Goal: Task Accomplishment & Management: Manage account settings

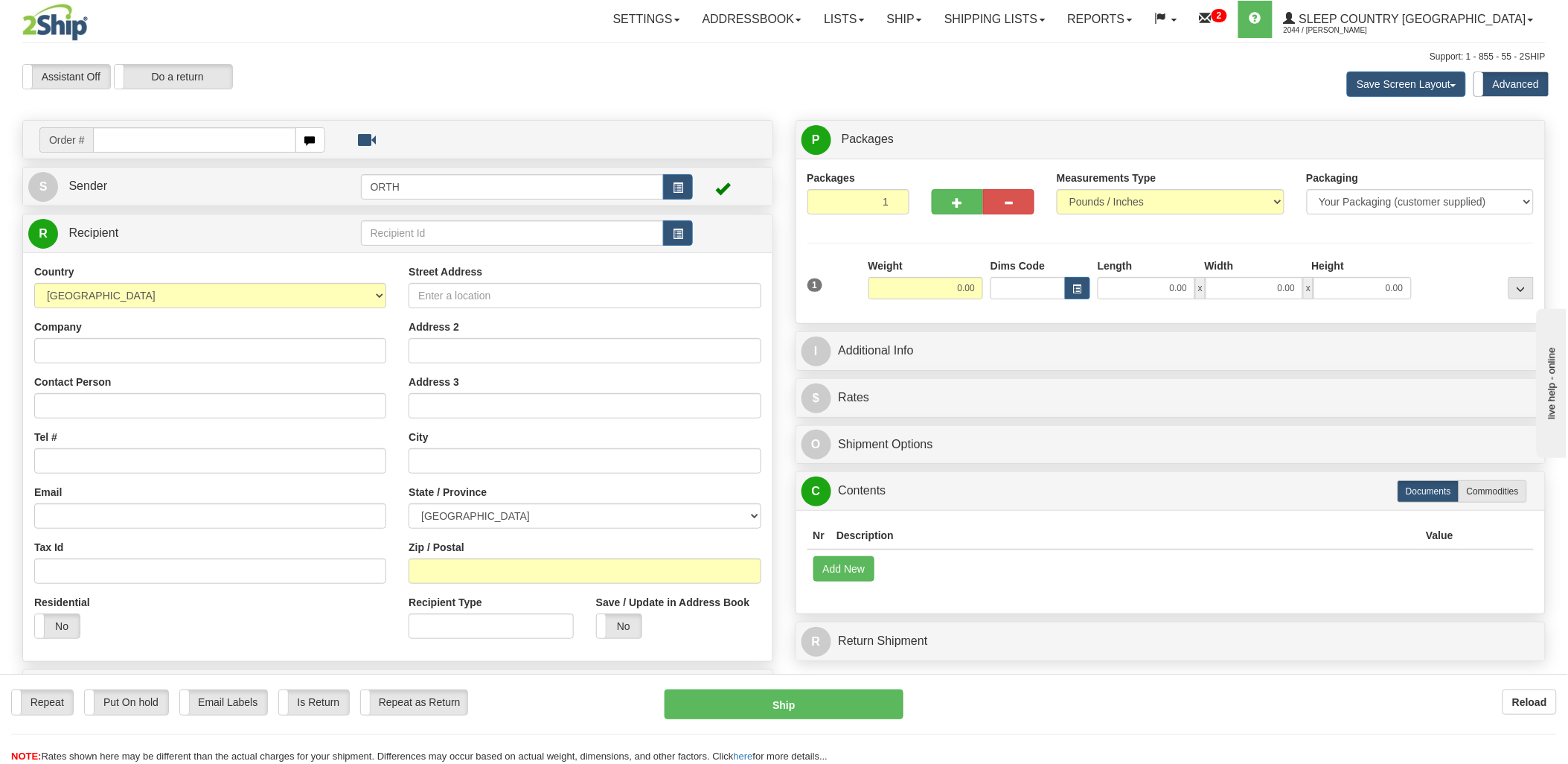
click at [172, 130] on input "text" at bounding box center [194, 140] width 203 height 25
type input "1061430"
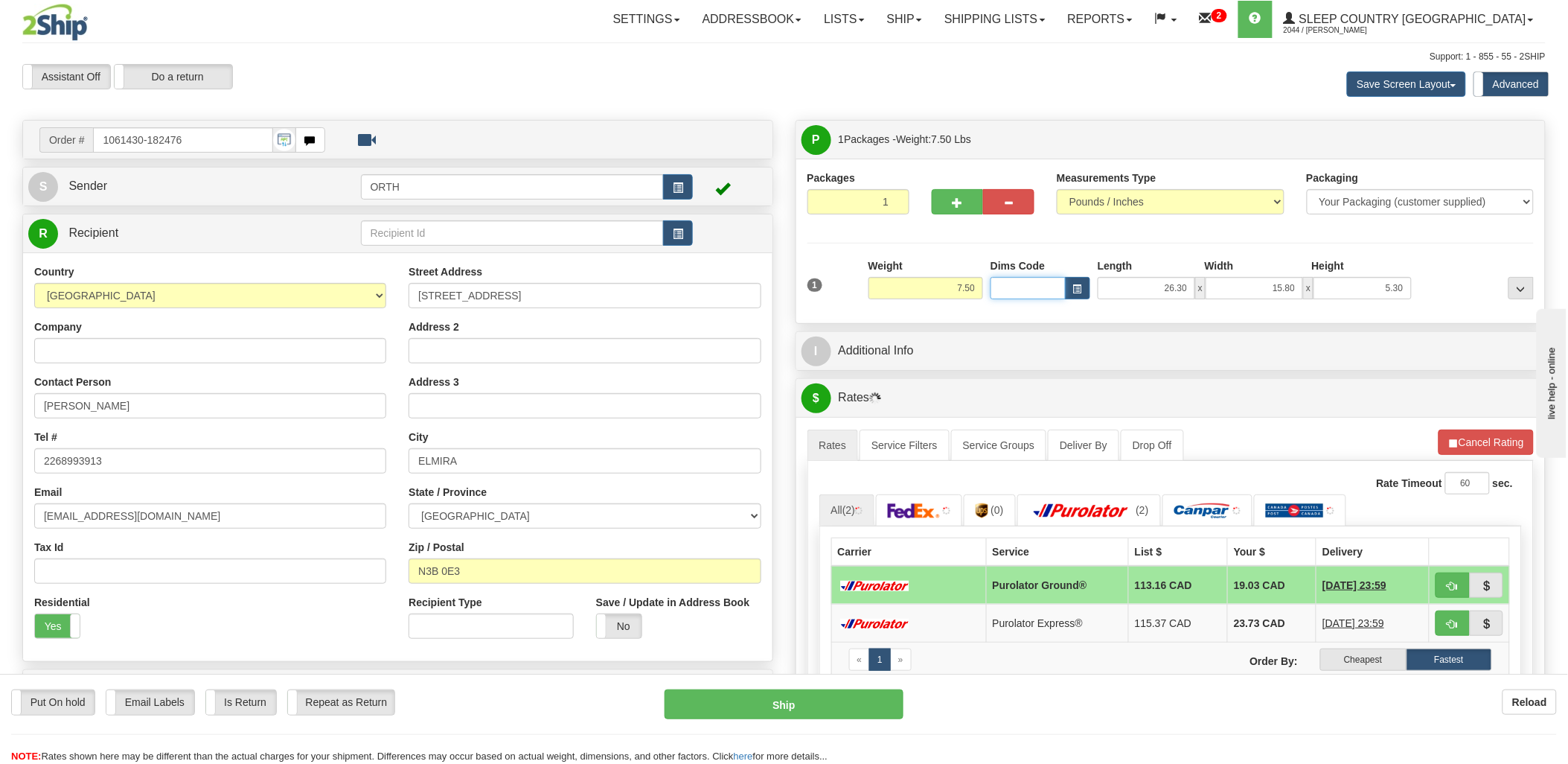
click at [1036, 294] on input "Dims Code" at bounding box center [1028, 288] width 75 height 23
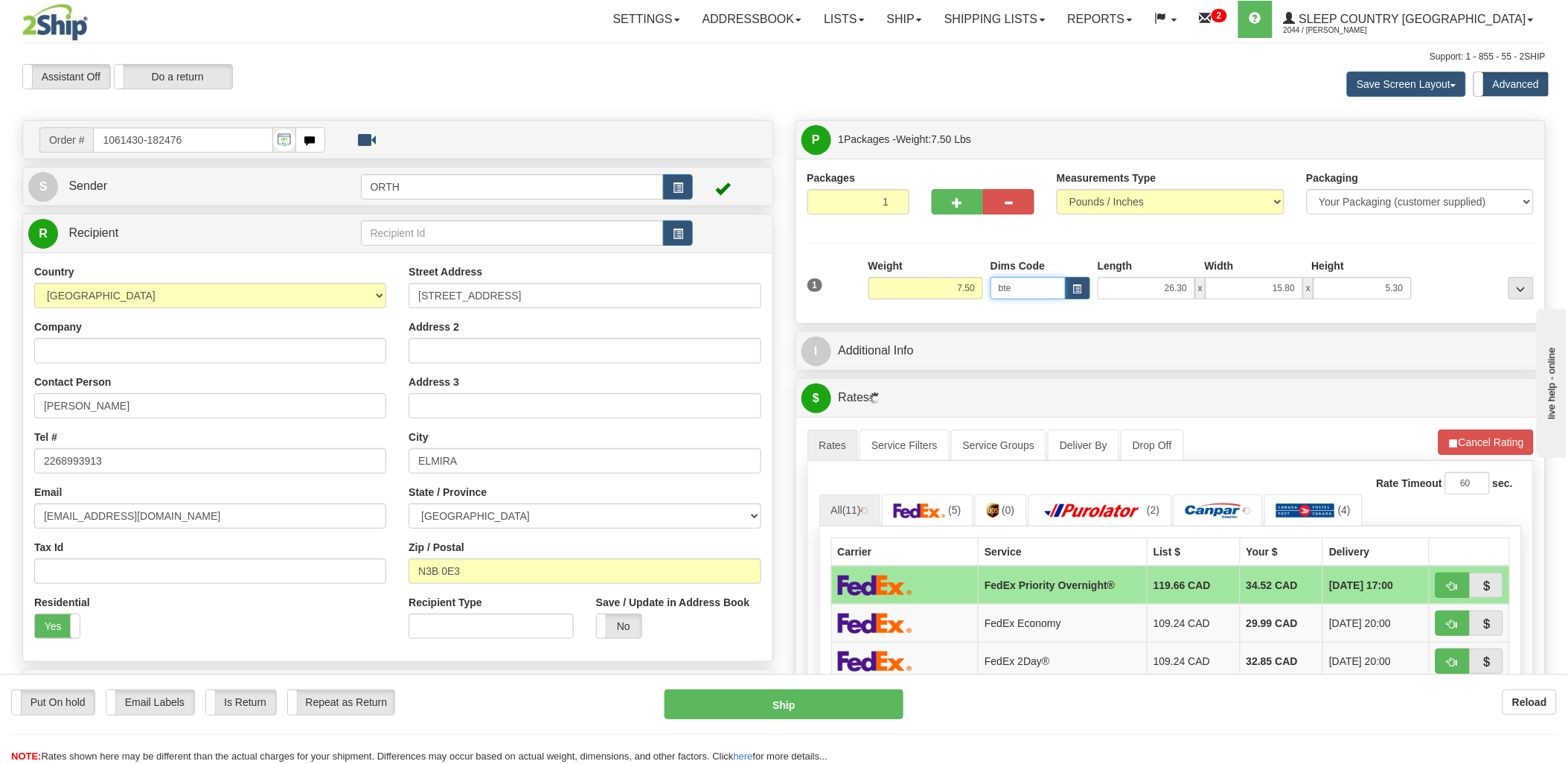
type input "bte"
click button "Delete" at bounding box center [0, 0] width 0 height 0
type input "15.00"
type input "5.00"
type input "25.00"
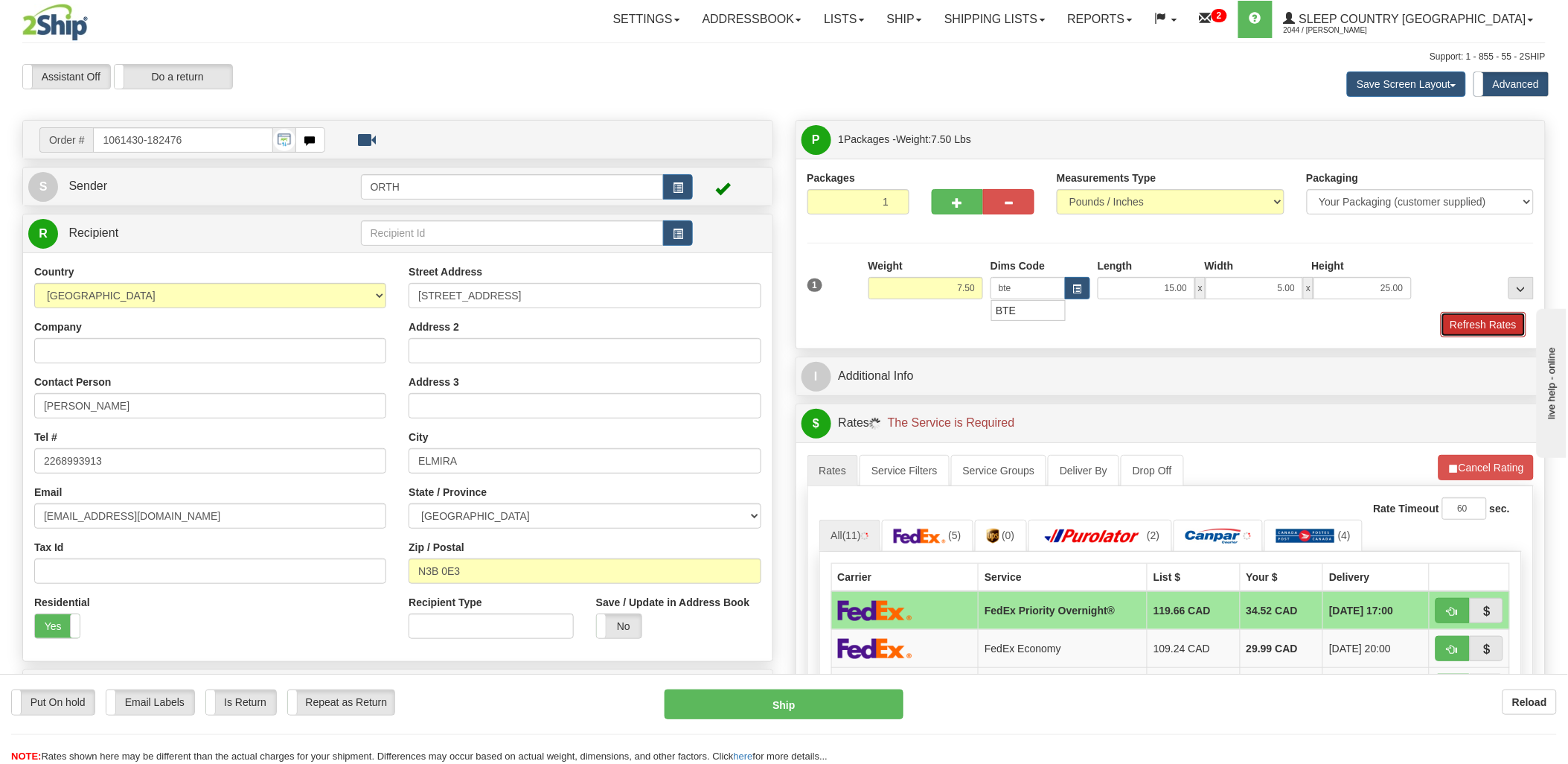
click at [1467, 320] on button "Refresh Rates" at bounding box center [1484, 324] width 86 height 25
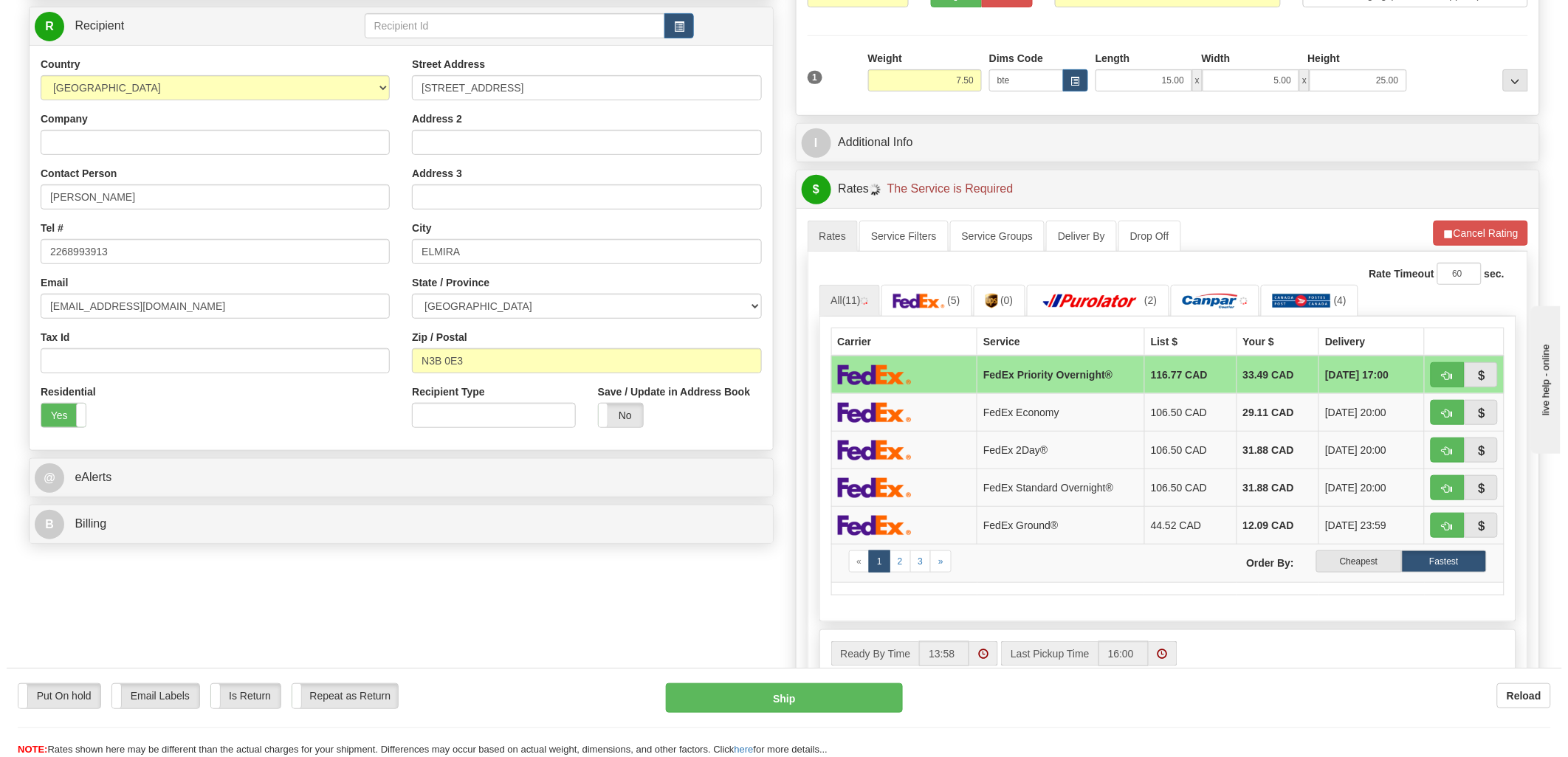
scroll to position [328, 0]
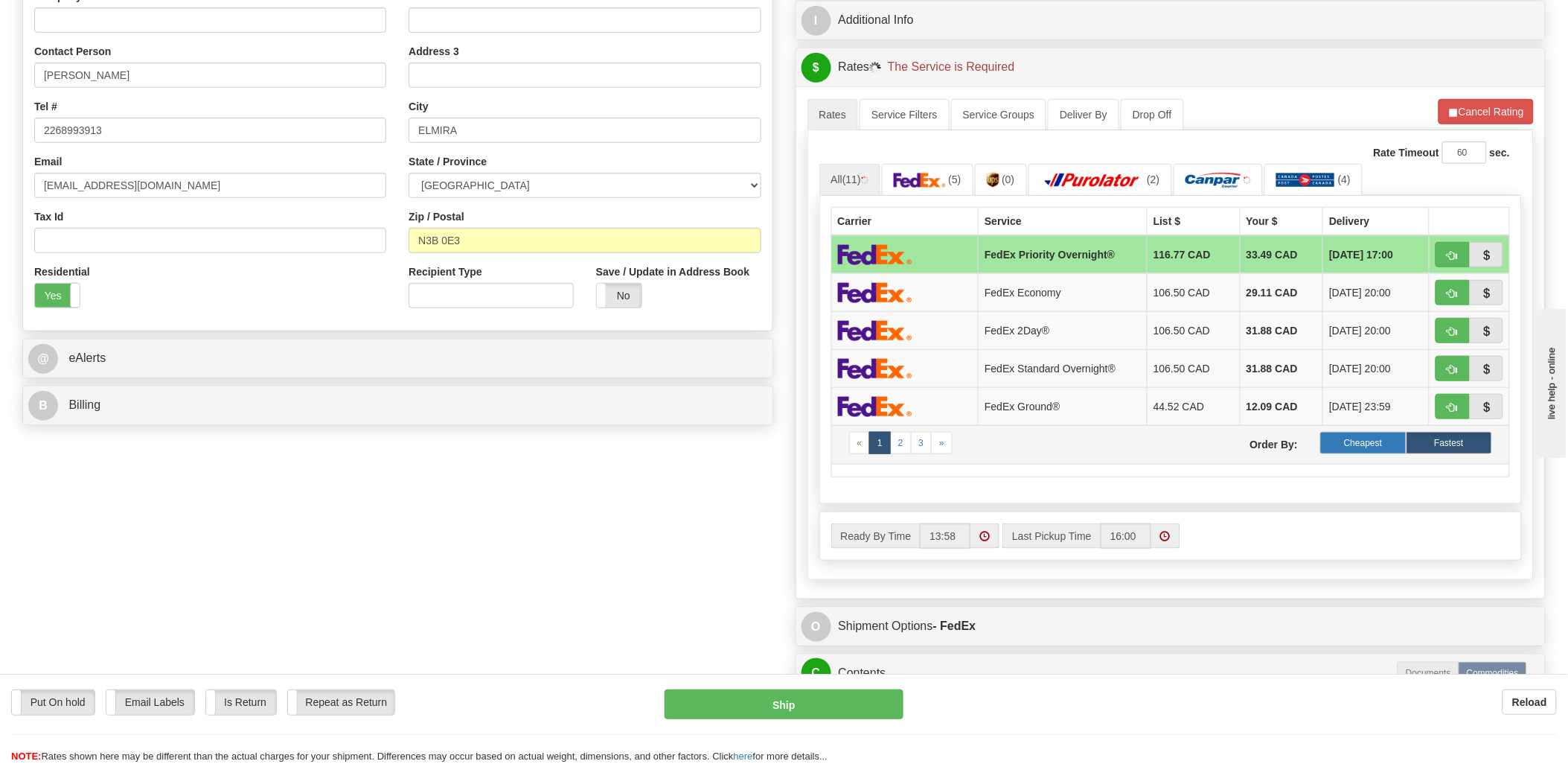
click at [1387, 444] on label "Cheapest" at bounding box center [1363, 443] width 86 height 23
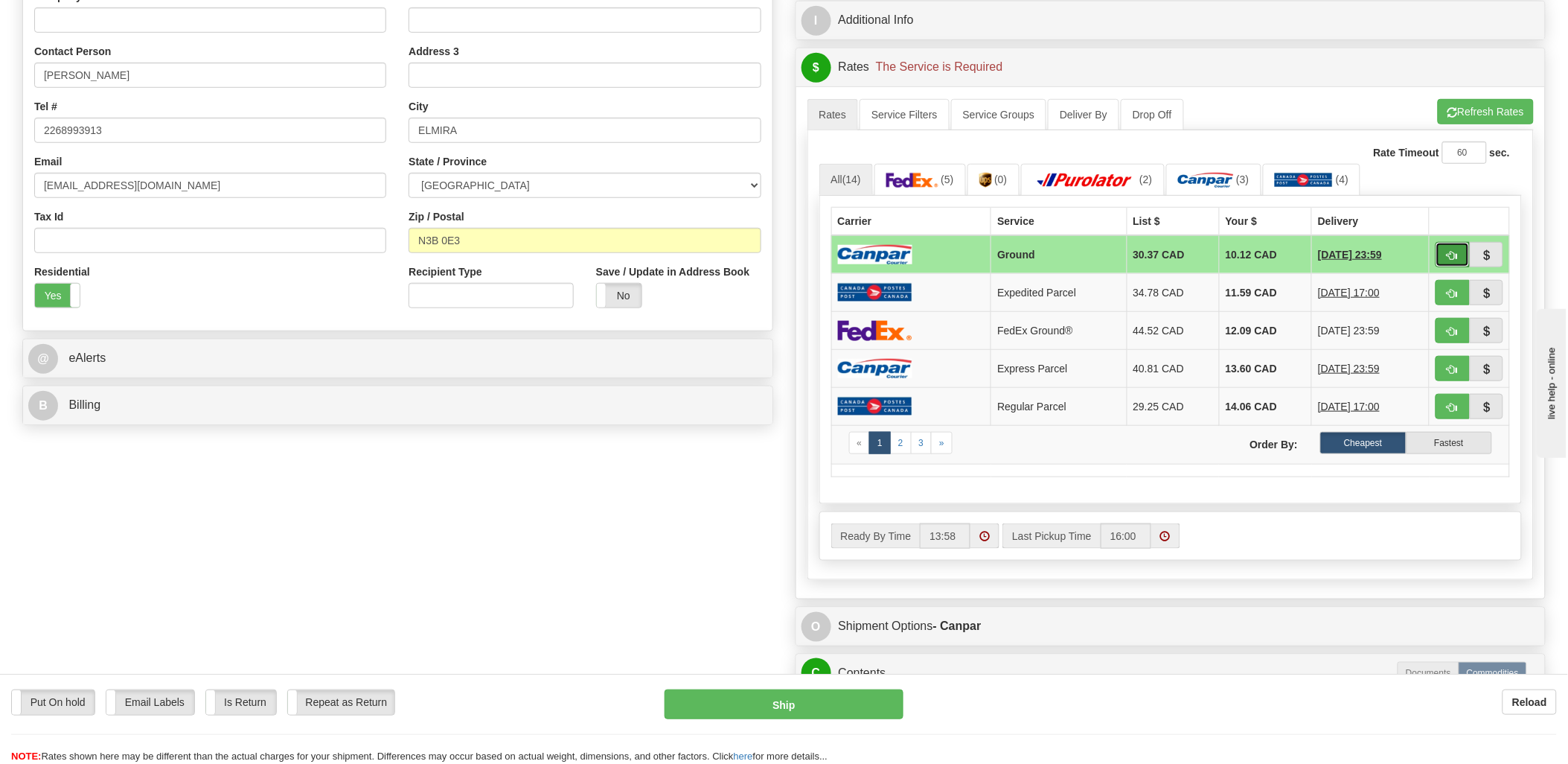
click at [1459, 248] on button "button" at bounding box center [1453, 254] width 34 height 25
type input "1"
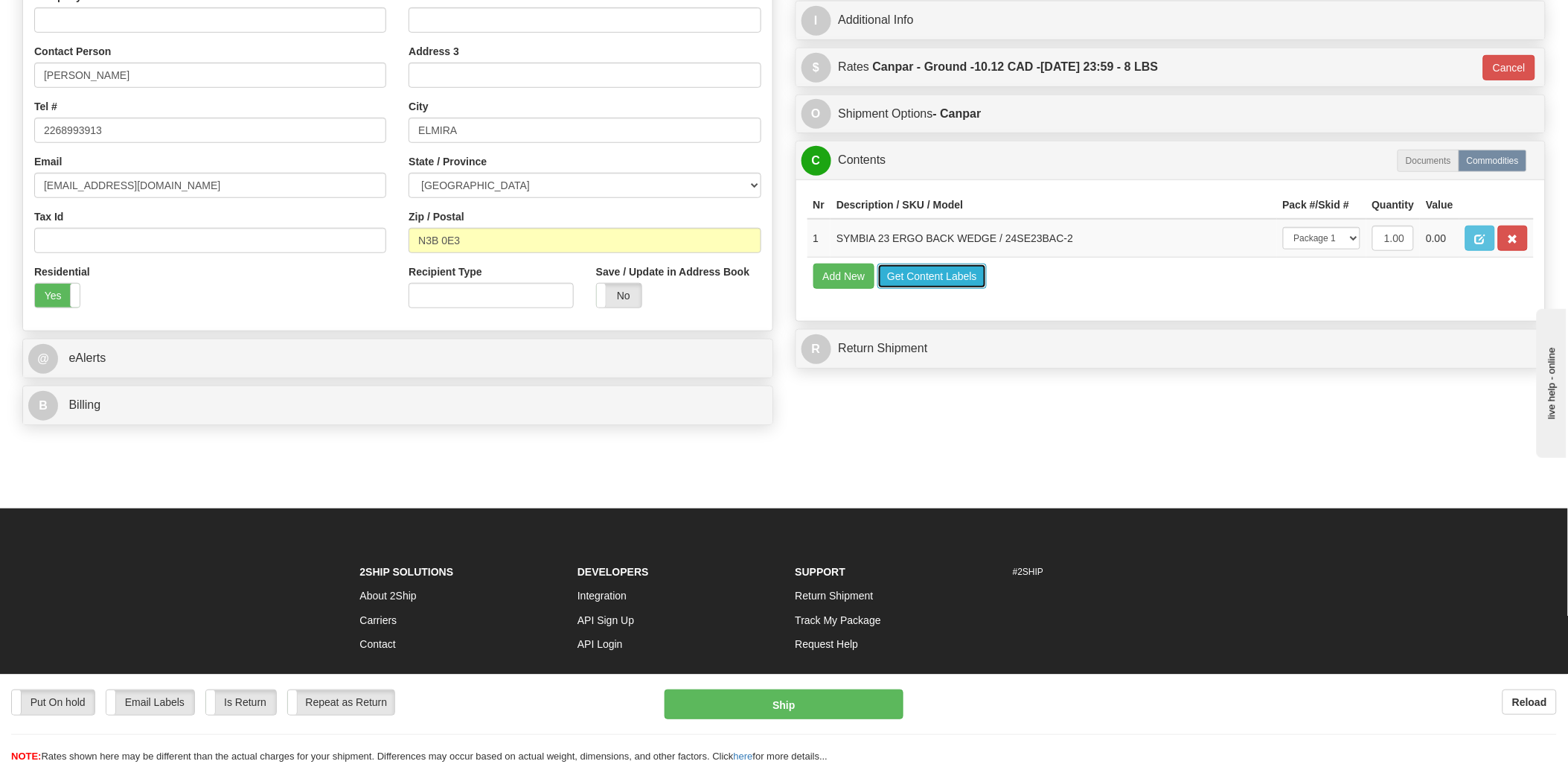
click at [912, 289] on button "Get Content Labels" at bounding box center [932, 276] width 109 height 25
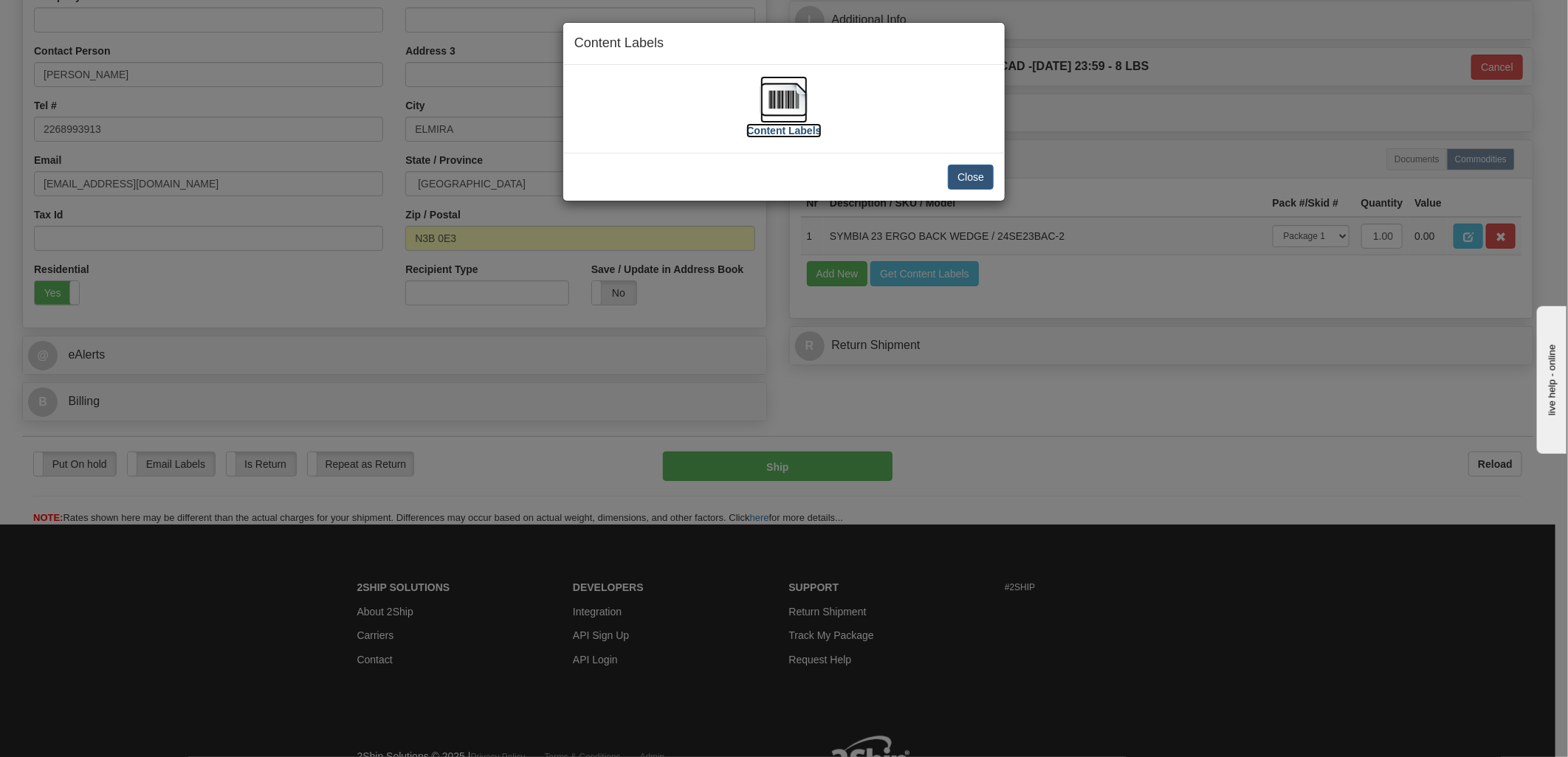
click at [794, 102] on img at bounding box center [784, 99] width 47 height 47
click at [957, 172] on button "Close" at bounding box center [970, 177] width 46 height 25
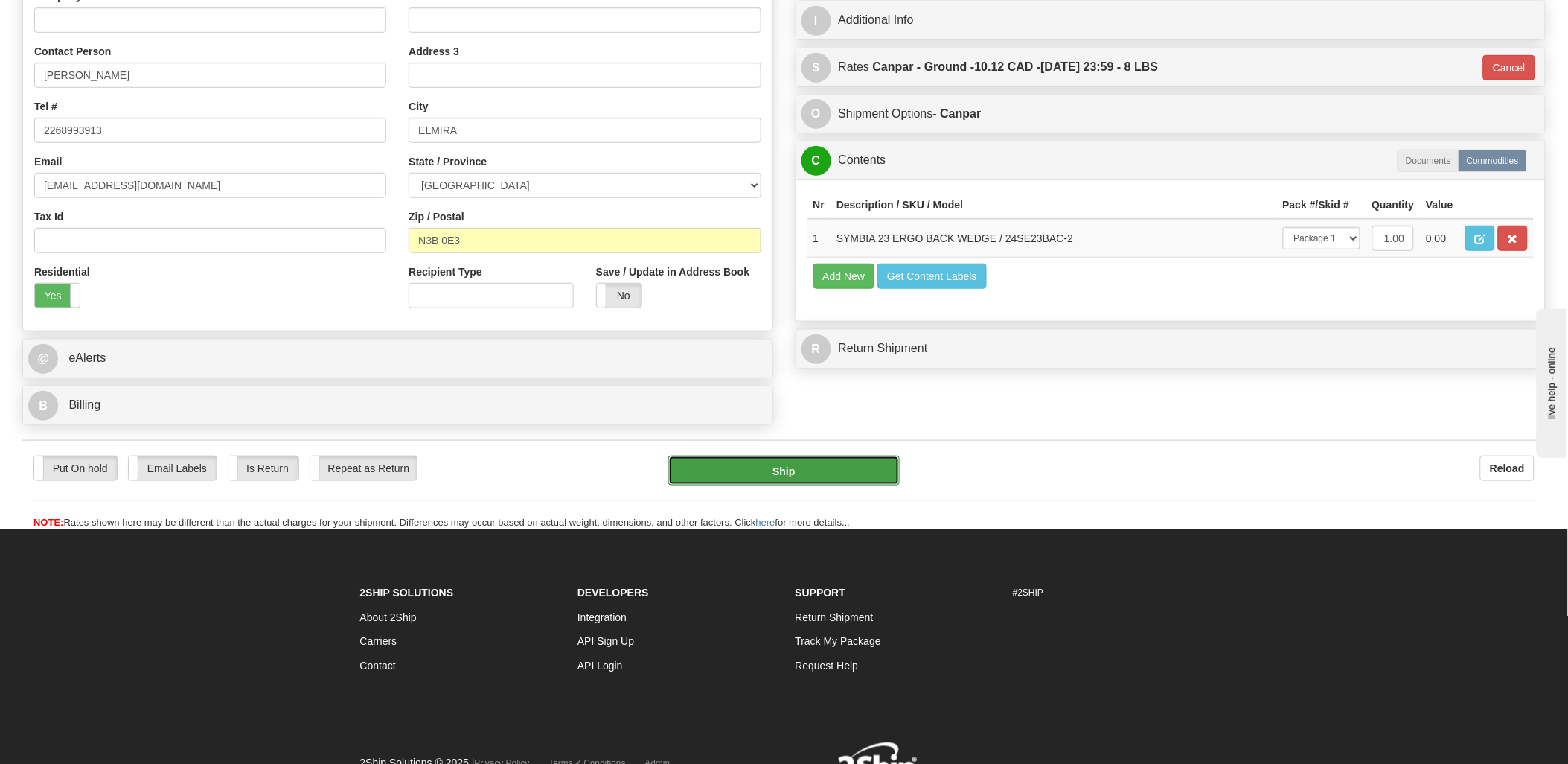
click at [803, 472] on button "Ship" at bounding box center [784, 471] width 231 height 30
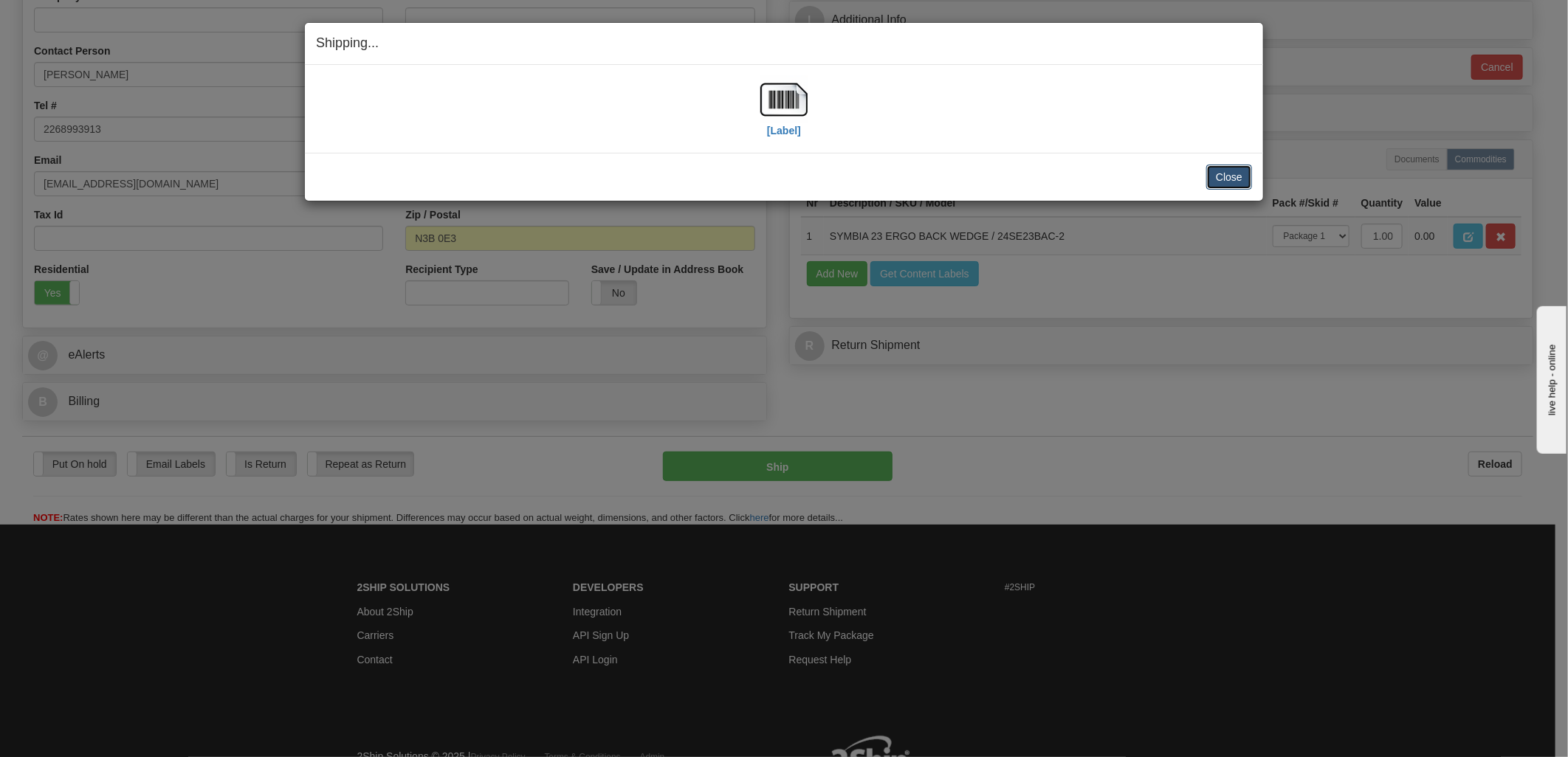
click at [1216, 172] on button "Close" at bounding box center [1229, 177] width 46 height 25
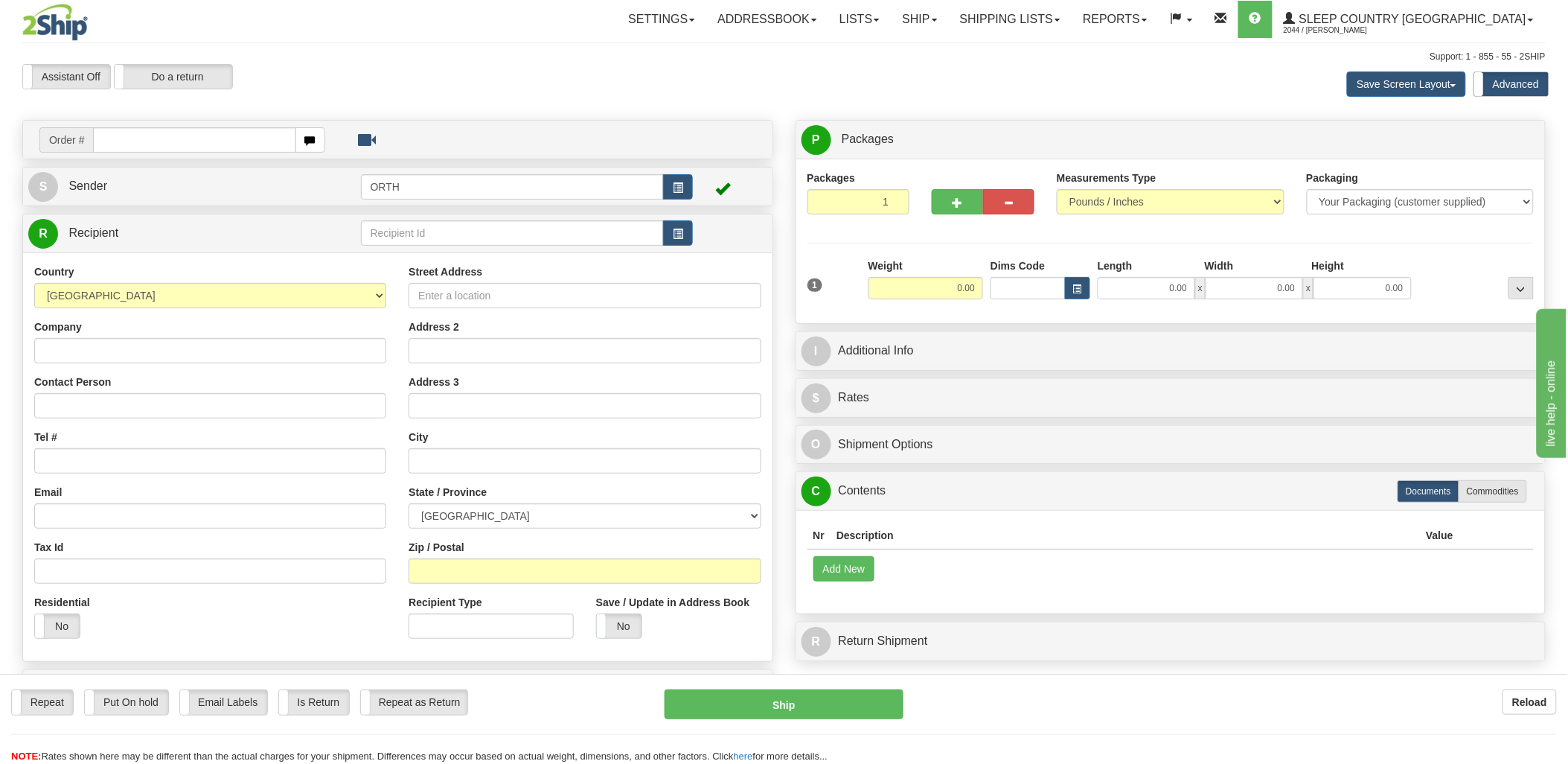
click at [189, 143] on input "text" at bounding box center [194, 140] width 203 height 25
type input "1061507"
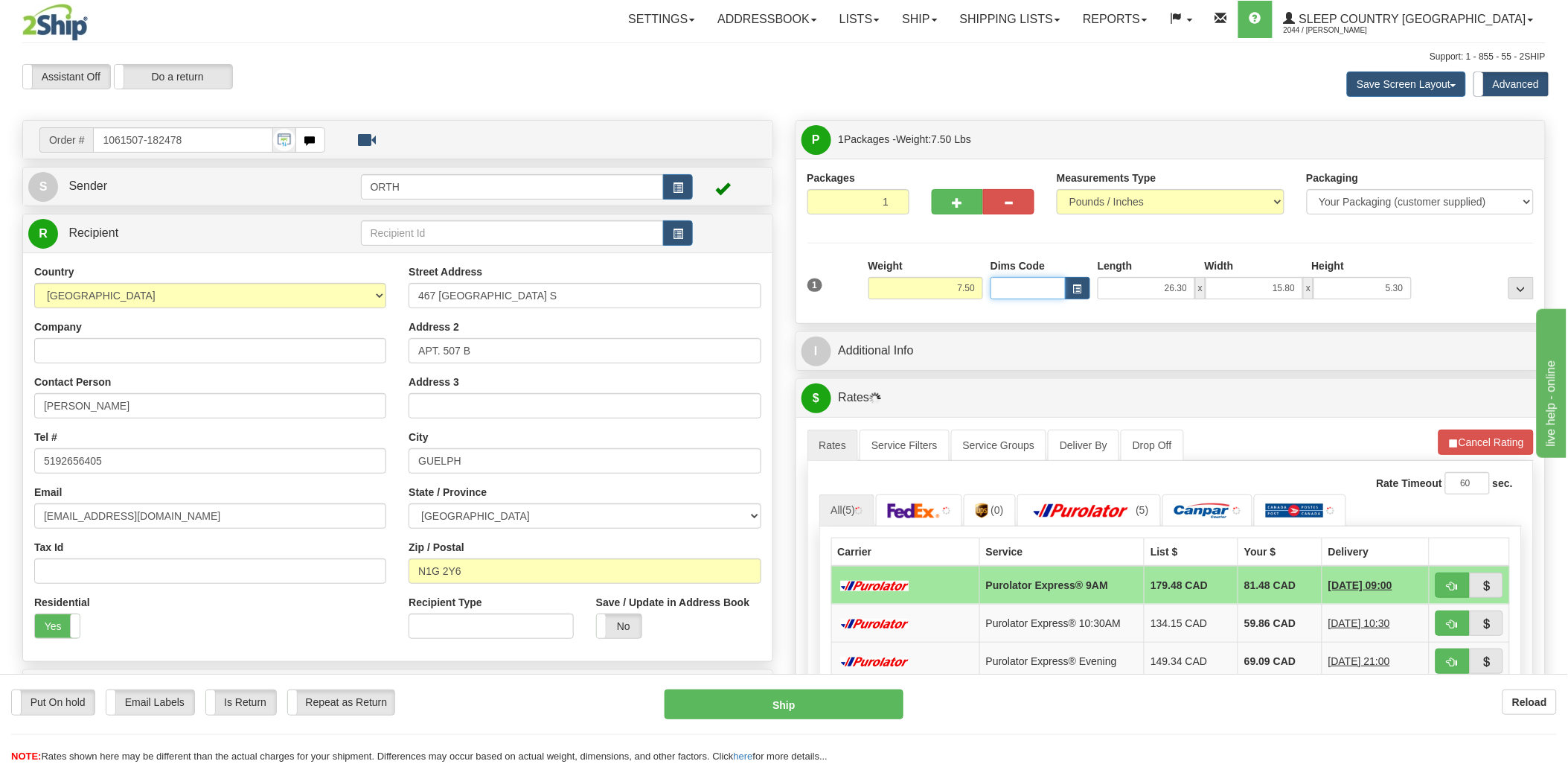
click at [1047, 292] on input "Dims Code" at bounding box center [1028, 288] width 75 height 23
type input "bte"
click button "Delete" at bounding box center [0, 0] width 0 height 0
type input "15.00"
type input "5.00"
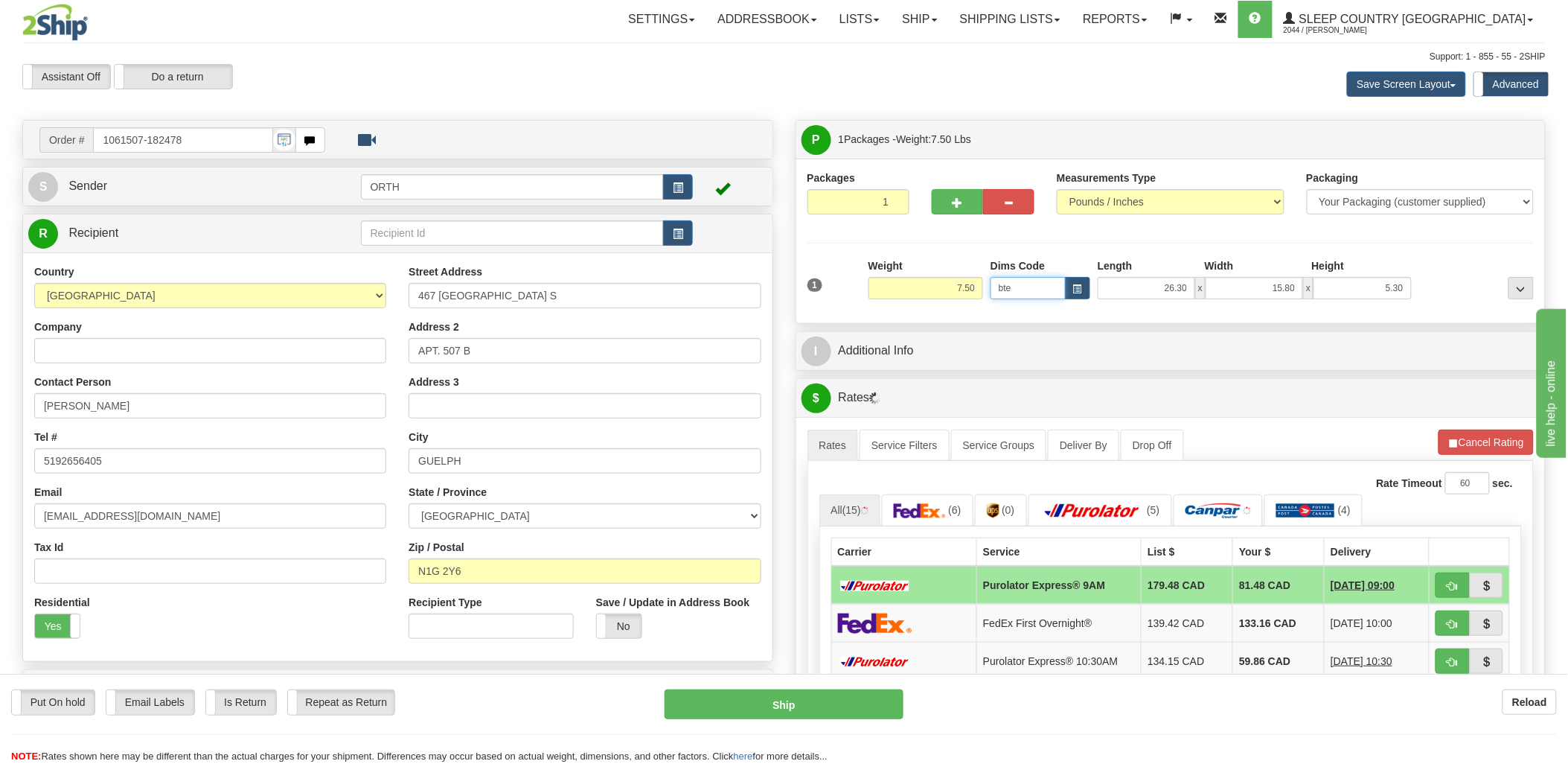
type input "25.00"
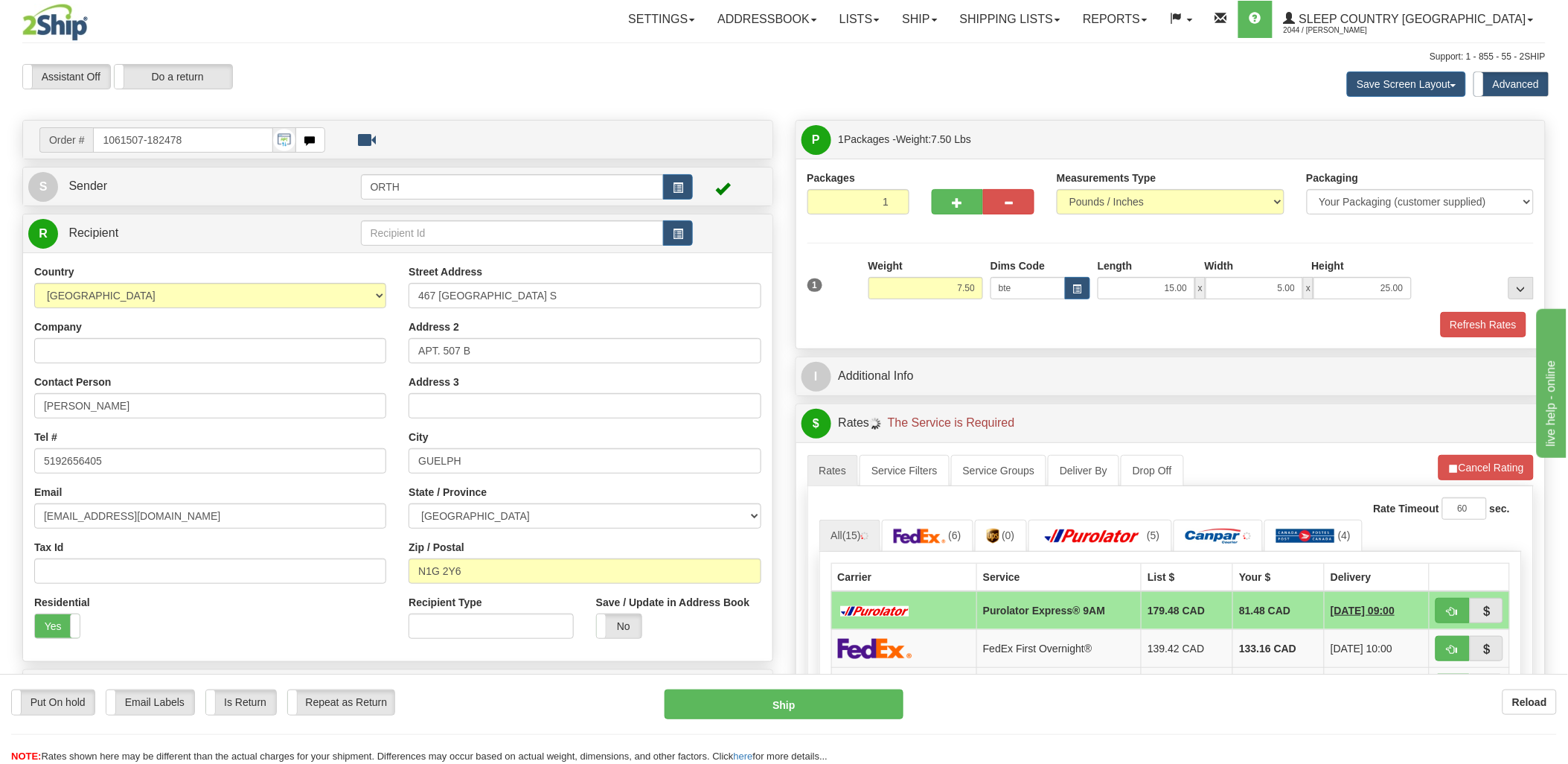
click at [1485, 310] on div at bounding box center [1171, 310] width 735 height 1
click at [1489, 322] on button "Refresh Rates" at bounding box center [1484, 324] width 86 height 25
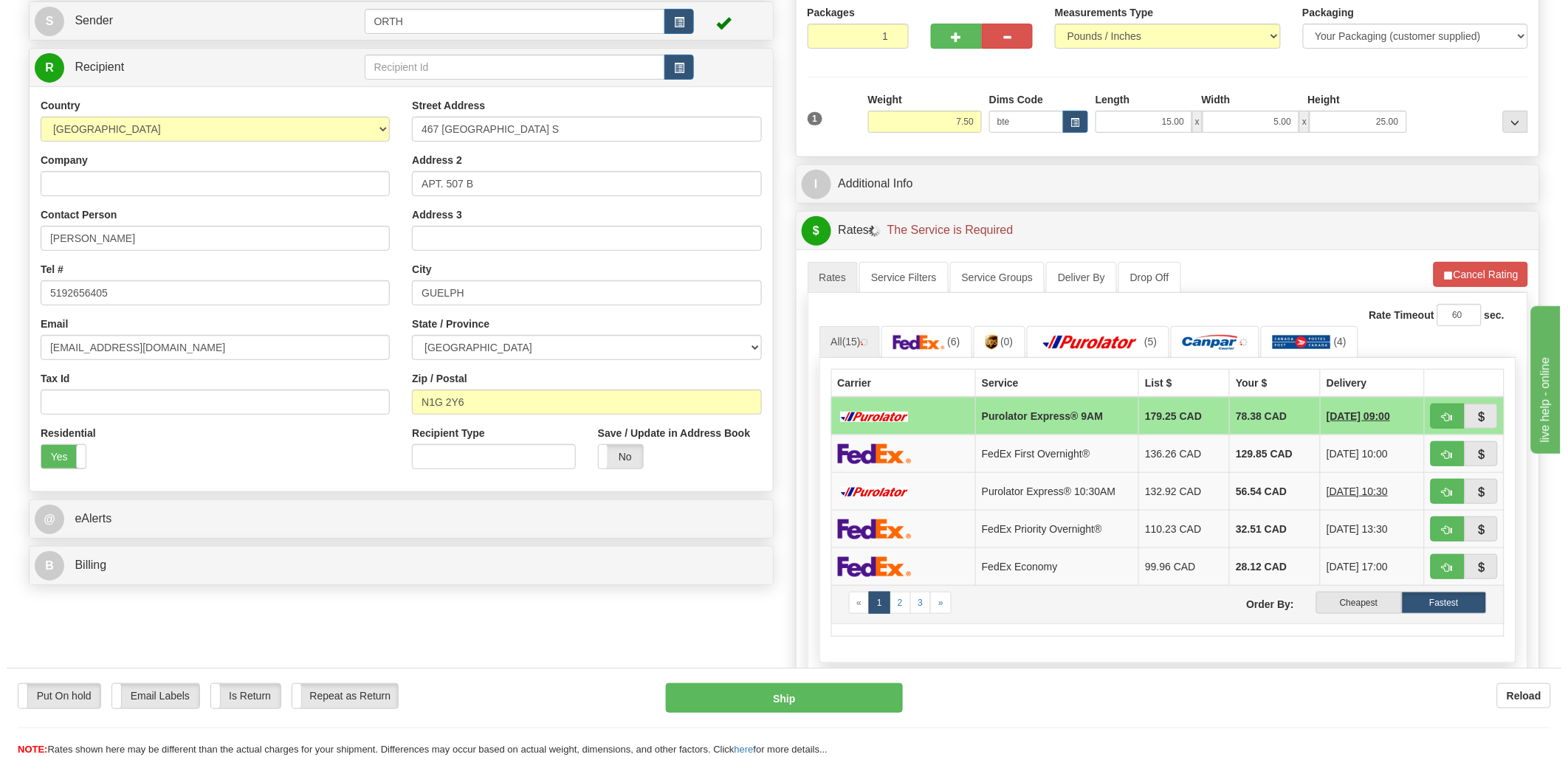
scroll to position [246, 0]
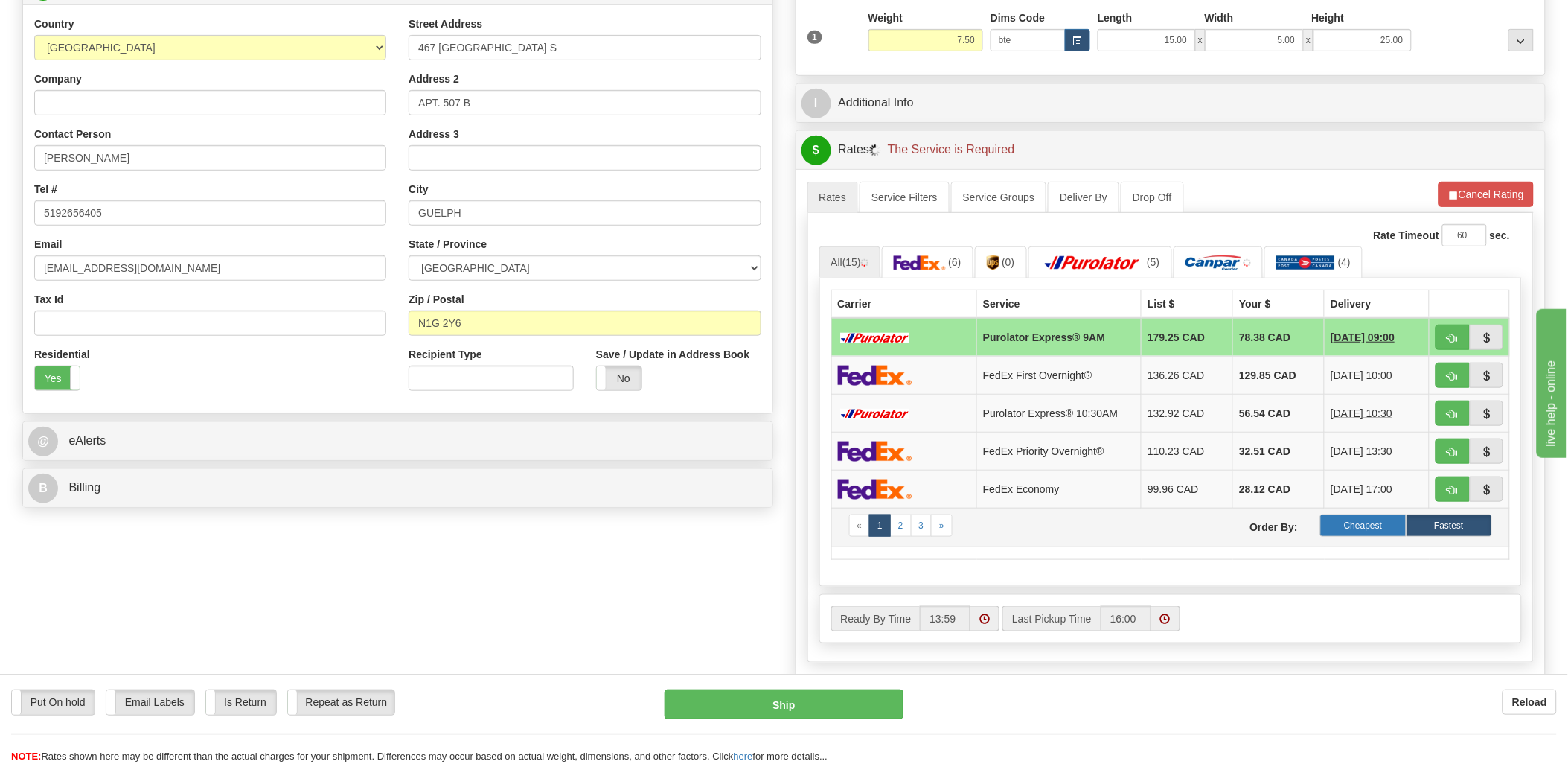
click at [1351, 524] on label "Cheapest" at bounding box center [1363, 525] width 86 height 23
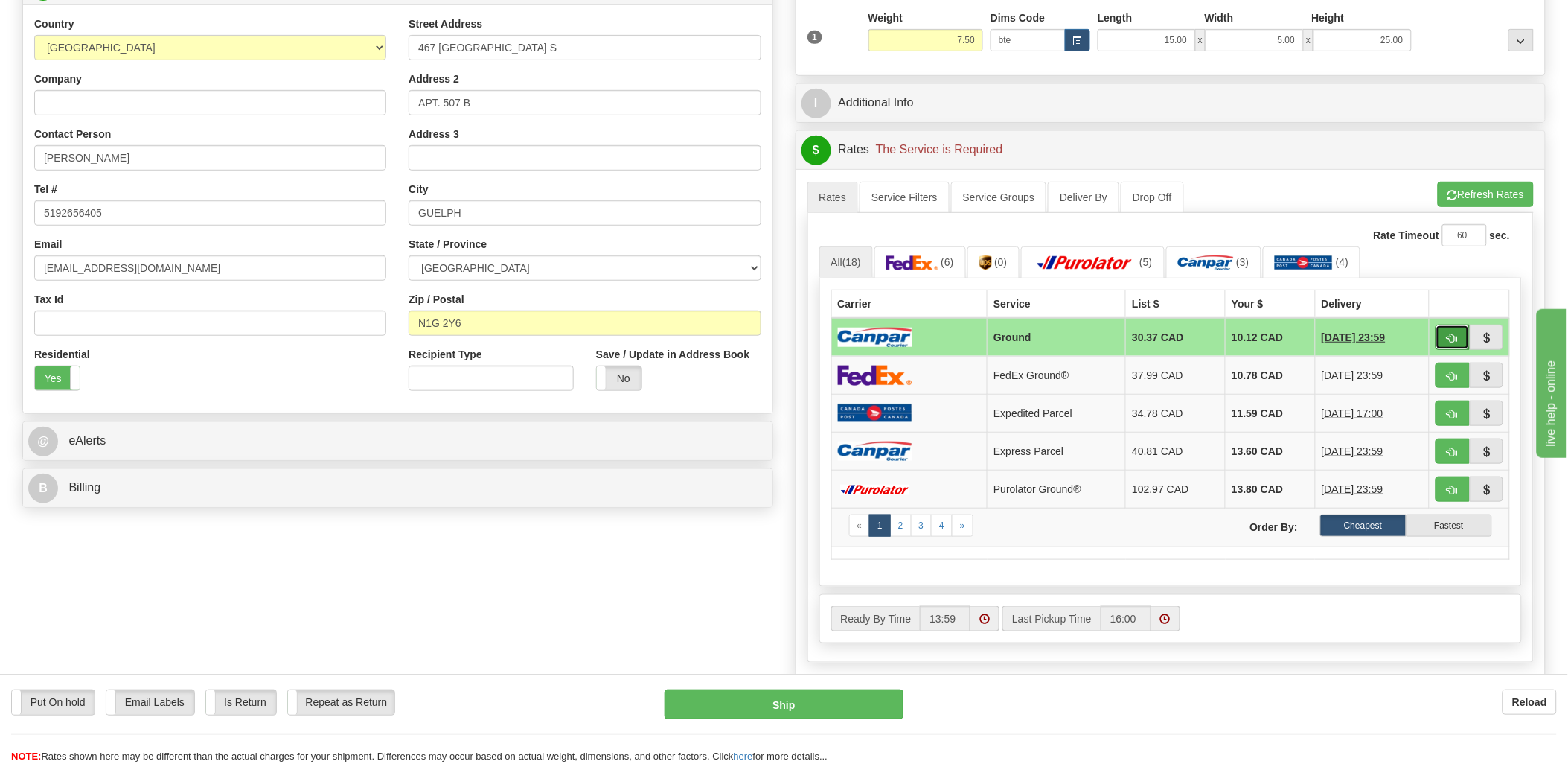
click at [1441, 330] on button "button" at bounding box center [1453, 337] width 34 height 25
type input "1"
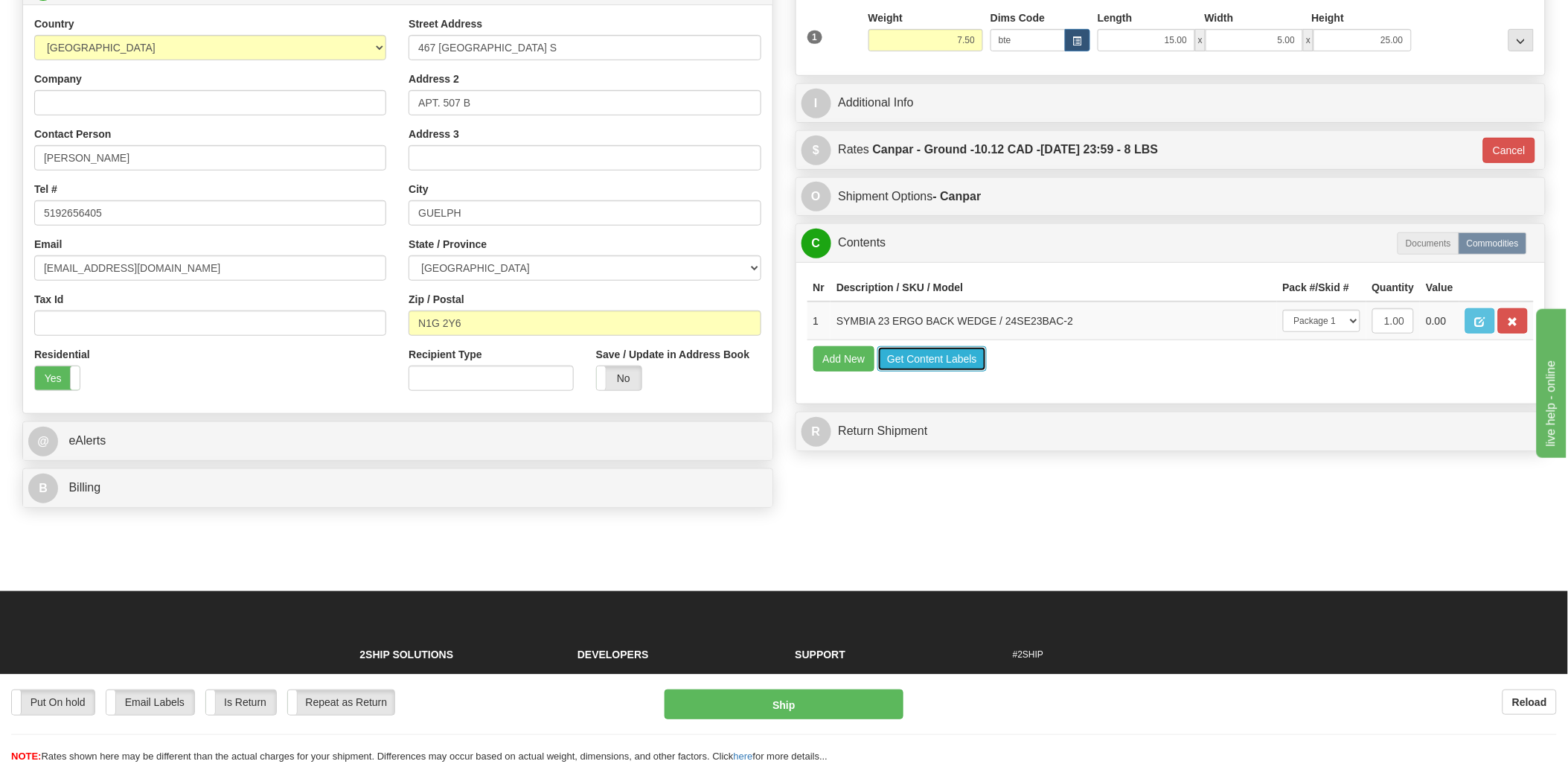
click at [927, 372] on button "Get Content Labels" at bounding box center [932, 359] width 109 height 25
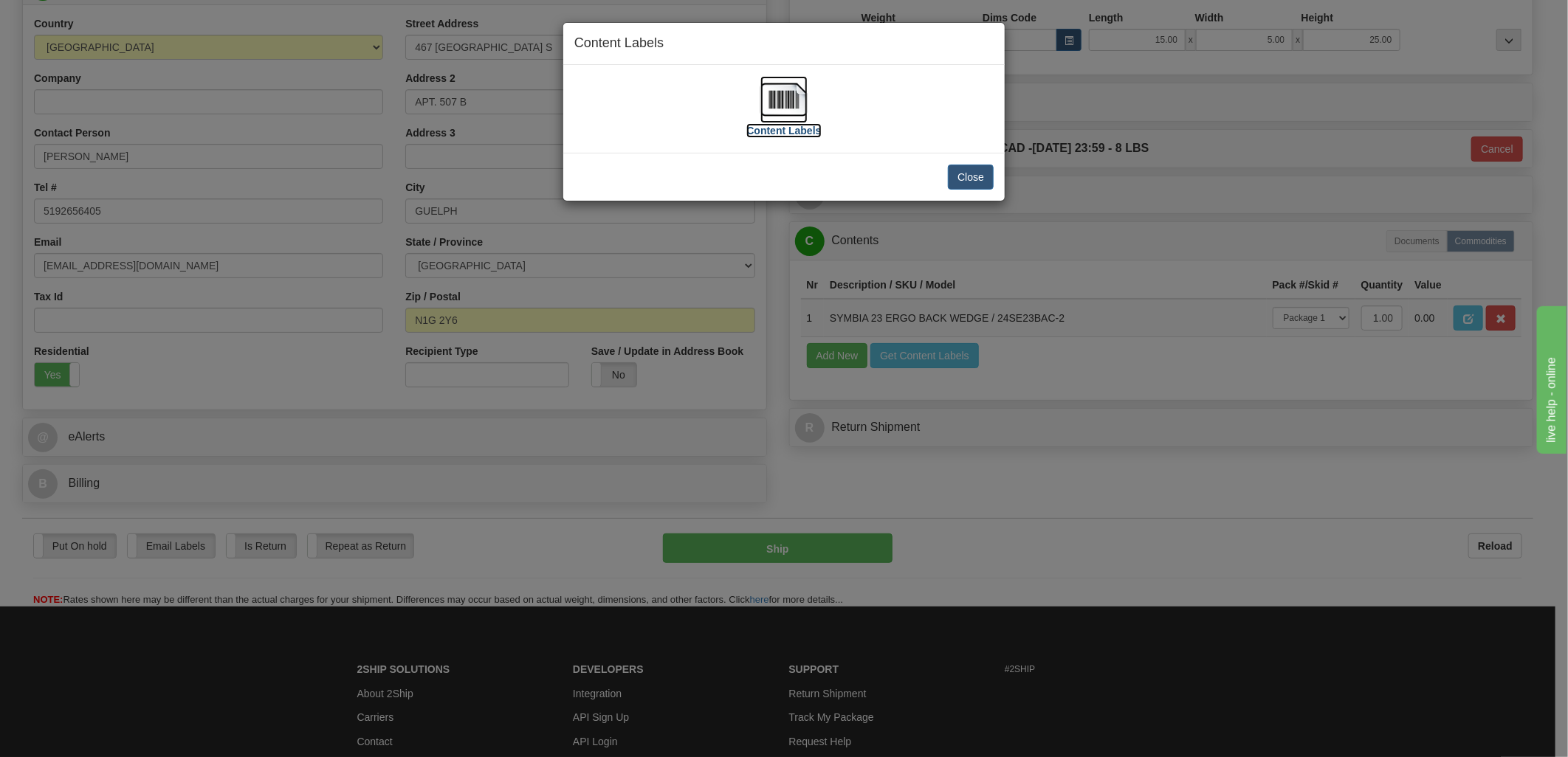
click at [778, 94] on img at bounding box center [784, 99] width 47 height 47
click at [950, 177] on button "Close" at bounding box center [970, 177] width 46 height 25
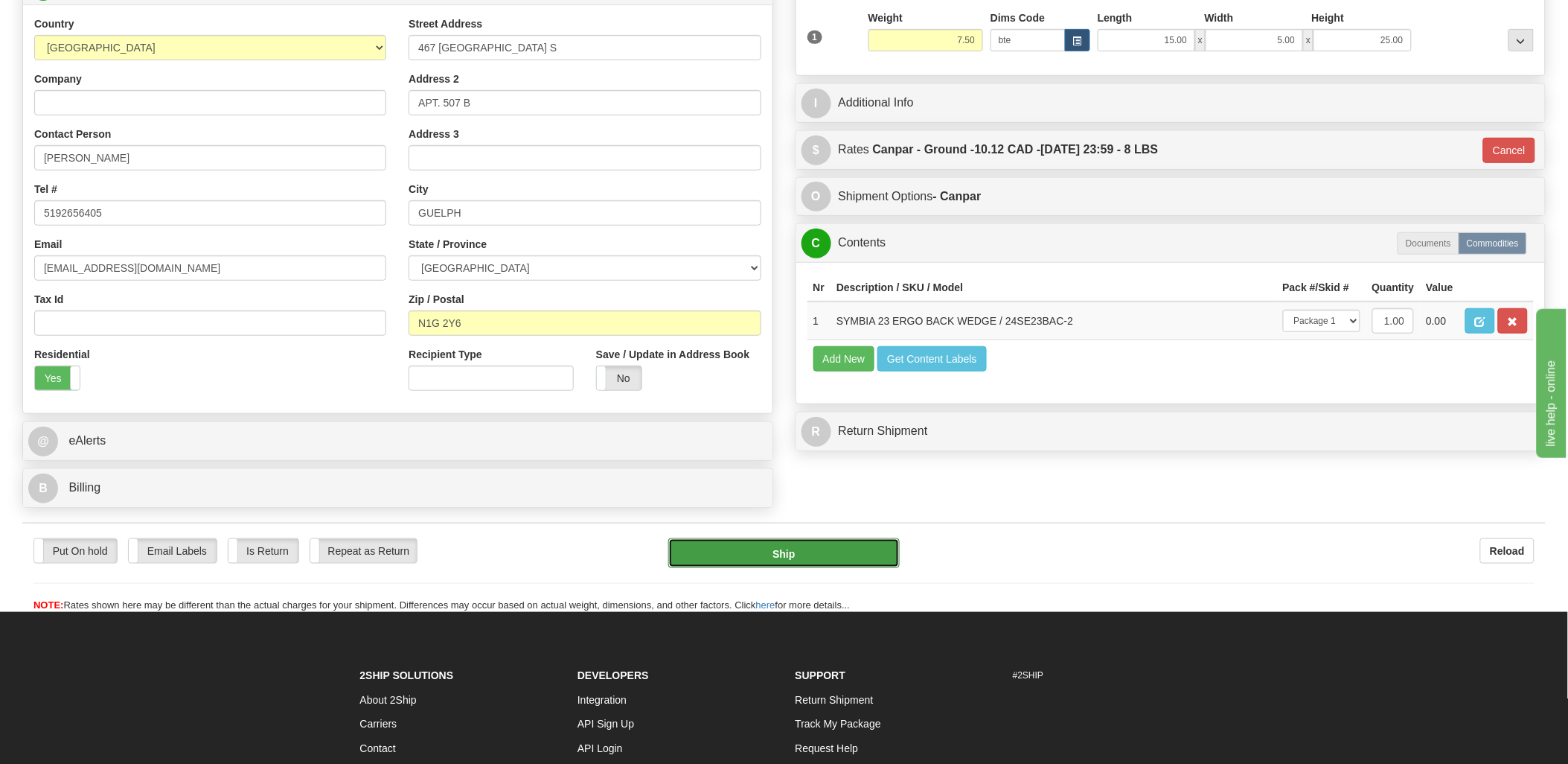
drag, startPoint x: 796, startPoint y: 551, endPoint x: 789, endPoint y: 555, distance: 8.1
click at [789, 555] on button "Ship" at bounding box center [784, 554] width 231 height 30
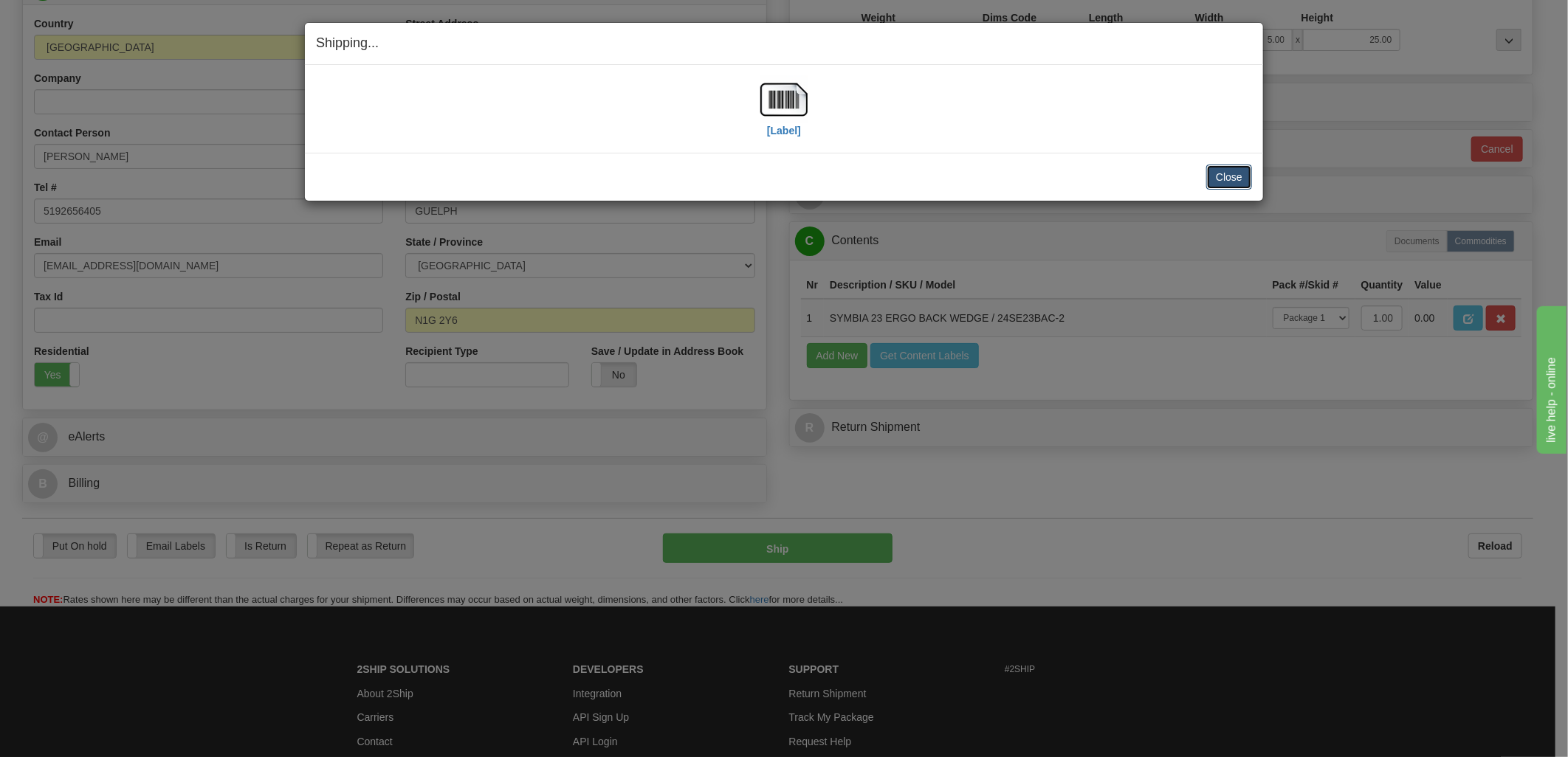
click at [1211, 175] on button "Close" at bounding box center [1229, 177] width 46 height 25
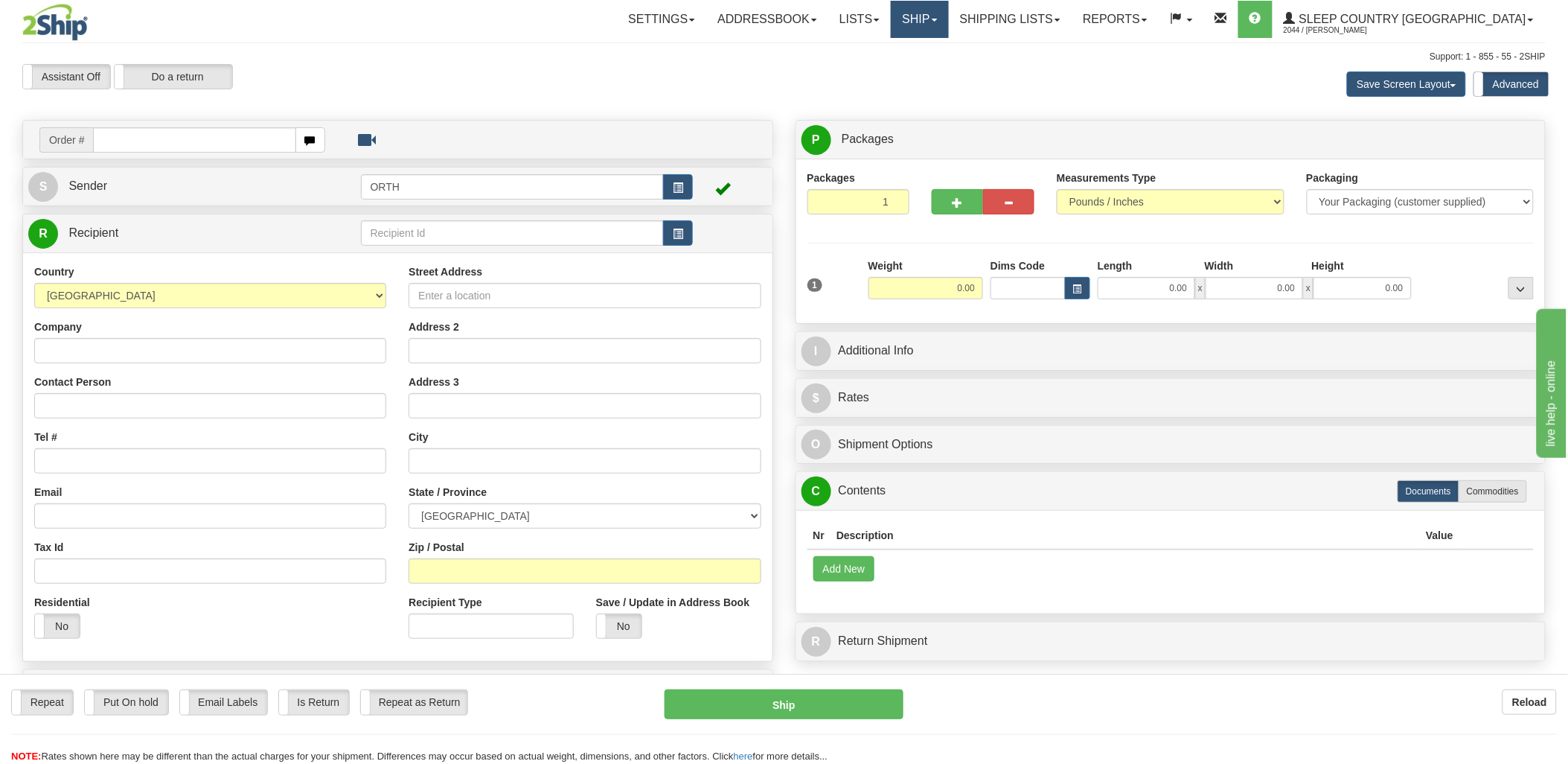
click at [948, 17] on link "Ship" at bounding box center [920, 19] width 58 height 37
click at [1065, 11] on link "Shipping lists" at bounding box center [1011, 19] width 123 height 37
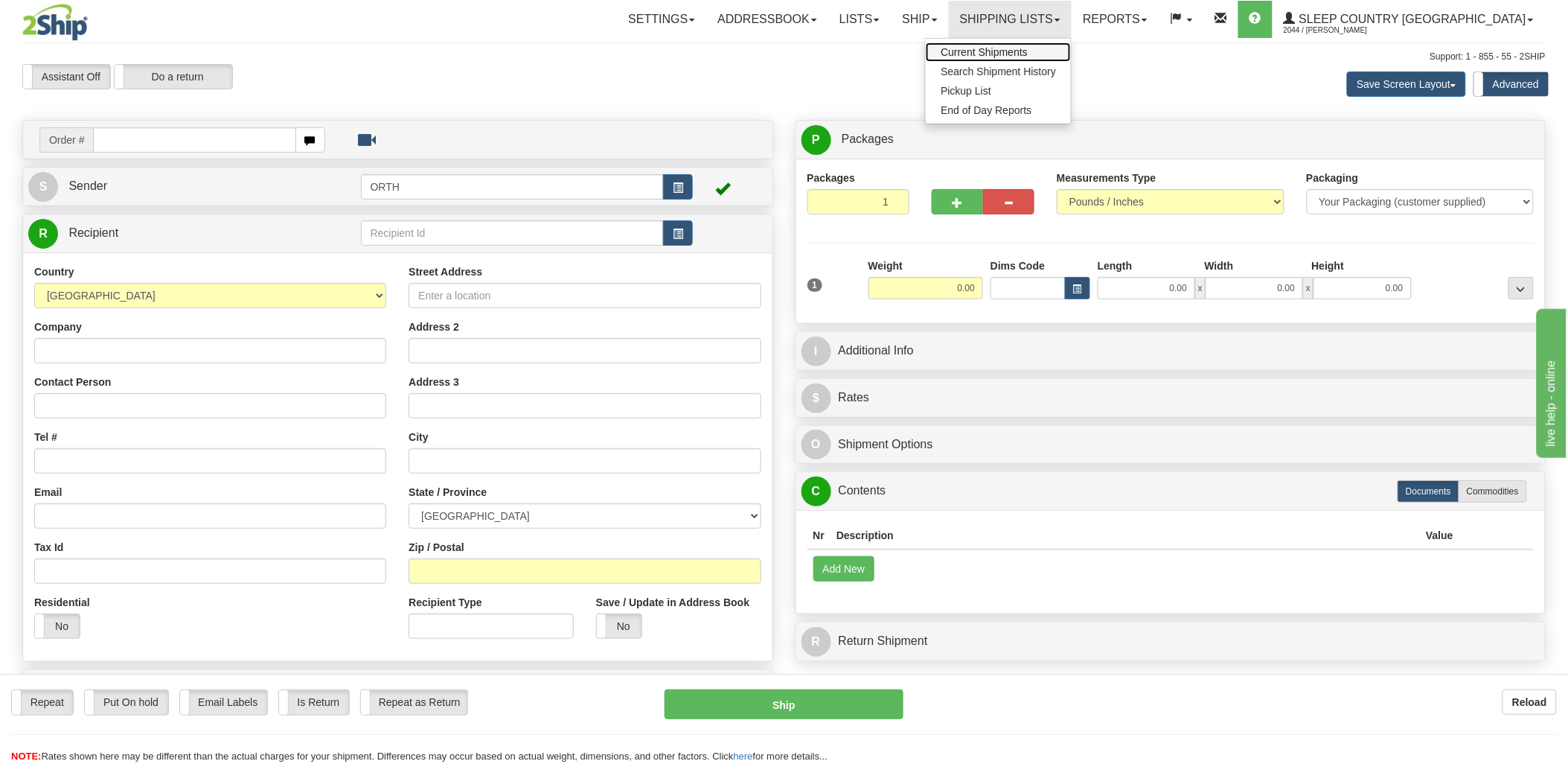
click at [1028, 47] on span "Current Shipments" at bounding box center [984, 51] width 87 height 12
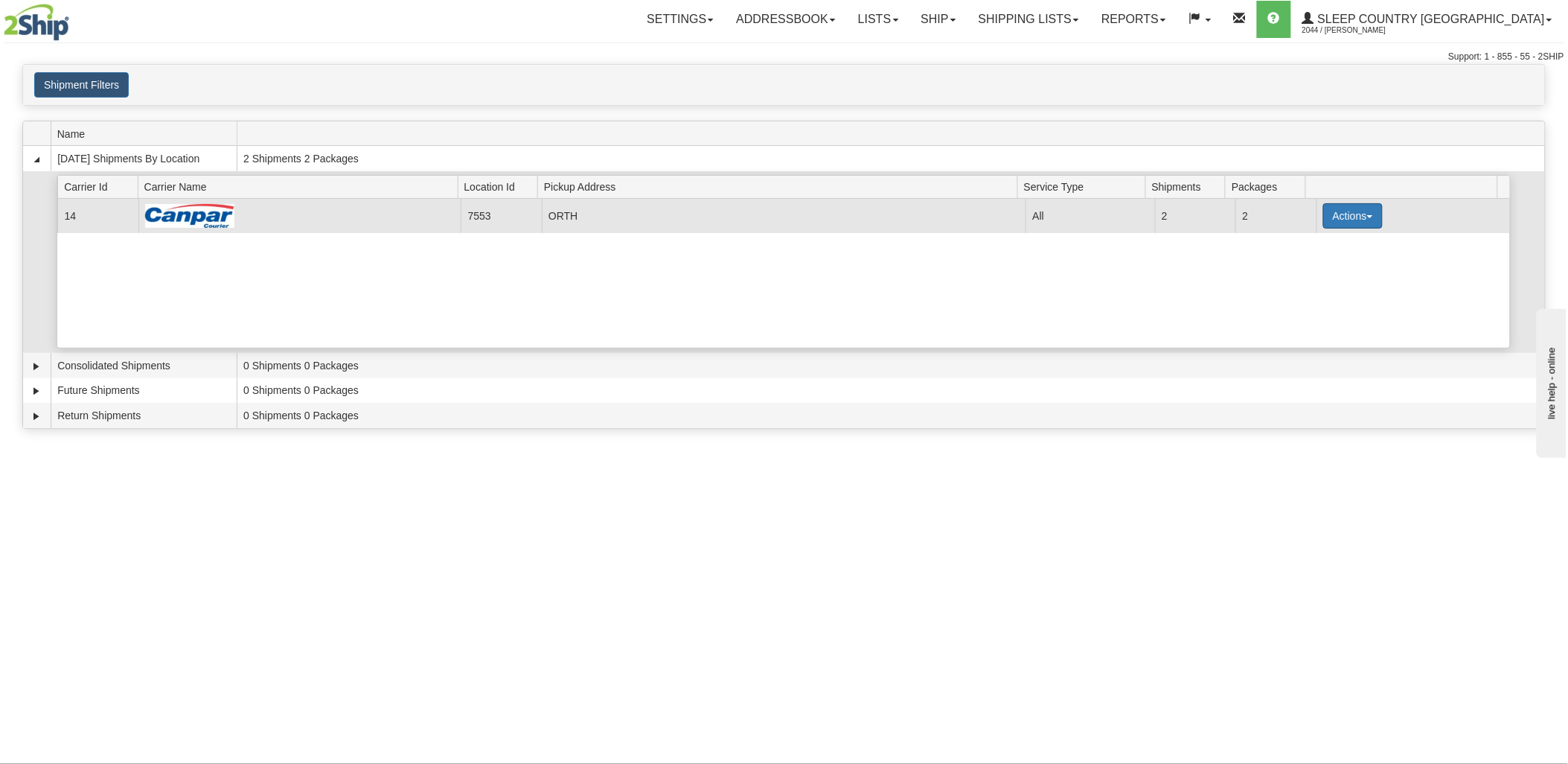
click at [1350, 211] on button "Actions" at bounding box center [1353, 216] width 59 height 25
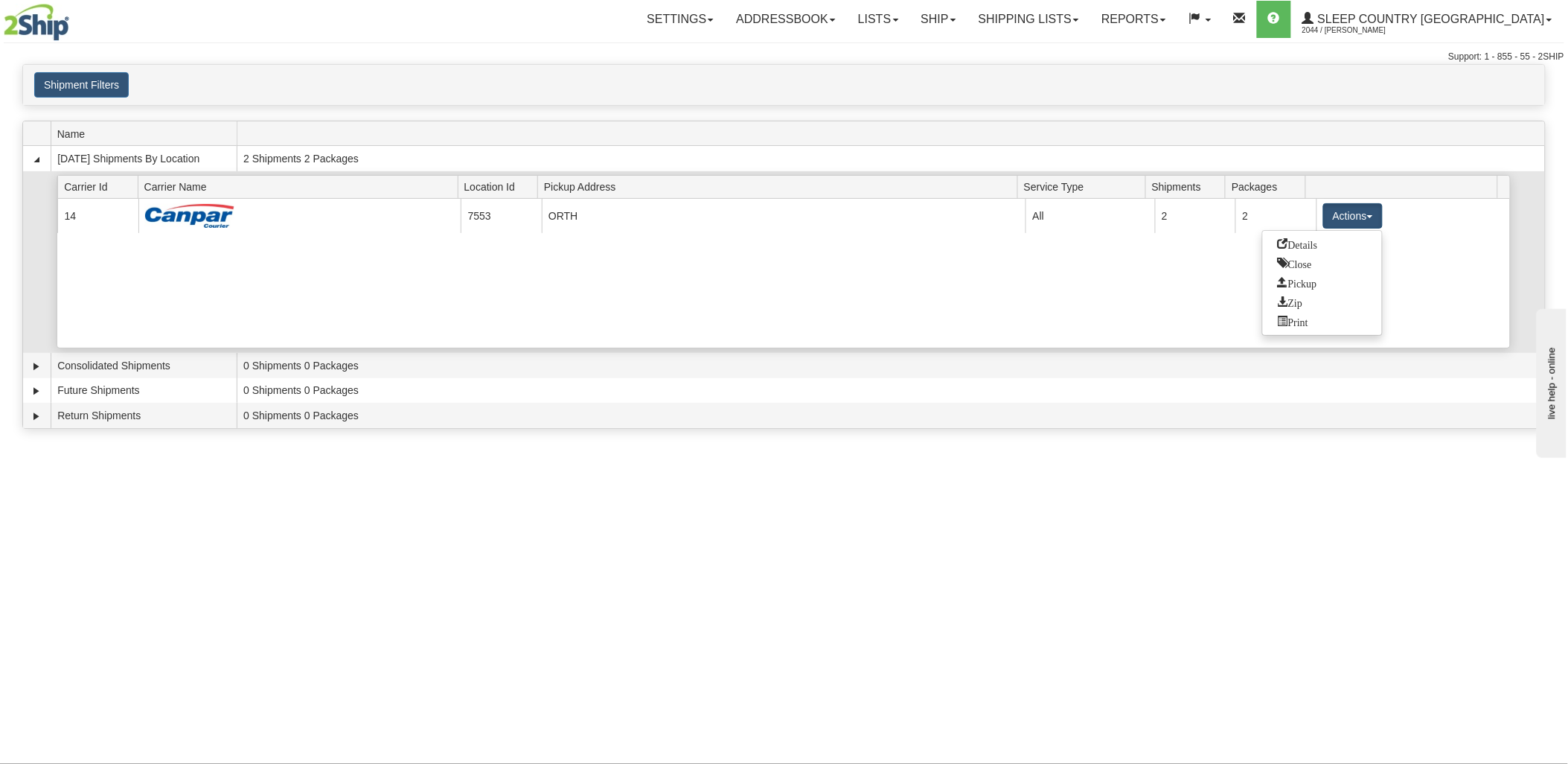
click at [1325, 247] on link "Details" at bounding box center [1323, 244] width 119 height 19
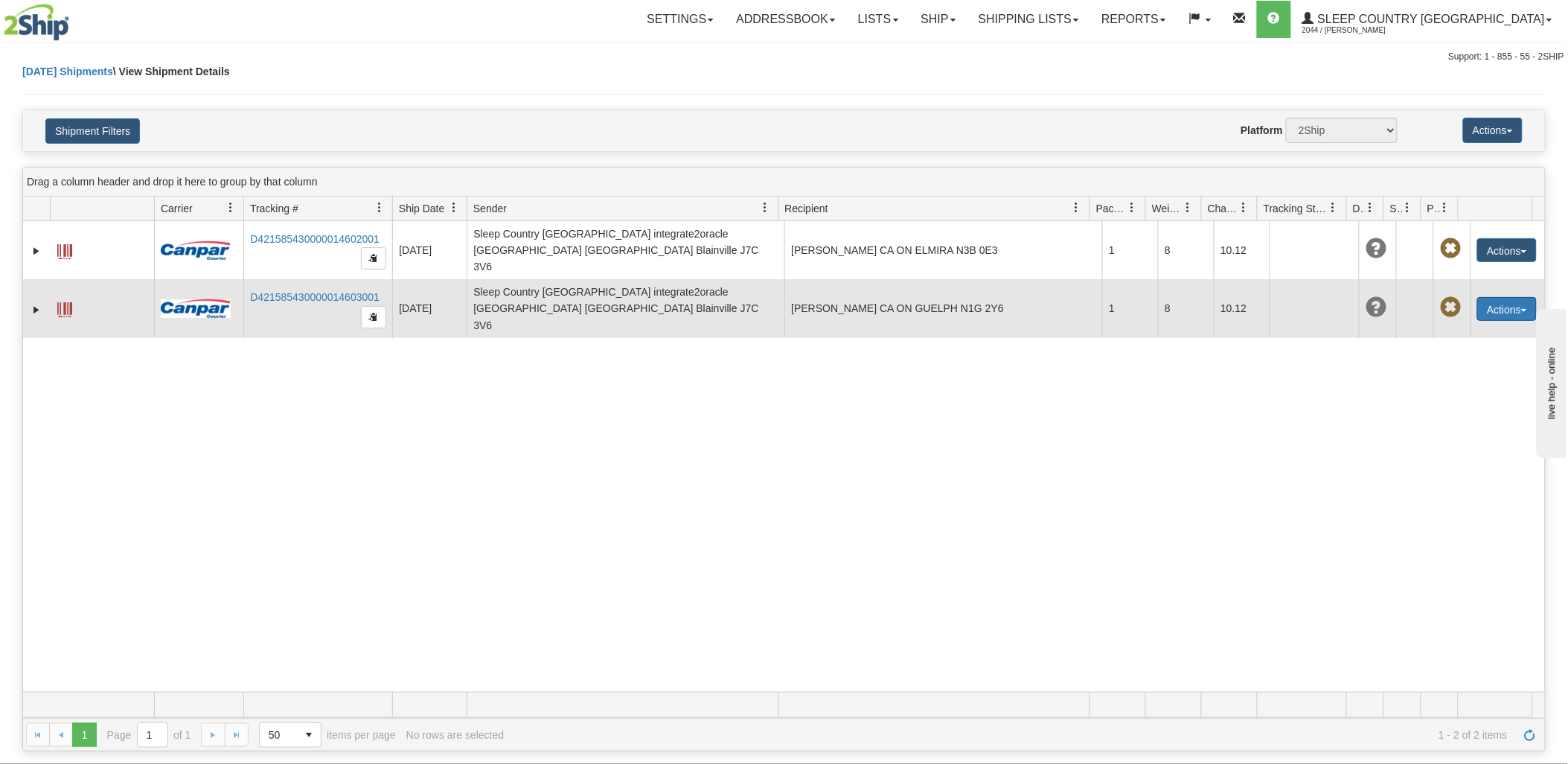
click at [1489, 297] on button "Actions" at bounding box center [1507, 309] width 59 height 24
click at [1443, 327] on link "Edit" at bounding box center [1477, 336] width 119 height 19
click at [1494, 297] on button "Actions" at bounding box center [1507, 309] width 59 height 24
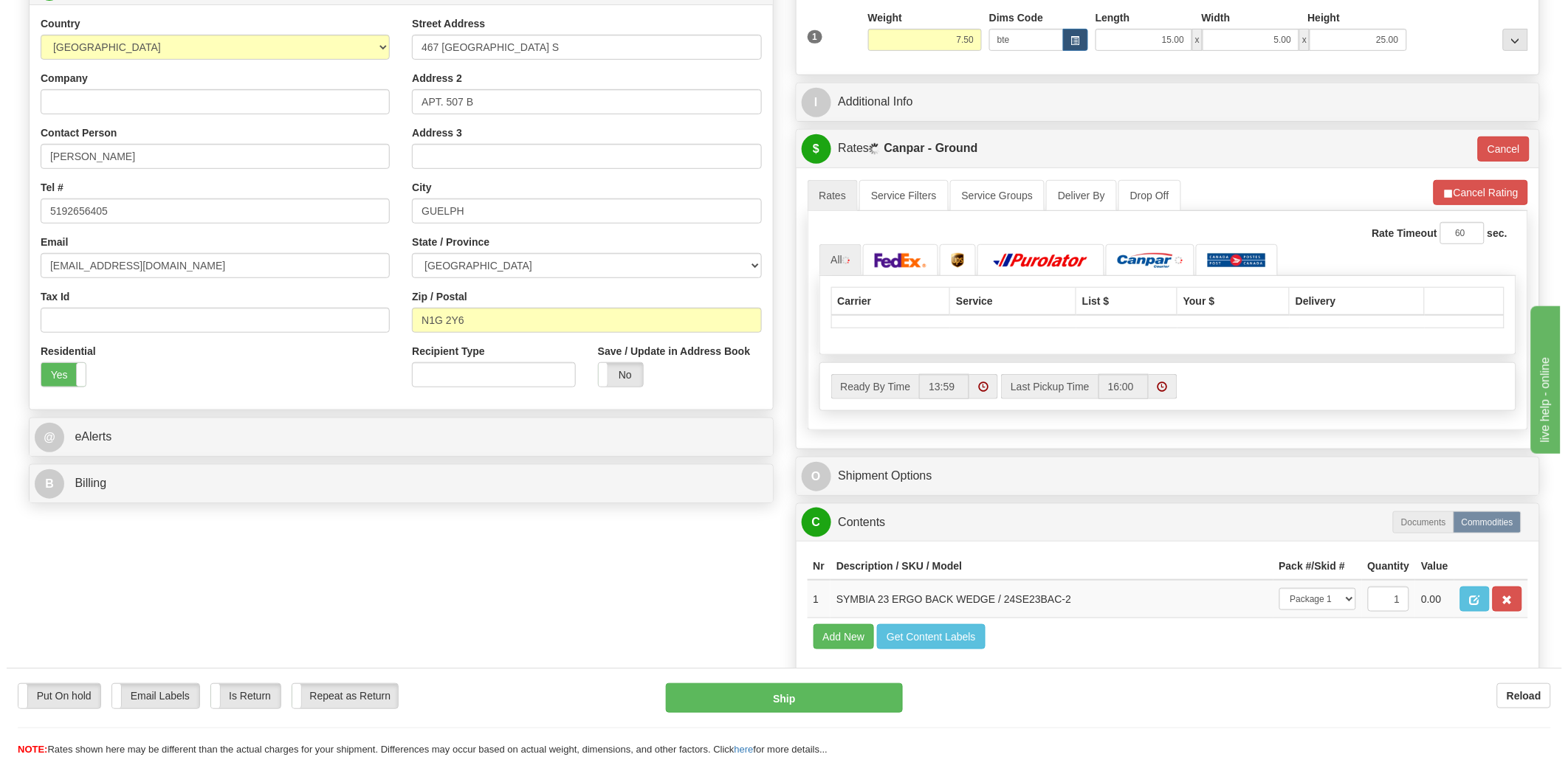
scroll to position [573, 0]
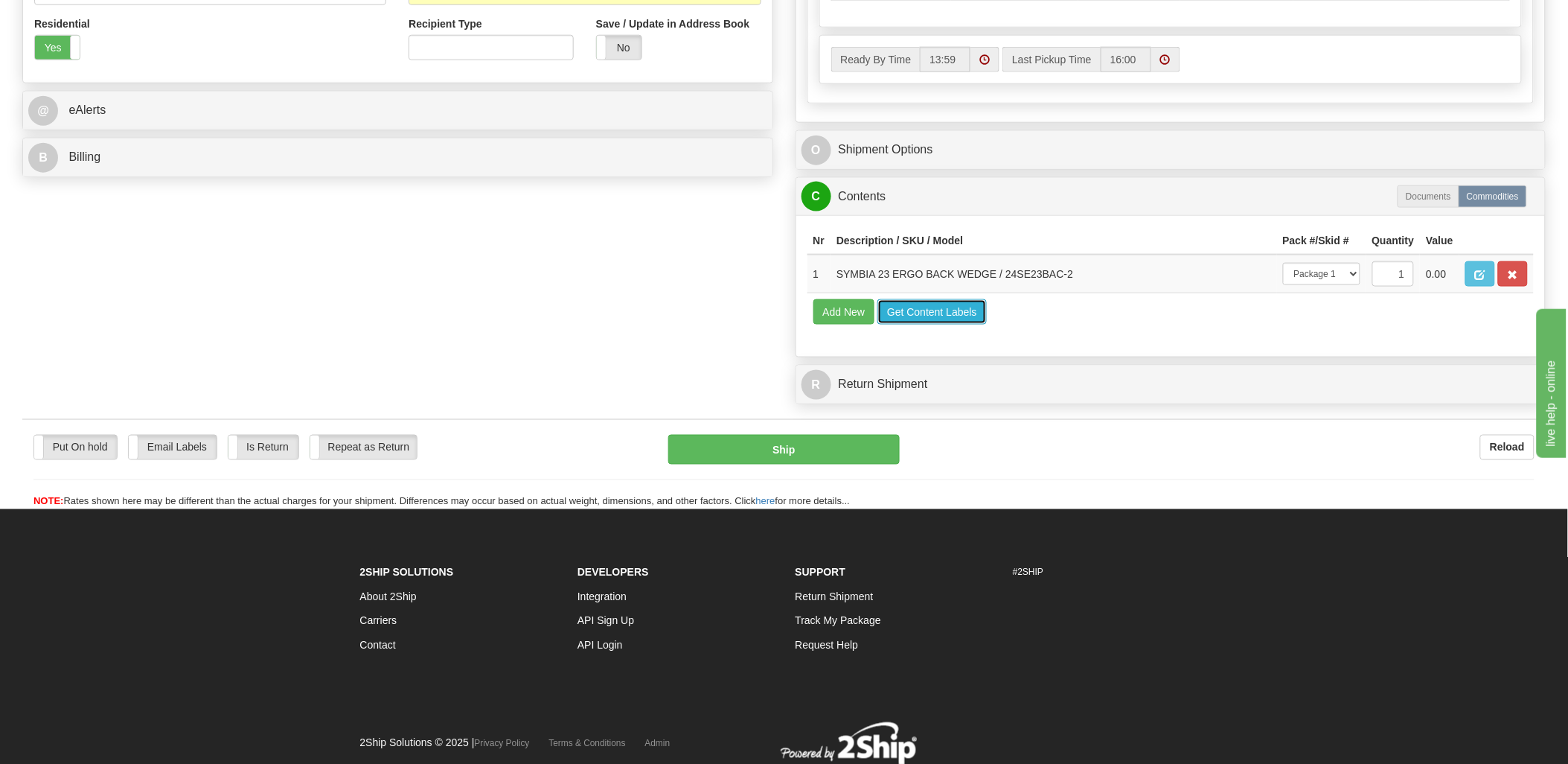
click at [917, 324] on button "Get Content Labels" at bounding box center [932, 312] width 109 height 25
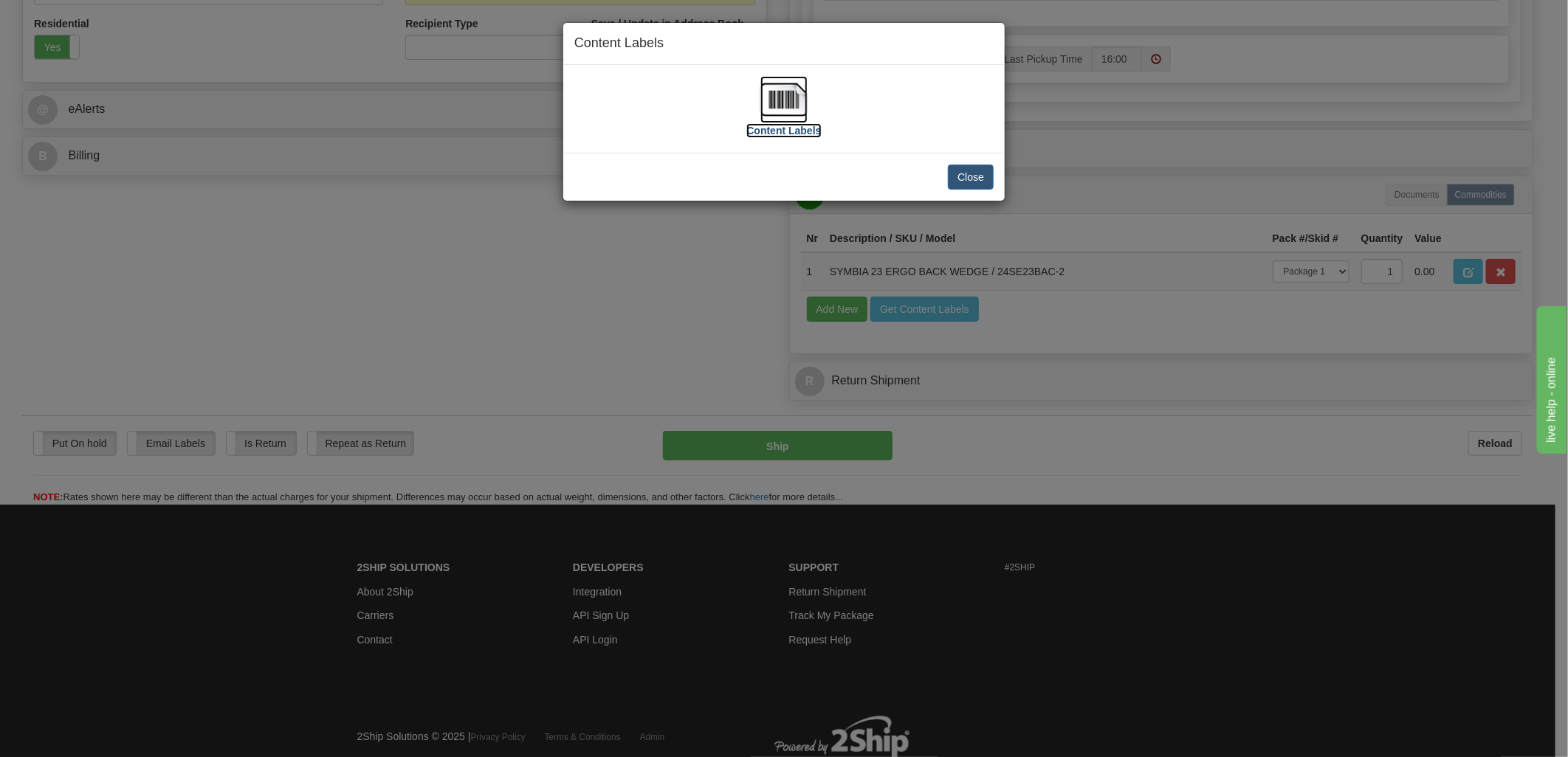
click at [777, 82] on img at bounding box center [784, 99] width 47 height 47
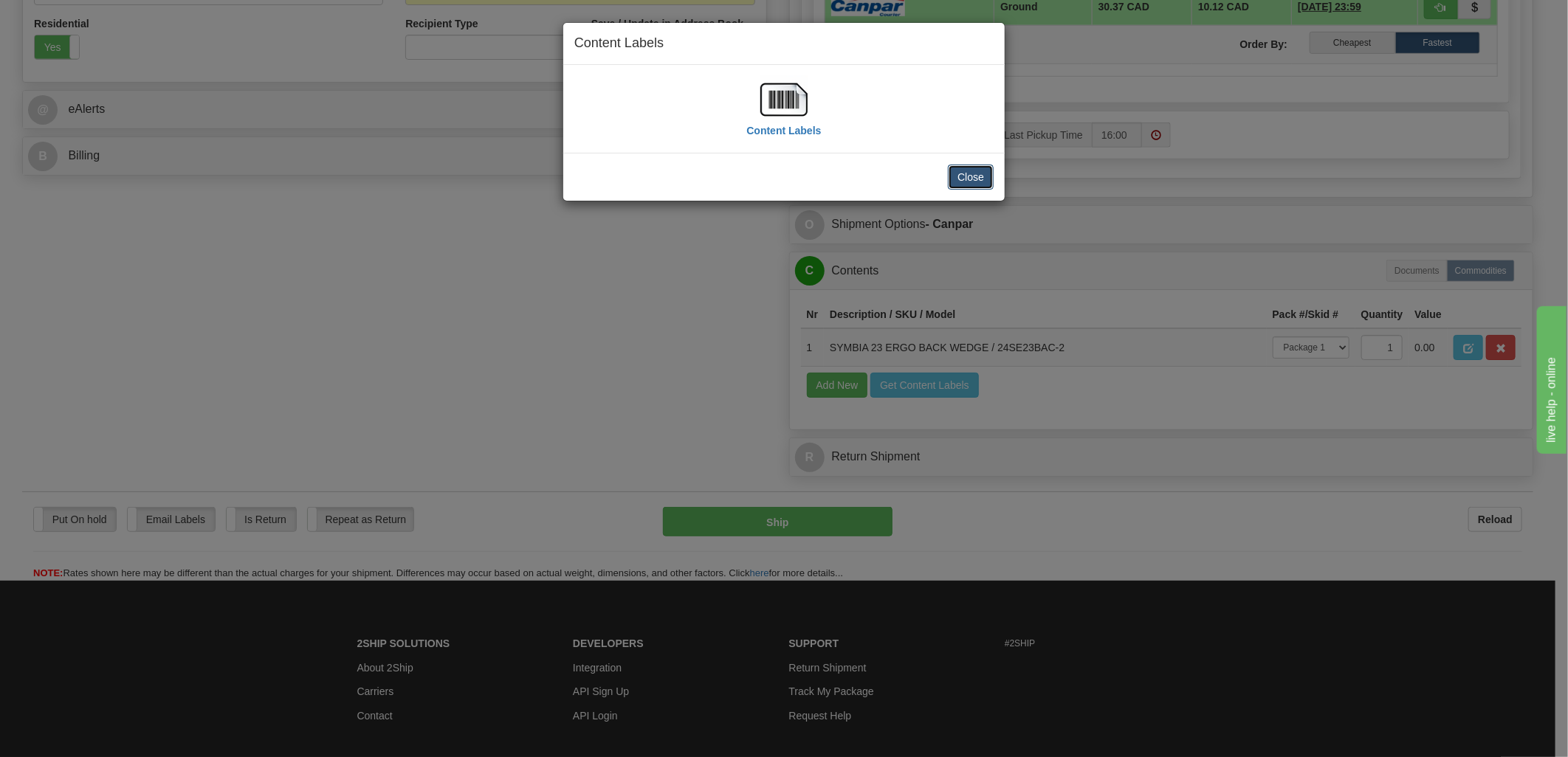
click at [976, 177] on button "Close" at bounding box center [970, 177] width 46 height 25
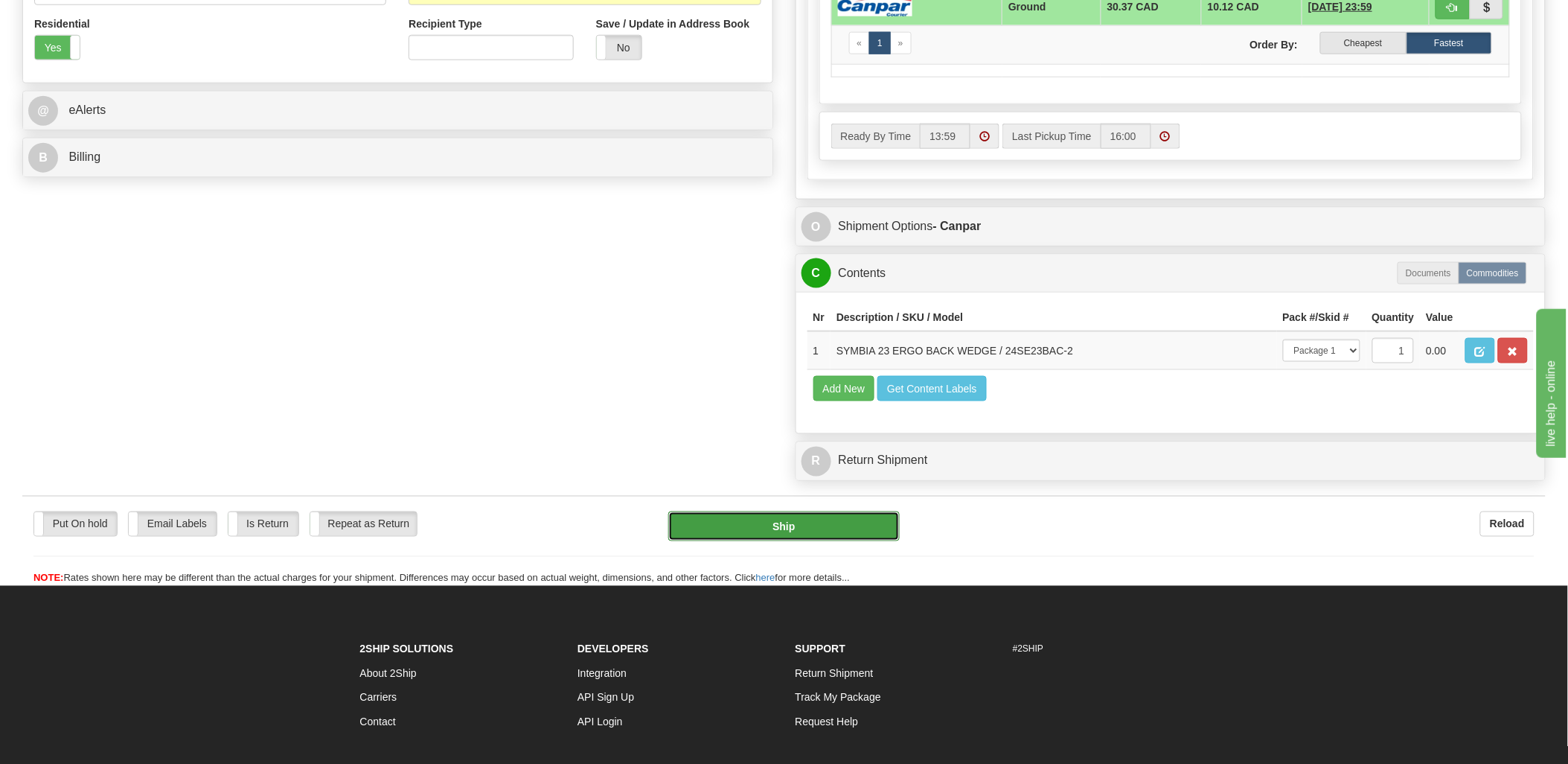
click at [790, 541] on button "Ship" at bounding box center [784, 526] width 231 height 30
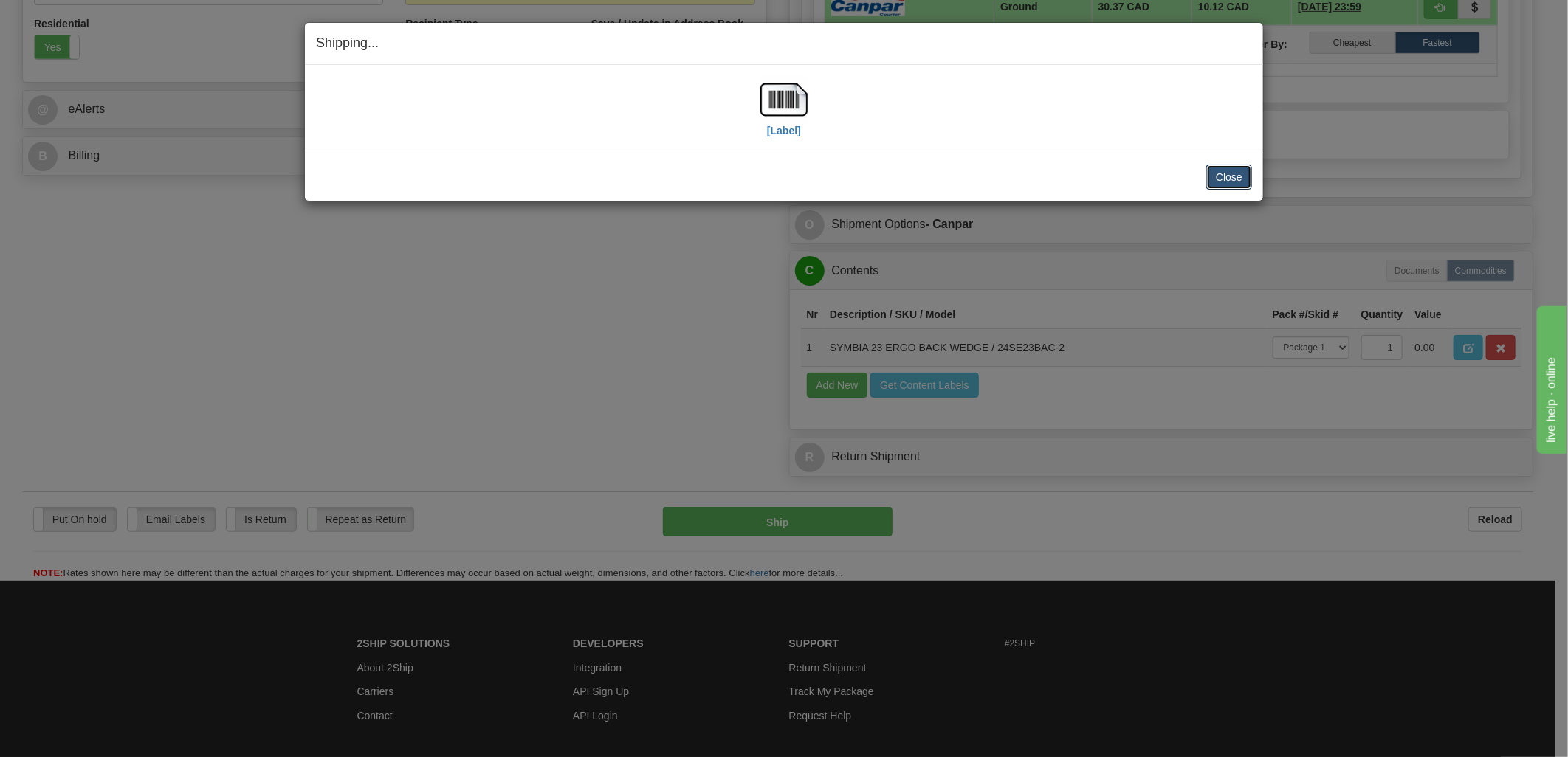
drag, startPoint x: 1221, startPoint y: 175, endPoint x: 1189, endPoint y: 177, distance: 32.1
click at [1221, 177] on button "Close" at bounding box center [1229, 177] width 46 height 25
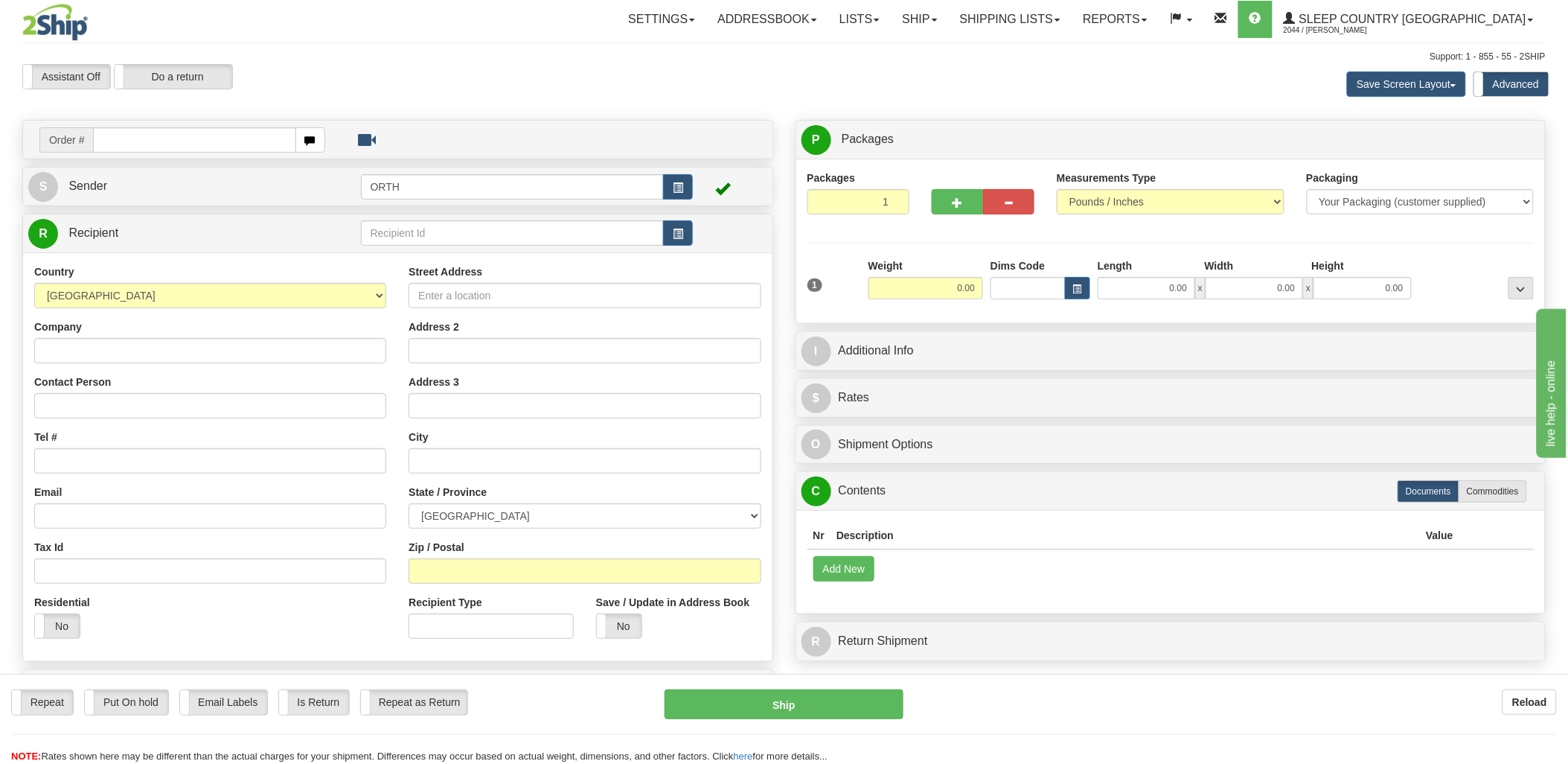
click at [208, 142] on input "text" at bounding box center [194, 140] width 203 height 25
type input "1061446"
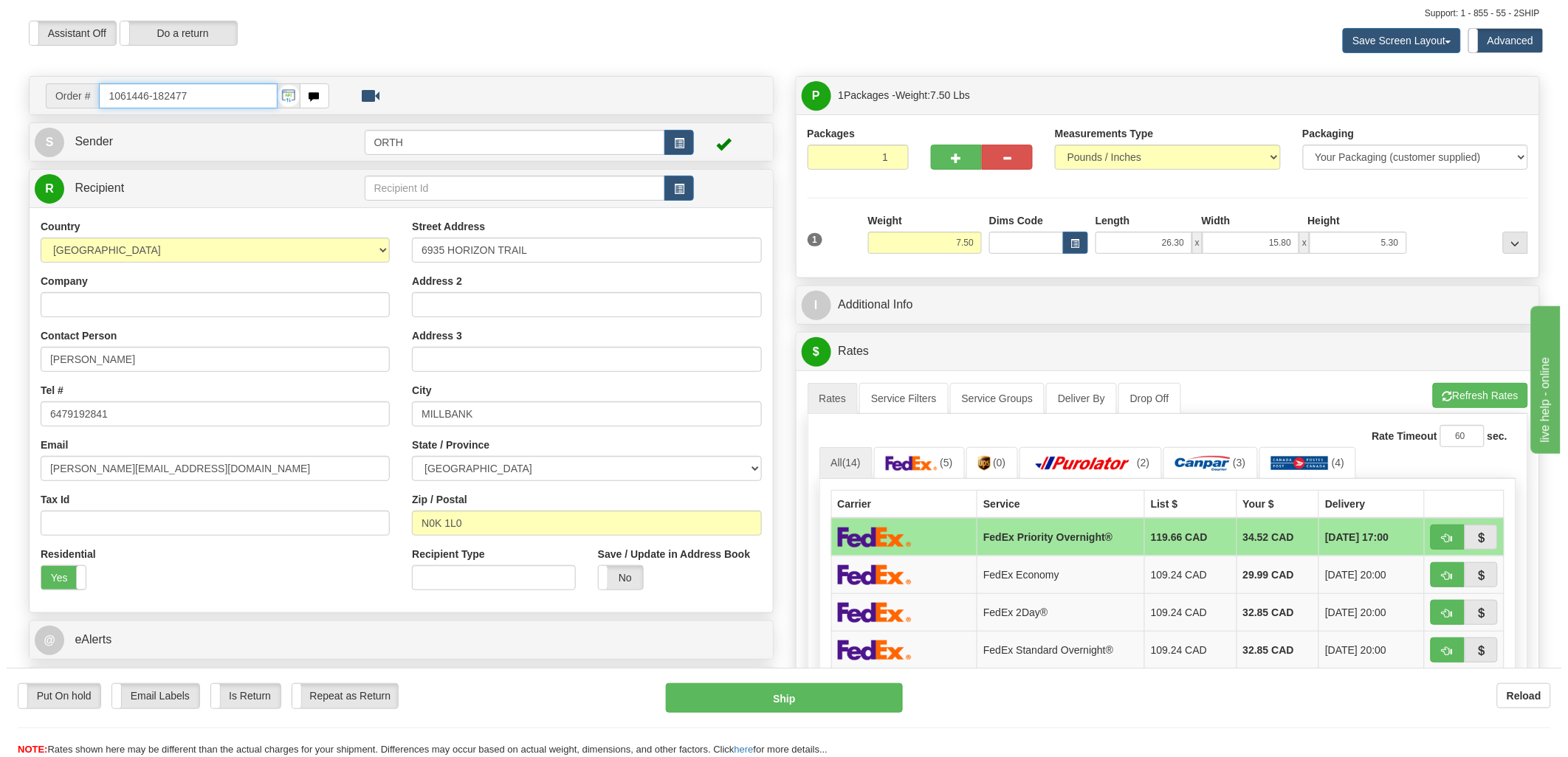
scroll to position [164, 0]
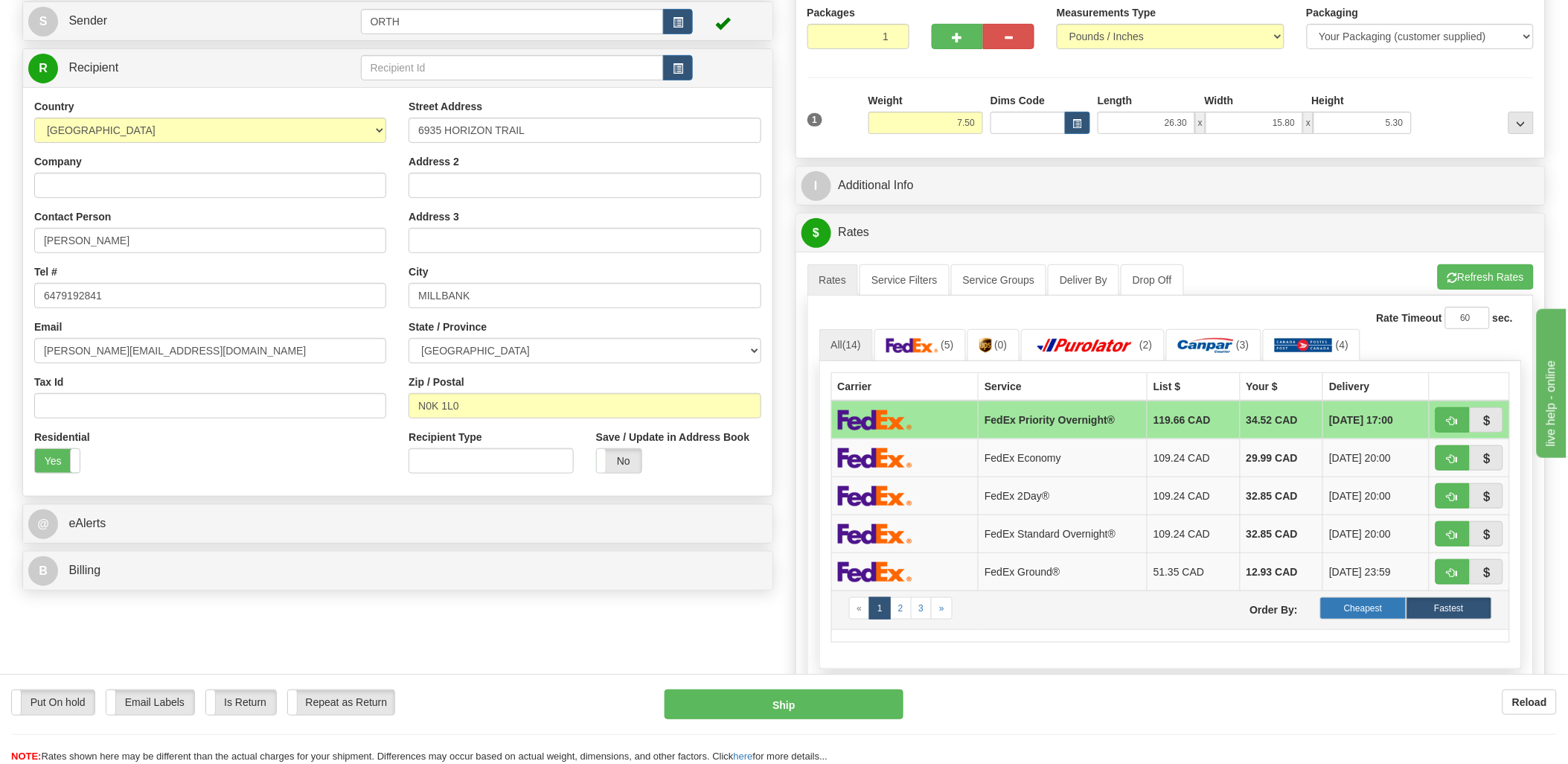
click at [1375, 609] on label "Cheapest" at bounding box center [1363, 608] width 86 height 23
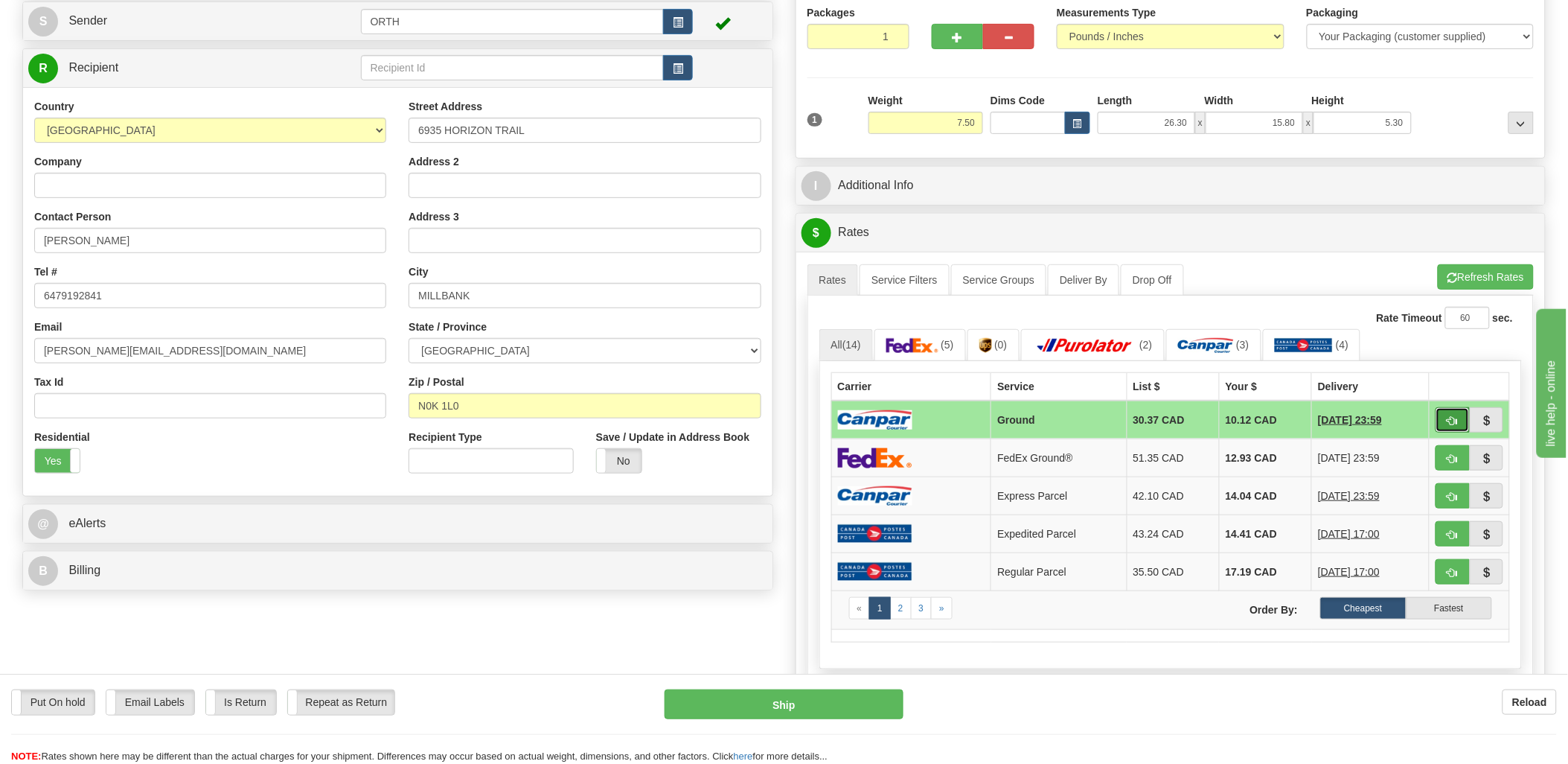
click at [1452, 430] on button "button" at bounding box center [1453, 419] width 34 height 25
type input "1"
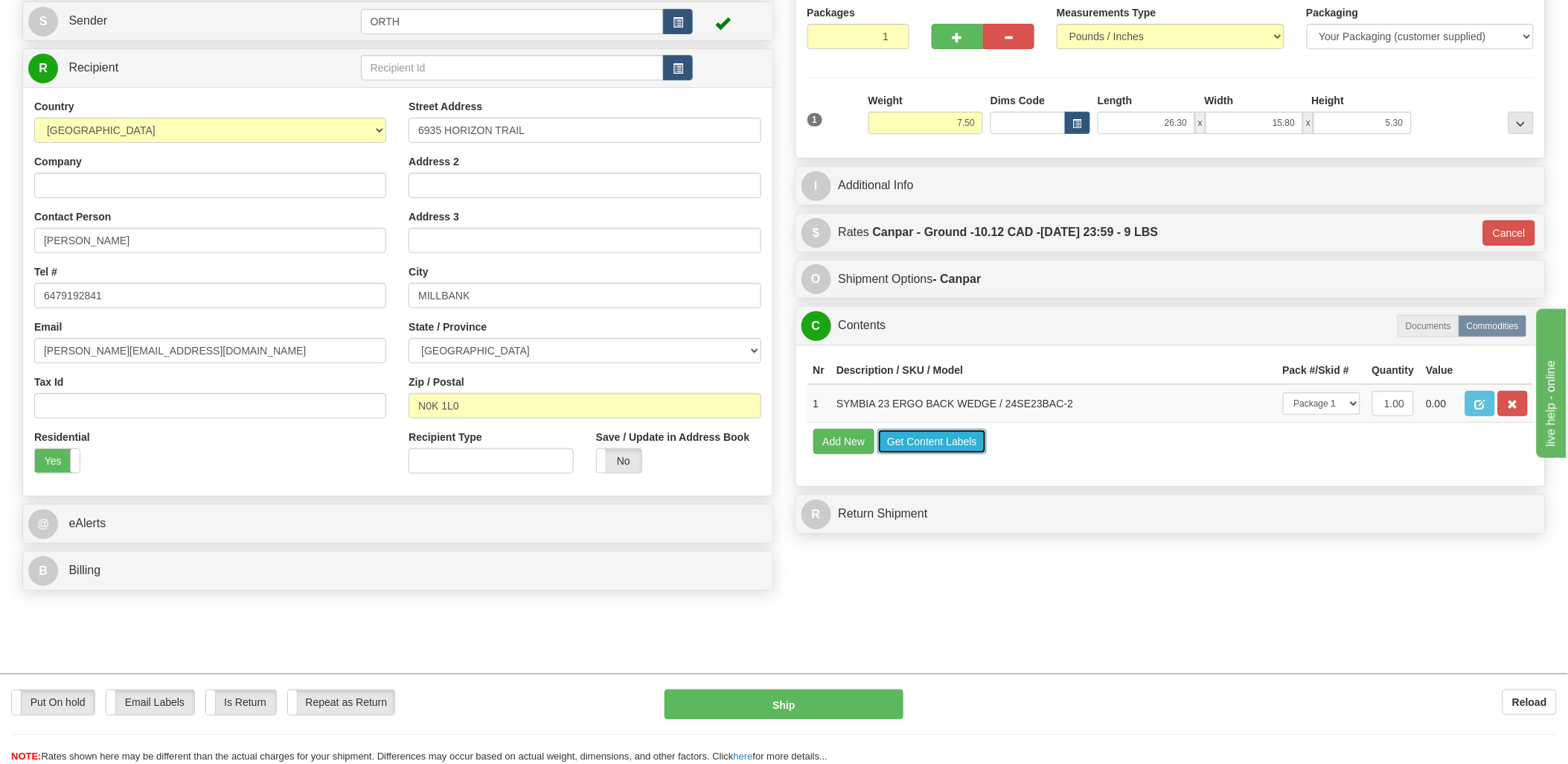
click at [924, 455] on button "Get Content Labels" at bounding box center [932, 441] width 109 height 25
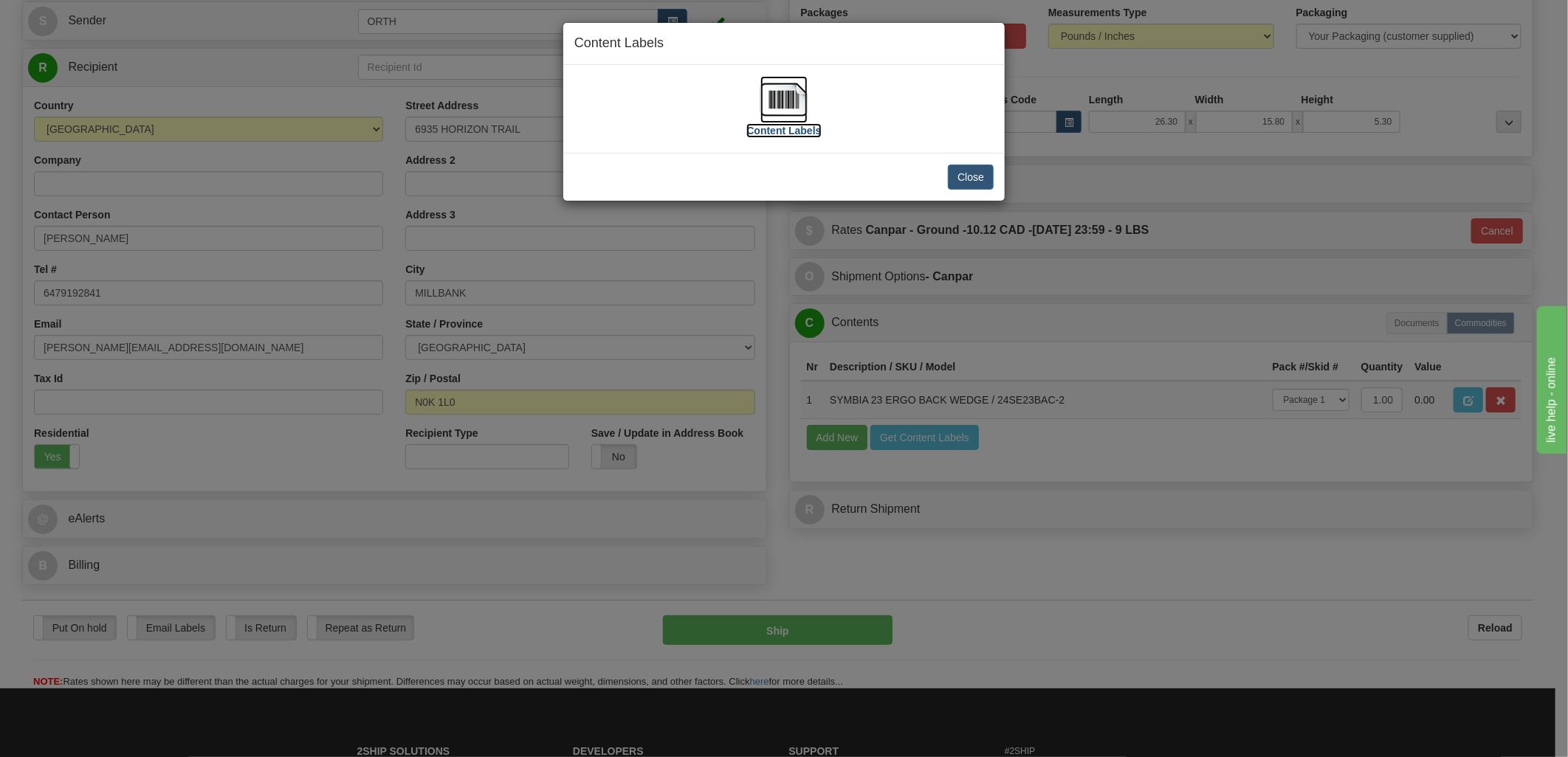
click at [774, 107] on img at bounding box center [784, 99] width 47 height 47
click at [954, 171] on button "Close" at bounding box center [970, 177] width 46 height 25
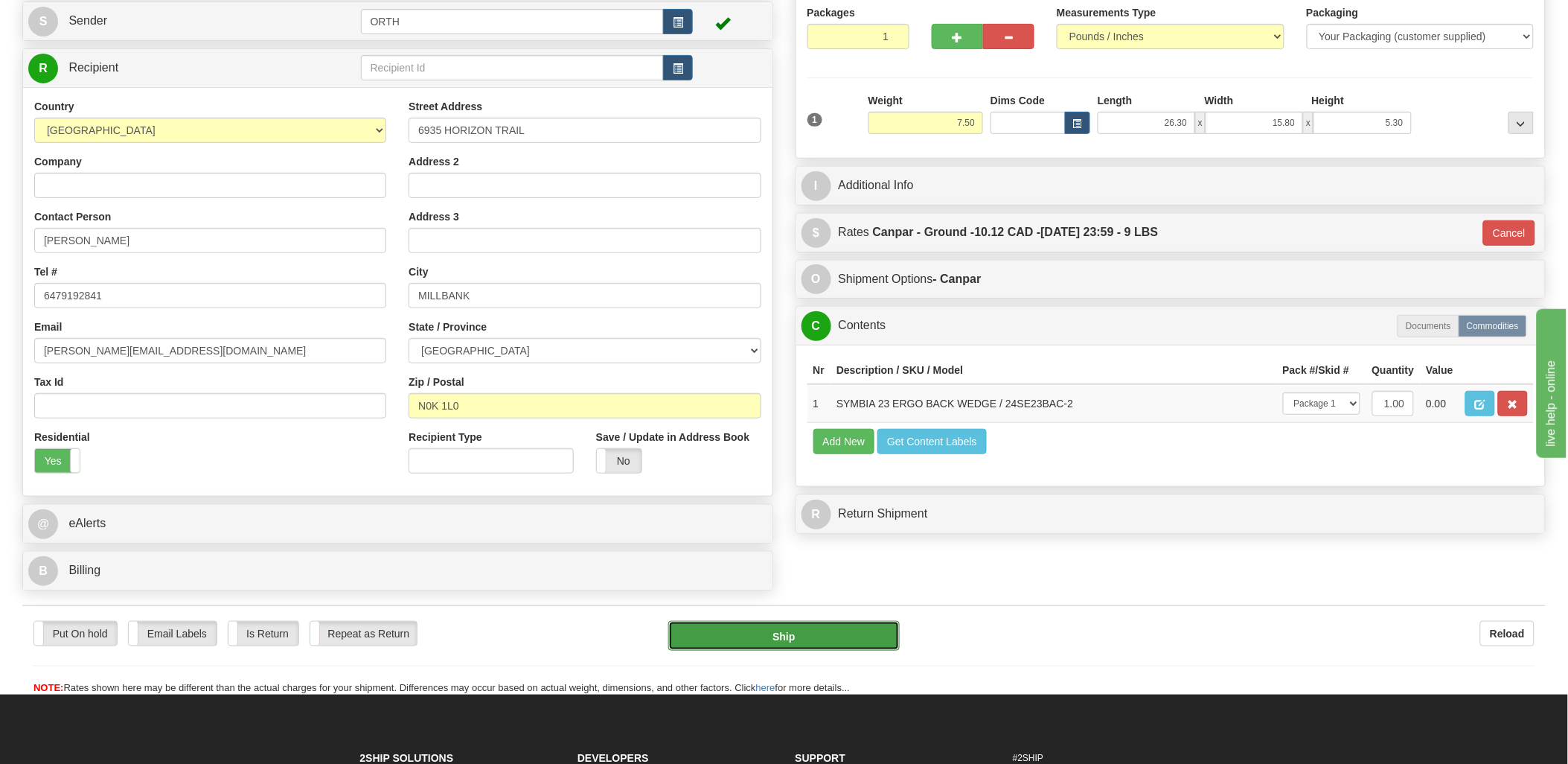
click at [801, 624] on button "Ship" at bounding box center [784, 636] width 231 height 30
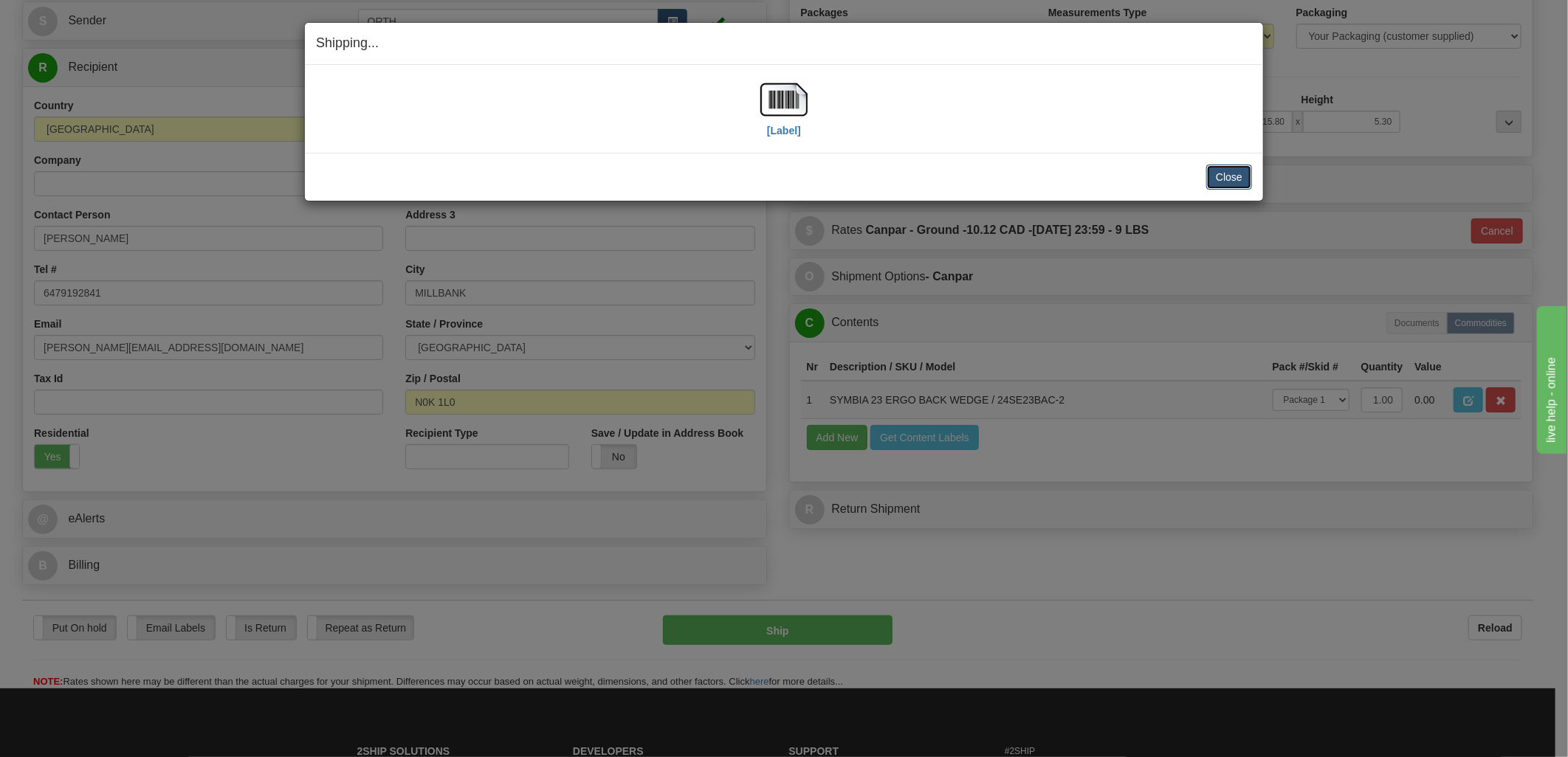
click at [1243, 187] on button "Close" at bounding box center [1229, 177] width 46 height 25
click at [1235, 177] on button "Close" at bounding box center [1229, 177] width 46 height 25
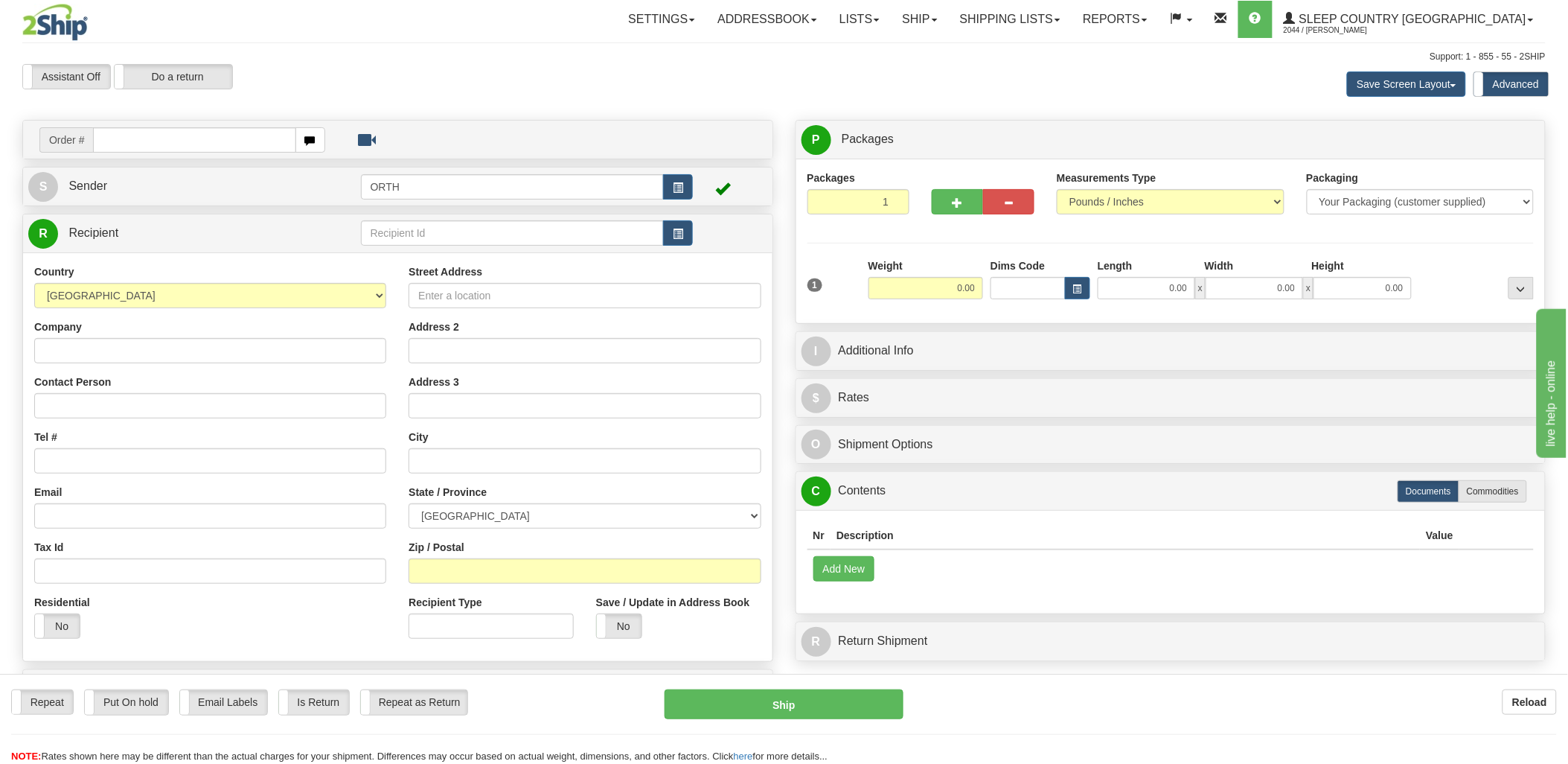
click at [122, 152] on div "Order #" at bounding box center [398, 140] width 750 height 38
click at [127, 145] on input "text" at bounding box center [194, 140] width 203 height 25
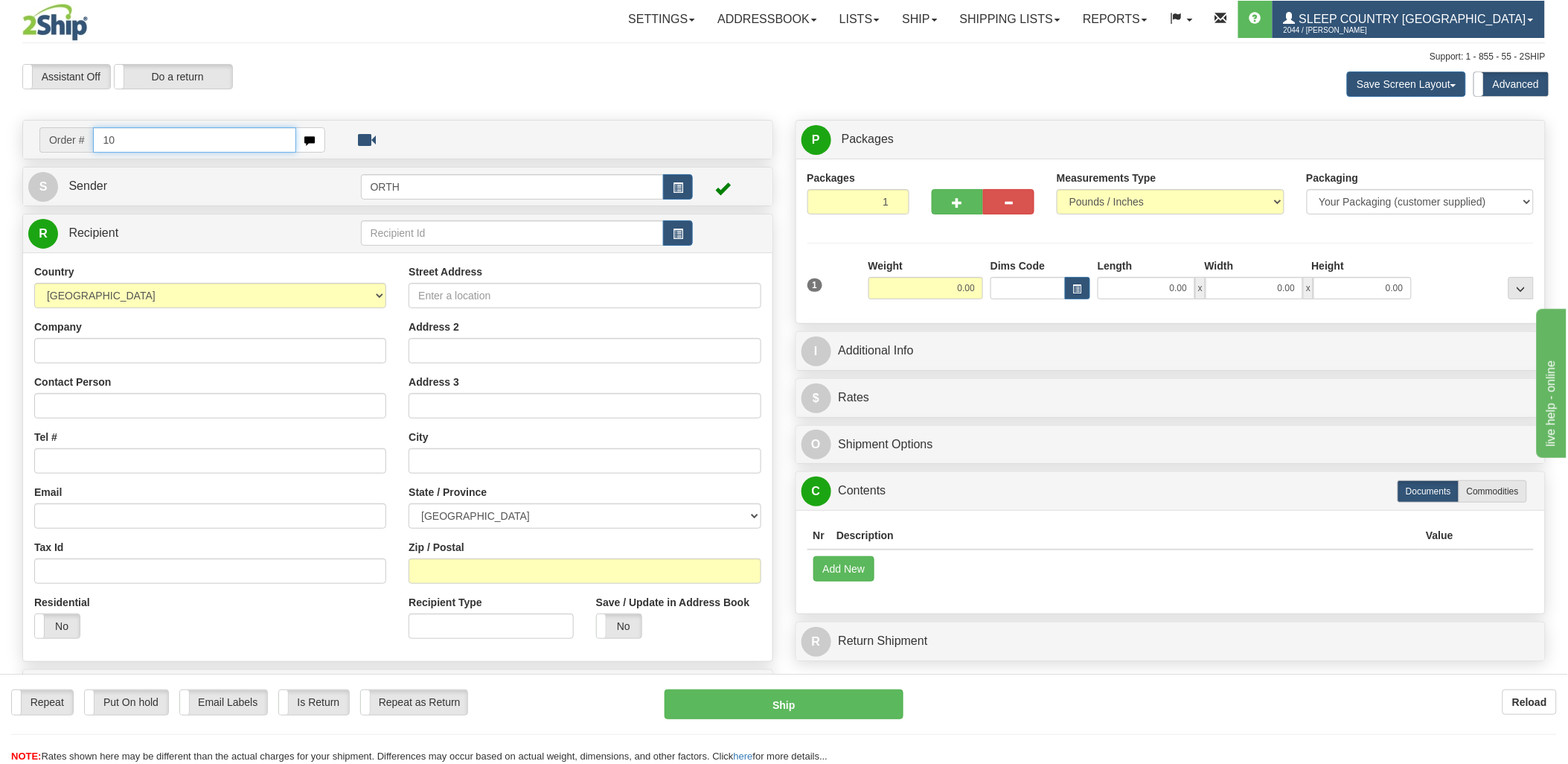
type input "1"
type input "90002"
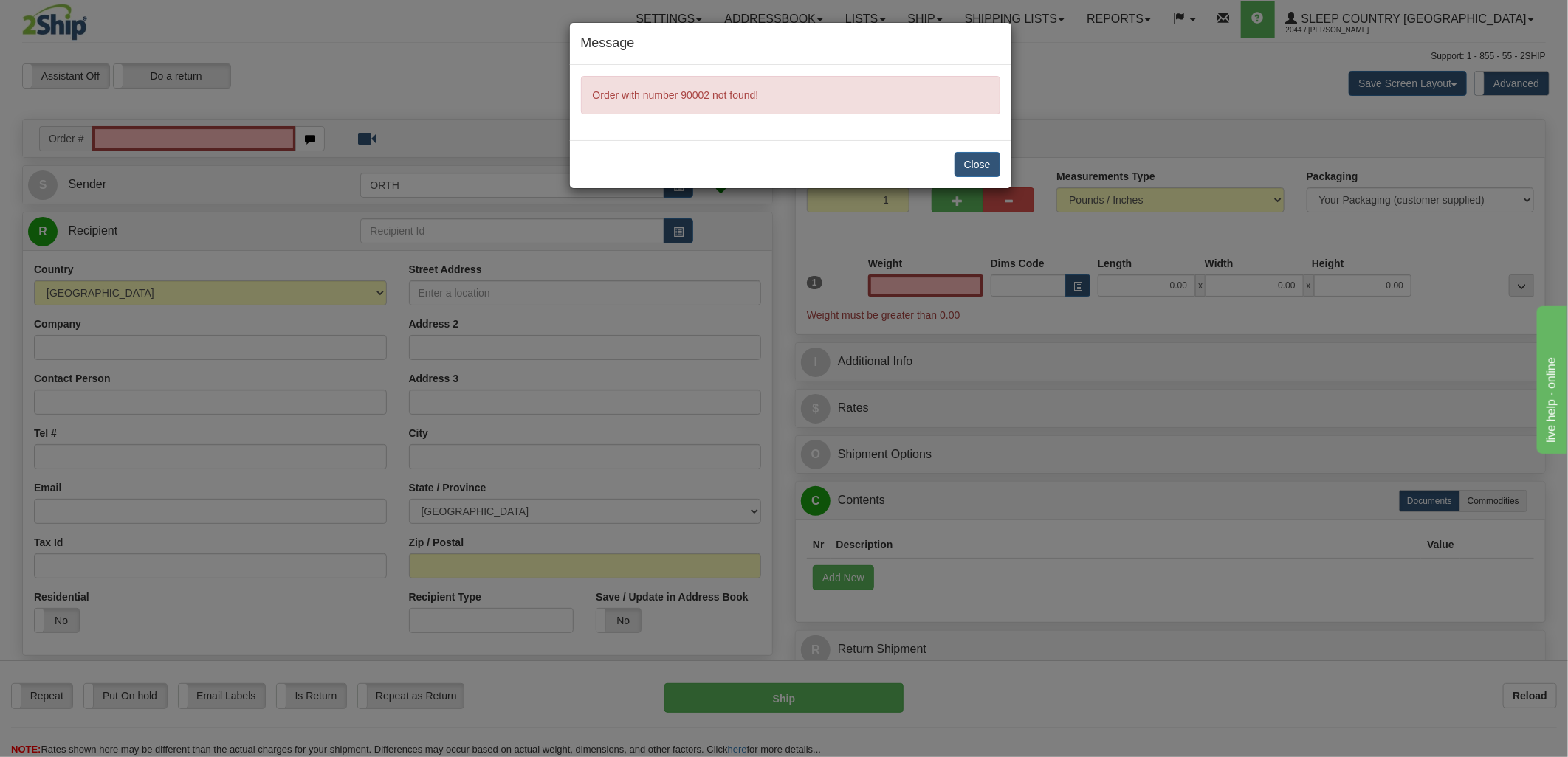
type input "0.00"
click at [987, 162] on button "Close" at bounding box center [977, 165] width 46 height 25
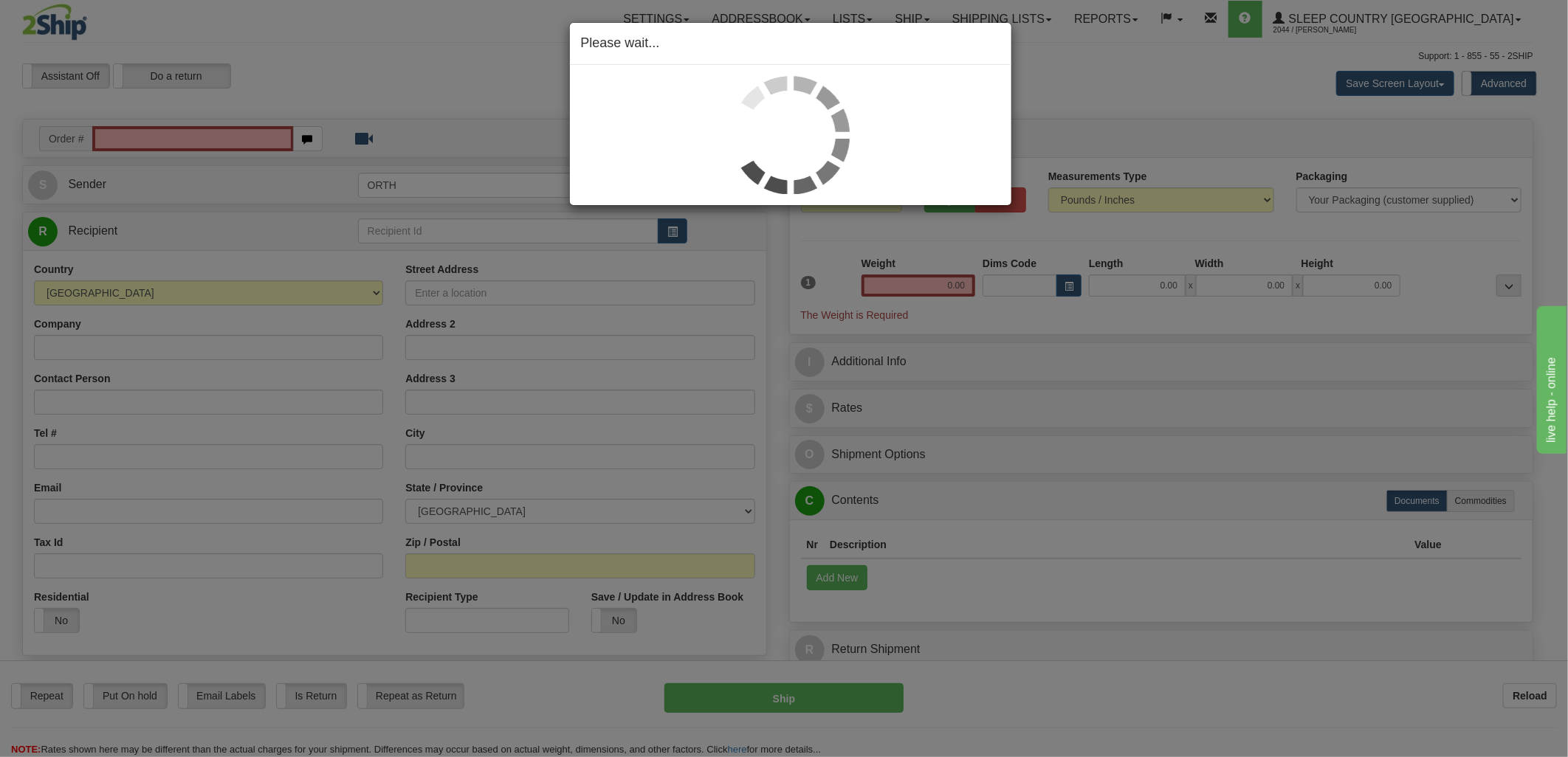
click at [174, 131] on div "Please wait..." at bounding box center [784, 378] width 1568 height 757
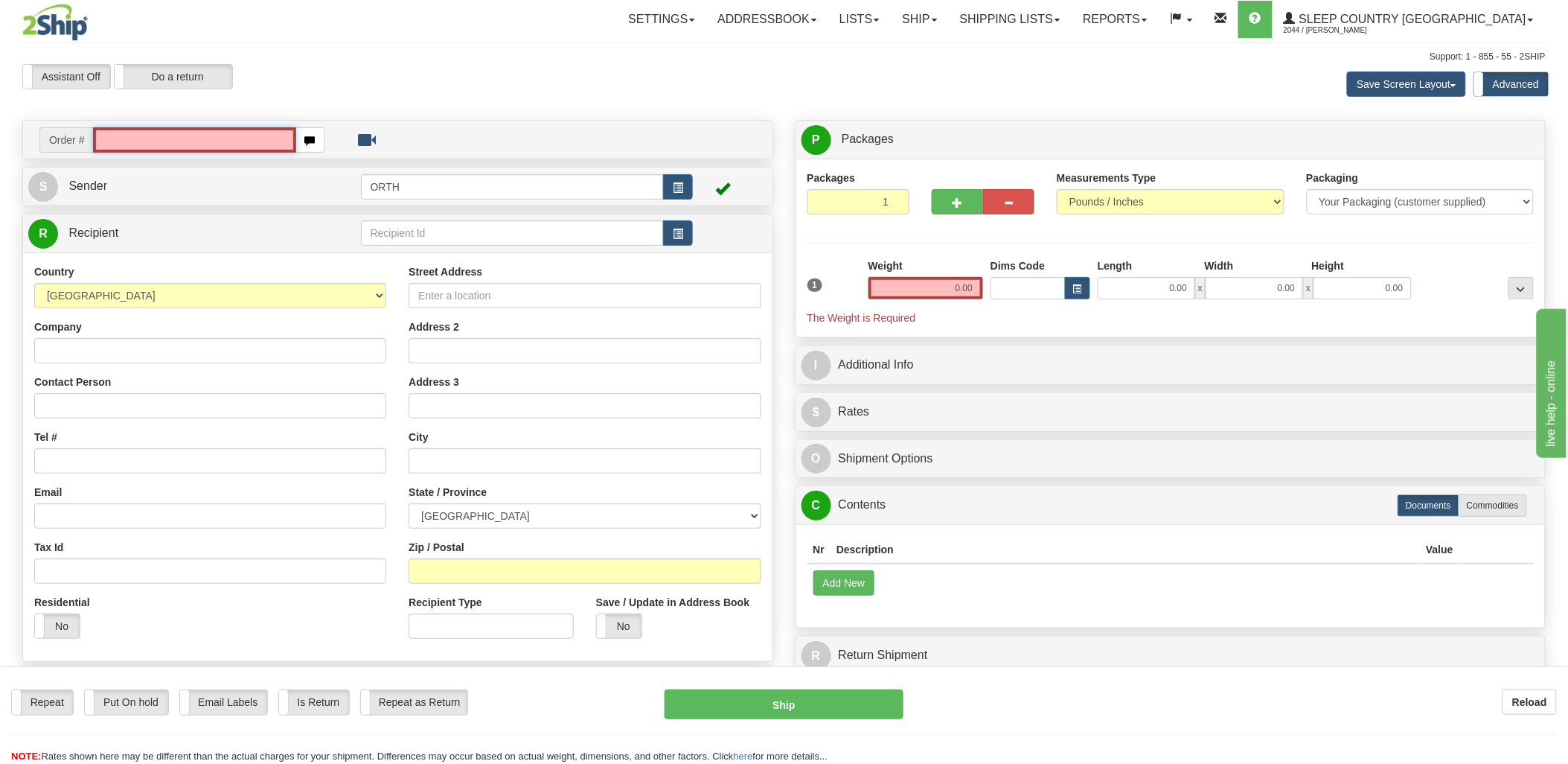
click at [162, 140] on input "text" at bounding box center [194, 140] width 203 height 25
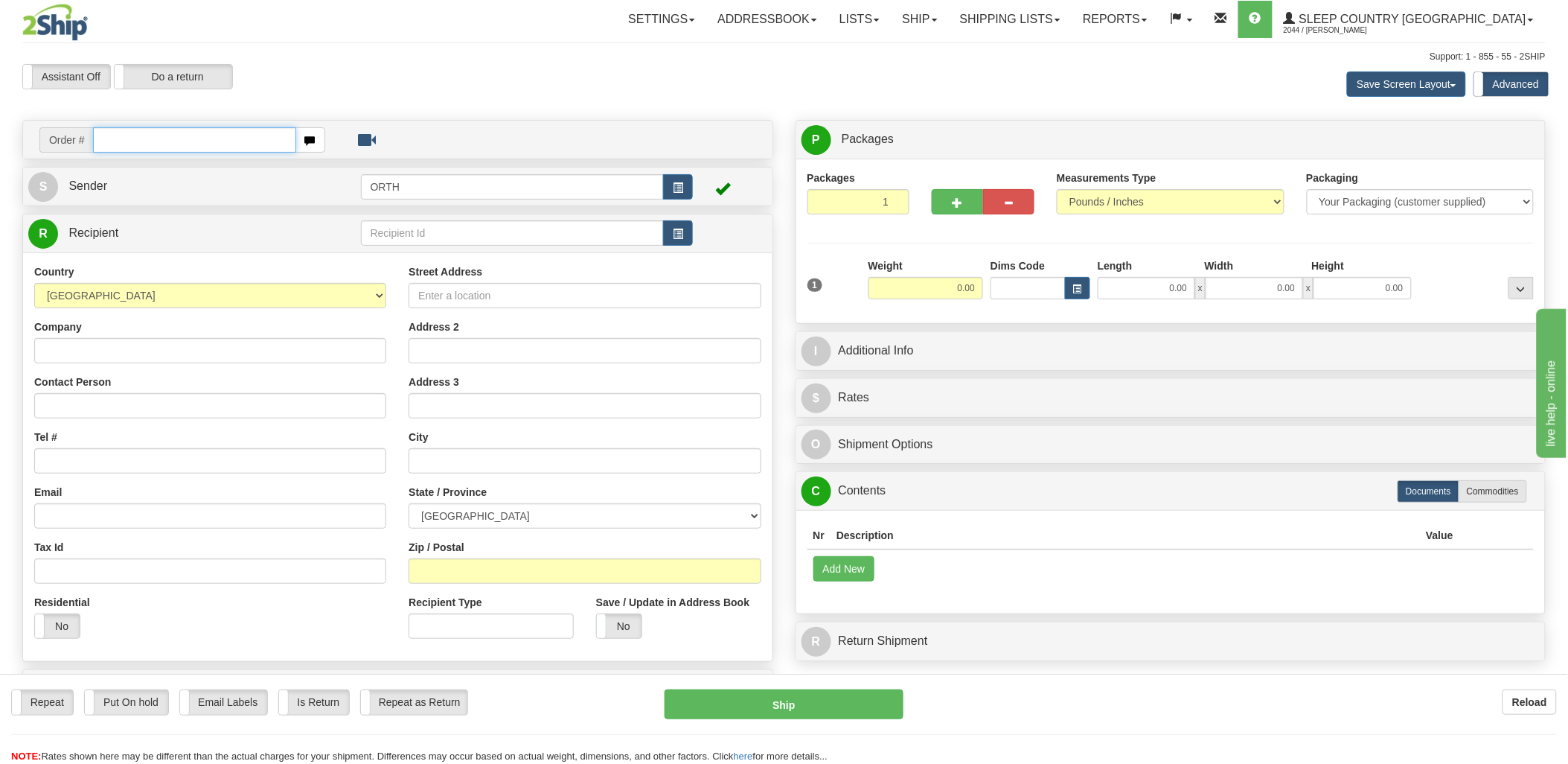
drag, startPoint x: 0, startPoint y: 0, endPoint x: 170, endPoint y: 140, distance: 220.2
click at [170, 140] on div "Toggle navigation Settings Shipping Preferences Fields Preferences New" at bounding box center [784, 419] width 1568 height 839
type input "9002"
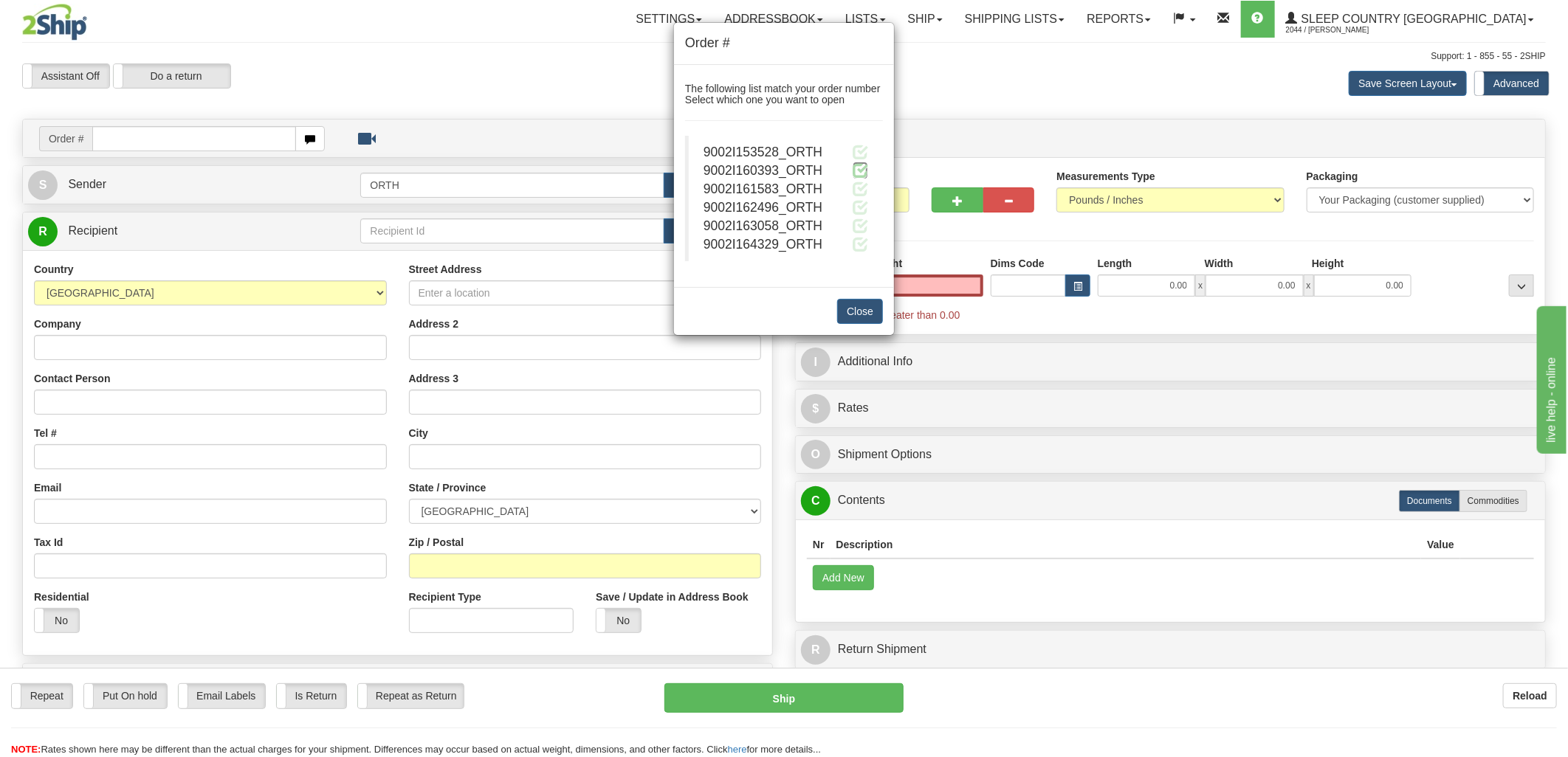
type input "0.00"
click at [852, 171] on span at bounding box center [860, 170] width 15 height 15
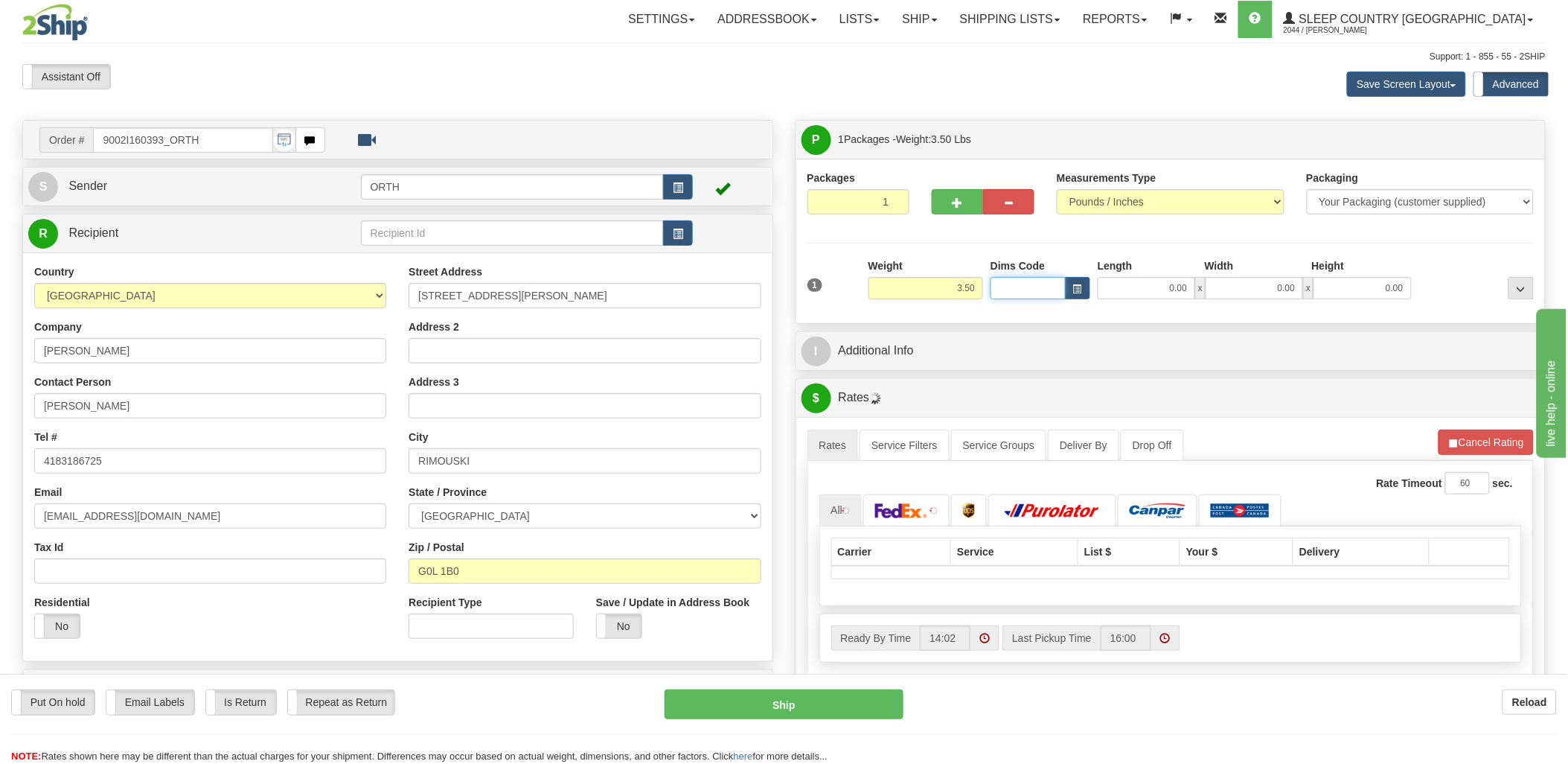
click at [1009, 291] on input "Dims Code" at bounding box center [1028, 288] width 75 height 23
type input "bte"
click button "Delete" at bounding box center [0, 0] width 0 height 0
type input "15.00"
type input "5.00"
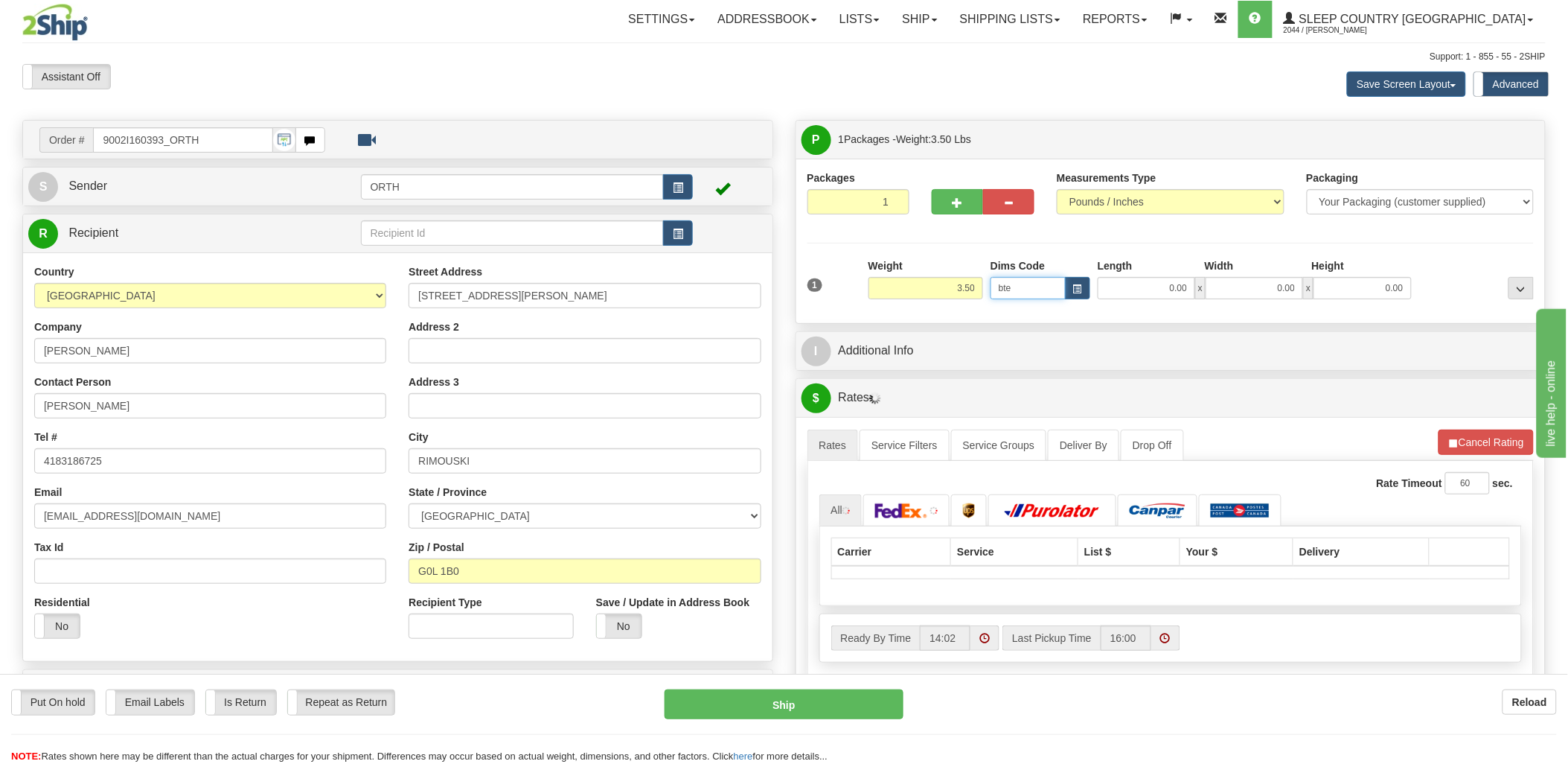
type input "25.00"
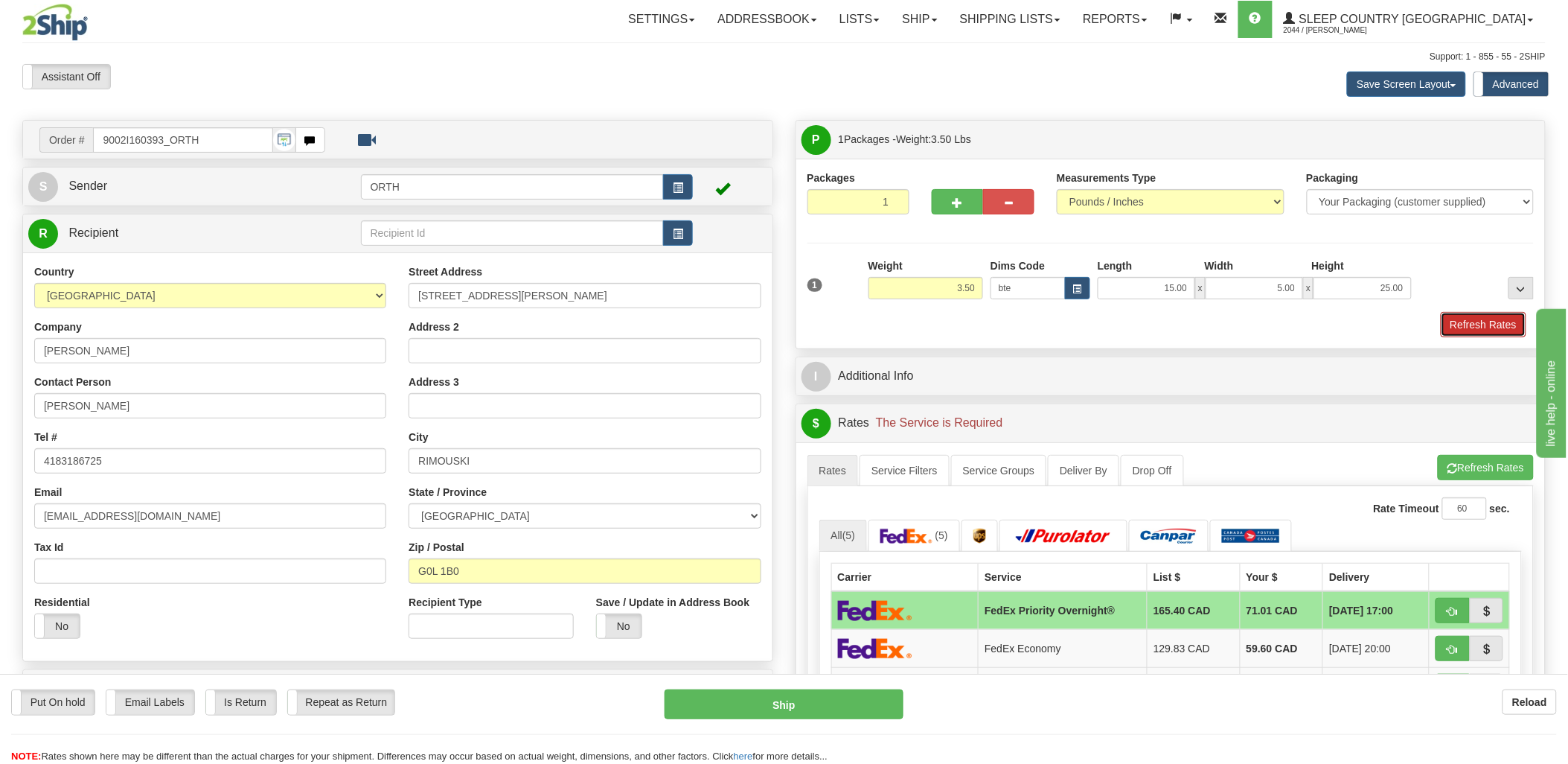
click at [1490, 316] on button "Refresh Rates" at bounding box center [1484, 324] width 86 height 25
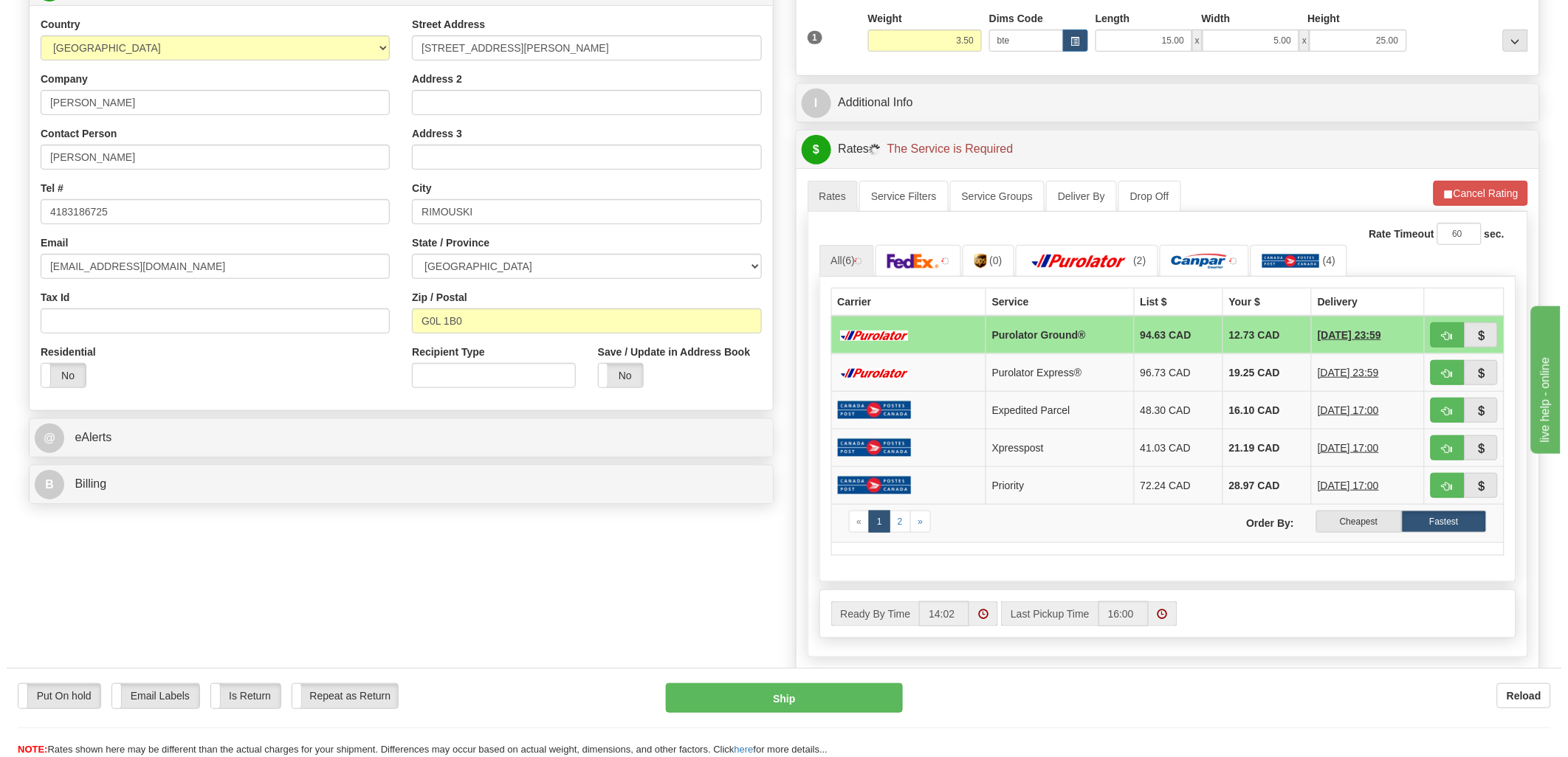
scroll to position [246, 0]
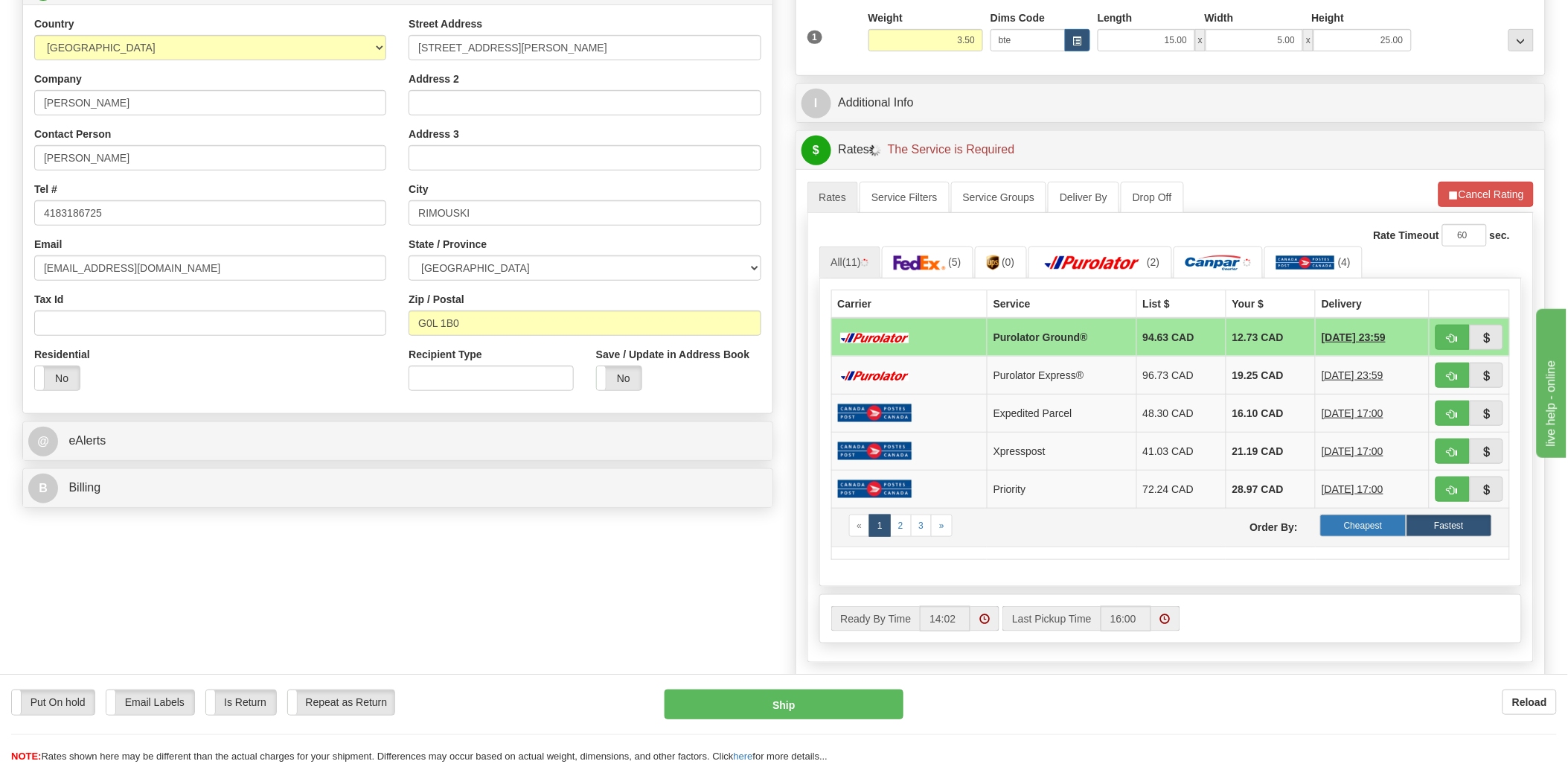
click at [1355, 527] on label "Cheapest" at bounding box center [1363, 525] width 86 height 23
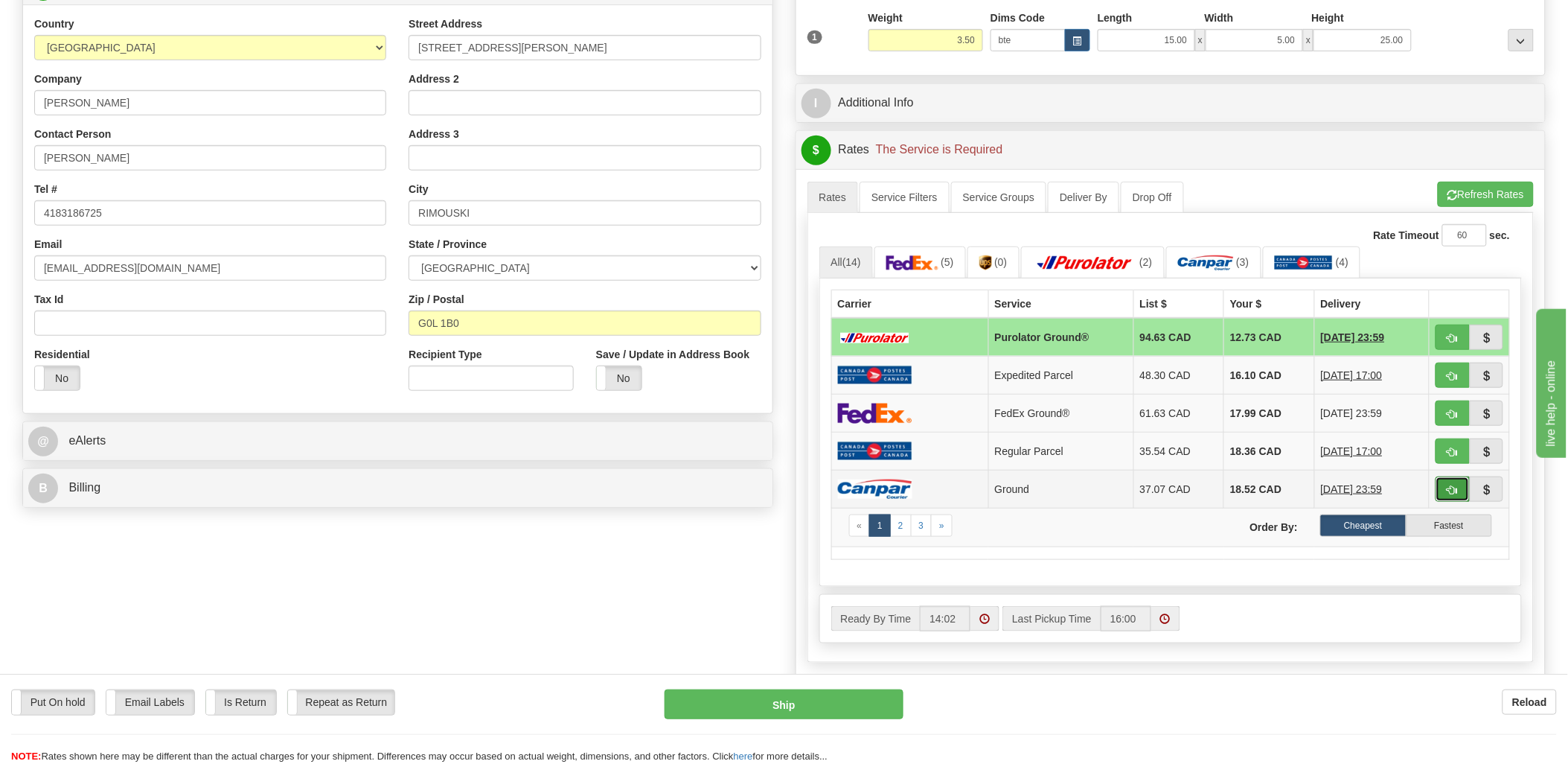
click at [1441, 484] on button "button" at bounding box center [1453, 489] width 34 height 25
type input "1"
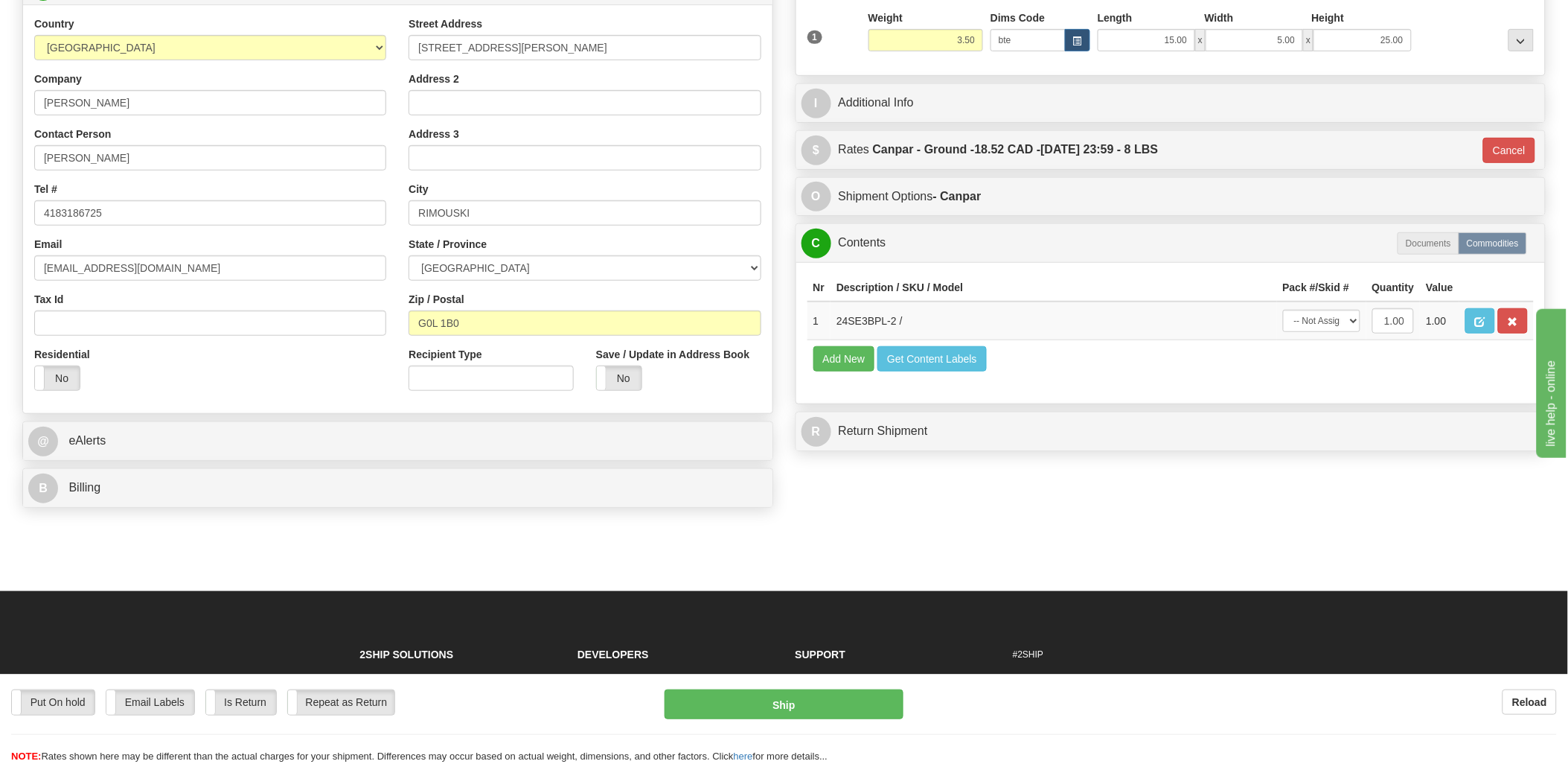
click at [938, 378] on td "Add New Get Content Labels" at bounding box center [1171, 359] width 727 height 38
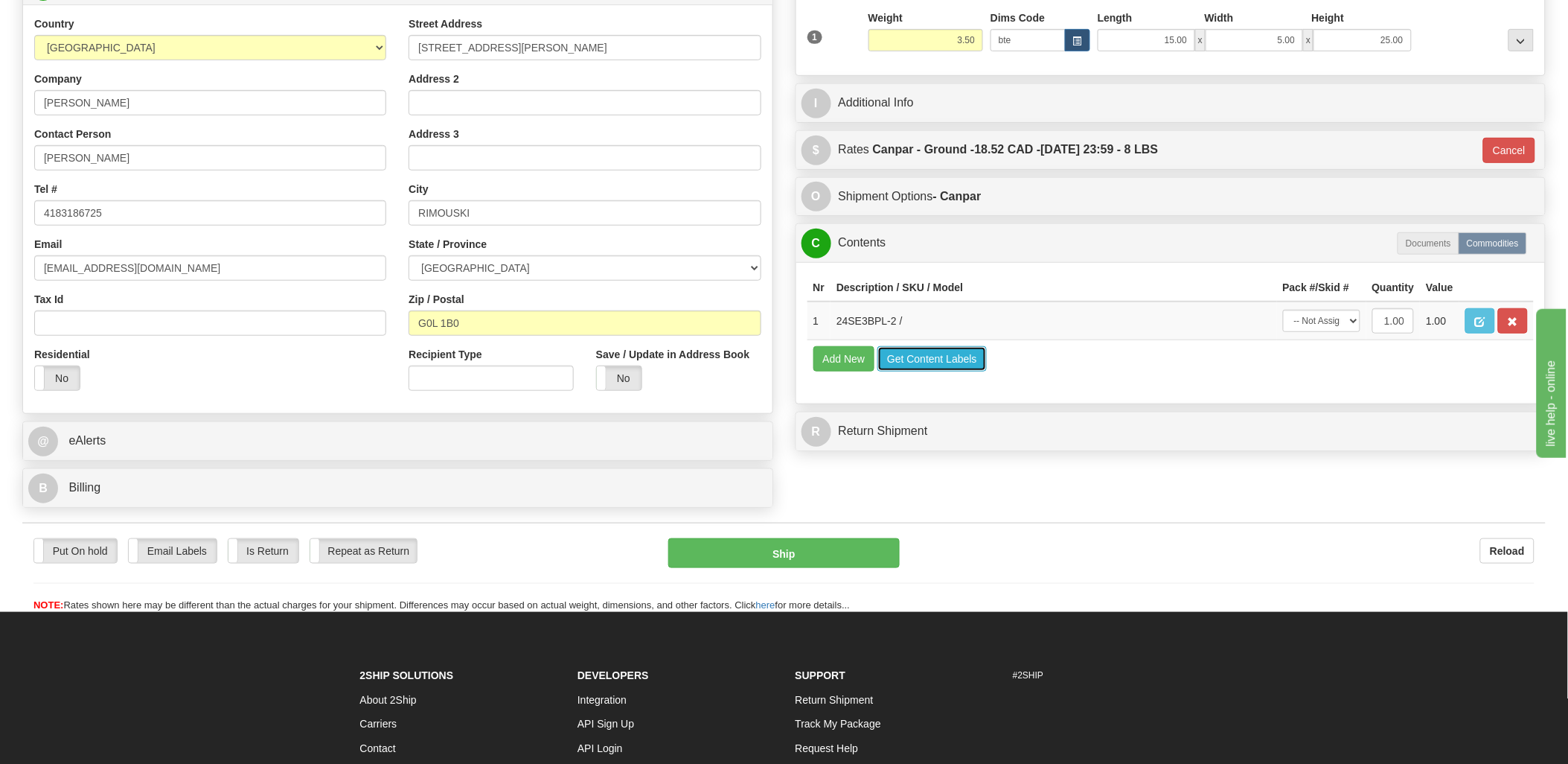
click at [939, 372] on button "Get Content Labels" at bounding box center [932, 359] width 109 height 25
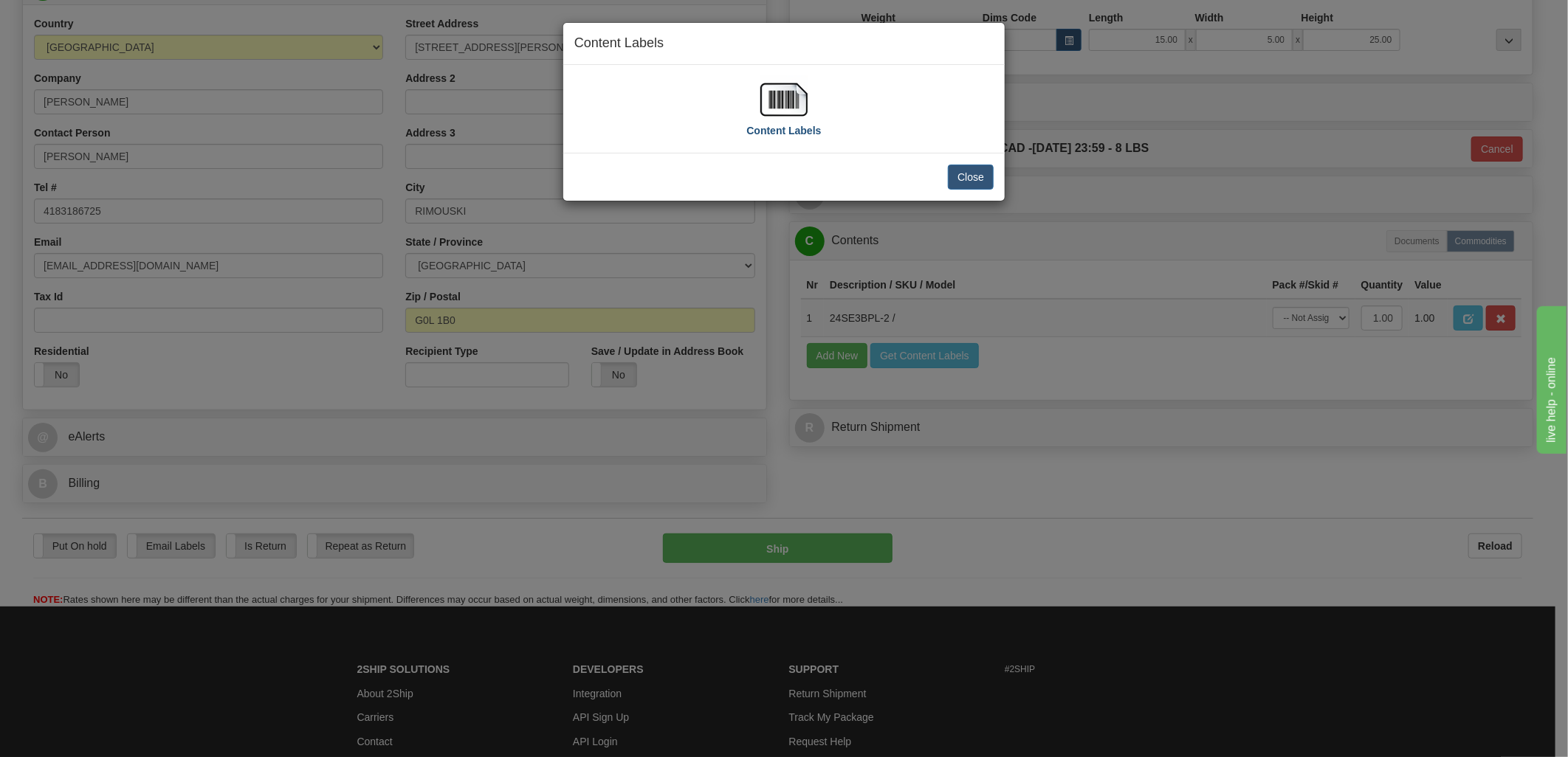
click at [758, 85] on div "Content Labels" at bounding box center [784, 108] width 74 height 66
click at [786, 106] on img at bounding box center [784, 99] width 47 height 47
click at [967, 166] on button "Close" at bounding box center [970, 177] width 46 height 25
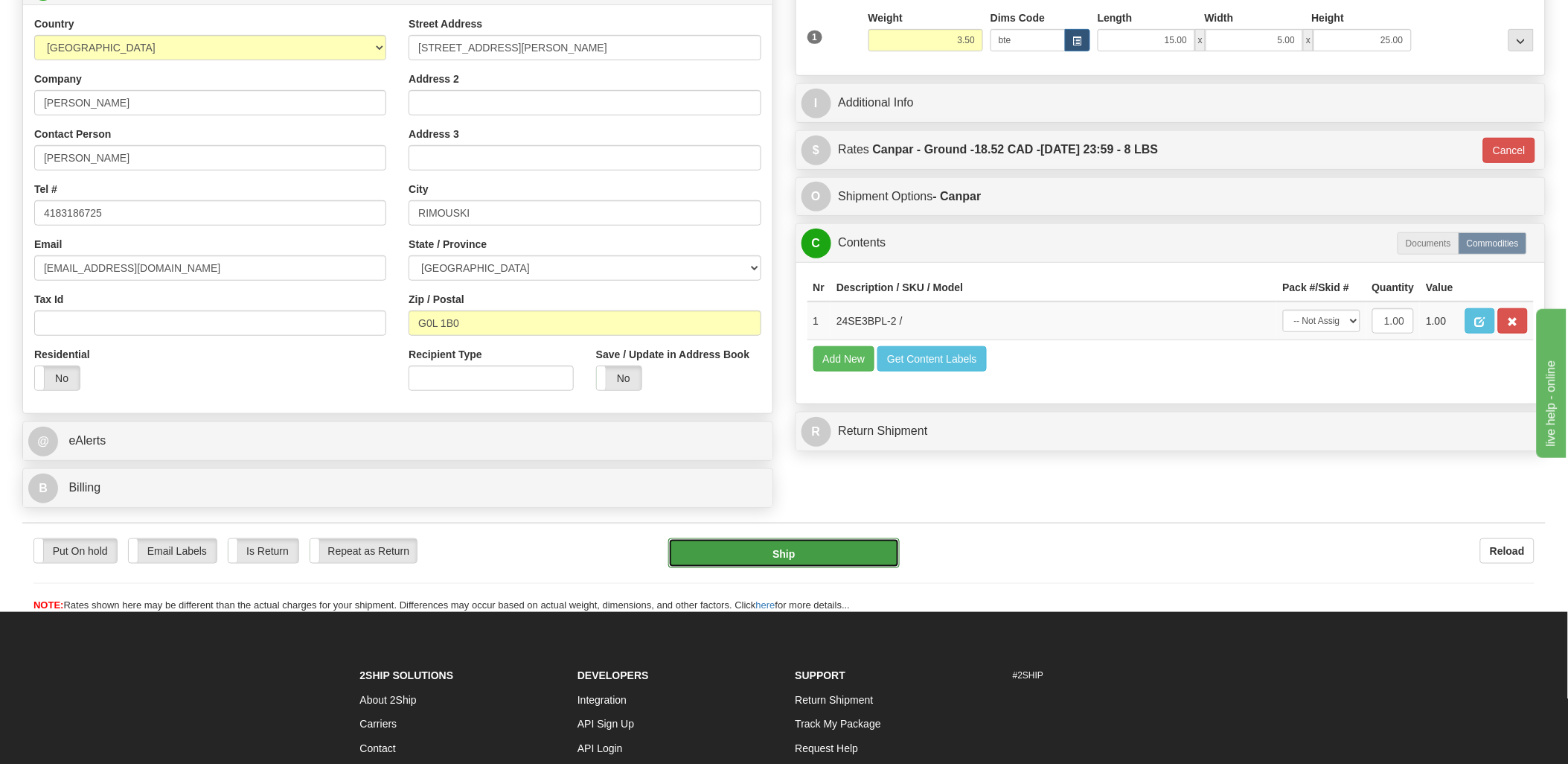
click at [786, 558] on button "Ship" at bounding box center [784, 554] width 231 height 30
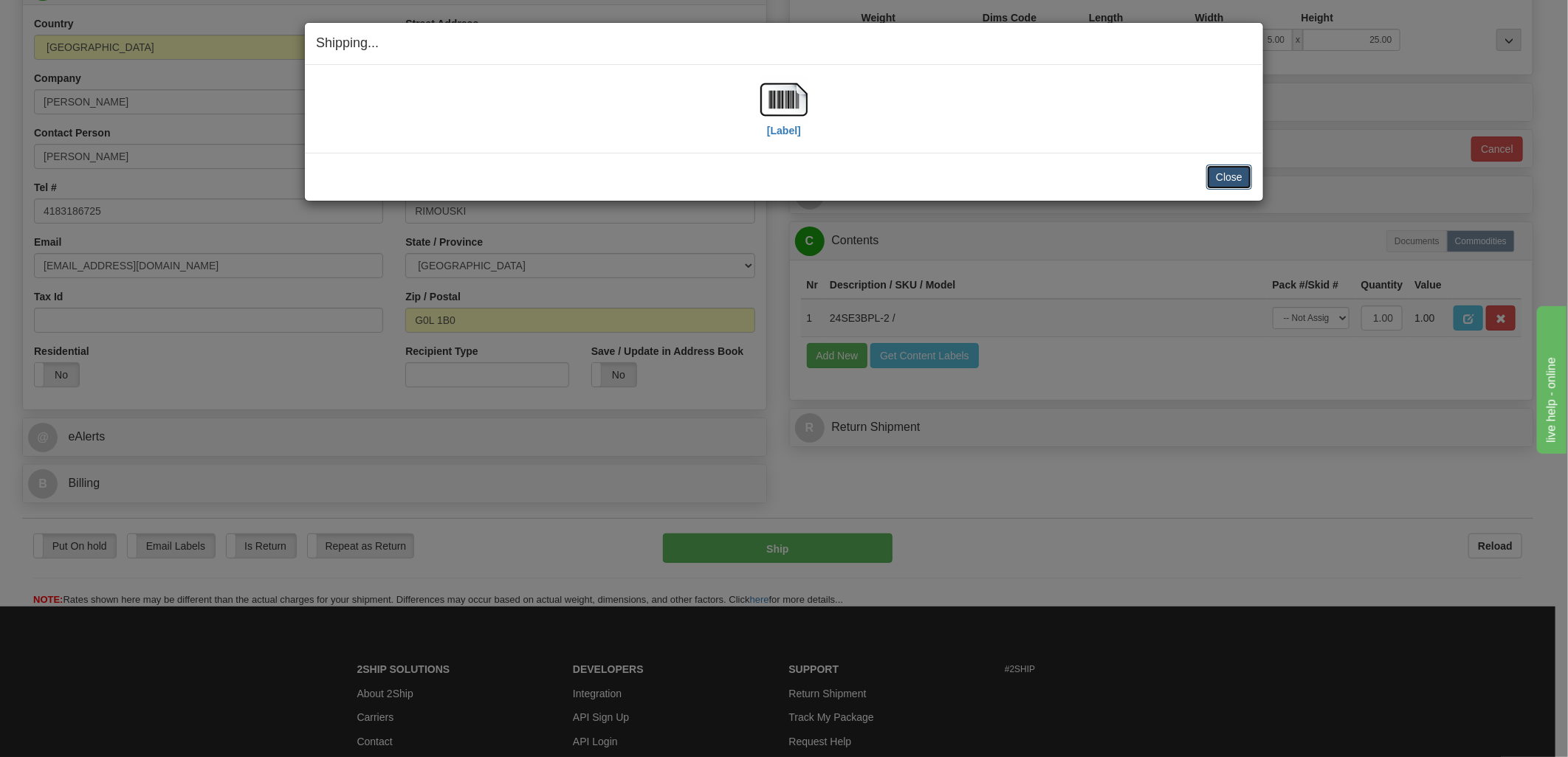
click at [1233, 187] on button "Close" at bounding box center [1229, 177] width 46 height 25
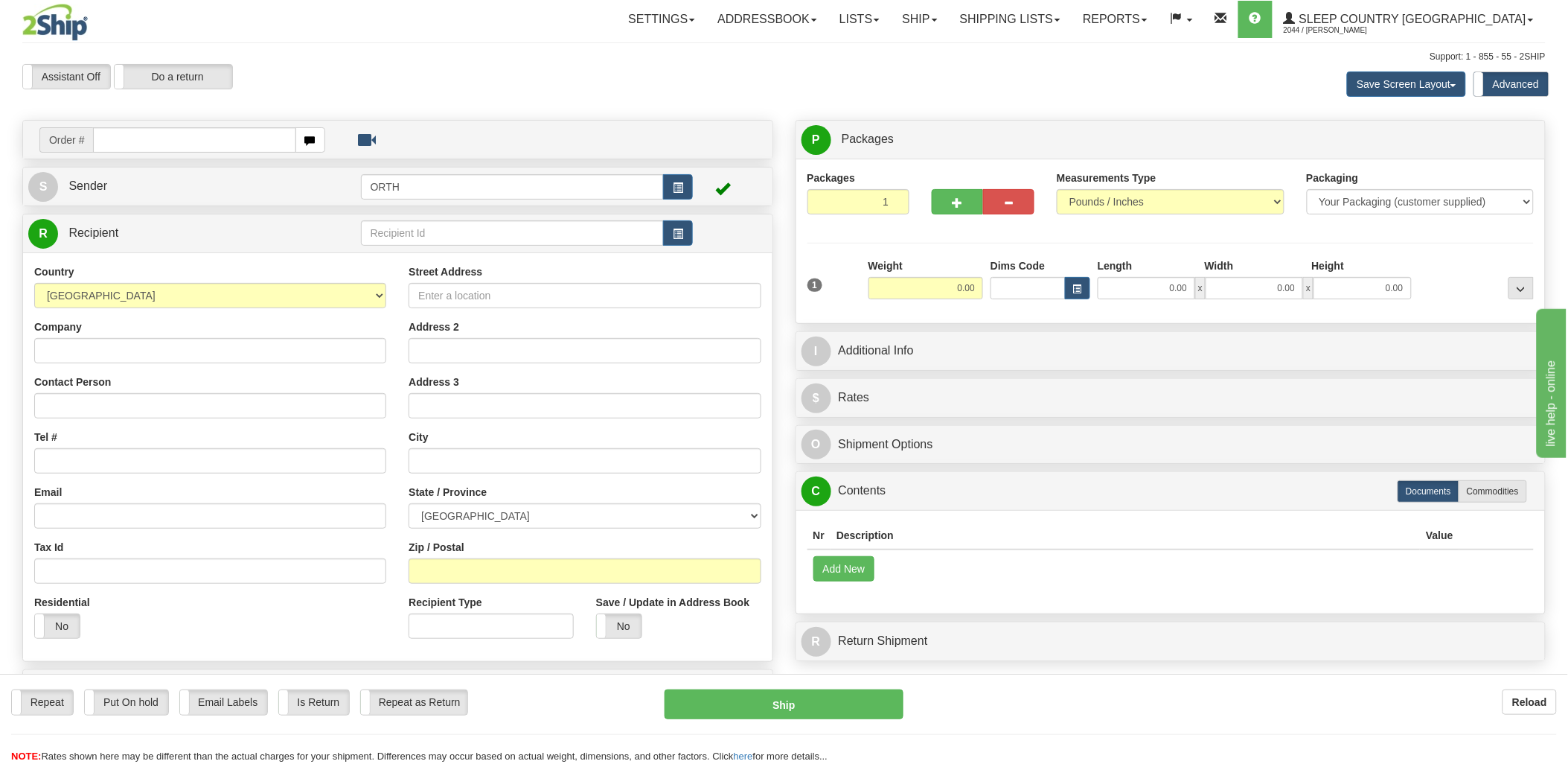
click at [123, 137] on div "Toggle navigation Settings Shipping Preferences Fields Preferences New" at bounding box center [784, 419] width 1568 height 839
click at [125, 139] on input "text" at bounding box center [194, 140] width 203 height 25
type input "9000i"
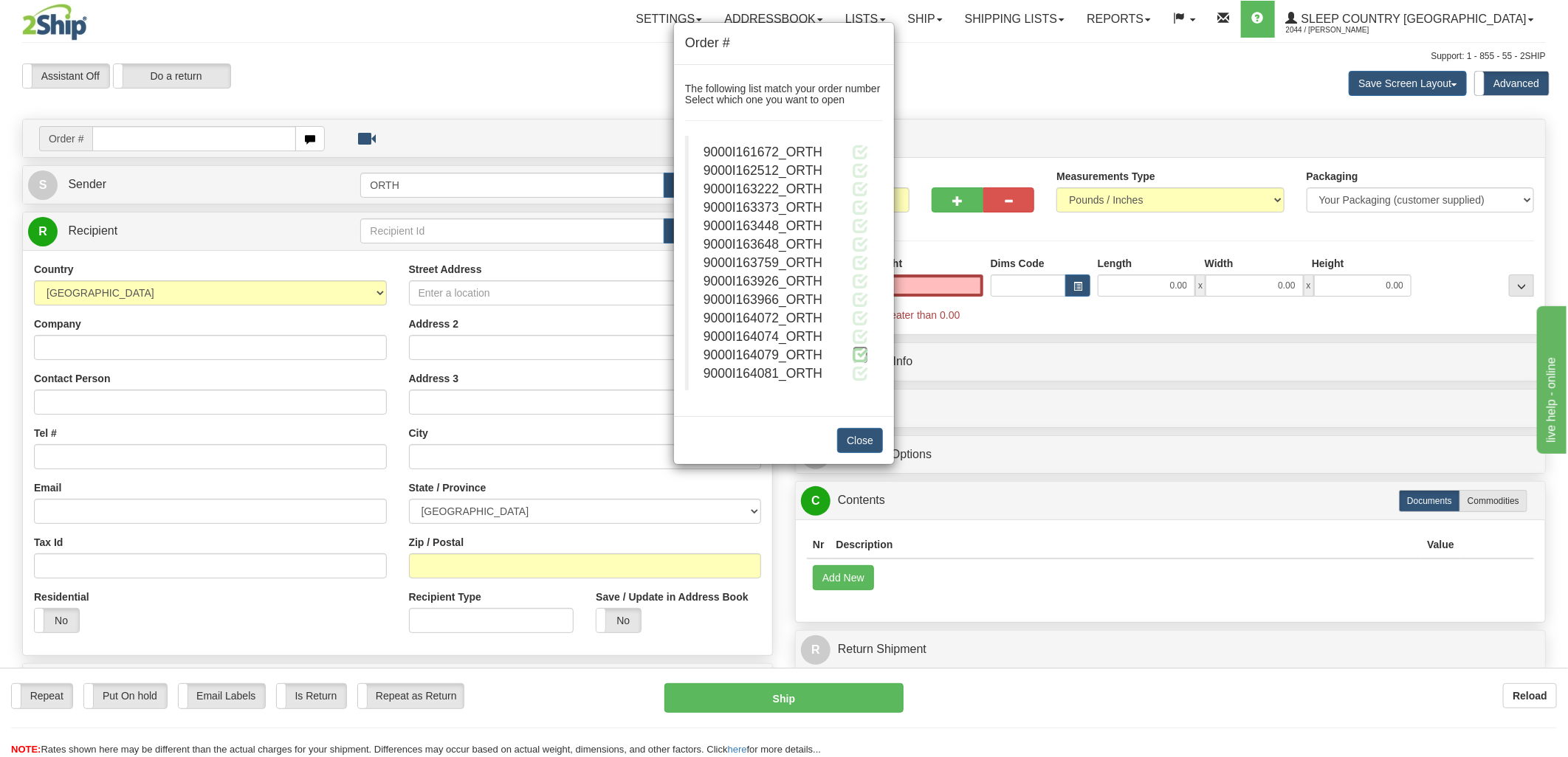
type input "0.00"
click at [857, 354] on span at bounding box center [860, 355] width 15 height 15
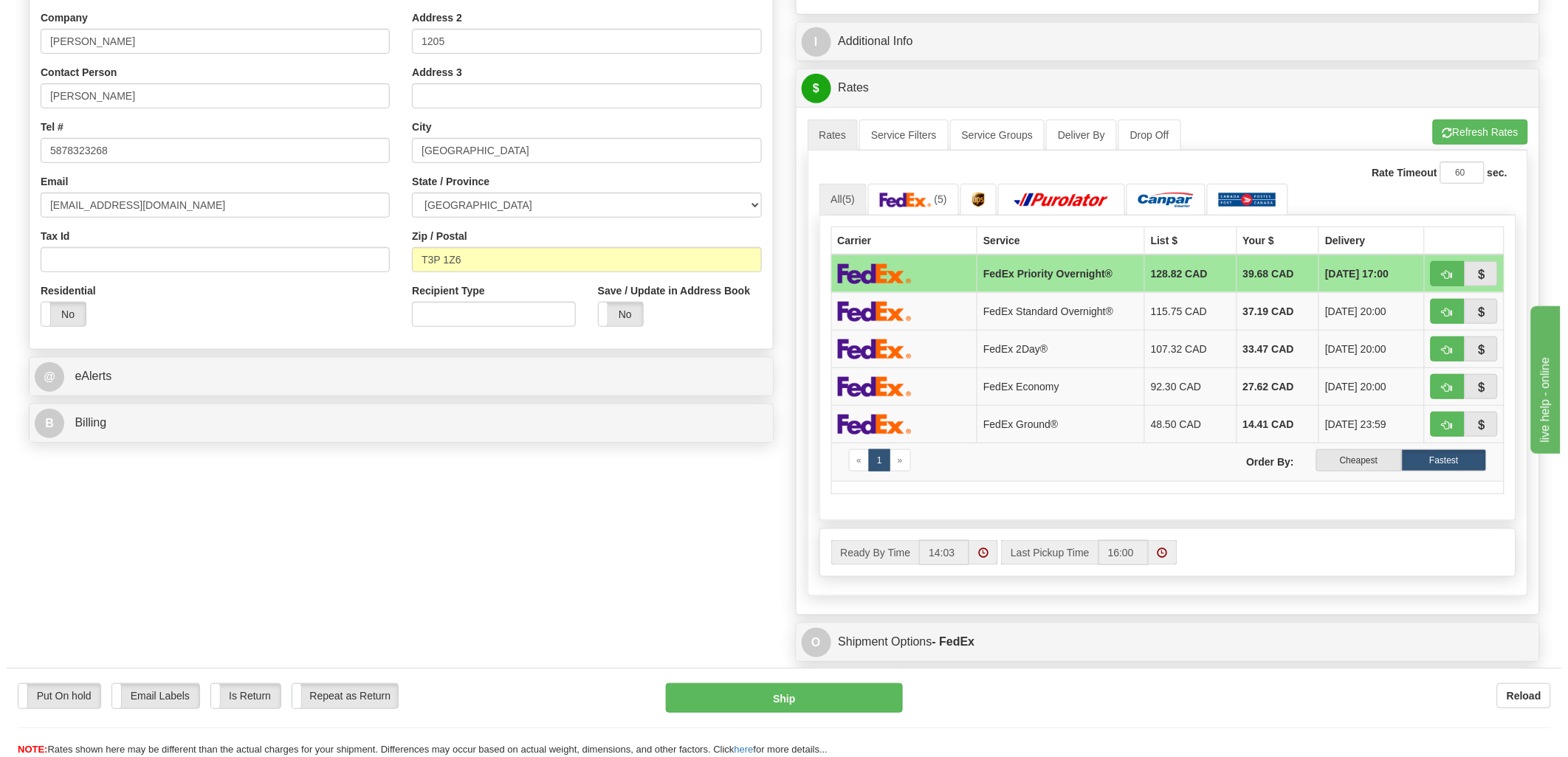
scroll to position [328, 0]
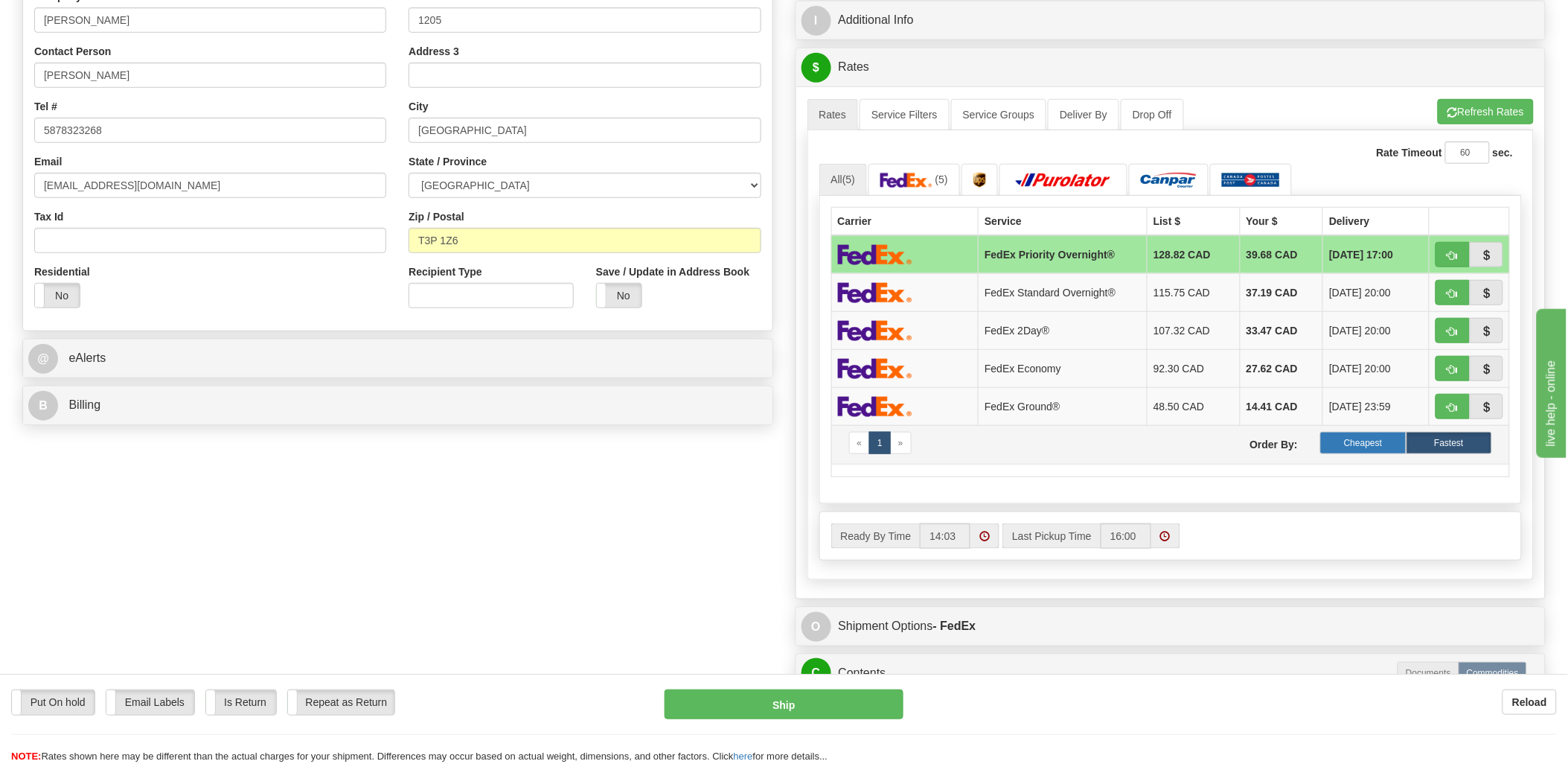
click at [1379, 447] on label "Cheapest" at bounding box center [1363, 443] width 86 height 23
click at [1500, 114] on button "Refresh Rates" at bounding box center [1485, 111] width 96 height 25
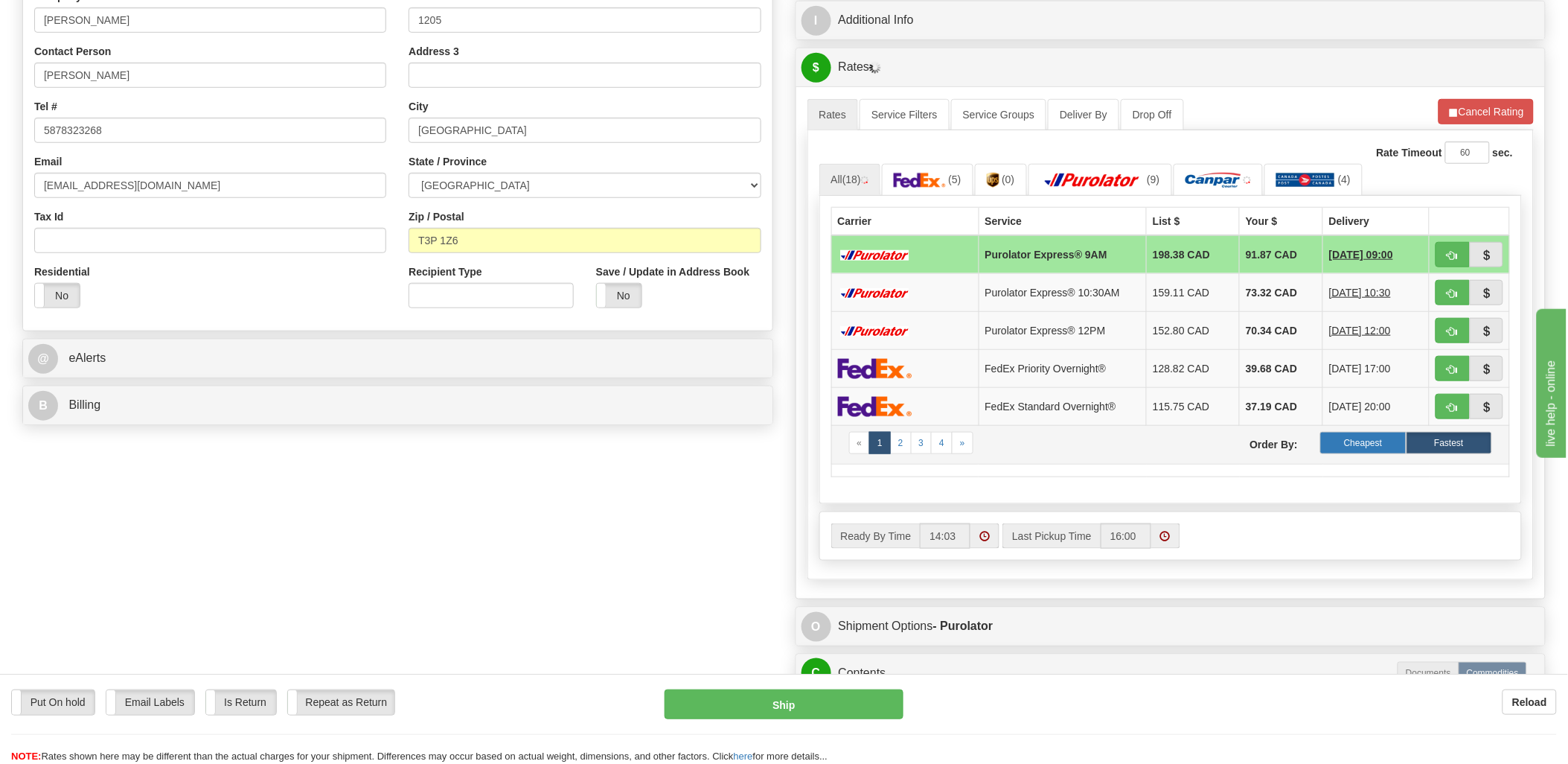
click at [1367, 453] on label "Cheapest" at bounding box center [1363, 443] width 86 height 23
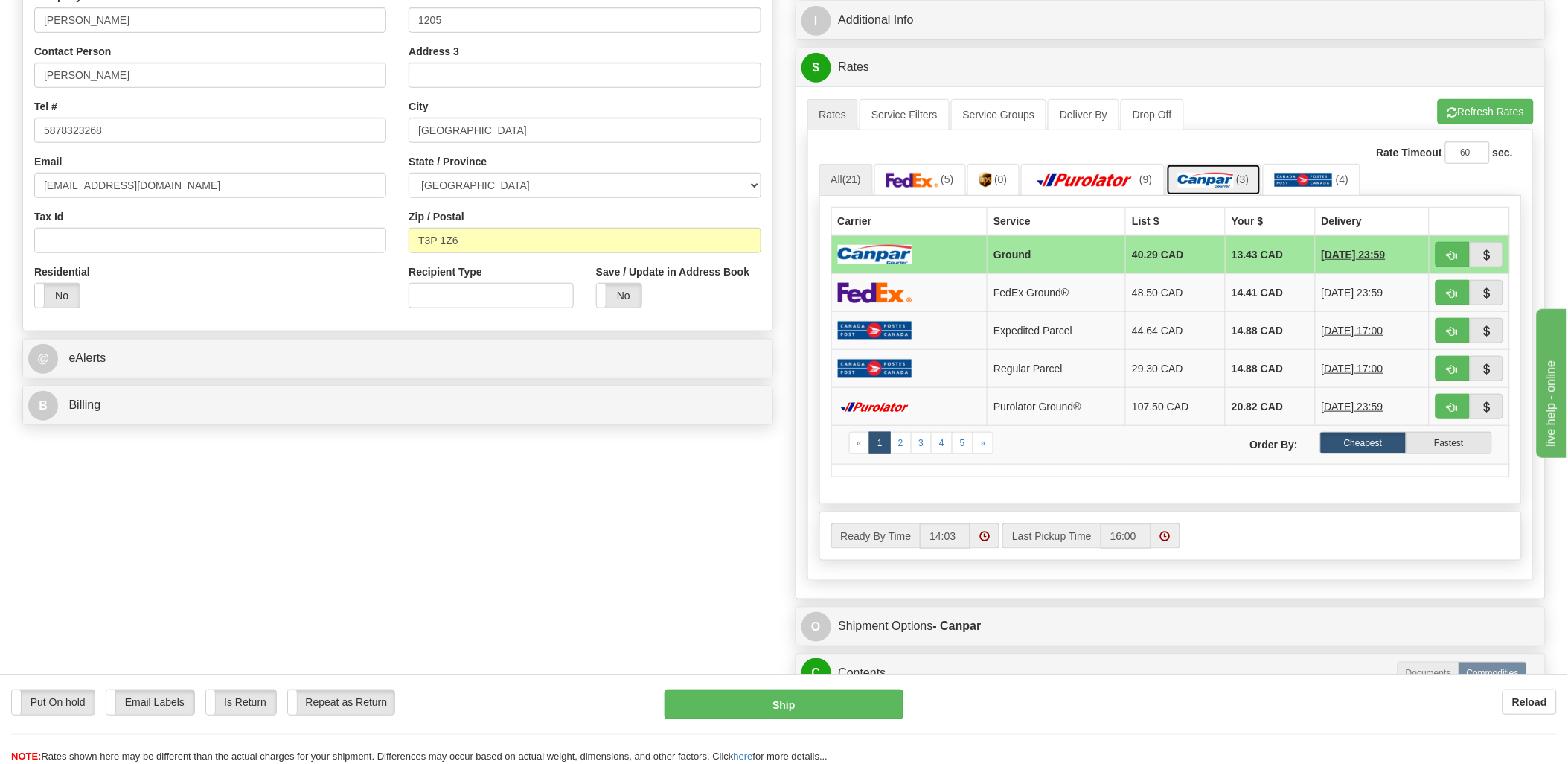
click at [1217, 175] on img at bounding box center [1206, 180] width 56 height 15
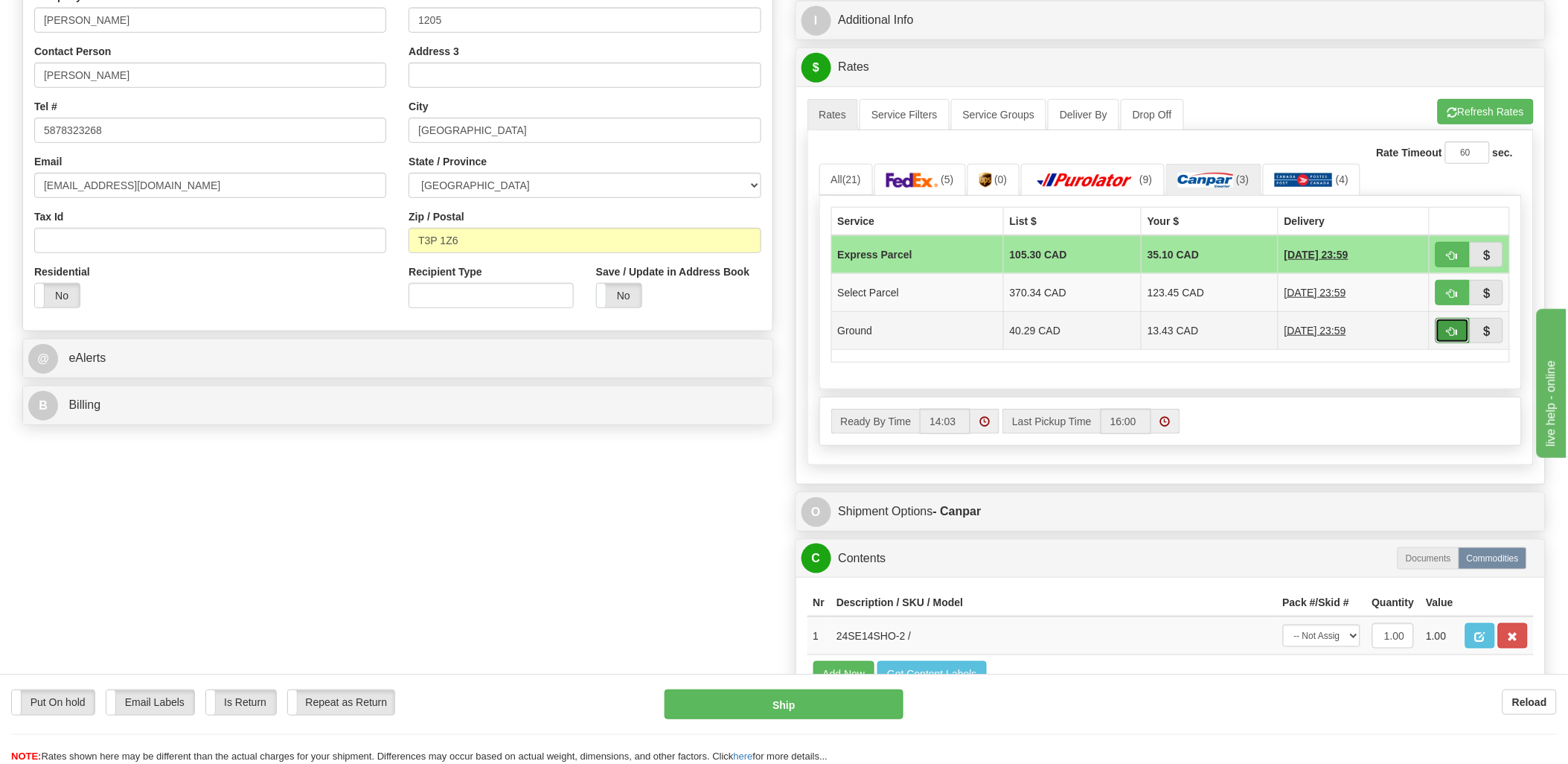
click at [1460, 335] on button "button" at bounding box center [1453, 331] width 34 height 25
type input "1"
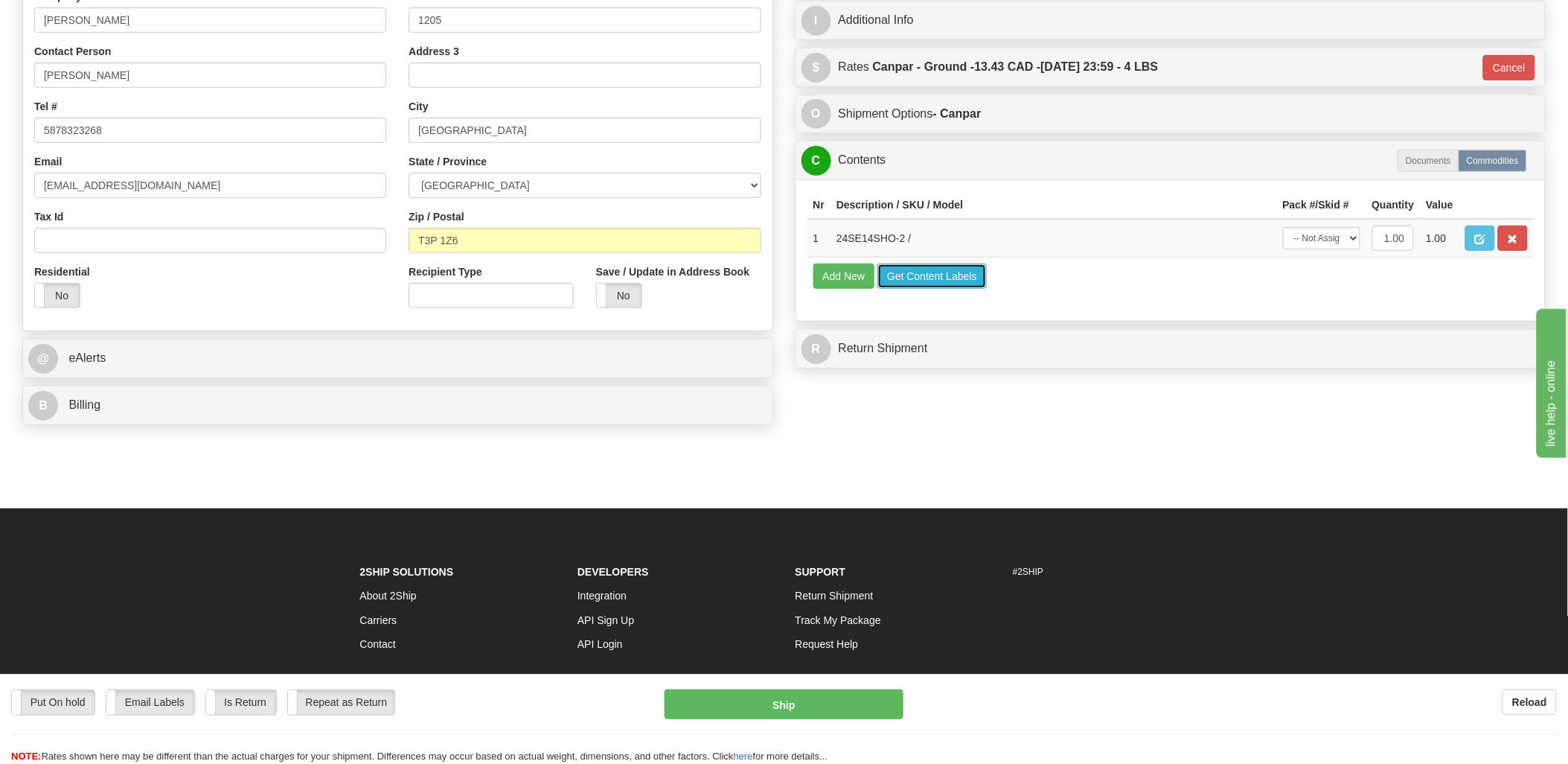
click at [958, 289] on button "Get Content Labels" at bounding box center [932, 276] width 109 height 25
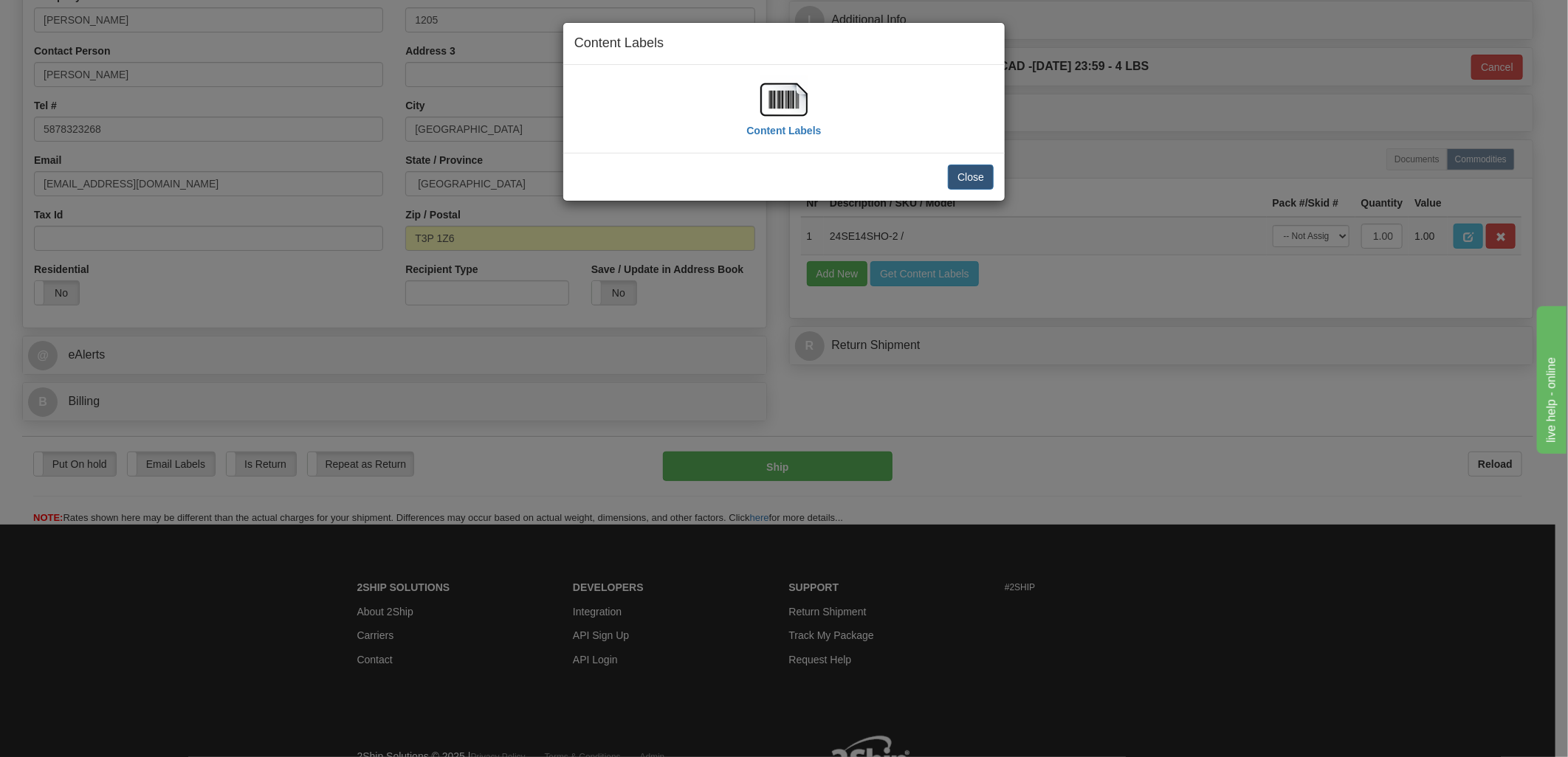
click at [777, 92] on img at bounding box center [784, 99] width 47 height 47
click at [952, 180] on button "Close" at bounding box center [970, 177] width 46 height 25
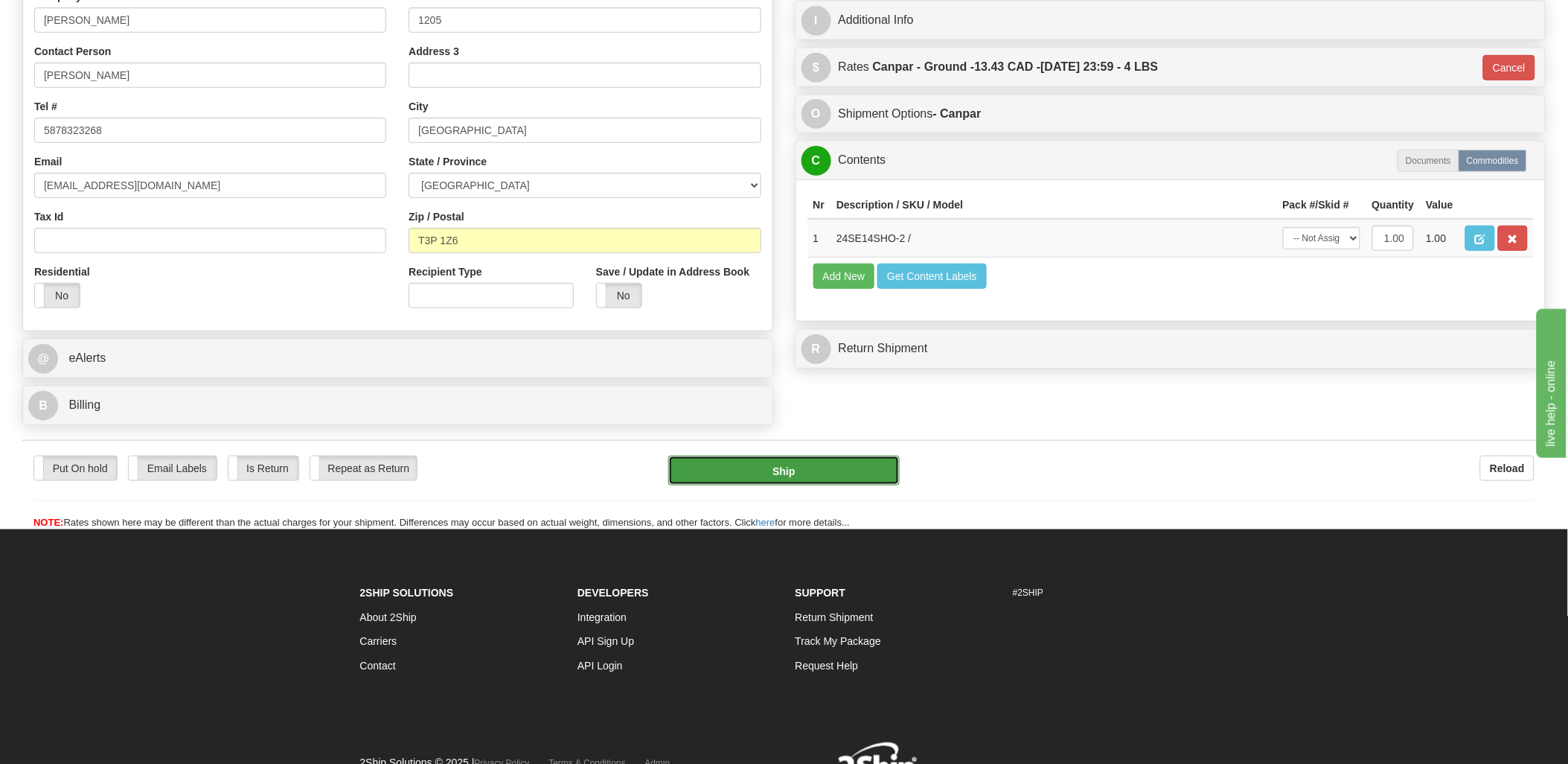
click at [789, 462] on button "Ship" at bounding box center [784, 471] width 231 height 30
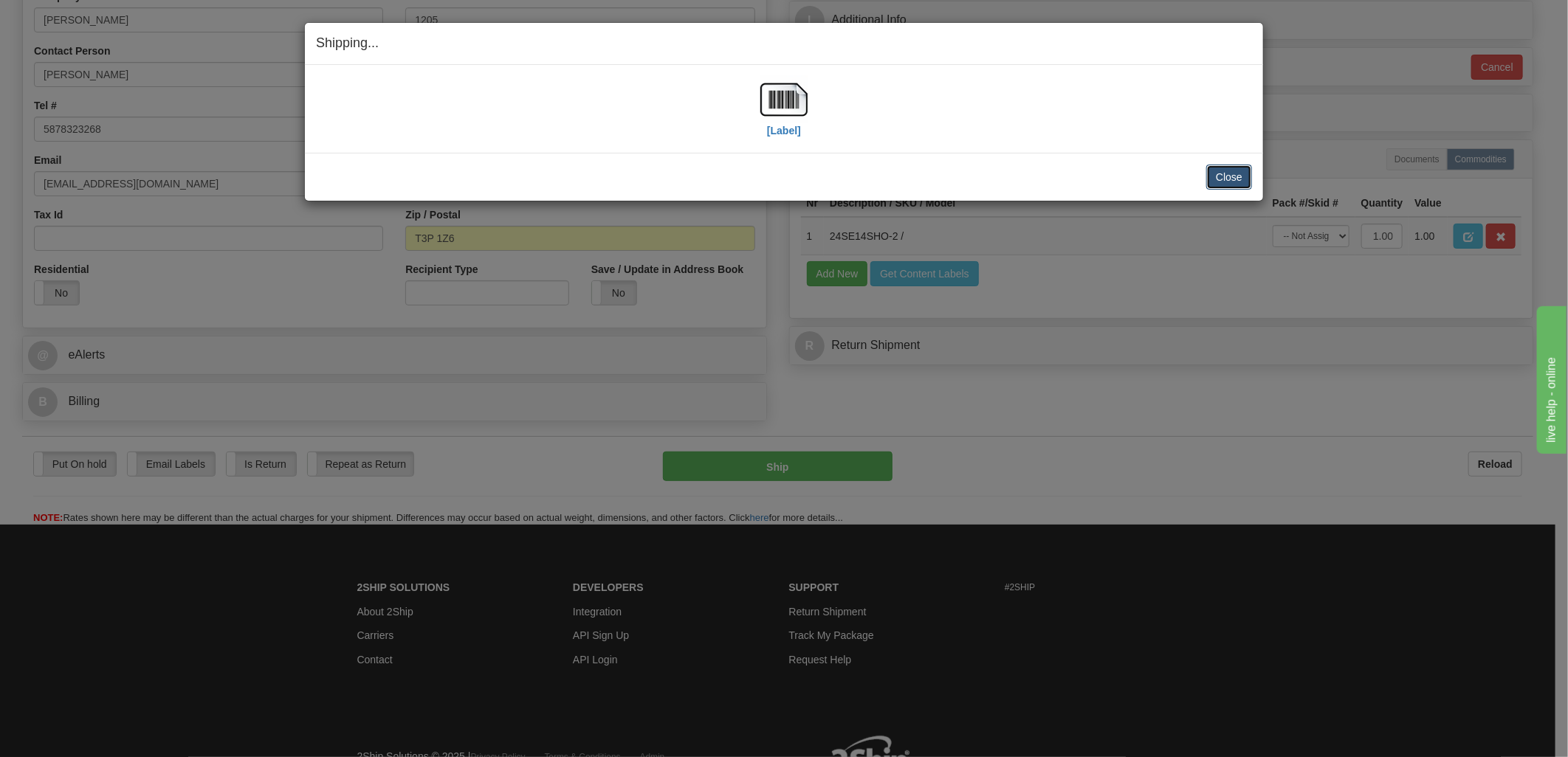
click at [1236, 175] on button "Close" at bounding box center [1229, 177] width 46 height 25
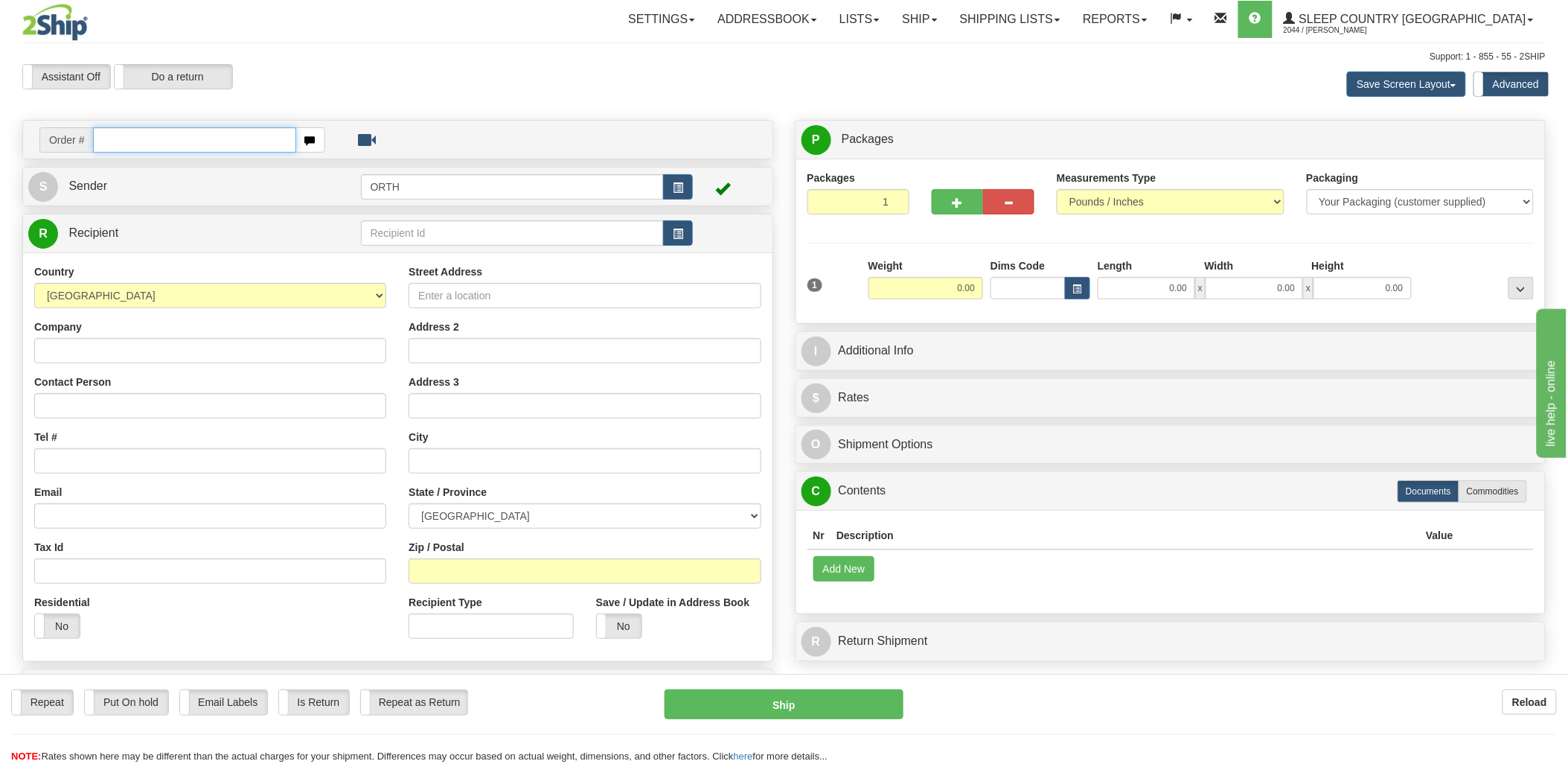
click at [277, 135] on input "text" at bounding box center [194, 140] width 203 height 25
type input "9000i"
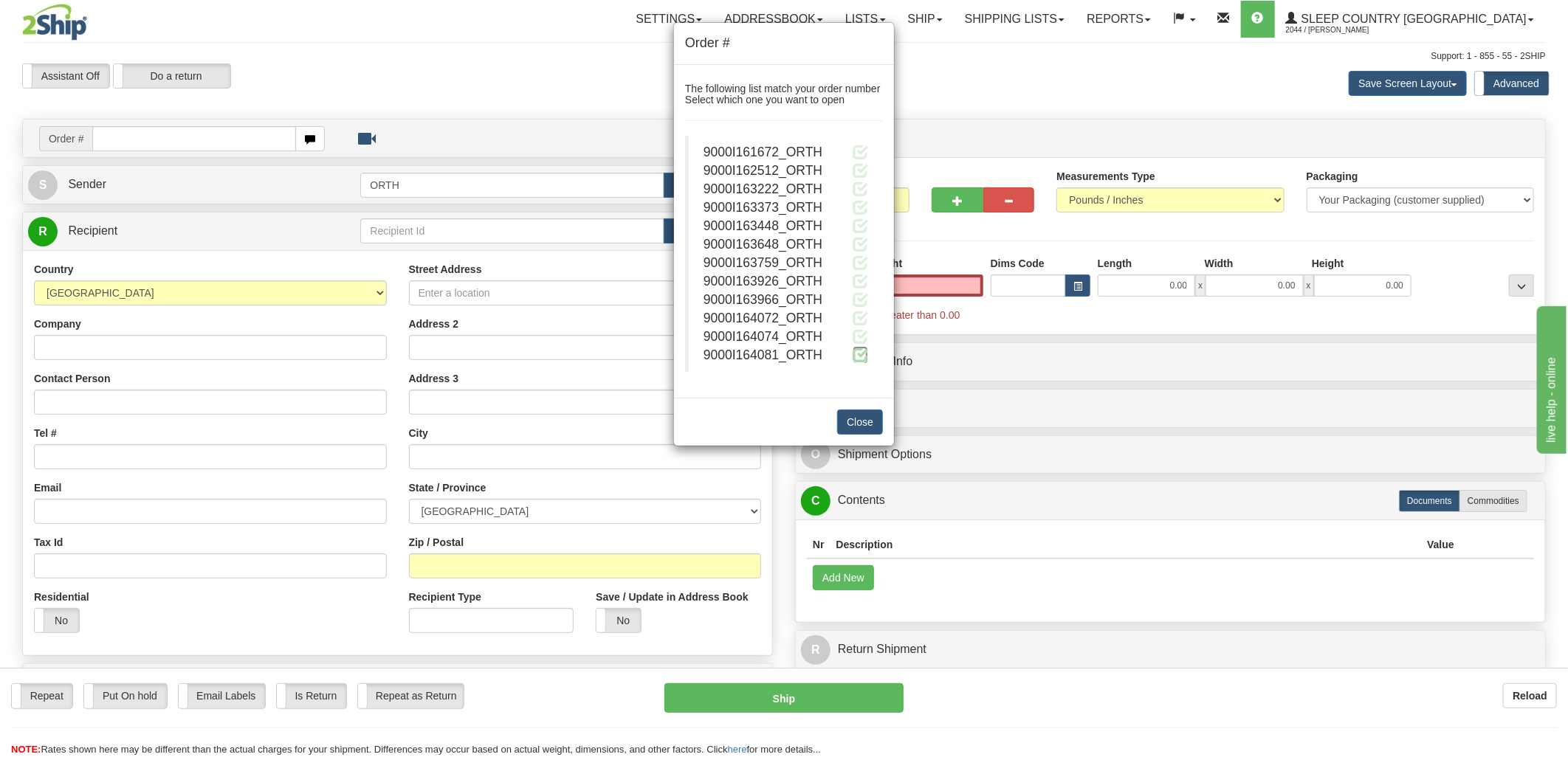
type input "0.00"
click at [858, 355] on span at bounding box center [860, 355] width 15 height 15
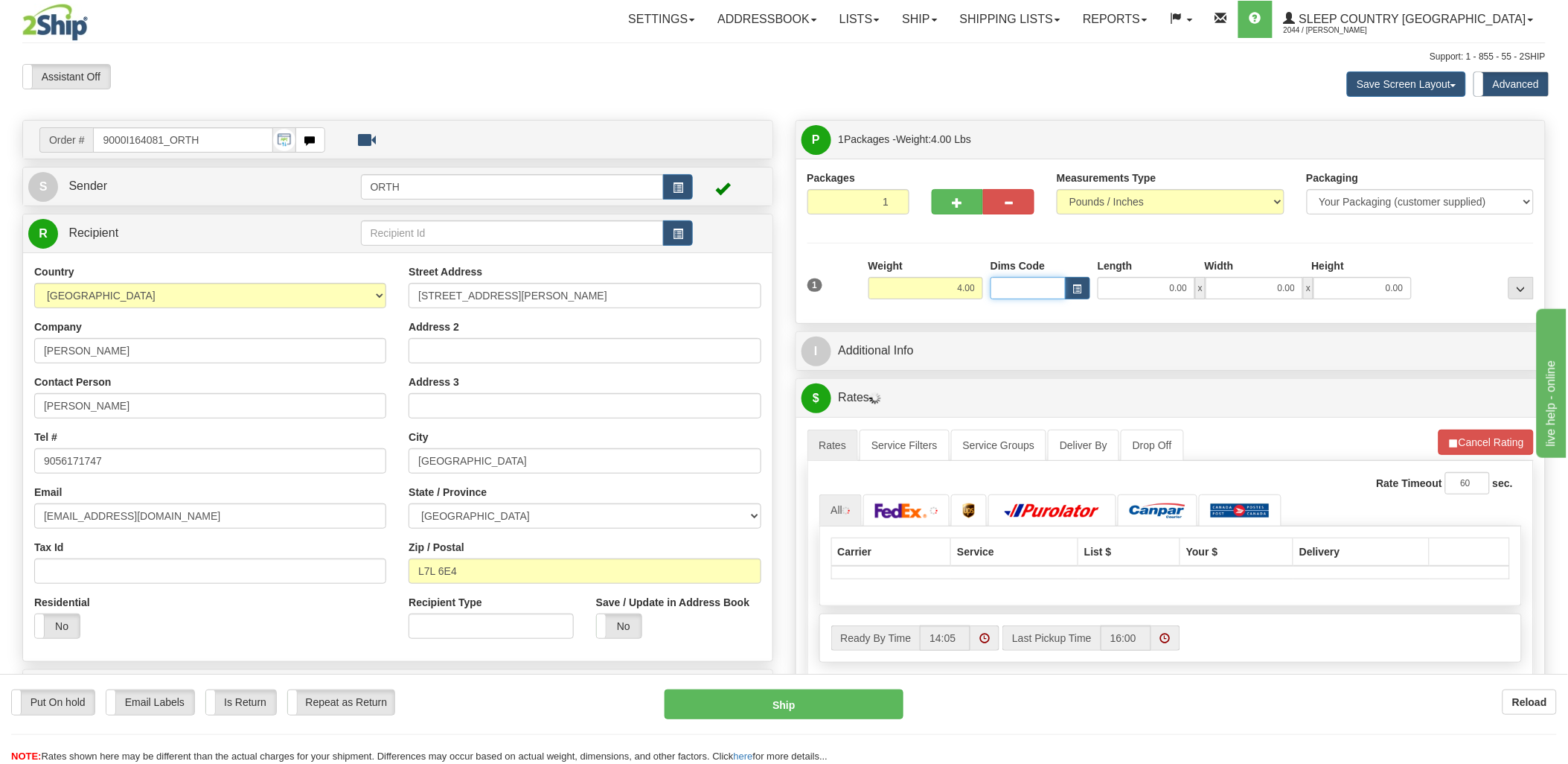
click at [1029, 295] on input "Dims Code" at bounding box center [1028, 288] width 75 height 23
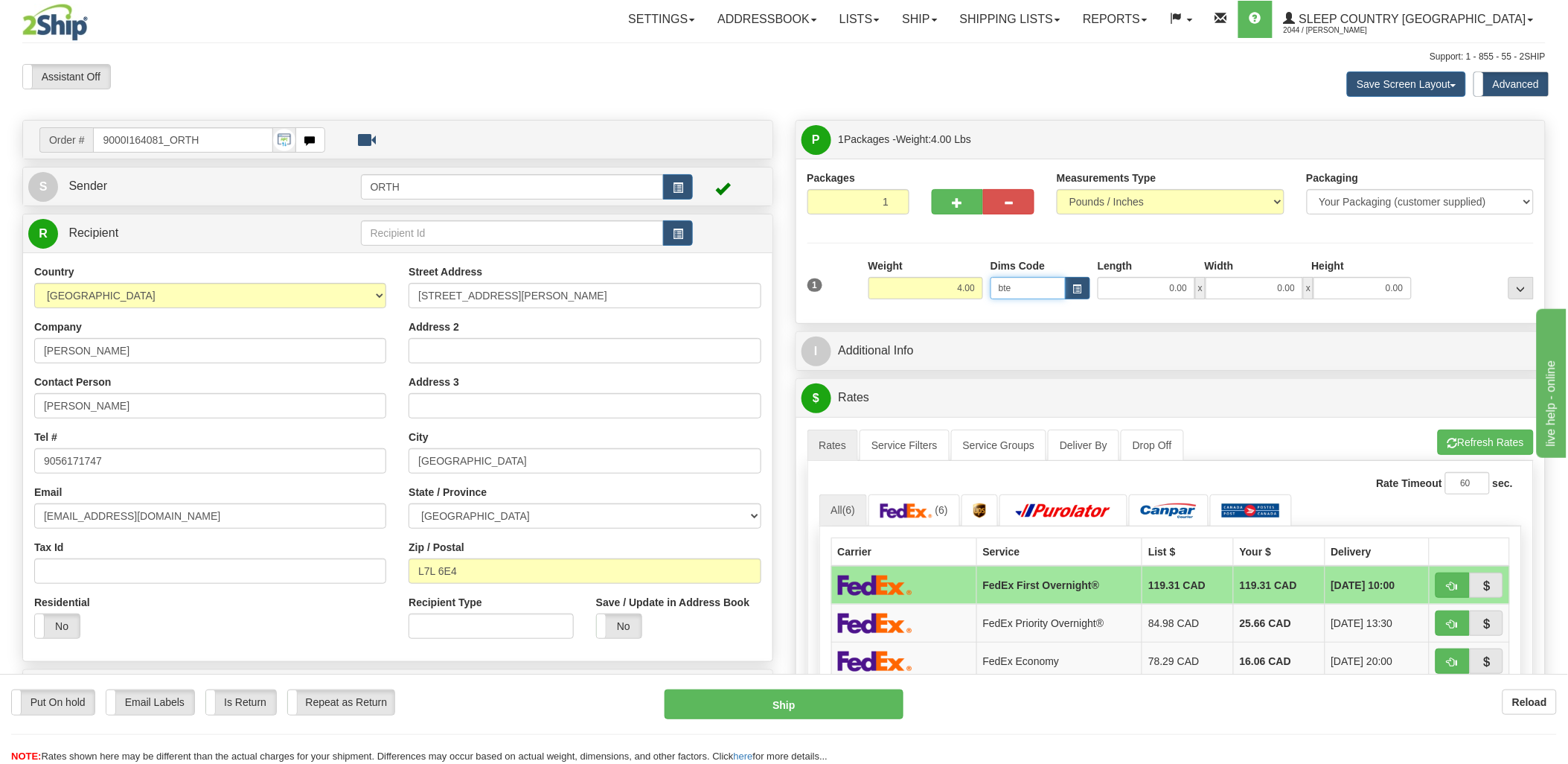
type input "bte"
click button "Delete" at bounding box center [0, 0] width 0 height 0
type input "15.00"
type input "5.00"
type input "25.00"
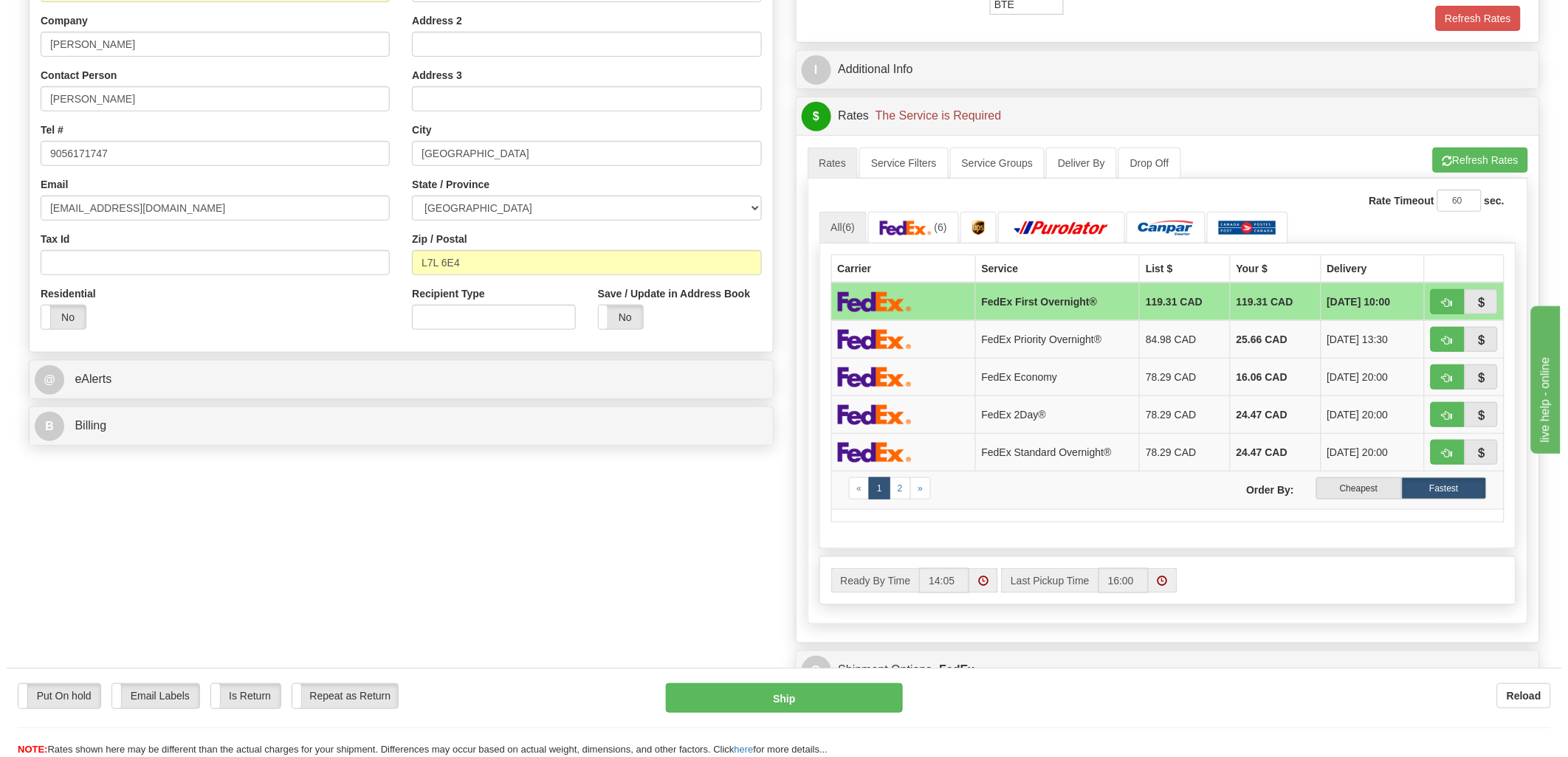
scroll to position [328, 0]
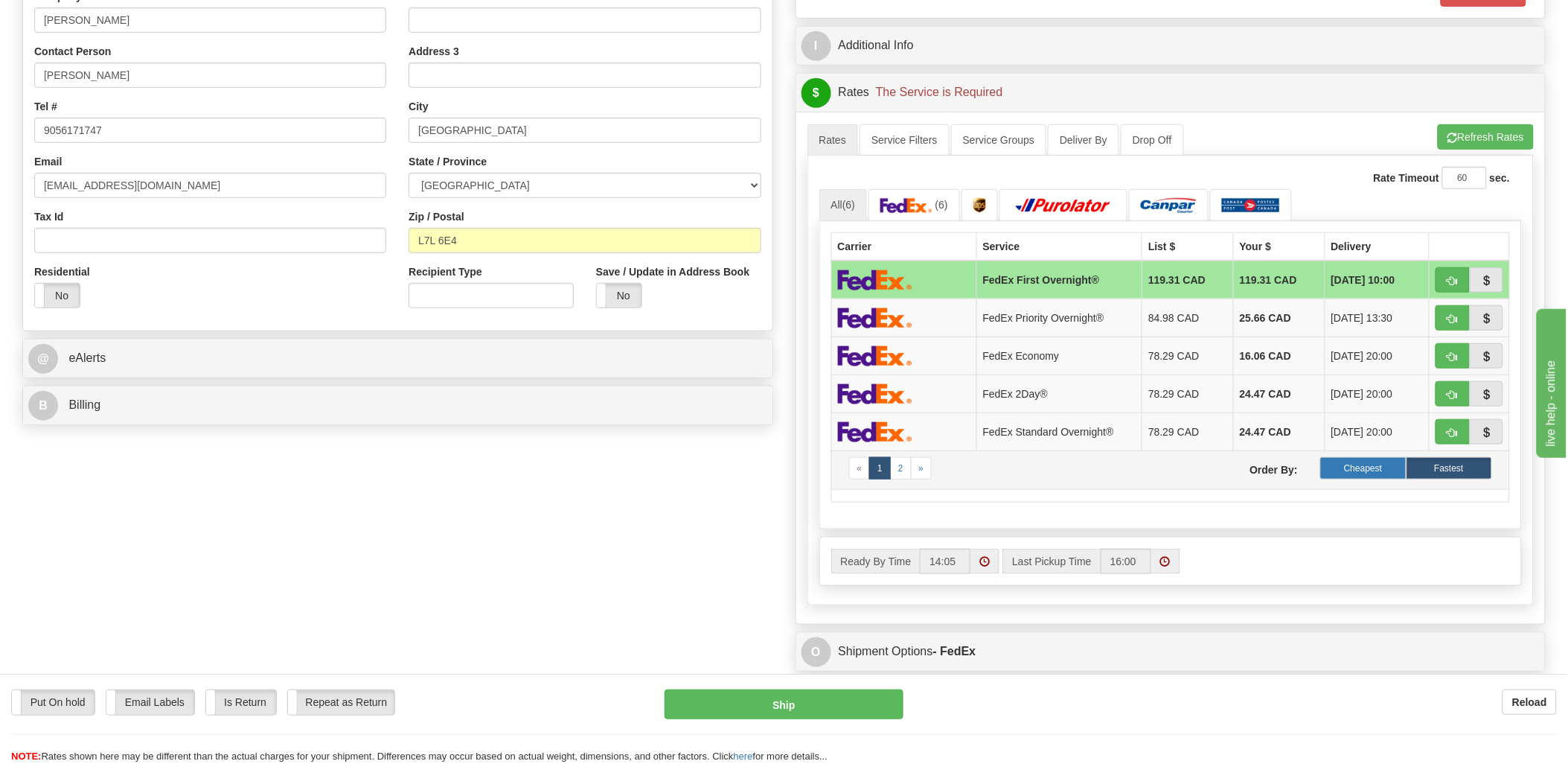
click at [1358, 475] on label "Cheapest" at bounding box center [1363, 468] width 86 height 23
click at [1363, 465] on label "Cheapest" at bounding box center [1363, 468] width 86 height 23
click at [1448, 134] on span "button" at bounding box center [1453, 138] width 10 height 9
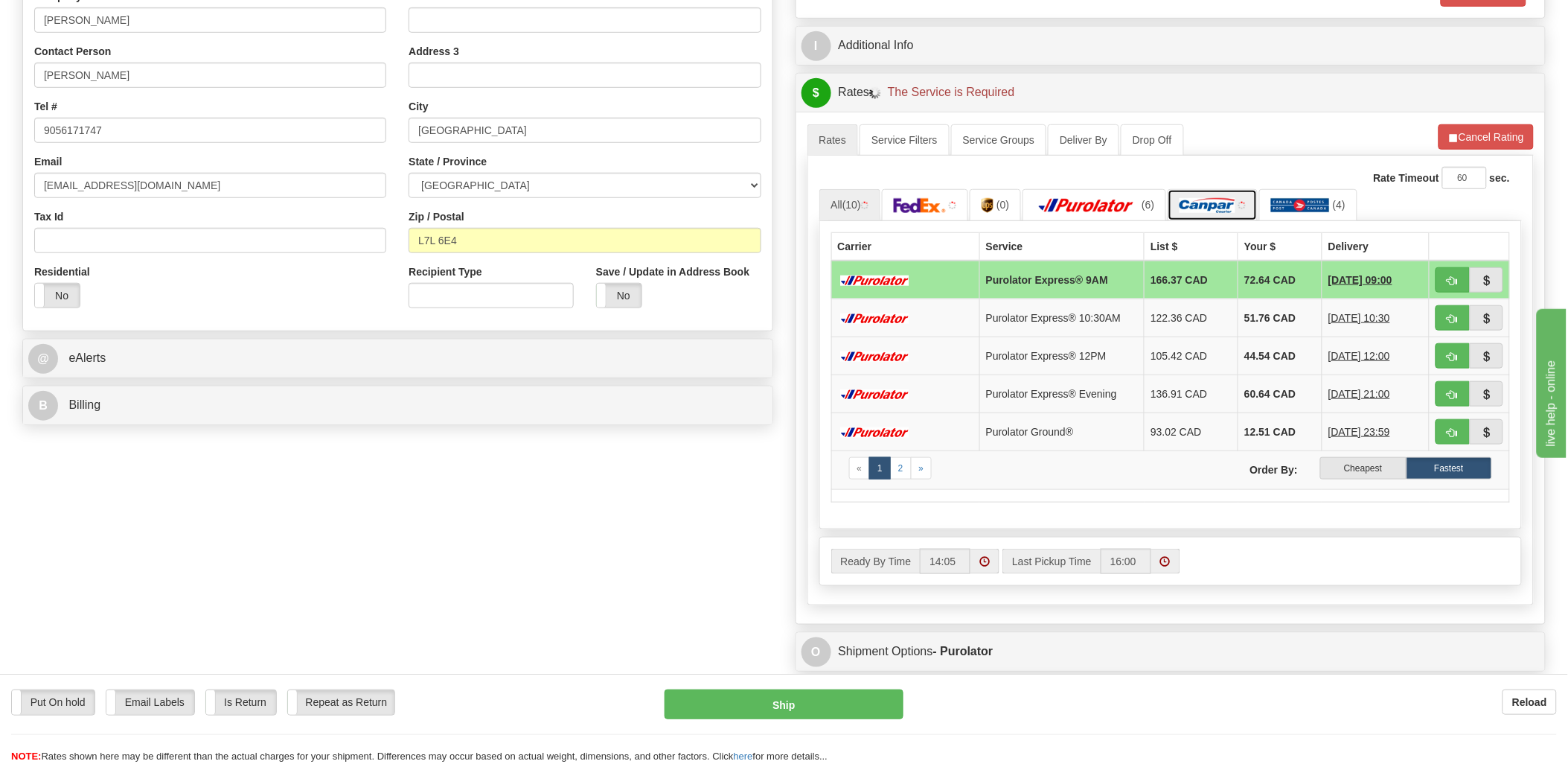
click at [1189, 202] on img at bounding box center [1208, 205] width 56 height 15
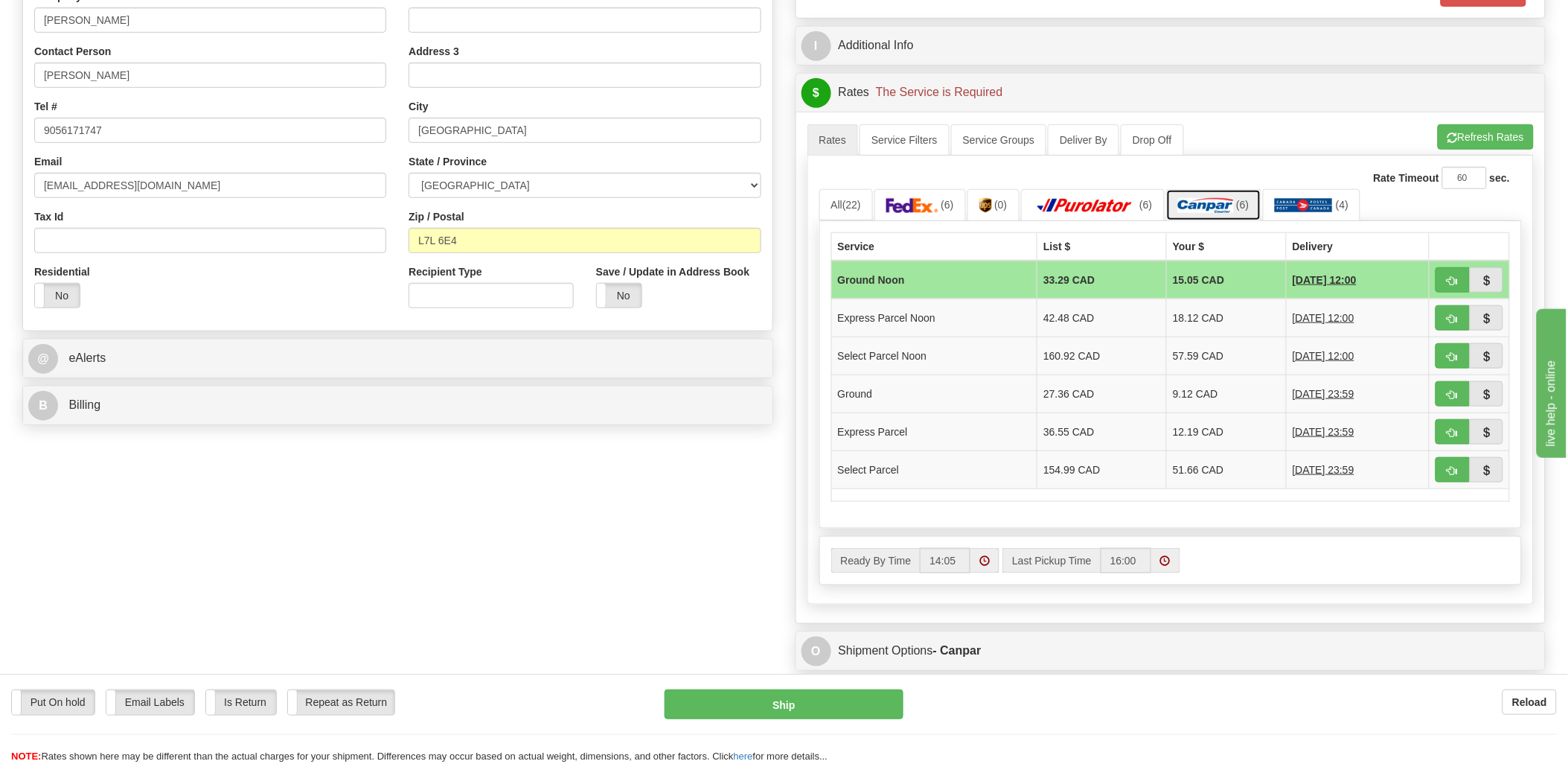
click at [1221, 198] on img at bounding box center [1206, 205] width 56 height 15
click at [1222, 206] on img at bounding box center [1206, 205] width 56 height 15
click at [1456, 131] on button "Refresh Rates" at bounding box center [1485, 137] width 96 height 25
click at [1208, 211] on img at bounding box center [1206, 205] width 56 height 15
click at [1224, 204] on img at bounding box center [1206, 205] width 56 height 15
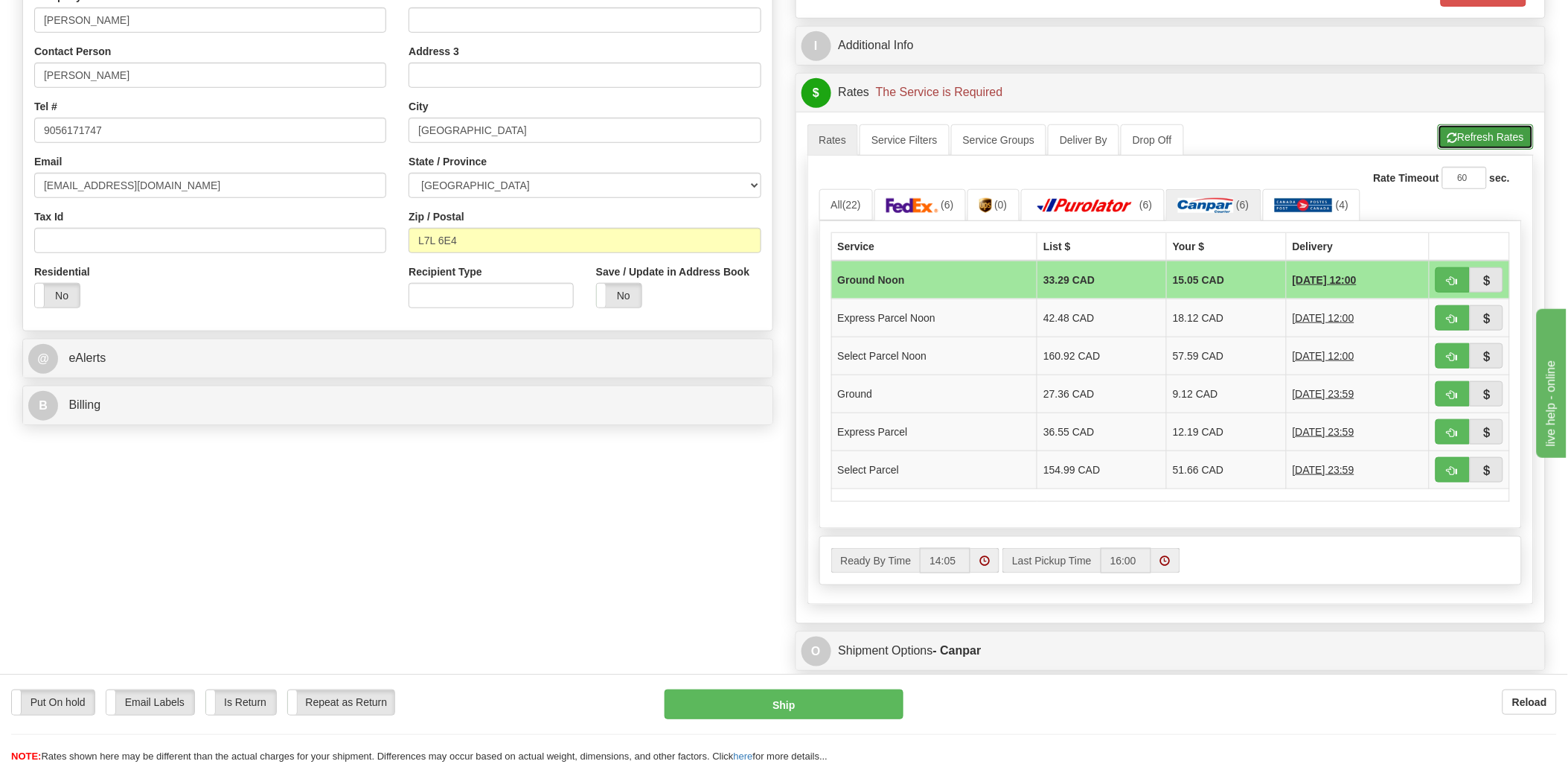
click at [1448, 139] on span "button" at bounding box center [1453, 138] width 10 height 9
click at [1455, 277] on span "button" at bounding box center [1453, 281] width 10 height 9
type input "11"
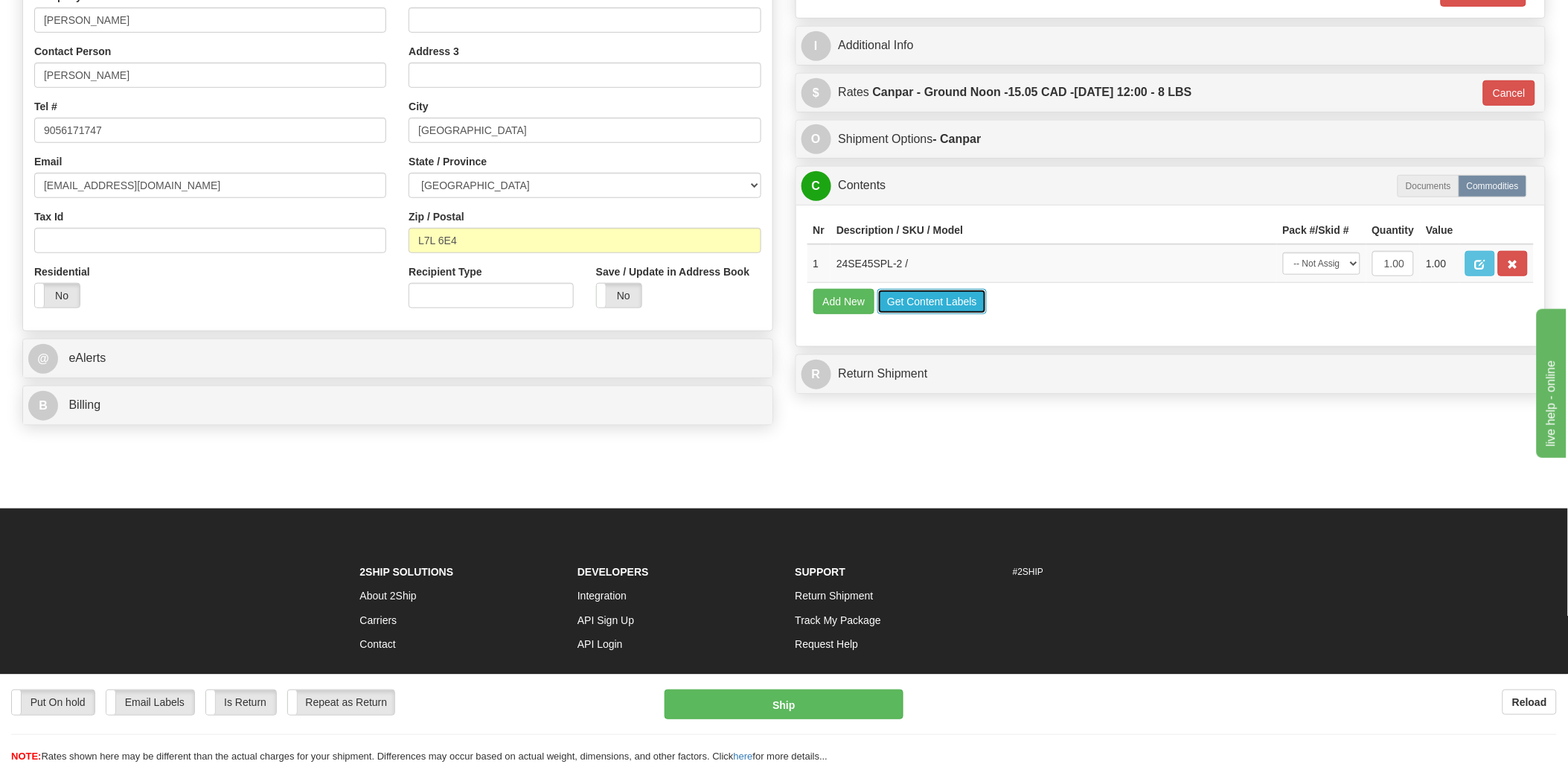
click at [929, 314] on button "Get Content Labels" at bounding box center [932, 302] width 109 height 25
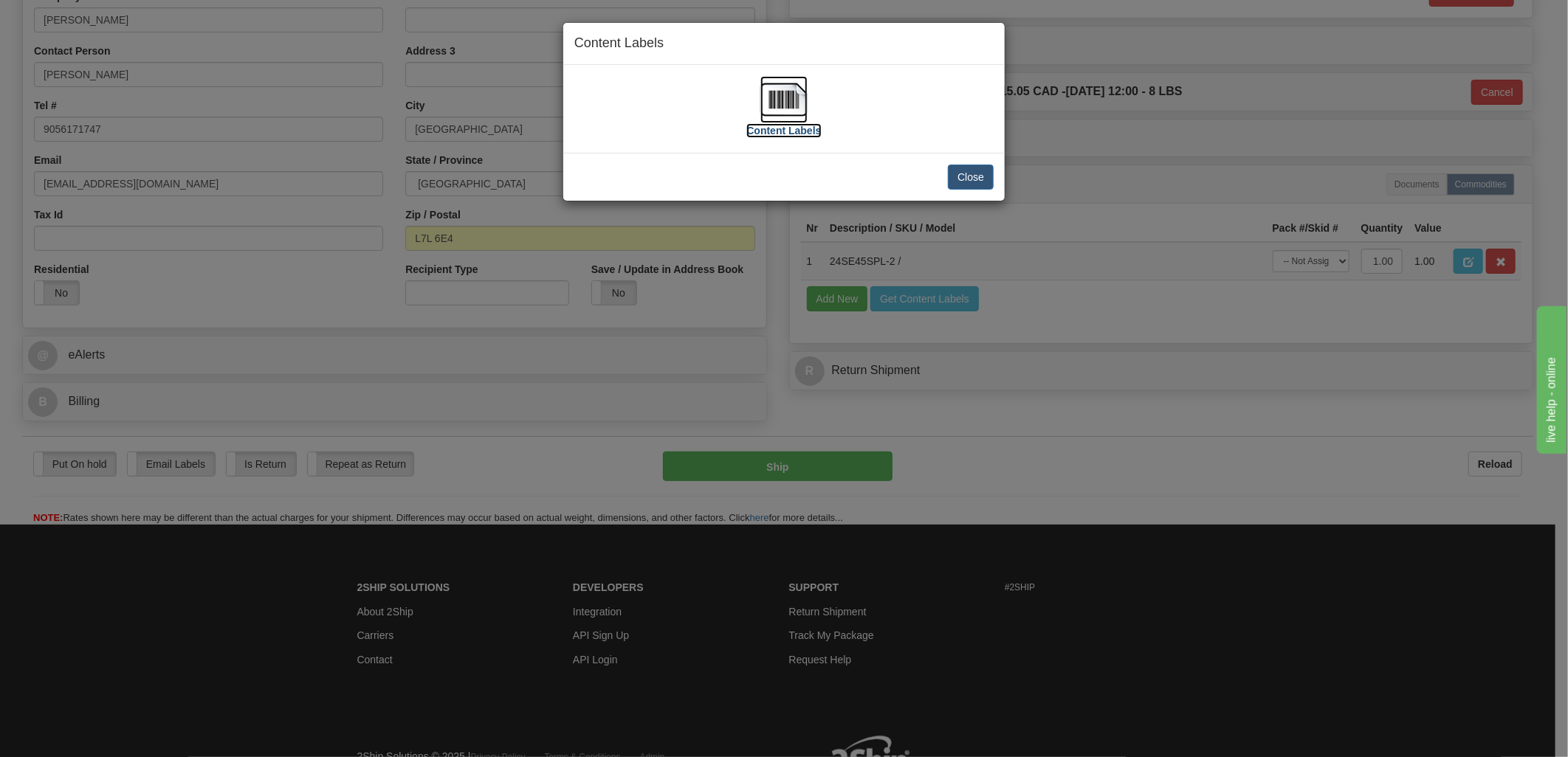
click at [780, 93] on img at bounding box center [784, 99] width 47 height 47
click at [977, 177] on button "Close" at bounding box center [970, 177] width 46 height 25
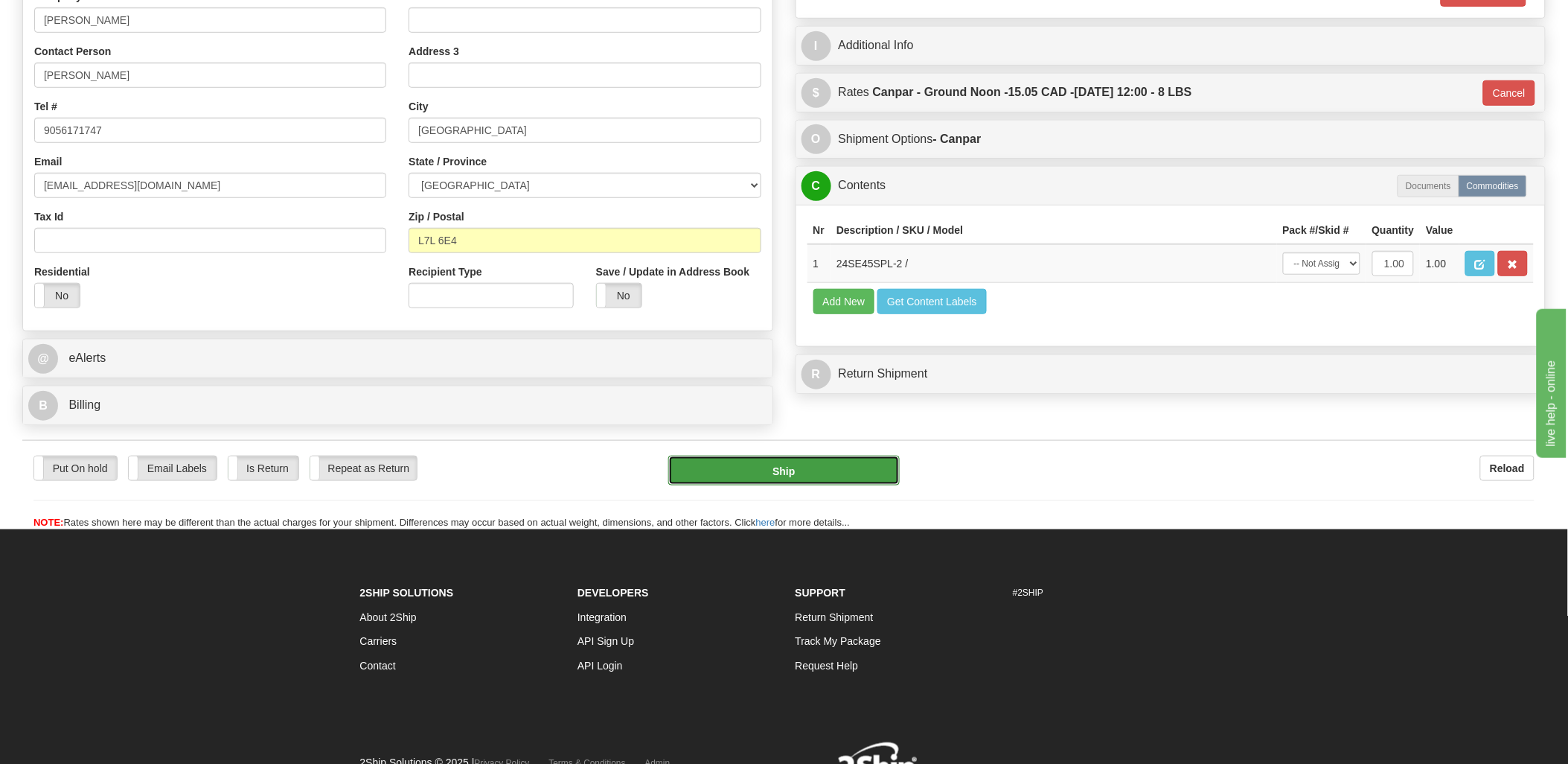
click at [818, 473] on button "Ship" at bounding box center [784, 471] width 231 height 30
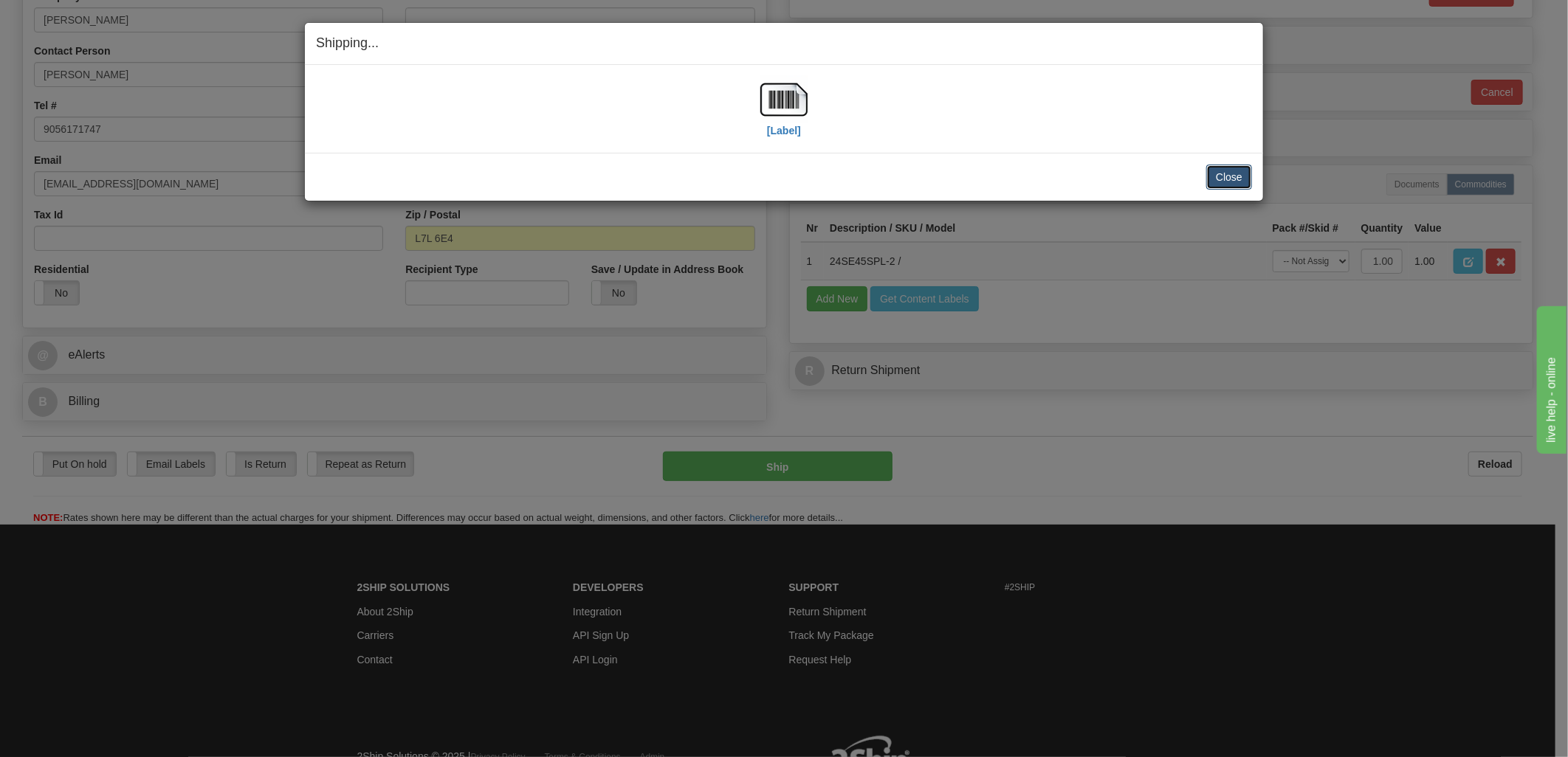
click at [1233, 175] on button "Close" at bounding box center [1229, 177] width 46 height 25
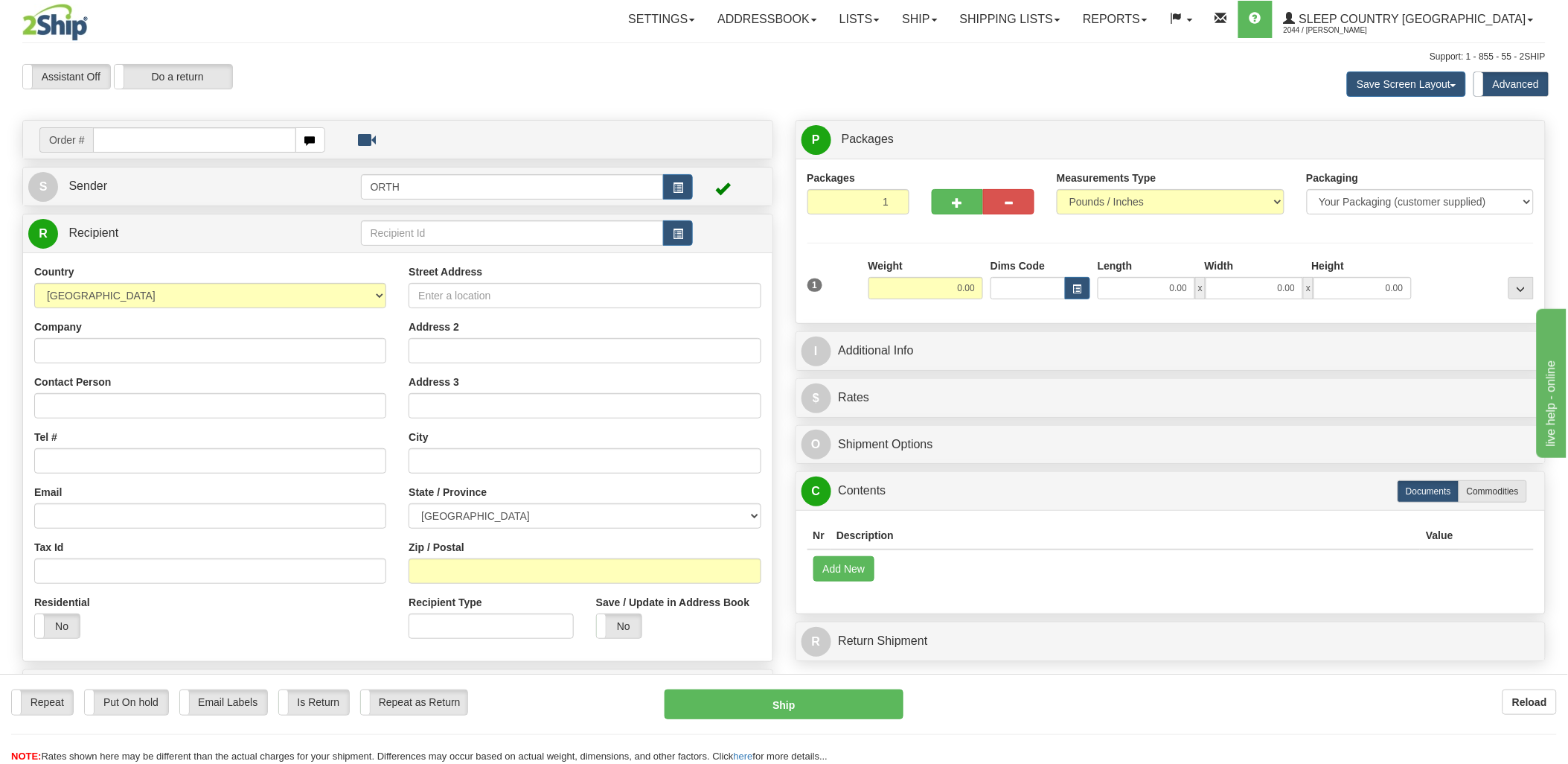
click at [189, 137] on input "text" at bounding box center [194, 140] width 203 height 25
type input "9002i1"
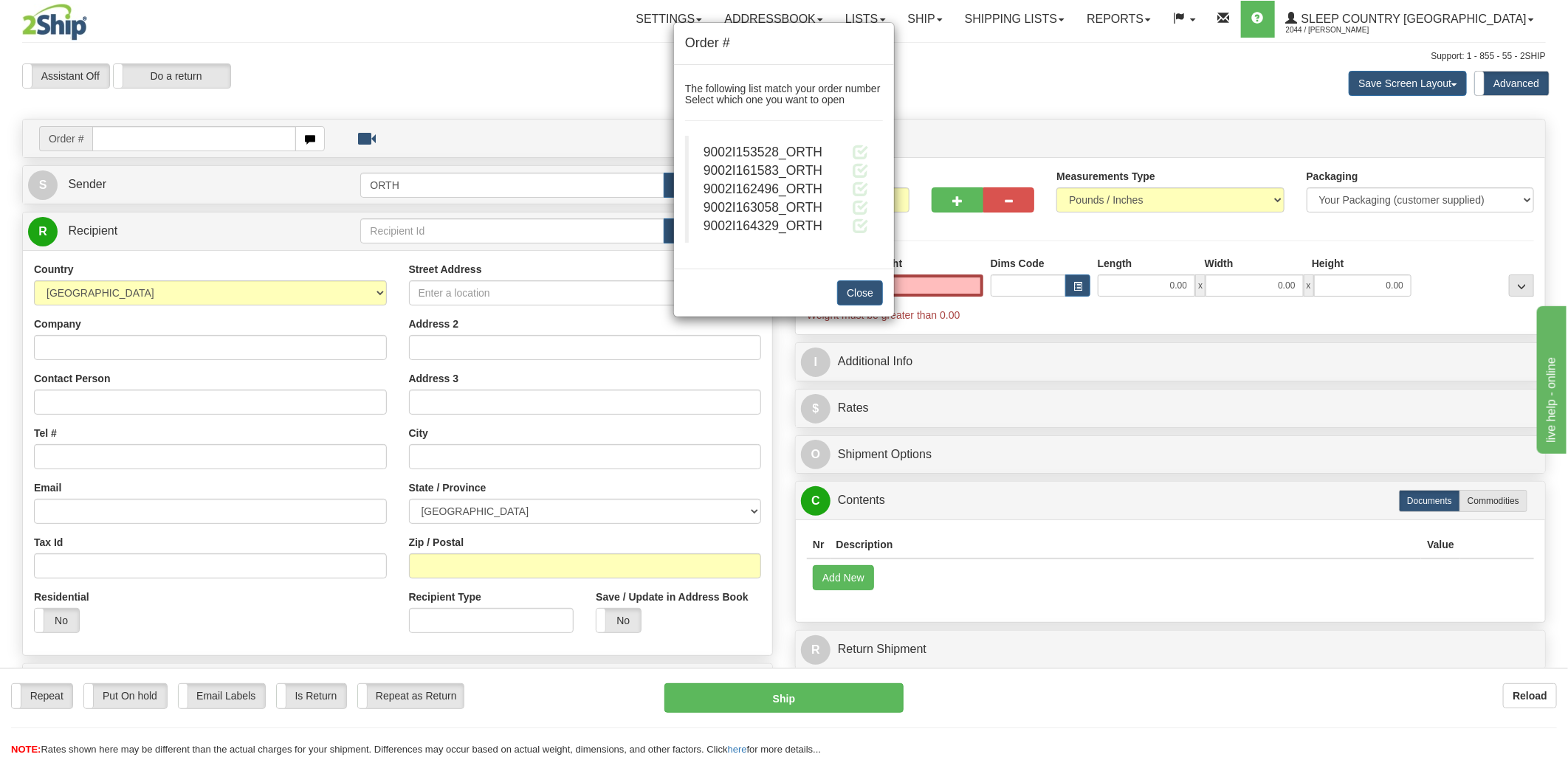
type input "0.00"
click at [851, 222] on div "9002I164329_ORTH" at bounding box center [785, 226] width 165 height 19
click at [858, 223] on span at bounding box center [860, 226] width 15 height 15
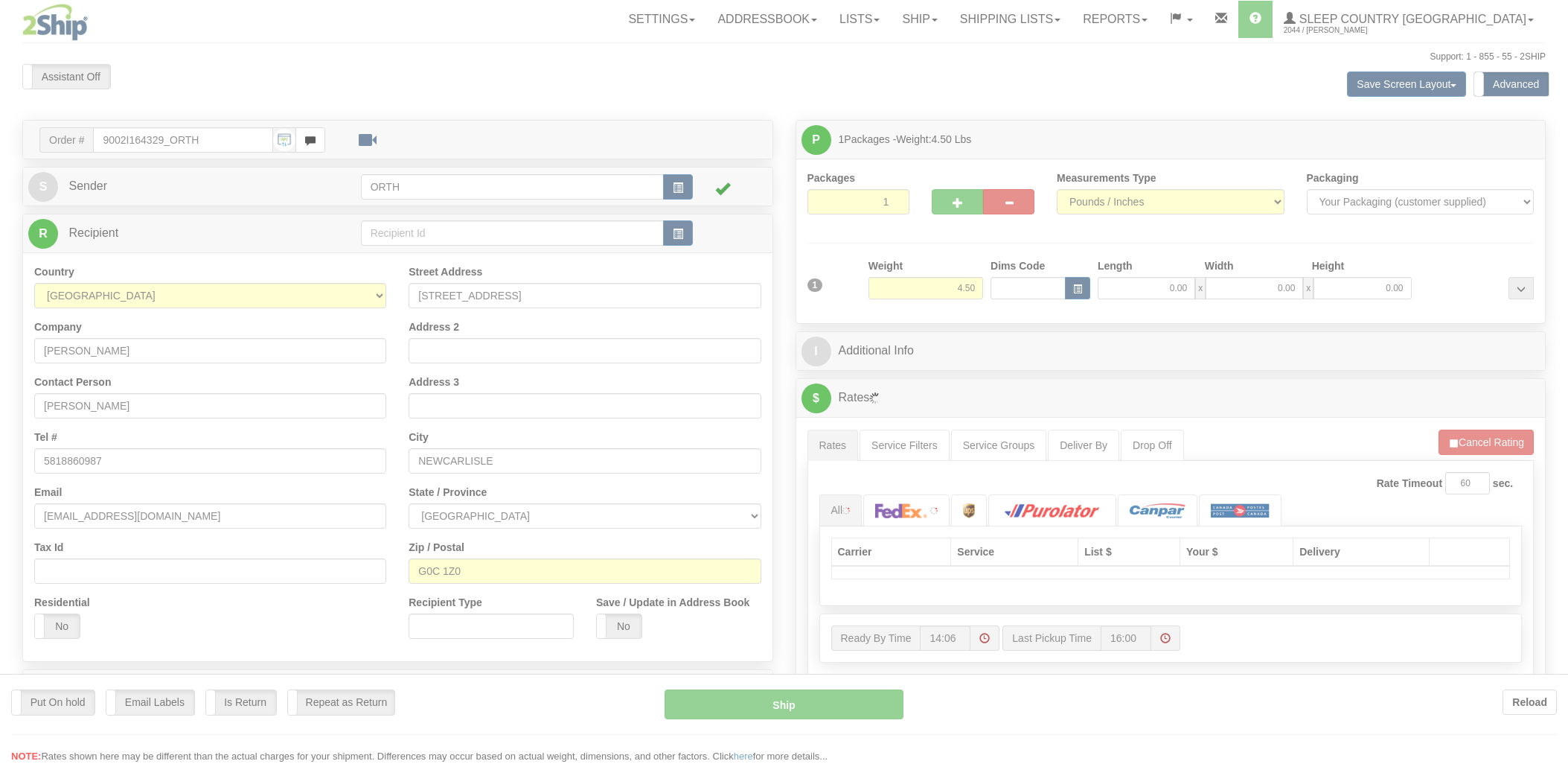
click at [1015, 285] on div at bounding box center [784, 382] width 1568 height 764
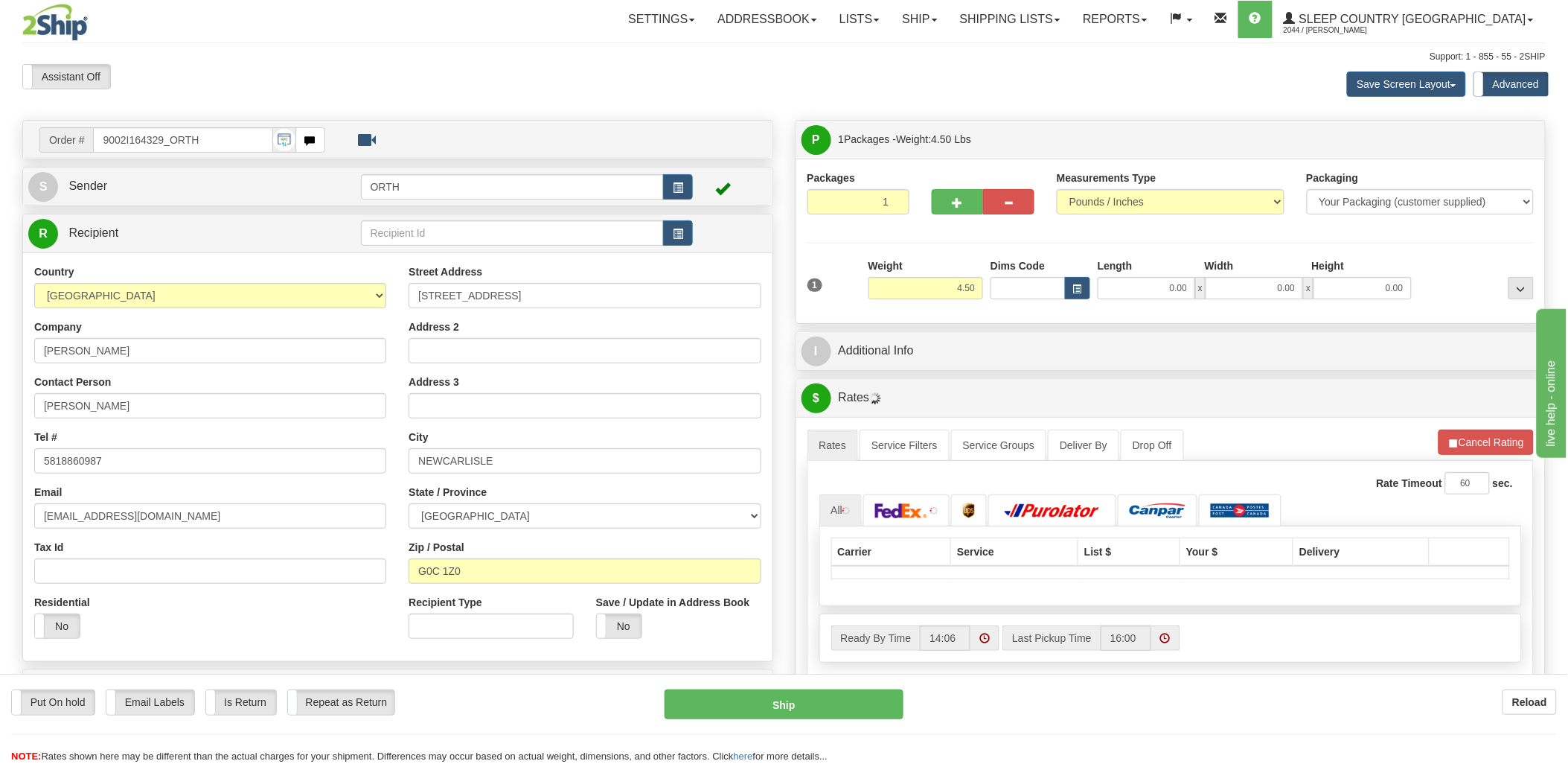
click at [1003, 288] on div "Toggle navigation Settings Shipping Preferences Fields Preferences New" at bounding box center [784, 533] width 1568 height 1066
click at [1008, 286] on input "Dims Code" at bounding box center [1028, 288] width 75 height 23
type input "bte"
click button "Delete" at bounding box center [0, 0] width 0 height 0
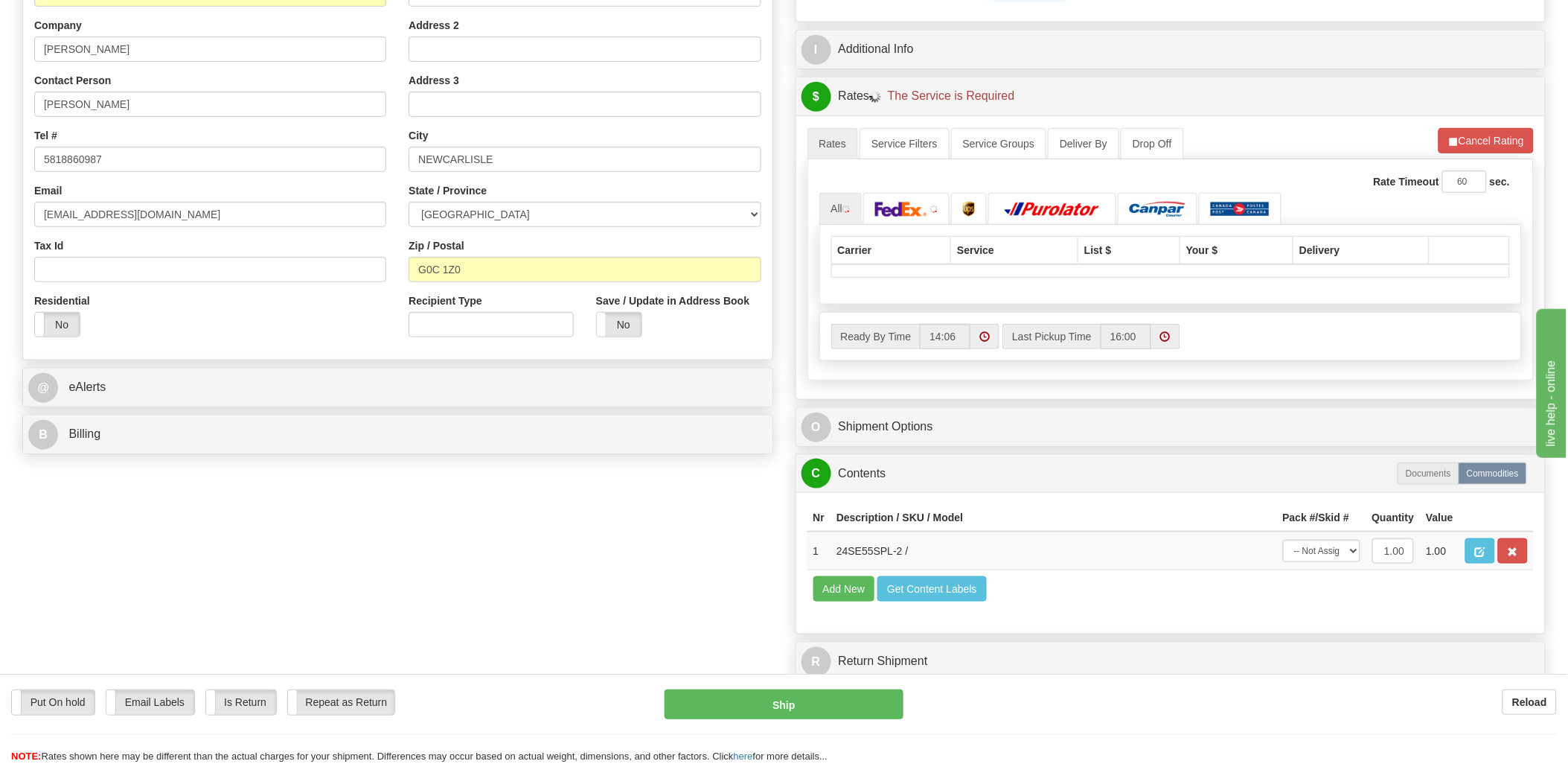
type input "15.00"
type input "5.00"
type input "25.00"
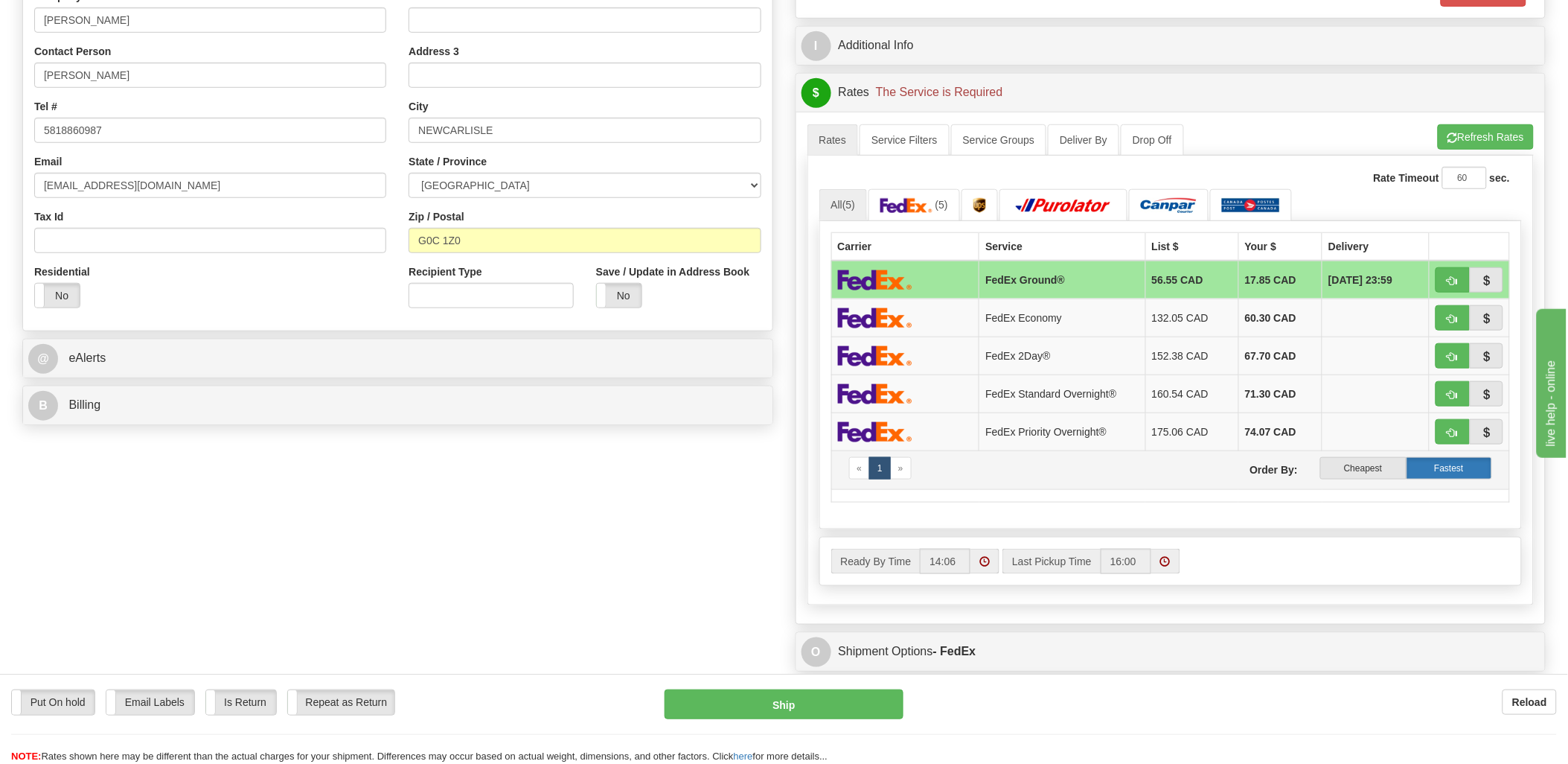
click at [1446, 469] on label "Fastest" at bounding box center [1450, 468] width 86 height 23
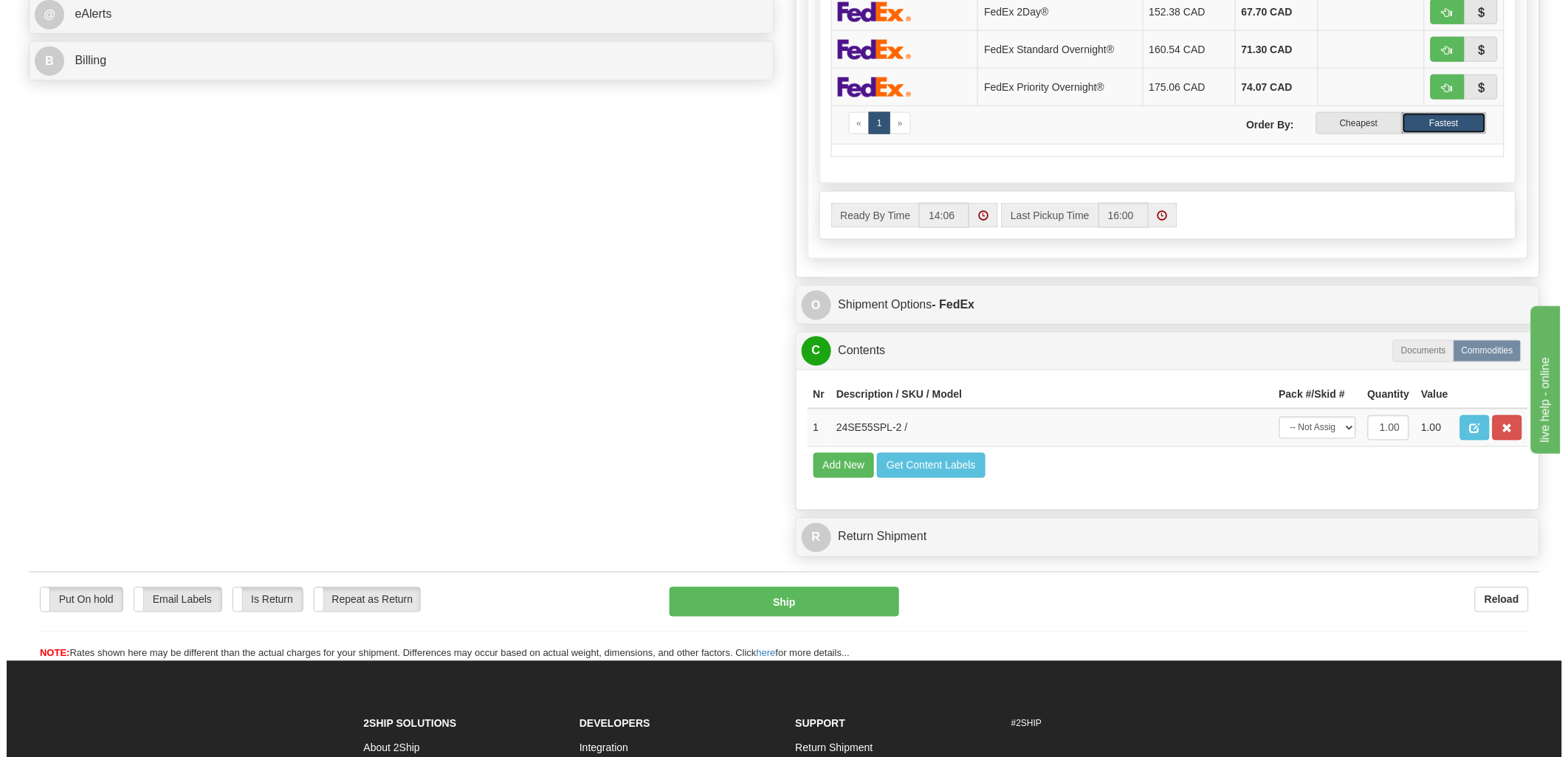
scroll to position [738, 0]
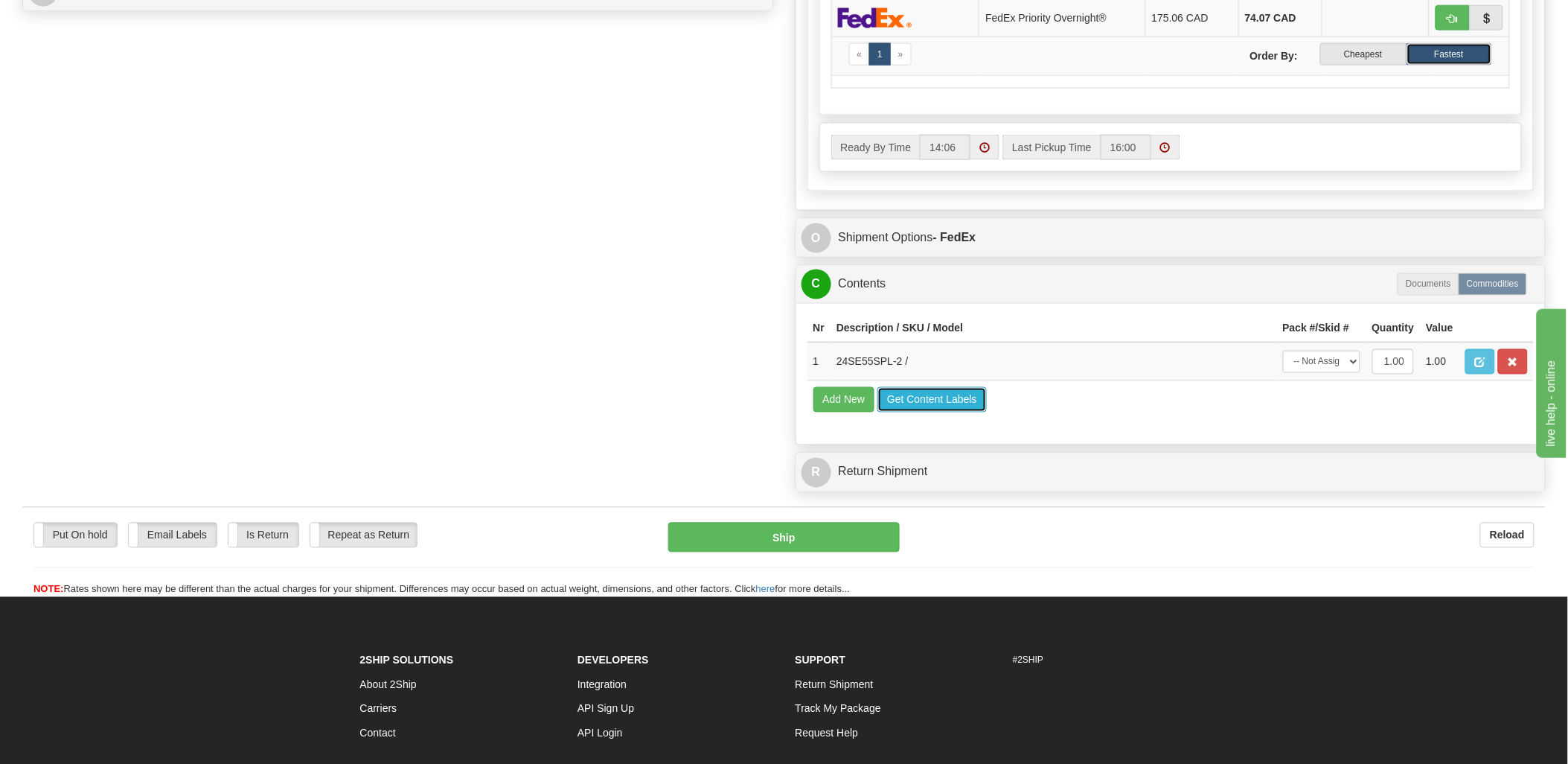
click at [941, 412] on button "Get Content Labels" at bounding box center [932, 400] width 109 height 25
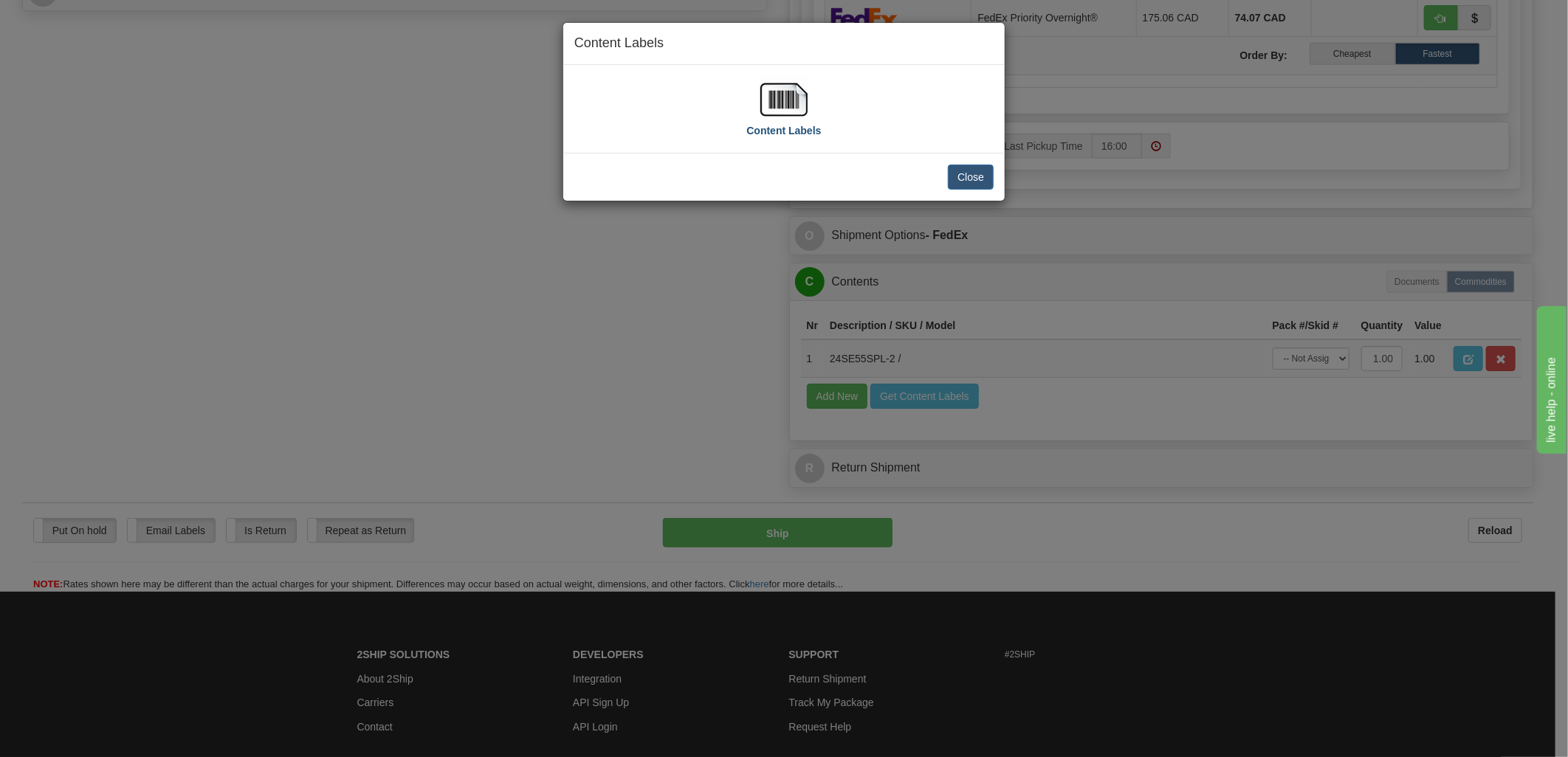
click at [787, 107] on img at bounding box center [784, 99] width 47 height 47
click at [958, 171] on button "Close" at bounding box center [970, 177] width 46 height 25
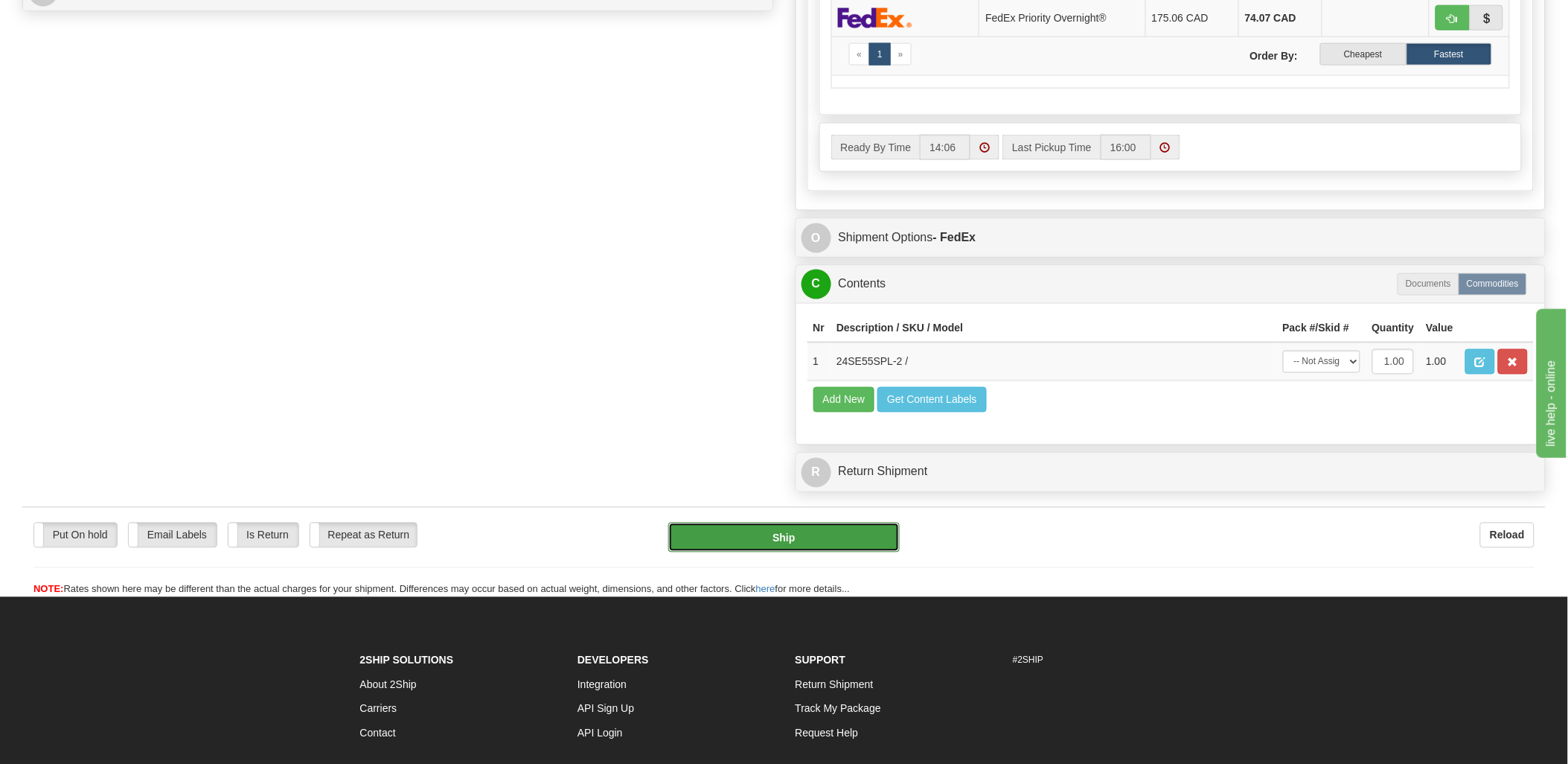
click at [739, 553] on button "Ship" at bounding box center [784, 538] width 231 height 30
type input "92"
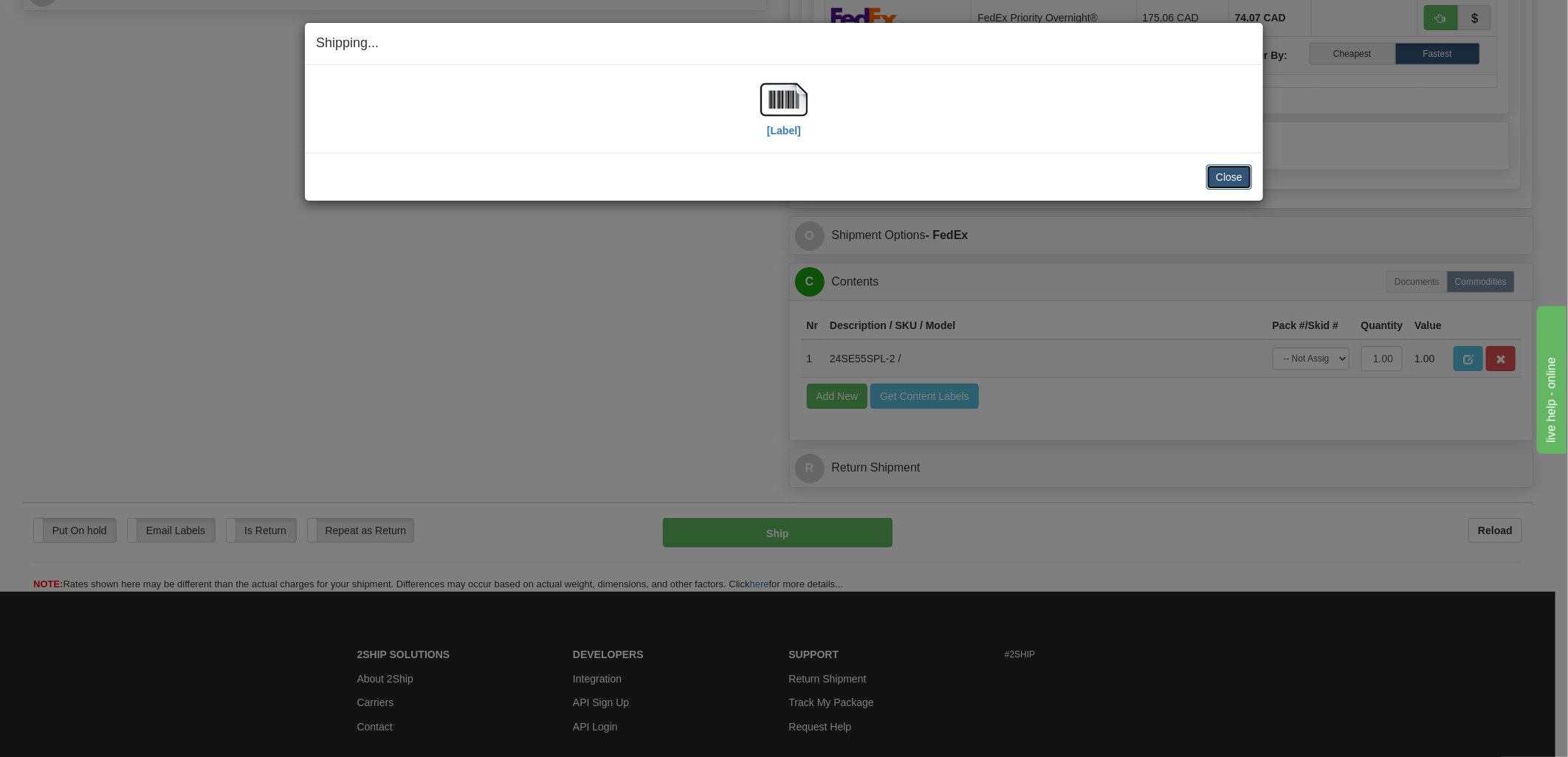
click at [1222, 183] on button "Close" at bounding box center [1229, 177] width 46 height 25
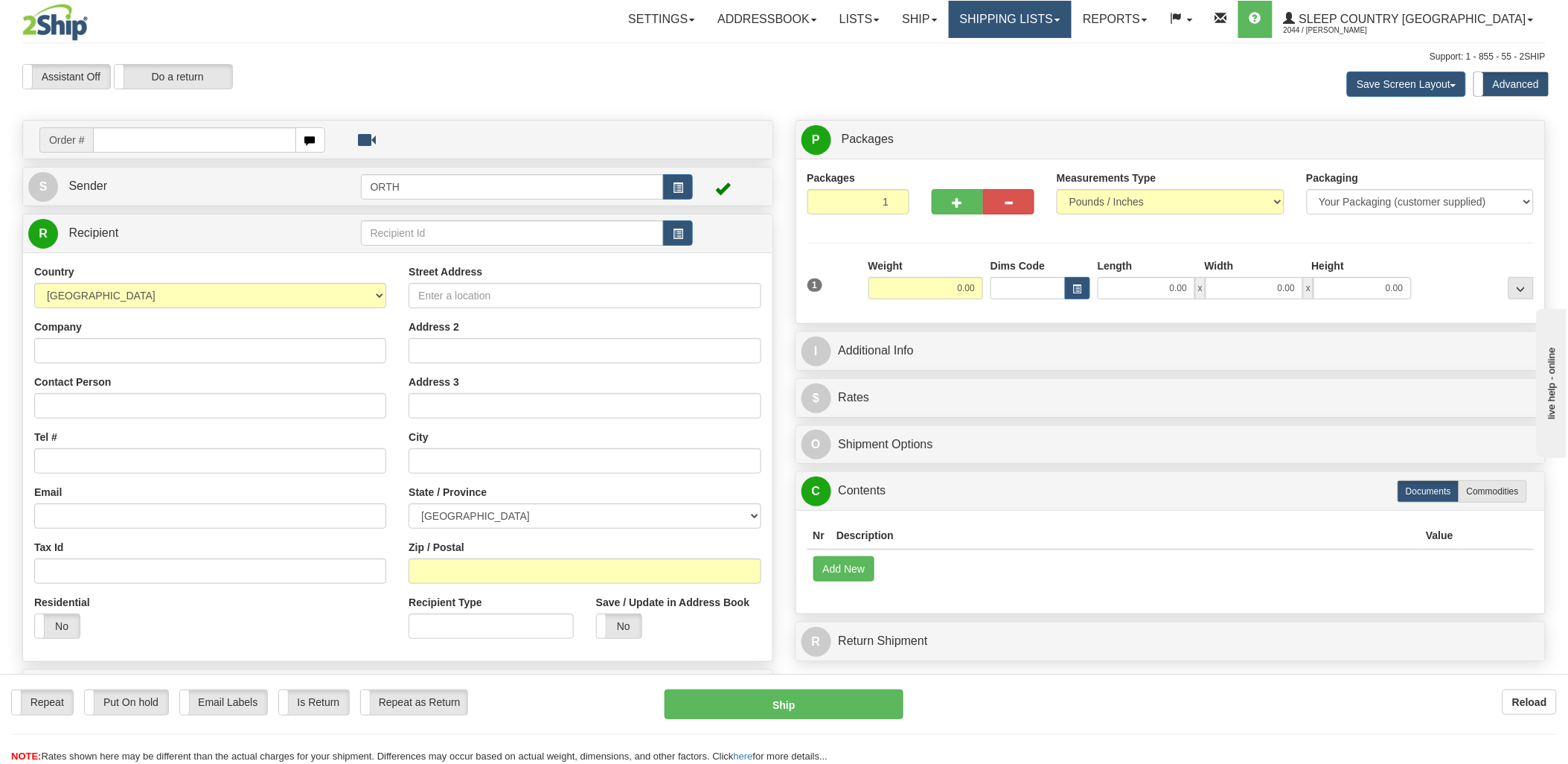
click at [1033, 18] on link "Shipping lists" at bounding box center [1011, 19] width 123 height 37
click at [1028, 48] on span "Current Shipments" at bounding box center [984, 51] width 87 height 12
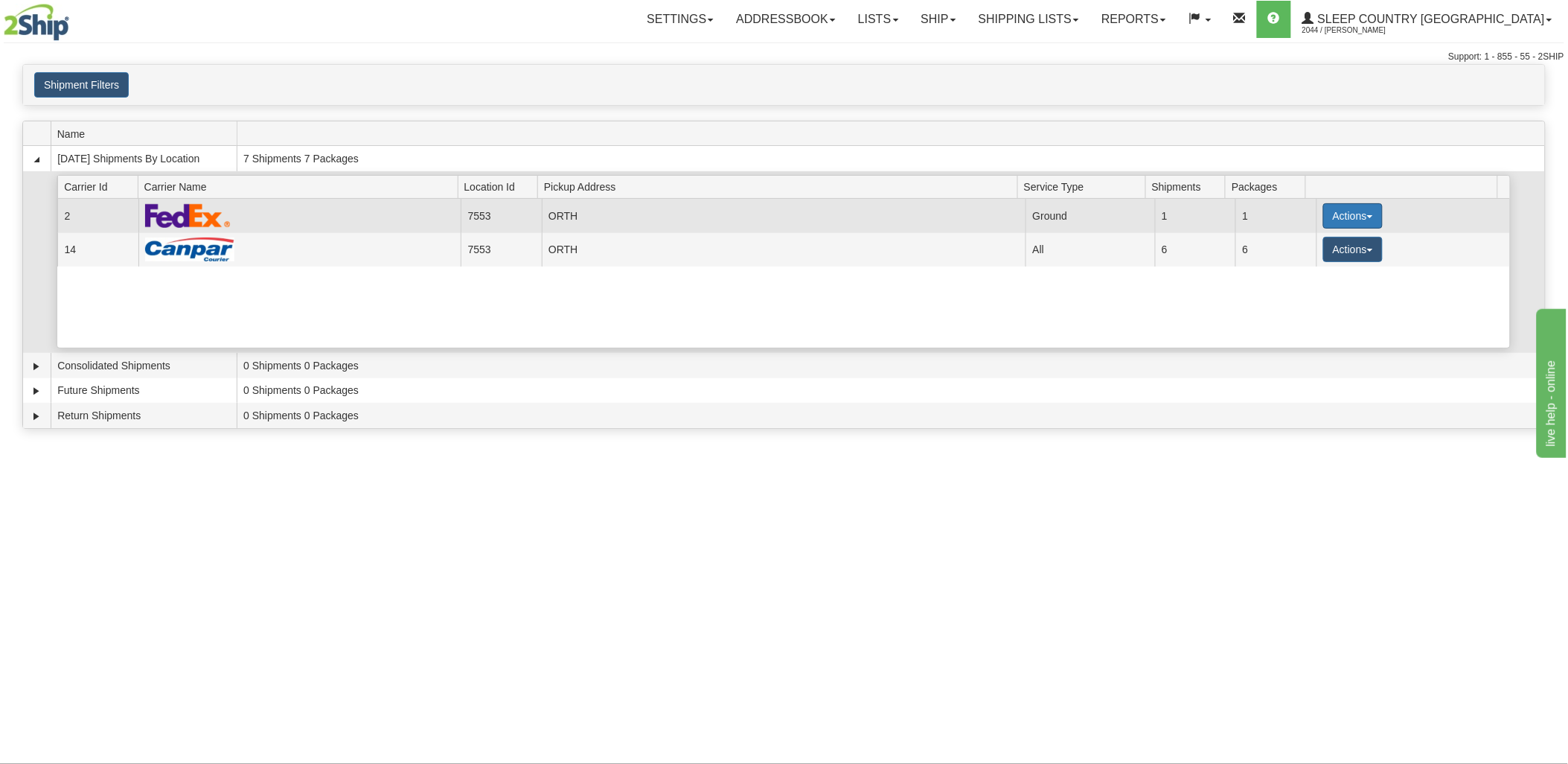
click at [1329, 219] on button "Actions" at bounding box center [1353, 216] width 59 height 25
click at [1316, 243] on span "Details" at bounding box center [1298, 243] width 41 height 10
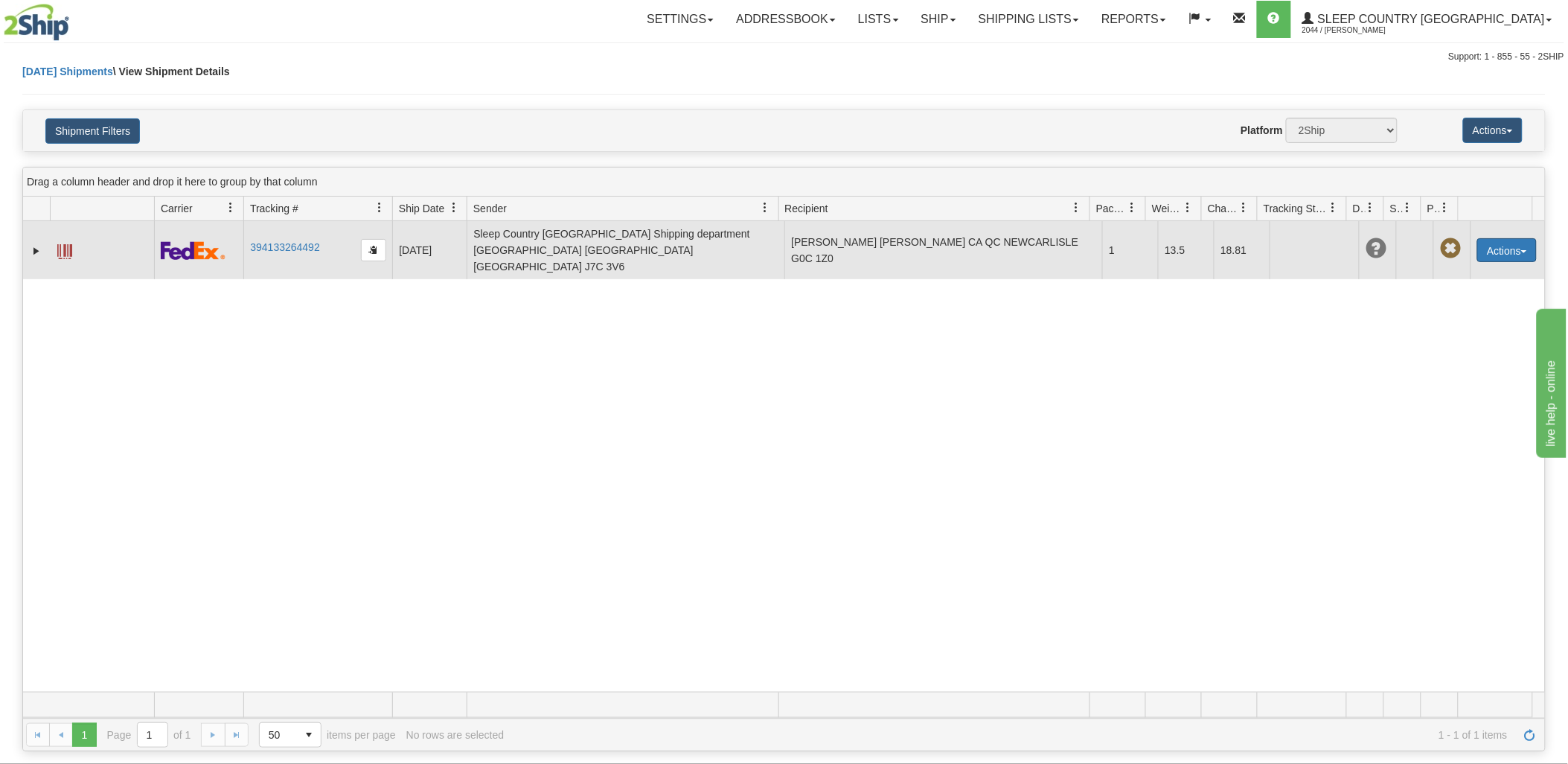
click at [1495, 246] on button "Actions" at bounding box center [1507, 250] width 59 height 24
click at [1471, 276] on link "Edit" at bounding box center [1477, 278] width 119 height 19
click at [1486, 239] on button "Actions" at bounding box center [1507, 250] width 59 height 24
click at [1453, 273] on link "Edit" at bounding box center [1477, 278] width 119 height 19
click at [1517, 239] on button "Actions" at bounding box center [1507, 250] width 59 height 24
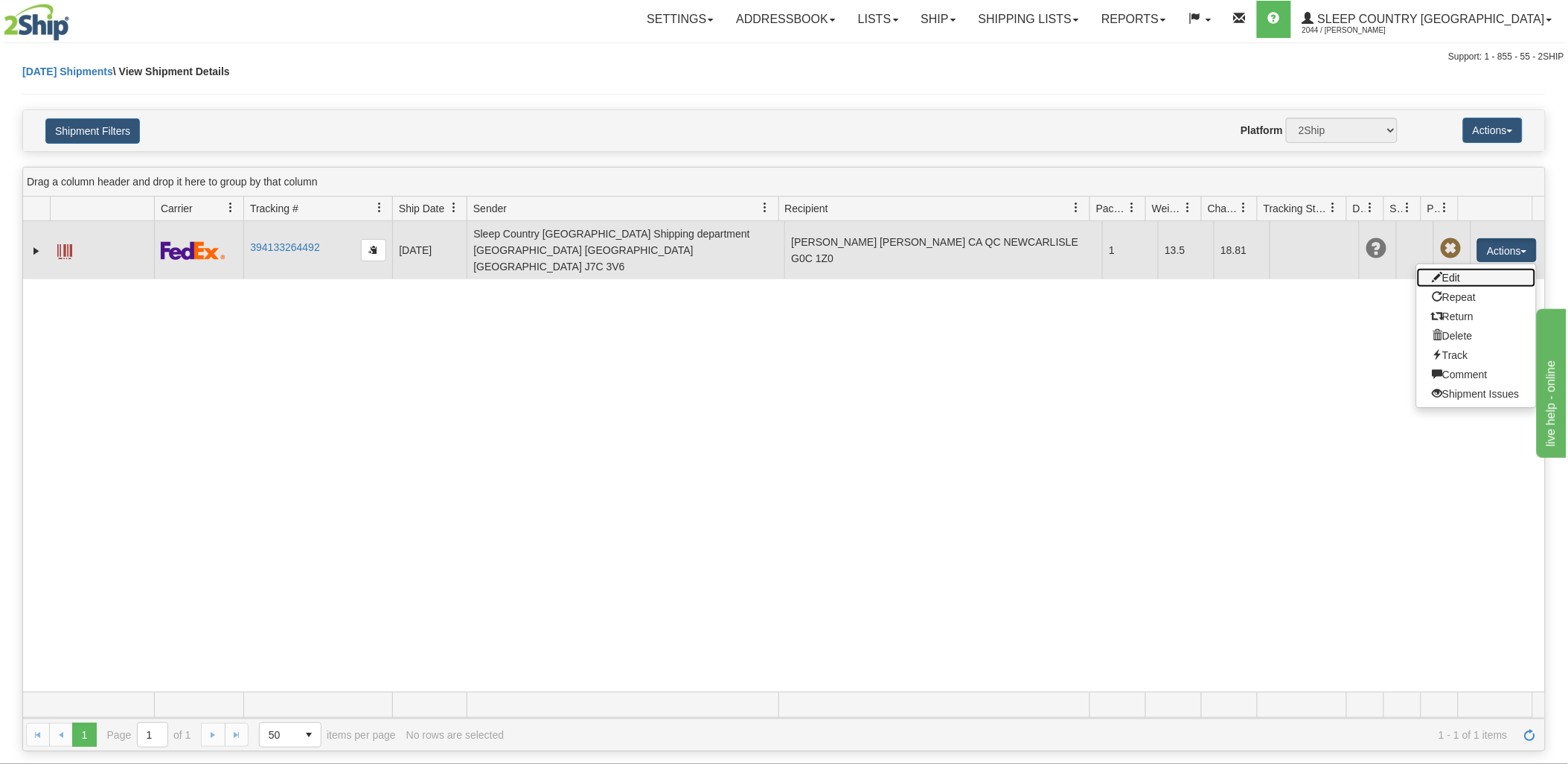
click at [1449, 270] on link "Edit" at bounding box center [1477, 278] width 119 height 19
click at [1478, 239] on button "Actions" at bounding box center [1507, 250] width 59 height 24
click at [1439, 270] on link "Edit" at bounding box center [1477, 278] width 119 height 19
click at [1471, 242] on td "Actions Edit Repeat Return Delete Track Comment Shipment Issues Re-Print as ZPL" at bounding box center [1508, 250] width 75 height 58
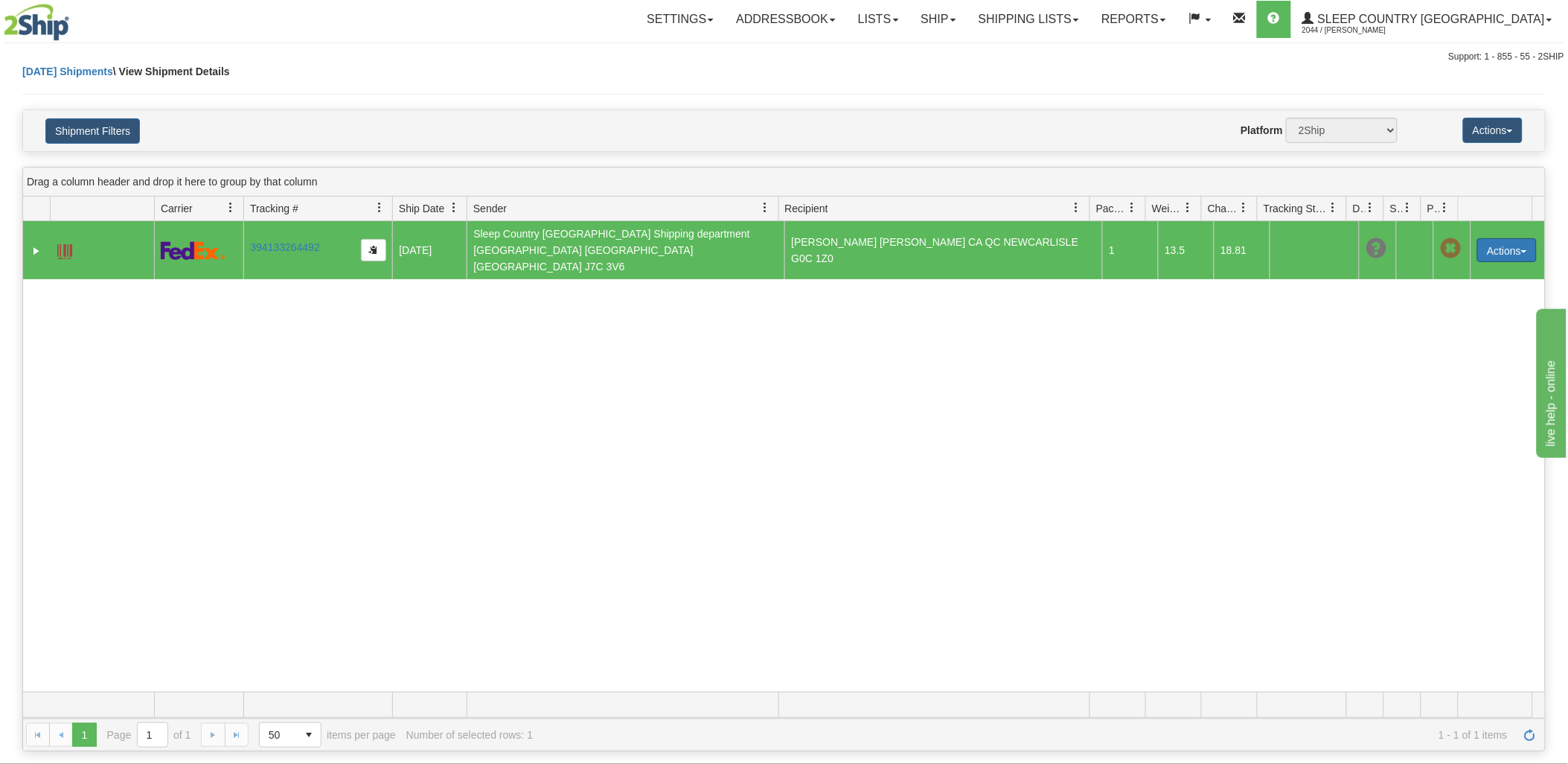
click at [1484, 240] on button "Actions" at bounding box center [1507, 250] width 59 height 24
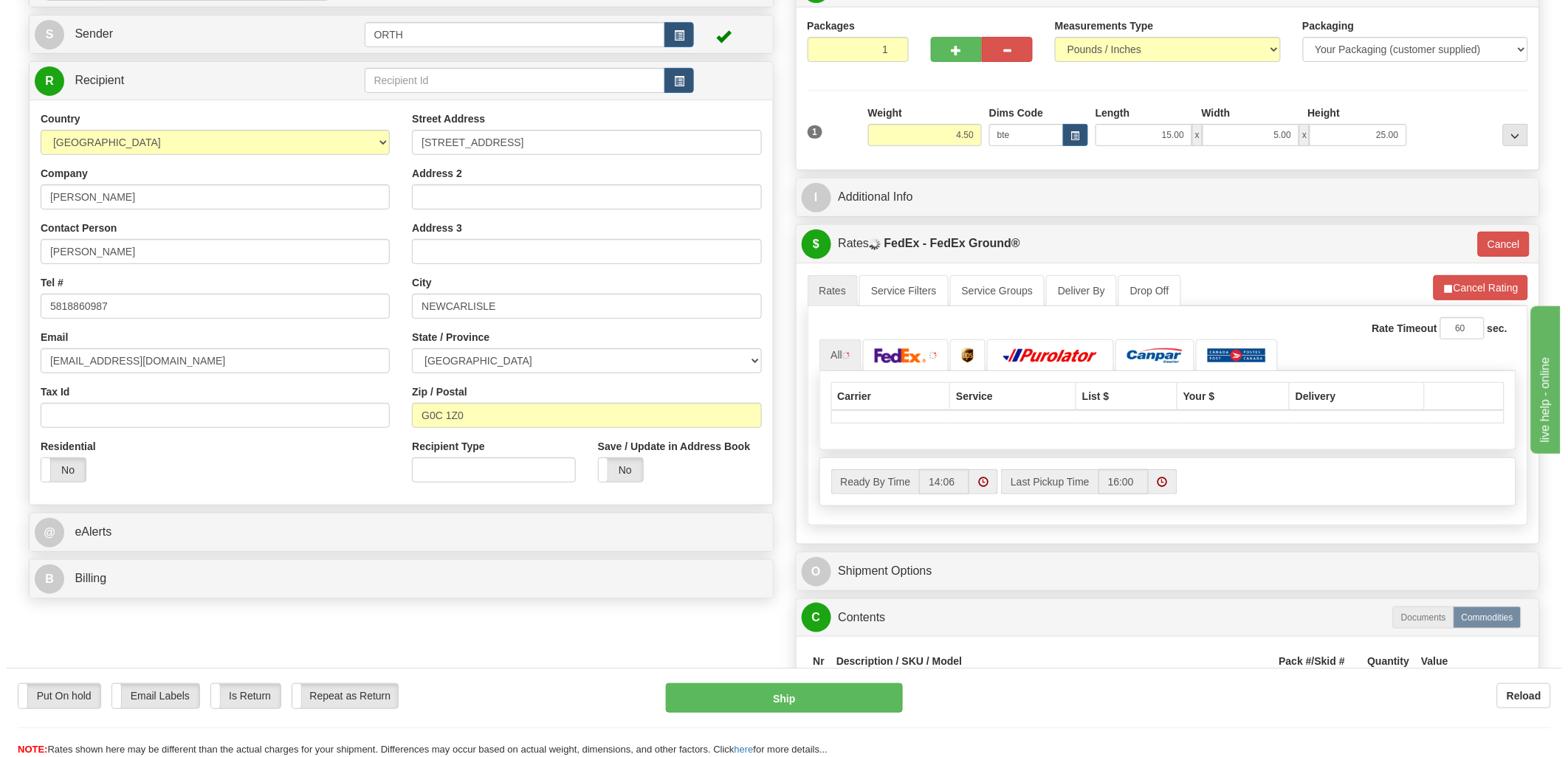
scroll to position [164, 0]
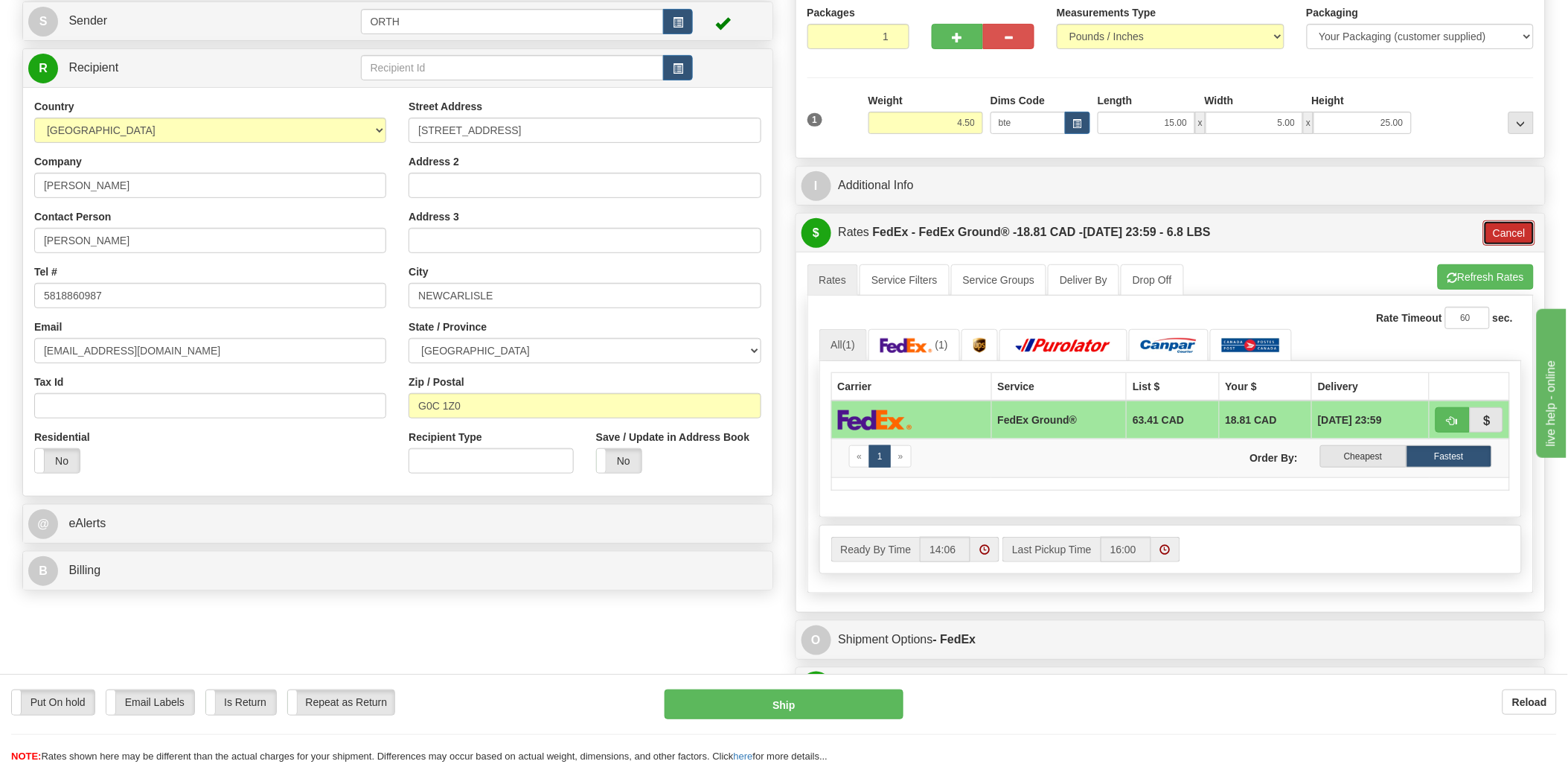
click at [1513, 228] on button "Cancel" at bounding box center [1510, 233] width 52 height 25
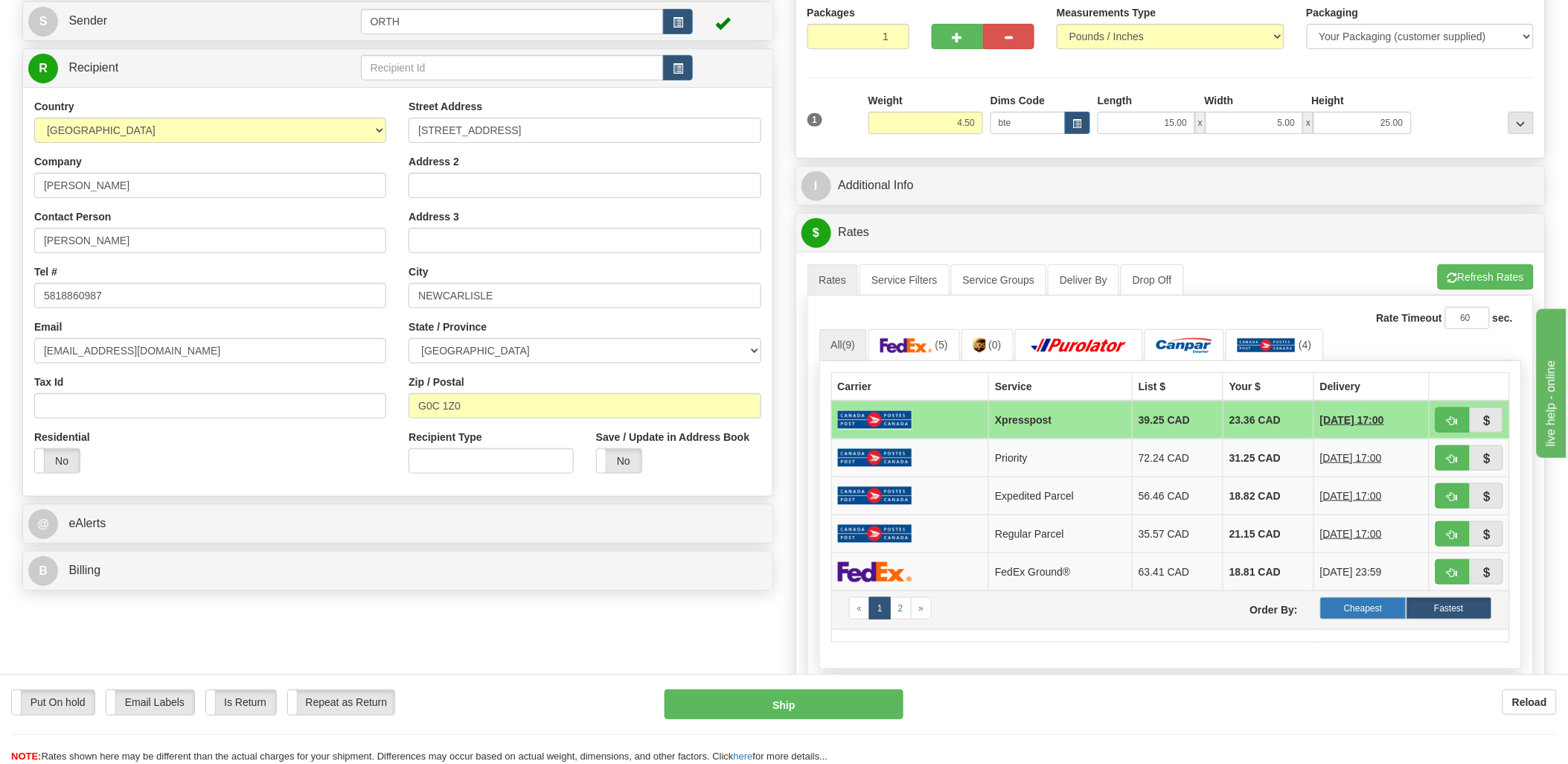
click at [1386, 617] on label "Cheapest" at bounding box center [1363, 608] width 86 height 23
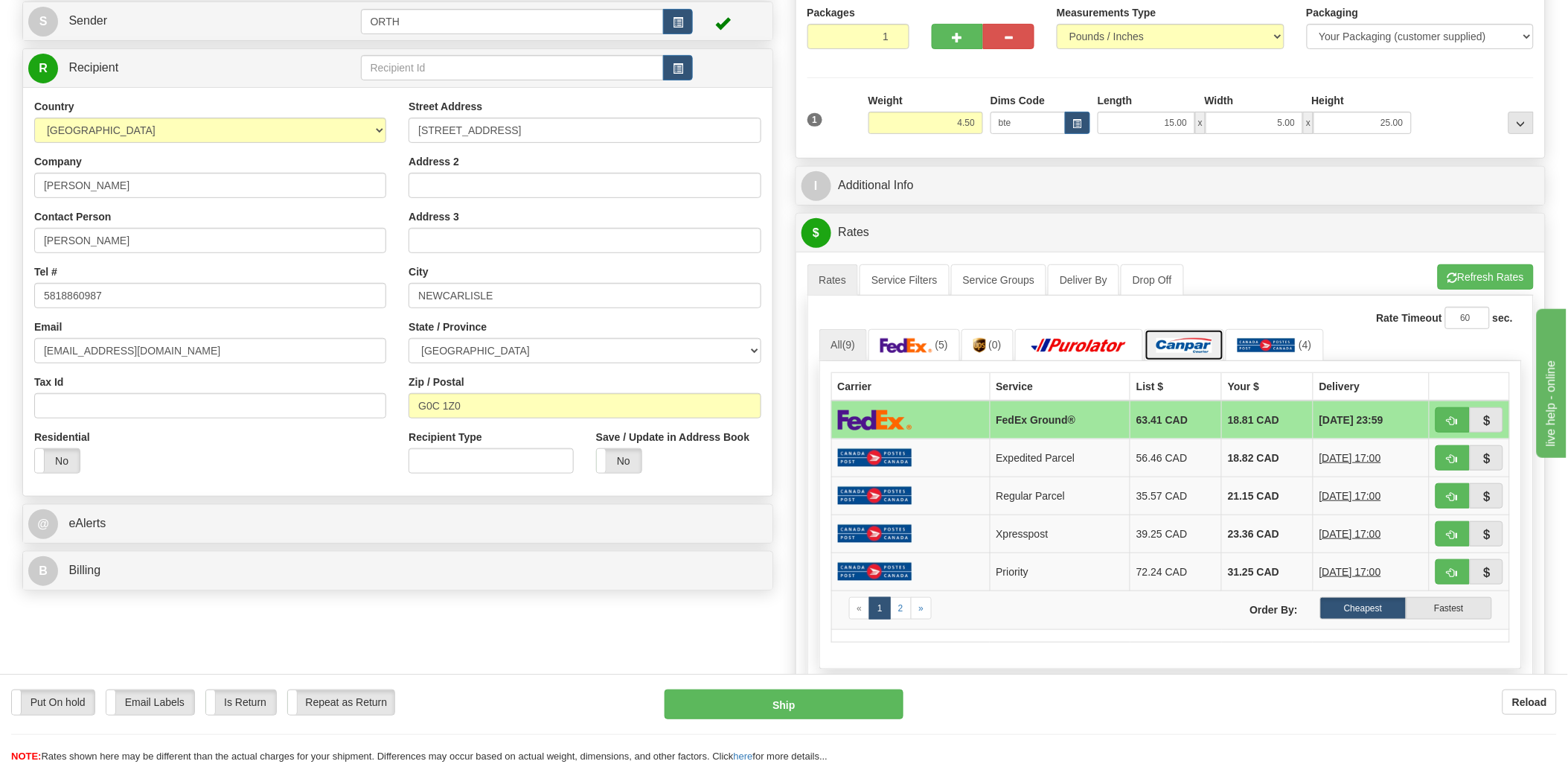
click at [1196, 340] on img at bounding box center [1185, 345] width 56 height 15
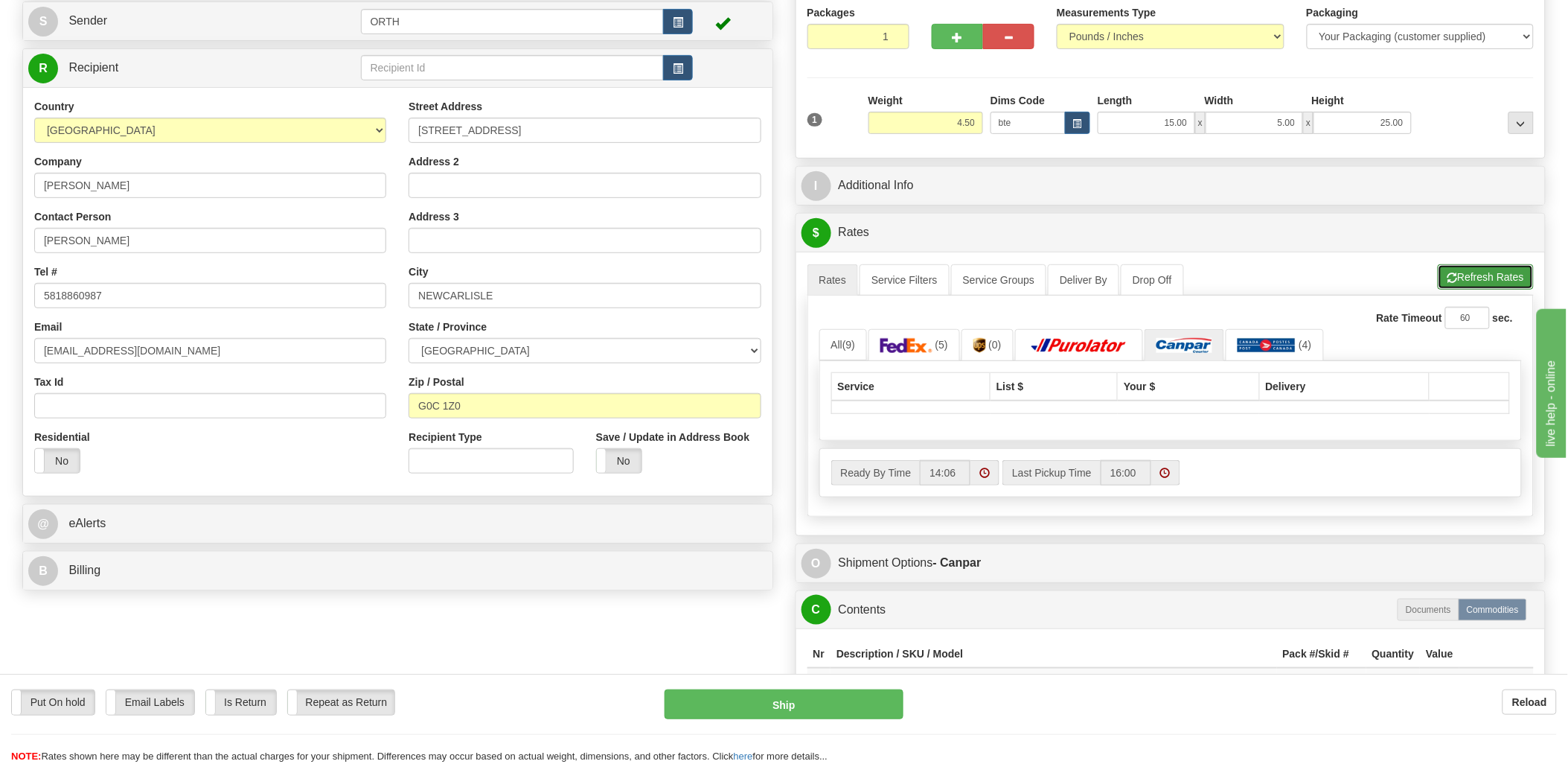
click at [1513, 287] on button "Refresh Rates" at bounding box center [1485, 277] width 96 height 25
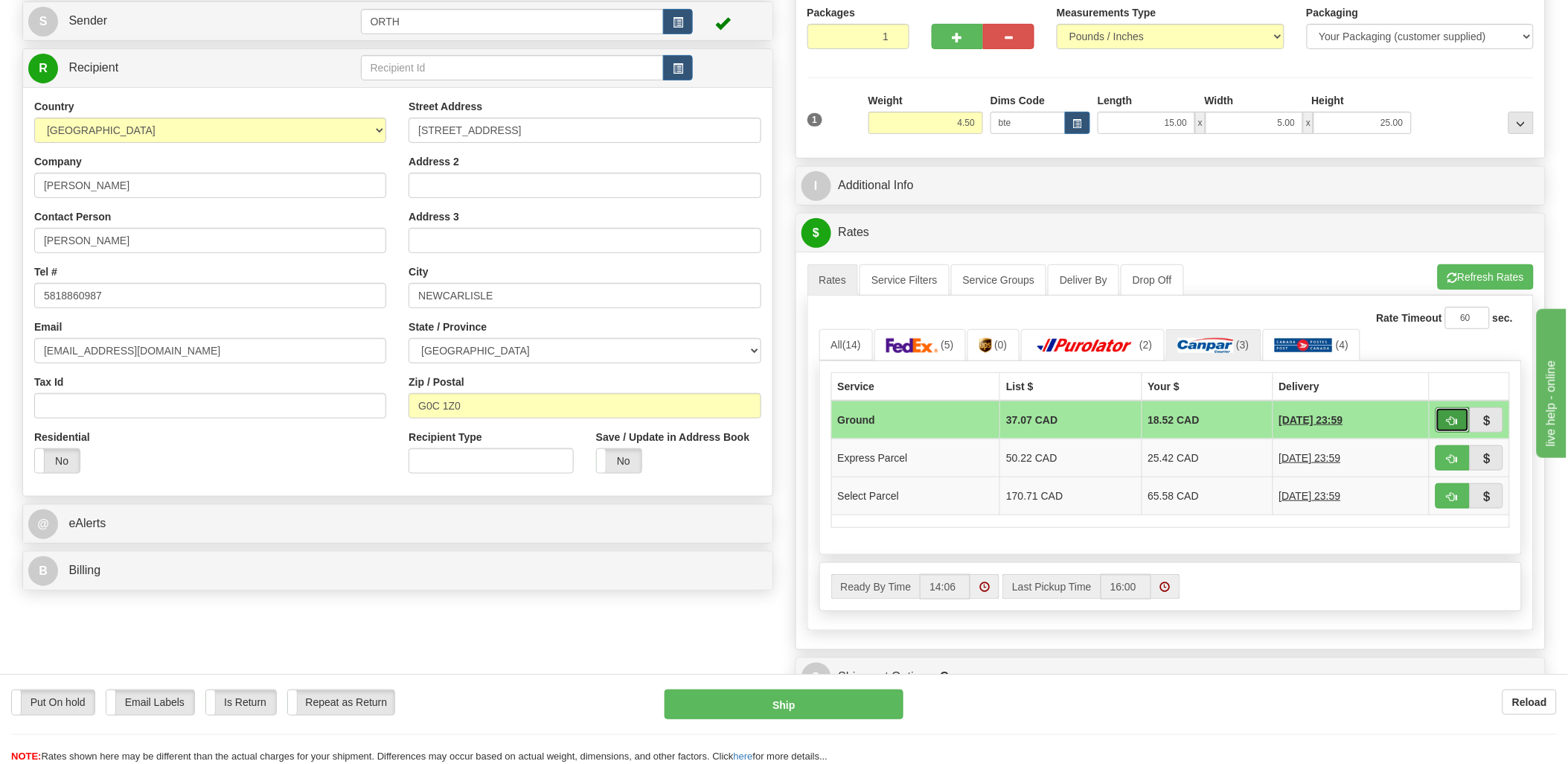
click at [1452, 413] on button "button" at bounding box center [1453, 419] width 34 height 25
type input "1"
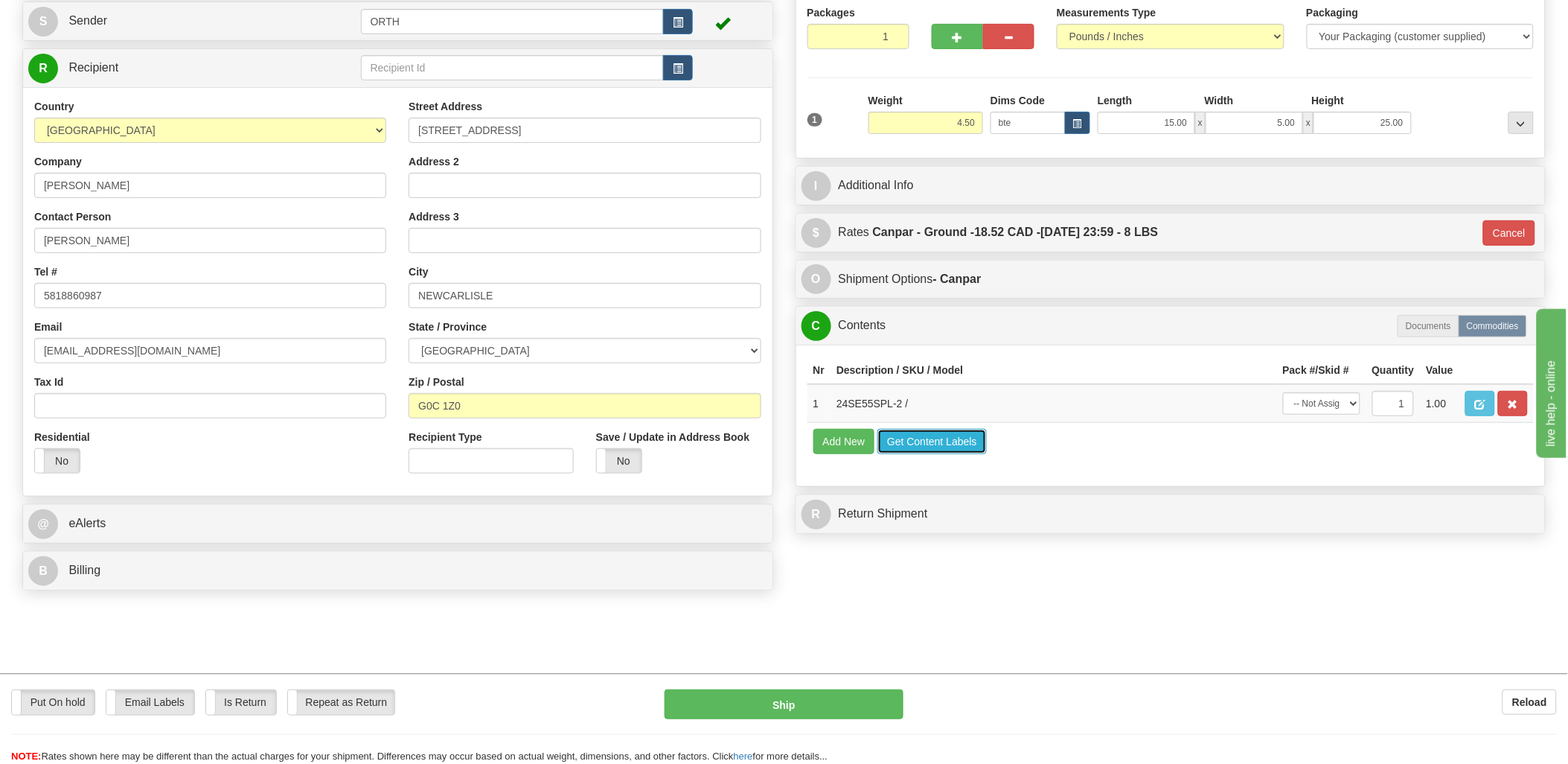
click at [950, 455] on button "Get Content Labels" at bounding box center [932, 441] width 109 height 25
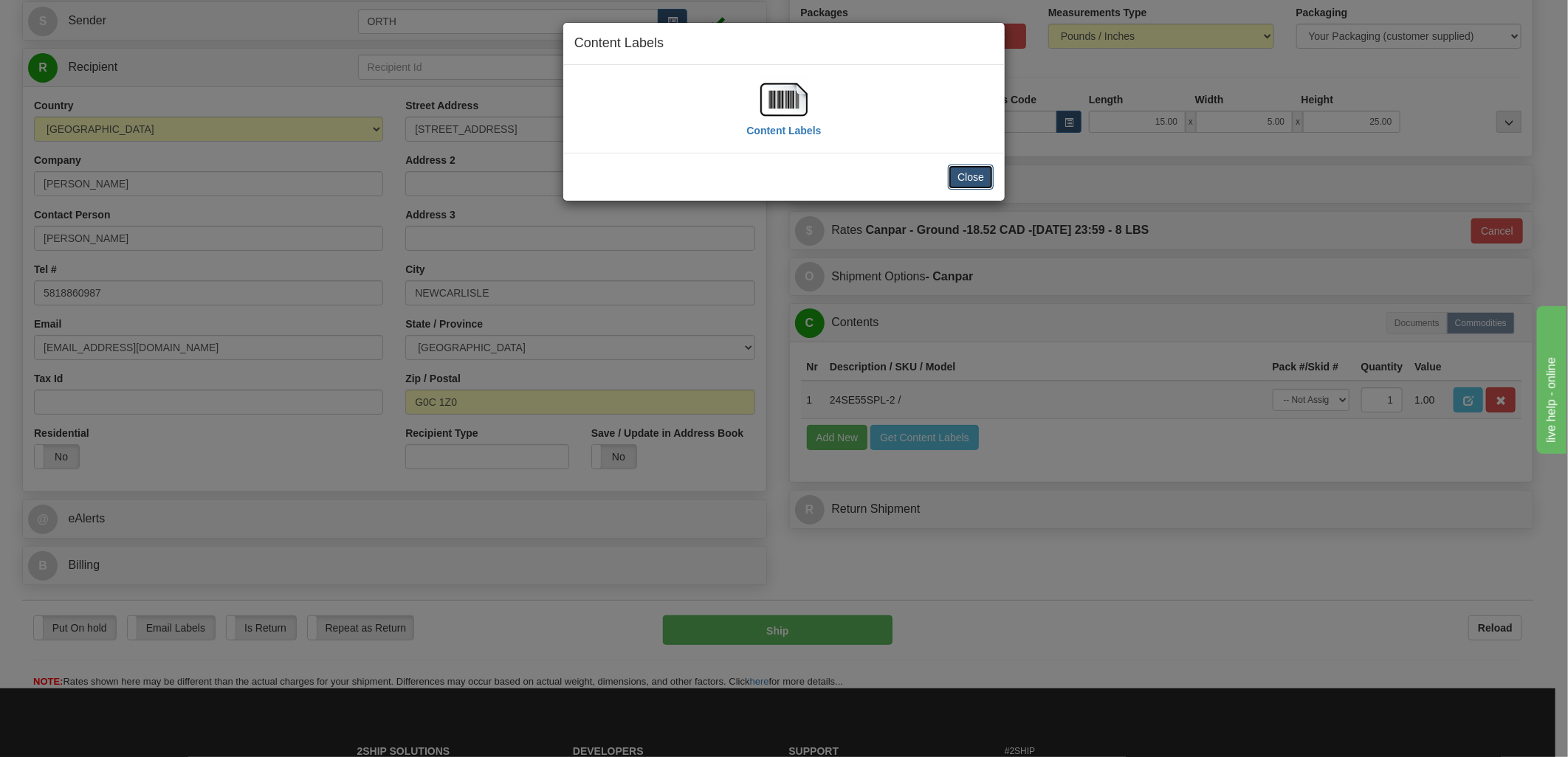
click at [979, 174] on button "Close" at bounding box center [970, 177] width 46 height 25
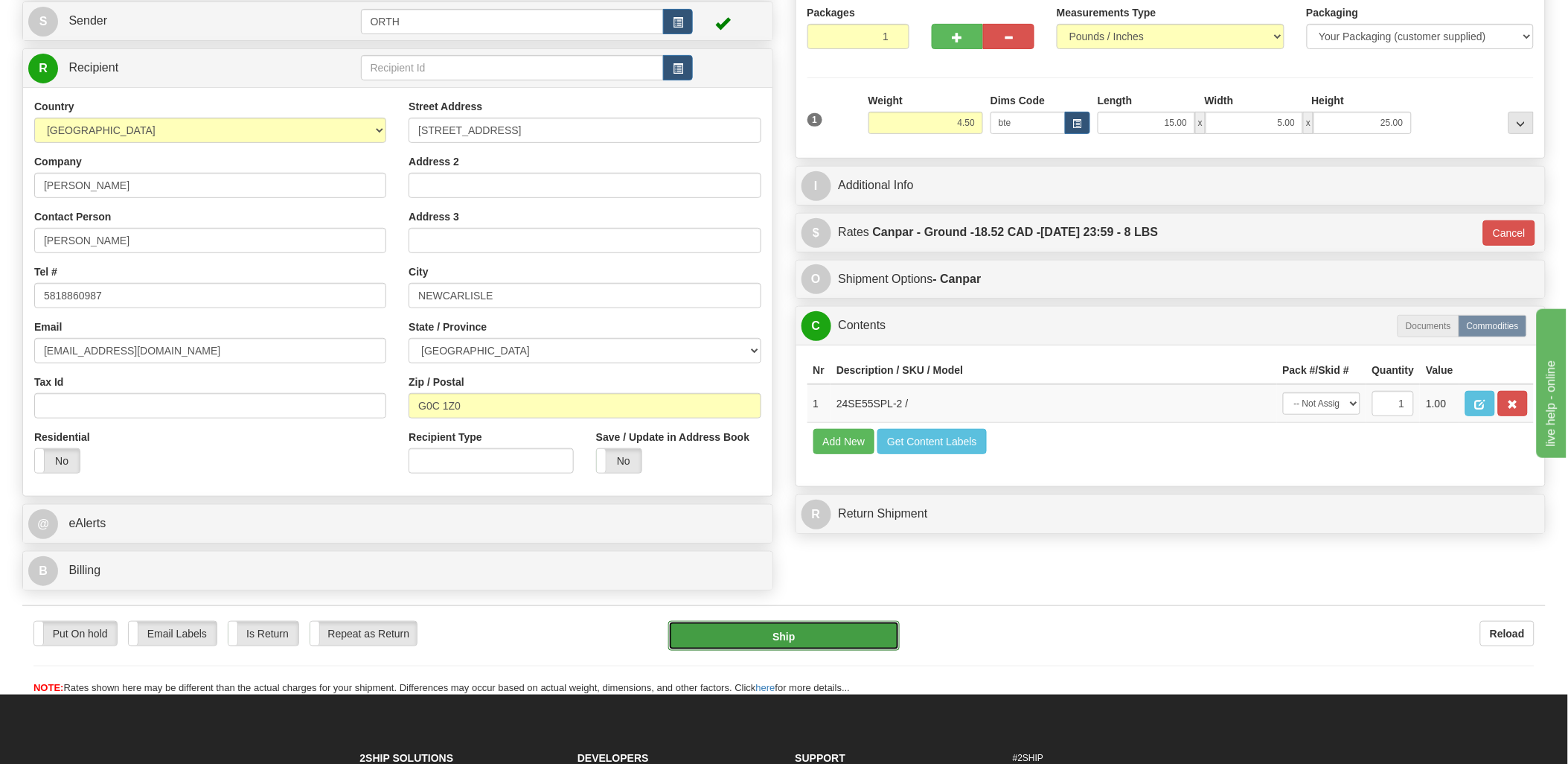
click at [846, 648] on button "Ship" at bounding box center [784, 636] width 231 height 30
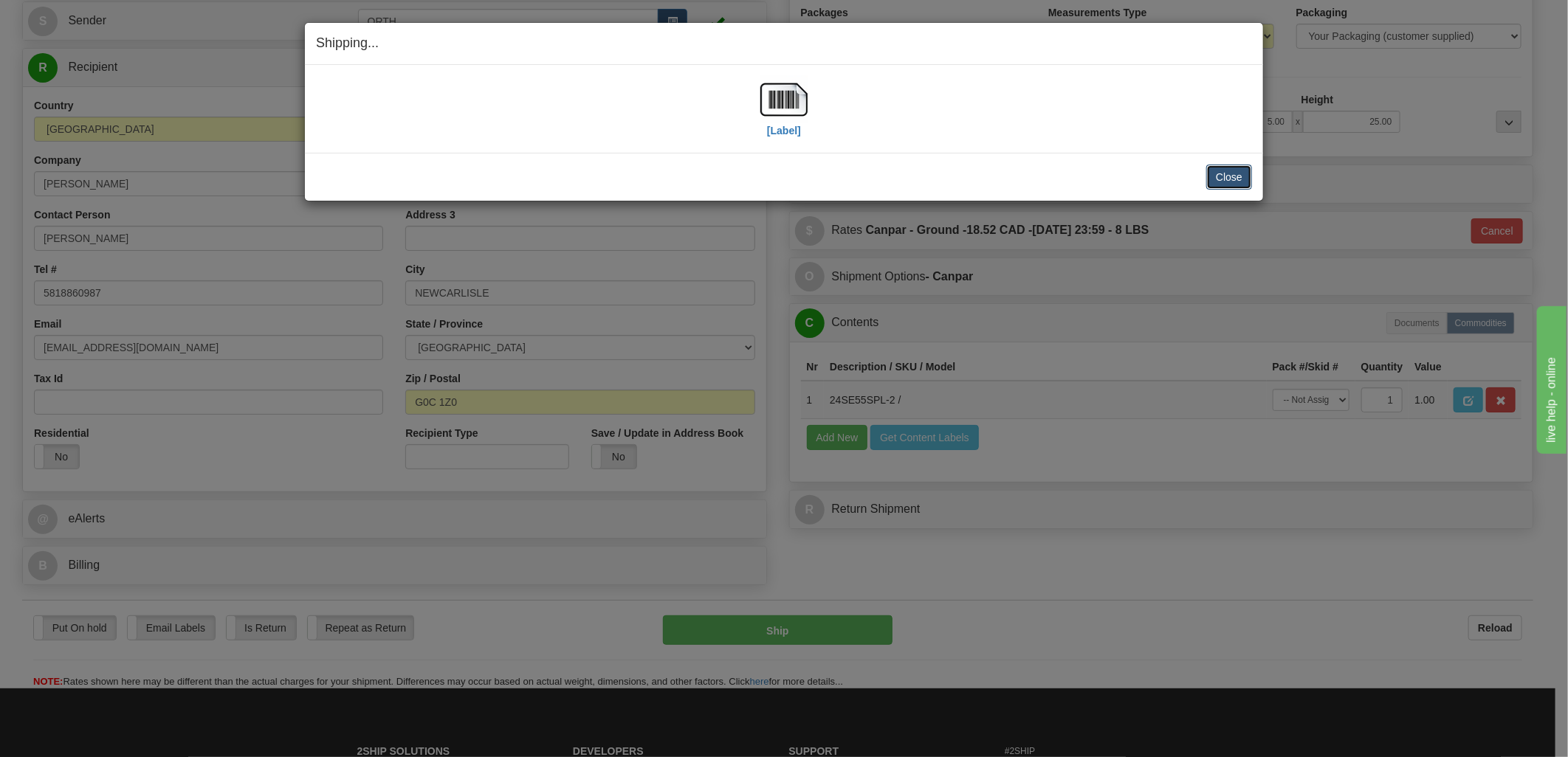
click at [1231, 180] on button "Close" at bounding box center [1229, 177] width 46 height 25
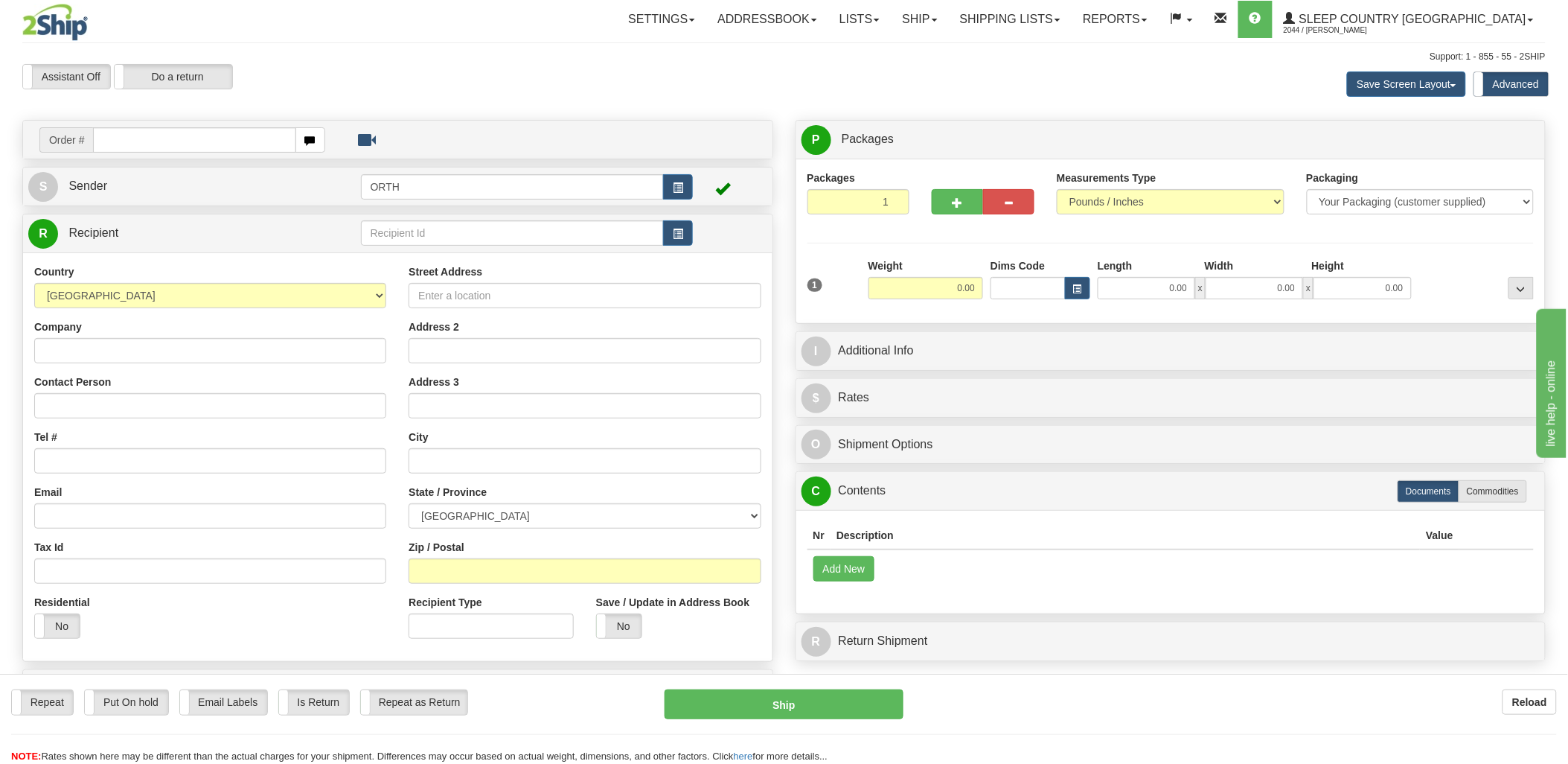
click at [203, 132] on input "text" at bounding box center [194, 140] width 203 height 25
type input "9002i"
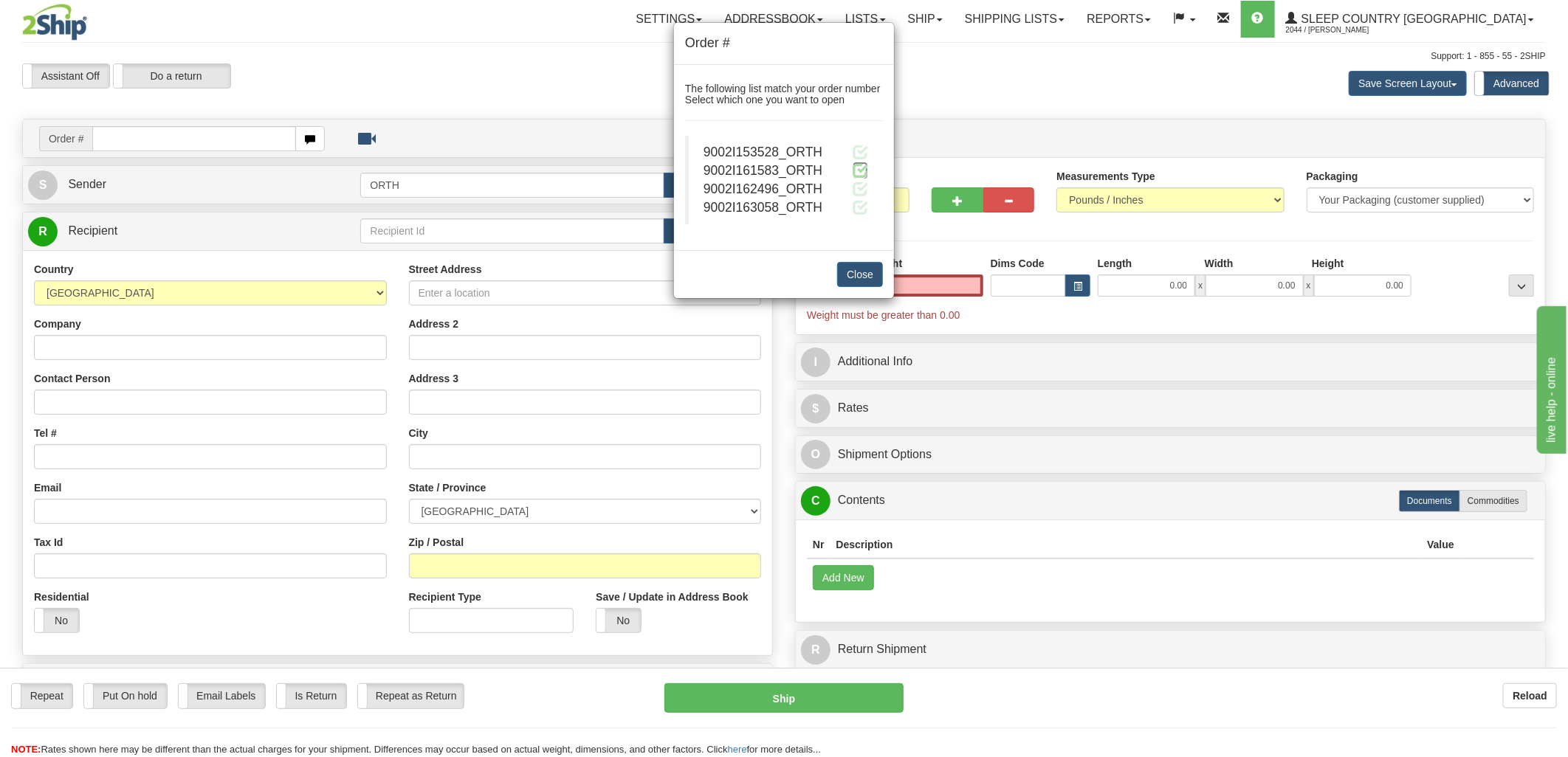
type input "0.00"
click at [858, 171] on span at bounding box center [860, 170] width 15 height 15
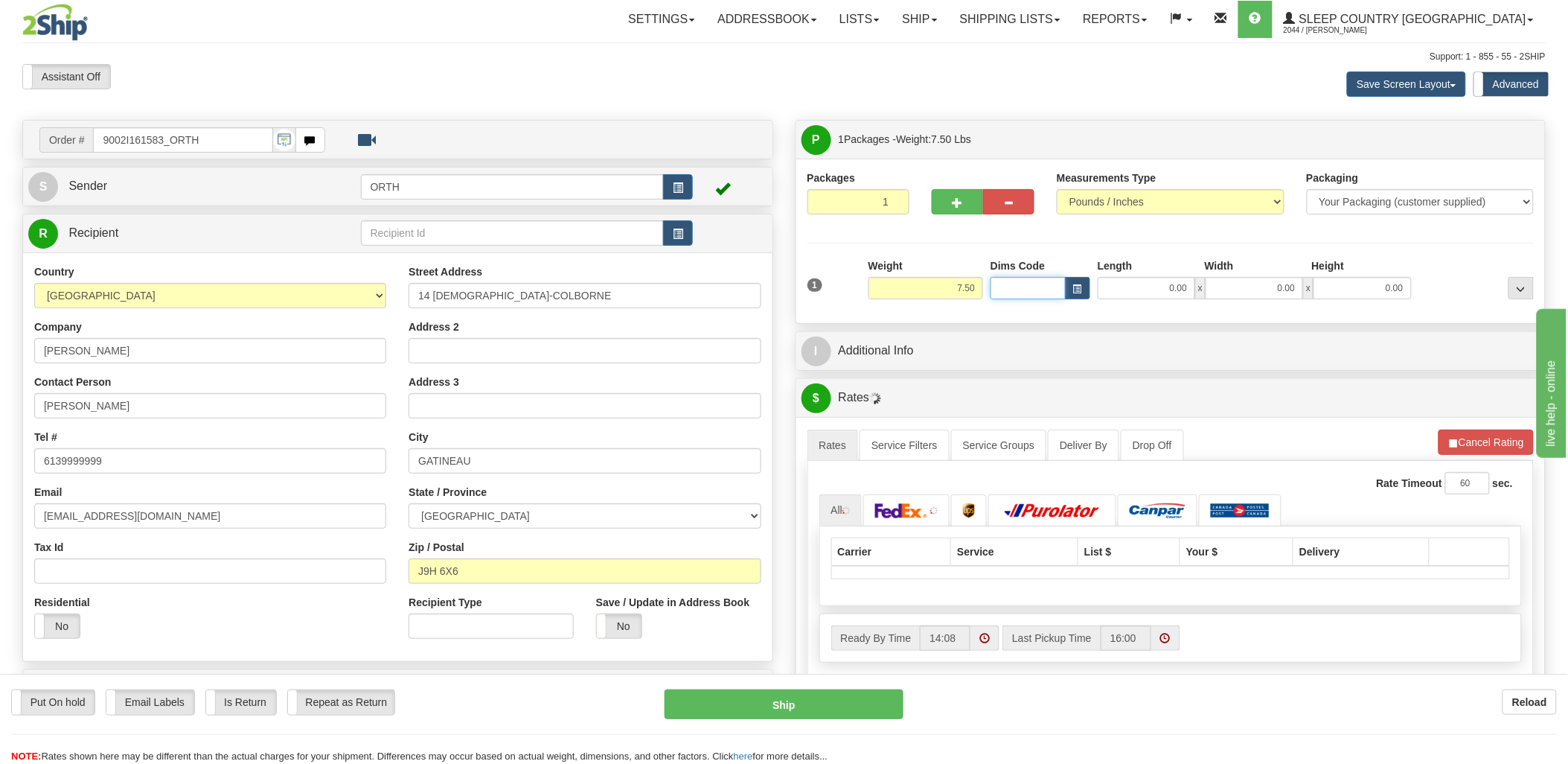
click at [1040, 292] on input "Dims Code" at bounding box center [1028, 288] width 75 height 23
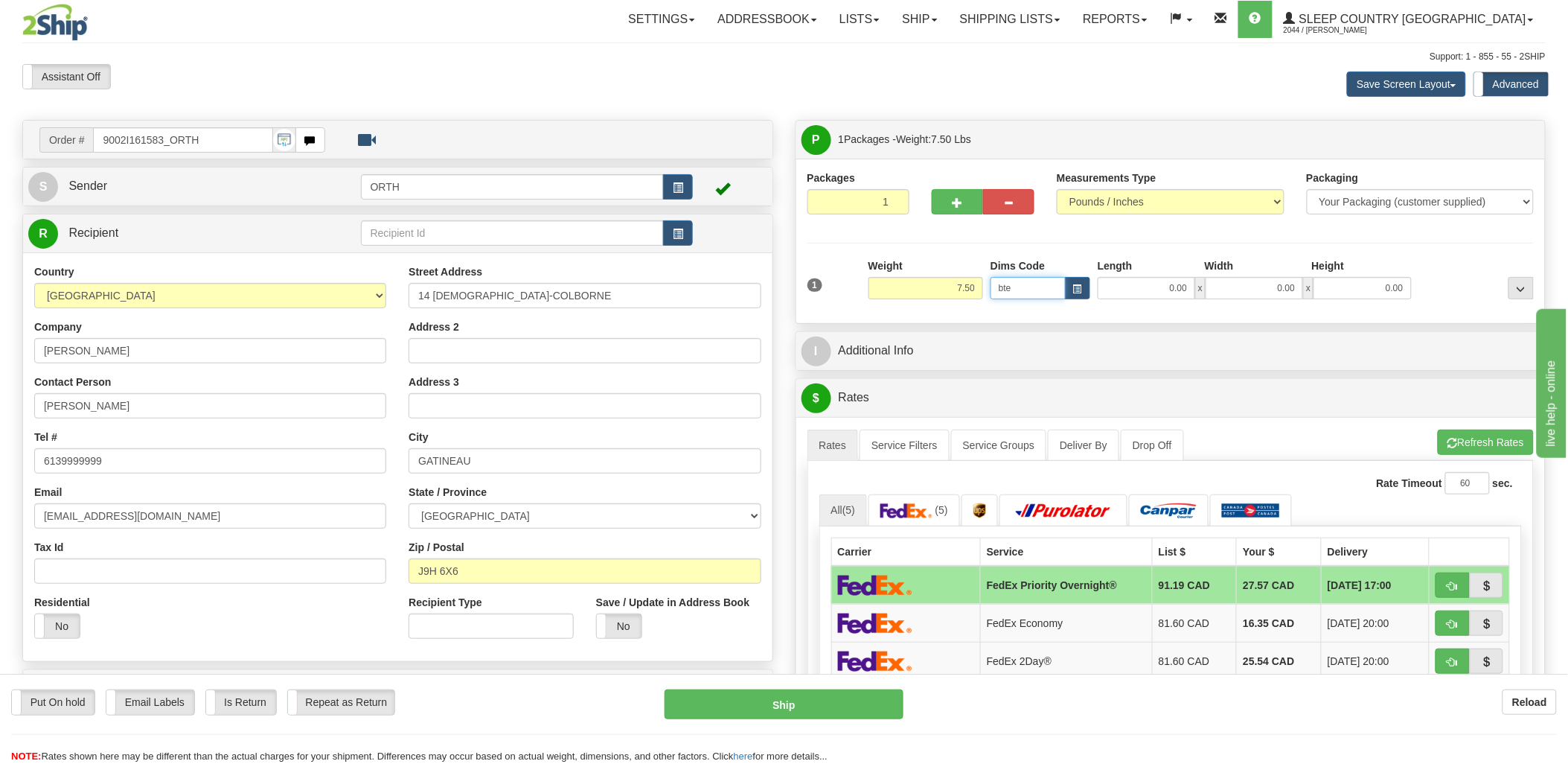
type input "bte"
click button "Delete" at bounding box center [0, 0] width 0 height 0
type input "15.00"
type input "5.00"
type input "25.00"
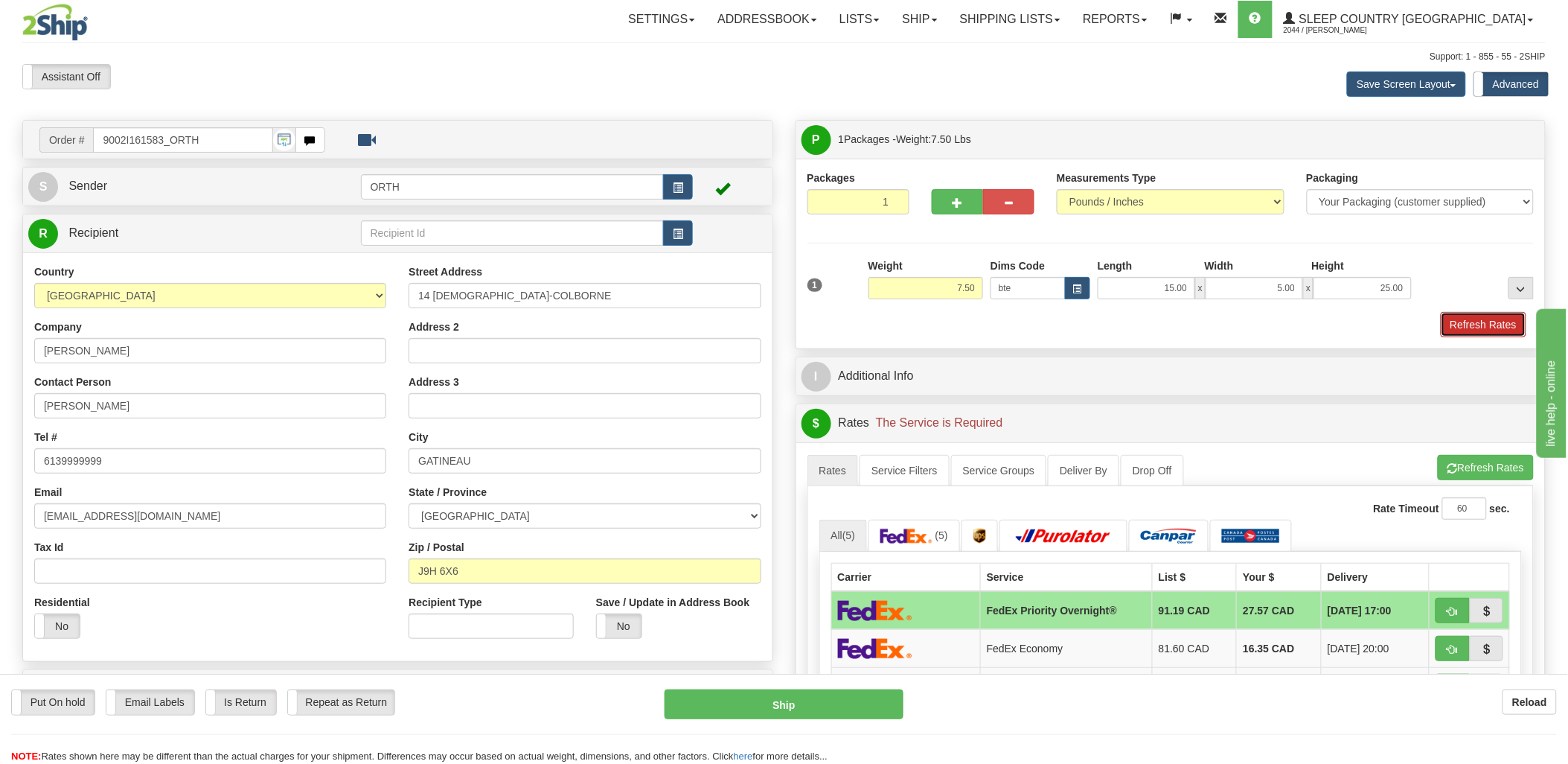
click at [1474, 321] on button "Refresh Rates" at bounding box center [1484, 324] width 86 height 25
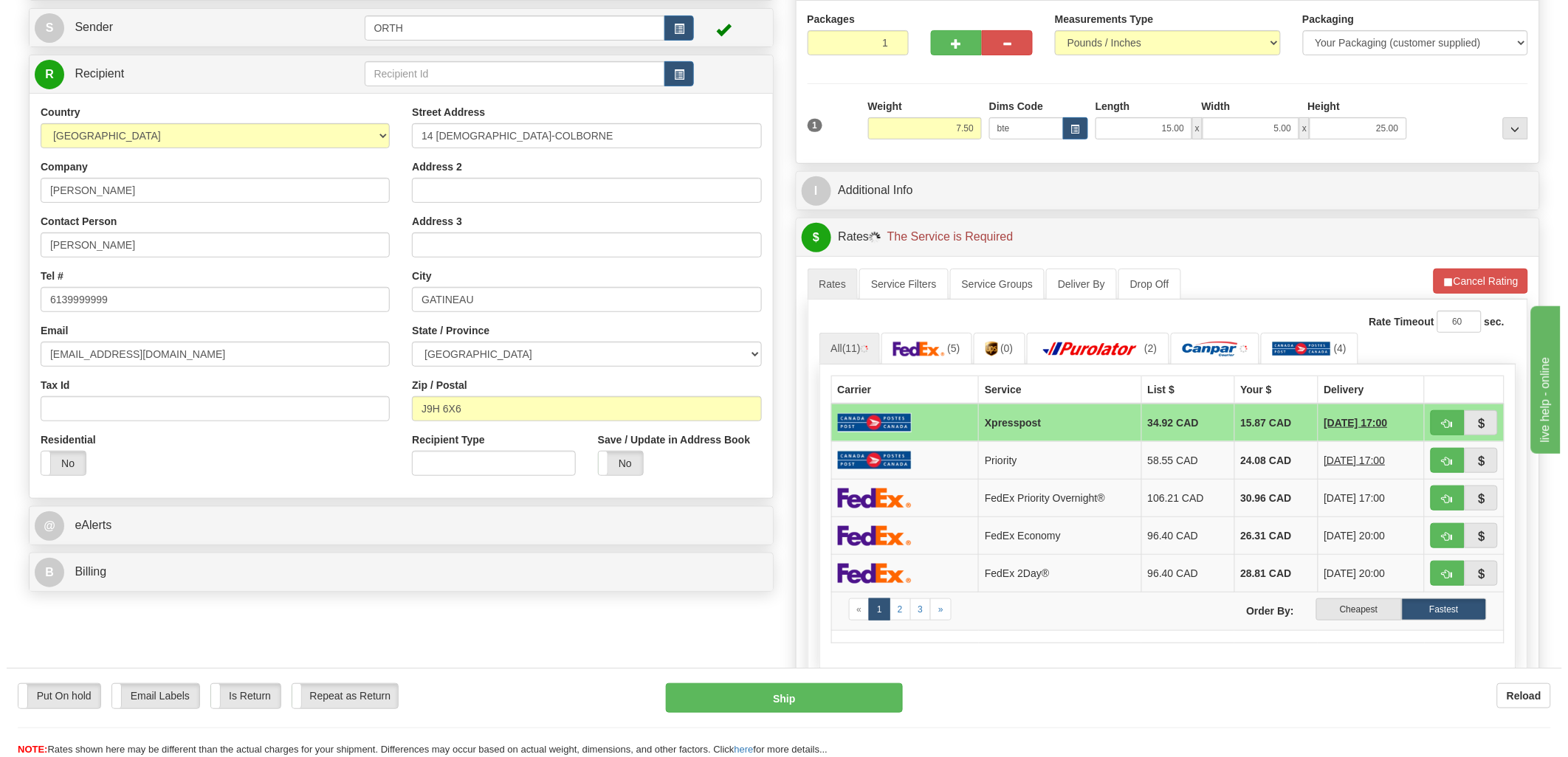
scroll to position [164, 0]
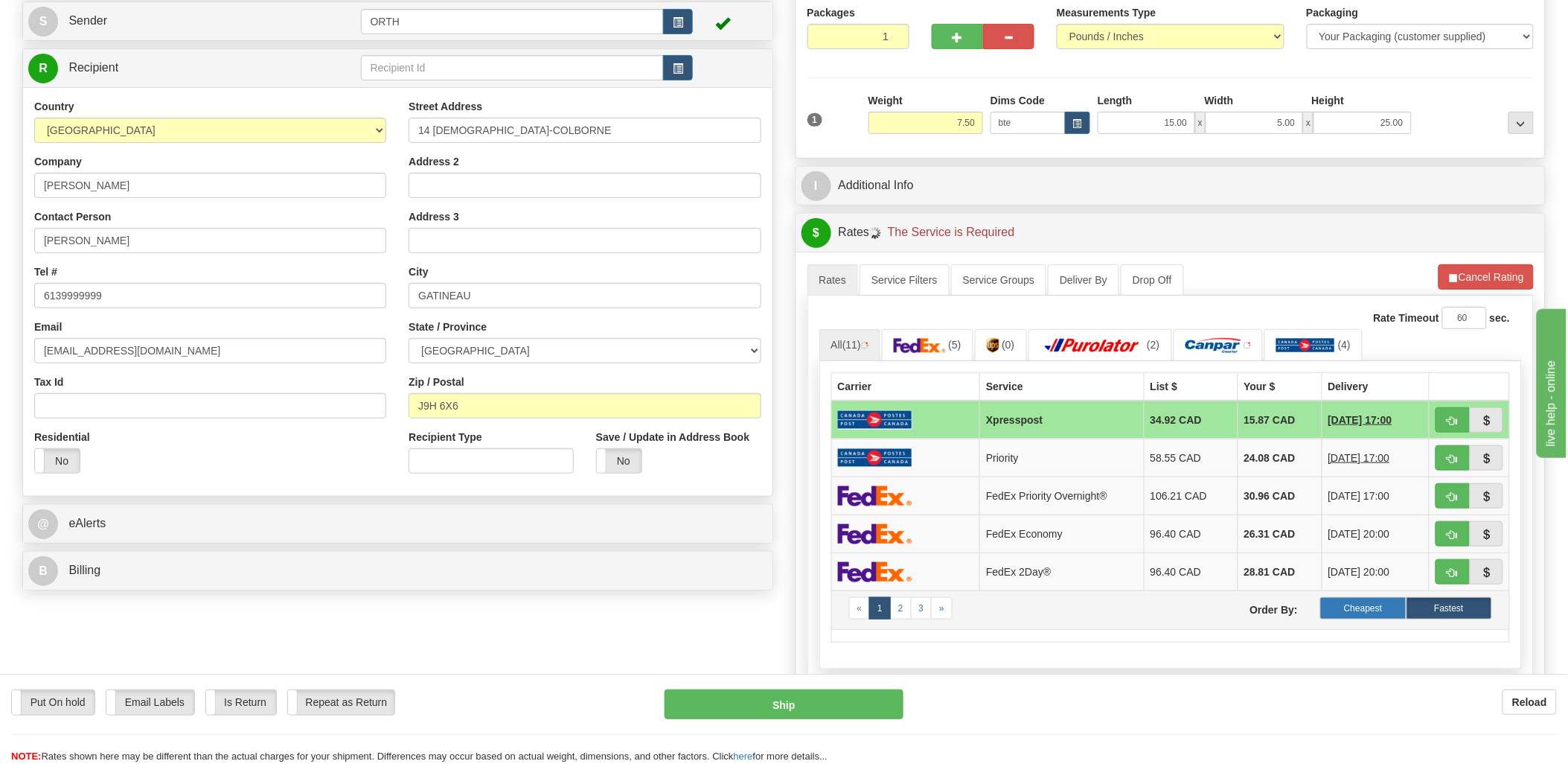
click at [1354, 614] on label "Cheapest" at bounding box center [1363, 608] width 86 height 23
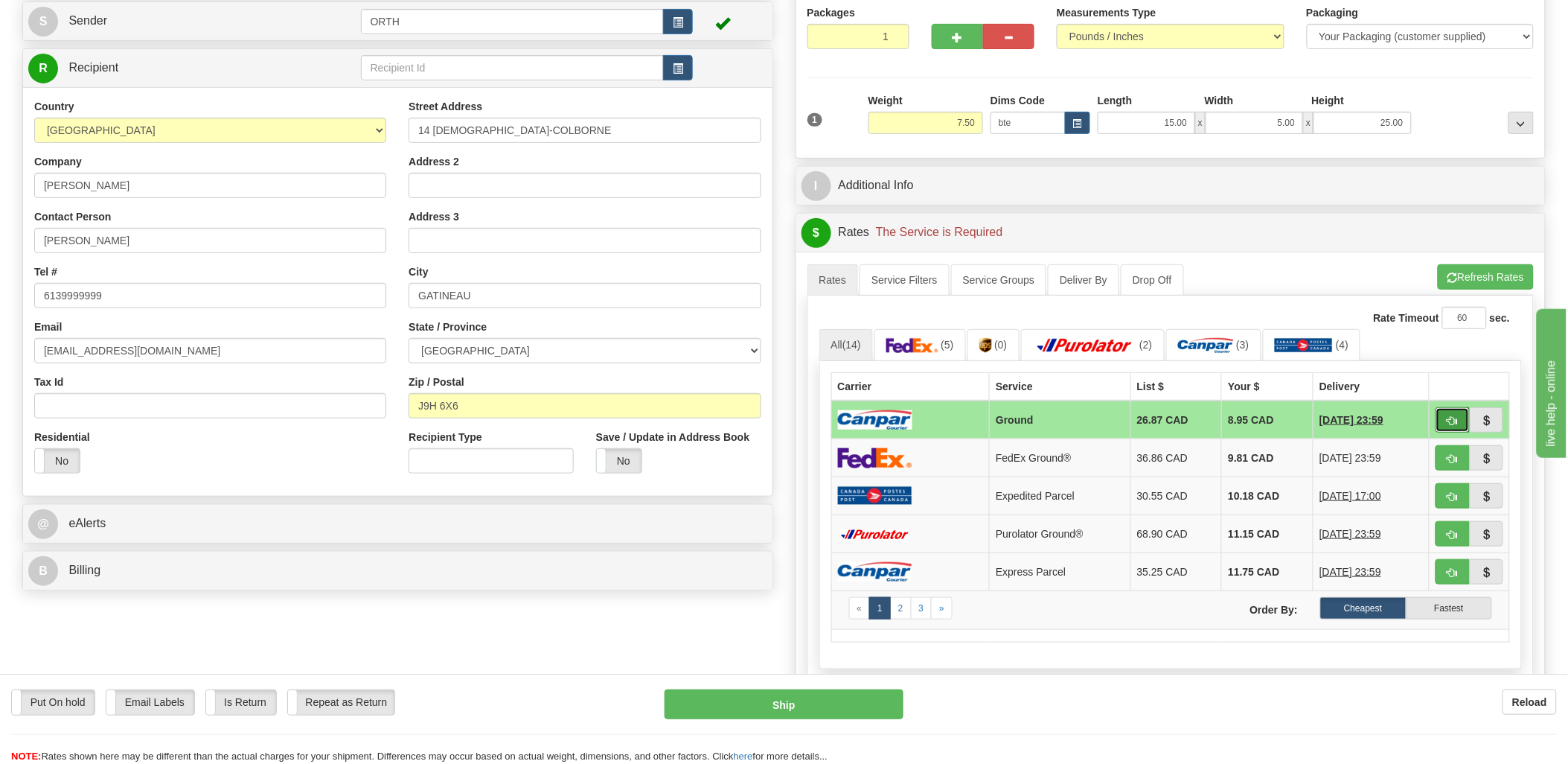
click at [1452, 417] on span "button" at bounding box center [1453, 421] width 10 height 9
type input "1"
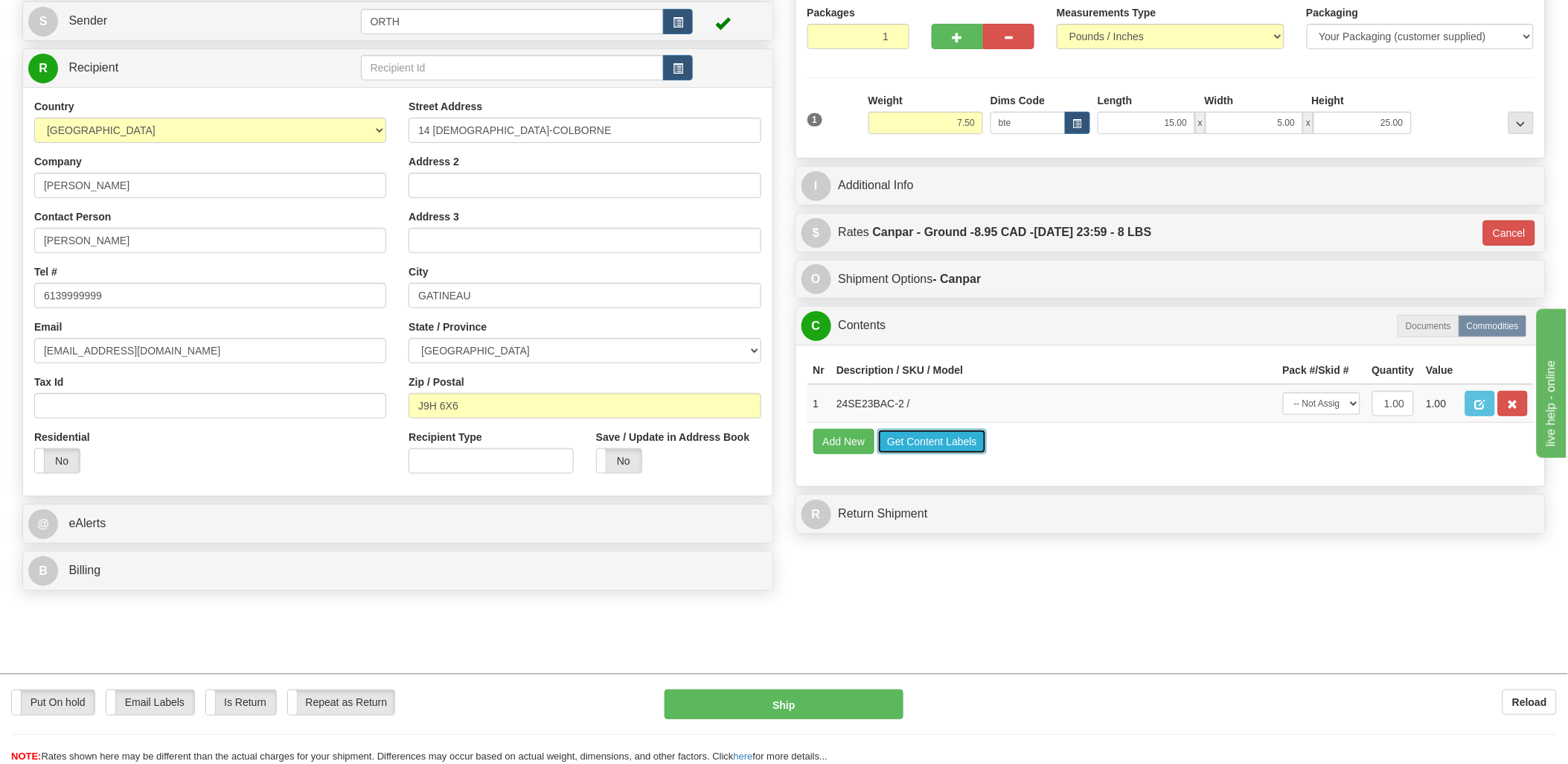
click at [918, 455] on button "Get Content Labels" at bounding box center [932, 441] width 109 height 25
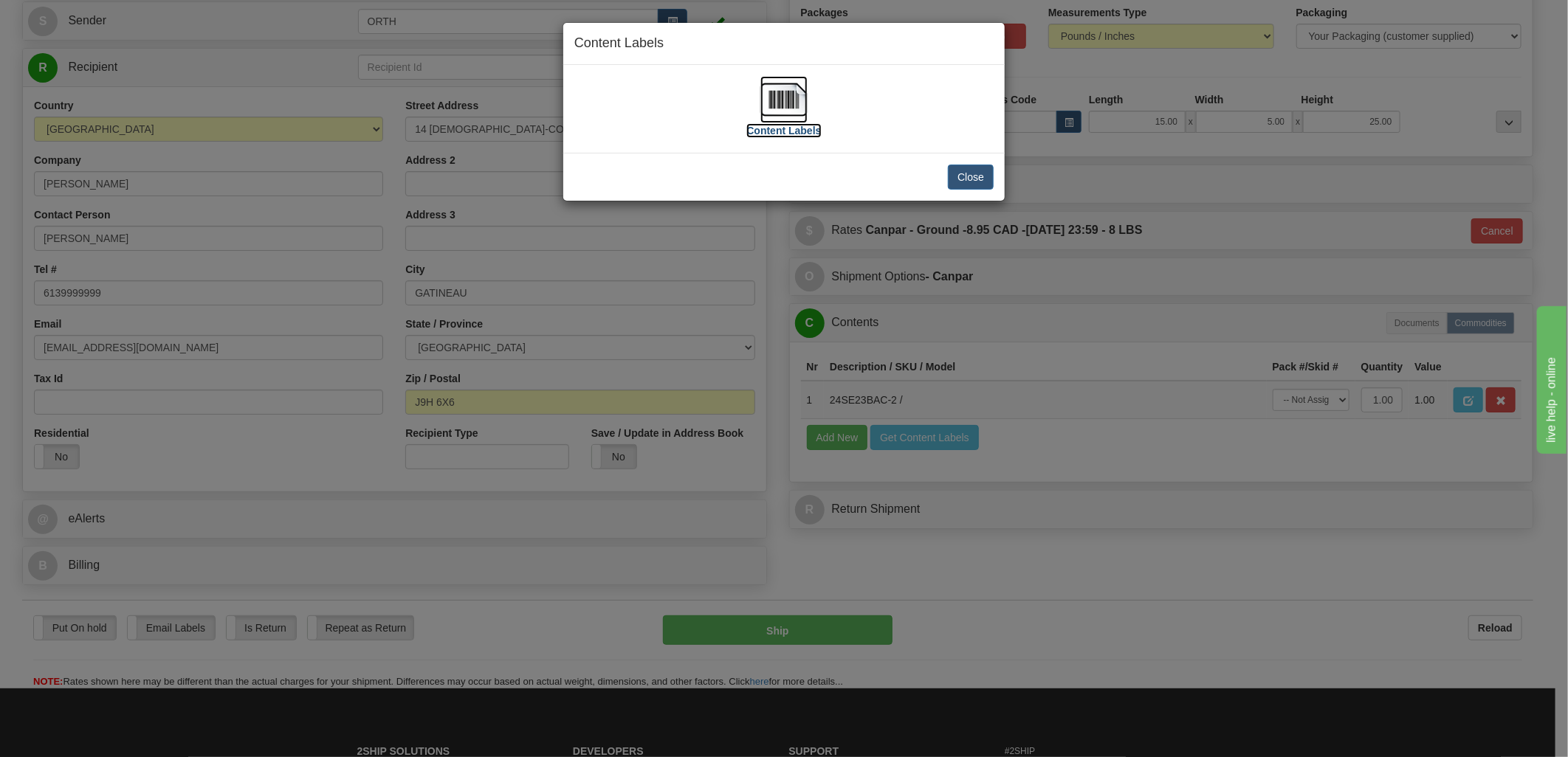
click at [794, 107] on img at bounding box center [784, 99] width 47 height 47
click at [971, 174] on button "Close" at bounding box center [970, 177] width 46 height 25
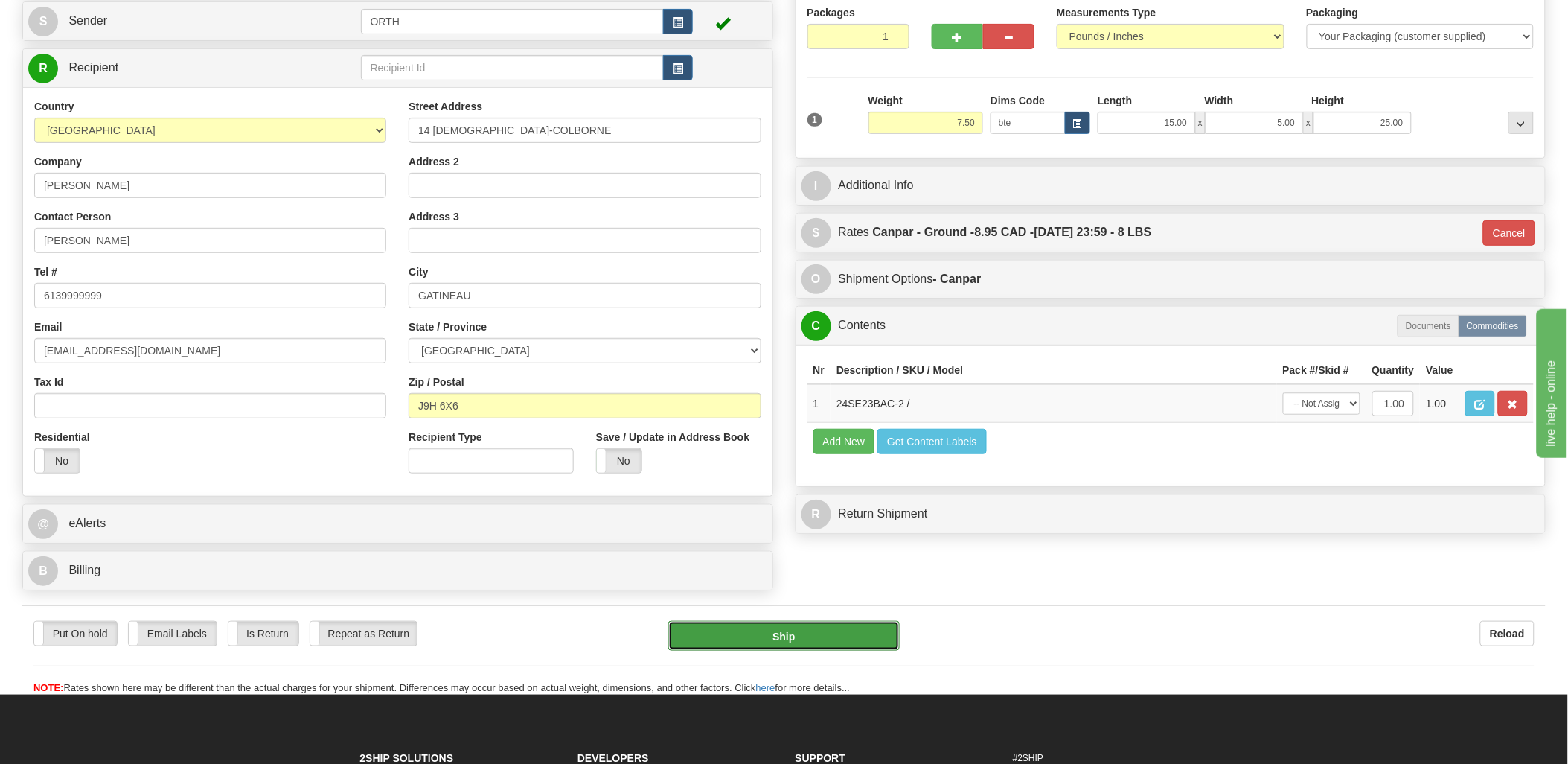
click at [821, 648] on button "Ship" at bounding box center [784, 636] width 231 height 30
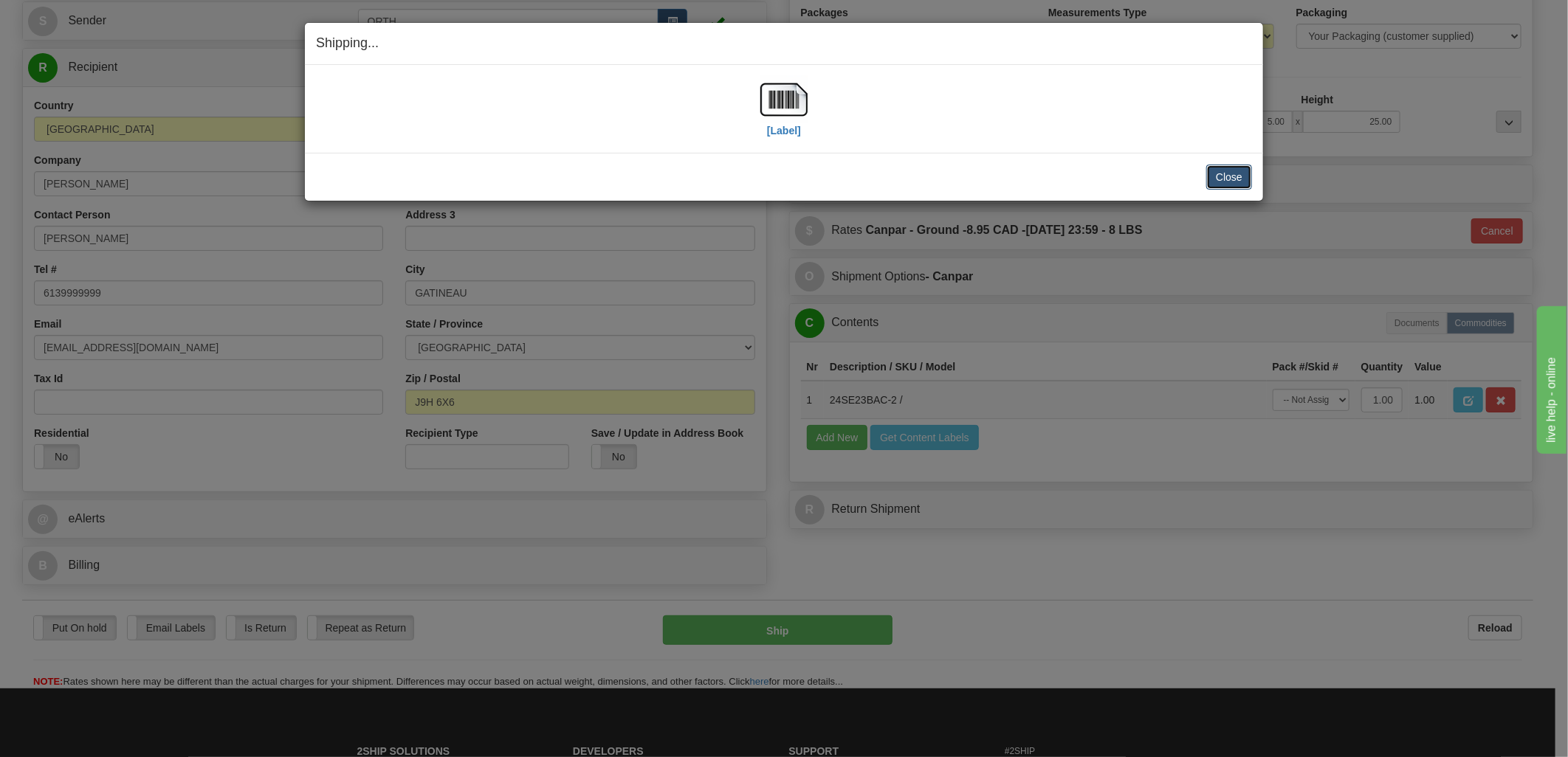
click at [1226, 175] on button "Close" at bounding box center [1229, 177] width 46 height 25
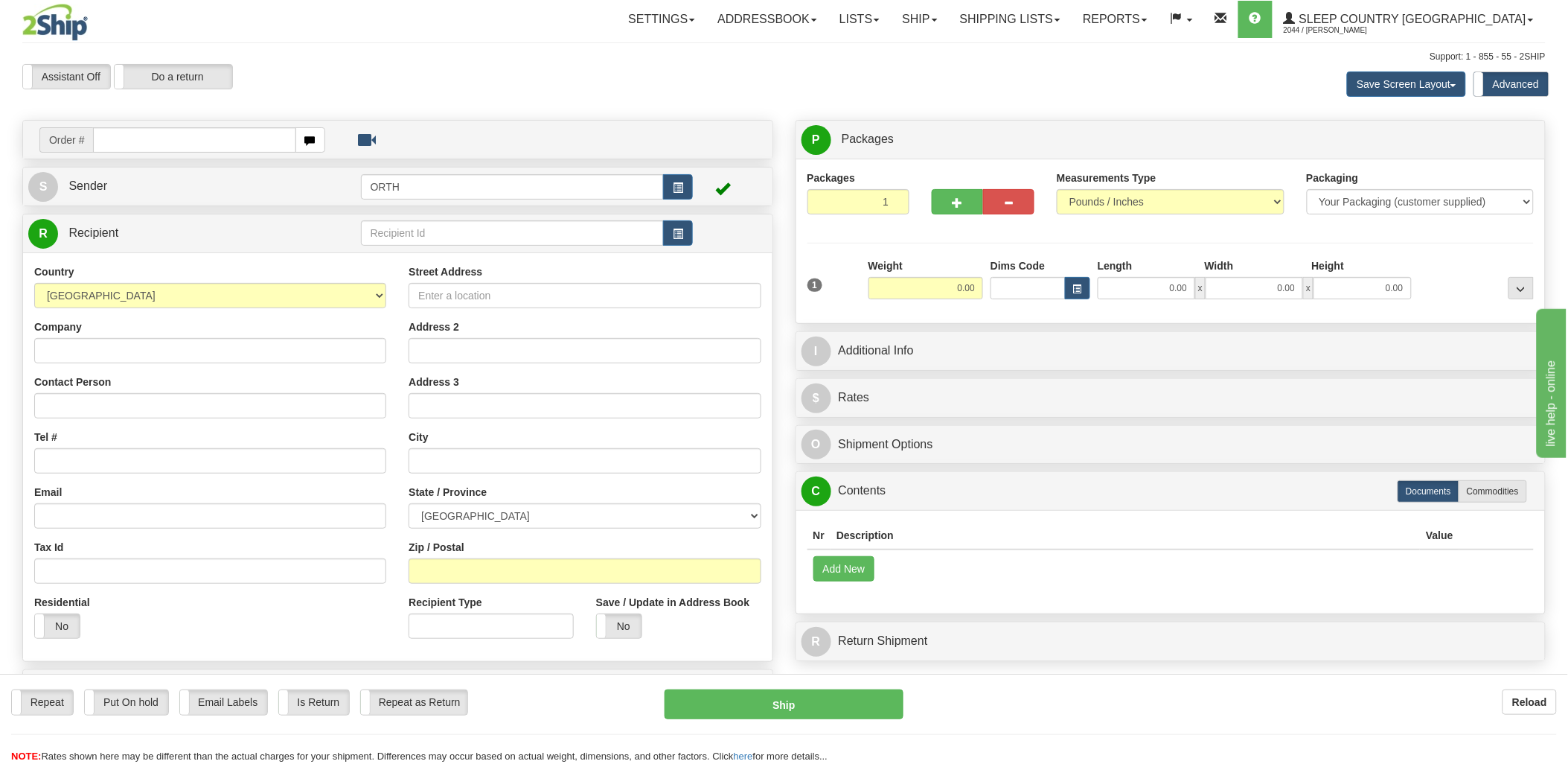
click at [228, 136] on input "text" at bounding box center [194, 140] width 203 height 25
type input "9000i16"
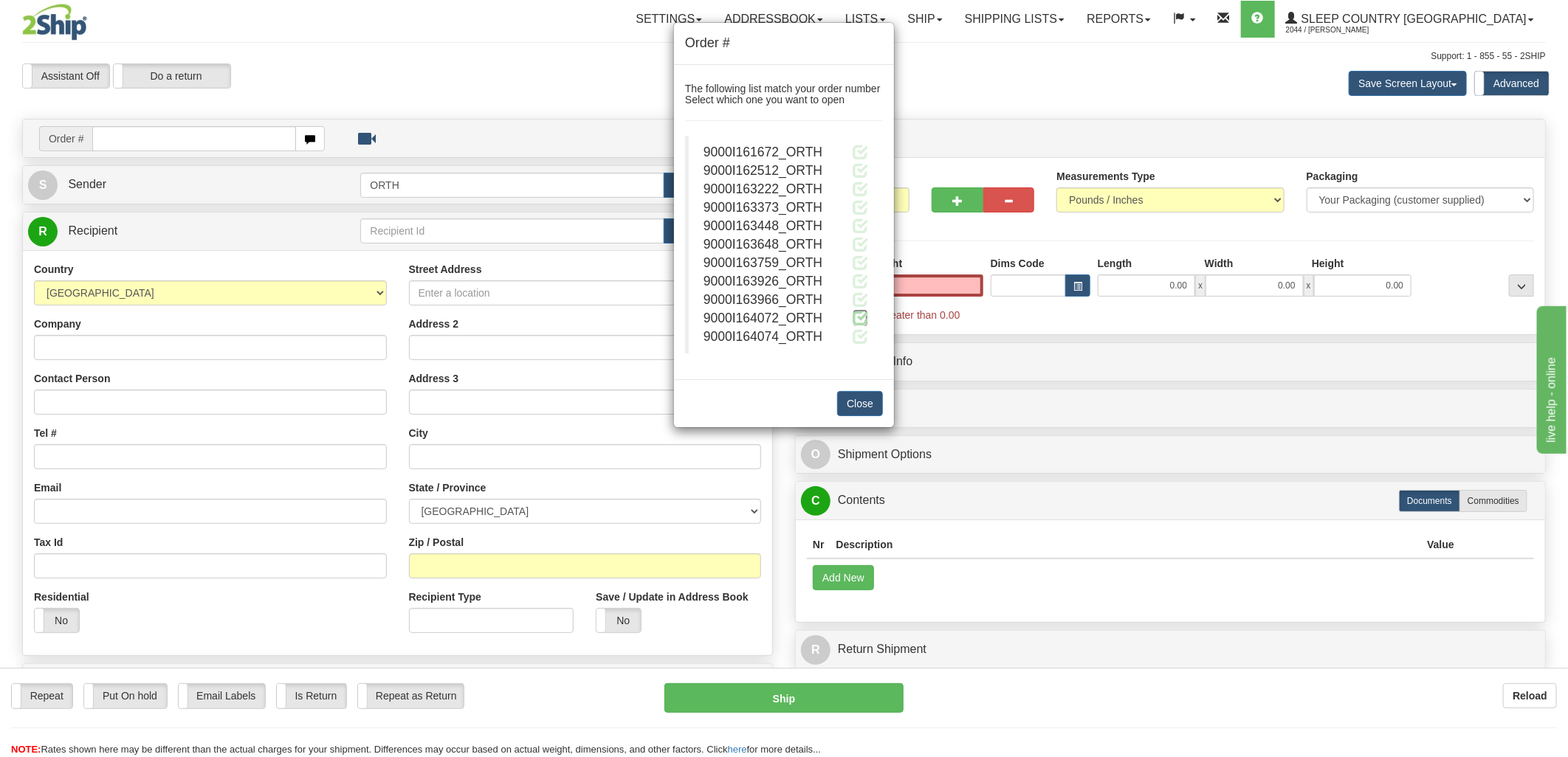
type input "0.00"
click at [856, 321] on span at bounding box center [860, 317] width 15 height 15
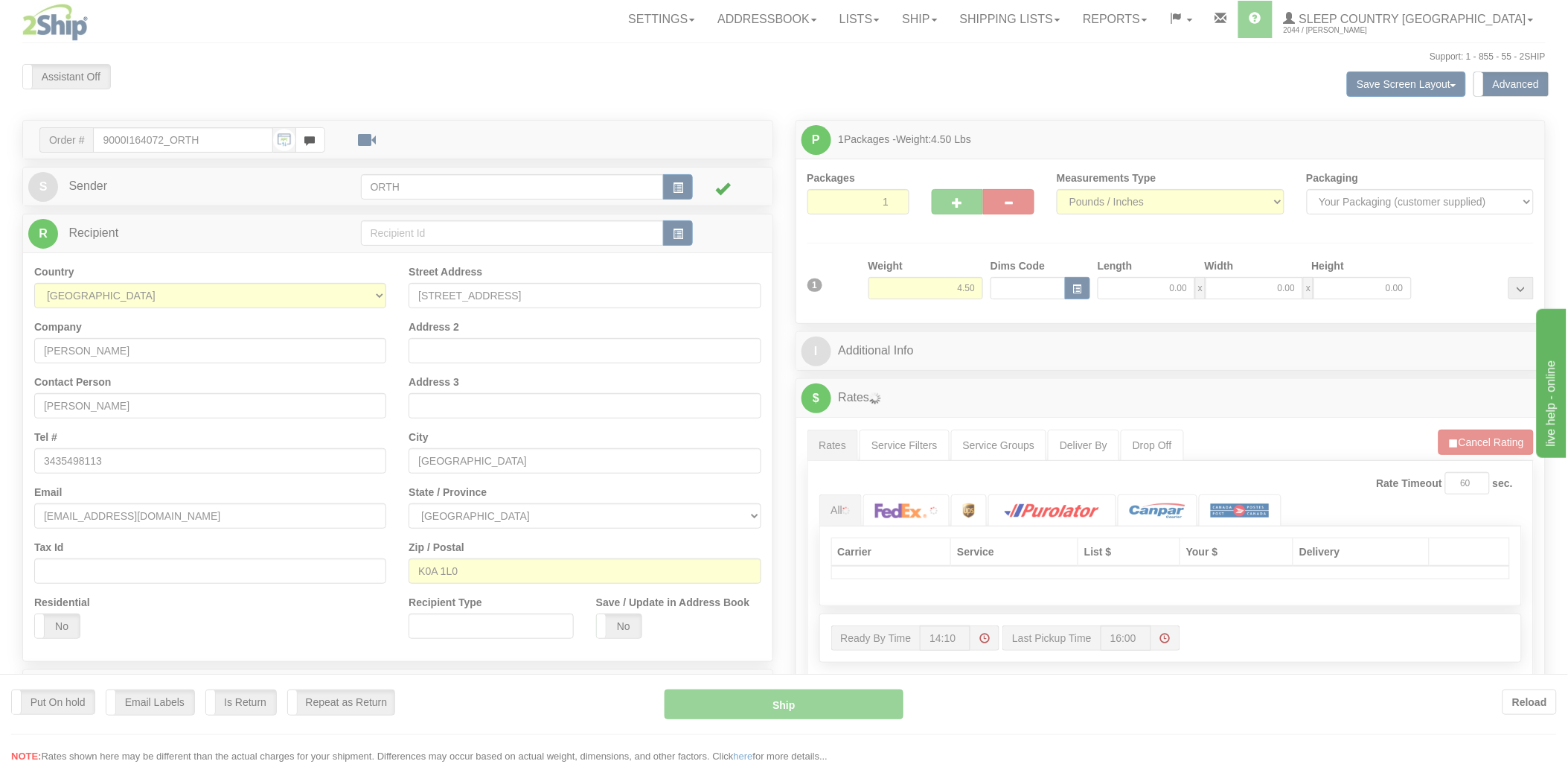
click at [1032, 285] on div at bounding box center [784, 382] width 1568 height 764
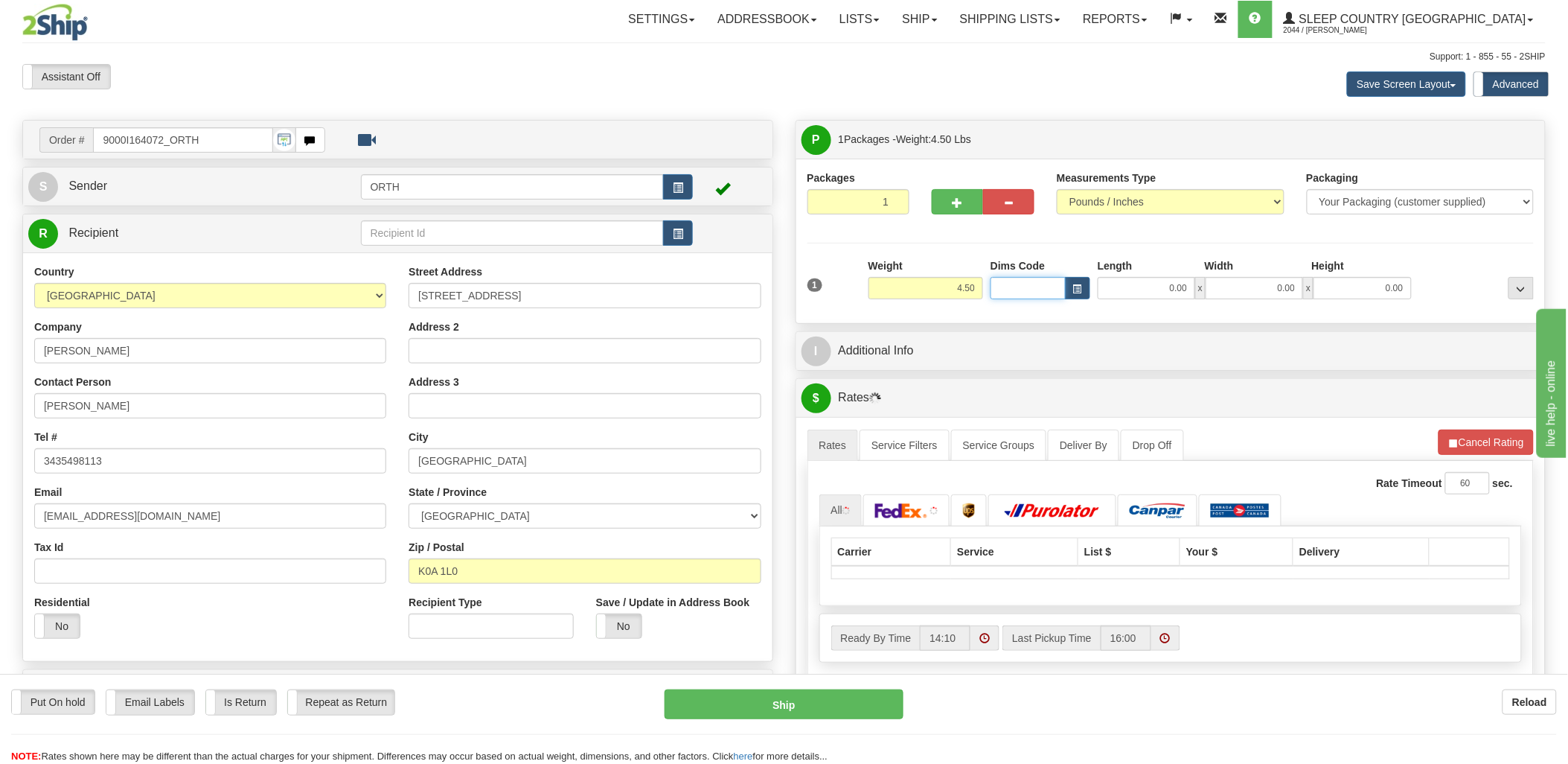
click at [1026, 288] on input "Dims Code" at bounding box center [1028, 288] width 75 height 23
type input "bte"
click button "Delete" at bounding box center [0, 0] width 0 height 0
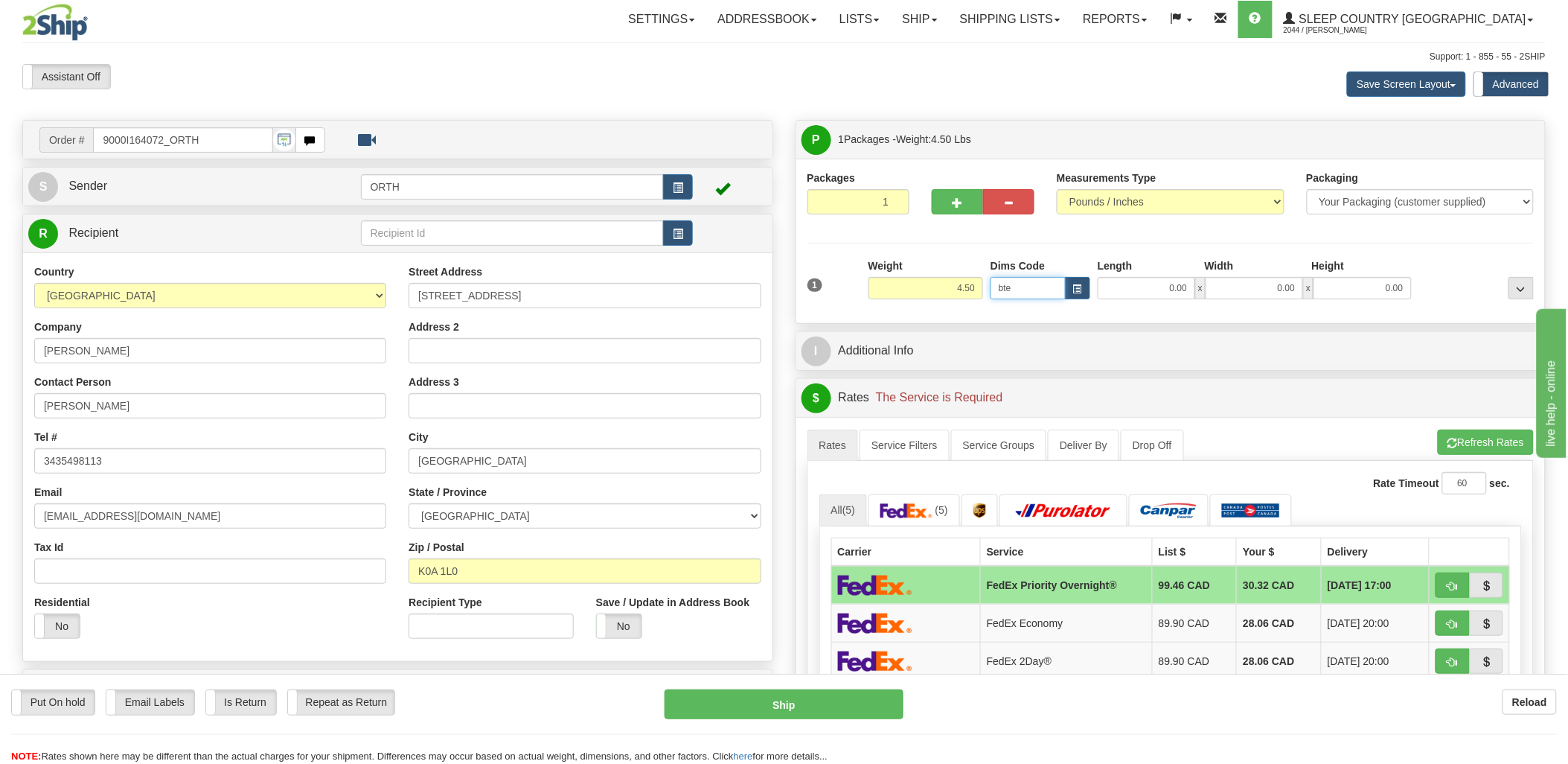
type input "15.00"
type input "5.00"
type input "25.00"
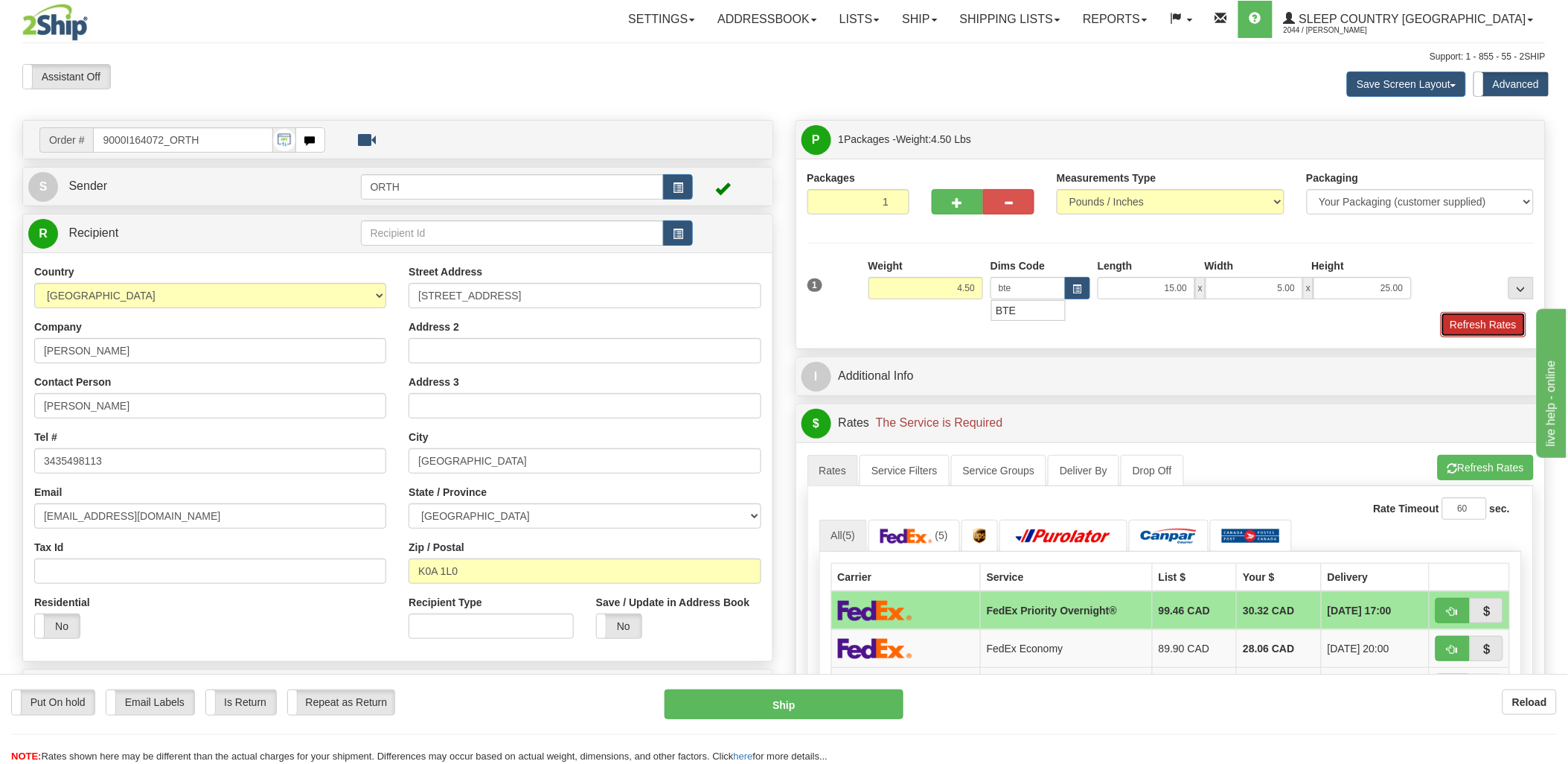
click at [1474, 328] on button "Refresh Rates" at bounding box center [1484, 324] width 86 height 25
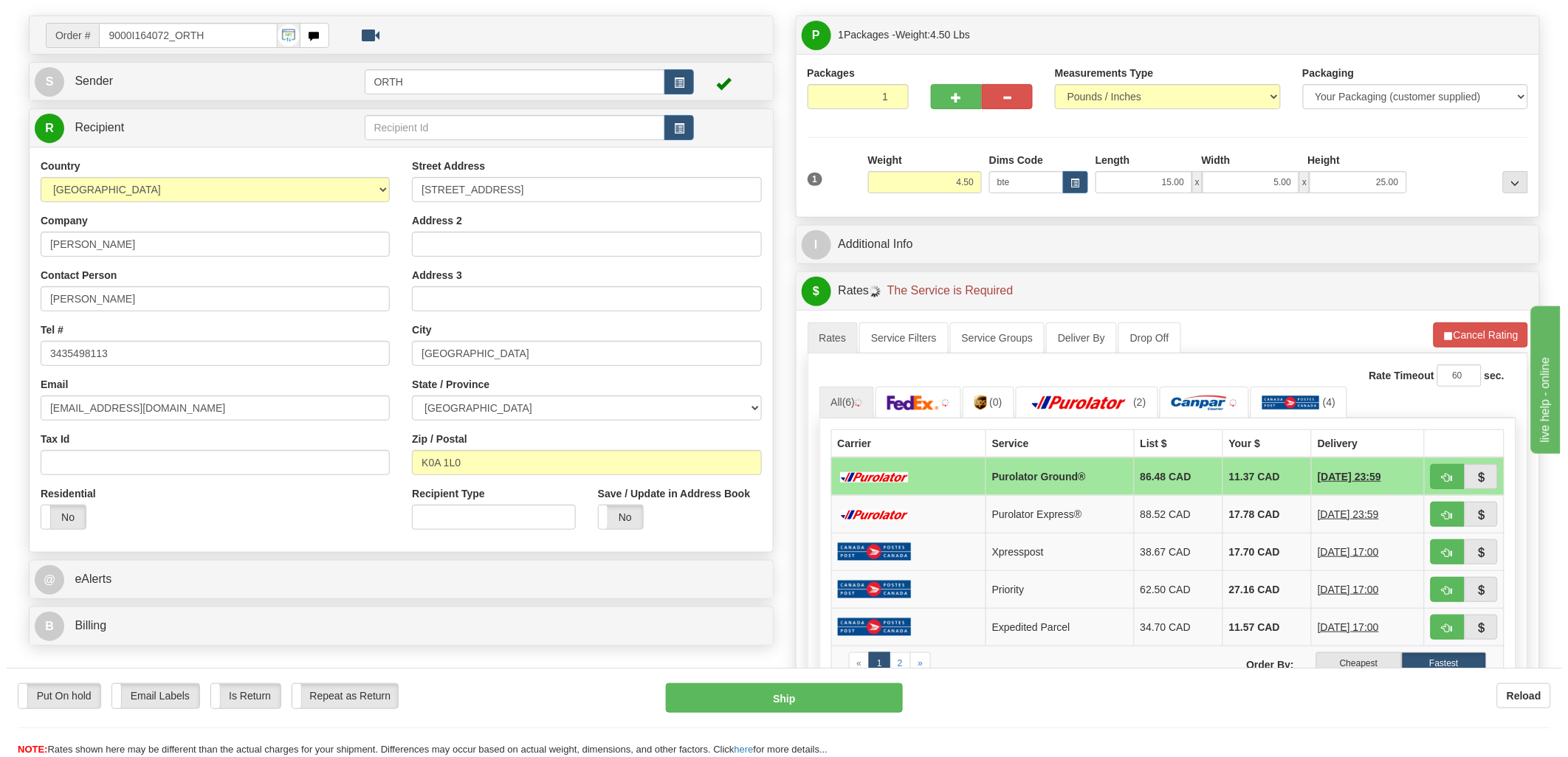
scroll to position [246, 0]
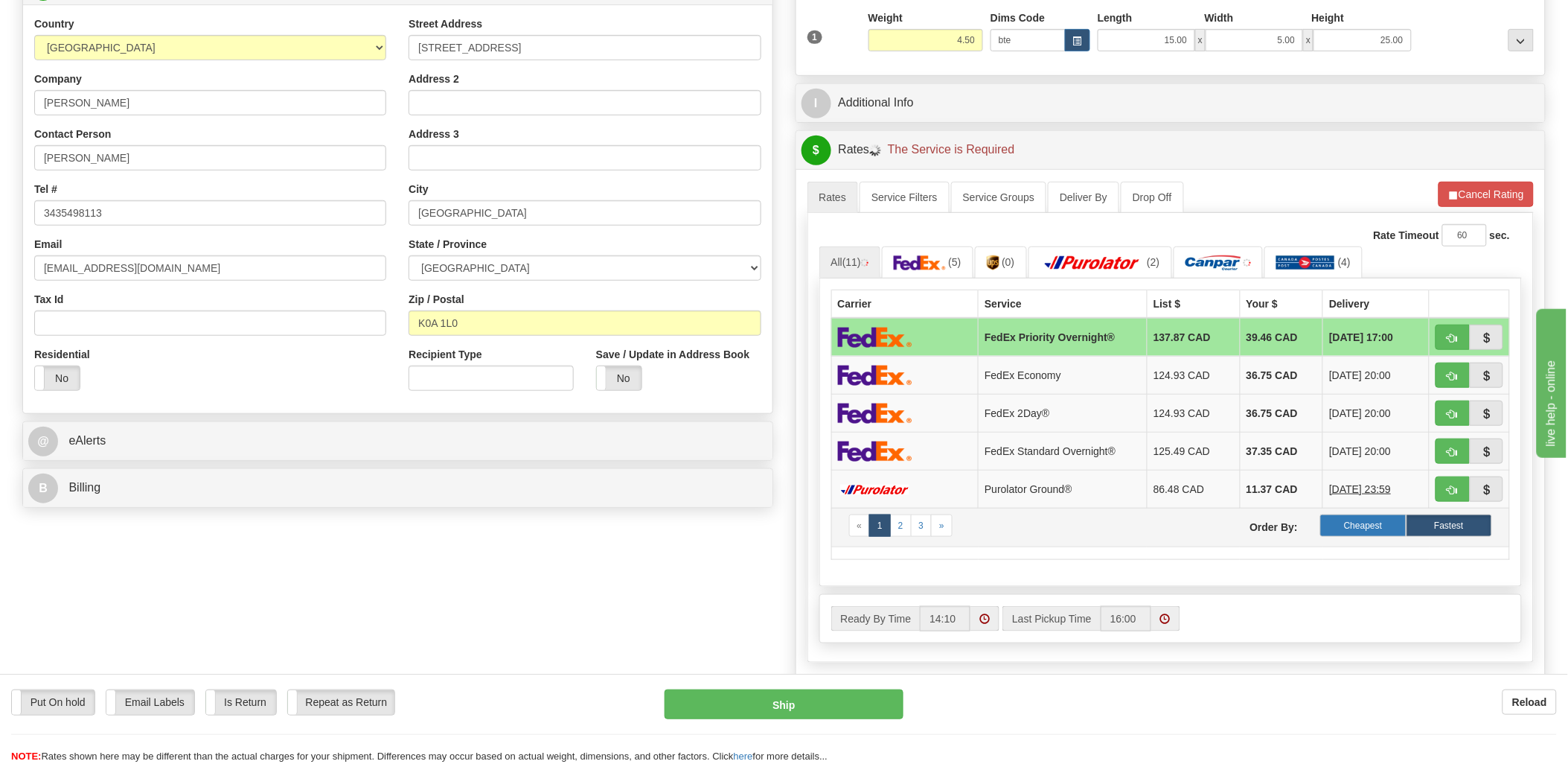
click at [1367, 533] on label "Cheapest" at bounding box center [1363, 525] width 86 height 23
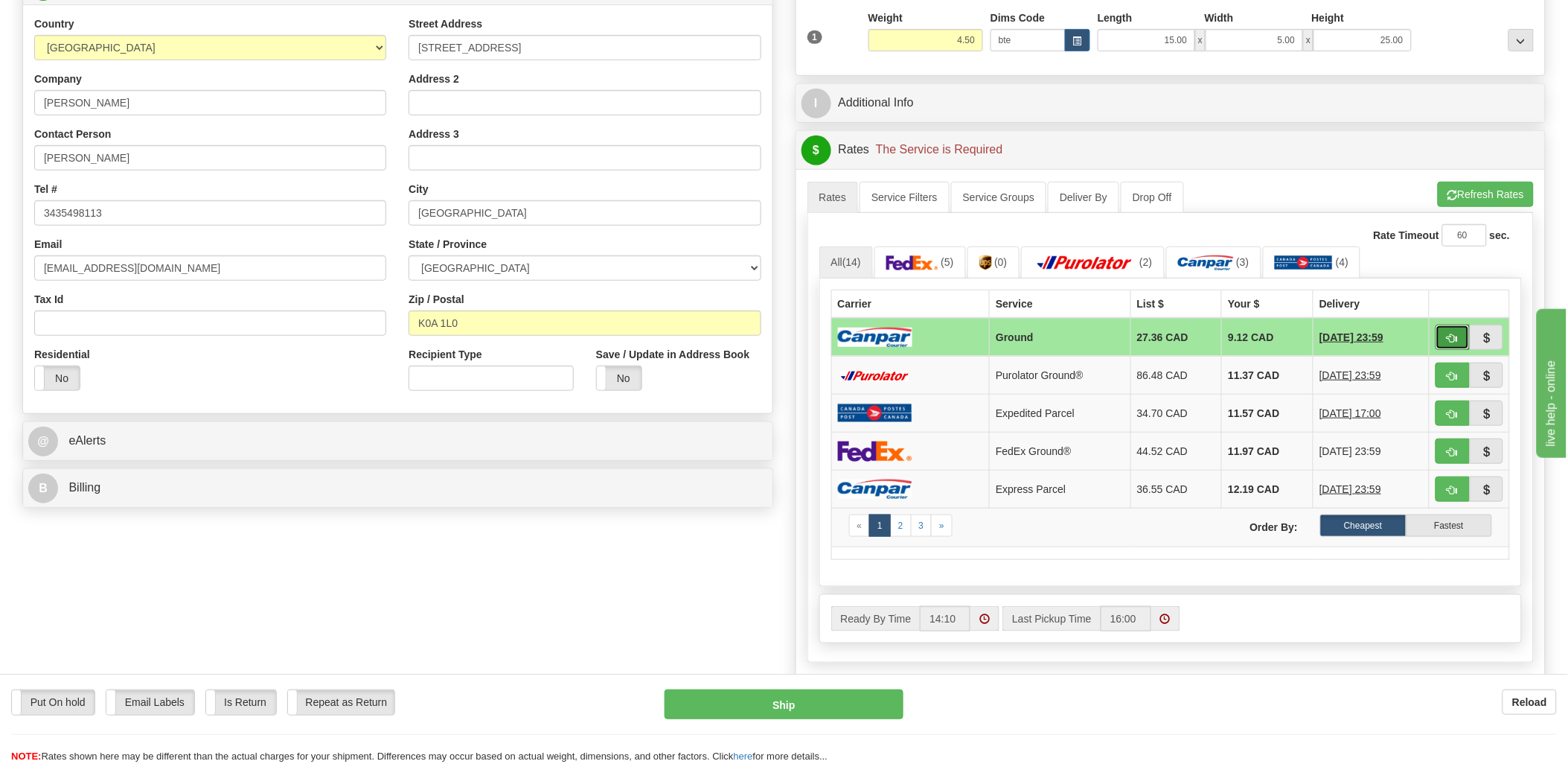
click at [1436, 336] on button "button" at bounding box center [1453, 337] width 34 height 25
type input "1"
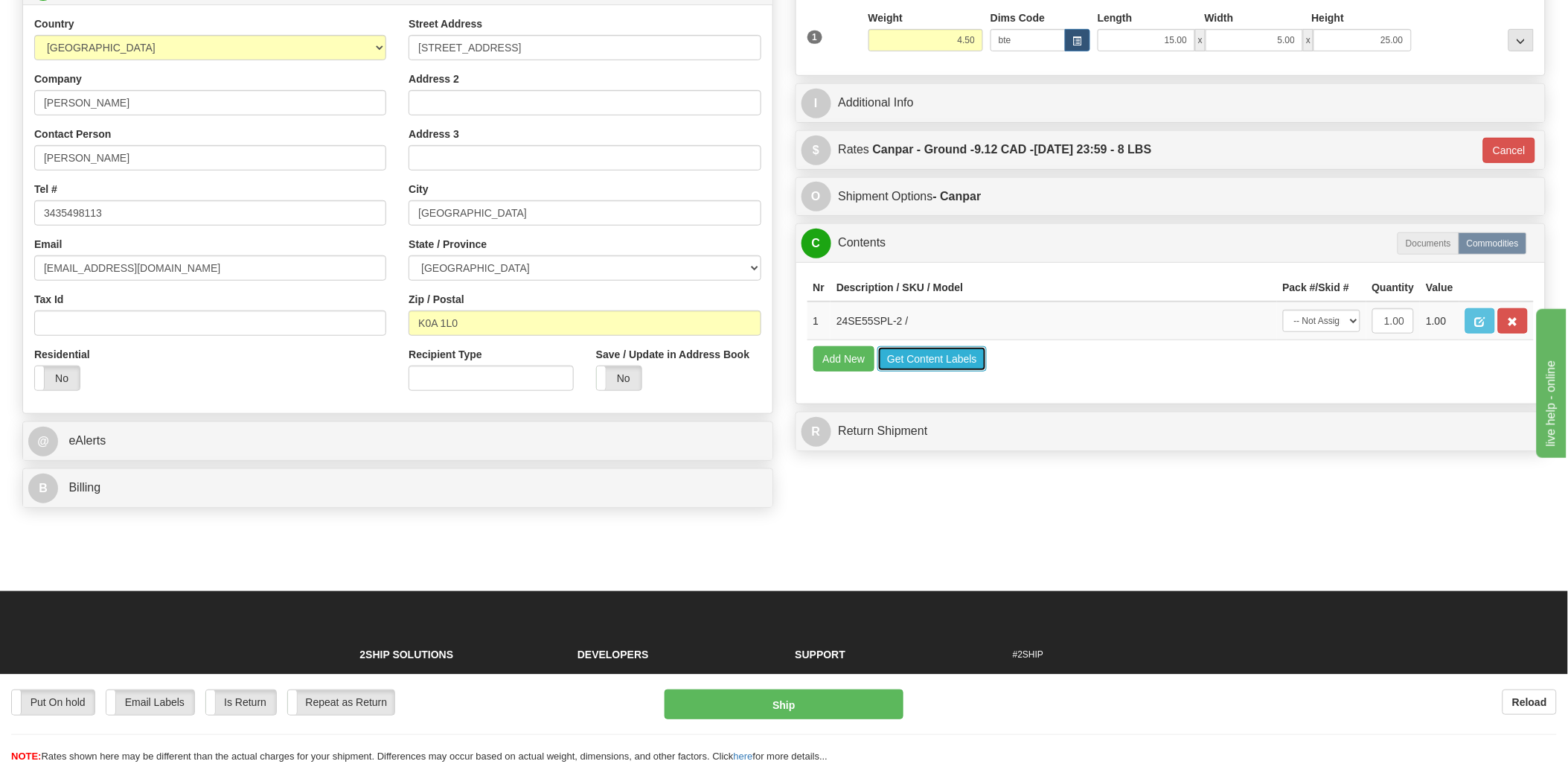
click at [934, 372] on button "Get Content Labels" at bounding box center [932, 359] width 109 height 25
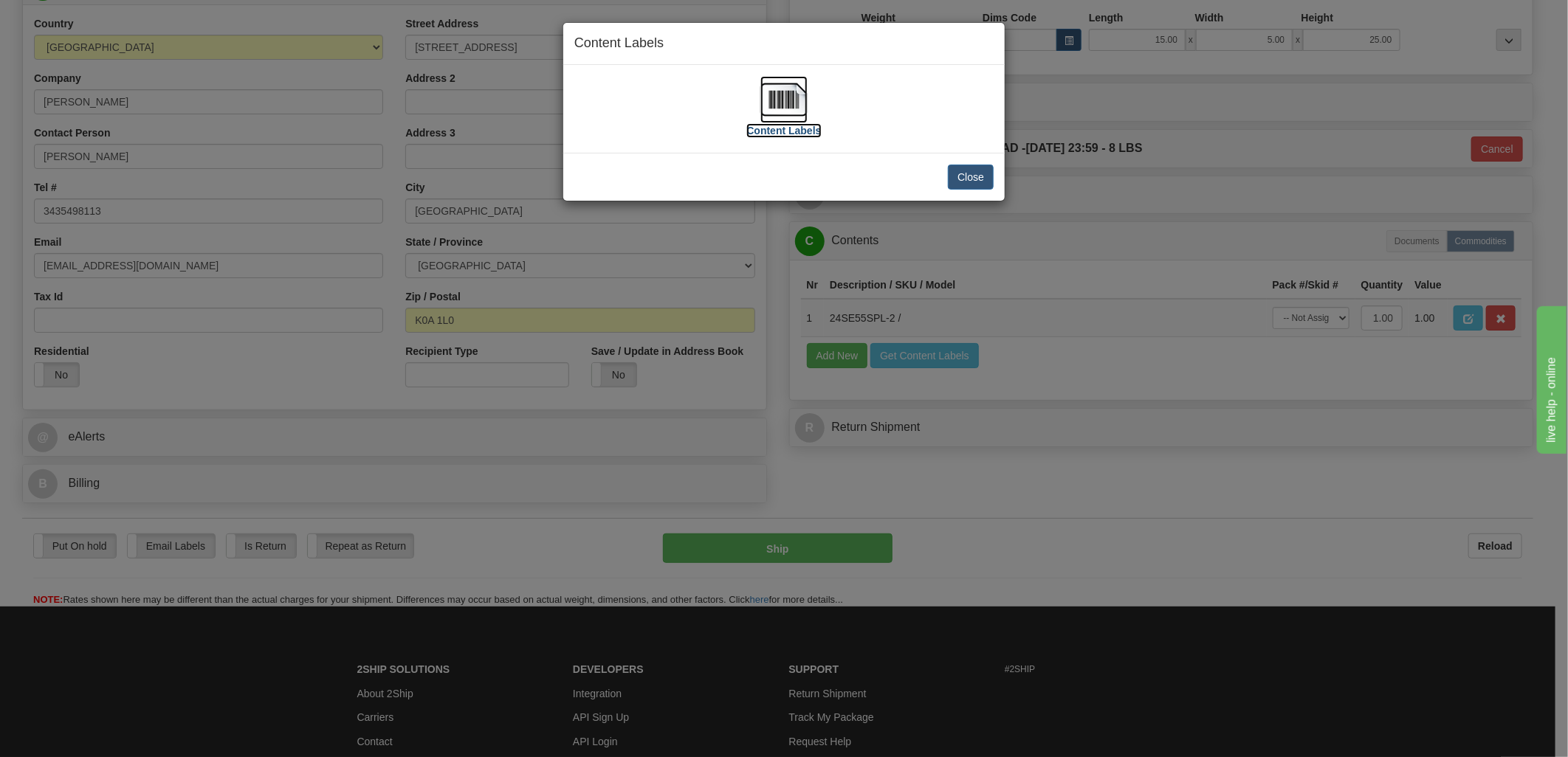
click at [792, 90] on img at bounding box center [784, 99] width 47 height 47
click at [962, 175] on button "Close" at bounding box center [970, 177] width 46 height 25
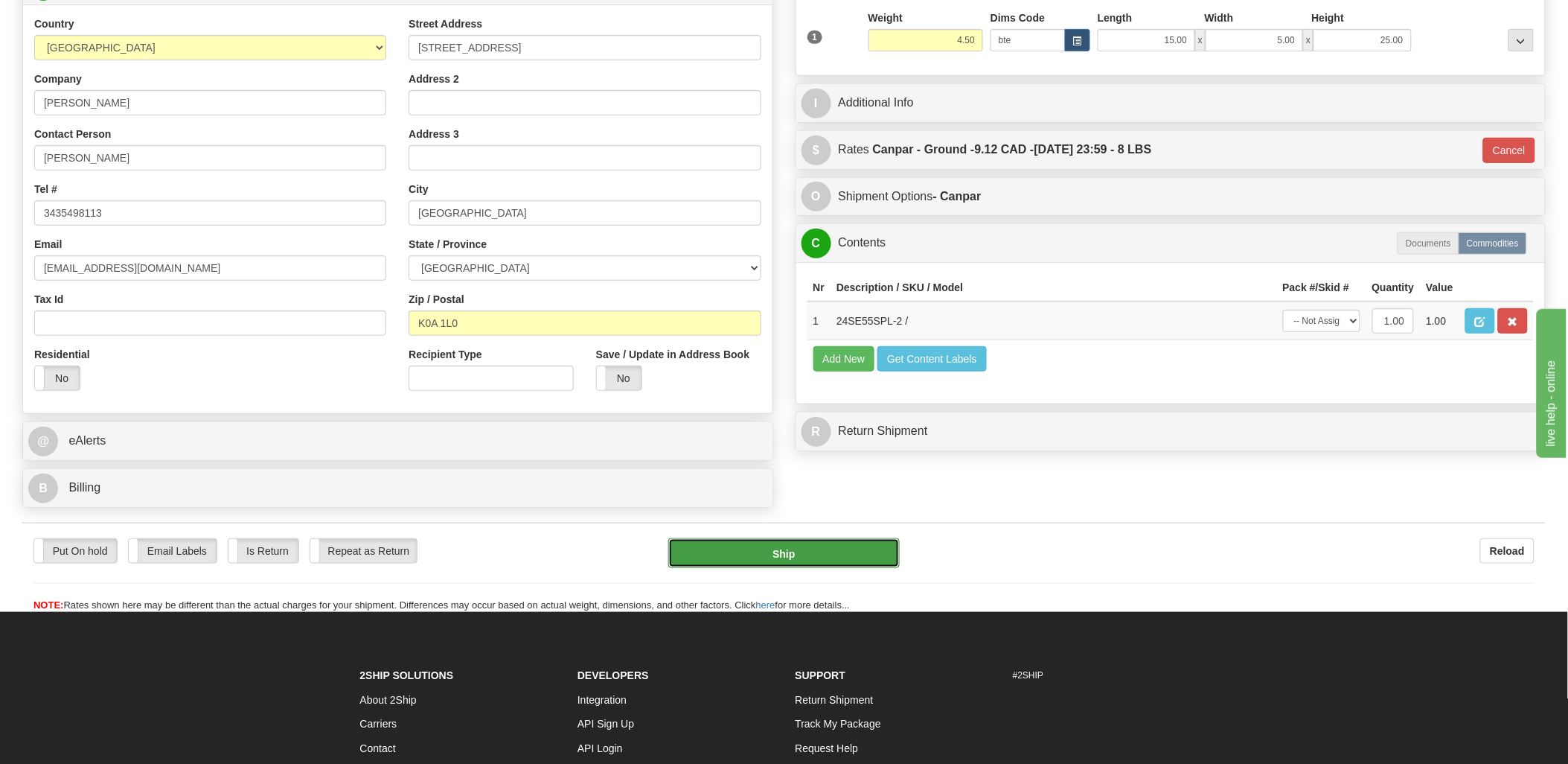
click at [853, 556] on button "Ship" at bounding box center [784, 554] width 231 height 30
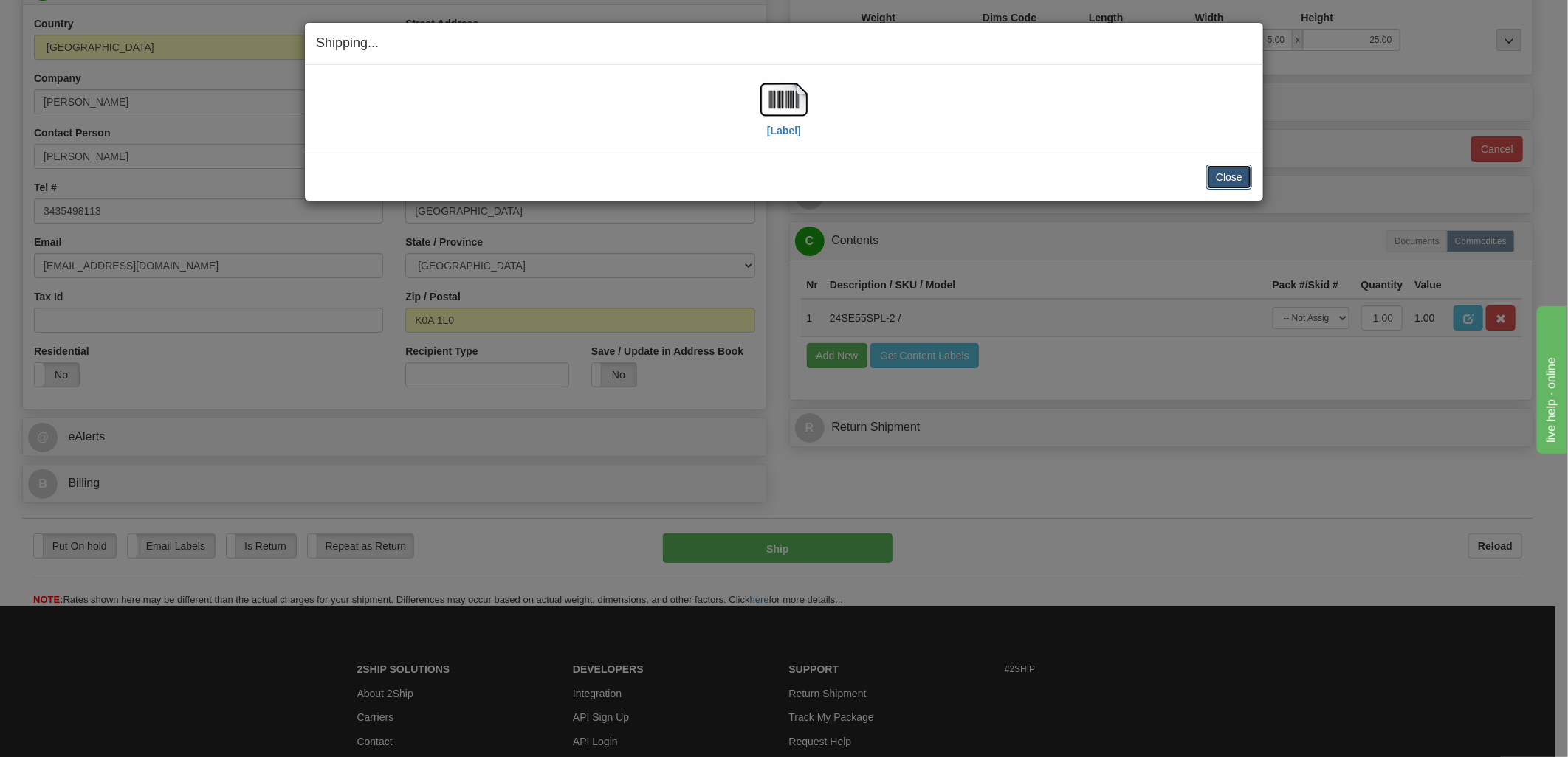
click at [1224, 173] on button "Close" at bounding box center [1229, 177] width 46 height 25
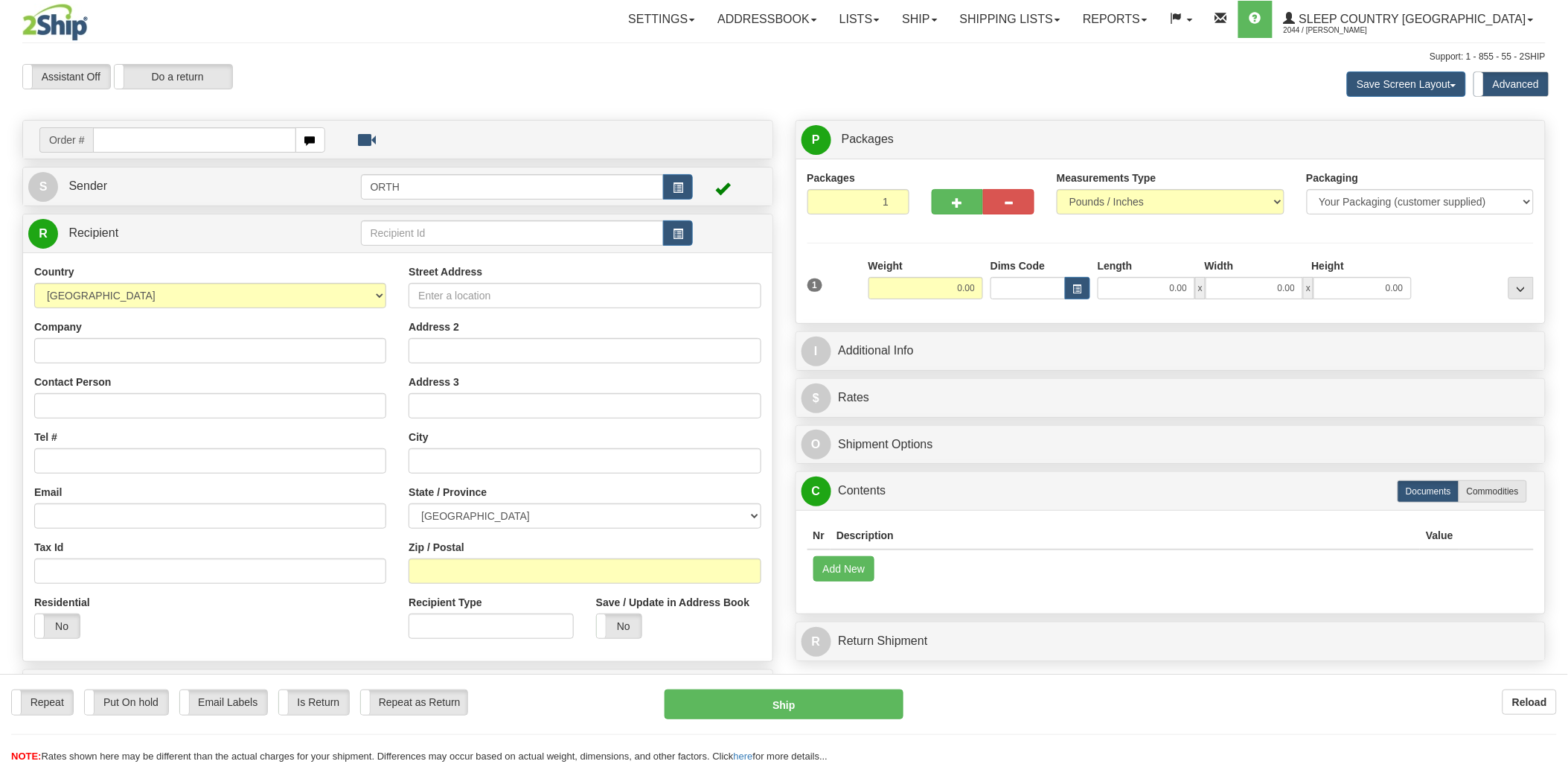
click at [102, 133] on div "Toggle navigation Settings Shipping Preferences Fields Preferences New" at bounding box center [784, 419] width 1568 height 839
click at [113, 136] on input "text" at bounding box center [194, 140] width 203 height 25
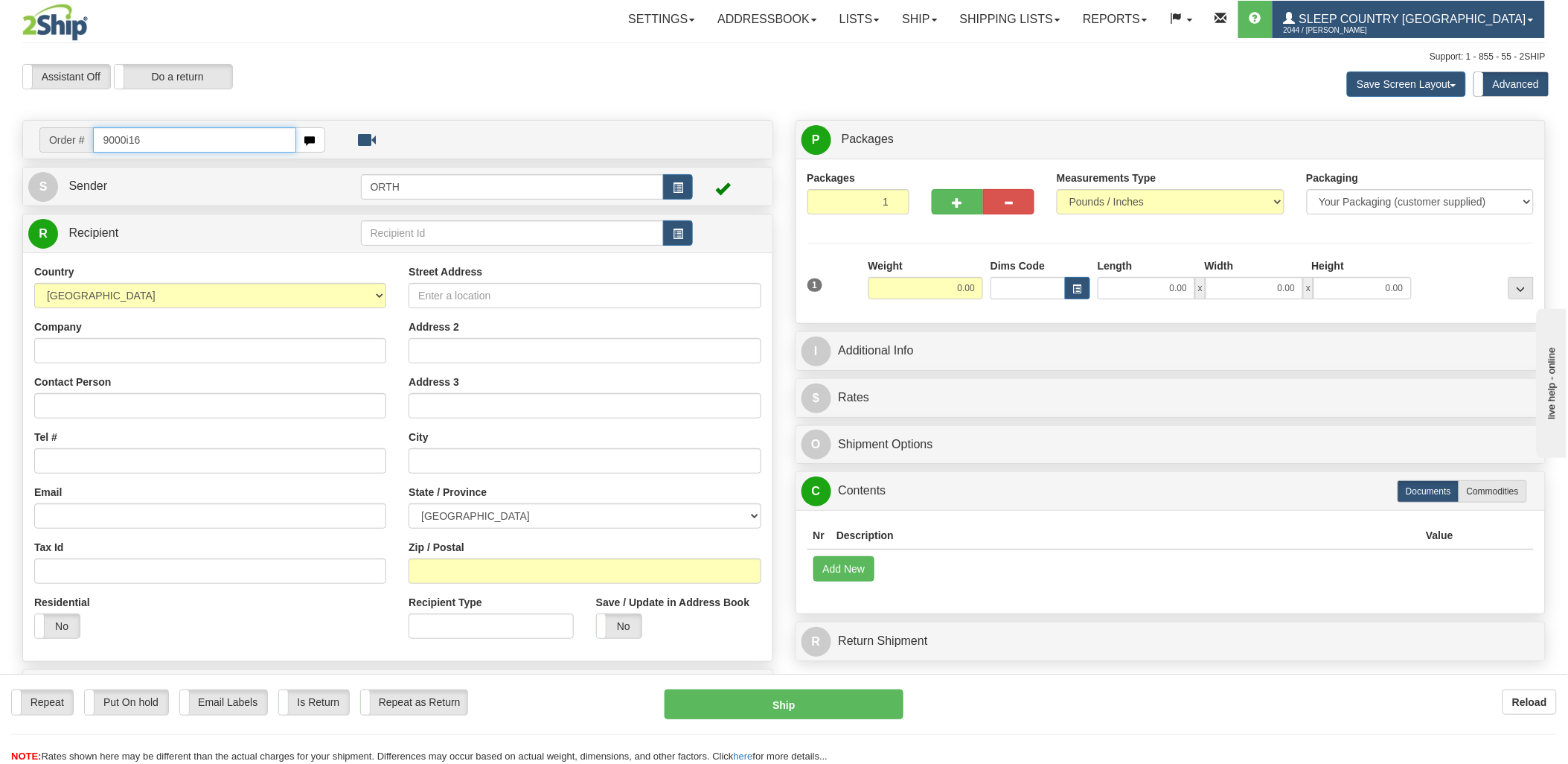
type input "9000i16"
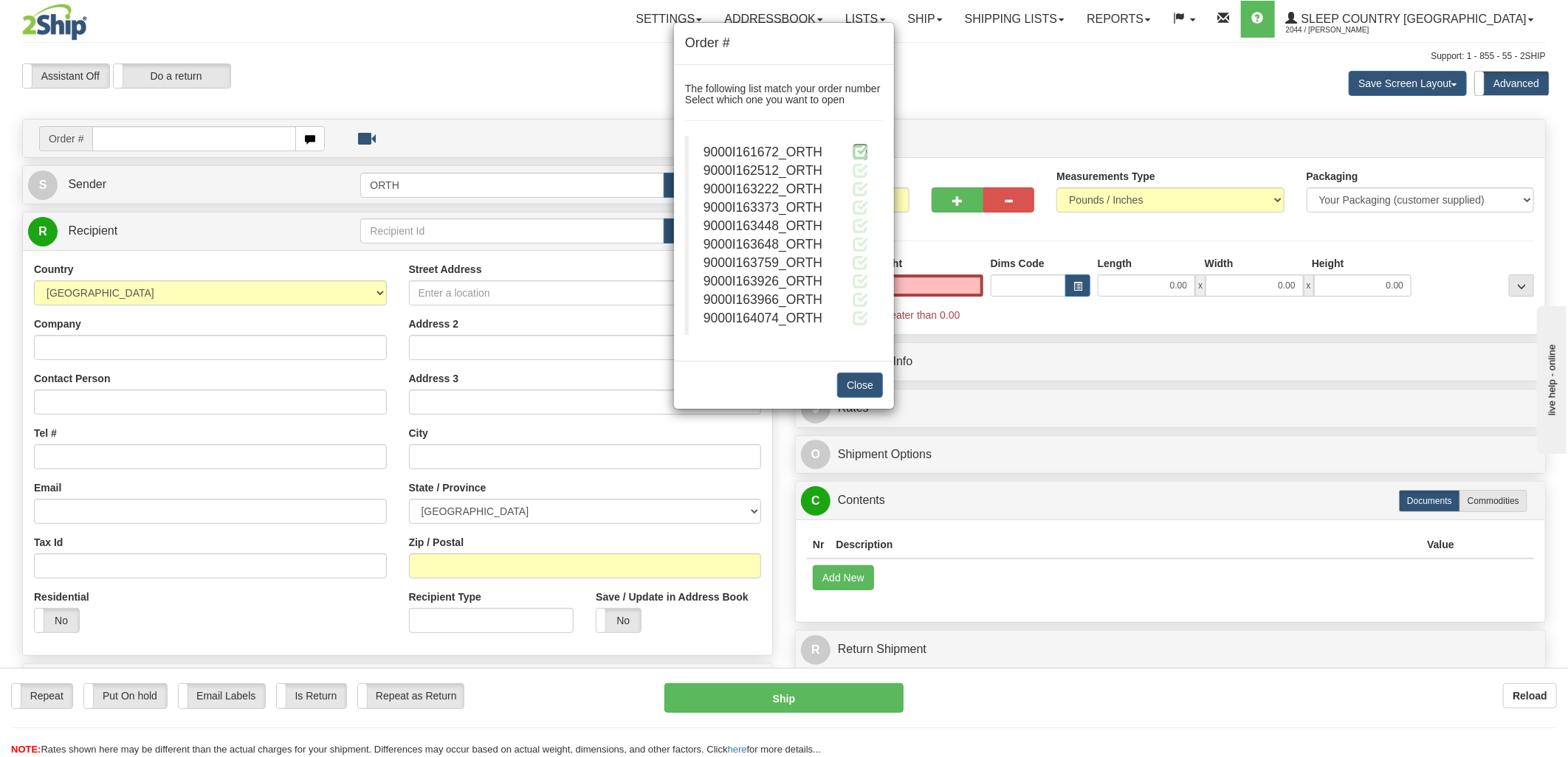
type input "0.00"
click at [859, 151] on span at bounding box center [860, 151] width 15 height 15
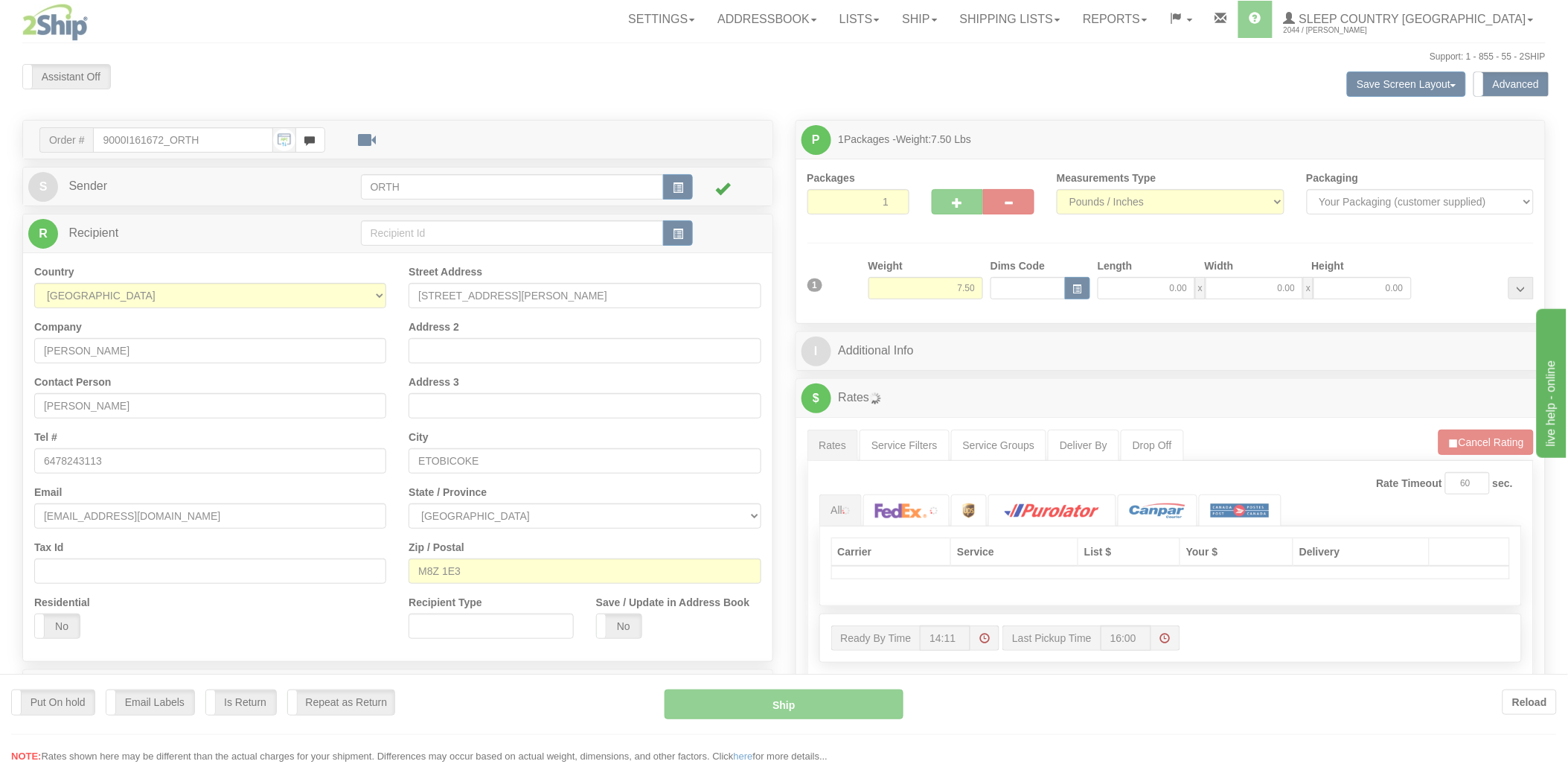
click at [1037, 292] on div at bounding box center [784, 382] width 1568 height 764
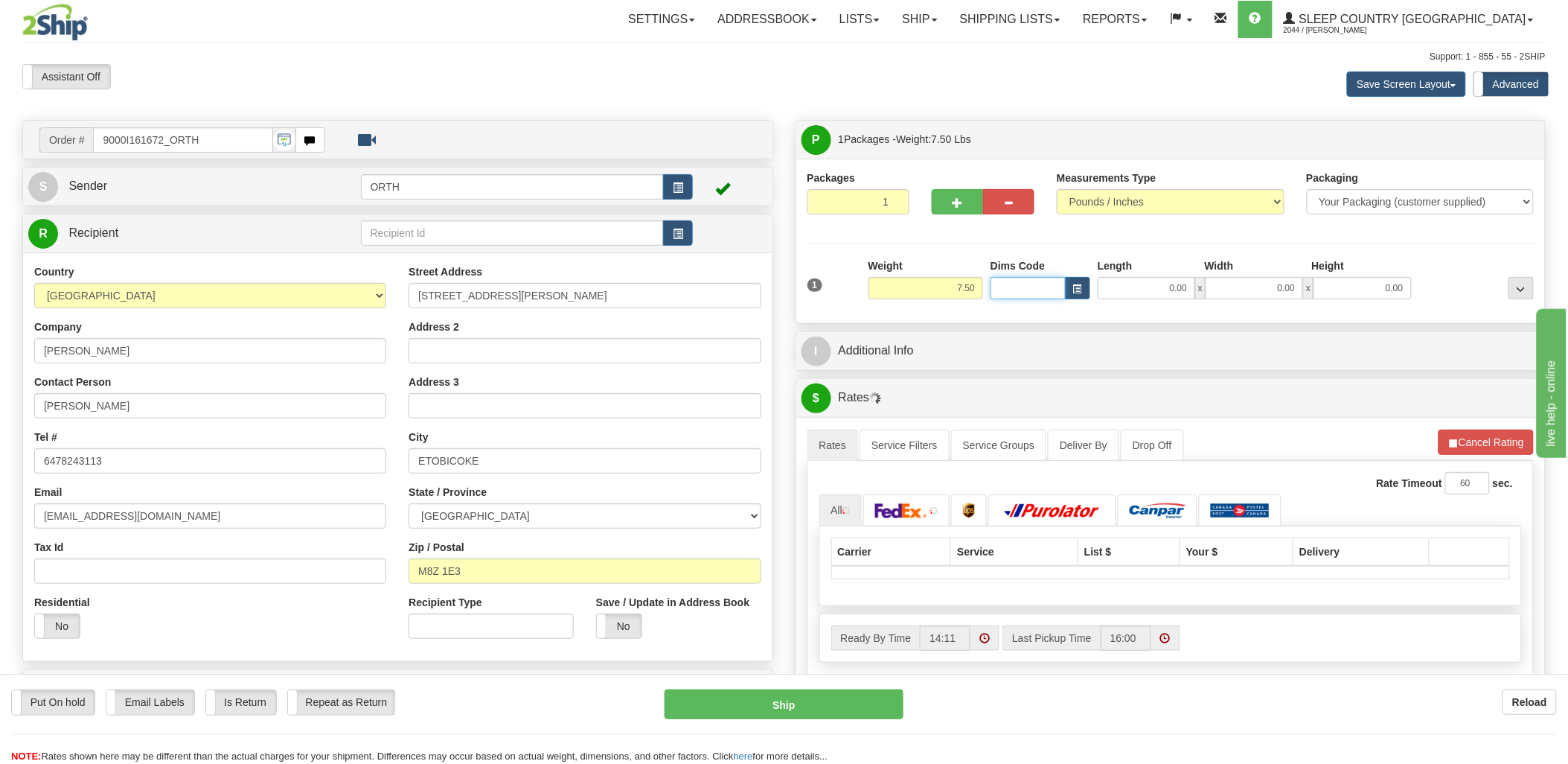
click at [1036, 292] on input "Dims Code" at bounding box center [1028, 288] width 75 height 23
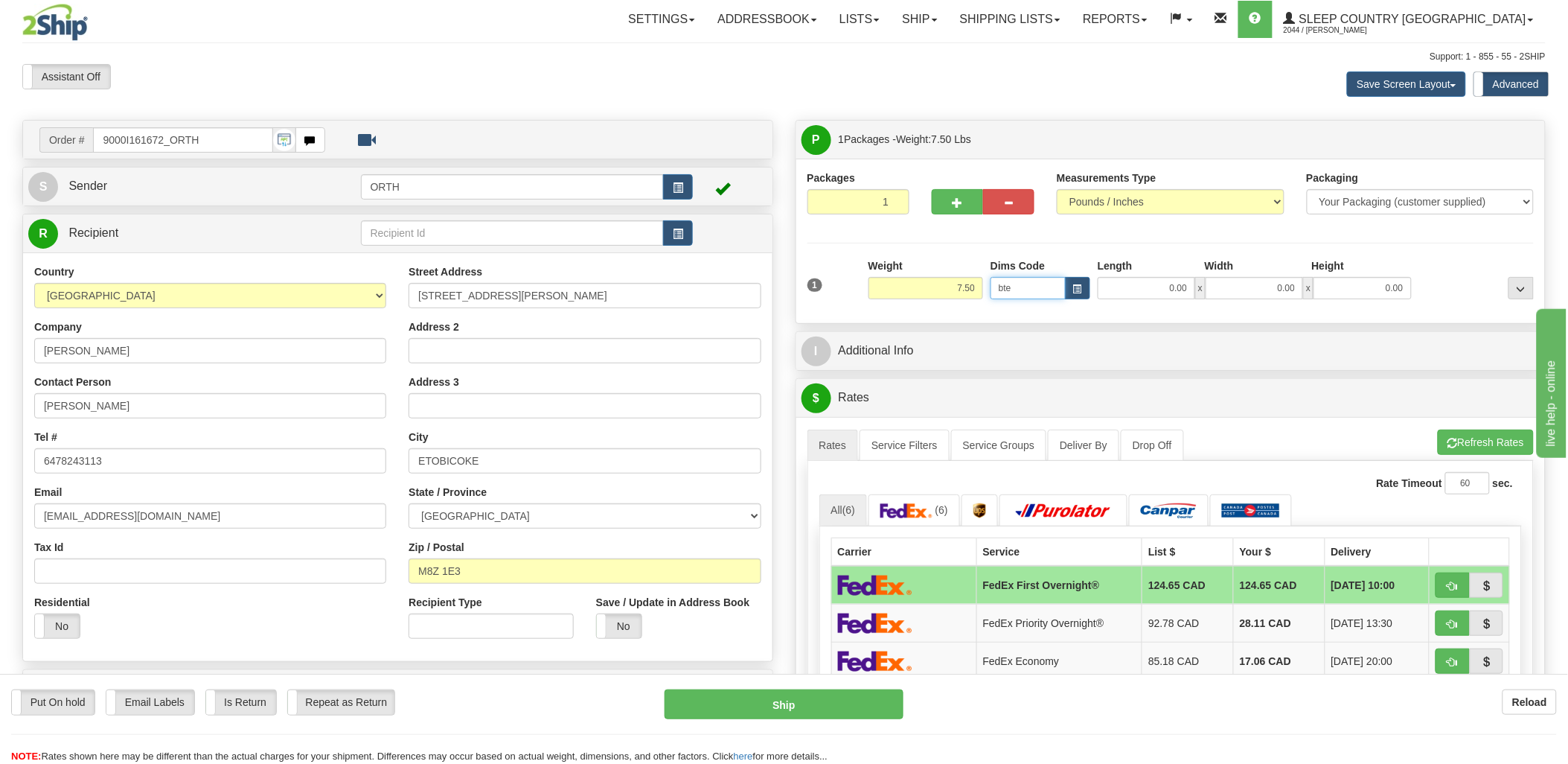
type input "bte"
click button "Delete" at bounding box center [0, 0] width 0 height 0
type input "15.00"
type input "5.00"
type input "25.00"
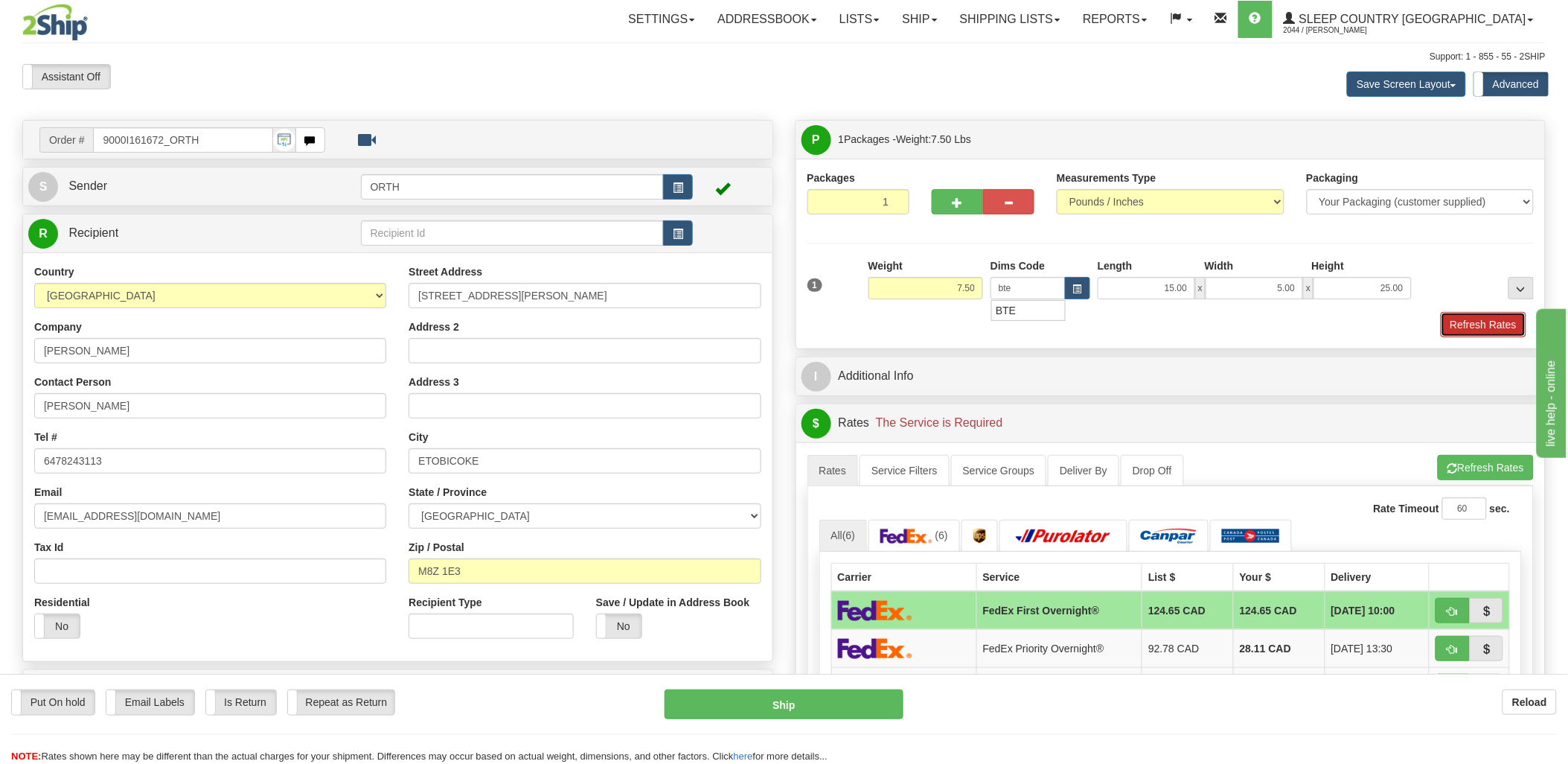
click at [1476, 326] on button "Refresh Rates" at bounding box center [1484, 324] width 86 height 25
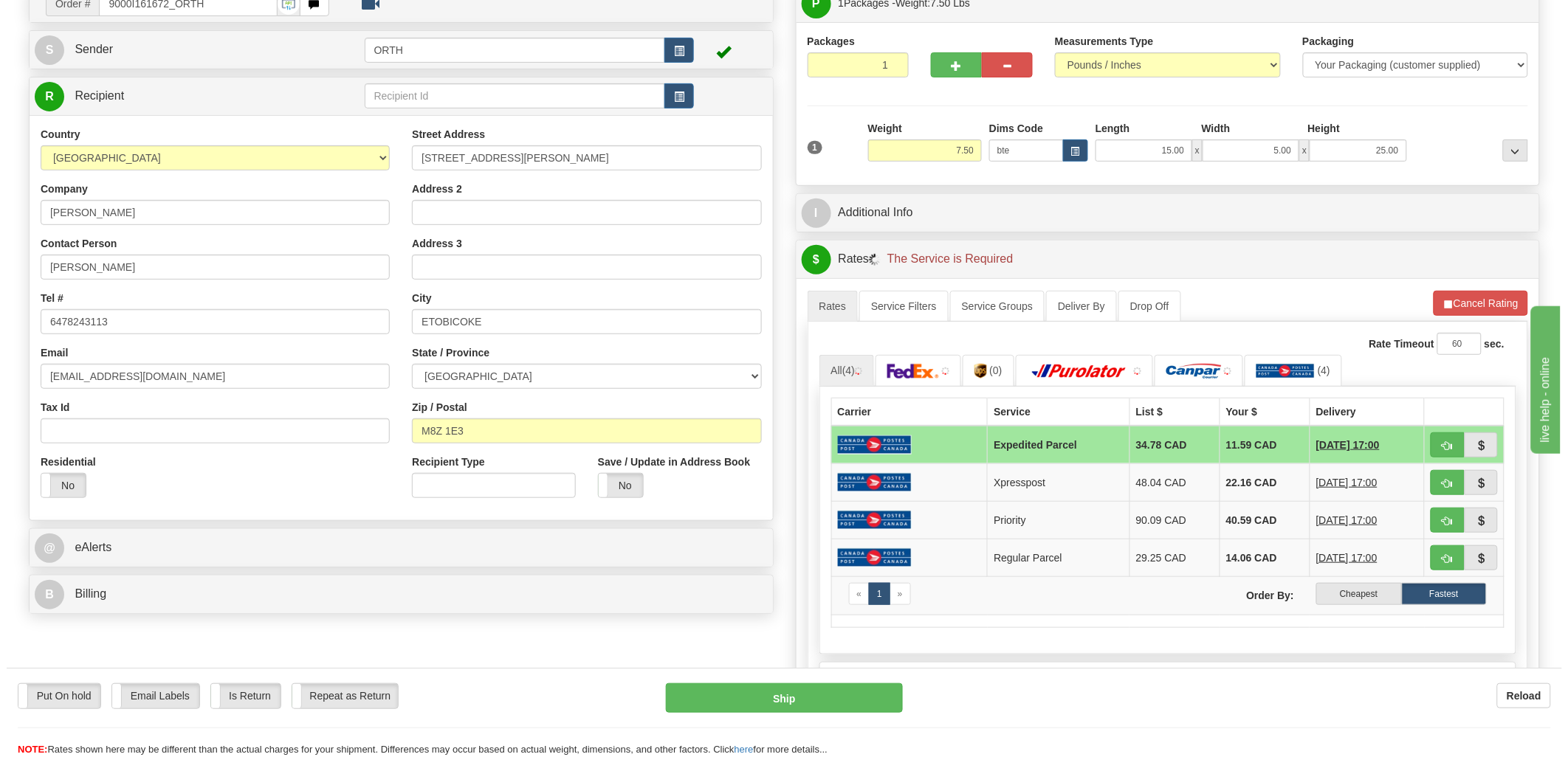
scroll to position [164, 0]
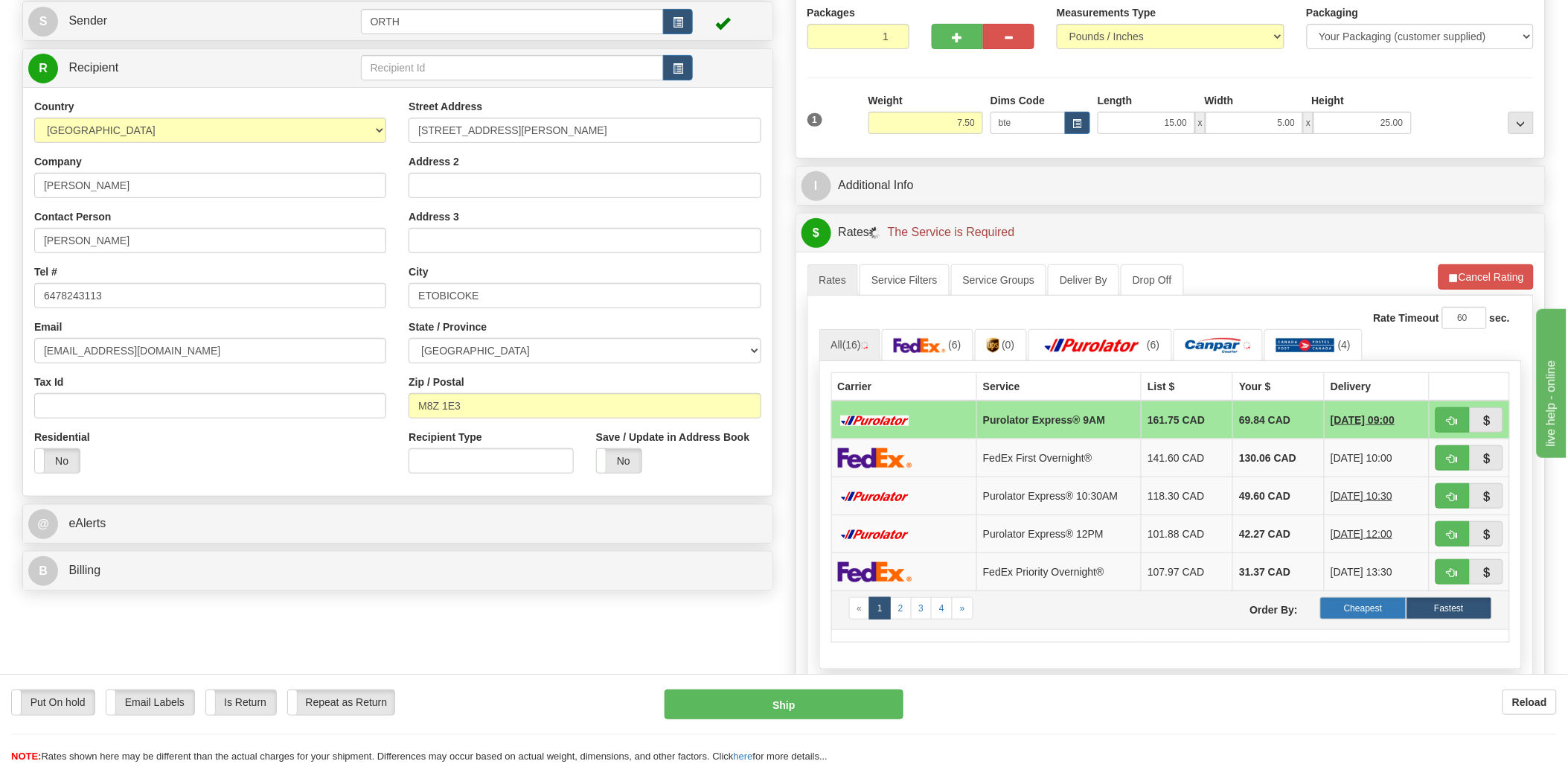
click at [1364, 606] on label "Cheapest" at bounding box center [1363, 608] width 86 height 23
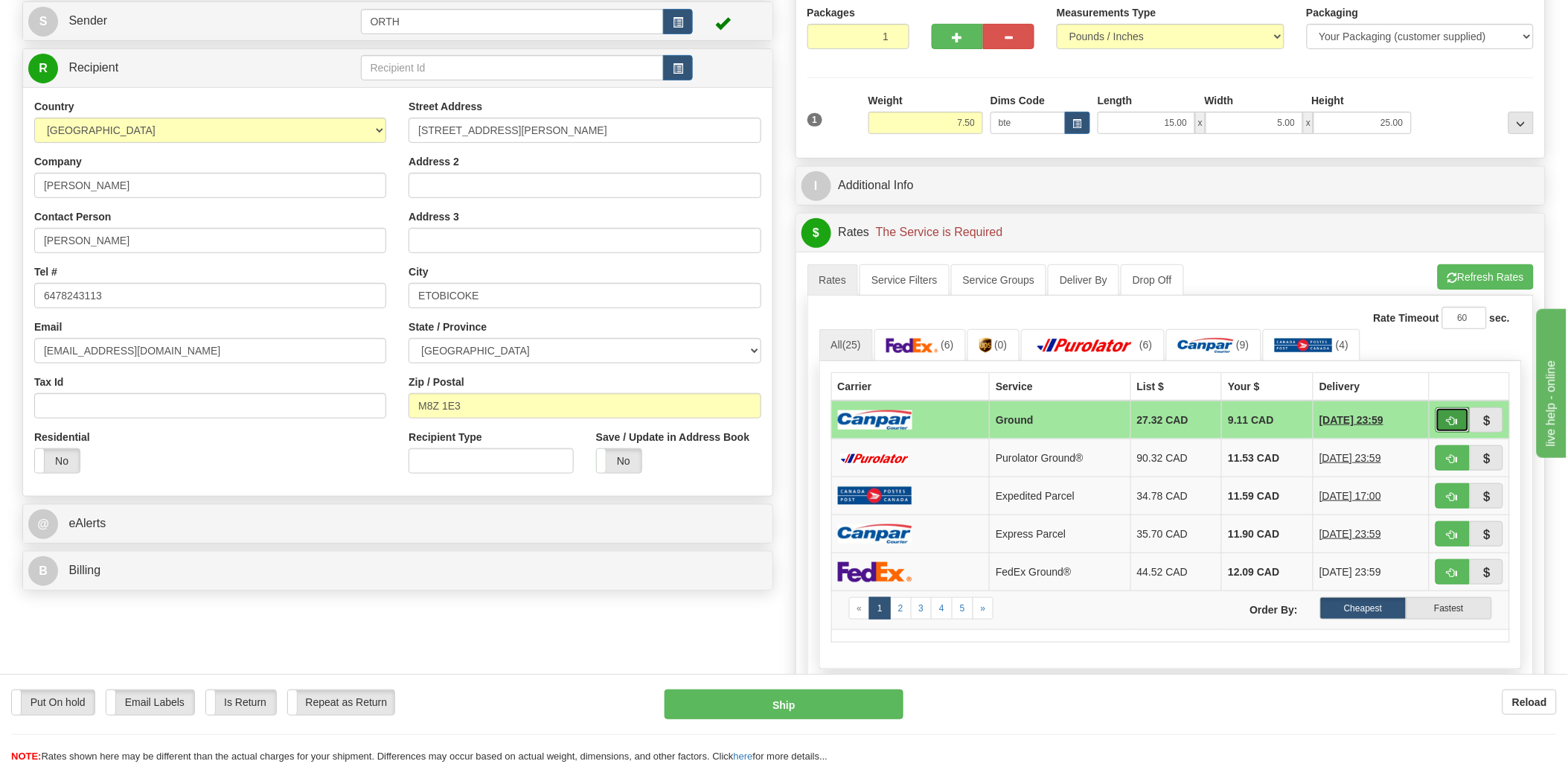
click at [1450, 420] on span "button" at bounding box center [1453, 421] width 10 height 9
type input "1"
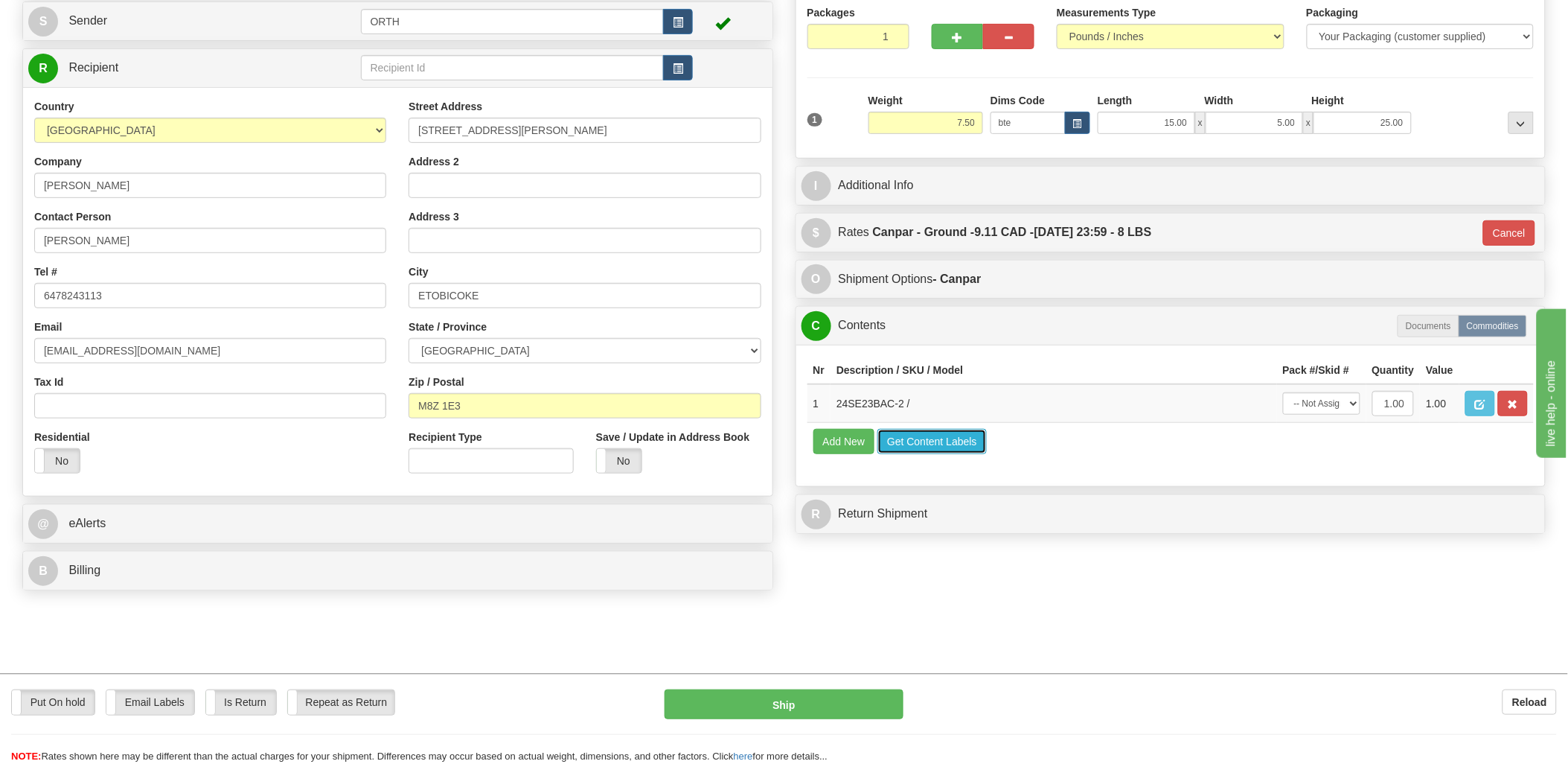
click at [955, 455] on button "Get Content Labels" at bounding box center [932, 441] width 109 height 25
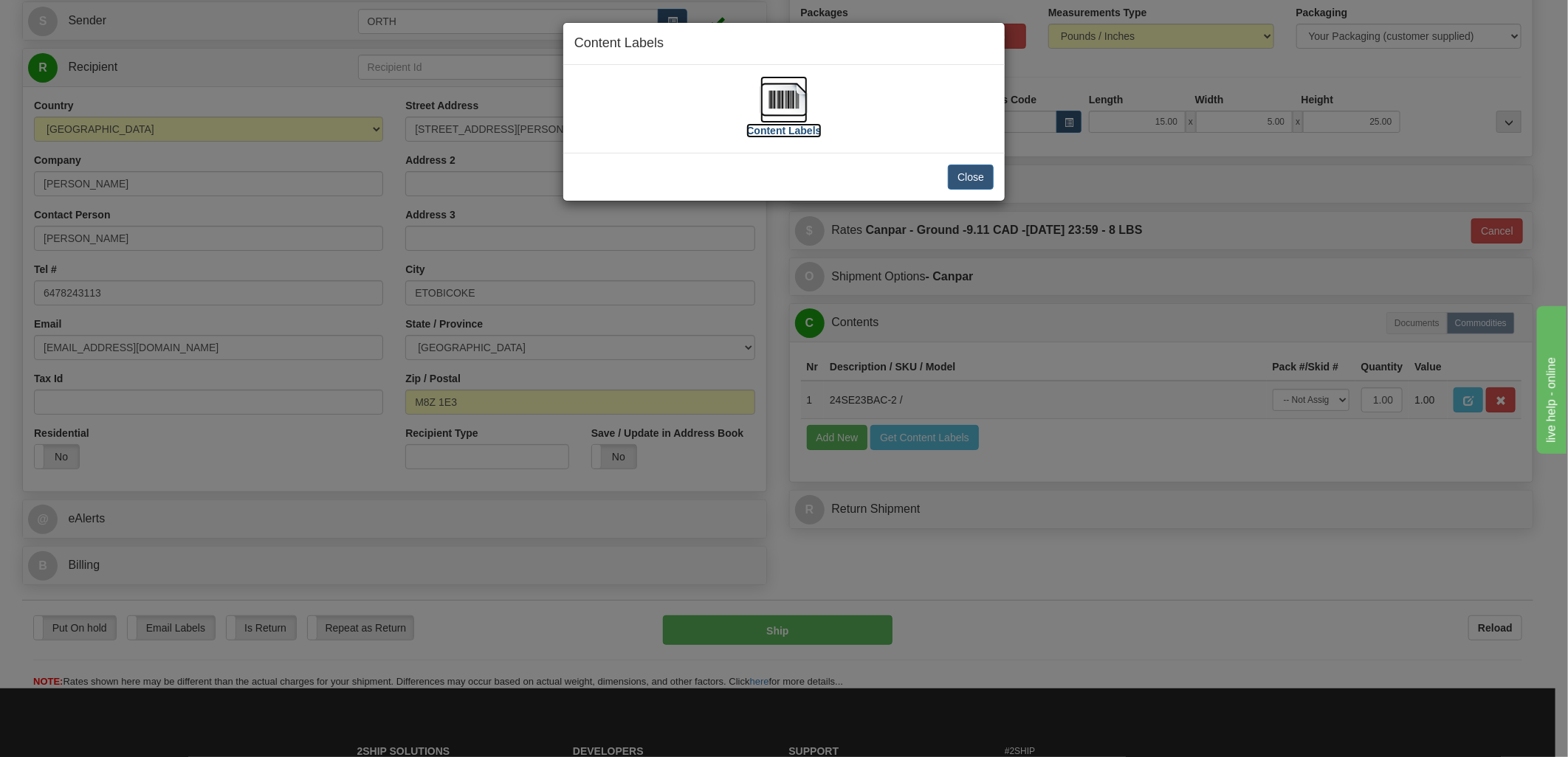
click at [805, 106] on img at bounding box center [784, 99] width 47 height 47
click at [988, 178] on button "Close" at bounding box center [970, 177] width 46 height 25
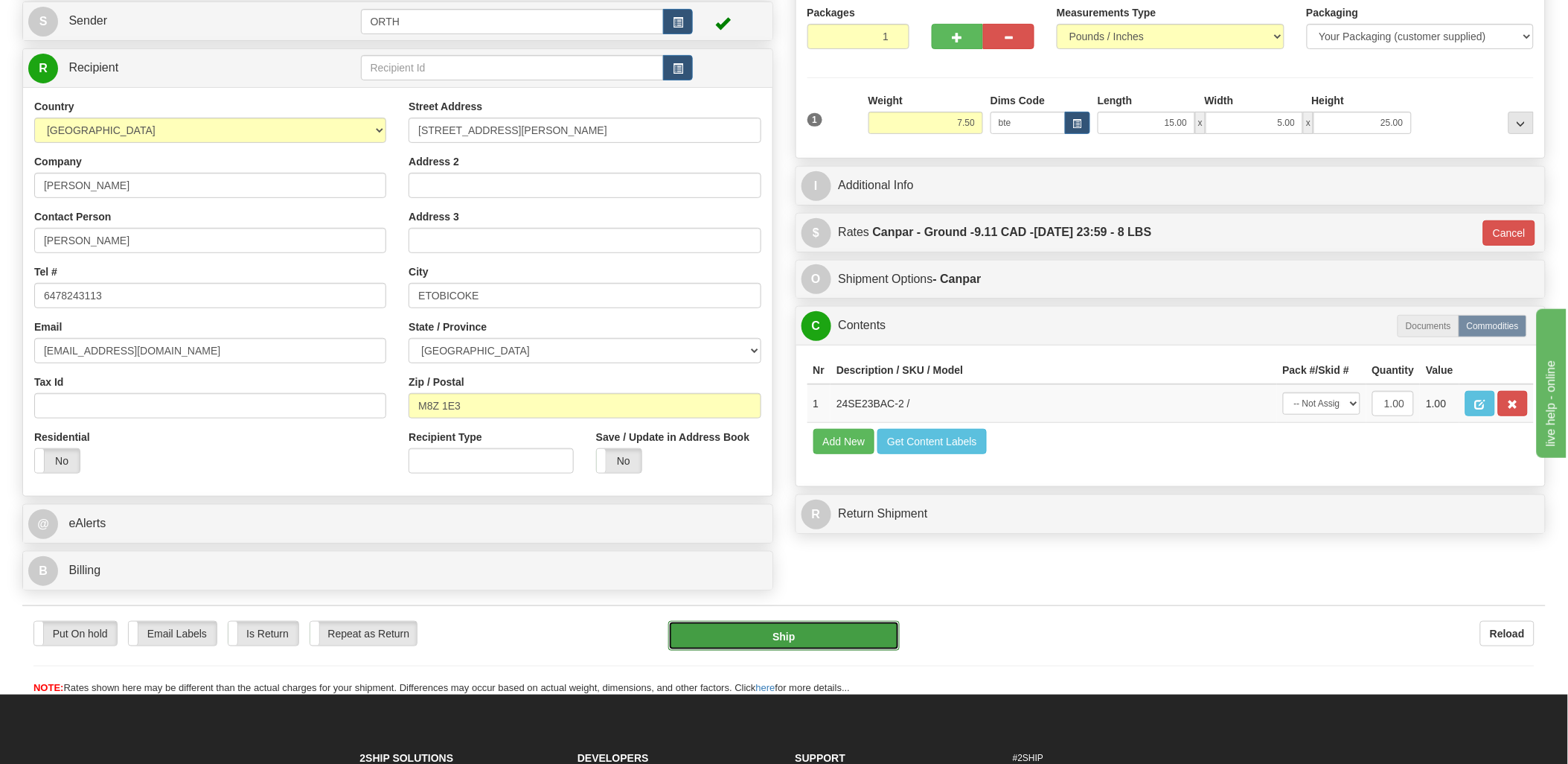
click at [819, 640] on button "Ship" at bounding box center [784, 636] width 231 height 30
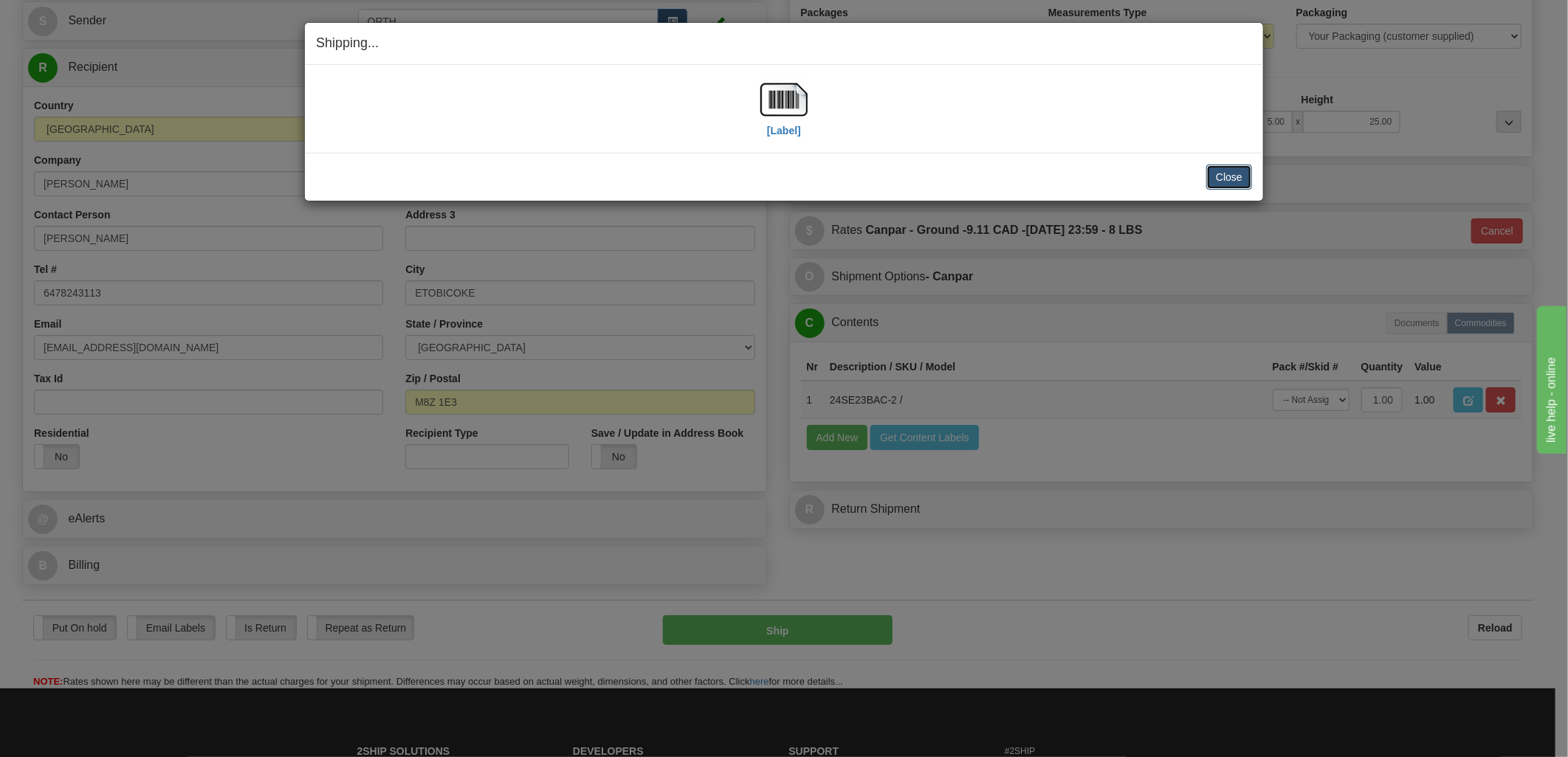
click at [1242, 175] on button "Close" at bounding box center [1229, 177] width 46 height 25
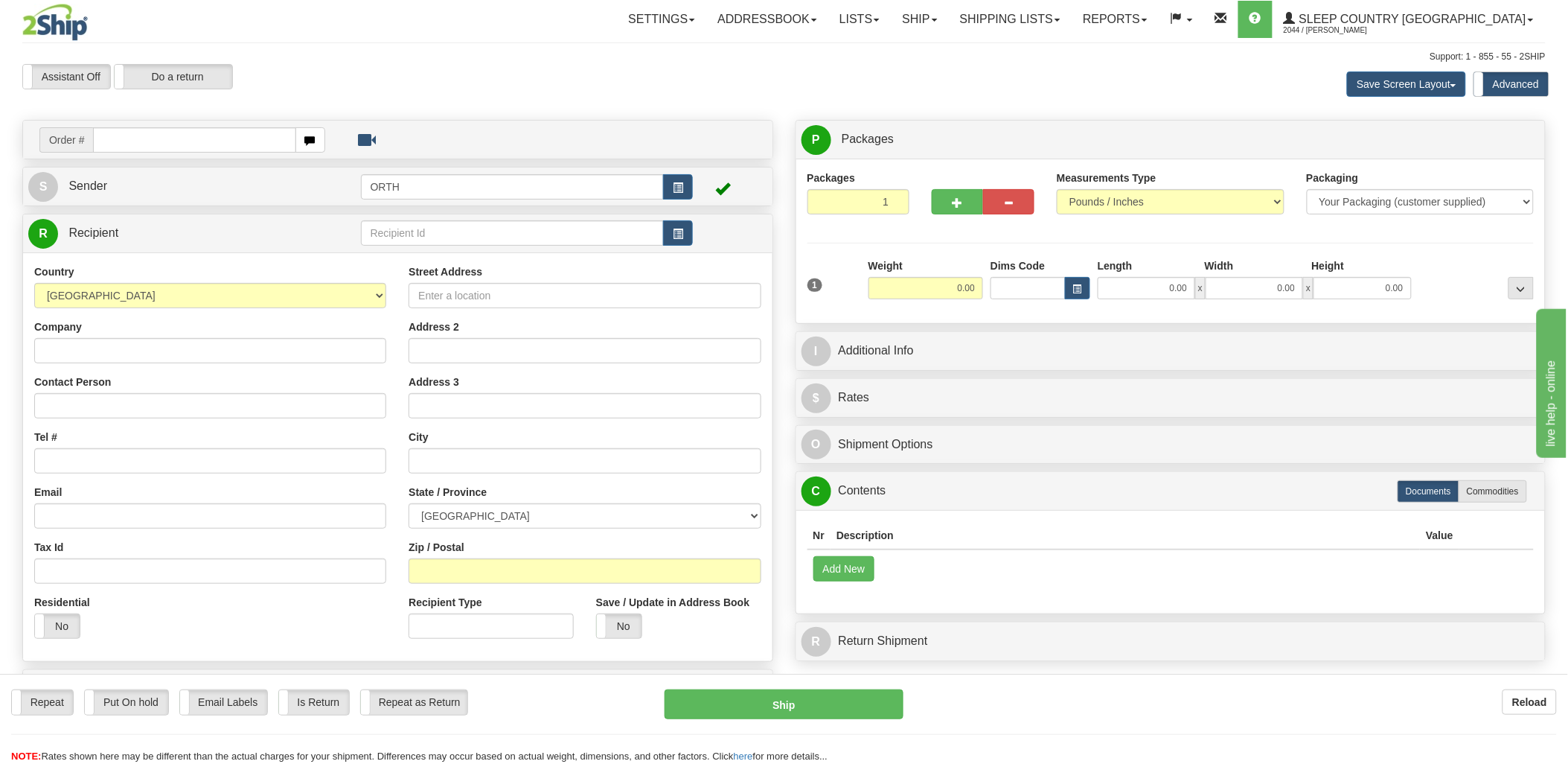
click at [192, 137] on input "text" at bounding box center [194, 140] width 203 height 25
type input "9002"
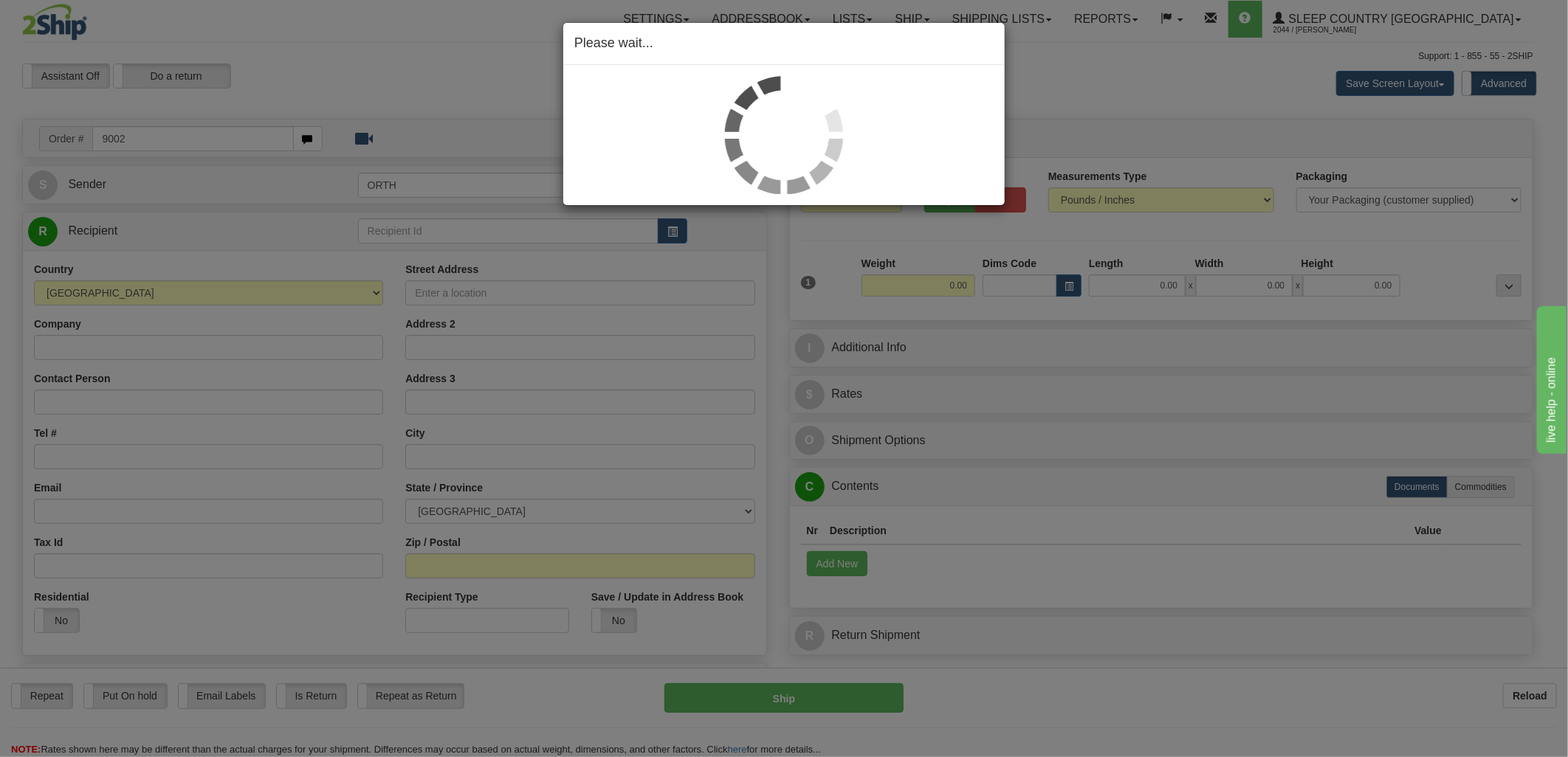
click at [1019, 278] on div "Please wait..." at bounding box center [784, 378] width 1568 height 757
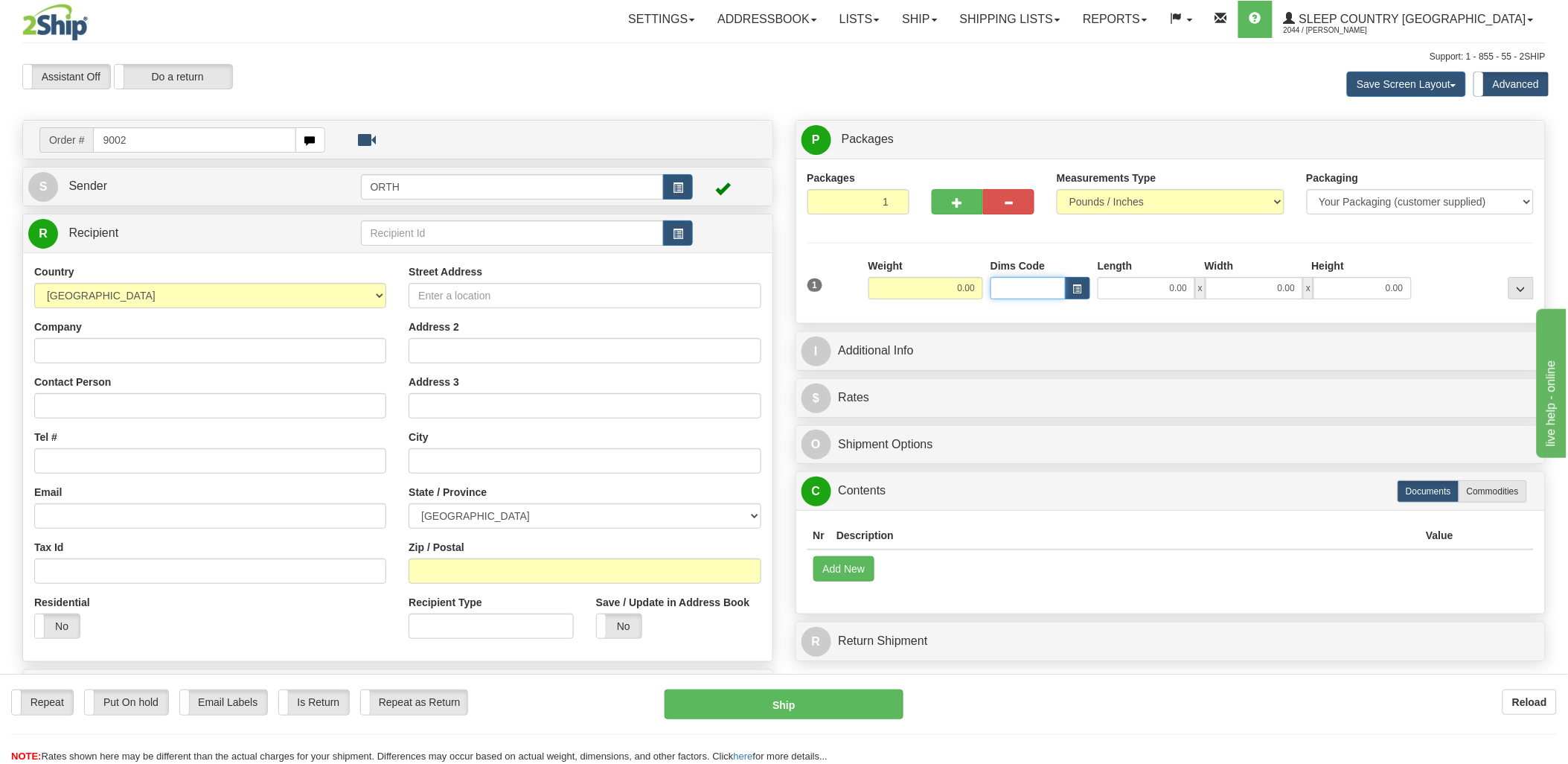
click at [1011, 295] on input "Dims Code" at bounding box center [1028, 288] width 75 height 23
type input "bte"
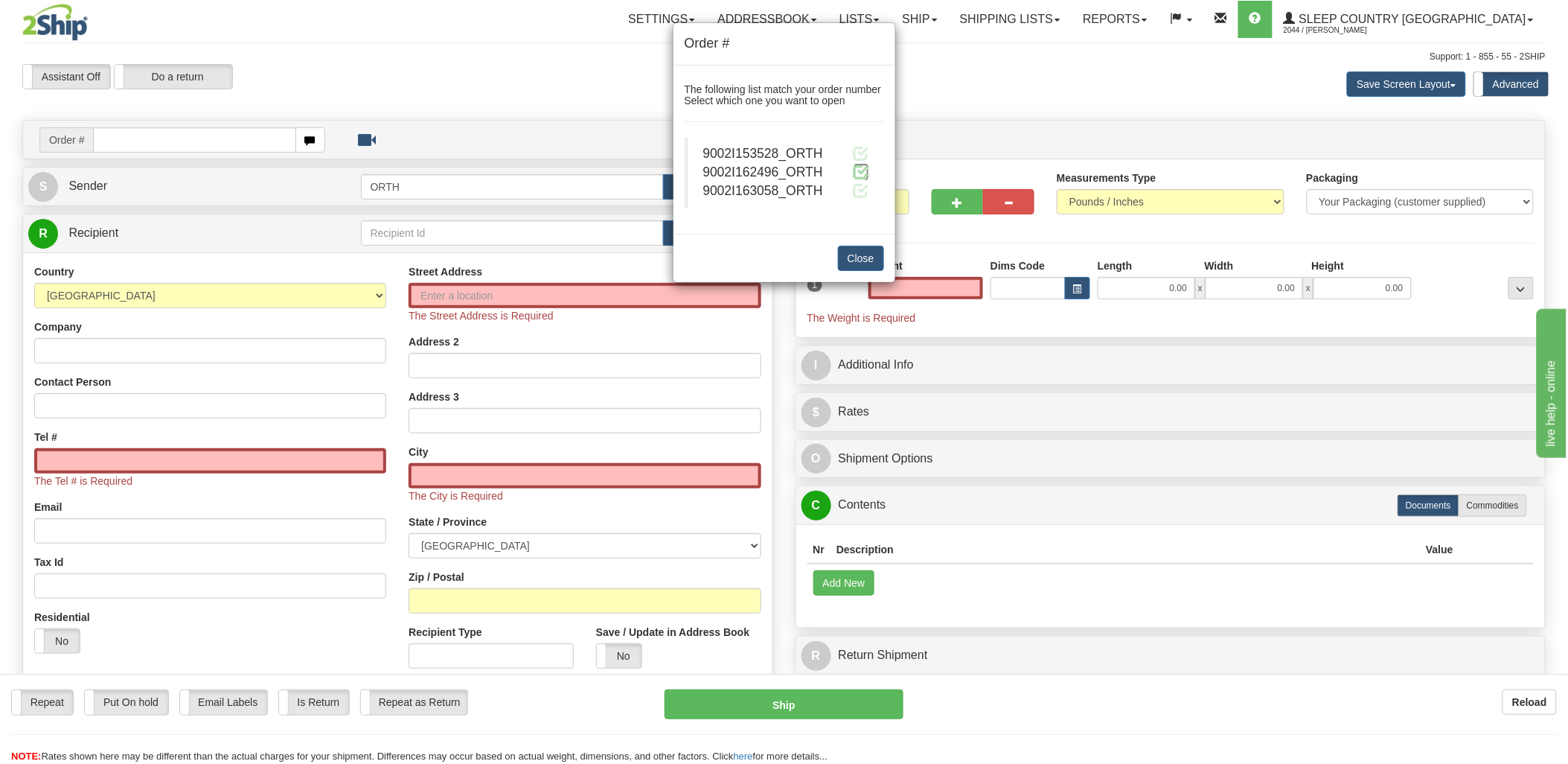
type input "0.00"
click at [859, 172] on span at bounding box center [862, 172] width 16 height 16
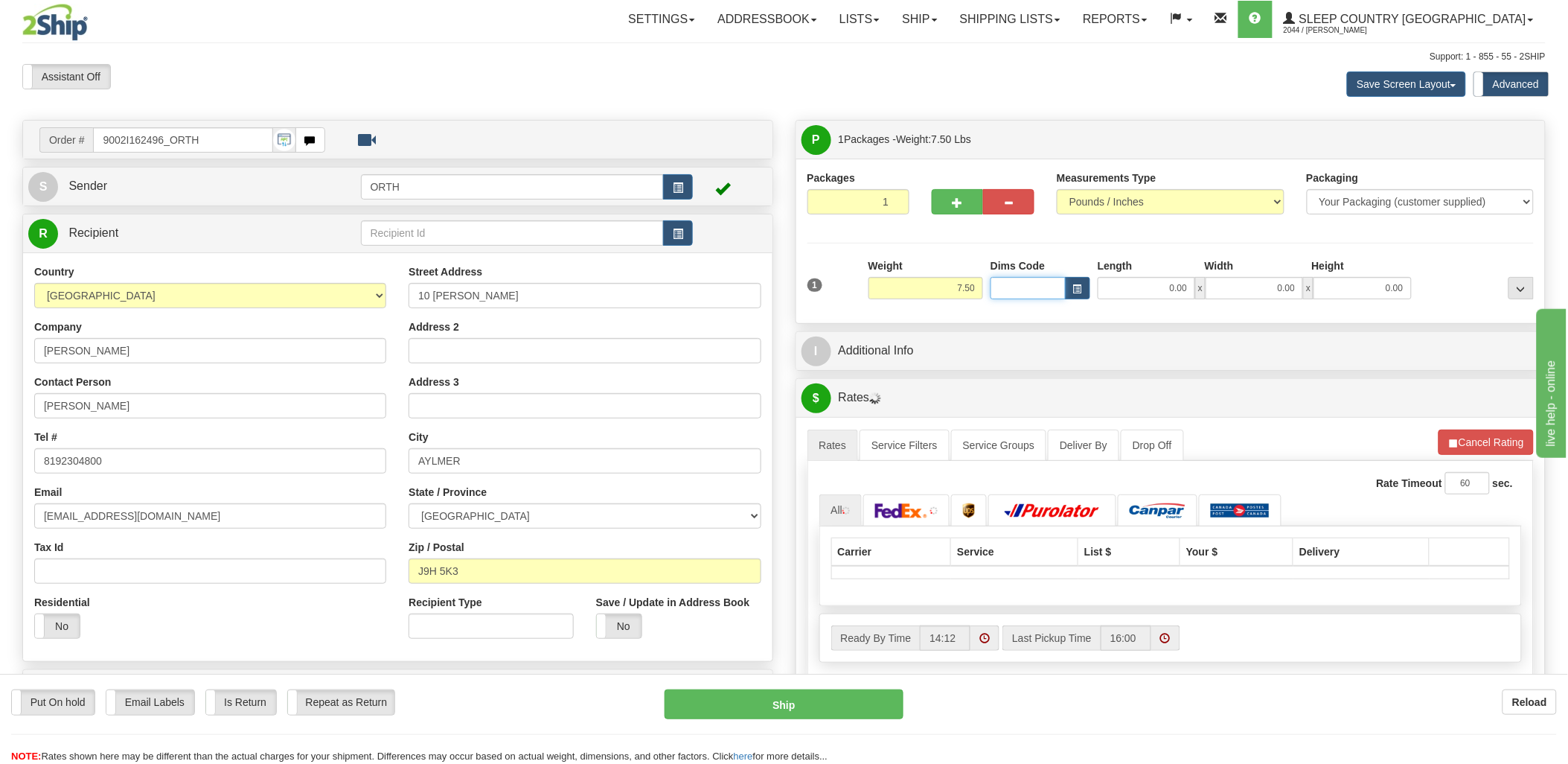
click at [1022, 292] on input "Dims Code" at bounding box center [1028, 288] width 75 height 23
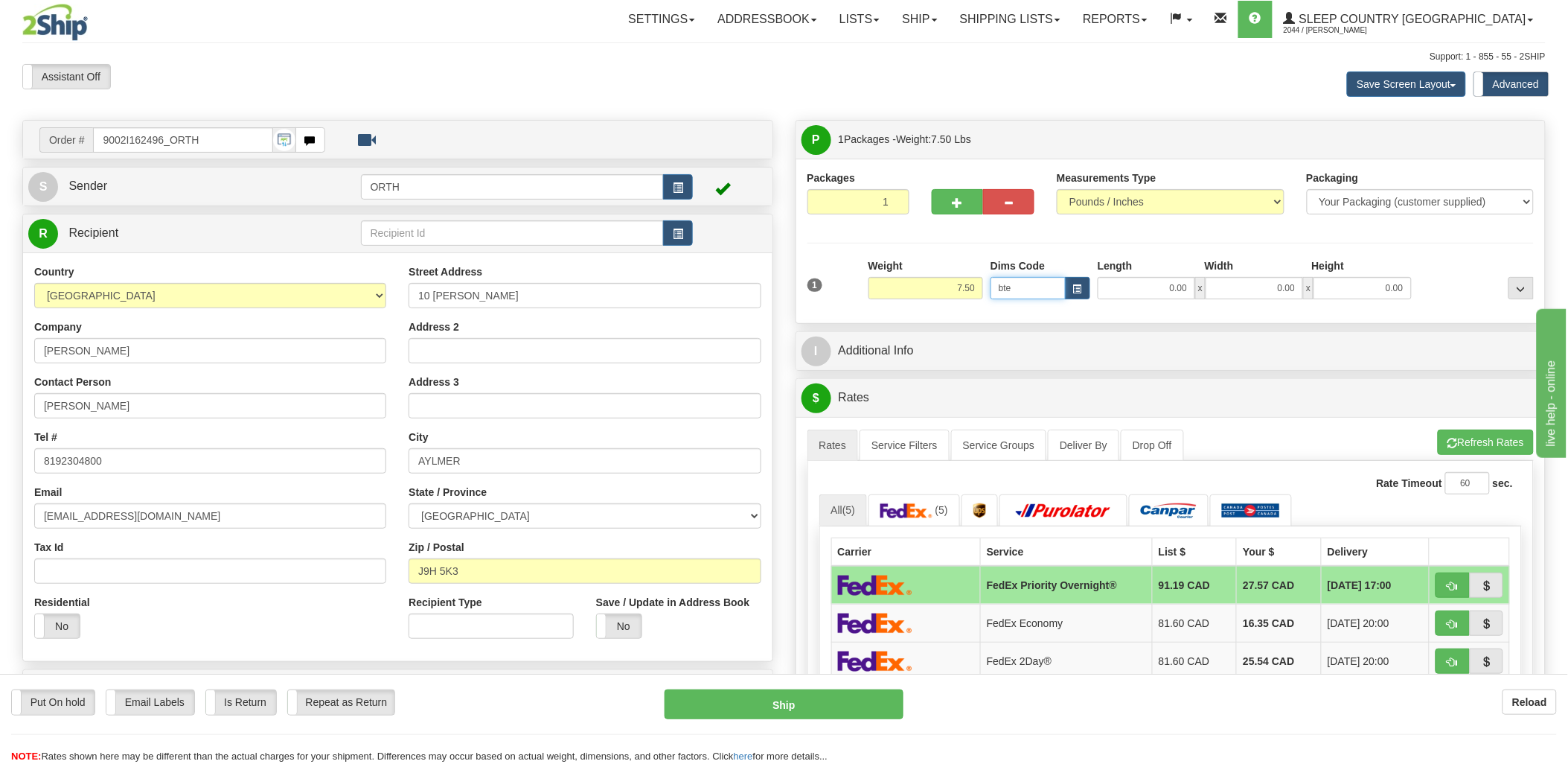
type input "bte"
click button "Delete" at bounding box center [0, 0] width 0 height 0
type input "15.00"
type input "5.00"
type input "25.00"
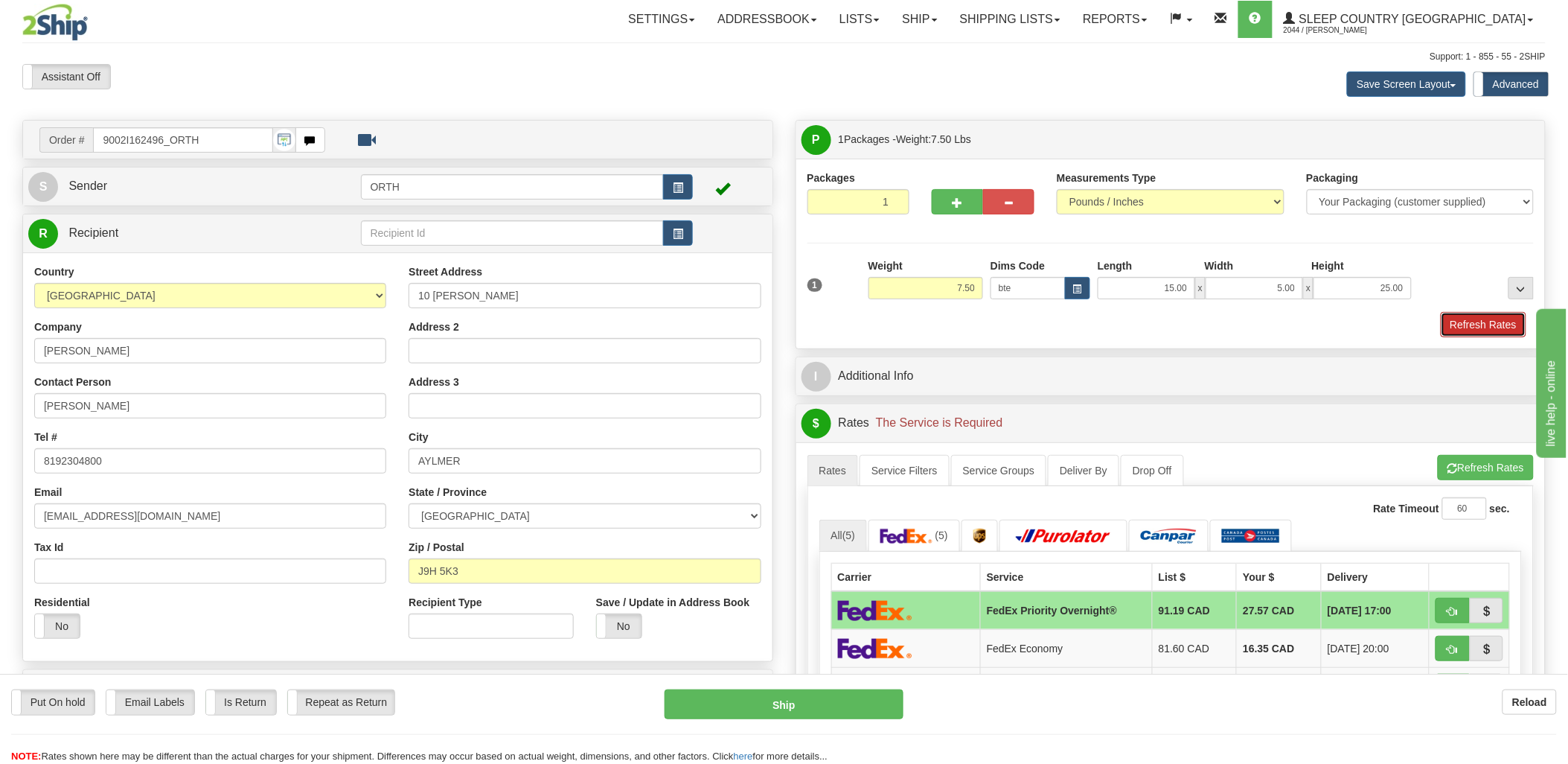
click at [1465, 325] on button "Refresh Rates" at bounding box center [1484, 324] width 86 height 25
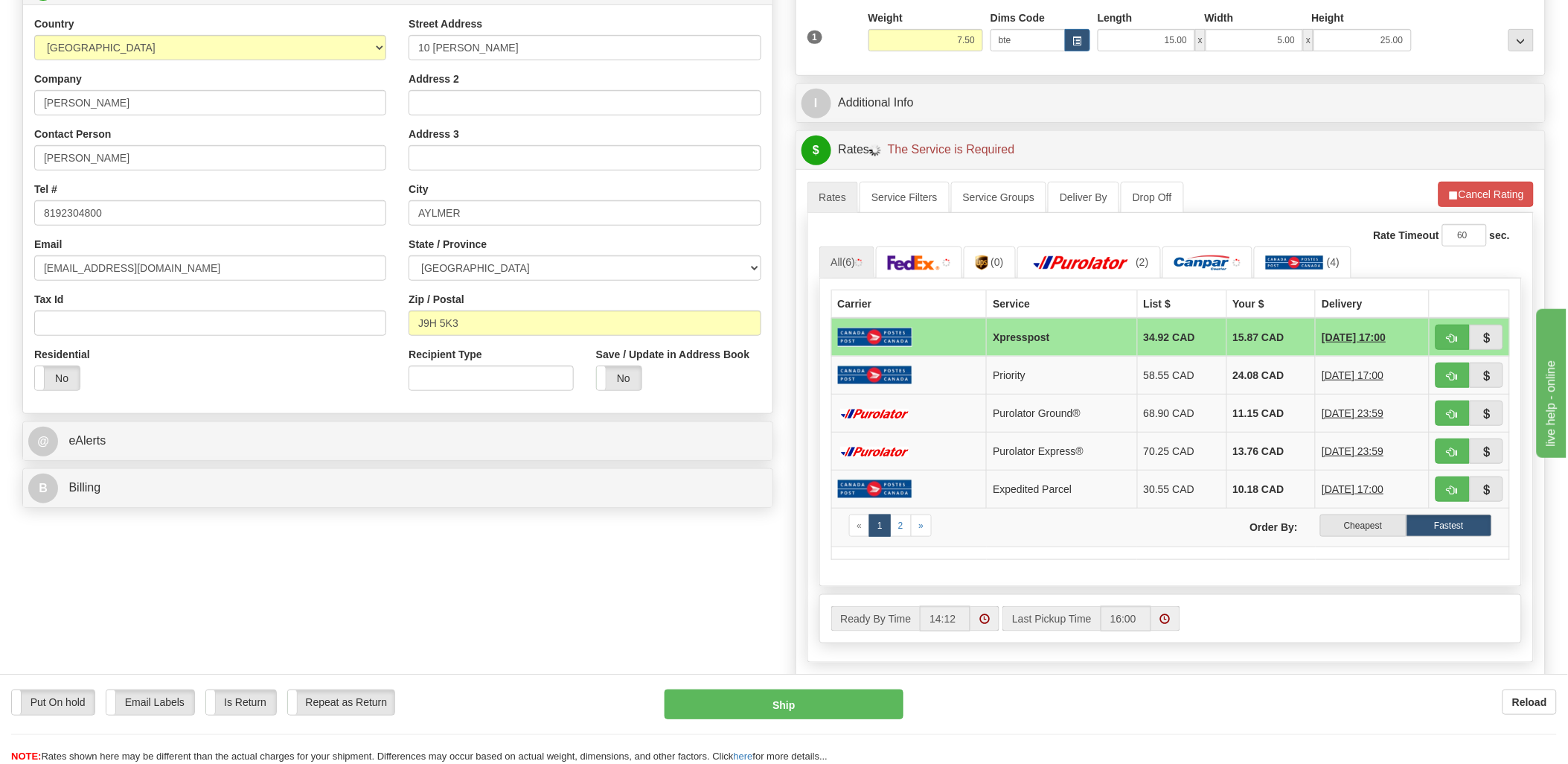
scroll to position [331, 0]
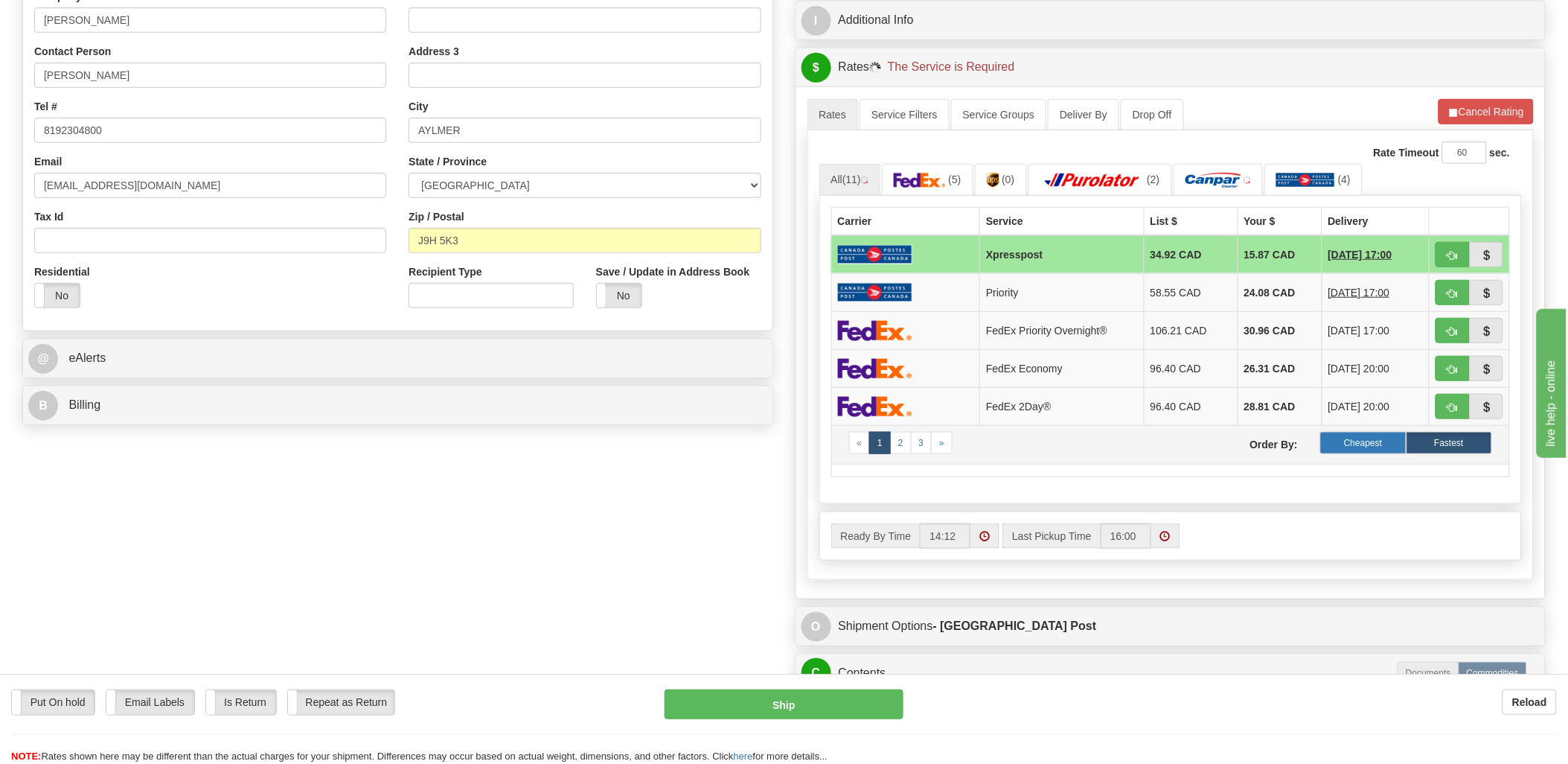
click at [1377, 443] on label "Cheapest" at bounding box center [1363, 443] width 86 height 23
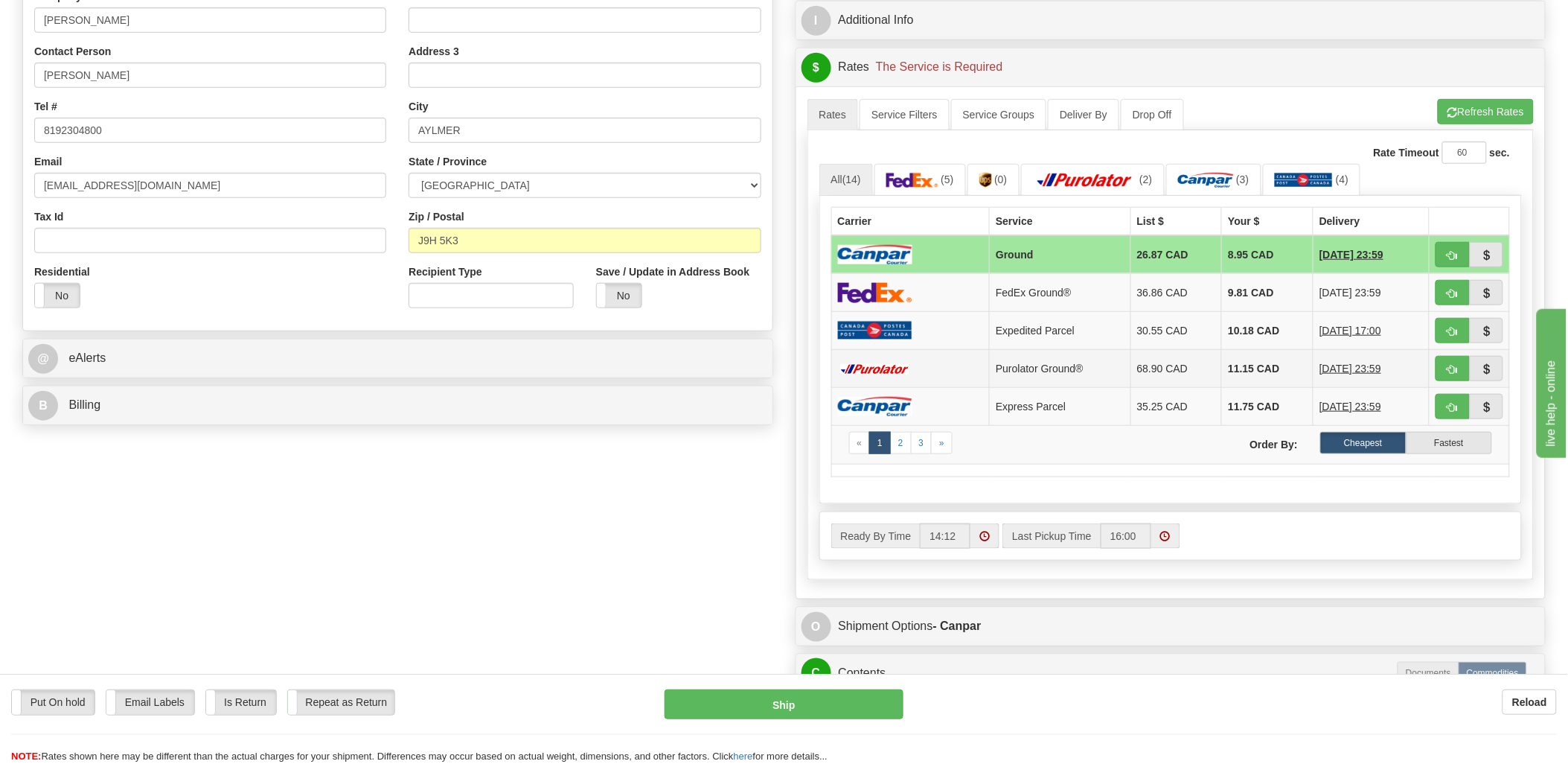
scroll to position [413, 0]
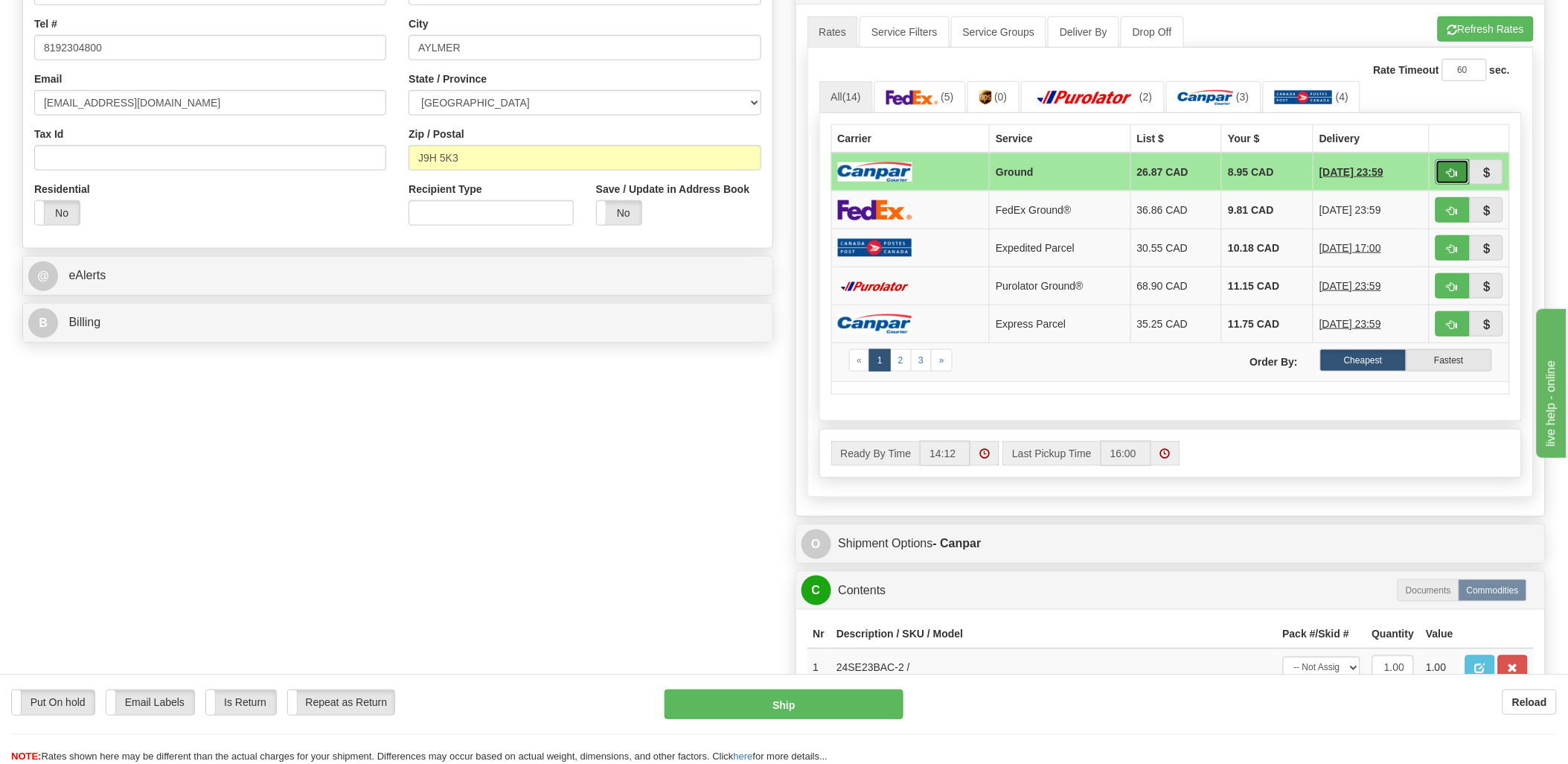
click at [1436, 173] on button "button" at bounding box center [1453, 172] width 34 height 25
type input "1"
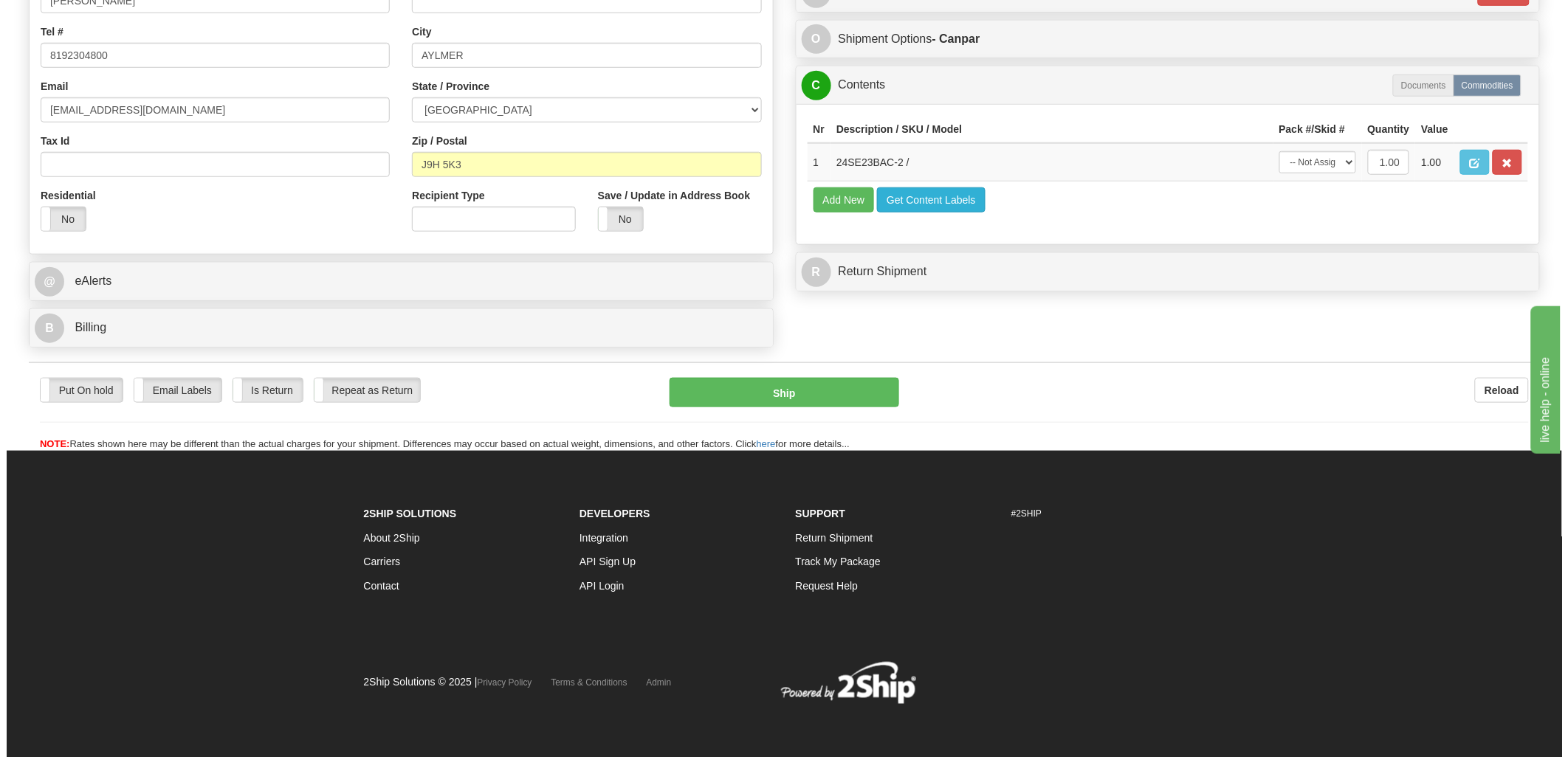
scroll to position [403, 0]
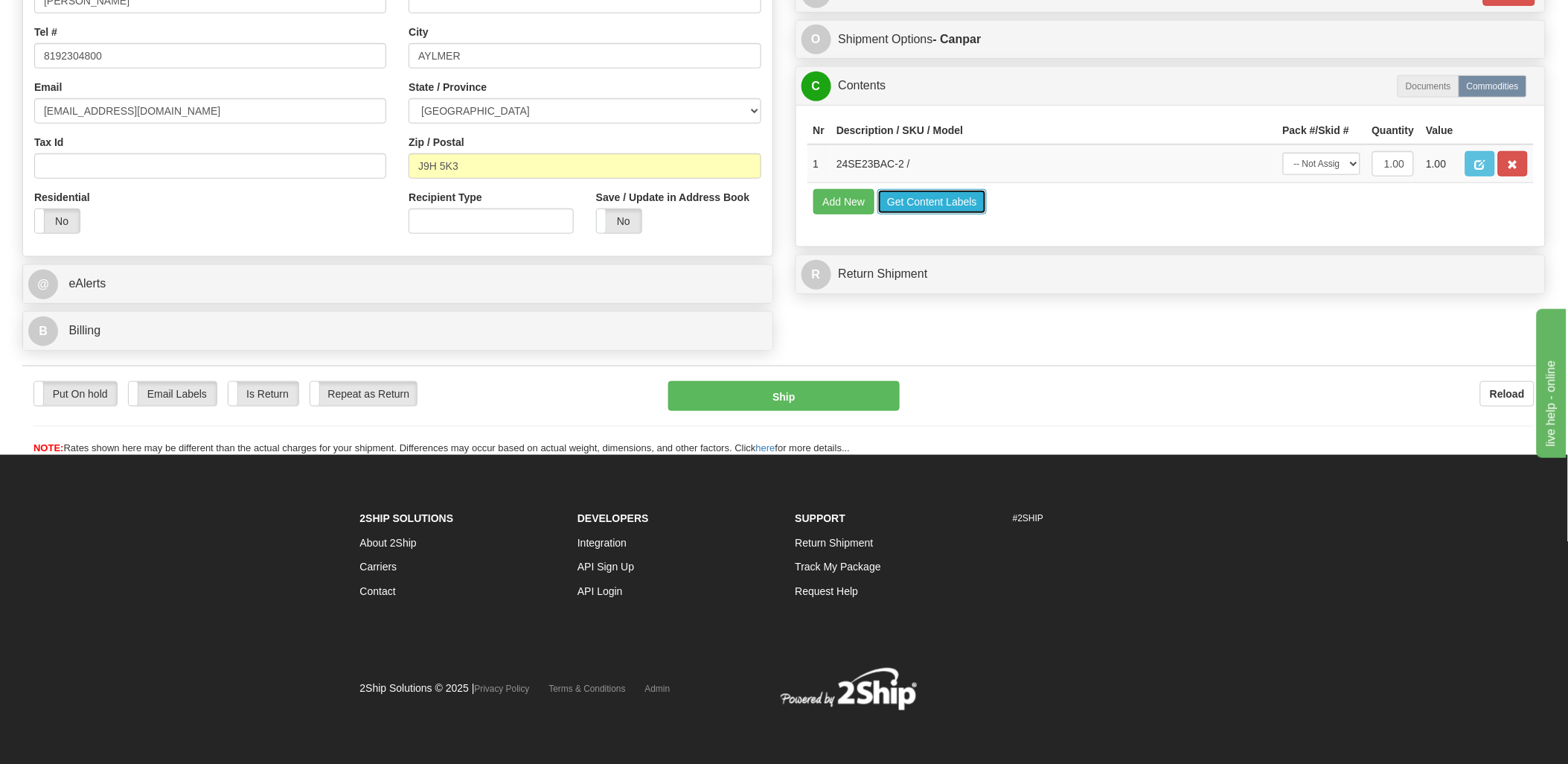
click at [934, 214] on button "Get Content Labels" at bounding box center [932, 202] width 109 height 25
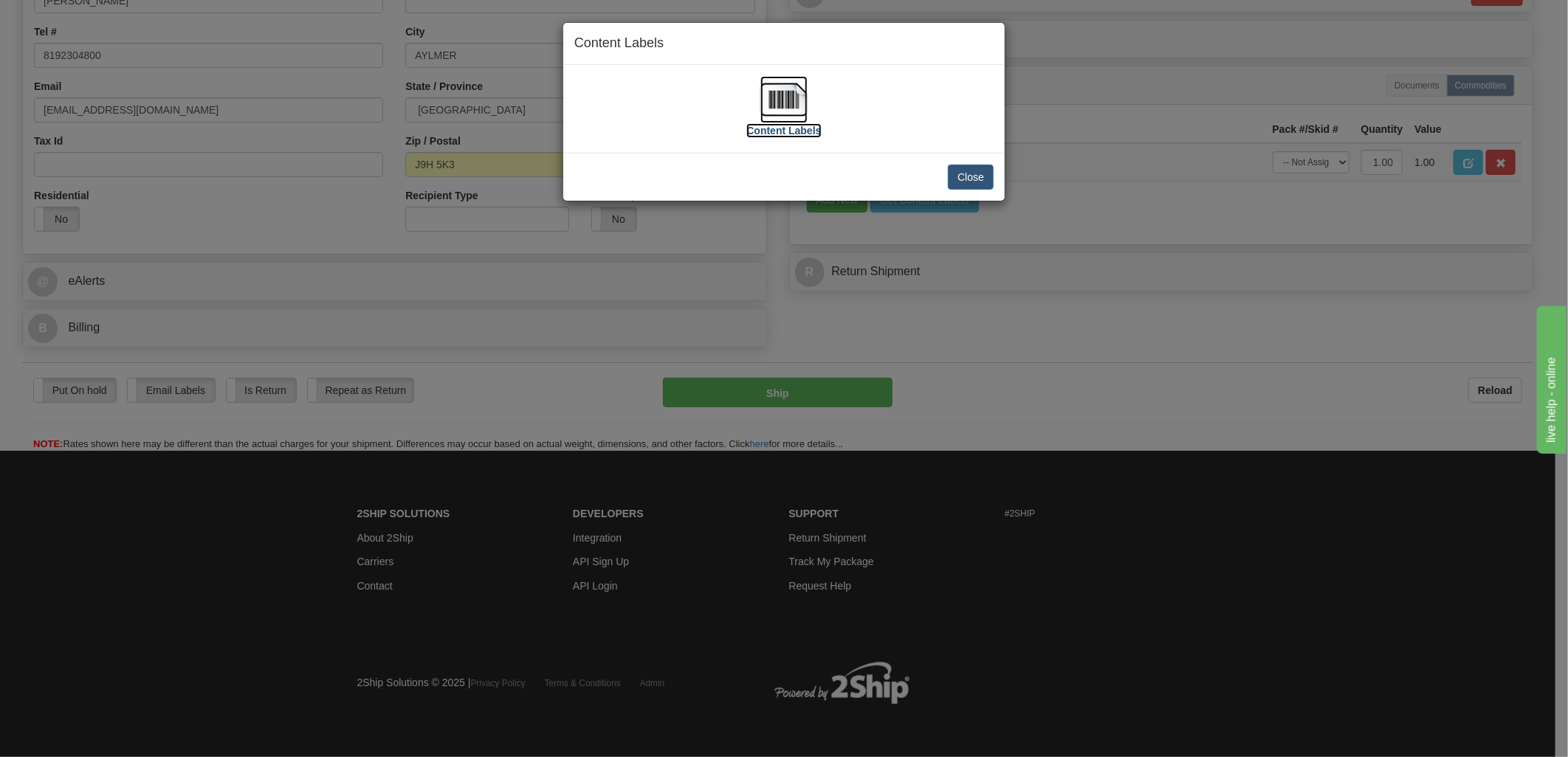
click at [785, 100] on img at bounding box center [784, 99] width 47 height 47
click at [962, 175] on button "Close" at bounding box center [970, 177] width 46 height 25
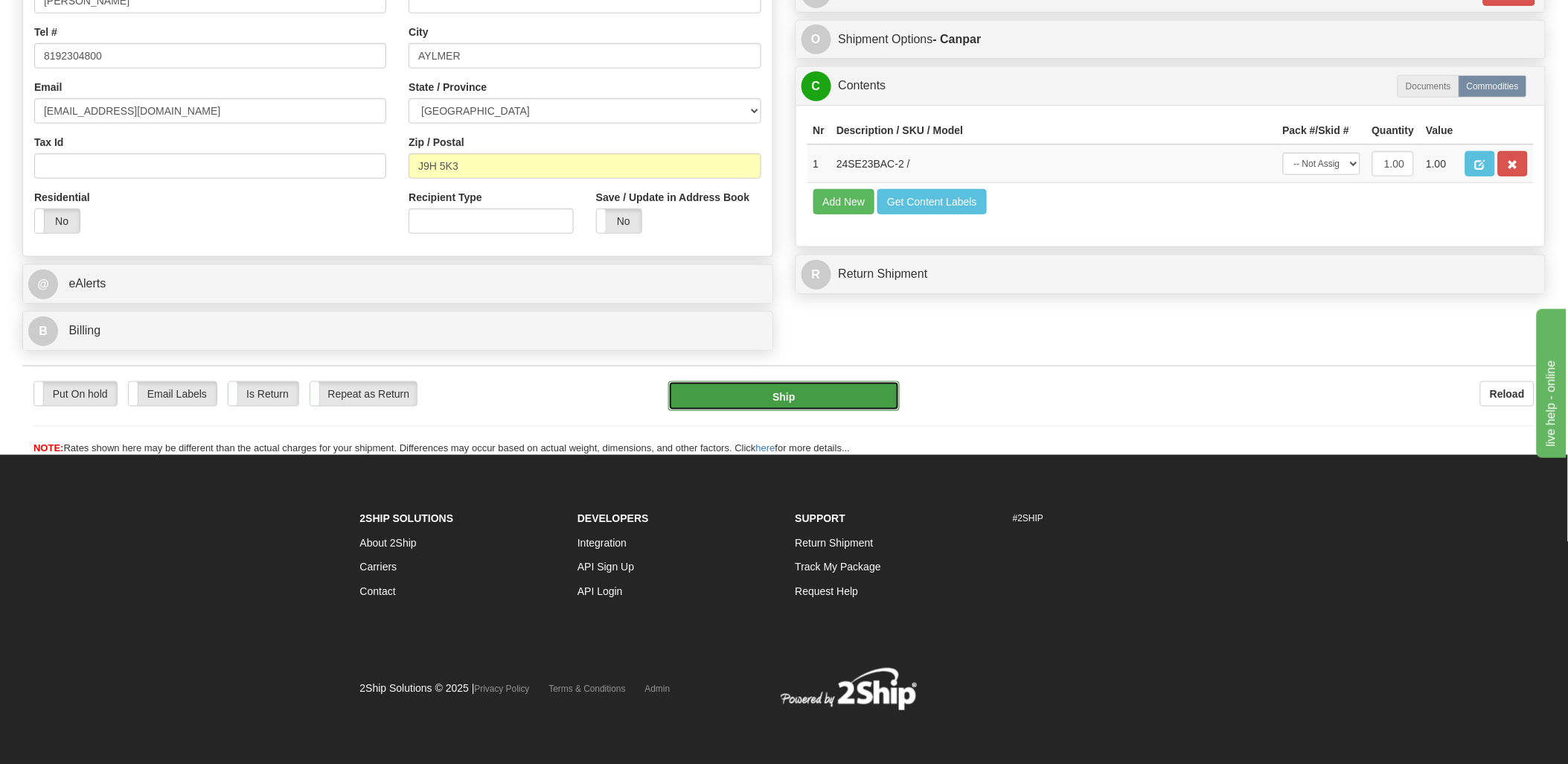
click at [750, 389] on button "Ship" at bounding box center [784, 396] width 231 height 30
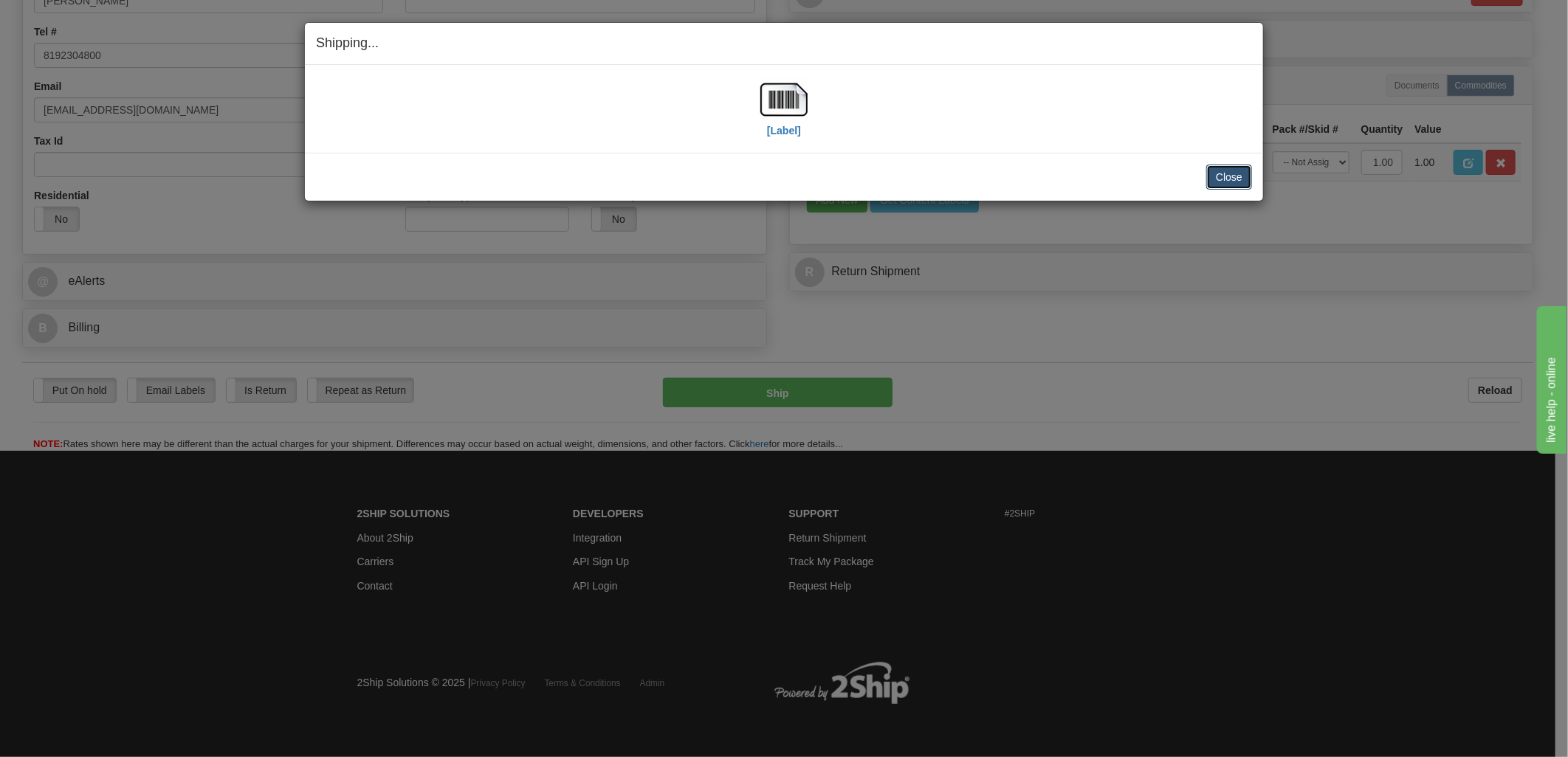
click at [1239, 173] on button "Close" at bounding box center [1229, 177] width 46 height 25
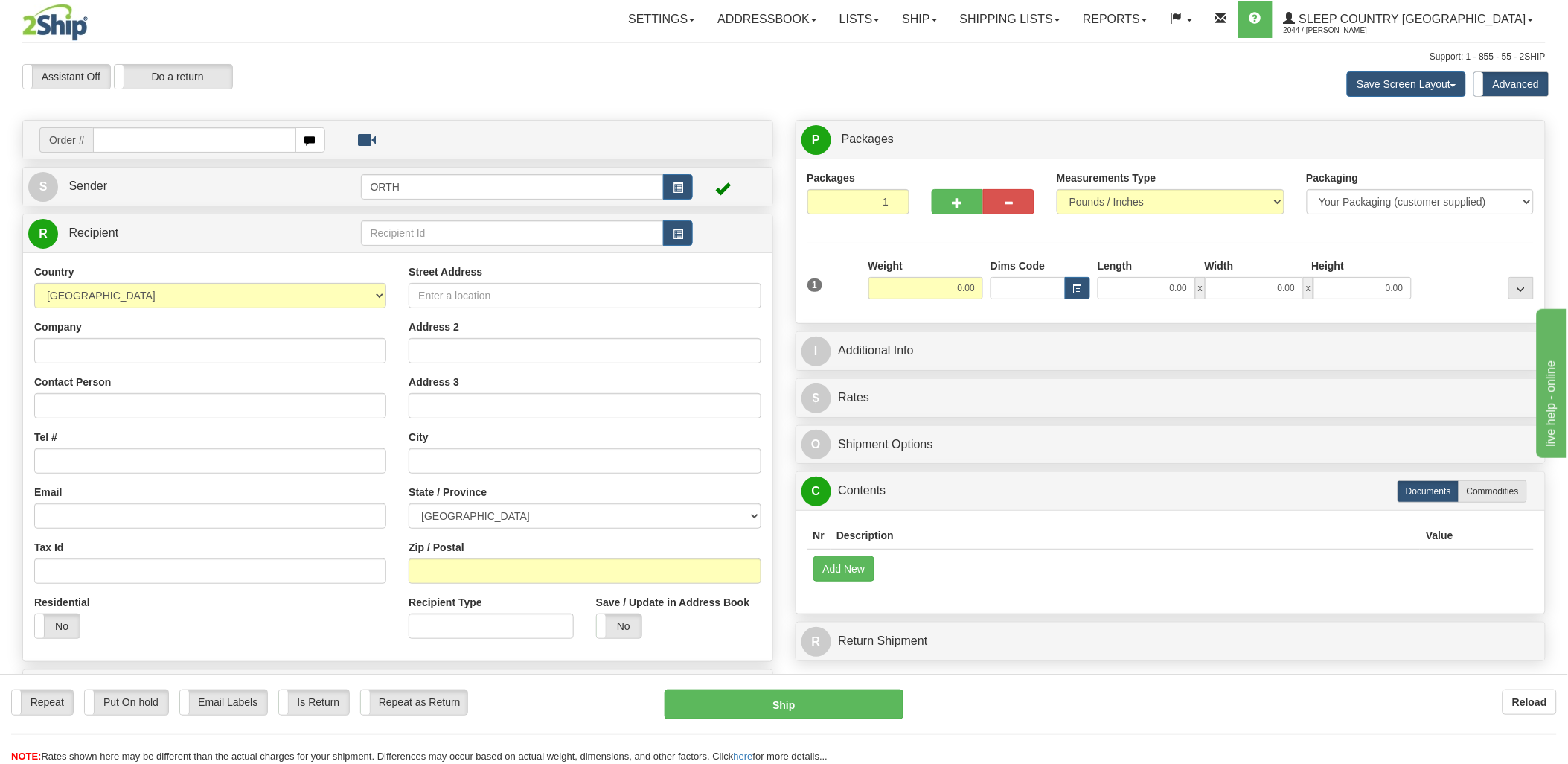
click at [196, 140] on input "text" at bounding box center [194, 140] width 203 height 25
type input "1"
type input "9000i16"
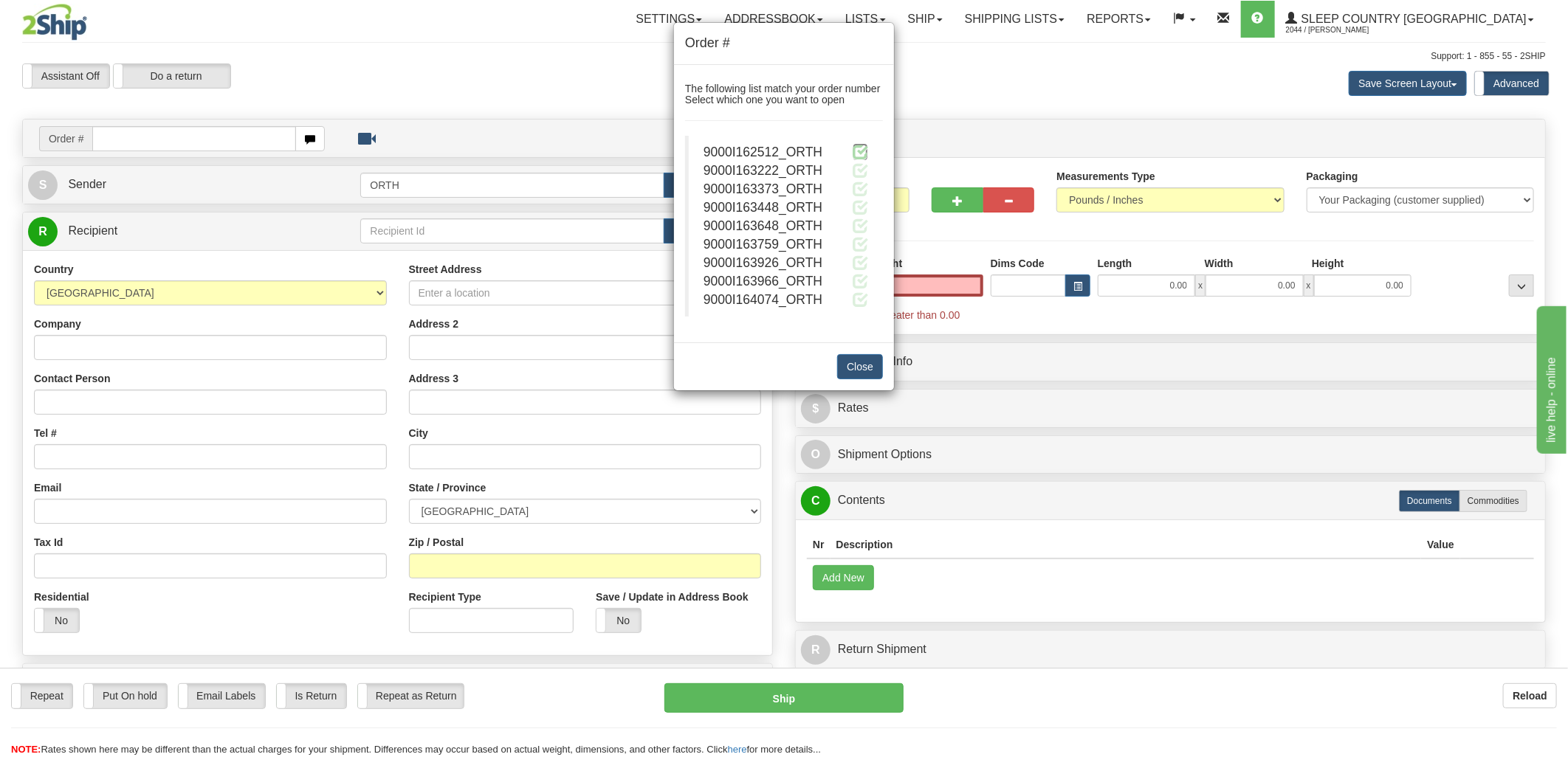
type input "0.00"
click at [862, 151] on span at bounding box center [860, 151] width 15 height 15
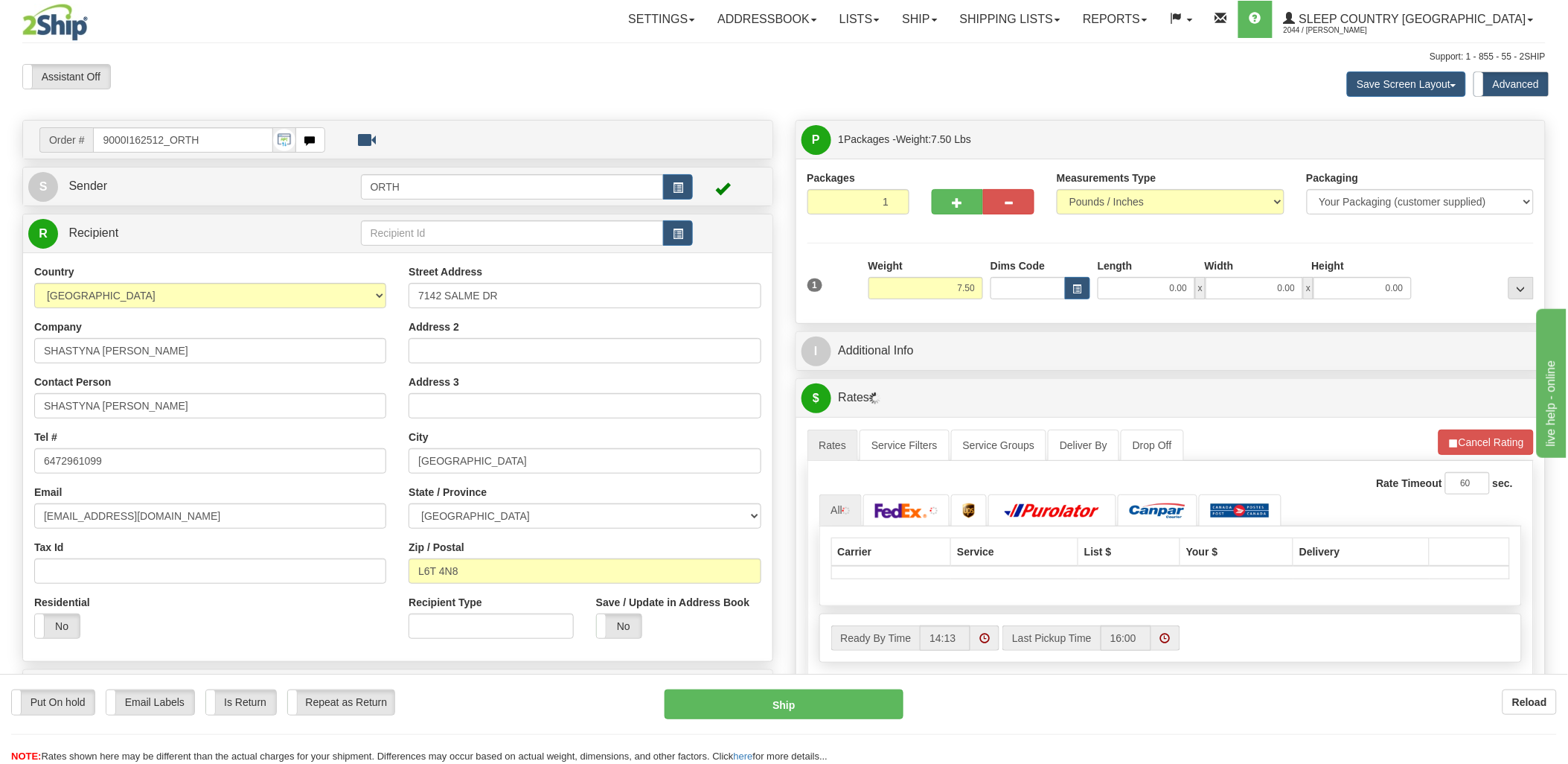
click at [1005, 287] on div "Toggle navigation Settings Shipping Preferences Fields Preferences New" at bounding box center [784, 533] width 1568 height 1066
click at [1008, 277] on input "Dims Code" at bounding box center [1028, 288] width 75 height 23
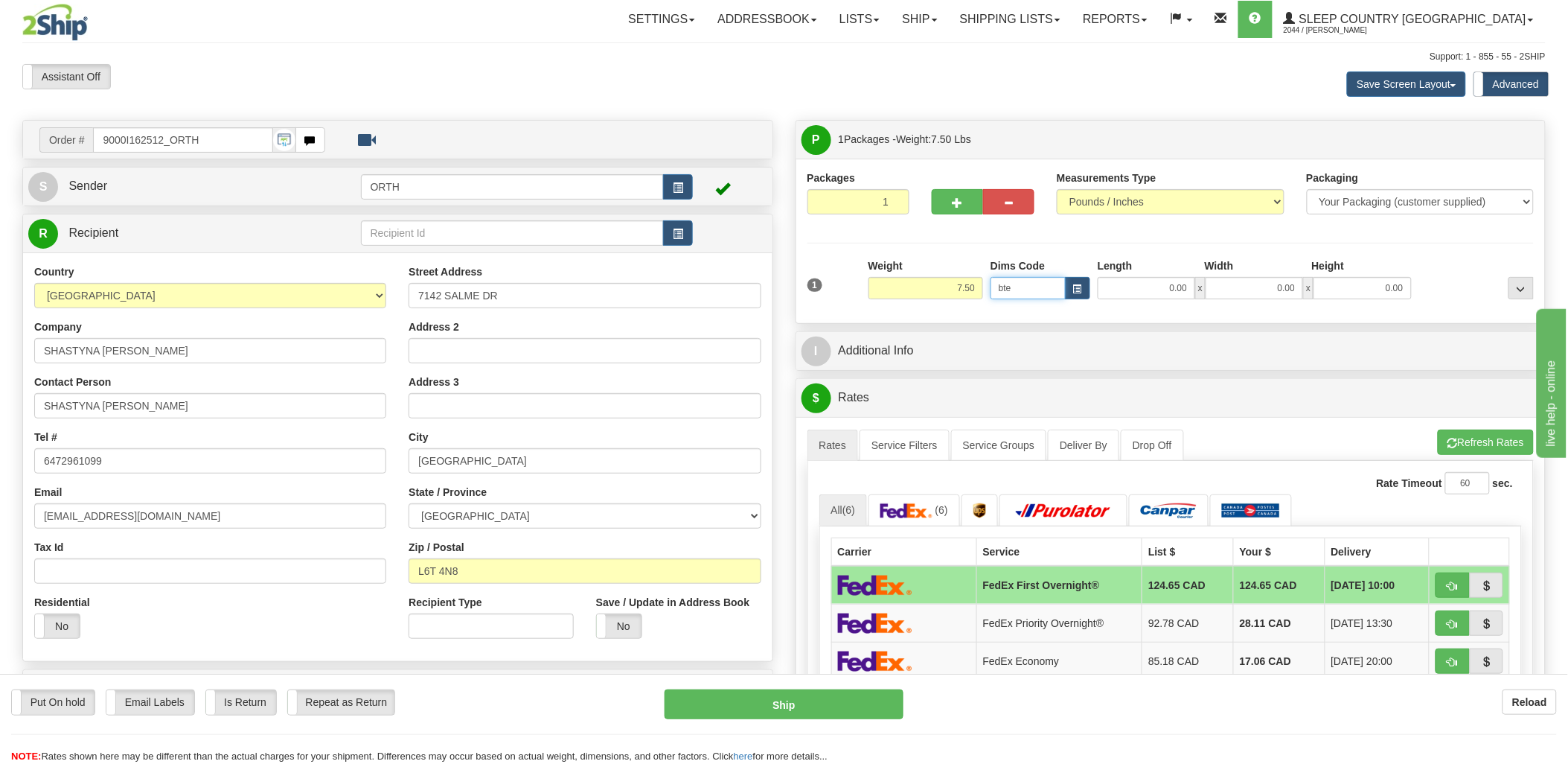
type input "bte"
click button "Delete" at bounding box center [0, 0] width 0 height 0
type input "15.00"
type input "5.00"
type input "25.00"
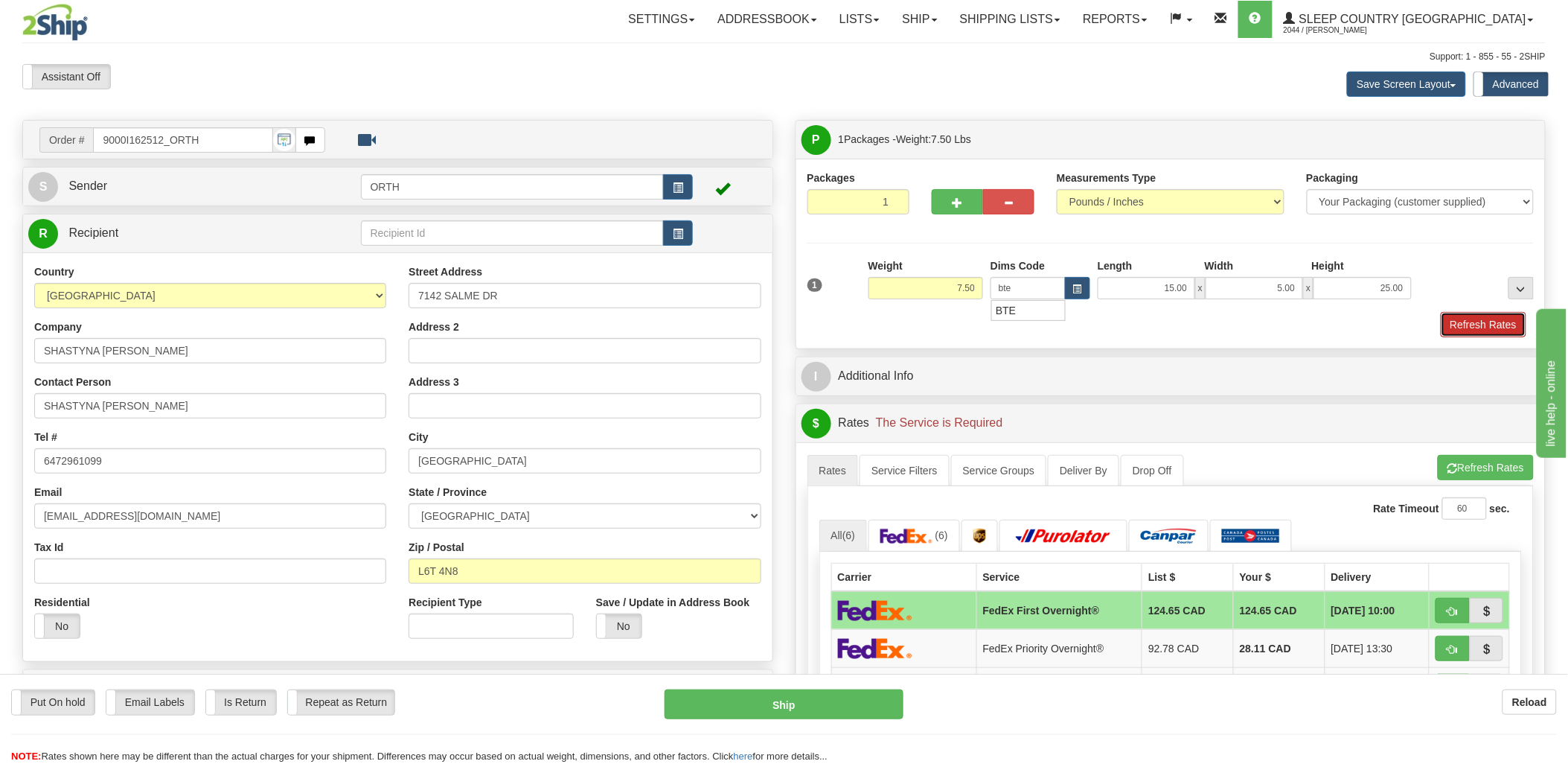
click at [1500, 317] on button "Refresh Rates" at bounding box center [1484, 324] width 86 height 25
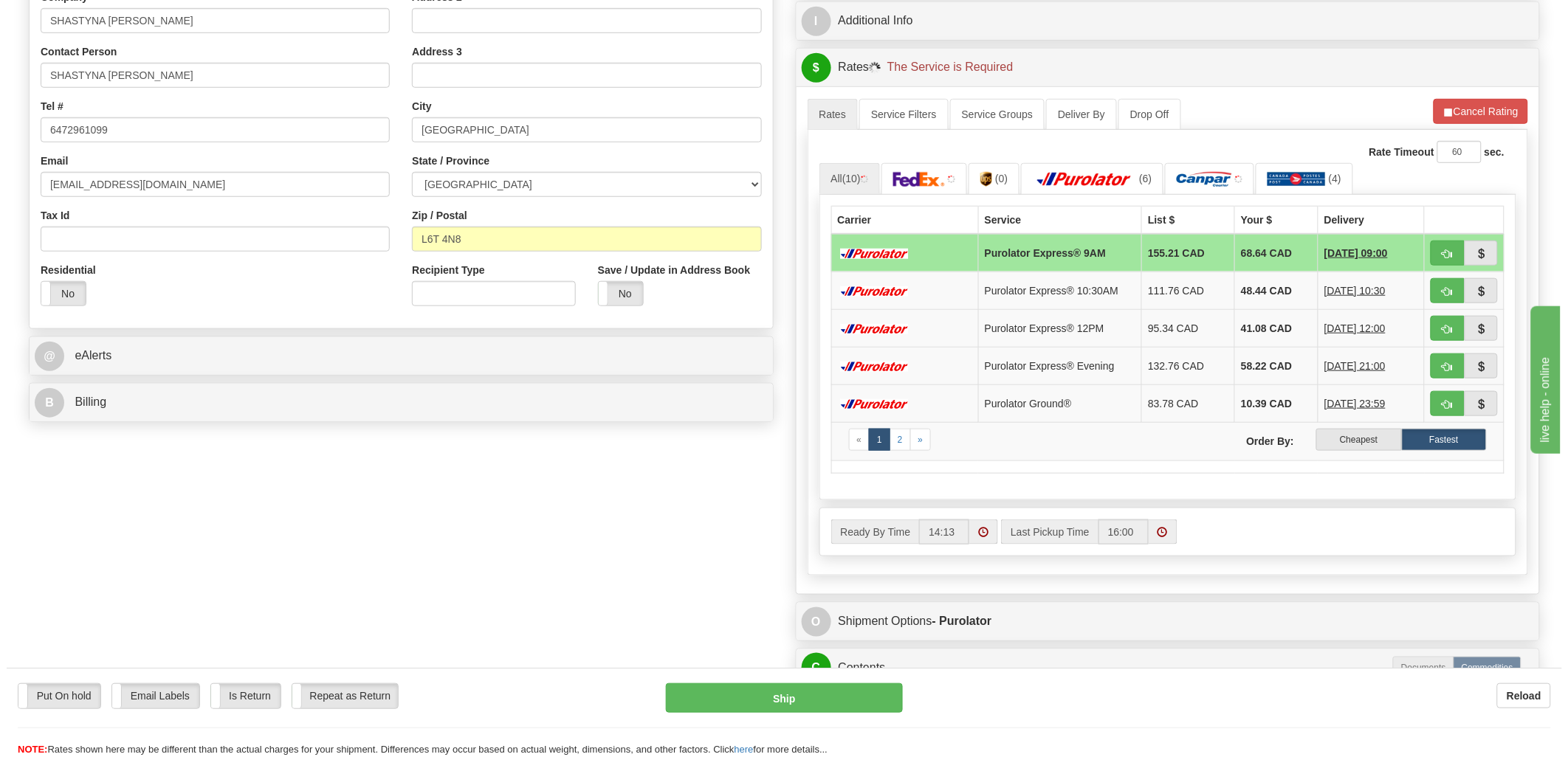
scroll to position [328, 0]
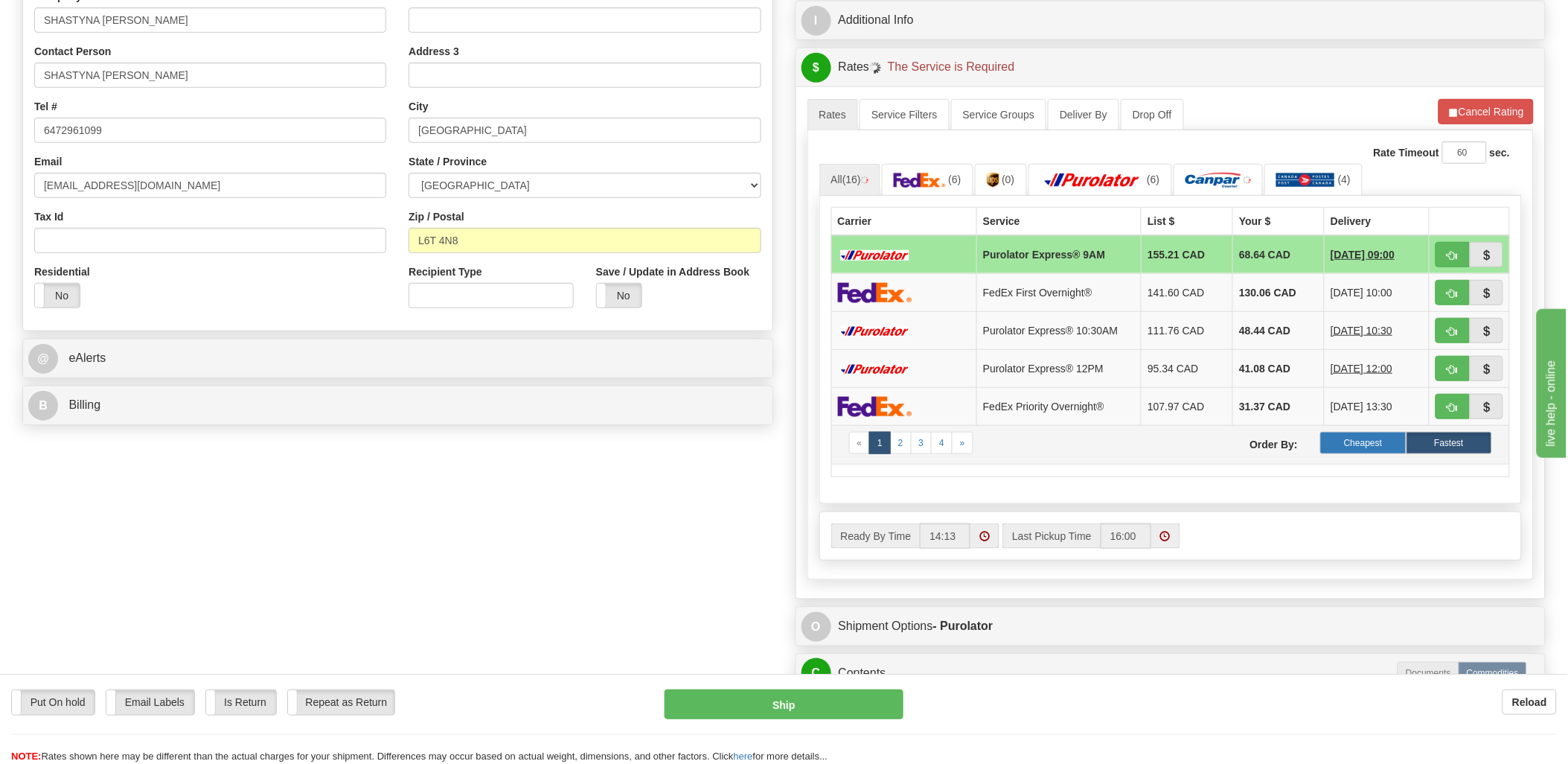
click at [1349, 444] on label "Cheapest" at bounding box center [1363, 443] width 86 height 23
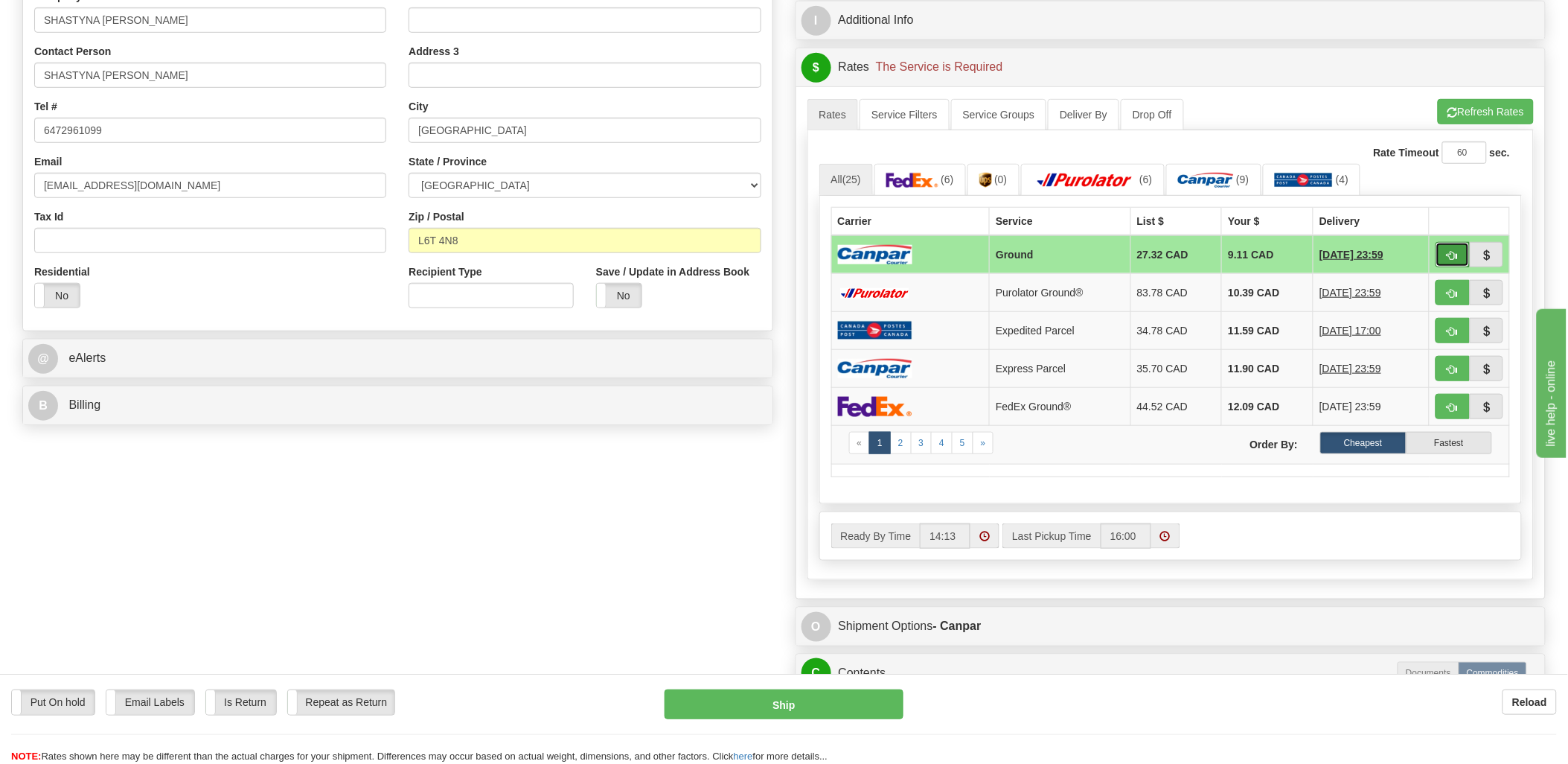
click at [1442, 248] on button "button" at bounding box center [1453, 254] width 34 height 25
type input "1"
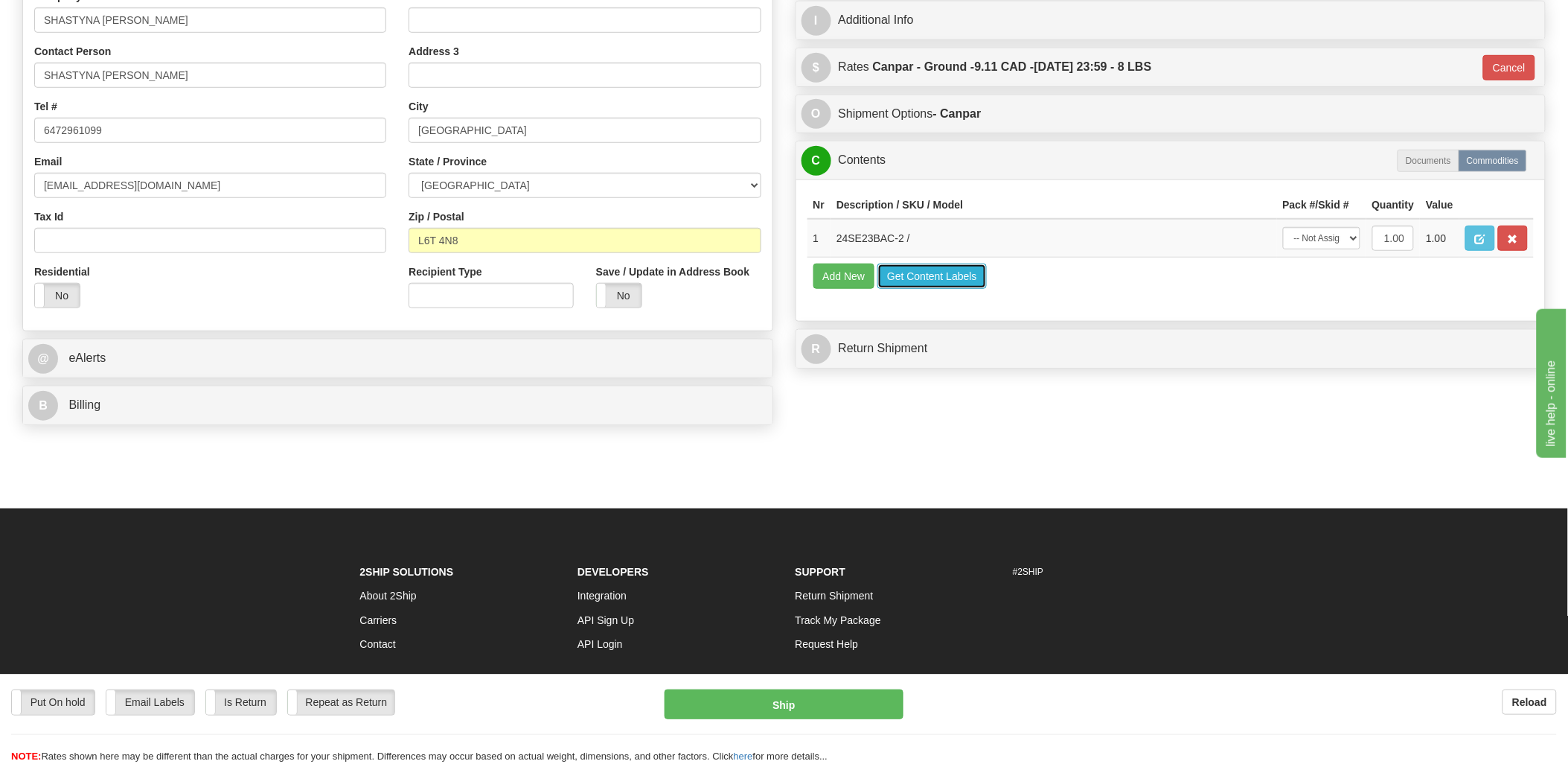
click at [964, 289] on button "Get Content Labels" at bounding box center [932, 276] width 109 height 25
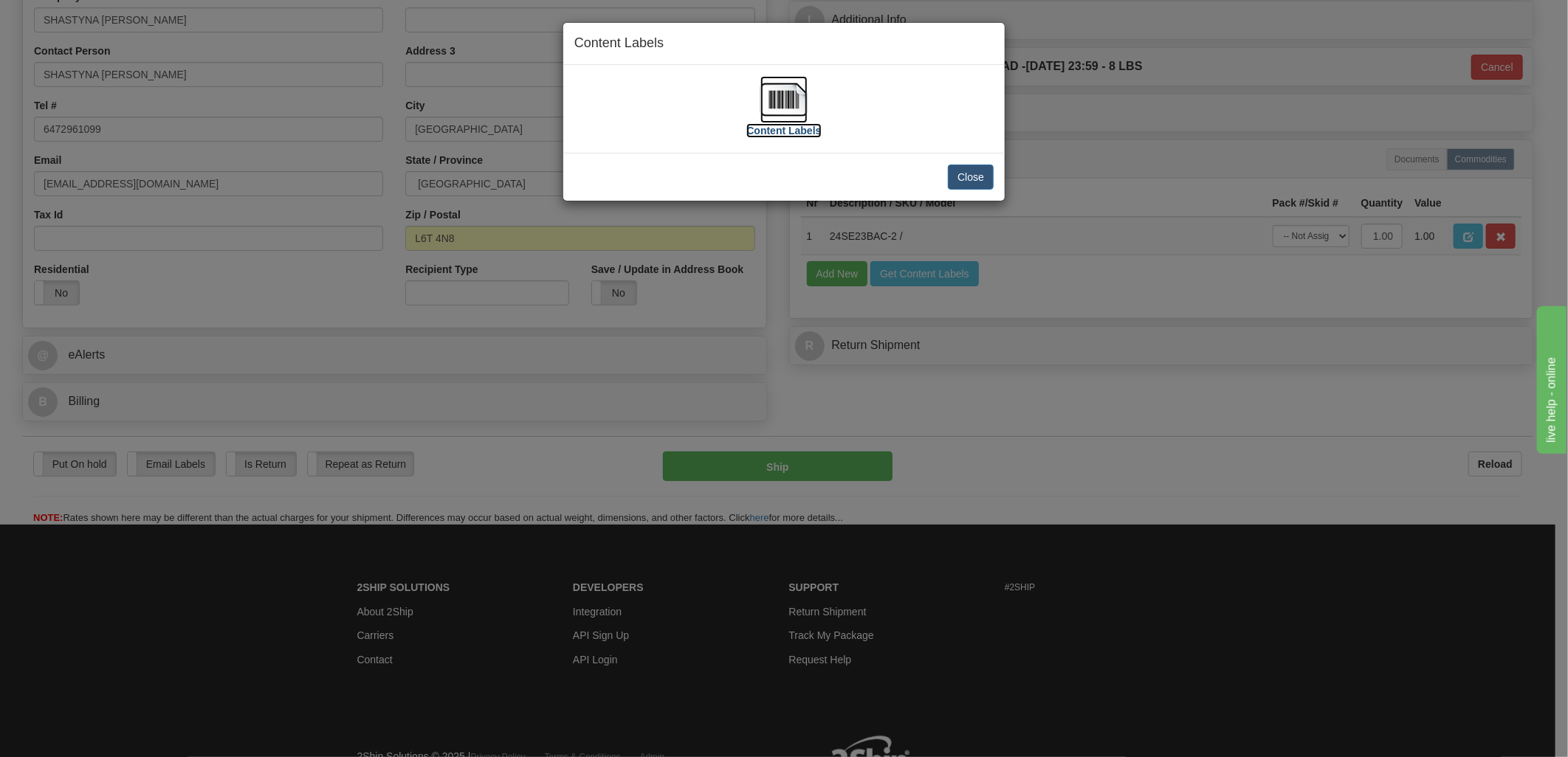
click at [804, 91] on img at bounding box center [784, 99] width 47 height 47
click at [986, 175] on button "Close" at bounding box center [970, 177] width 46 height 25
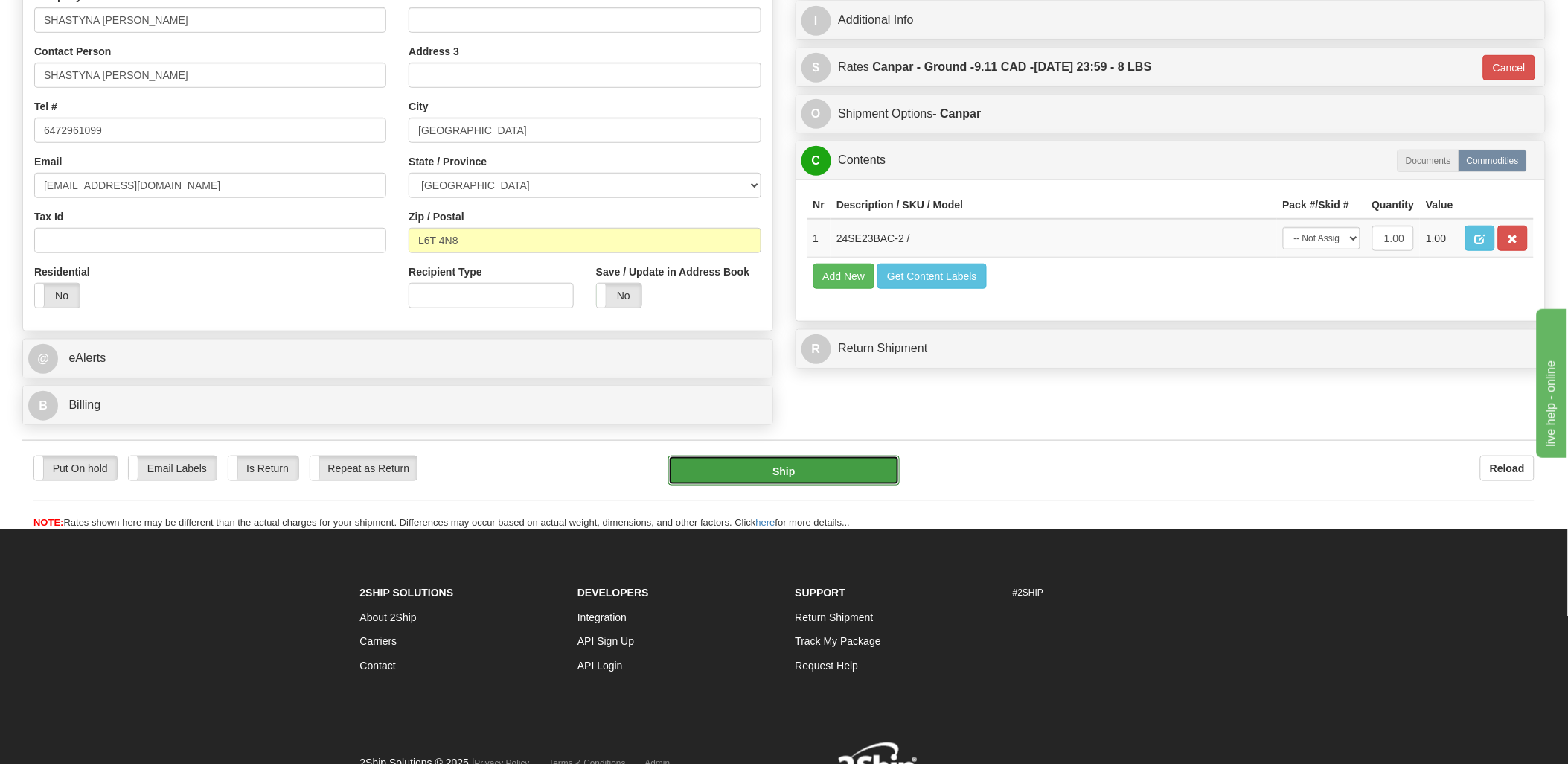
click at [835, 479] on button "Ship" at bounding box center [784, 471] width 231 height 30
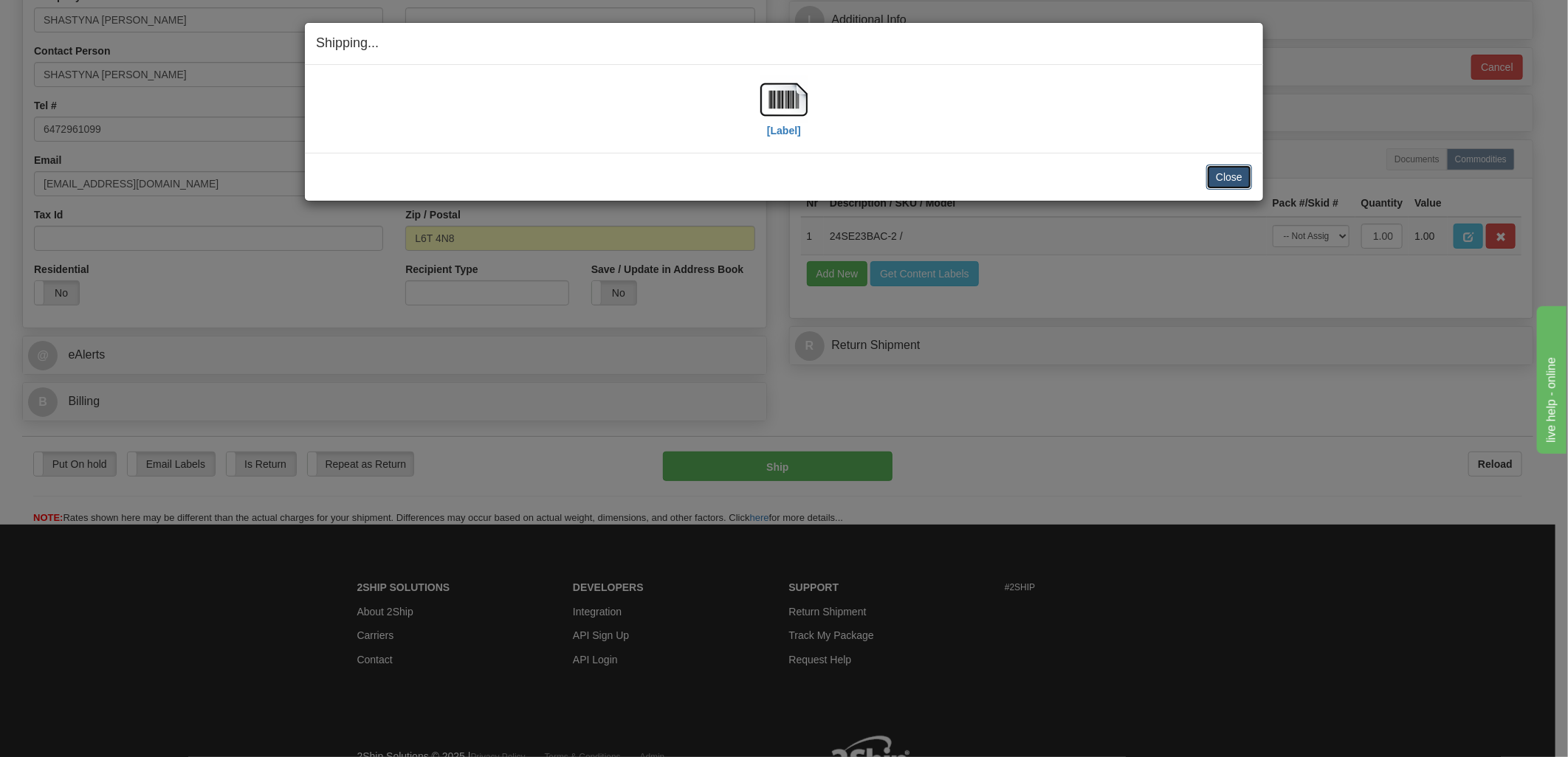
click at [1239, 182] on button "Close" at bounding box center [1229, 177] width 46 height 25
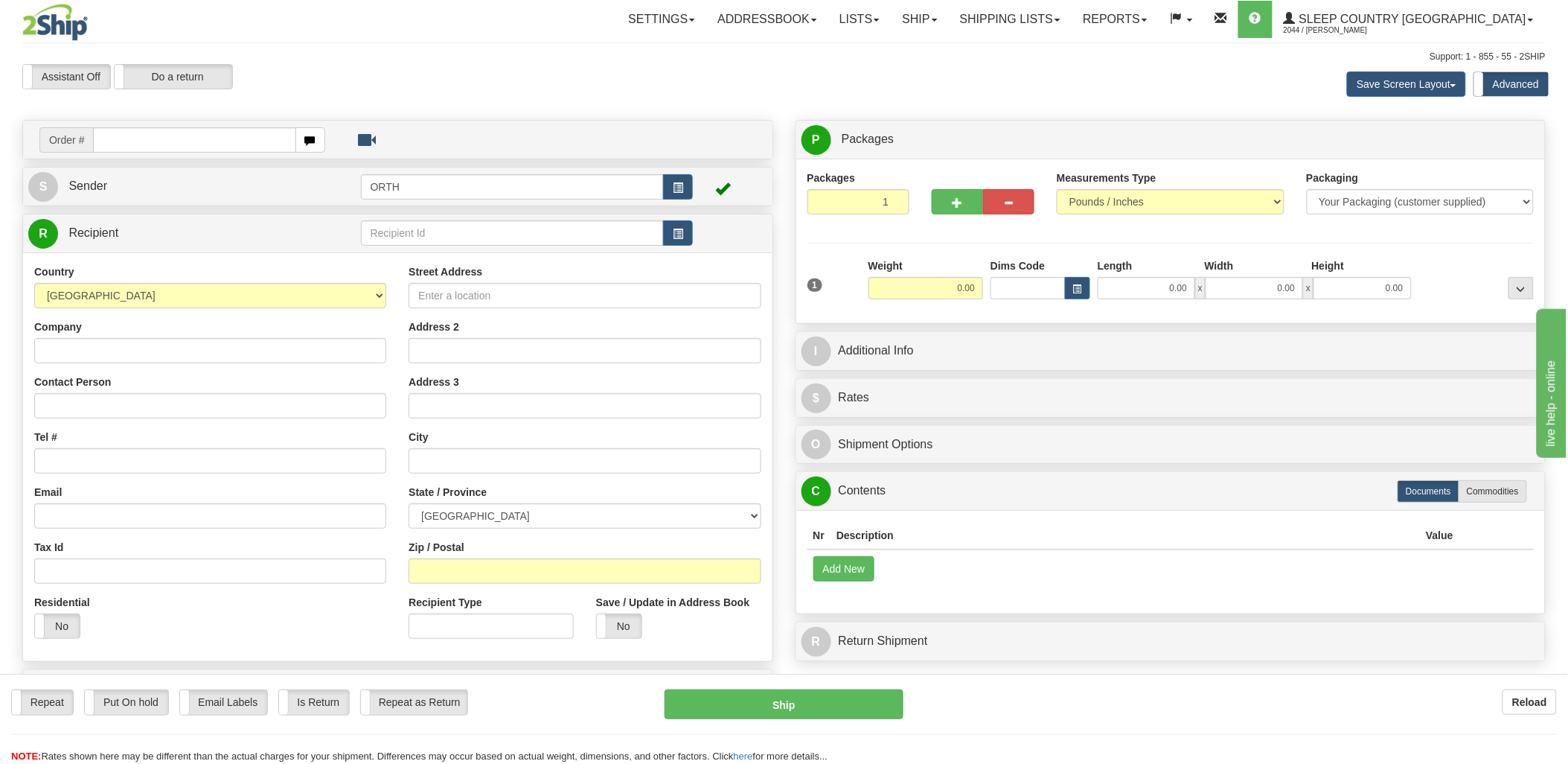
drag, startPoint x: 170, startPoint y: 132, endPoint x: 401, endPoint y: 154, distance: 232.0
click at [170, 133] on input "text" at bounding box center [194, 140] width 203 height 25
type input "9002"
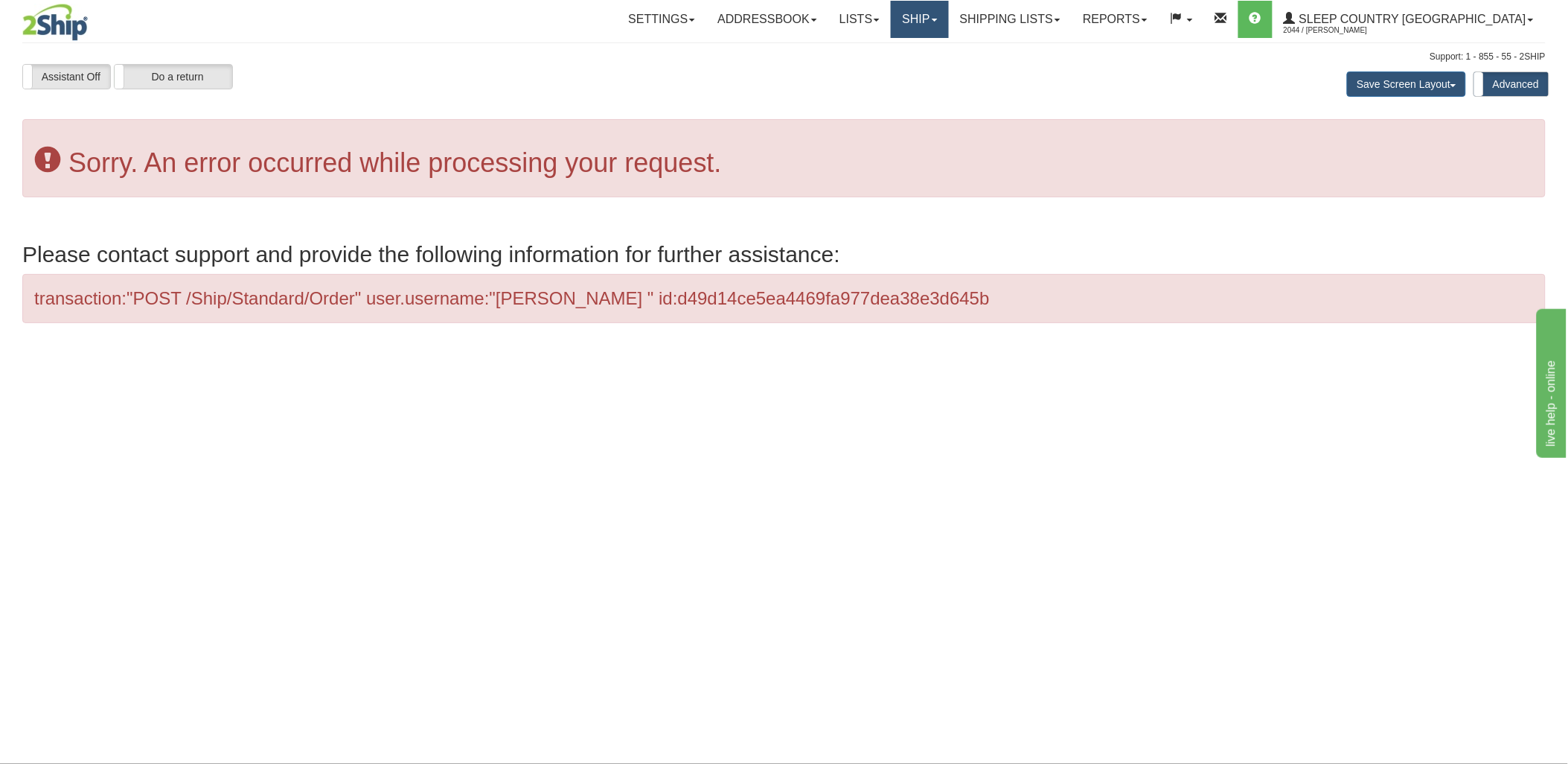
click at [948, 25] on link "Ship" at bounding box center [920, 19] width 58 height 37
click at [948, 45] on link "Ship Screen" at bounding box center [881, 51] width 135 height 19
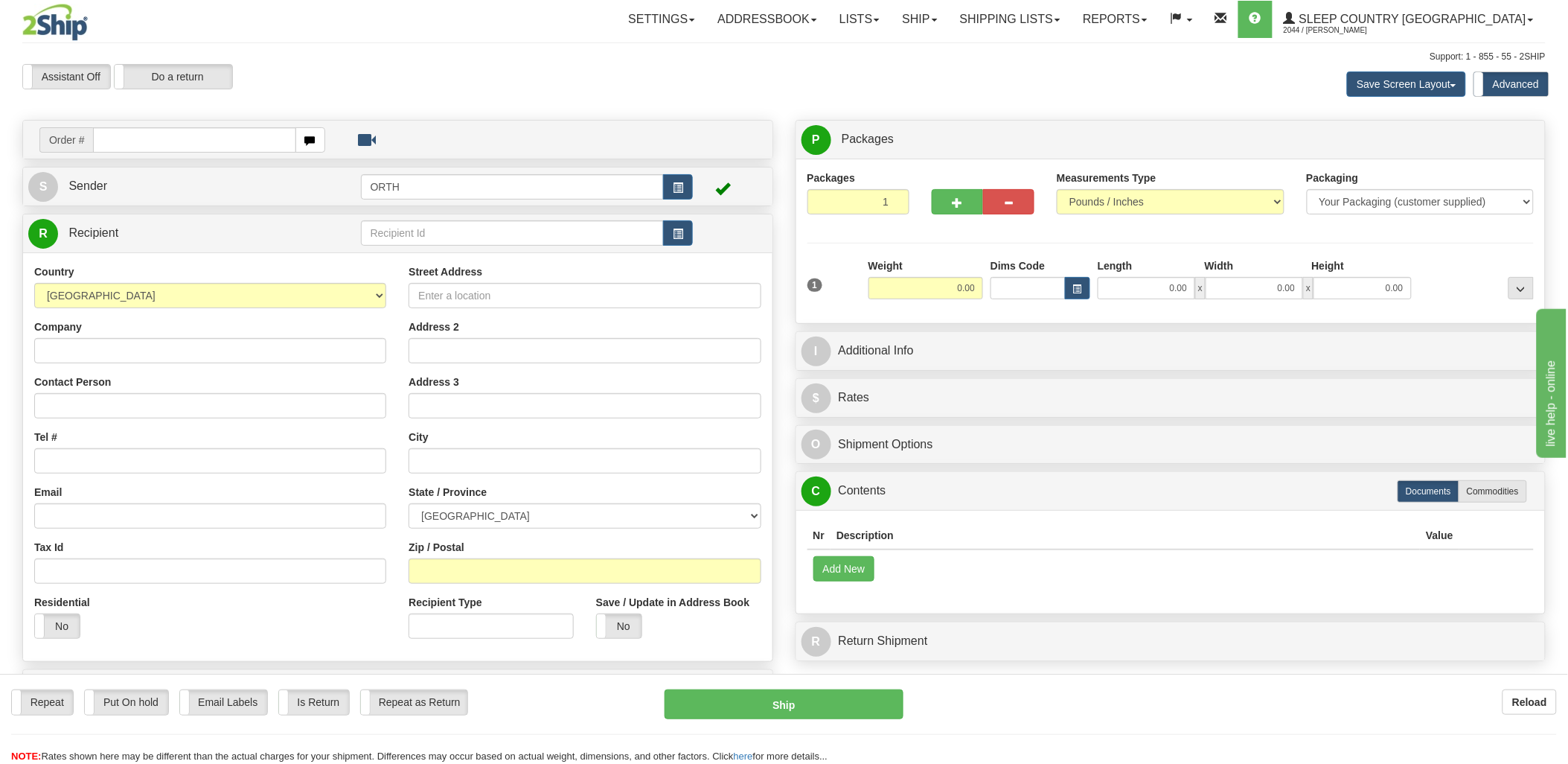
click at [224, 136] on input "text" at bounding box center [194, 140] width 203 height 25
type input "9002i16"
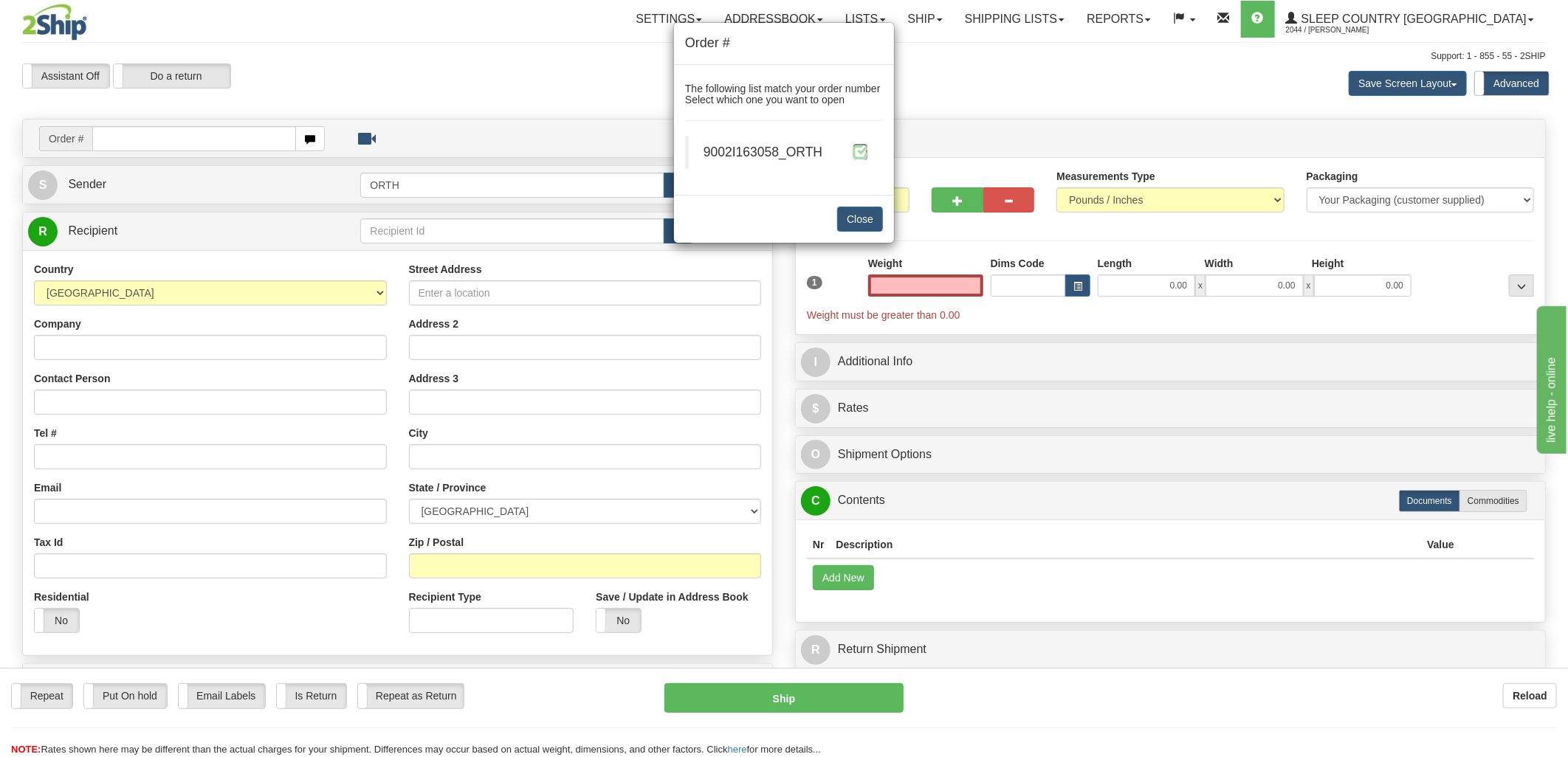
type input "0.00"
click at [859, 146] on span at bounding box center [860, 151] width 15 height 15
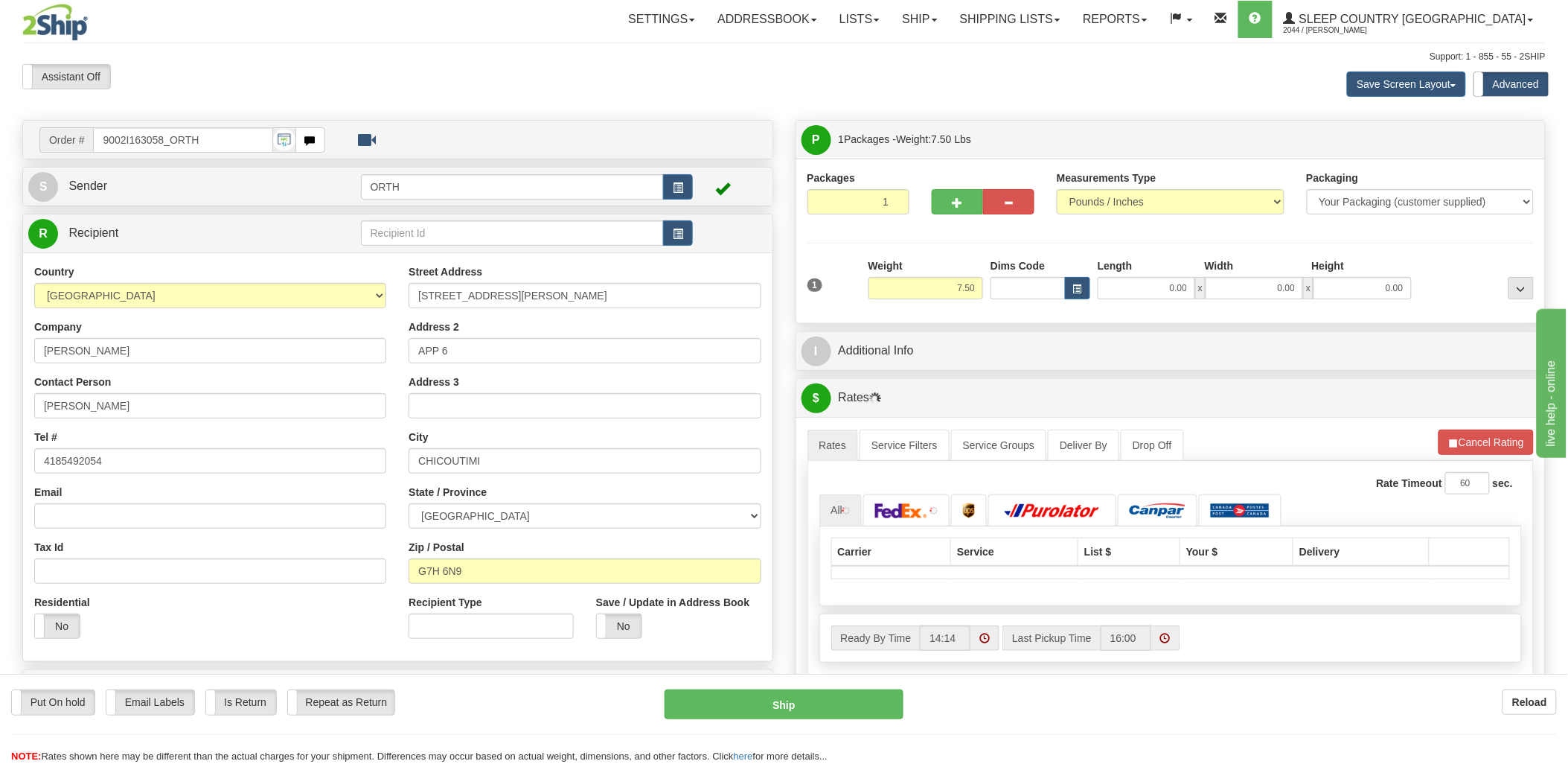
click at [1026, 285] on div "Toggle navigation Settings Shipping Preferences Fields Preferences New" at bounding box center [784, 533] width 1568 height 1066
click at [1022, 286] on input "Dims Code" at bounding box center [1028, 288] width 75 height 23
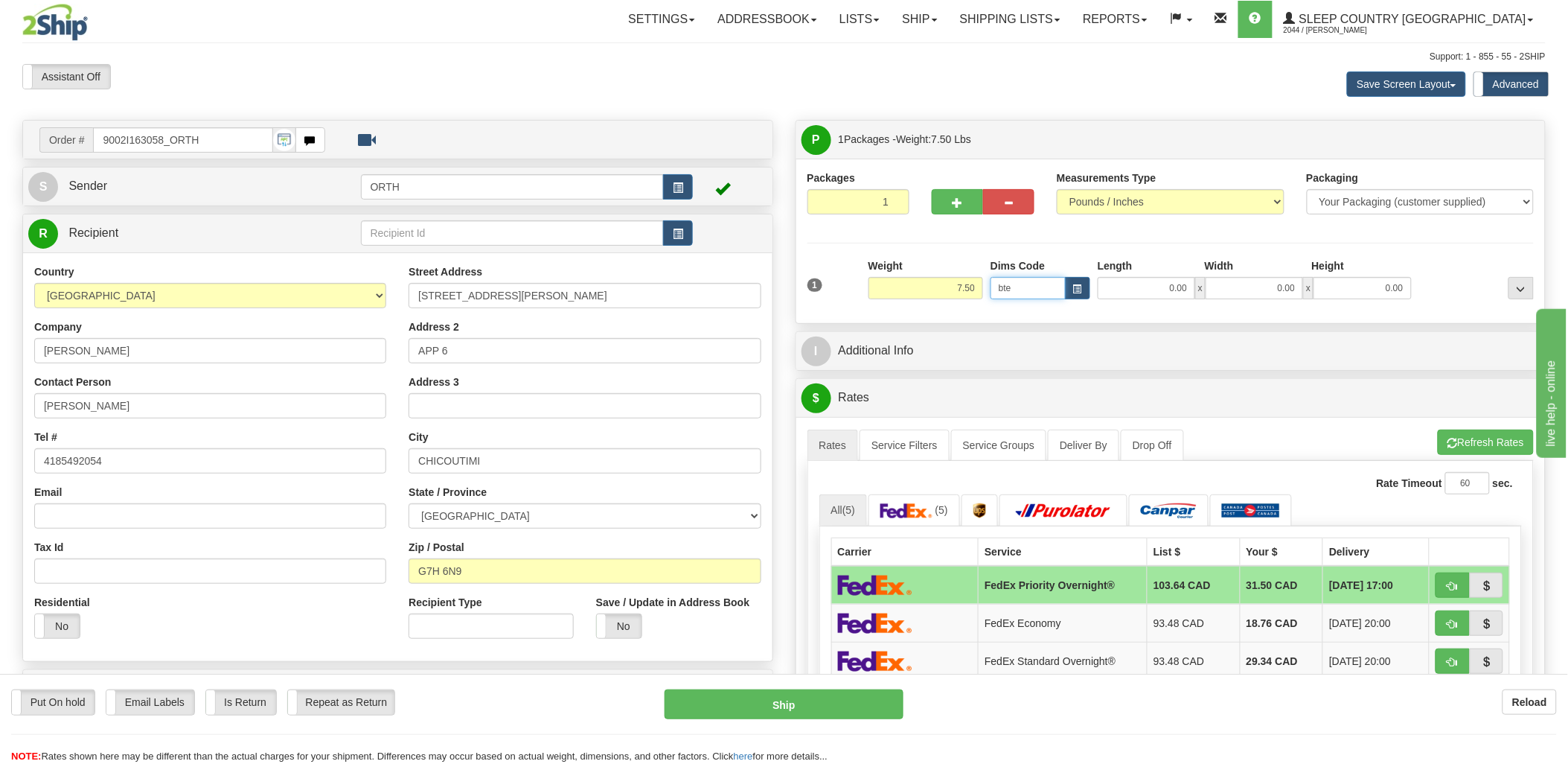
type input "bte"
click button "Delete" at bounding box center [0, 0] width 0 height 0
type input "15.00"
type input "5.00"
type input "25.00"
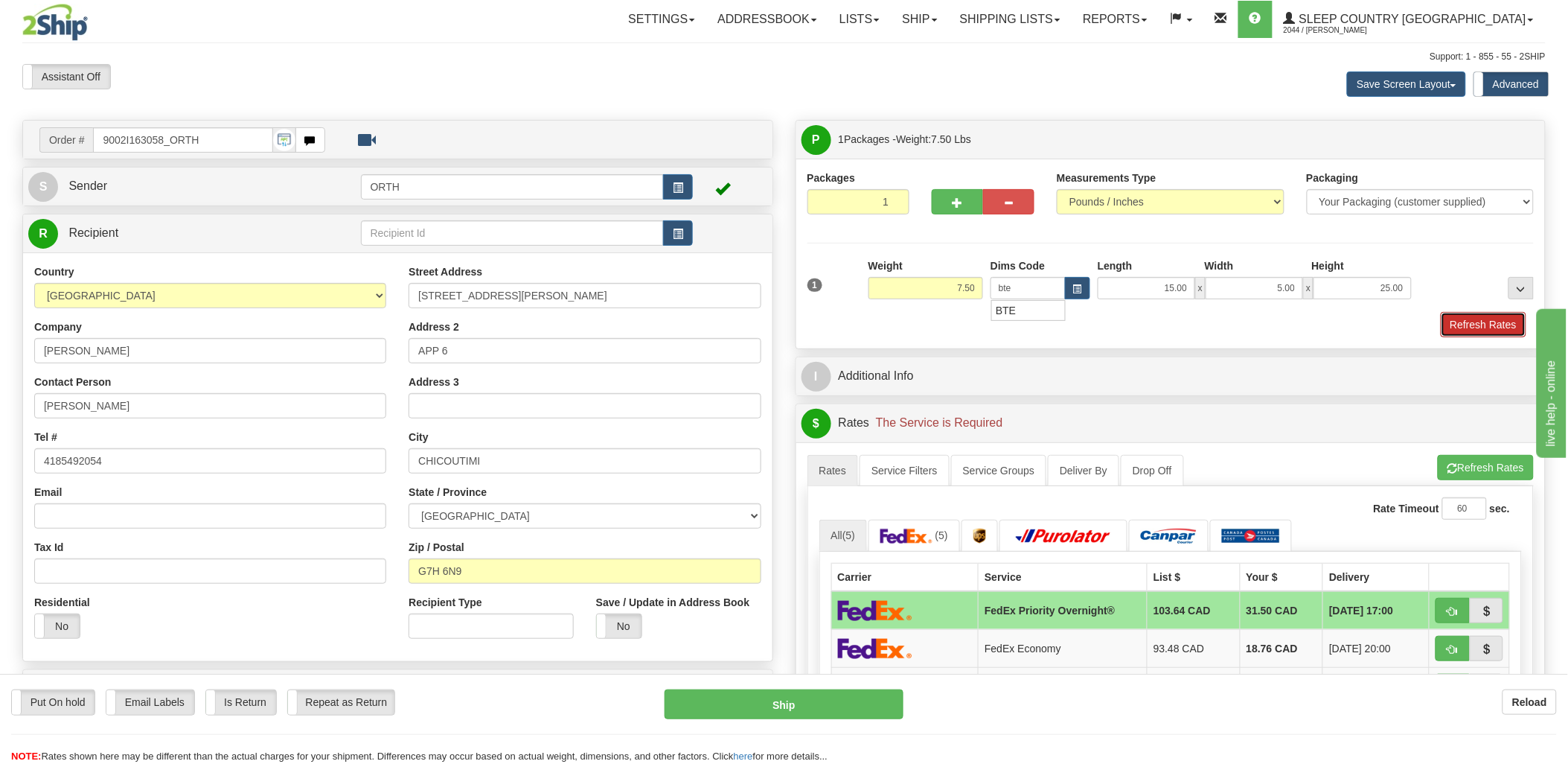
click at [1479, 319] on button "Refresh Rates" at bounding box center [1484, 324] width 86 height 25
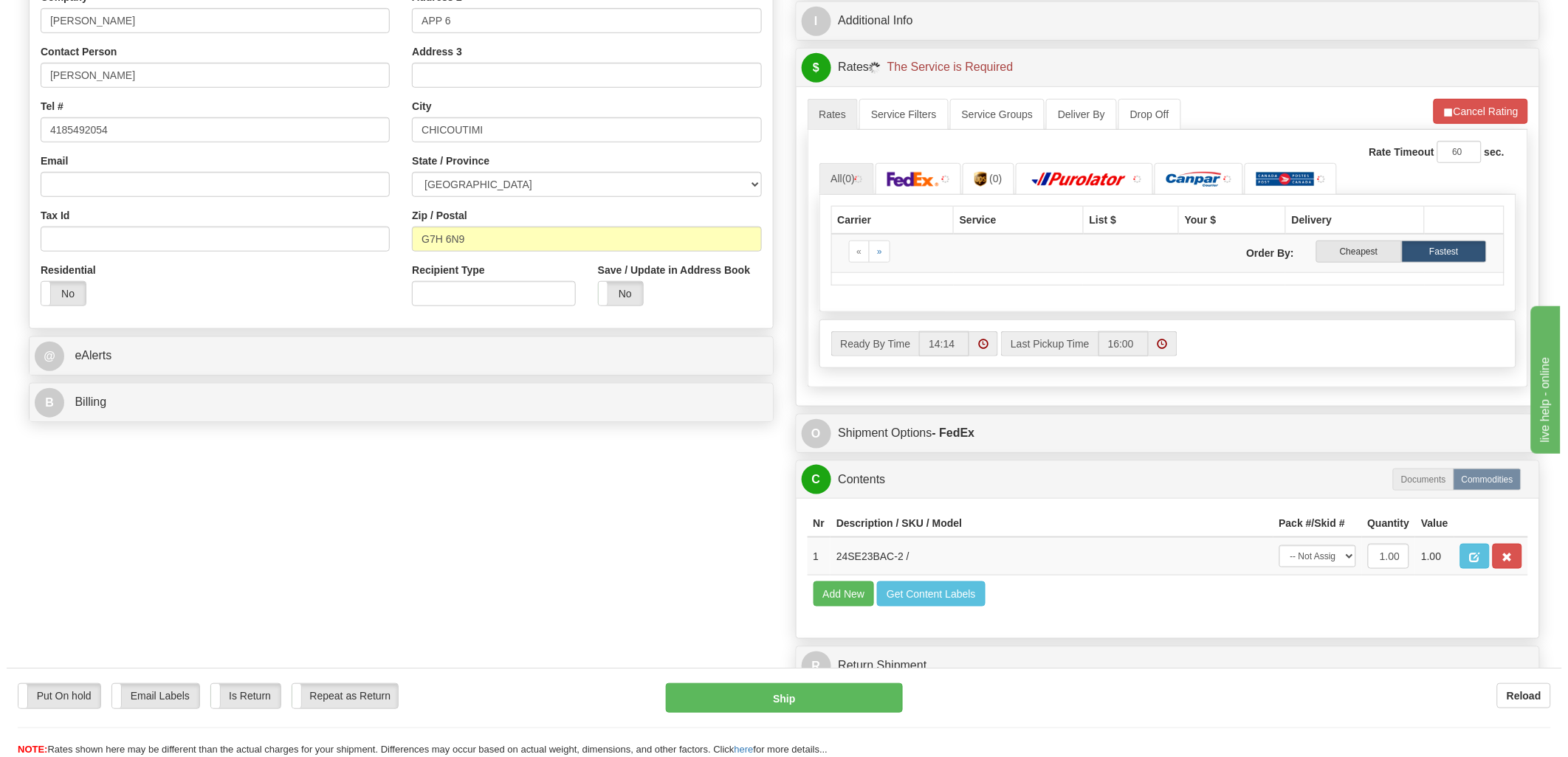
scroll to position [328, 0]
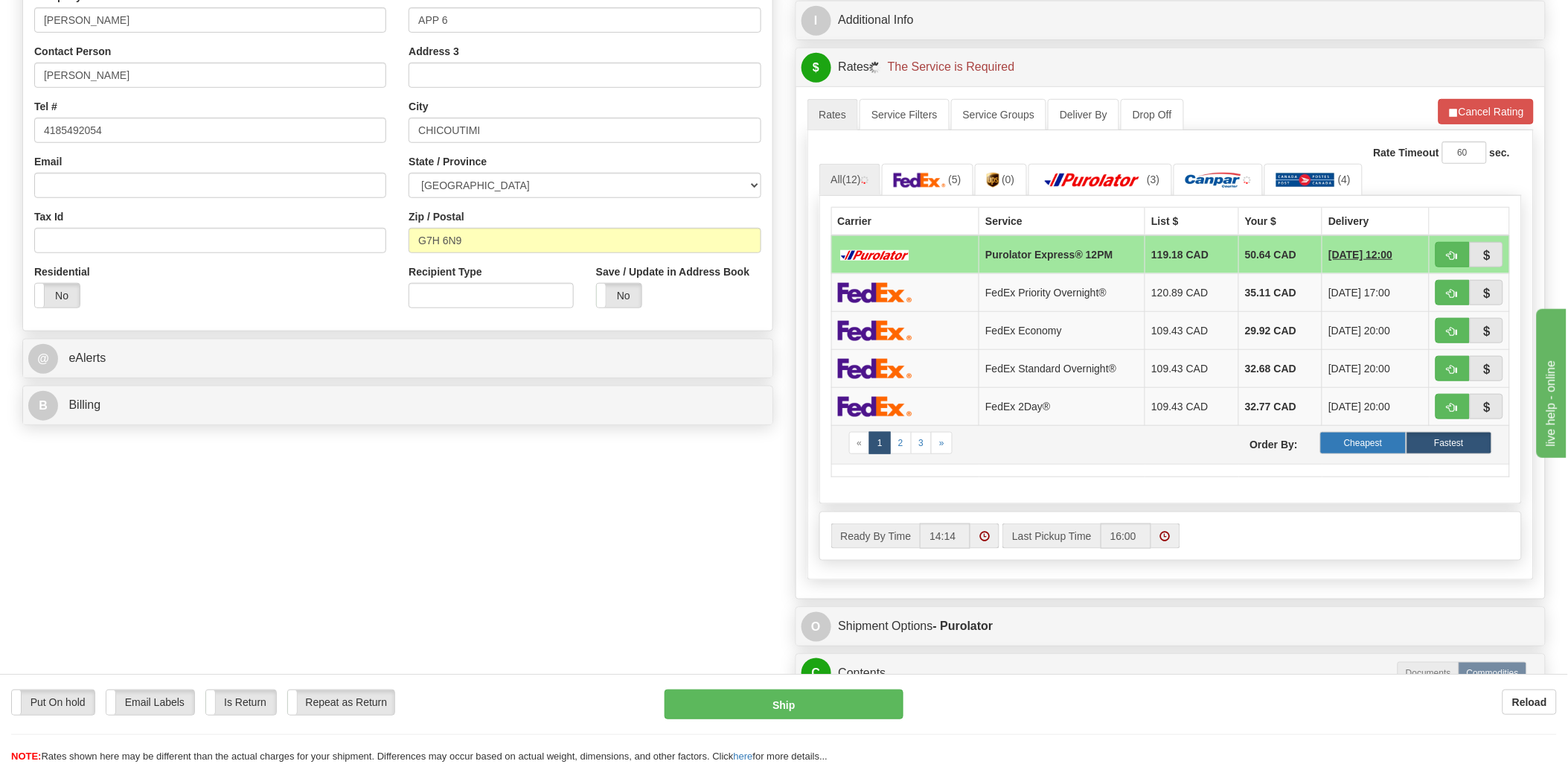
click at [1352, 438] on label "Cheapest" at bounding box center [1363, 443] width 86 height 23
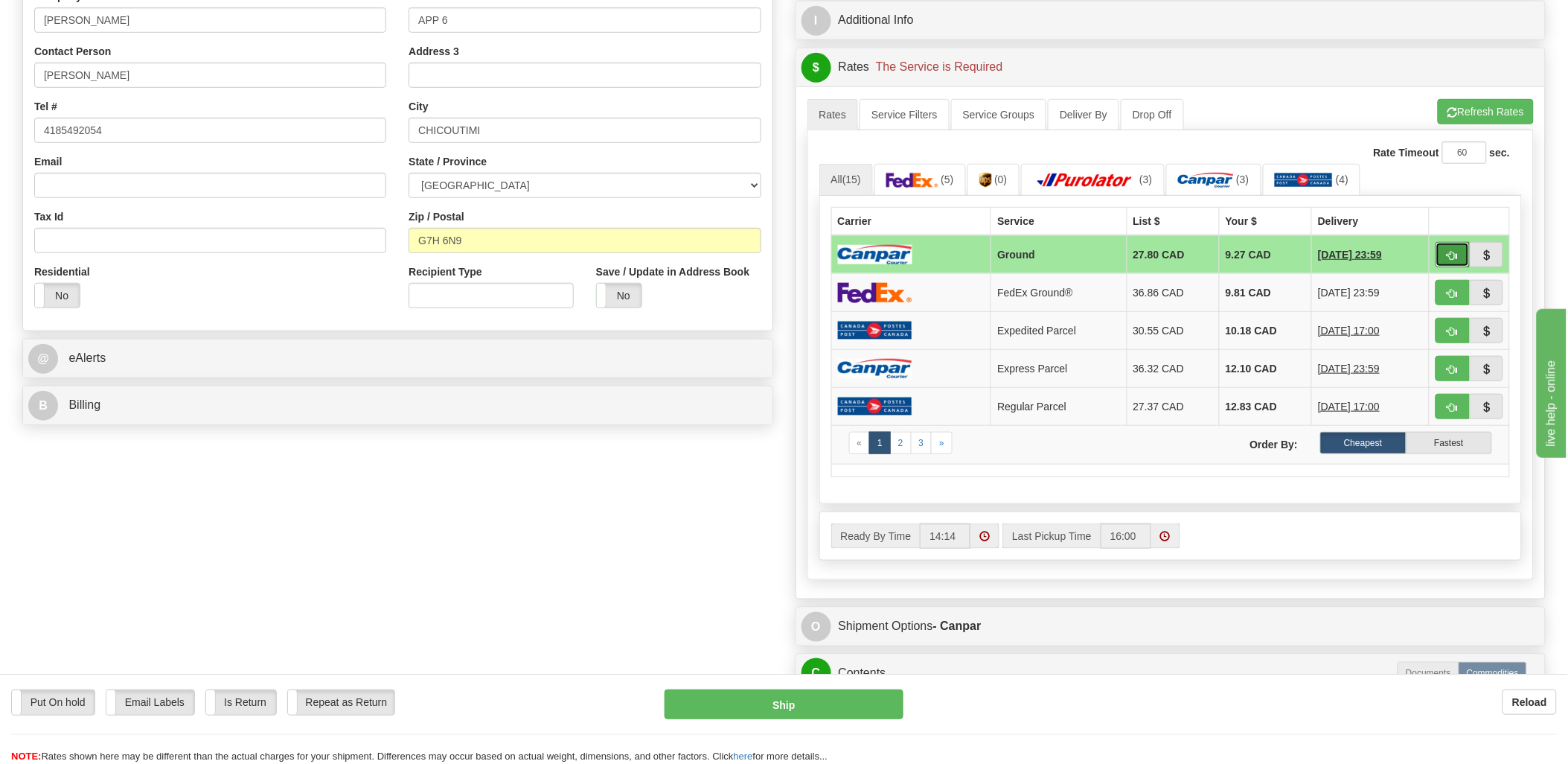
click at [1442, 246] on button "button" at bounding box center [1453, 254] width 34 height 25
type input "1"
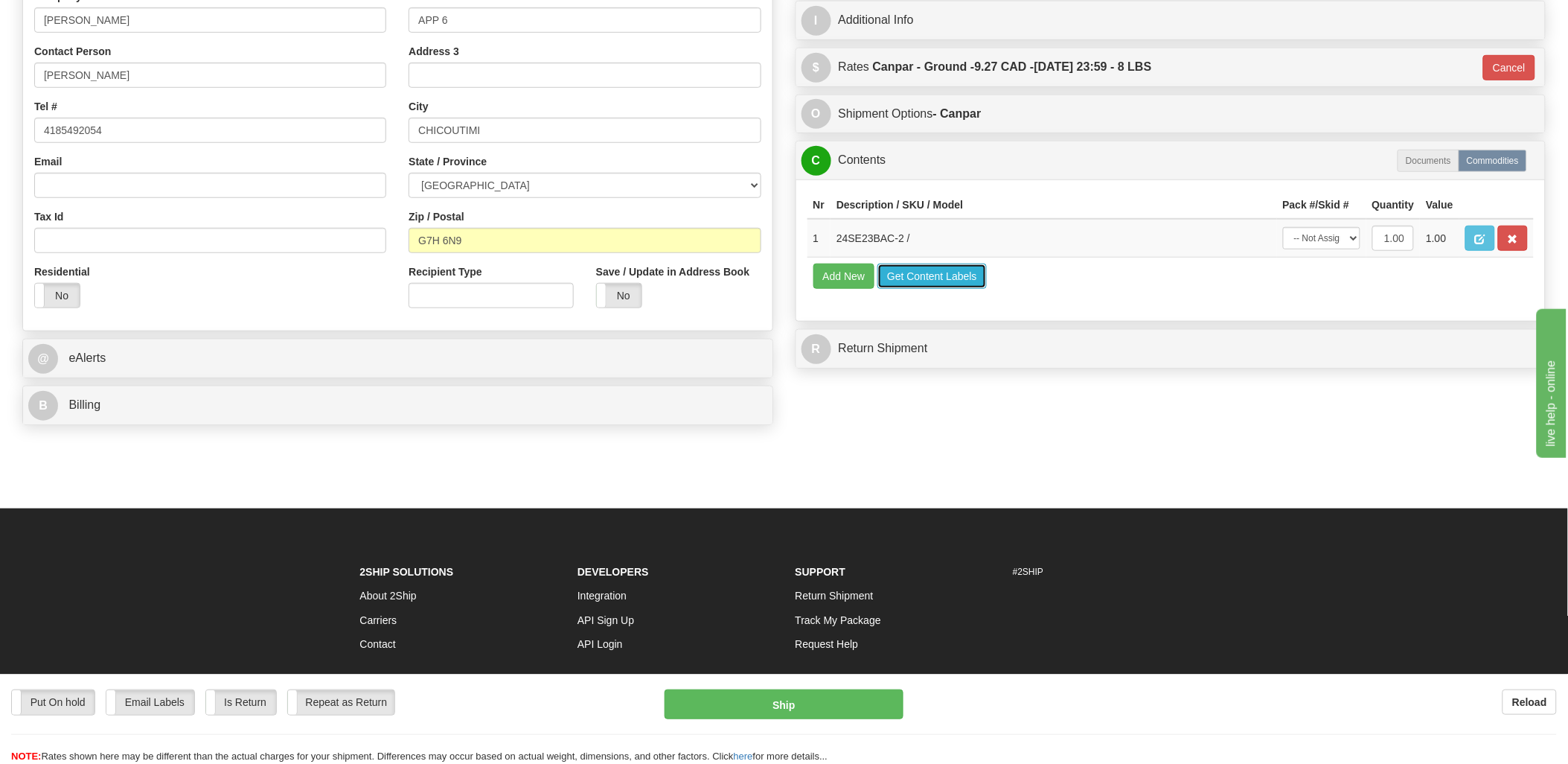
click at [975, 289] on button "Get Content Labels" at bounding box center [932, 276] width 109 height 25
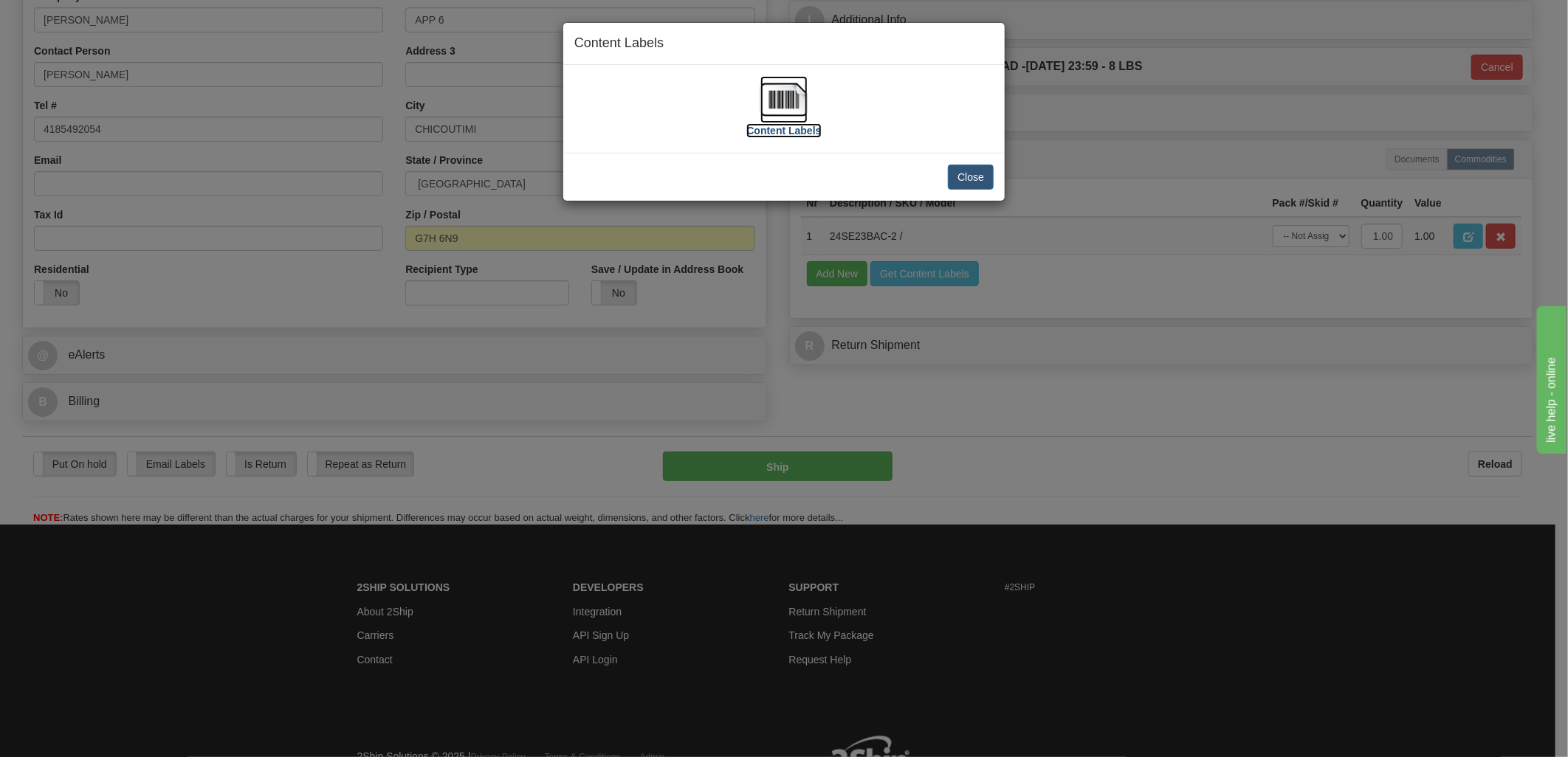
click at [798, 105] on img at bounding box center [784, 99] width 47 height 47
click at [973, 180] on button "Close" at bounding box center [970, 177] width 46 height 25
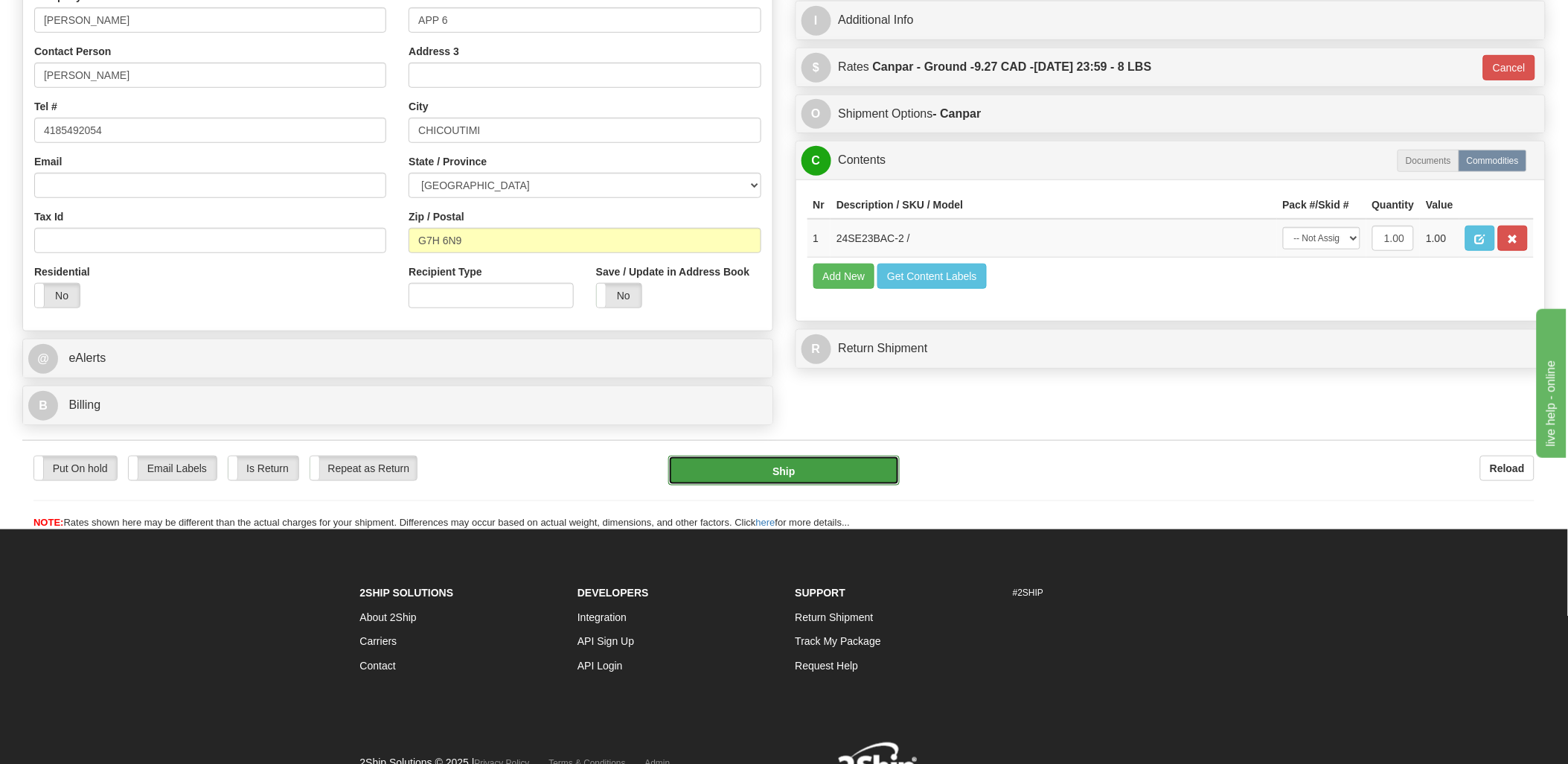
click at [821, 472] on button "Ship" at bounding box center [784, 471] width 231 height 30
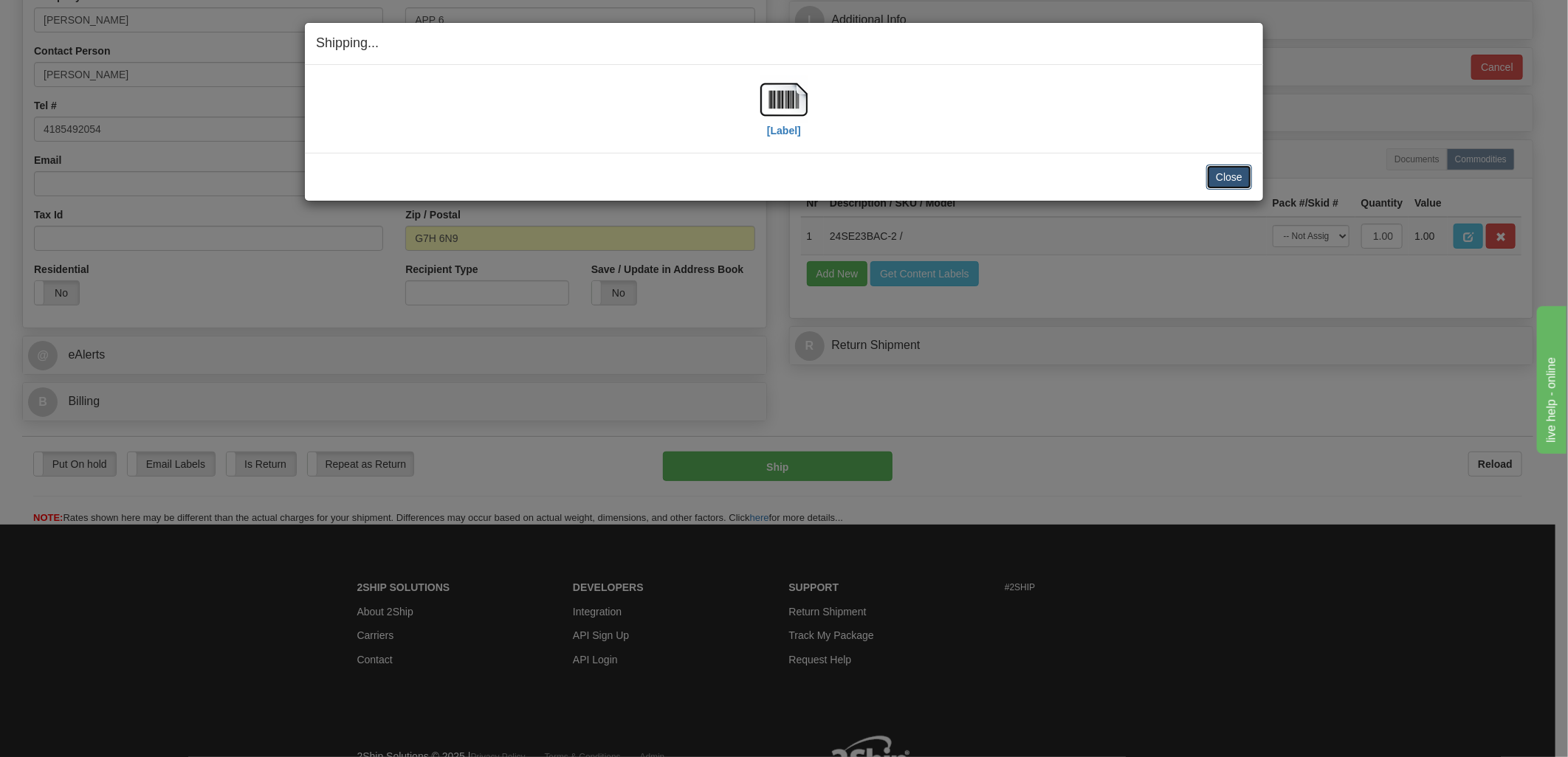
click at [1233, 171] on button "Close" at bounding box center [1229, 177] width 46 height 25
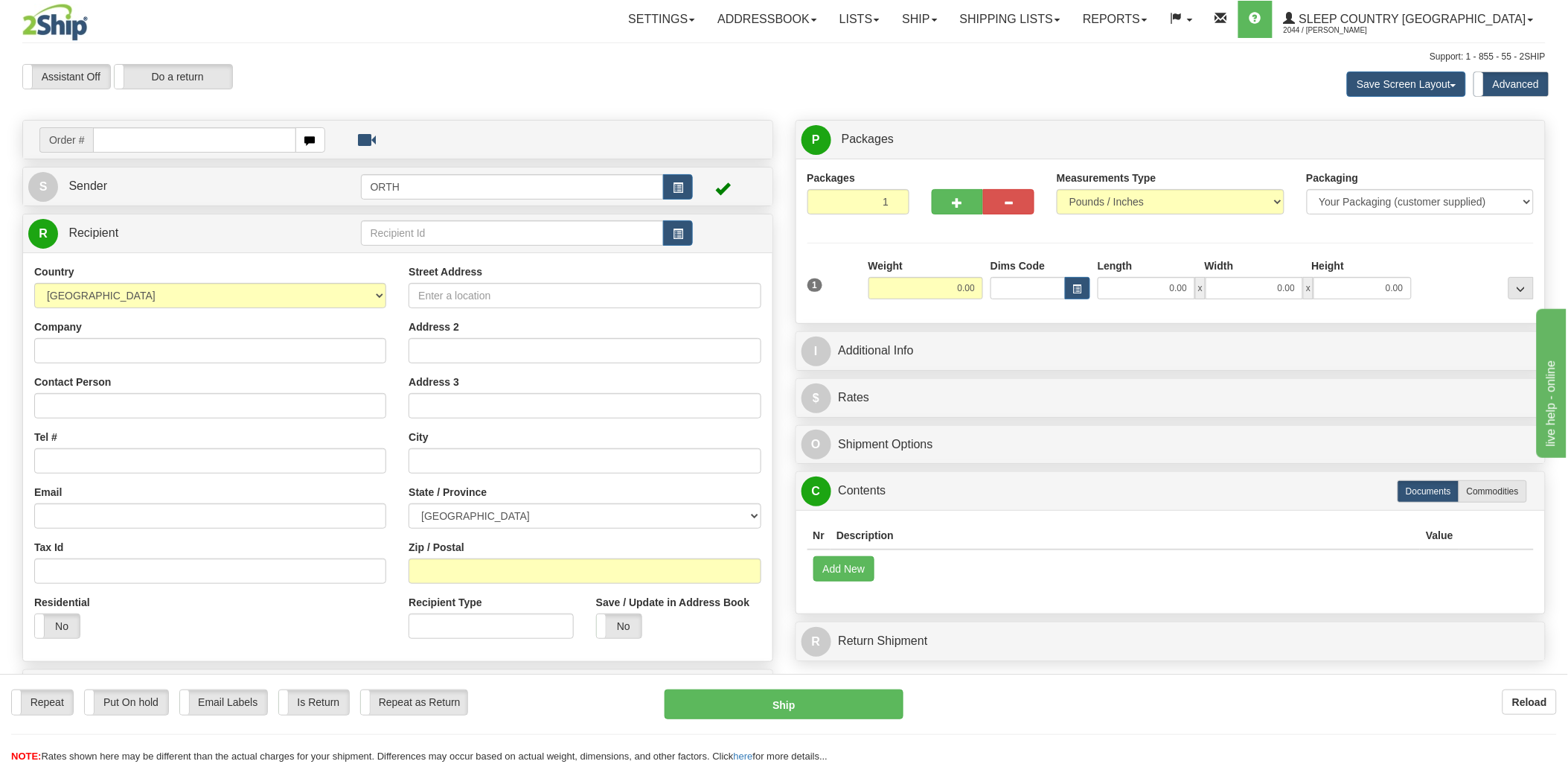
click at [162, 140] on input "text" at bounding box center [194, 140] width 203 height 25
click at [164, 140] on input "text" at bounding box center [194, 140] width 203 height 25
type input "9000i"
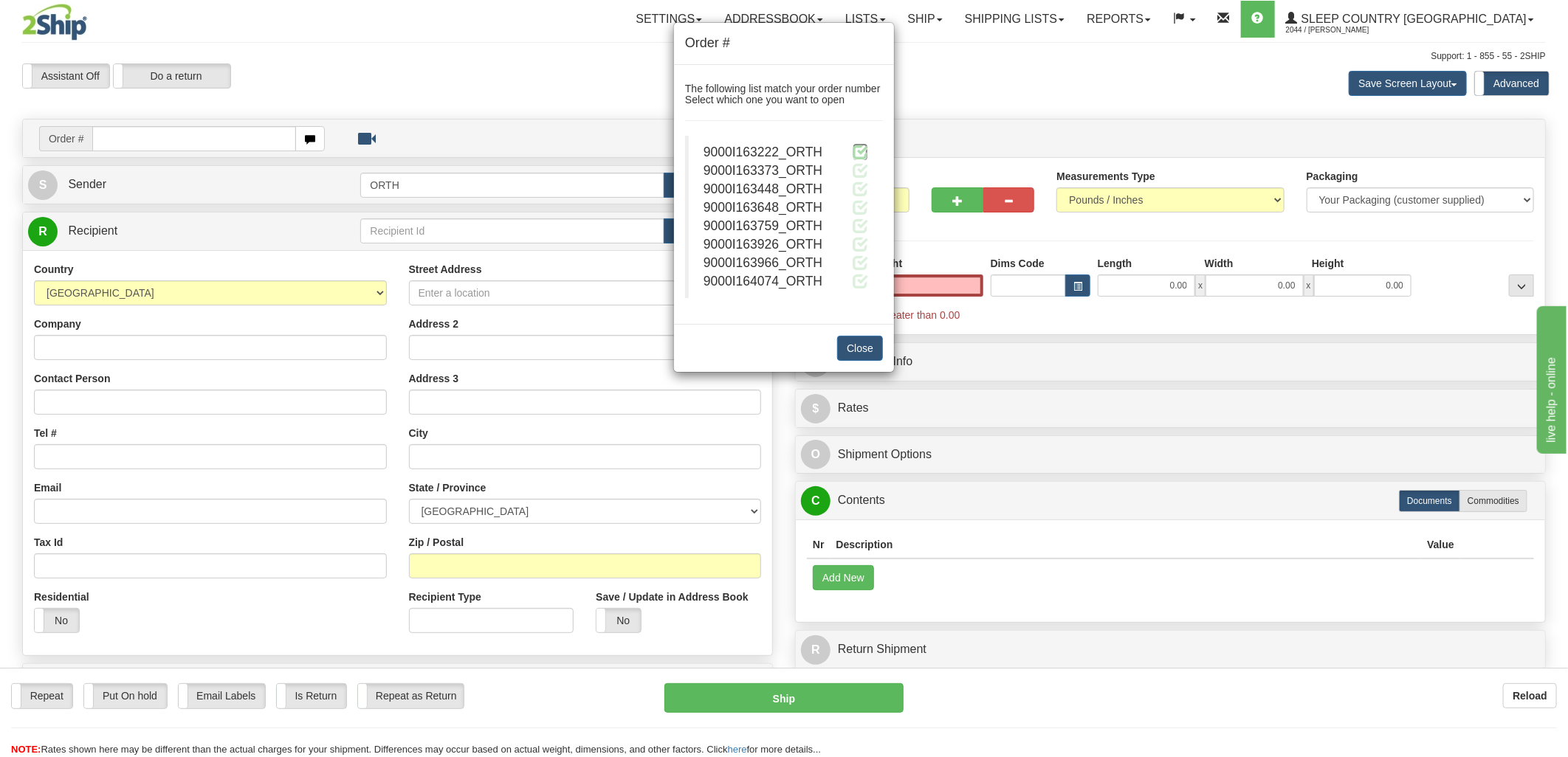
type input "0.00"
click at [864, 148] on span at bounding box center [860, 151] width 15 height 15
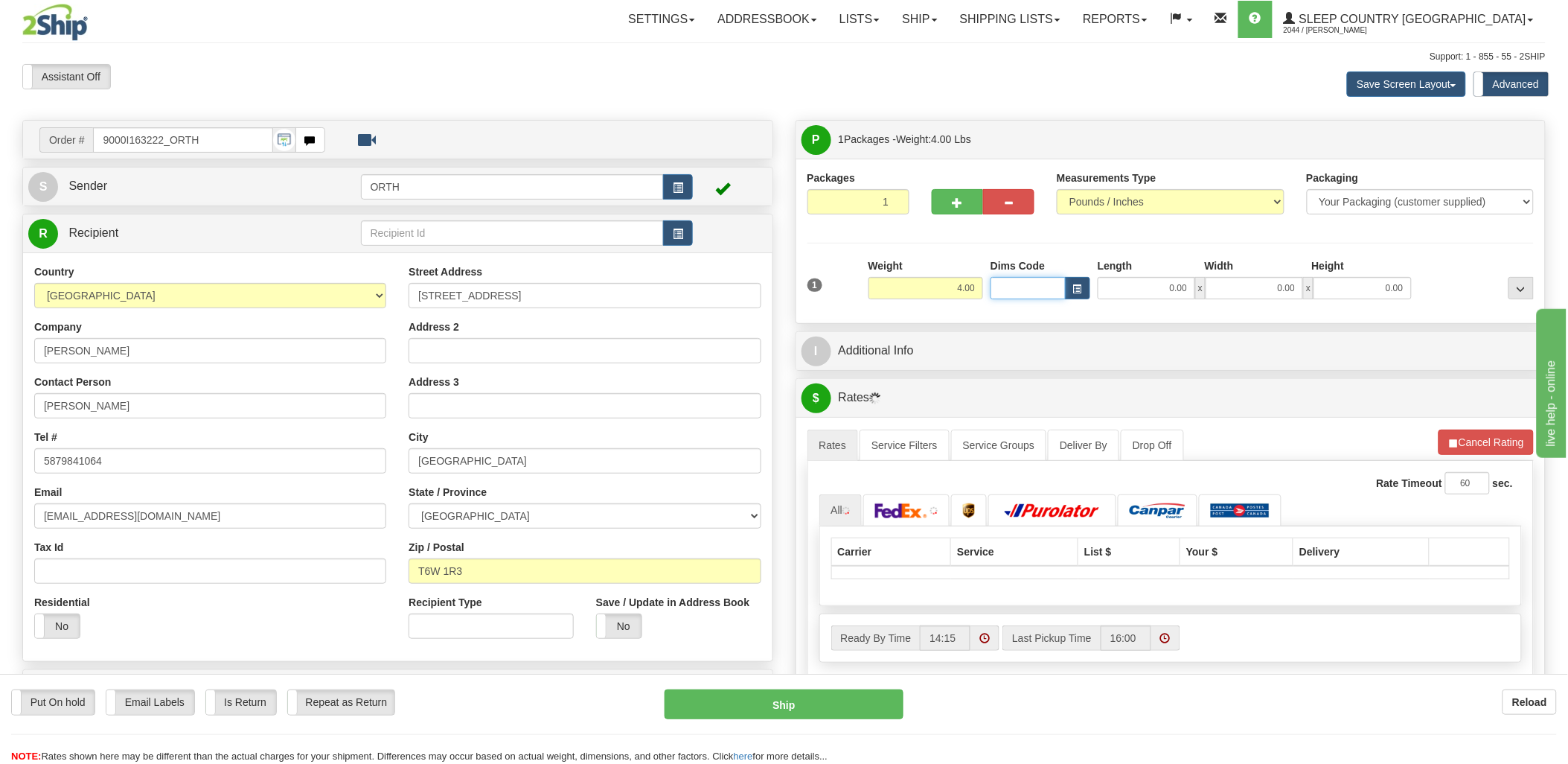
click at [1010, 291] on input "Dims Code" at bounding box center [1028, 288] width 75 height 23
type input "bte"
click button "Delete" at bounding box center [0, 0] width 0 height 0
type input "15.00"
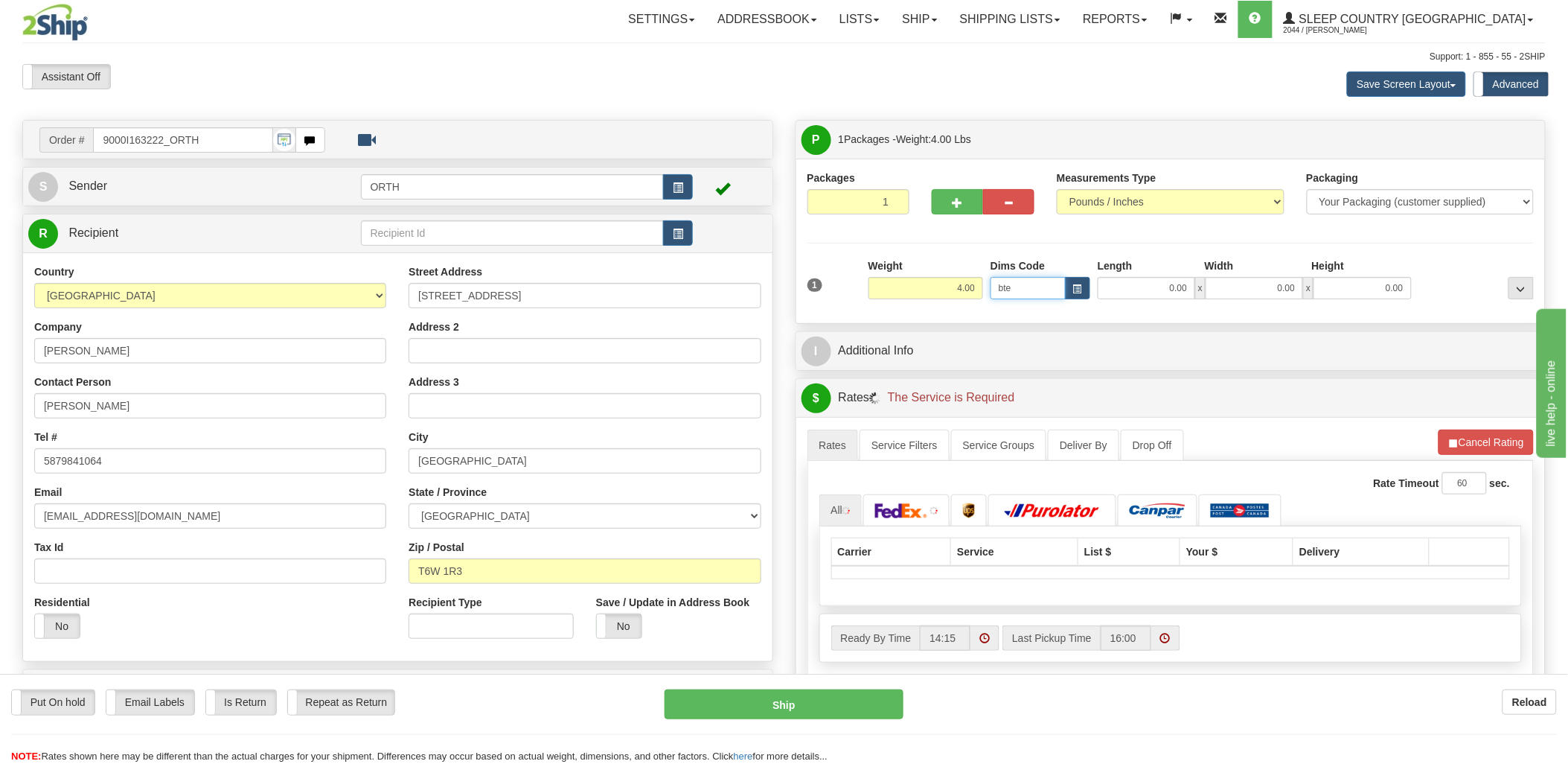
type input "5.00"
type input "25.00"
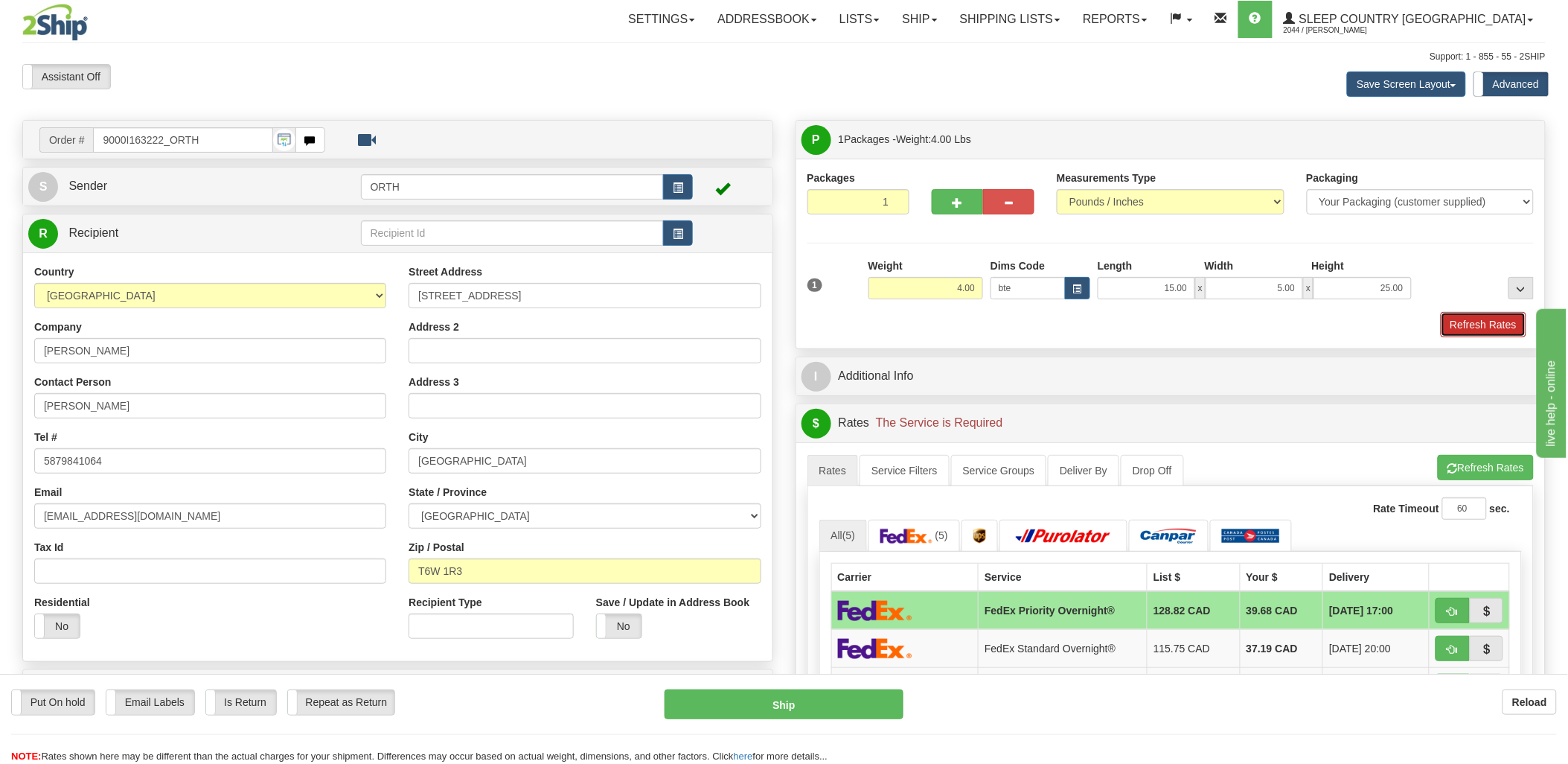
click at [1513, 316] on button "Refresh Rates" at bounding box center [1484, 324] width 86 height 25
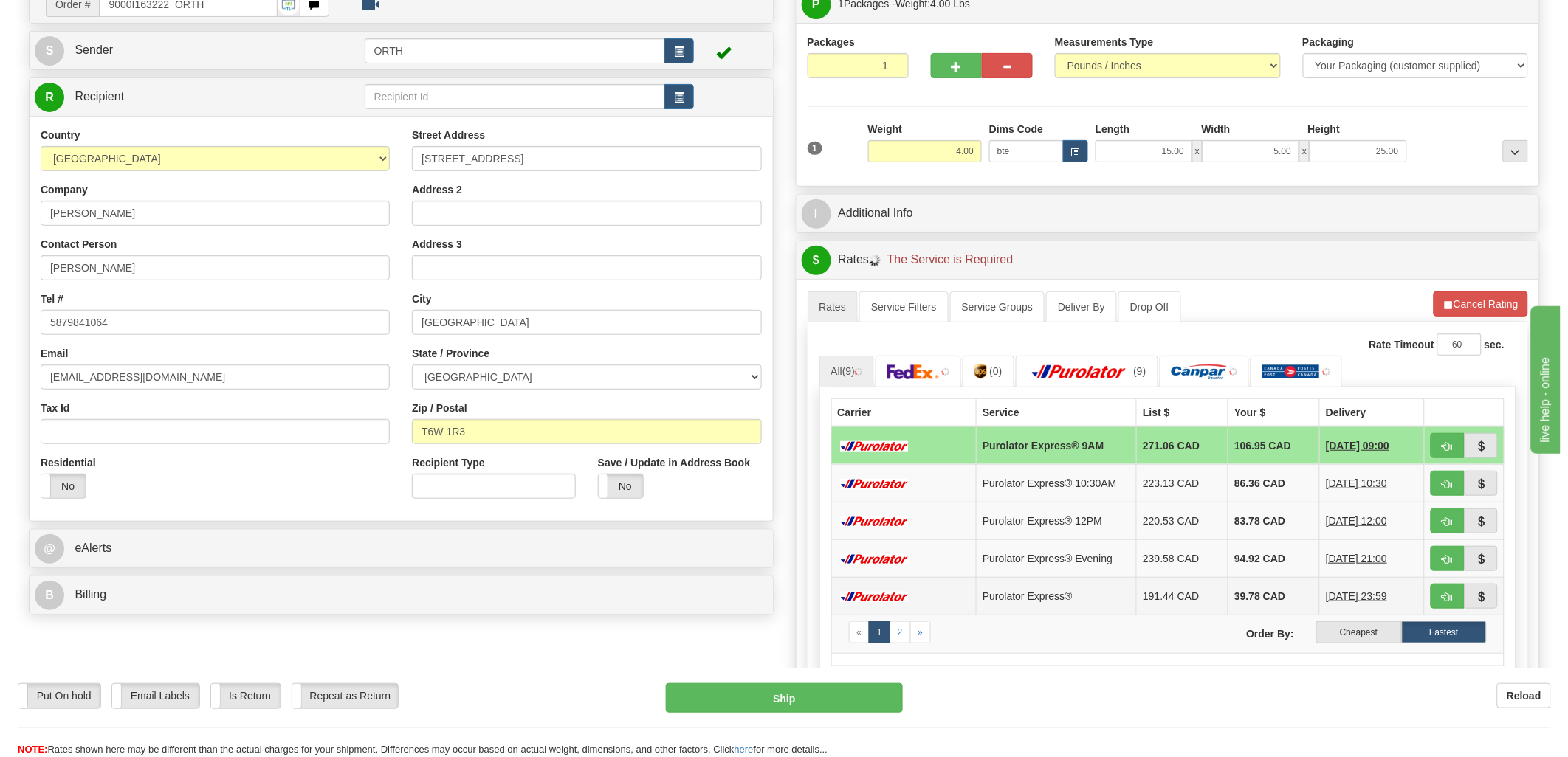
scroll to position [164, 0]
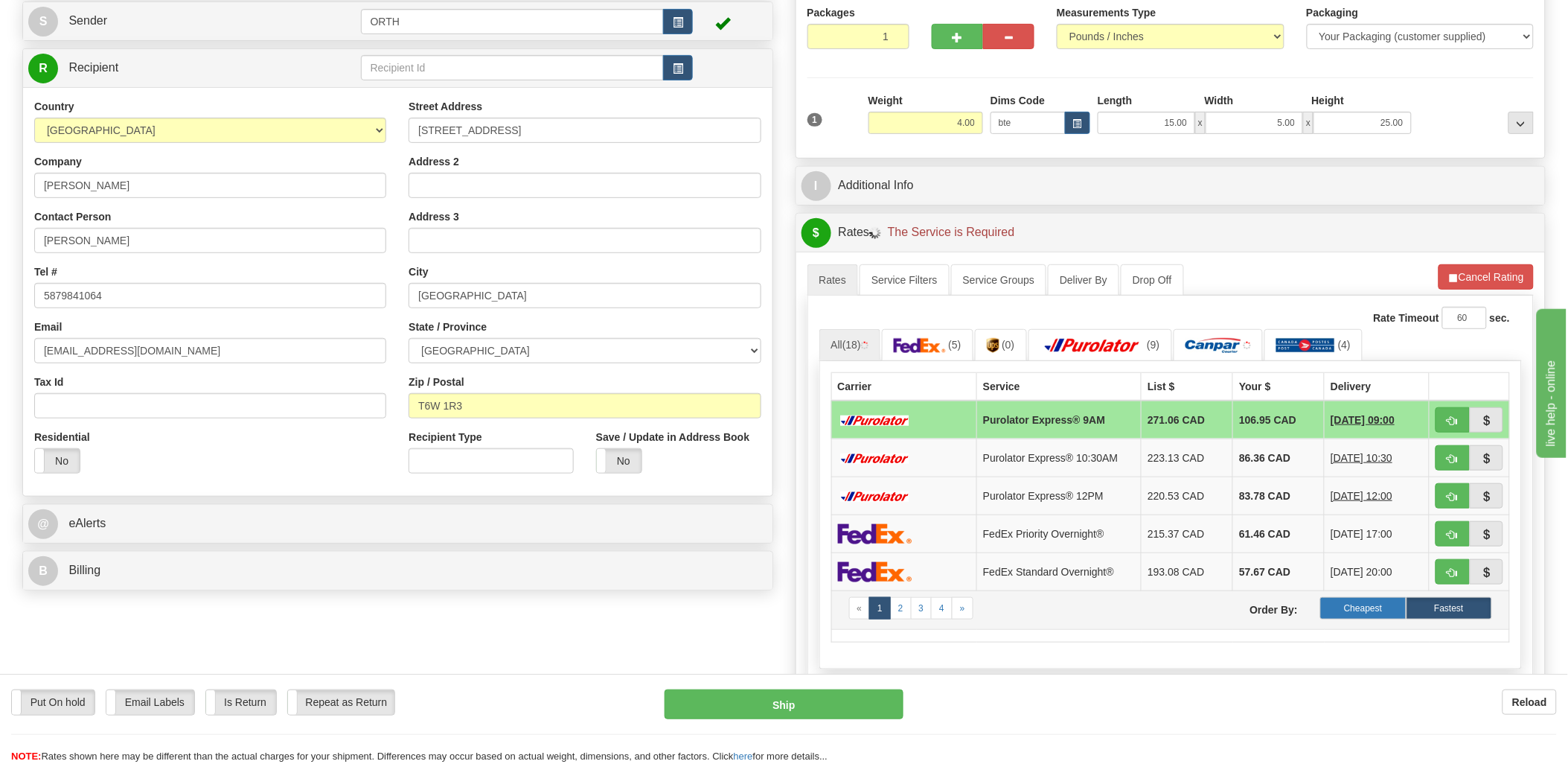
click at [1358, 614] on label "Cheapest" at bounding box center [1363, 608] width 86 height 23
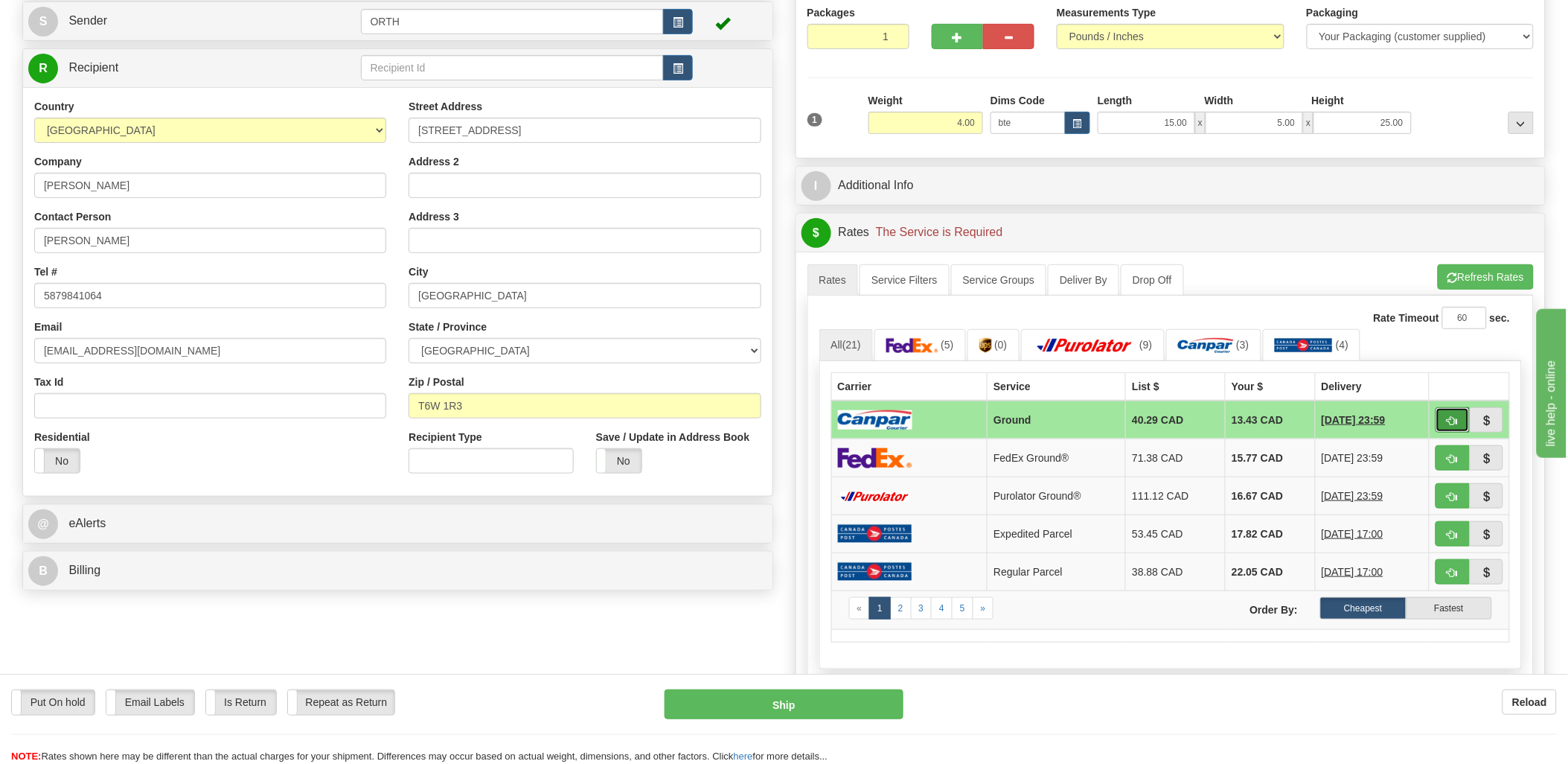
click at [1444, 414] on button "button" at bounding box center [1453, 419] width 34 height 25
type input "1"
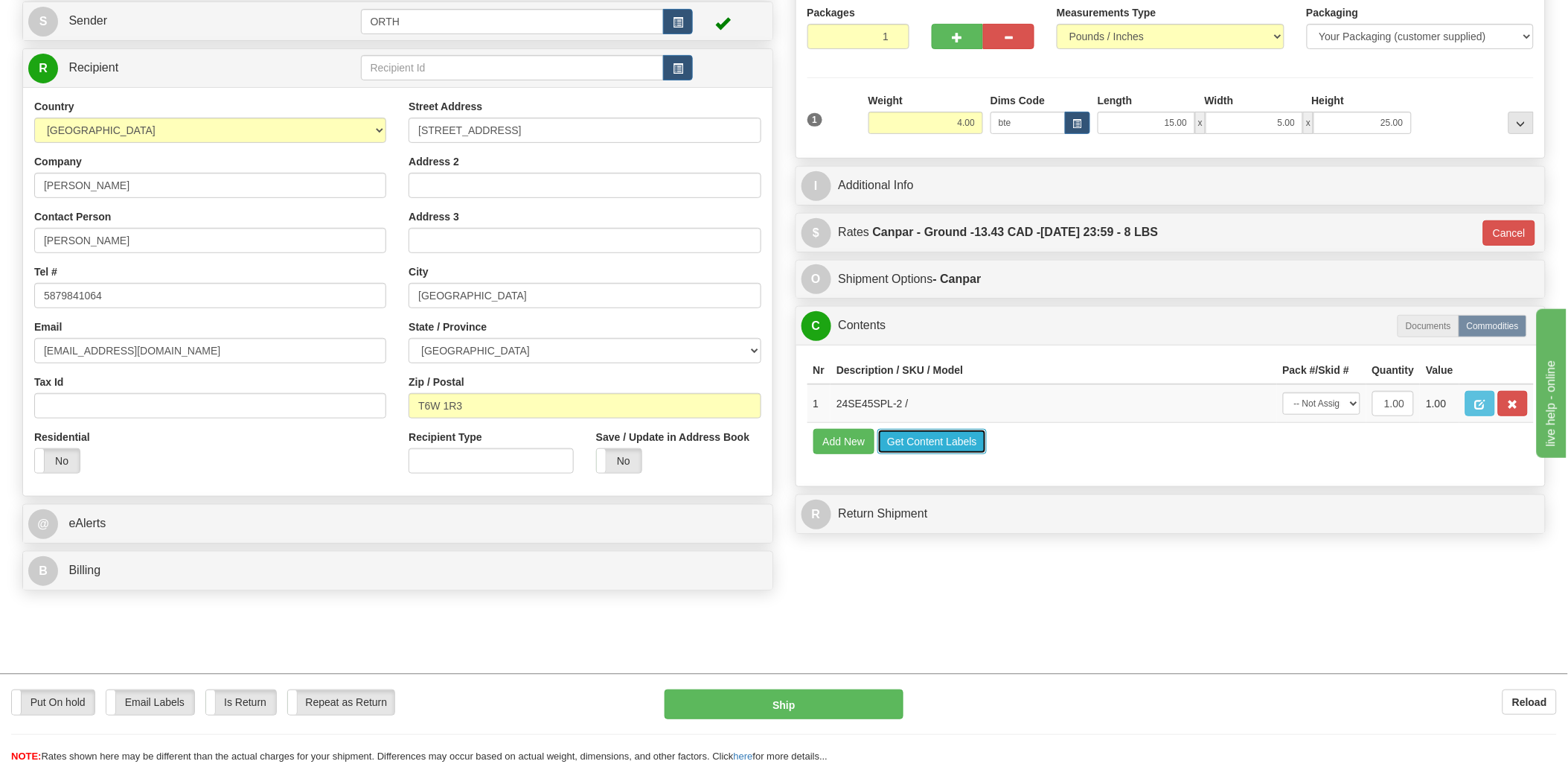
click at [916, 455] on button "Get Content Labels" at bounding box center [932, 441] width 109 height 25
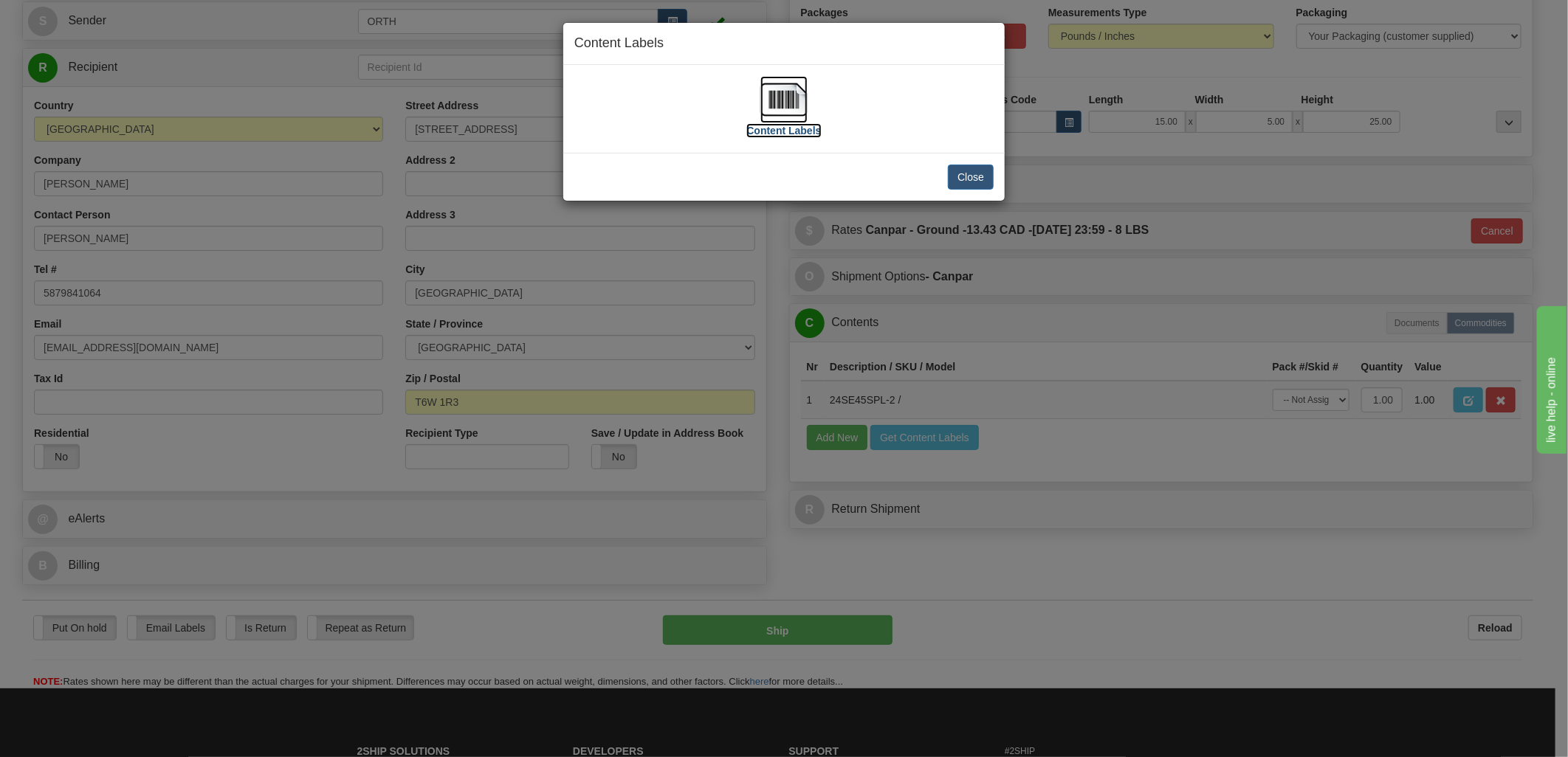
drag, startPoint x: 761, startPoint y: 112, endPoint x: 783, endPoint y: 93, distance: 29.1
click at [783, 93] on img at bounding box center [784, 99] width 47 height 47
click at [794, 100] on img at bounding box center [784, 99] width 47 height 47
click at [976, 181] on button "Close" at bounding box center [970, 177] width 46 height 25
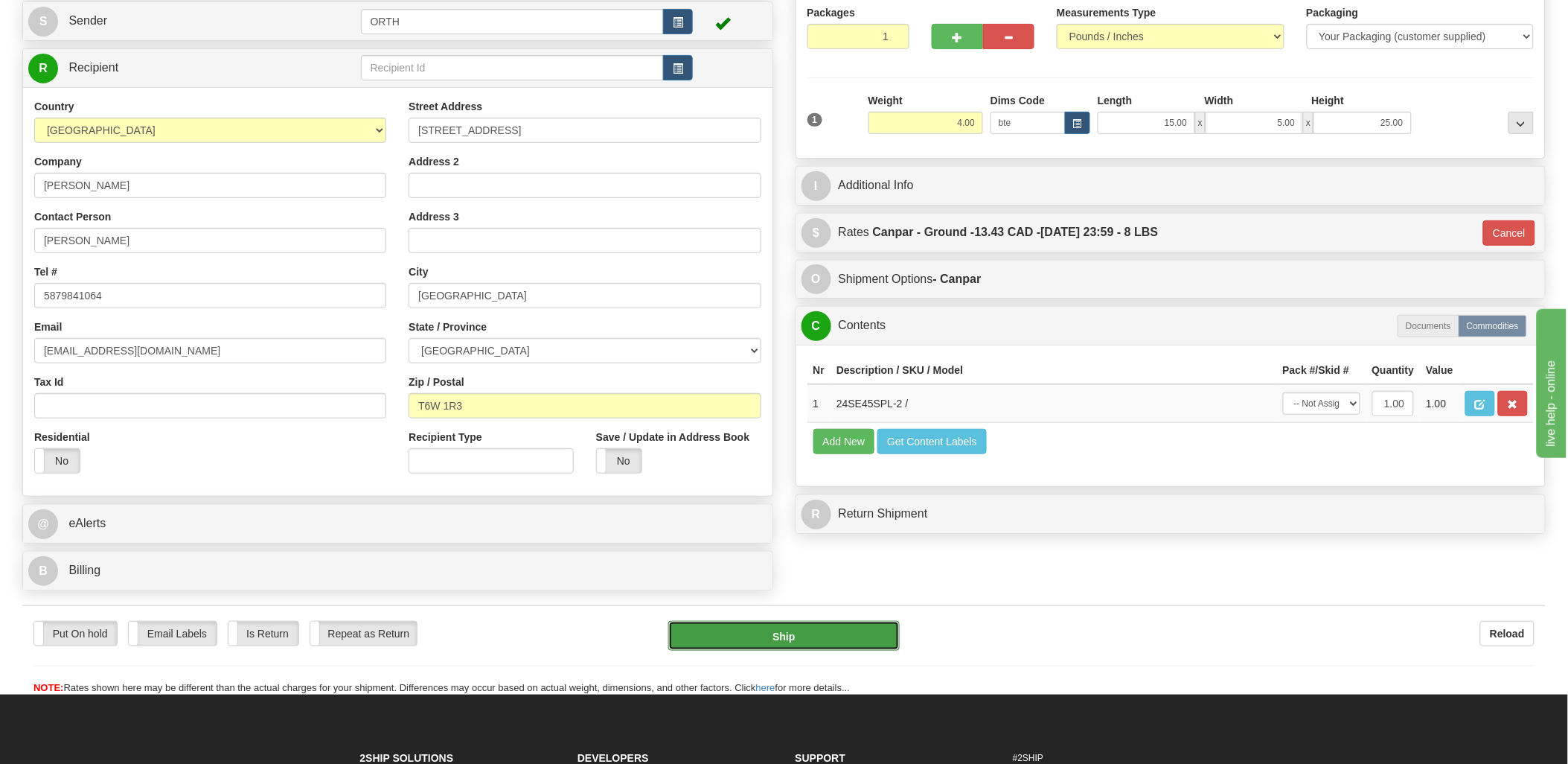
click at [754, 630] on button "Ship" at bounding box center [784, 636] width 231 height 30
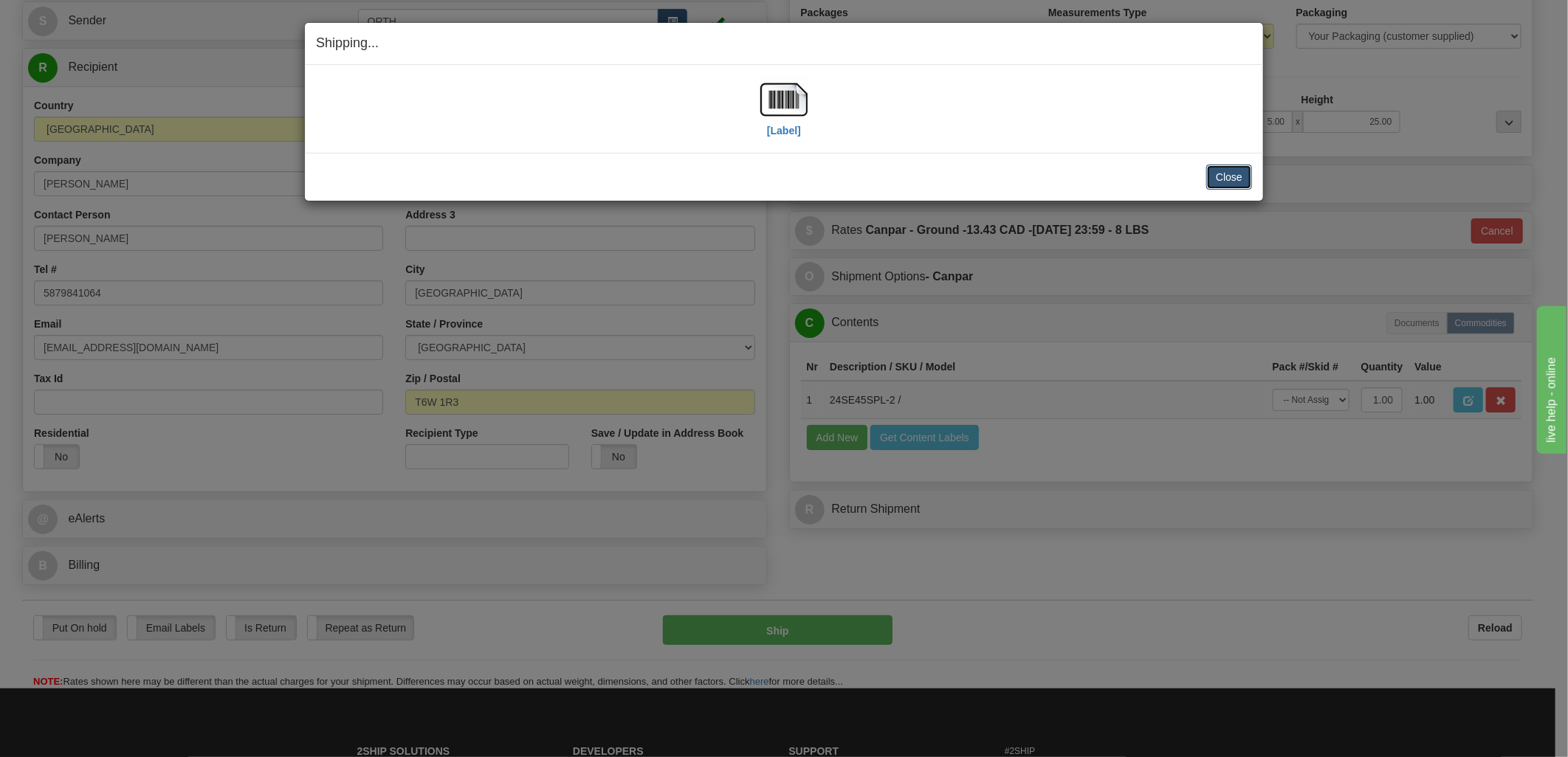
click at [1247, 179] on button "Close" at bounding box center [1229, 177] width 46 height 25
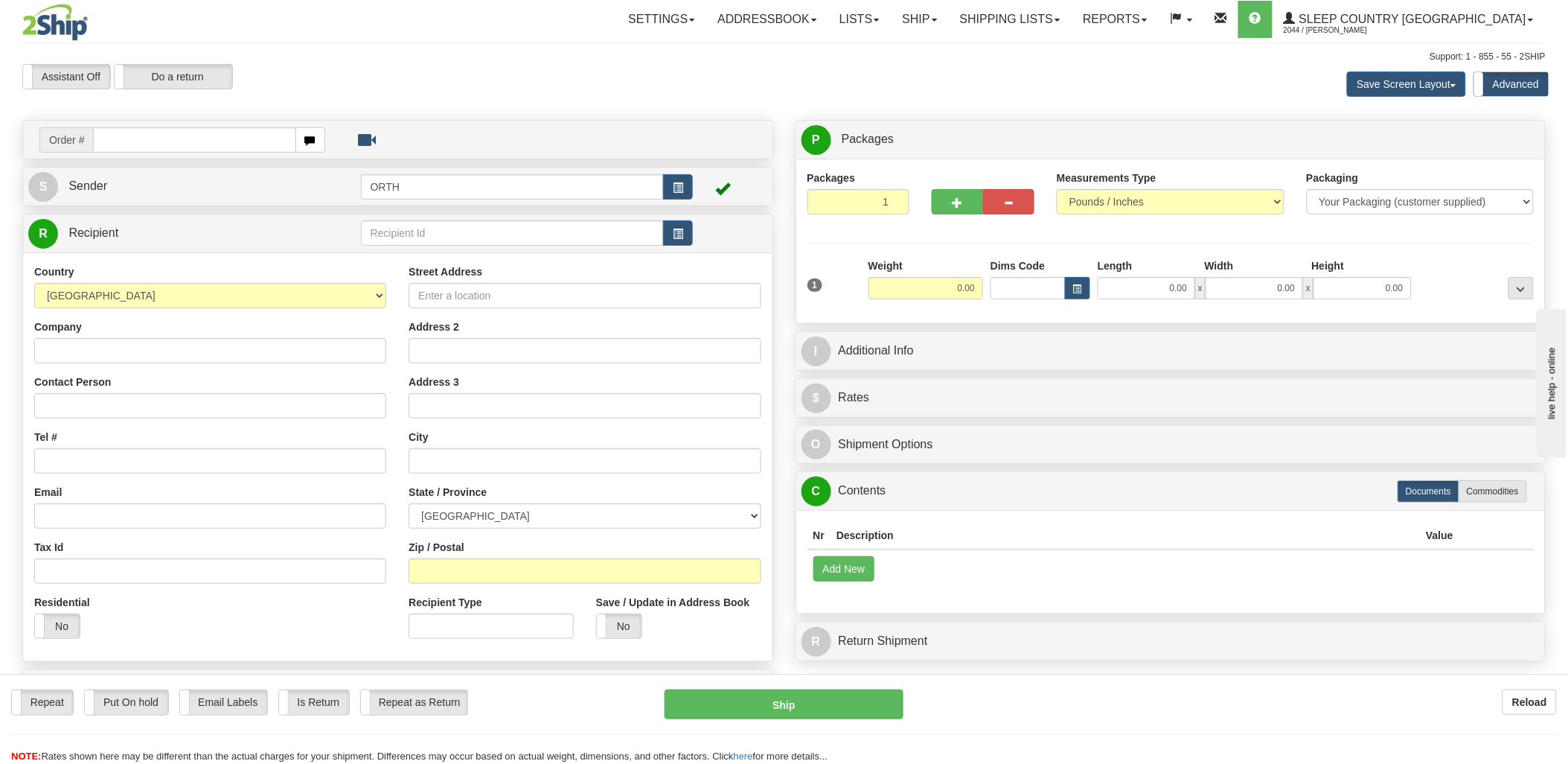
click at [143, 137] on input "text" at bounding box center [194, 140] width 203 height 25
type input "9000i"
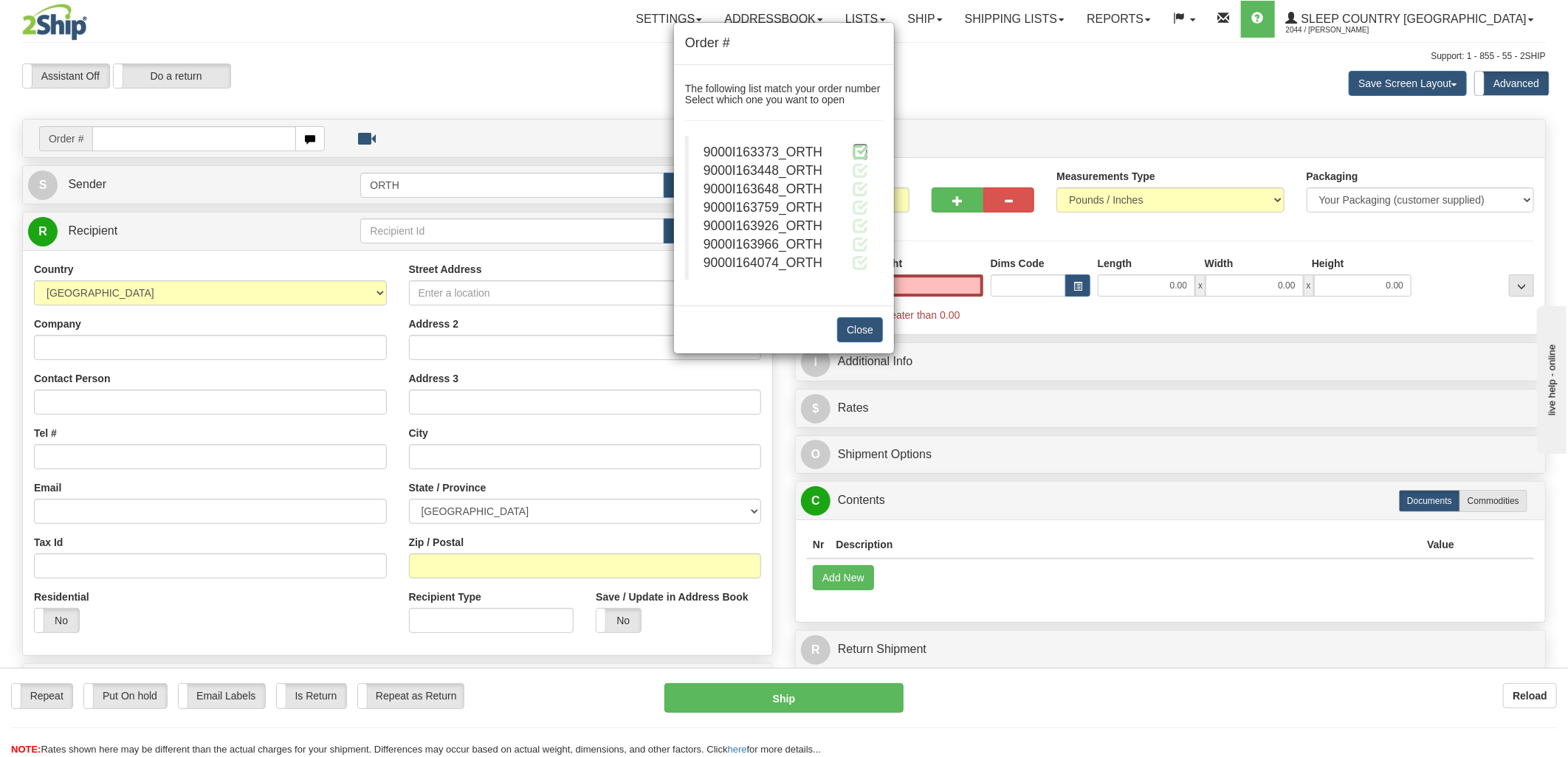
type input "0.00"
click at [861, 151] on span at bounding box center [860, 151] width 15 height 15
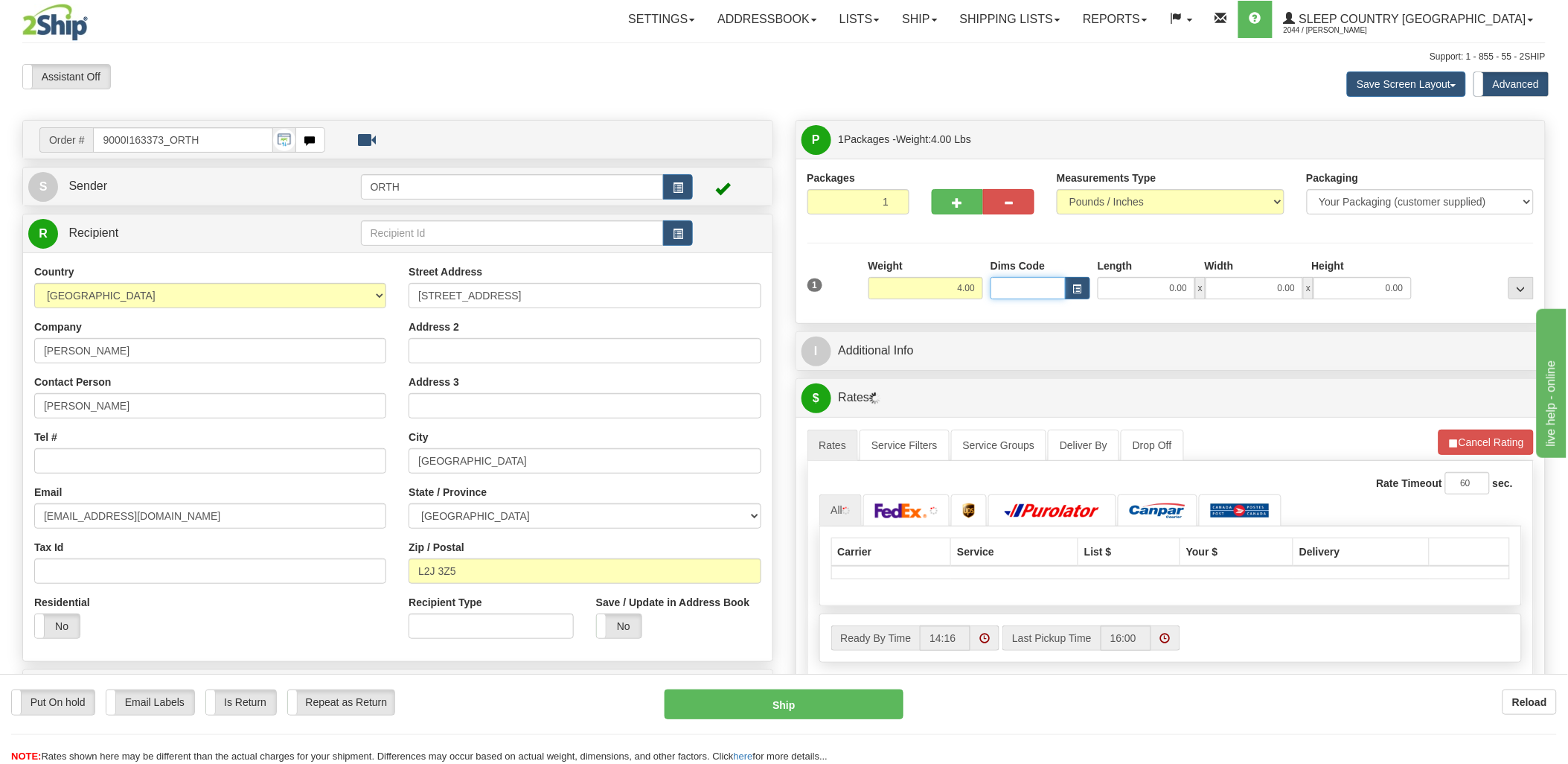
click at [1025, 287] on input "Dims Code" at bounding box center [1028, 288] width 75 height 23
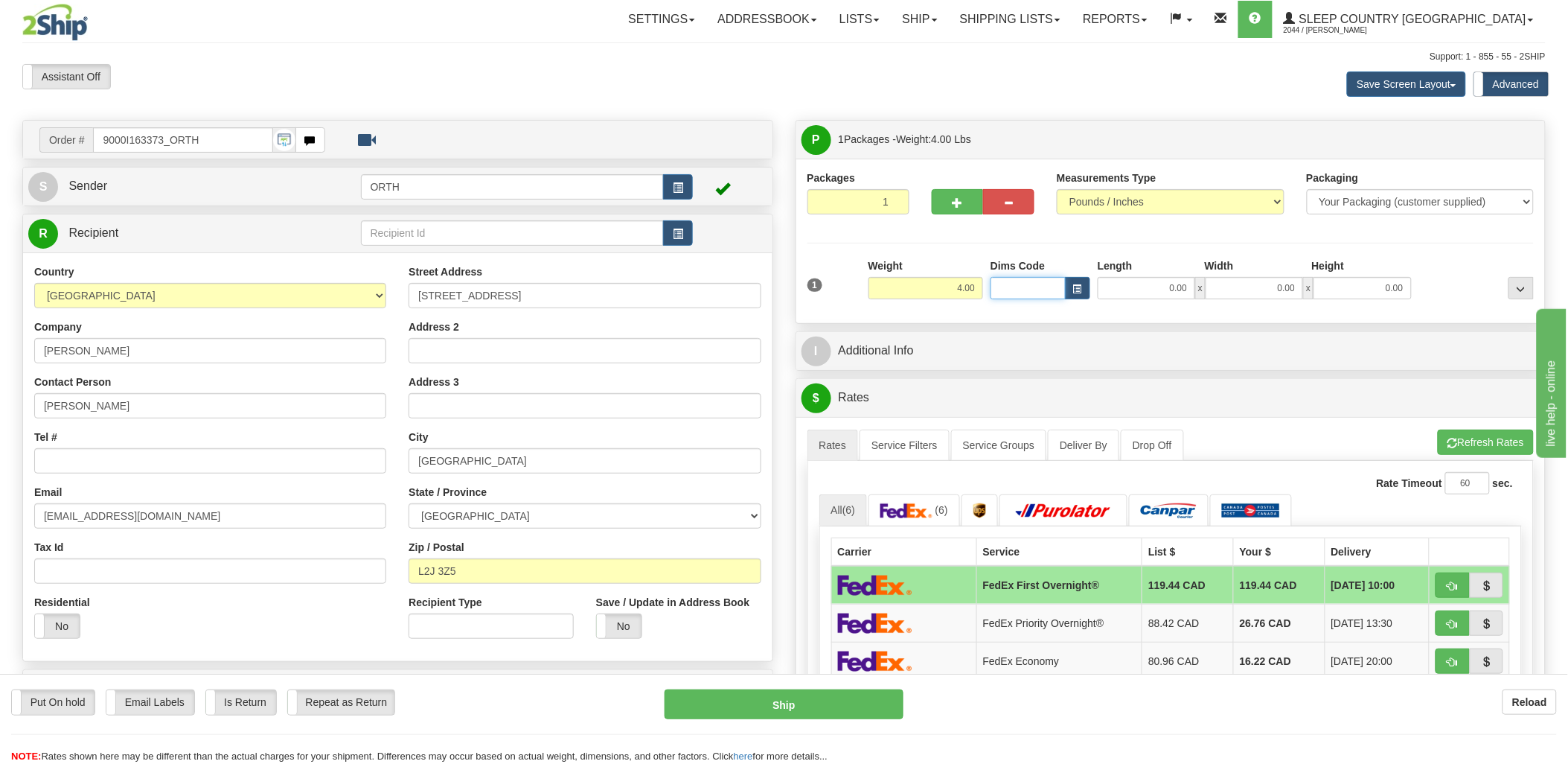
click at [1025, 287] on input "Dims Code" at bounding box center [1028, 288] width 75 height 23
type input "bte"
click button "Delete" at bounding box center [0, 0] width 0 height 0
type input "15.00"
type input "5.00"
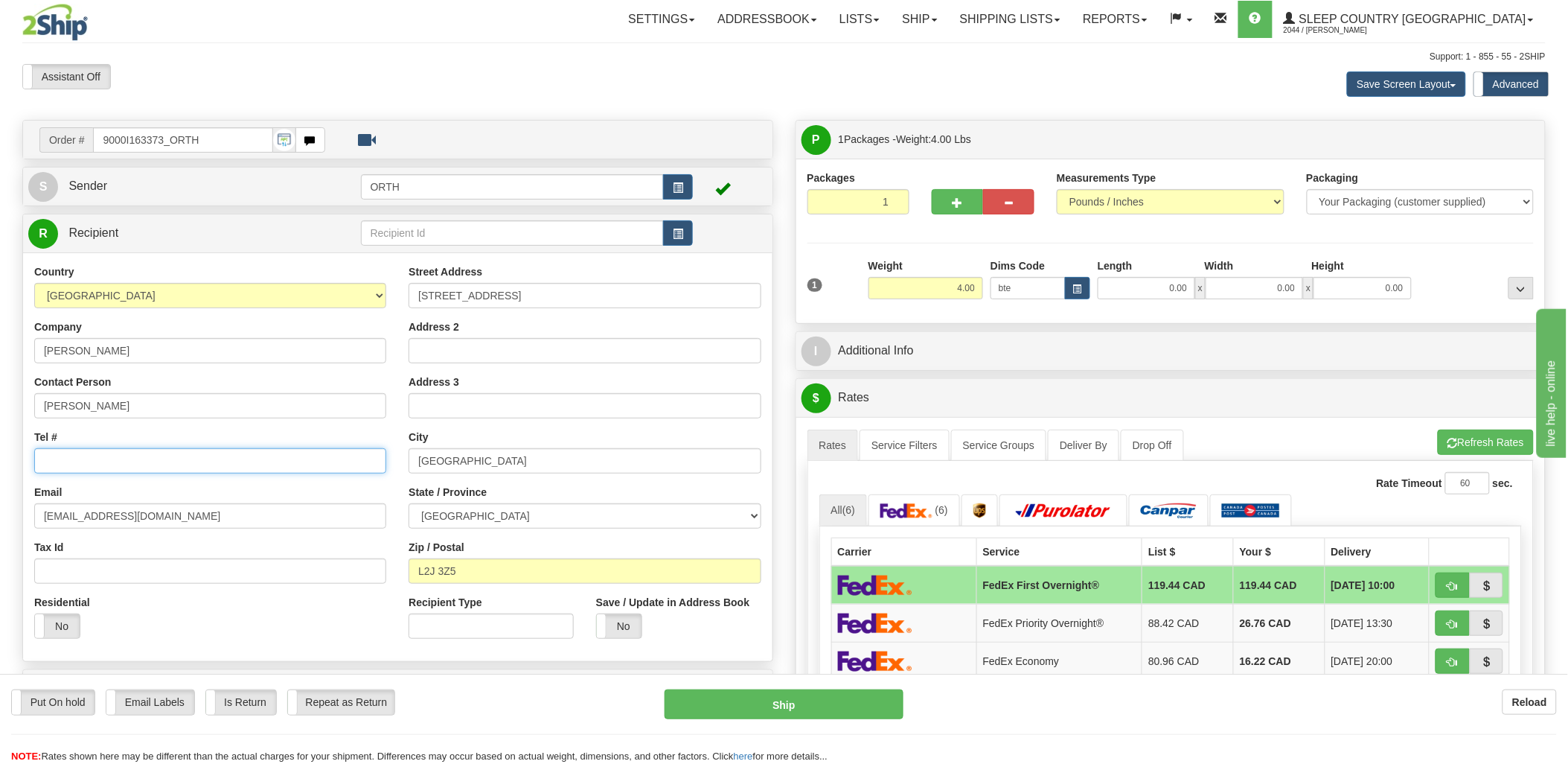
type input "25.00"
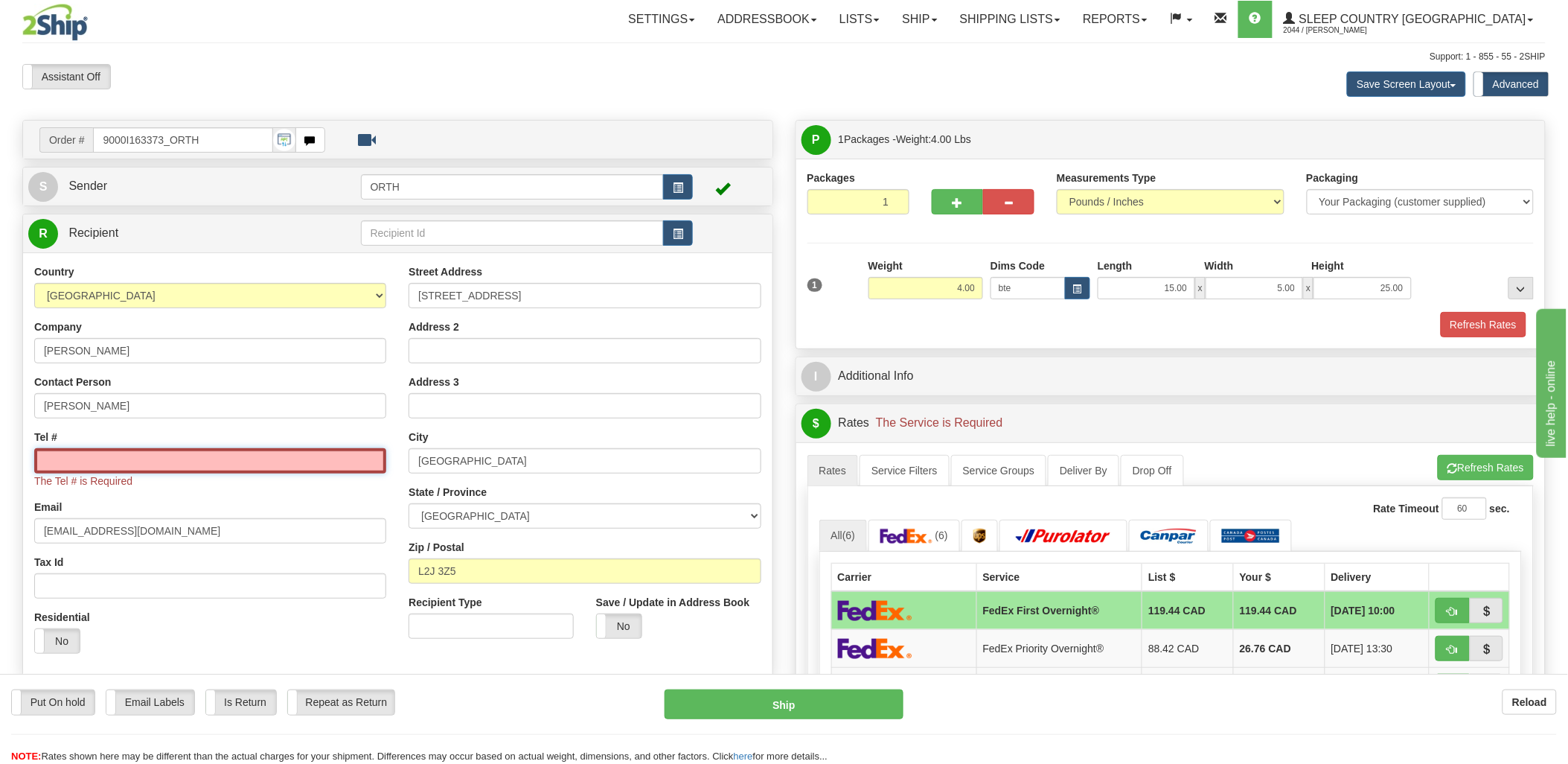
click at [183, 451] on input "Tel #" at bounding box center [210, 461] width 352 height 25
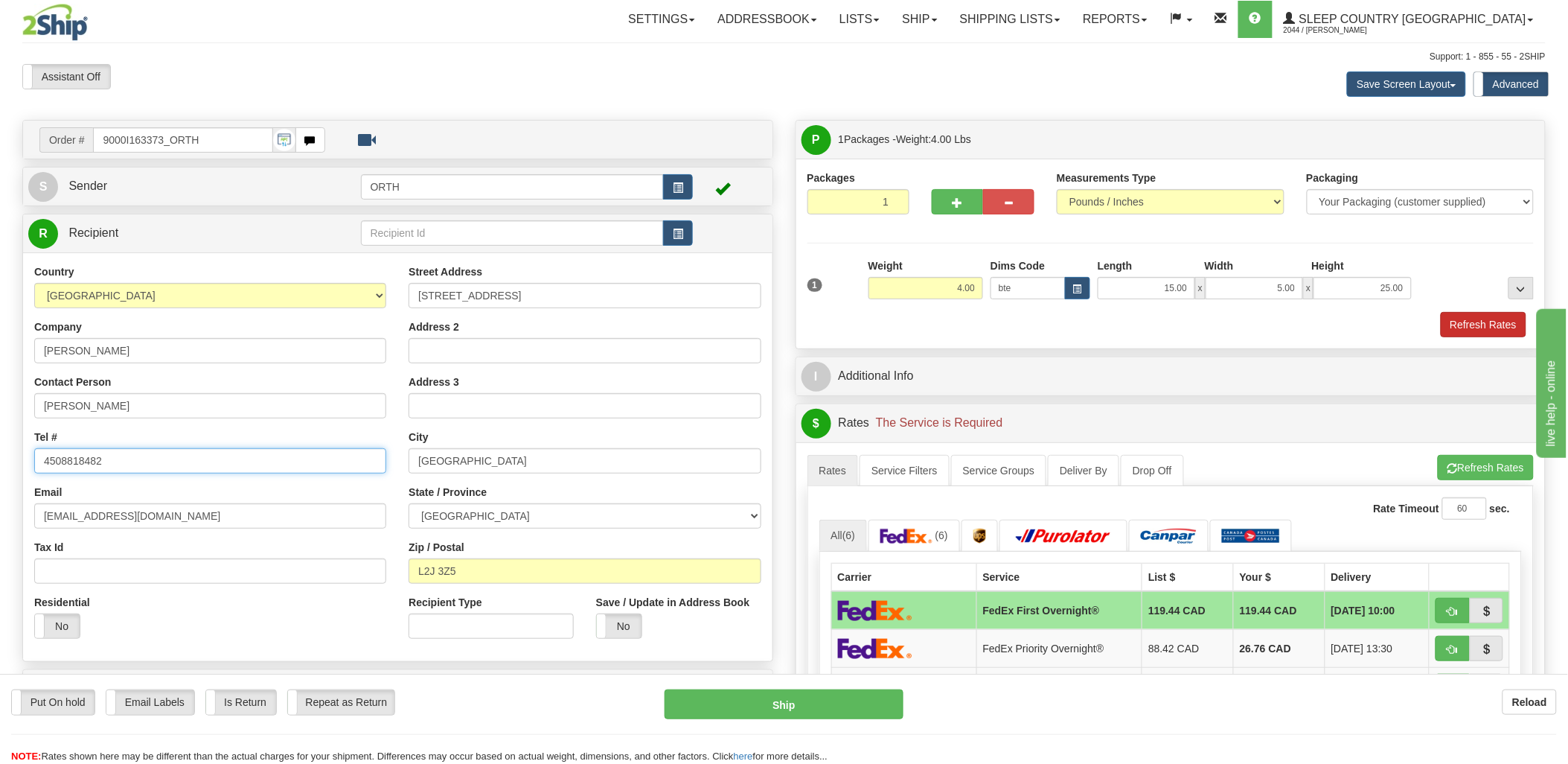
type input "4508818482"
click at [1462, 324] on button "Refresh Rates" at bounding box center [1484, 324] width 86 height 25
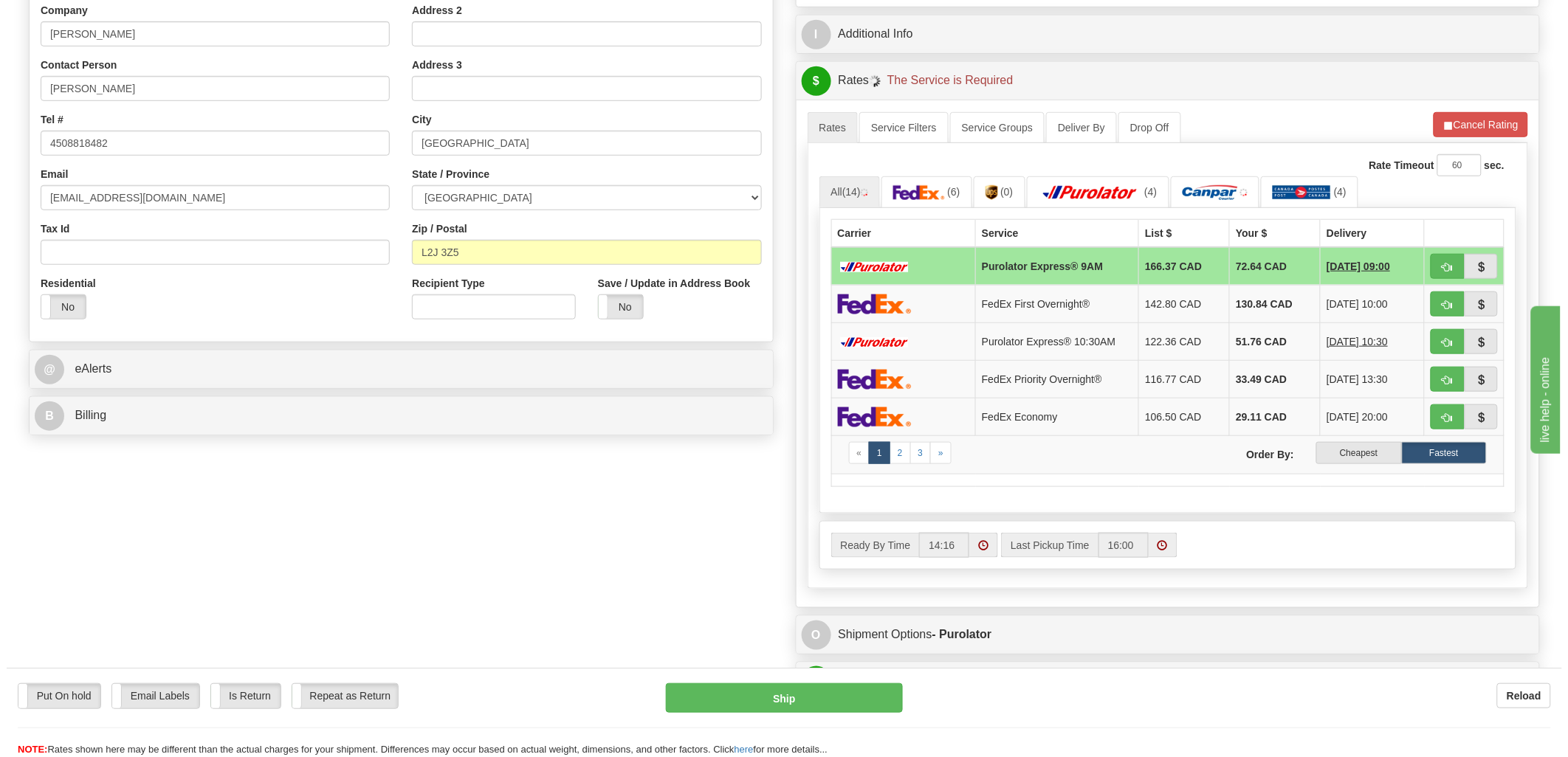
scroll to position [328, 0]
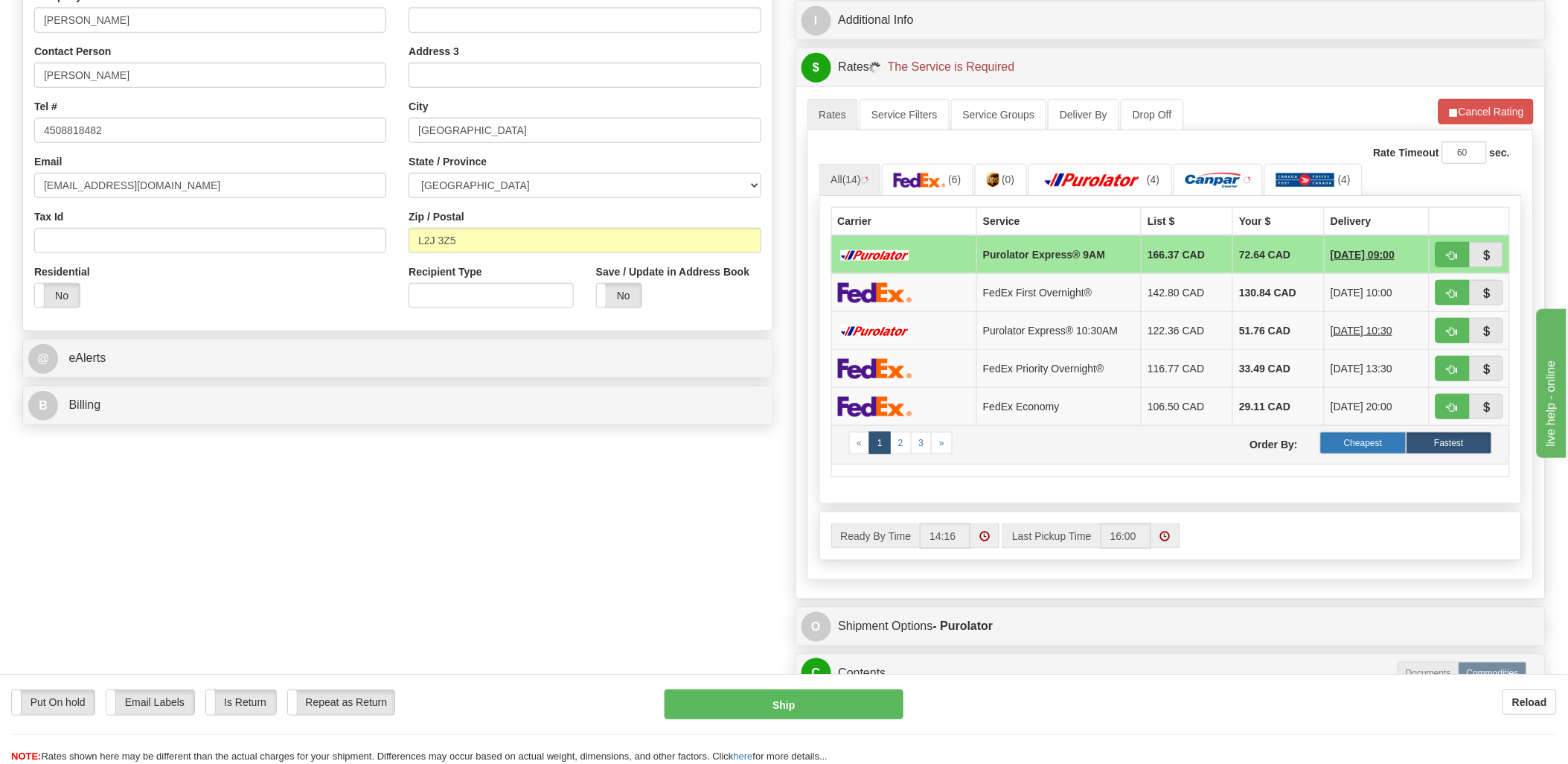
click at [1366, 444] on label "Cheapest" at bounding box center [1363, 443] width 86 height 23
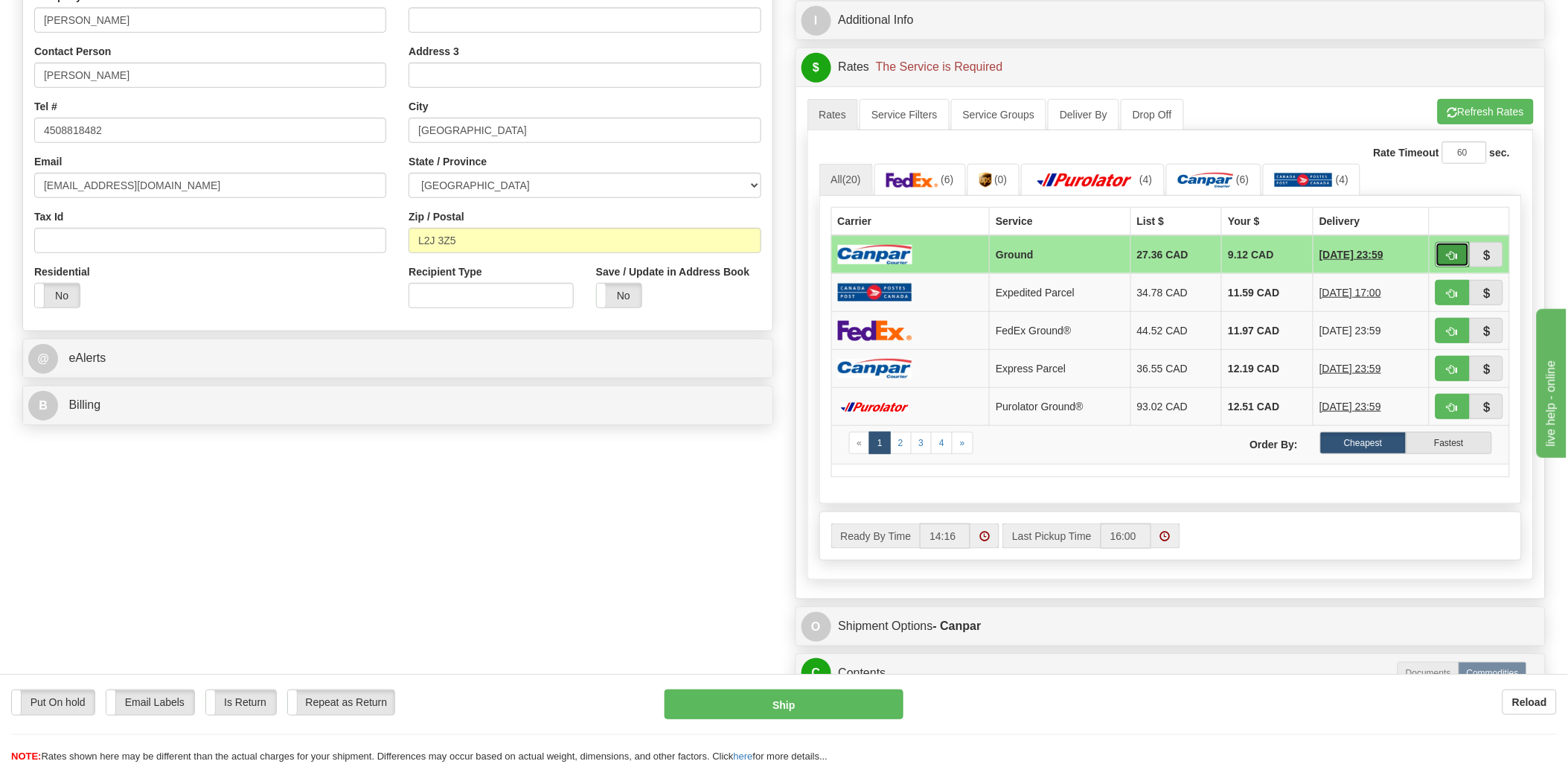
click at [1453, 257] on span "button" at bounding box center [1453, 256] width 10 height 9
type input "1"
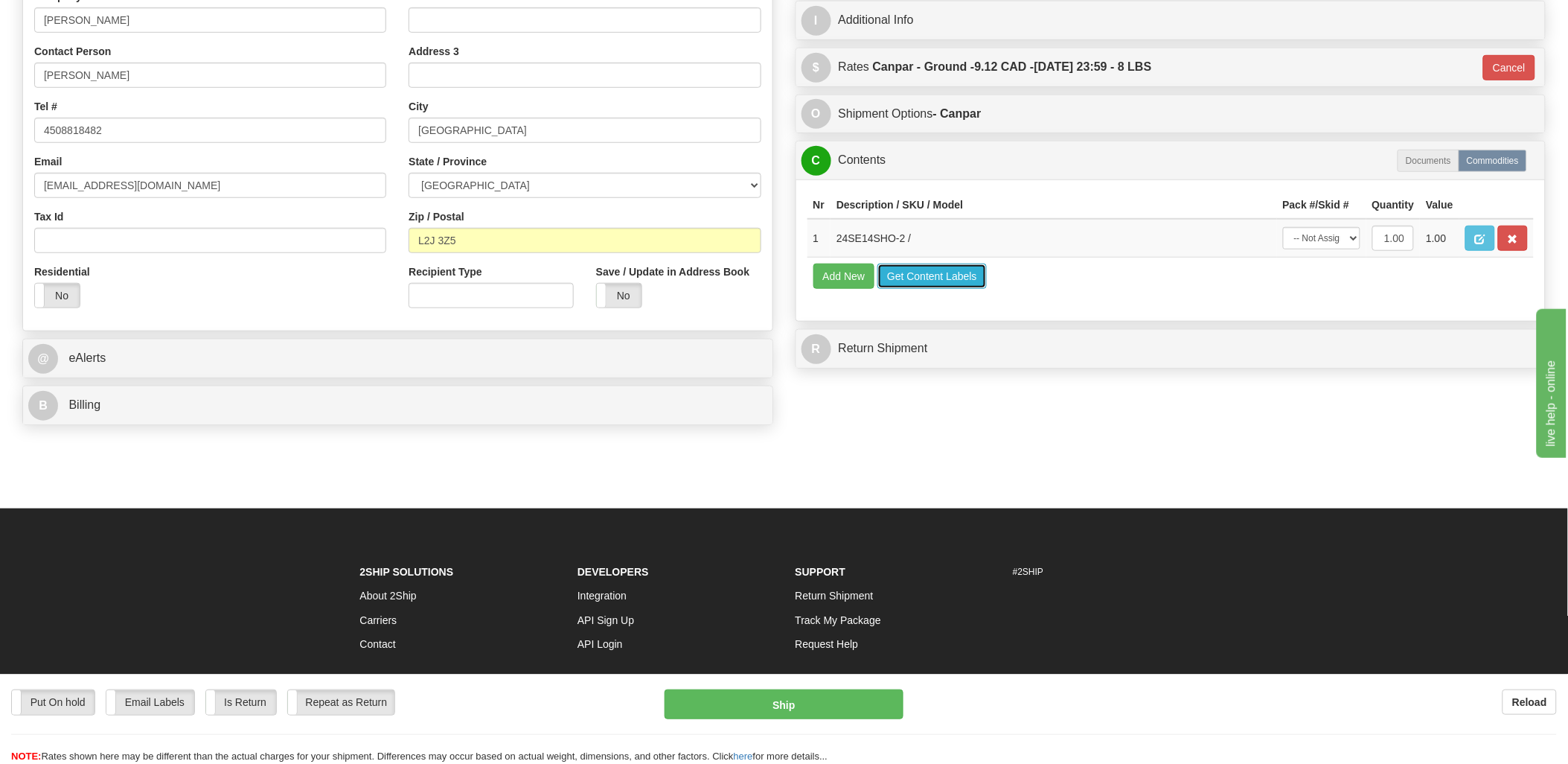
click at [935, 289] on button "Get Content Labels" at bounding box center [932, 276] width 109 height 25
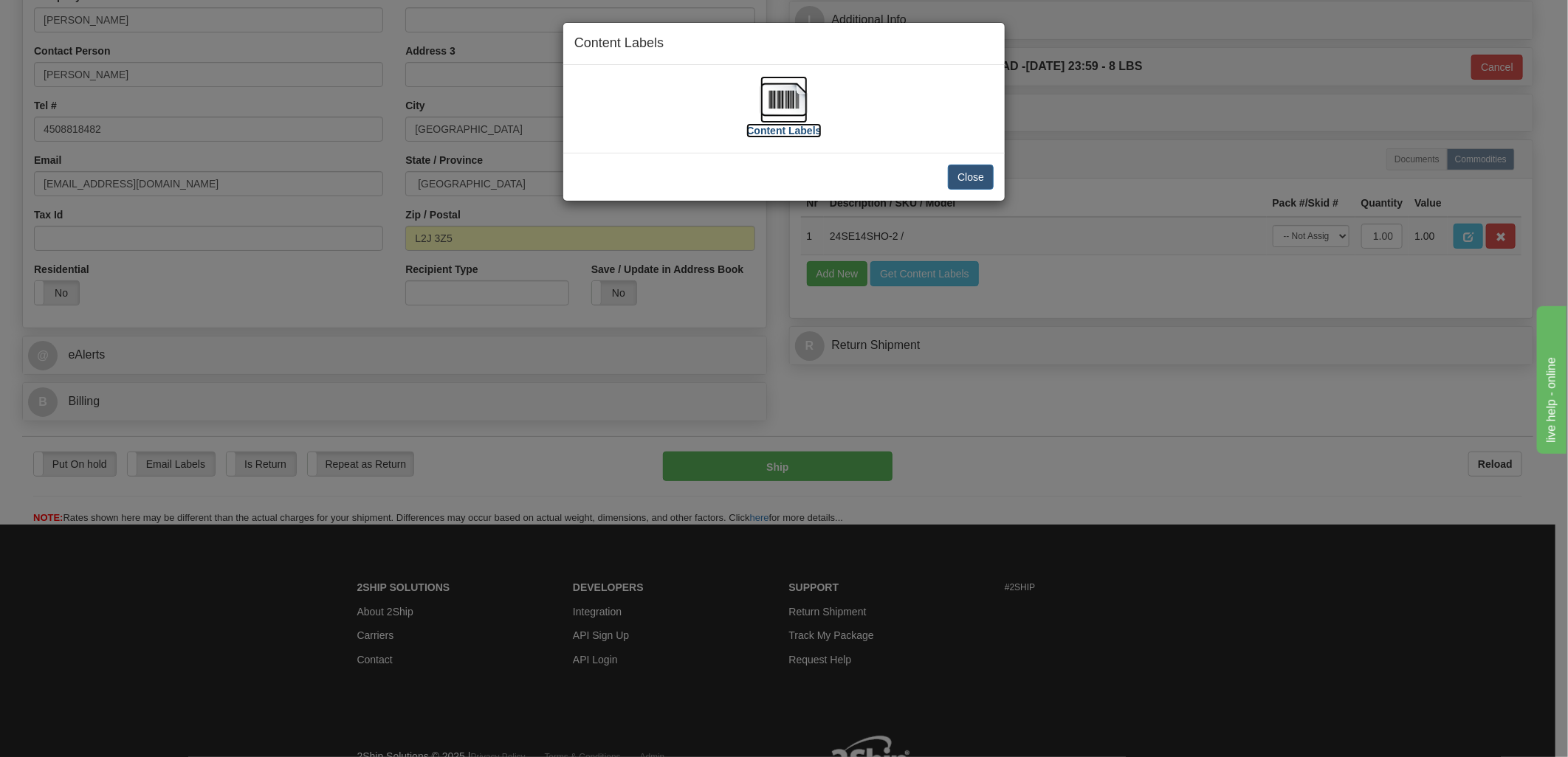
click at [769, 106] on img at bounding box center [784, 99] width 47 height 47
click at [974, 182] on button "Close" at bounding box center [970, 177] width 46 height 25
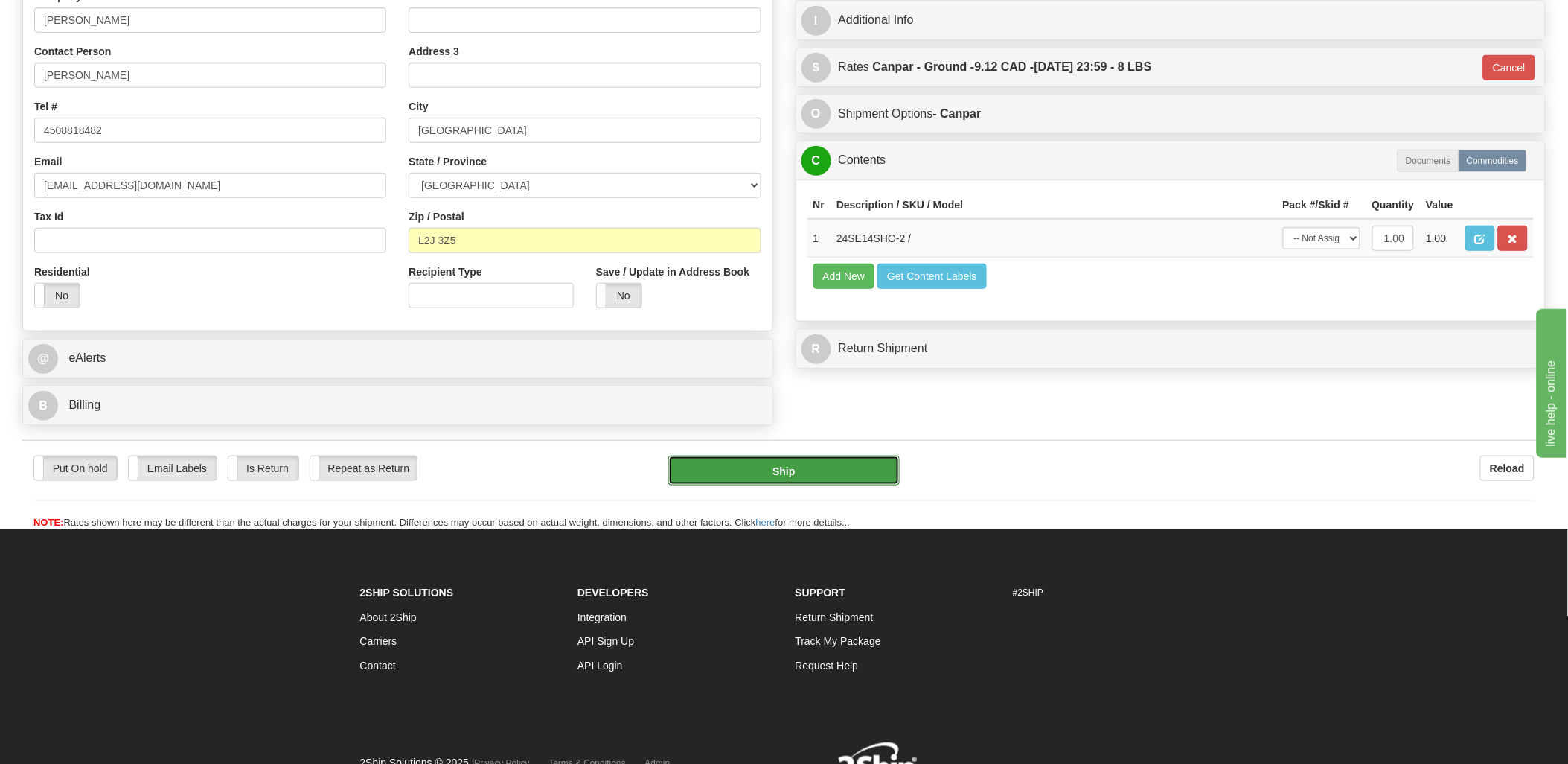
click at [853, 469] on button "Ship" at bounding box center [784, 471] width 231 height 30
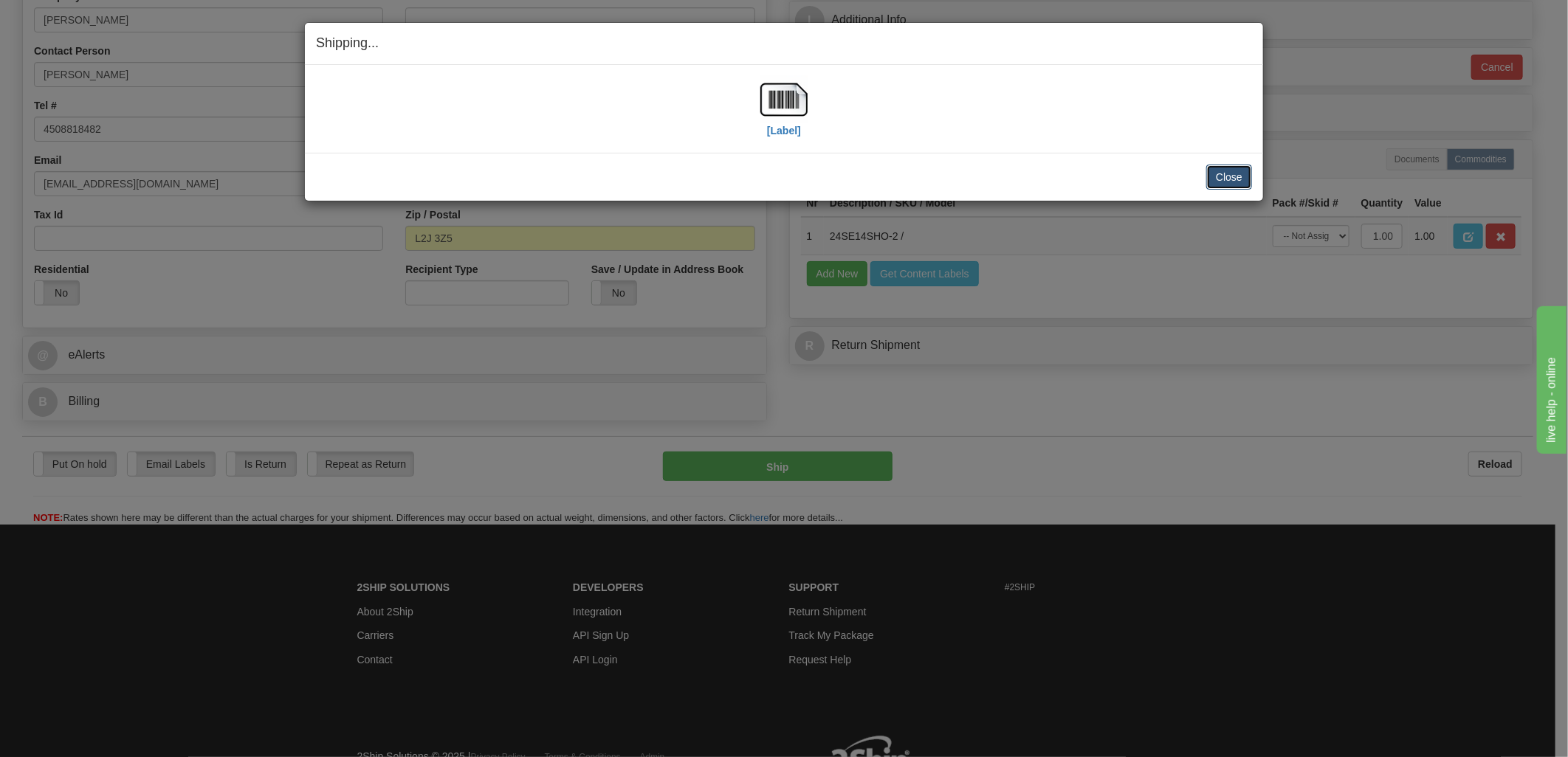
click at [1249, 173] on button "Close" at bounding box center [1229, 177] width 46 height 25
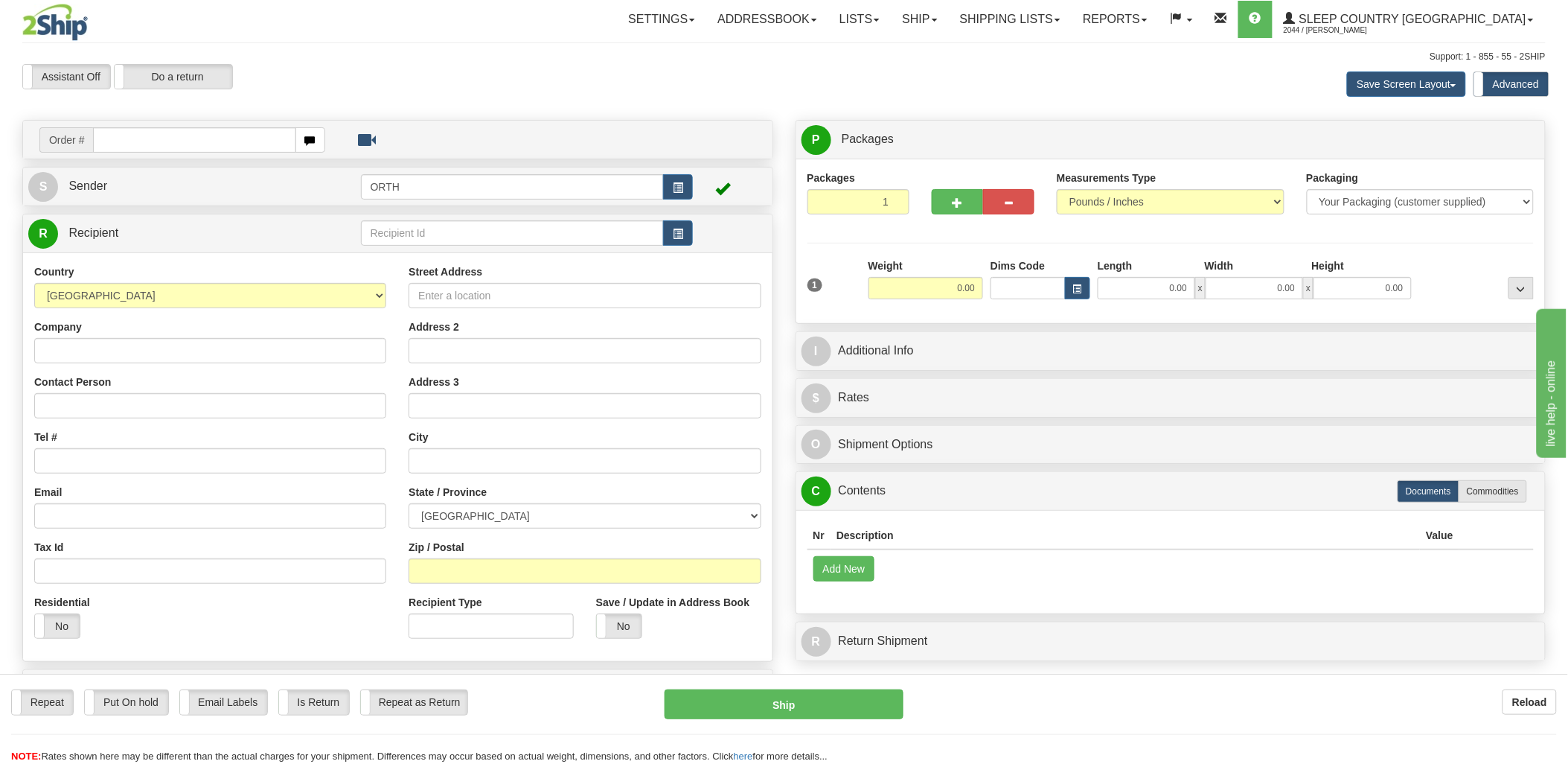
click at [162, 137] on input "text" at bounding box center [194, 140] width 203 height 25
type input "9000i"
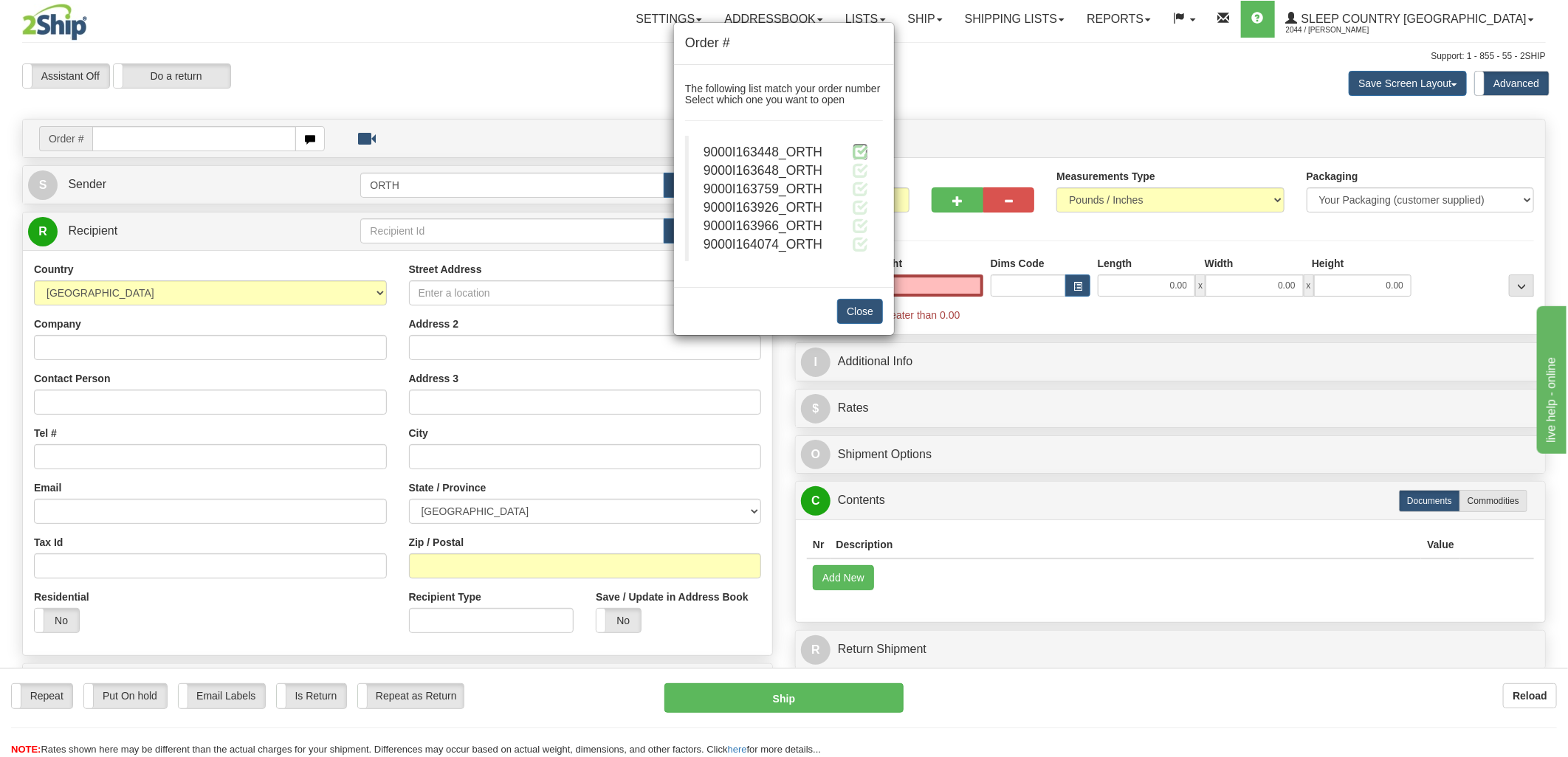
type input "0.00"
click at [866, 149] on span at bounding box center [860, 151] width 15 height 15
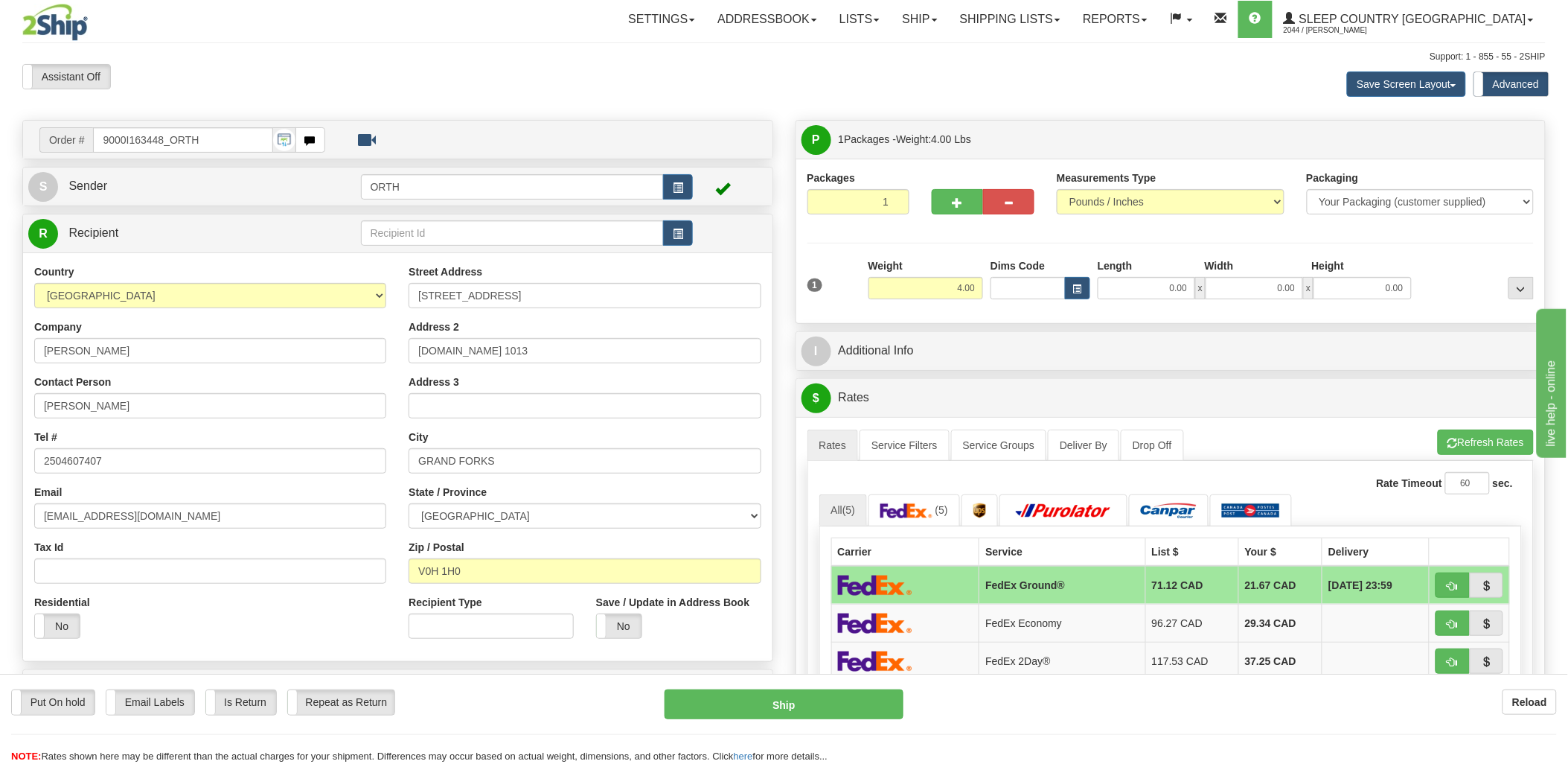
drag, startPoint x: 211, startPoint y: 138, endPoint x: 5, endPoint y: 139, distance: 206.0
click at [0, 140] on html "Training Course Close Toggle navigation Settings Shipping Preferences New Sende…" at bounding box center [784, 382] width 1568 height 764
type input "9000i16"
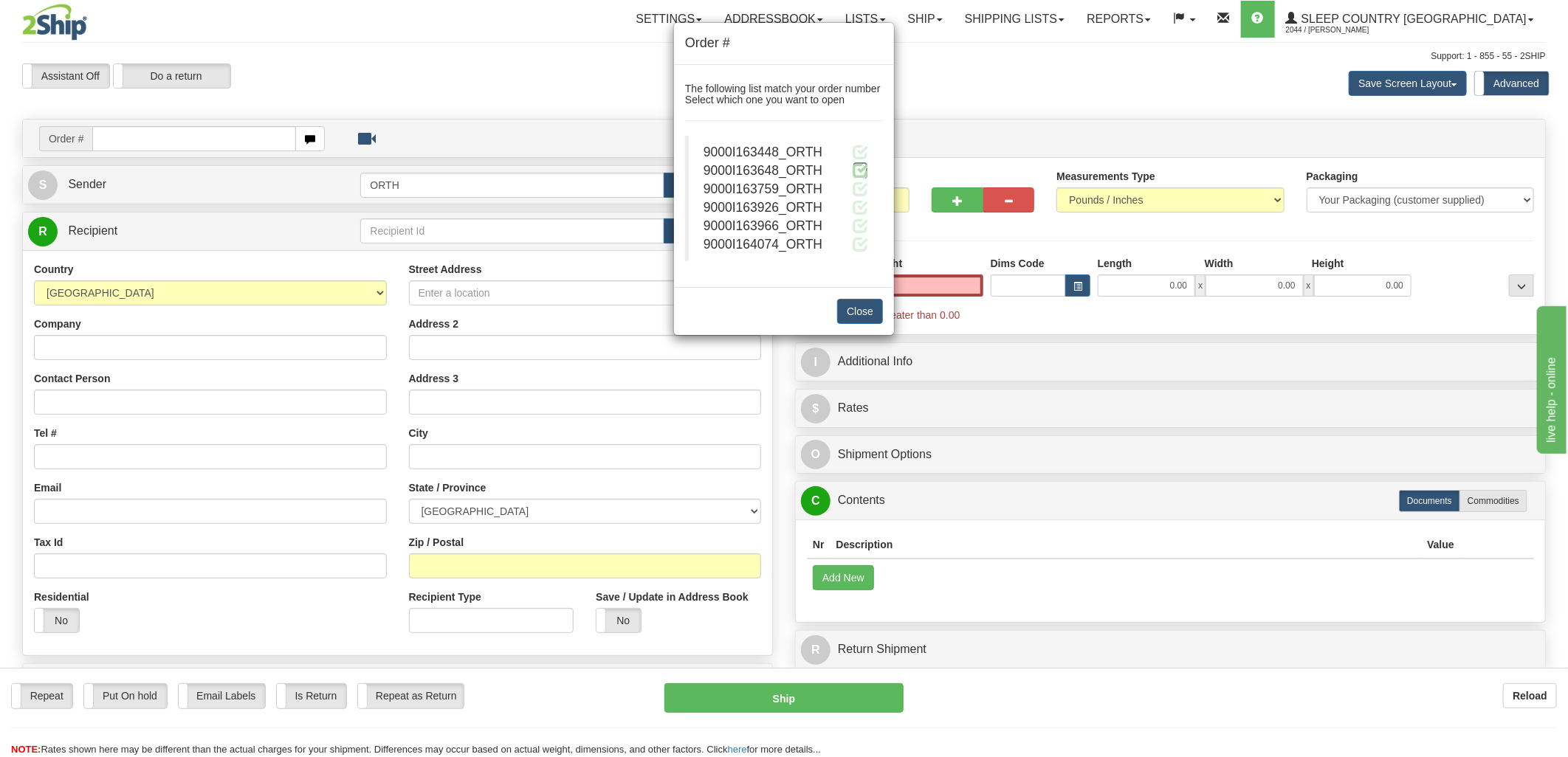
type input "0.00"
click at [864, 168] on span at bounding box center [860, 170] width 15 height 15
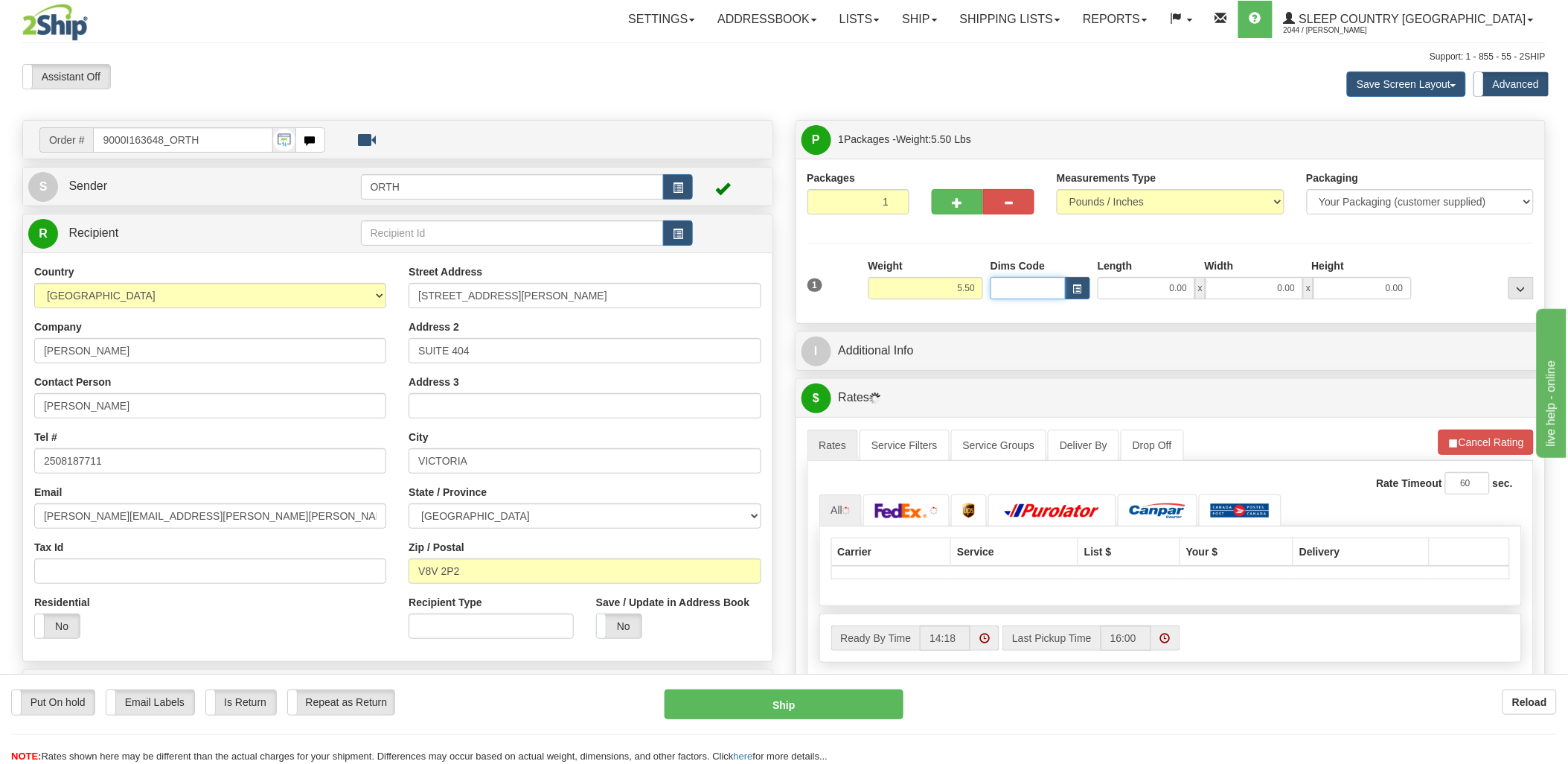
click at [1009, 287] on input "Dims Code" at bounding box center [1028, 288] width 75 height 23
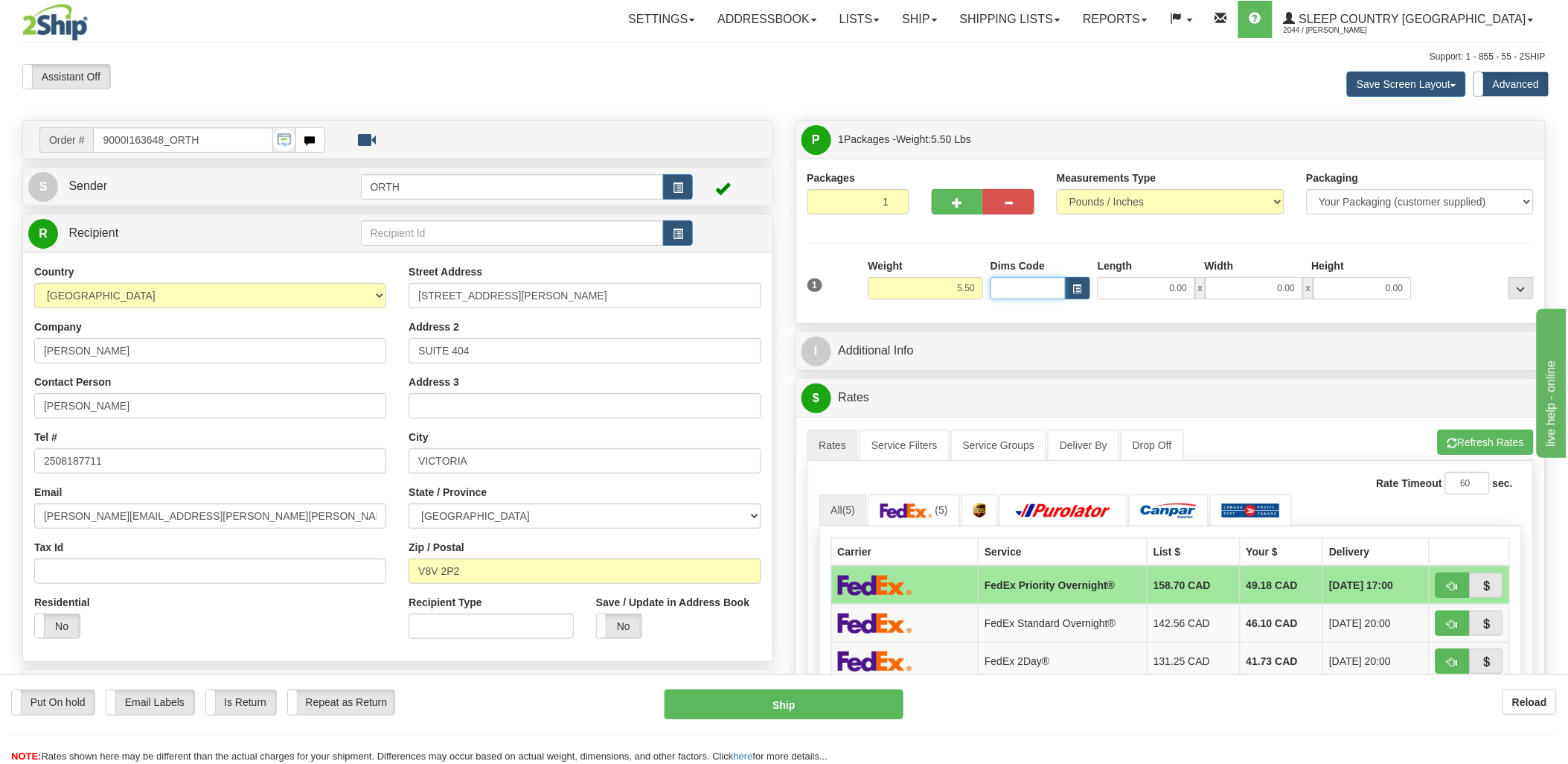
click at [1009, 287] on input "Dims Code" at bounding box center [1028, 288] width 75 height 23
type input "bte"
click button "Delete" at bounding box center [0, 0] width 0 height 0
type input "15.00"
type input "5.00"
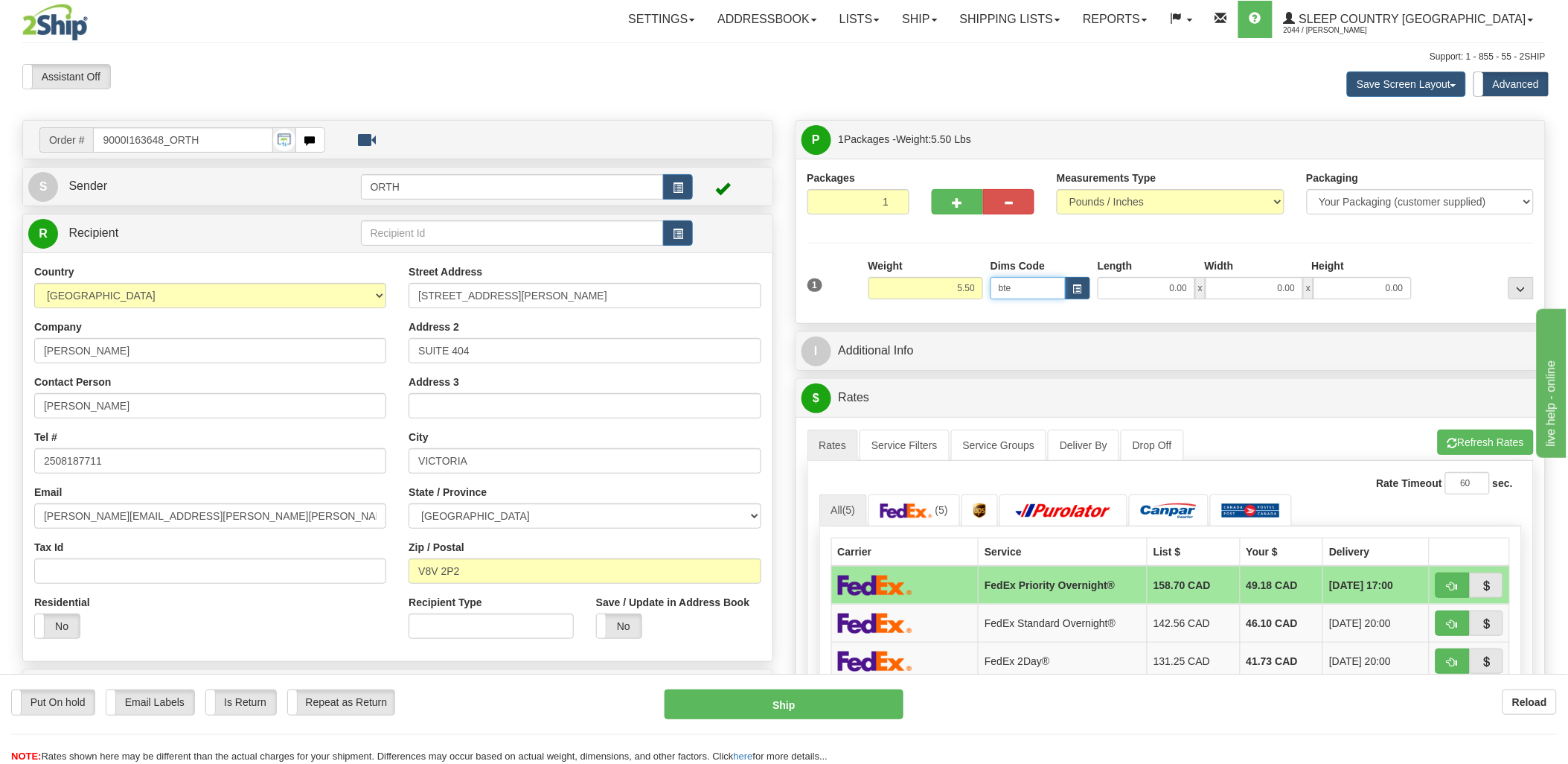
type input "25.00"
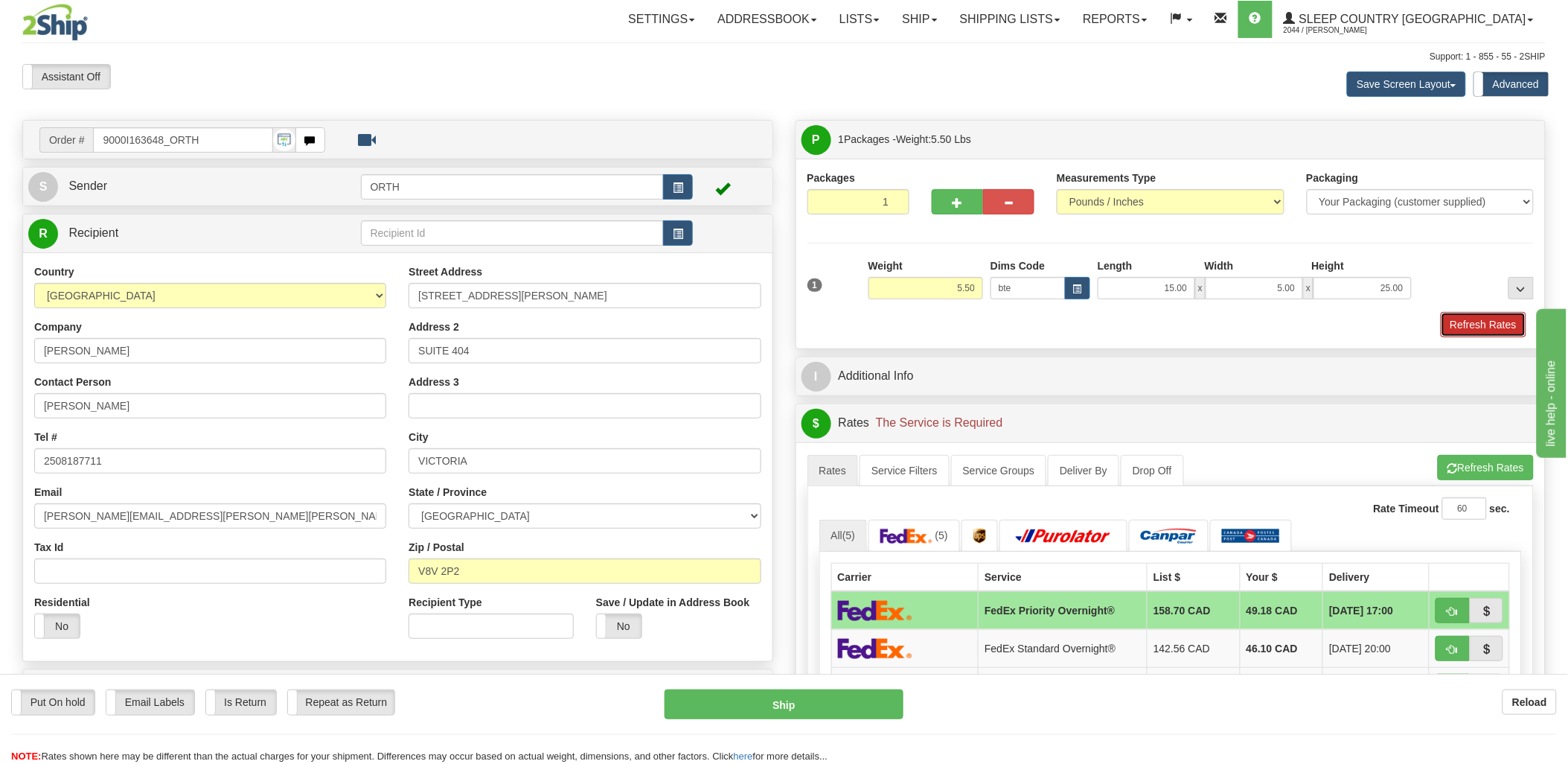
click at [1515, 319] on button "Refresh Rates" at bounding box center [1484, 324] width 86 height 25
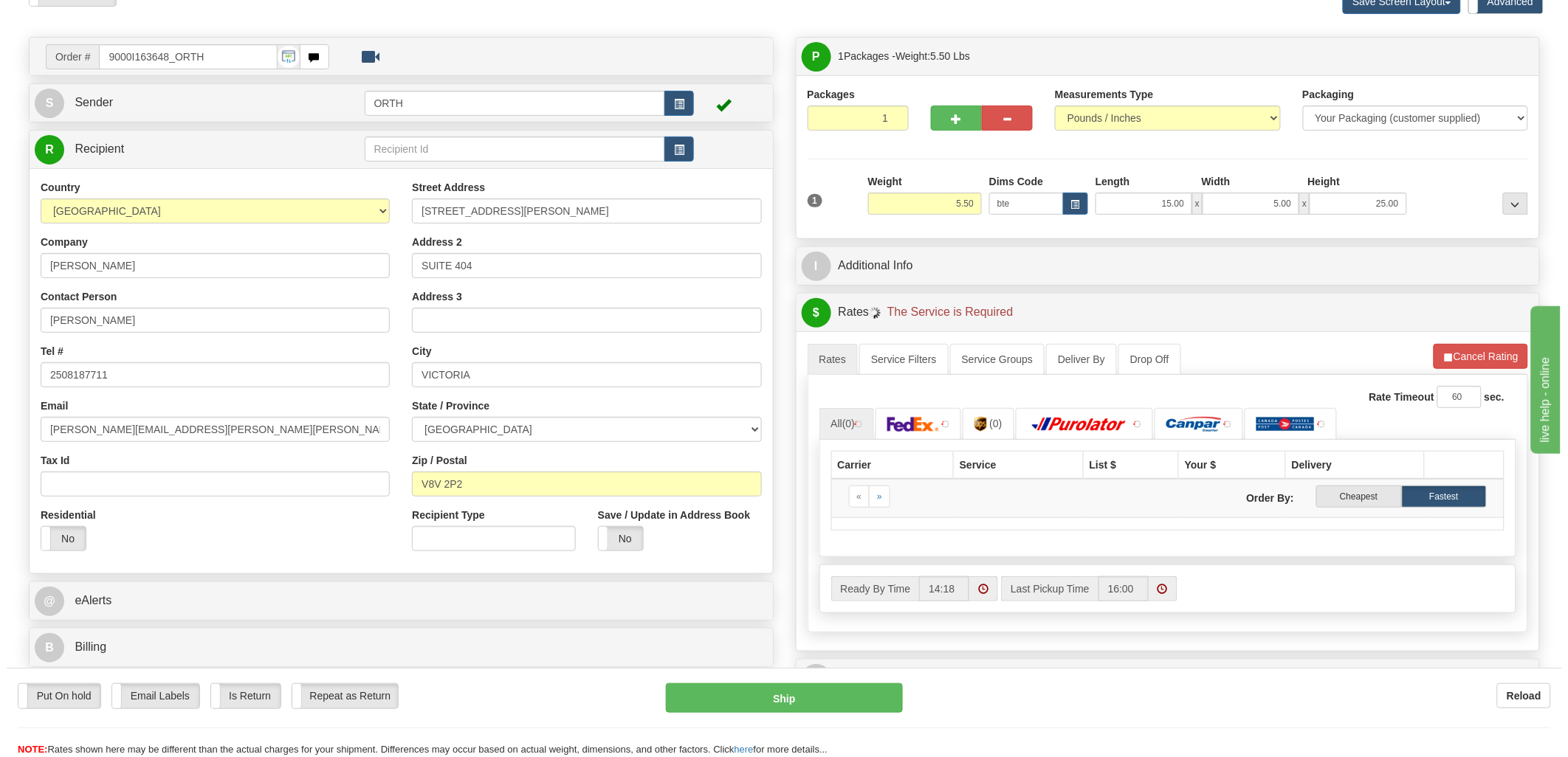
scroll to position [164, 0]
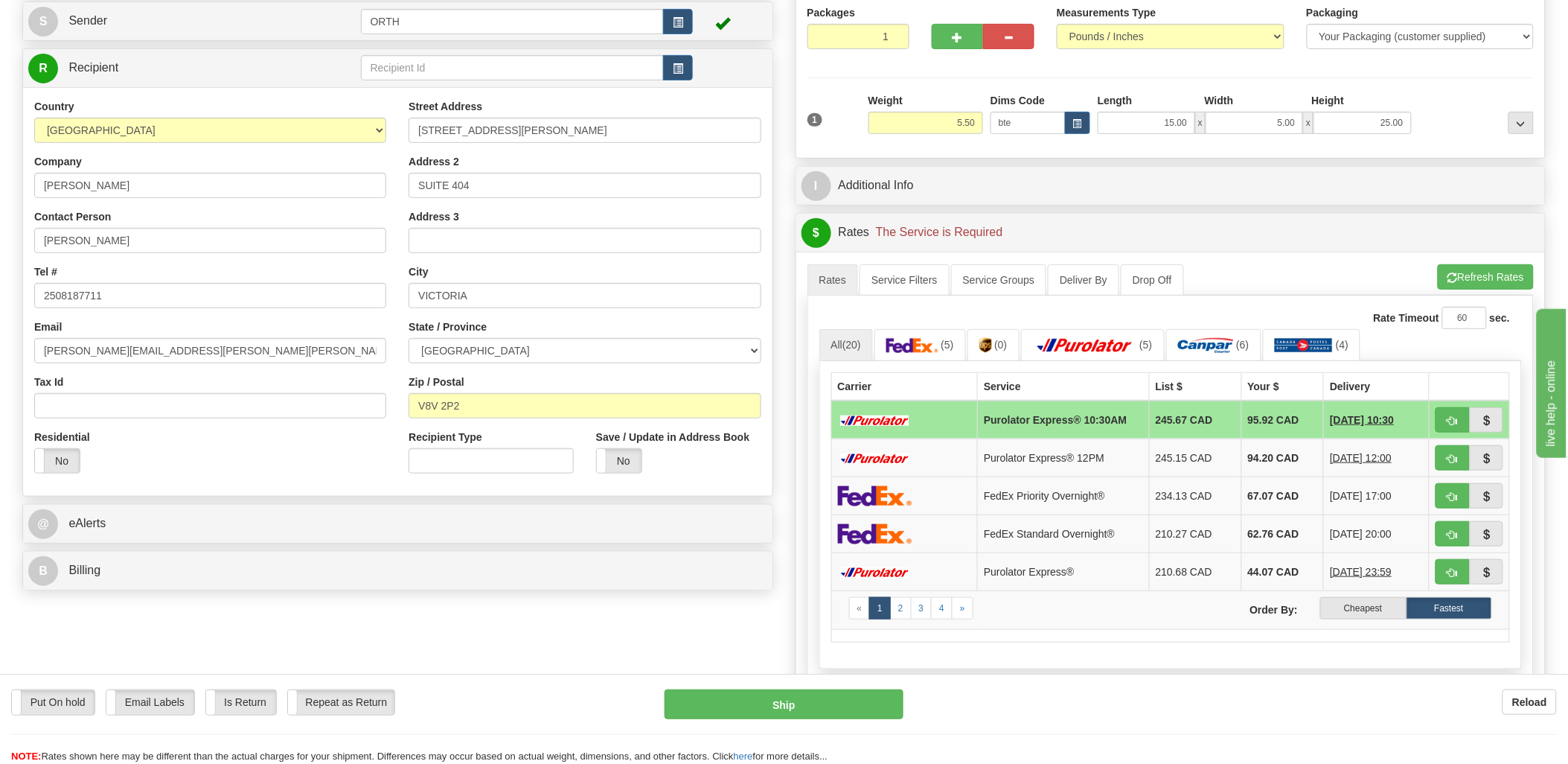
click at [1356, 608] on label "Cheapest" at bounding box center [1363, 608] width 86 height 23
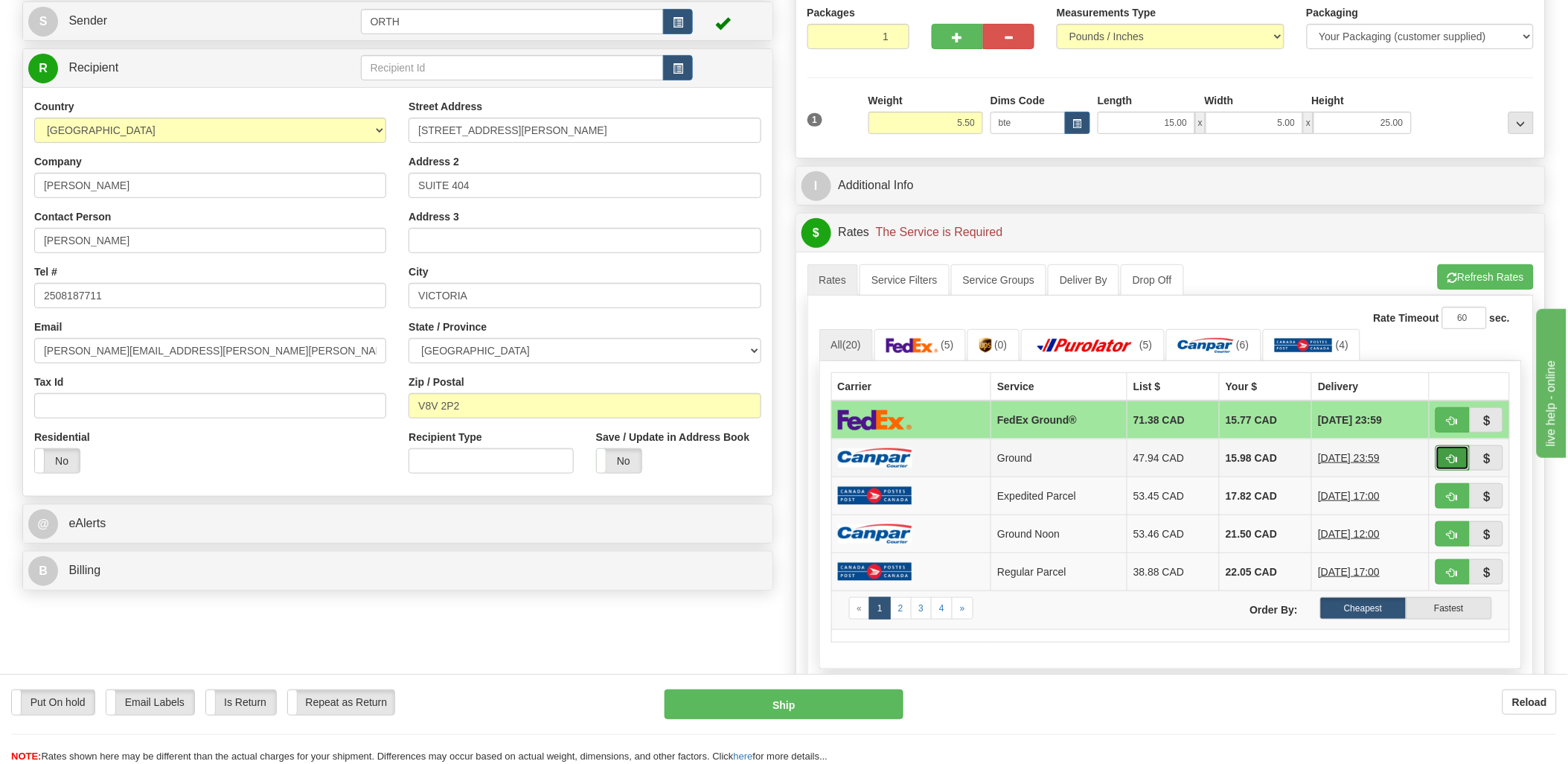
click at [1460, 462] on button "button" at bounding box center [1453, 458] width 34 height 25
type input "1"
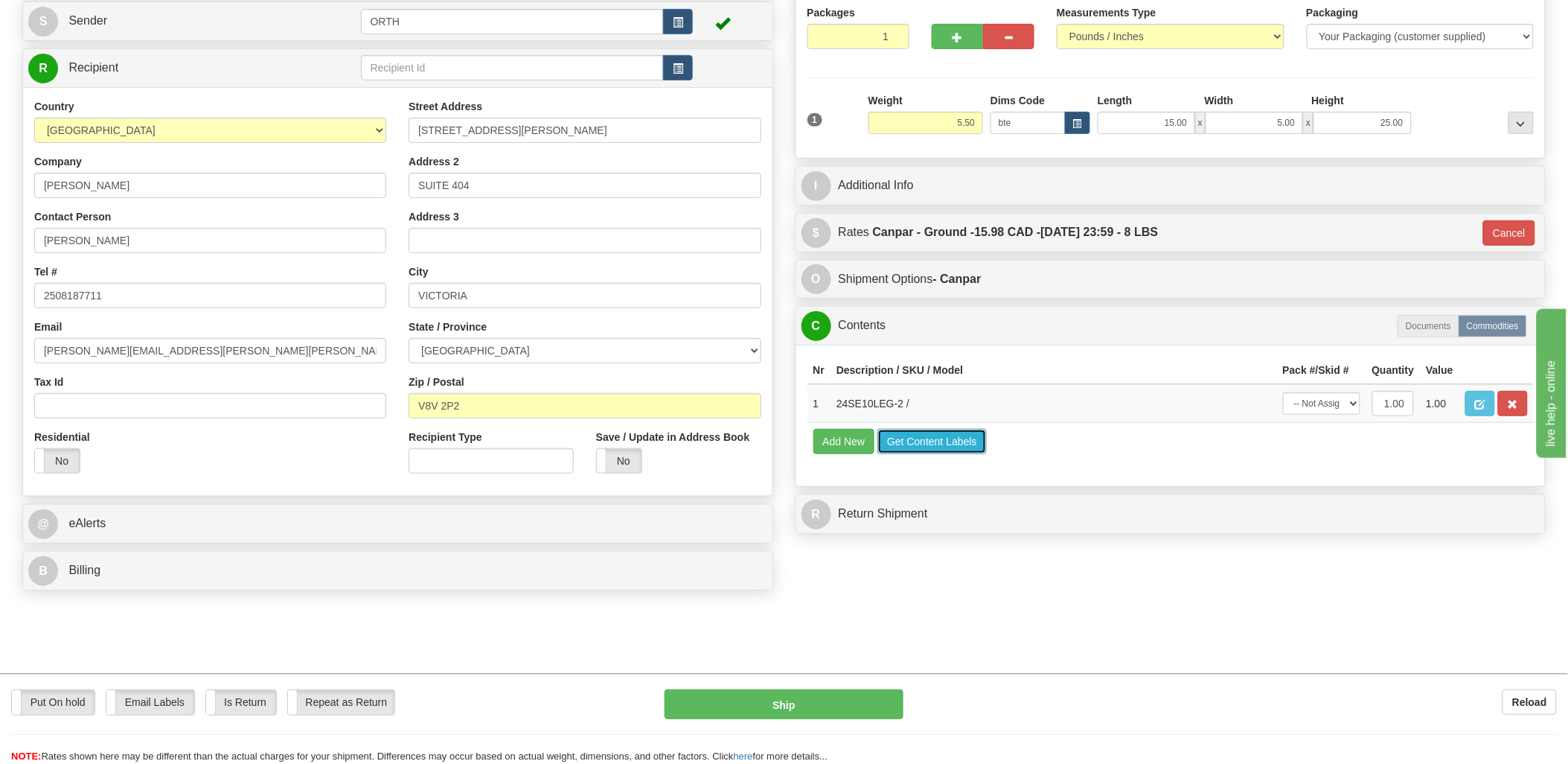
click at [961, 455] on button "Get Content Labels" at bounding box center [932, 441] width 109 height 25
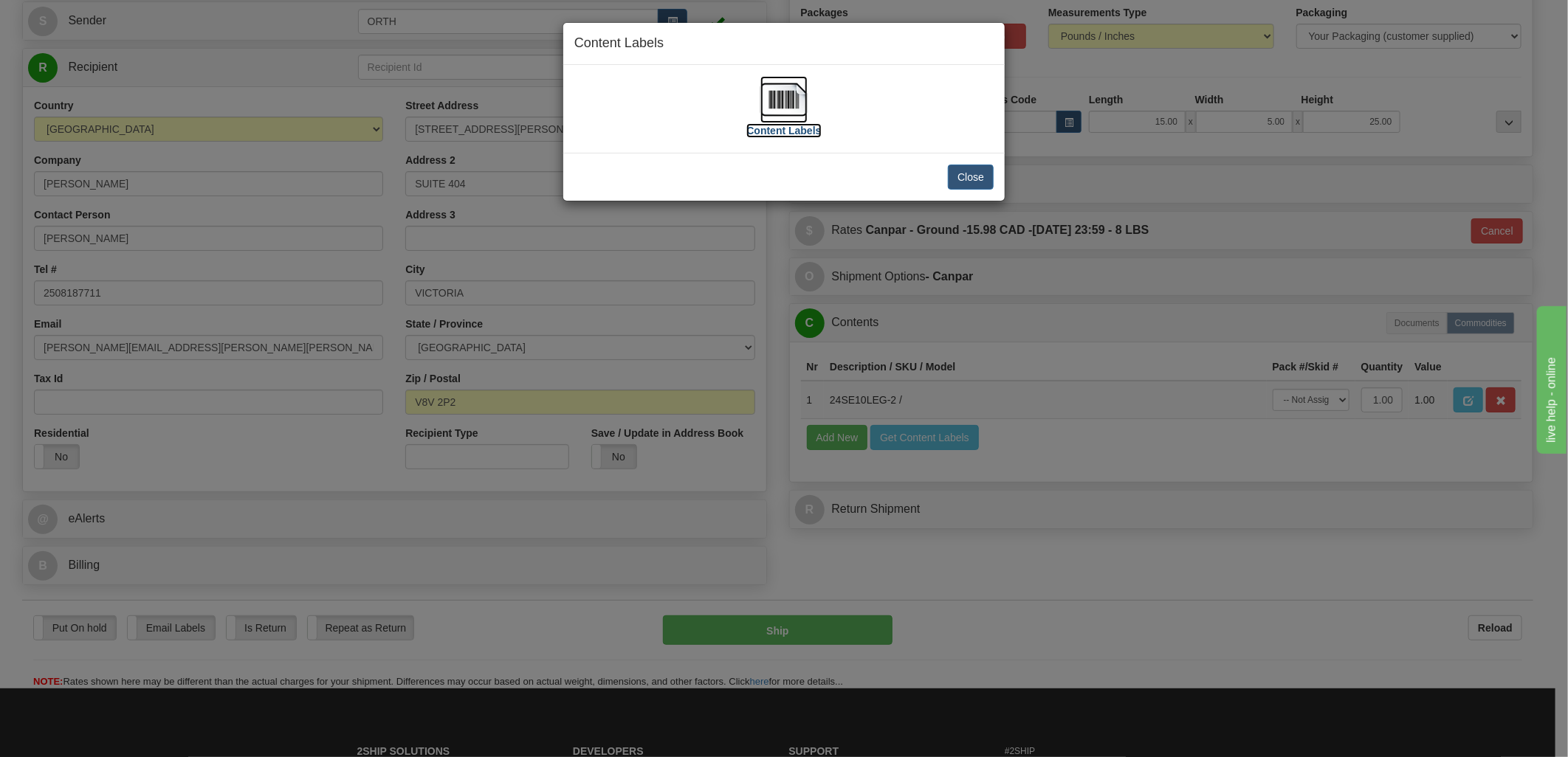
click at [784, 94] on img at bounding box center [784, 99] width 47 height 47
click at [972, 173] on button "Close" at bounding box center [970, 177] width 46 height 25
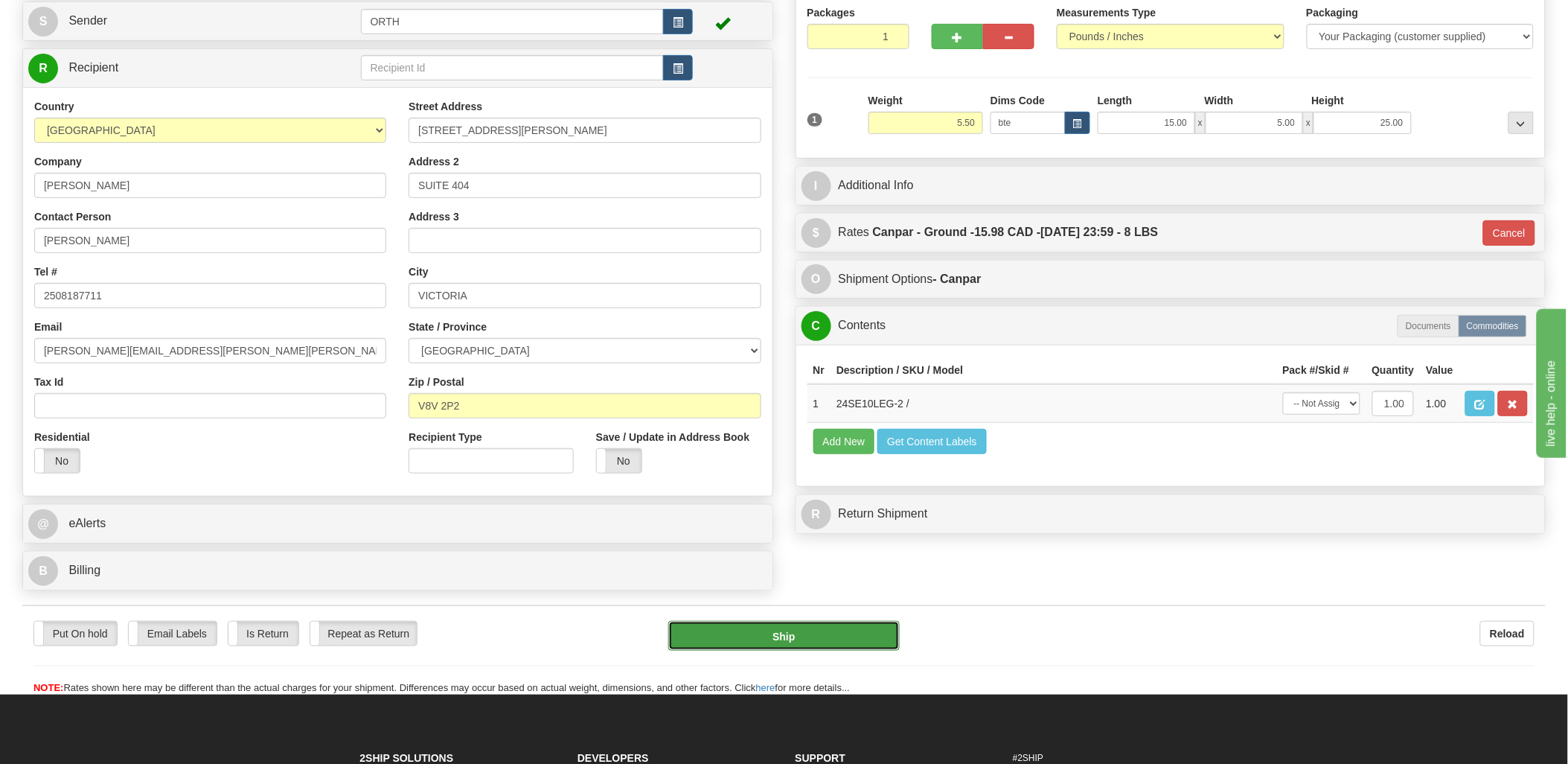
click at [805, 643] on button "Ship" at bounding box center [784, 636] width 231 height 30
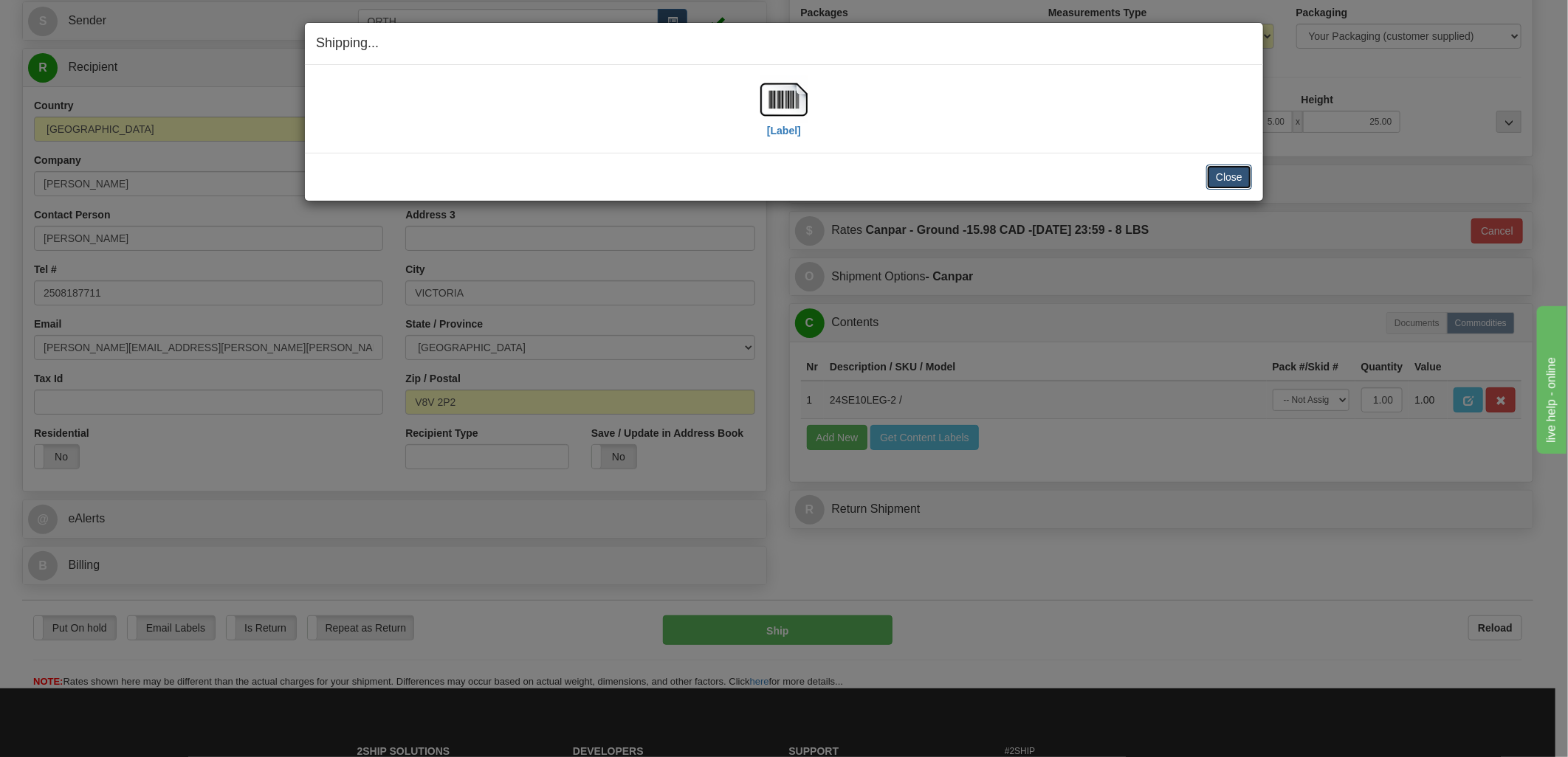
click at [1220, 171] on button "Close" at bounding box center [1229, 177] width 46 height 25
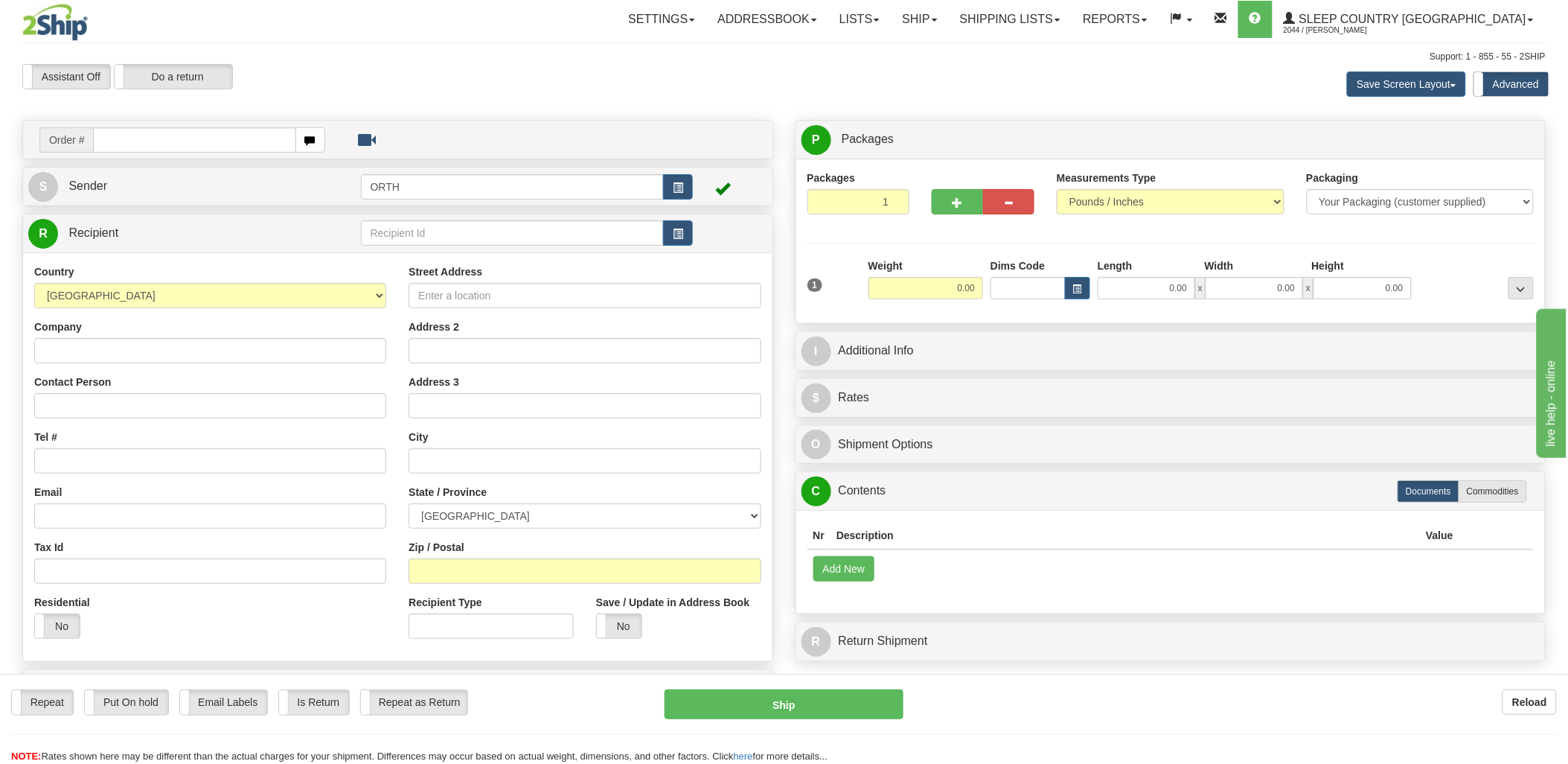
click at [247, 131] on input "text" at bounding box center [194, 140] width 203 height 25
click at [248, 137] on input "text" at bounding box center [194, 140] width 203 height 25
type input "1"
type input "9000"
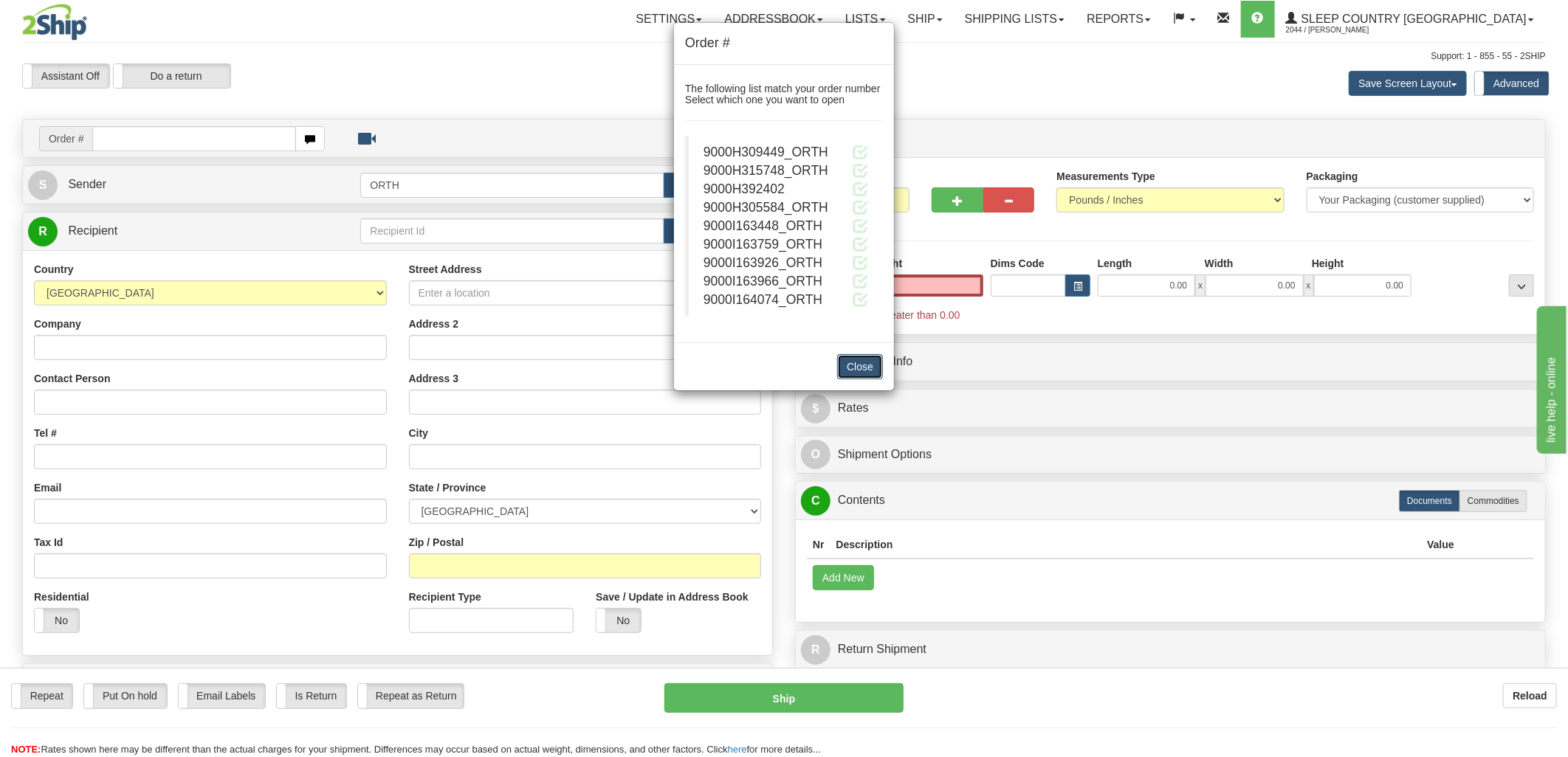
type input "0.00"
click at [871, 365] on button "Close" at bounding box center [859, 366] width 46 height 25
click at [1085, 117] on div "Order # The following list match your order number Select which one you want to…" at bounding box center [784, 378] width 1568 height 757
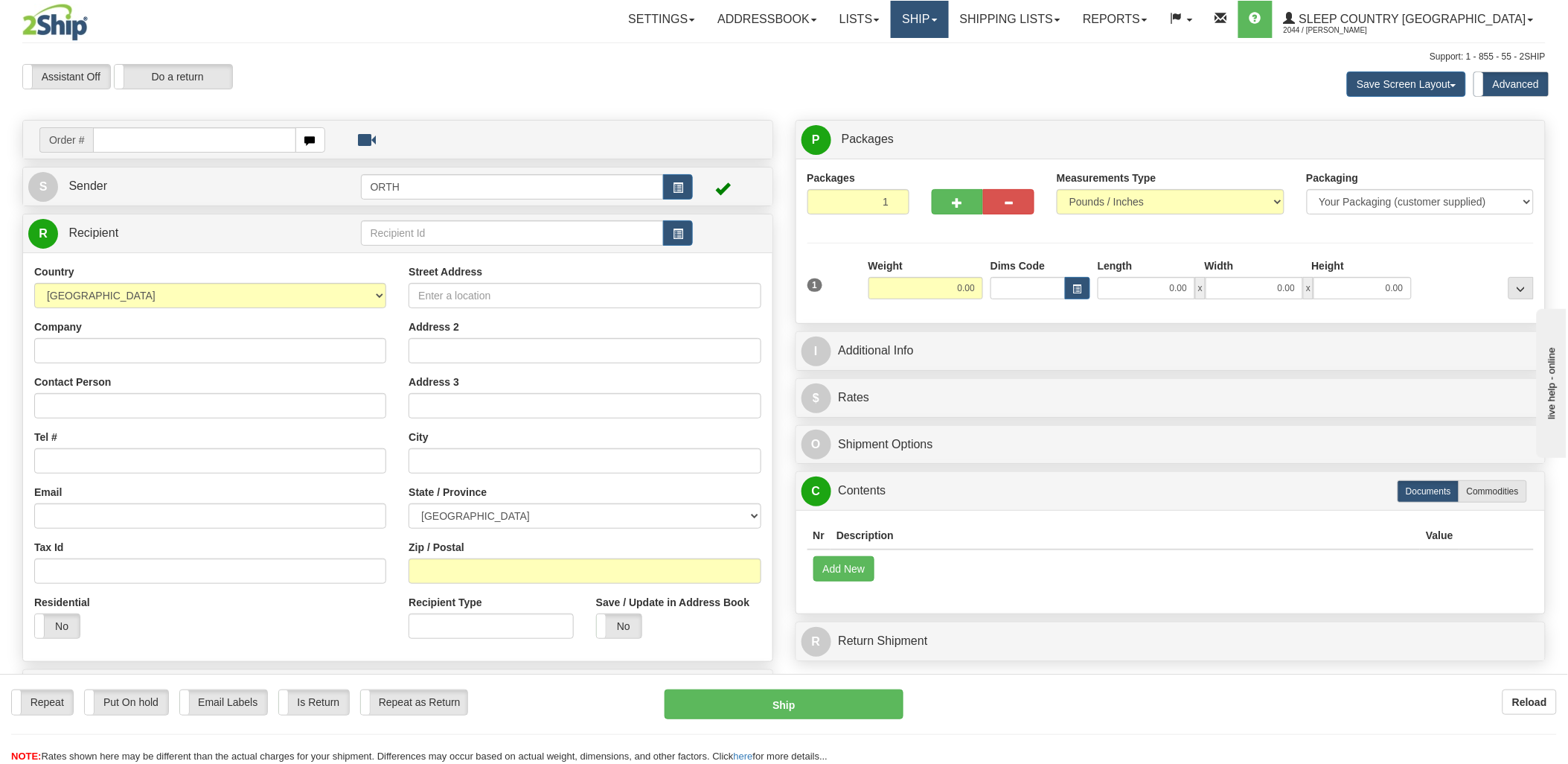
click at [948, 20] on link "Ship" at bounding box center [920, 19] width 58 height 37
click at [1072, 11] on link "Shipping lists" at bounding box center [1011, 19] width 123 height 37
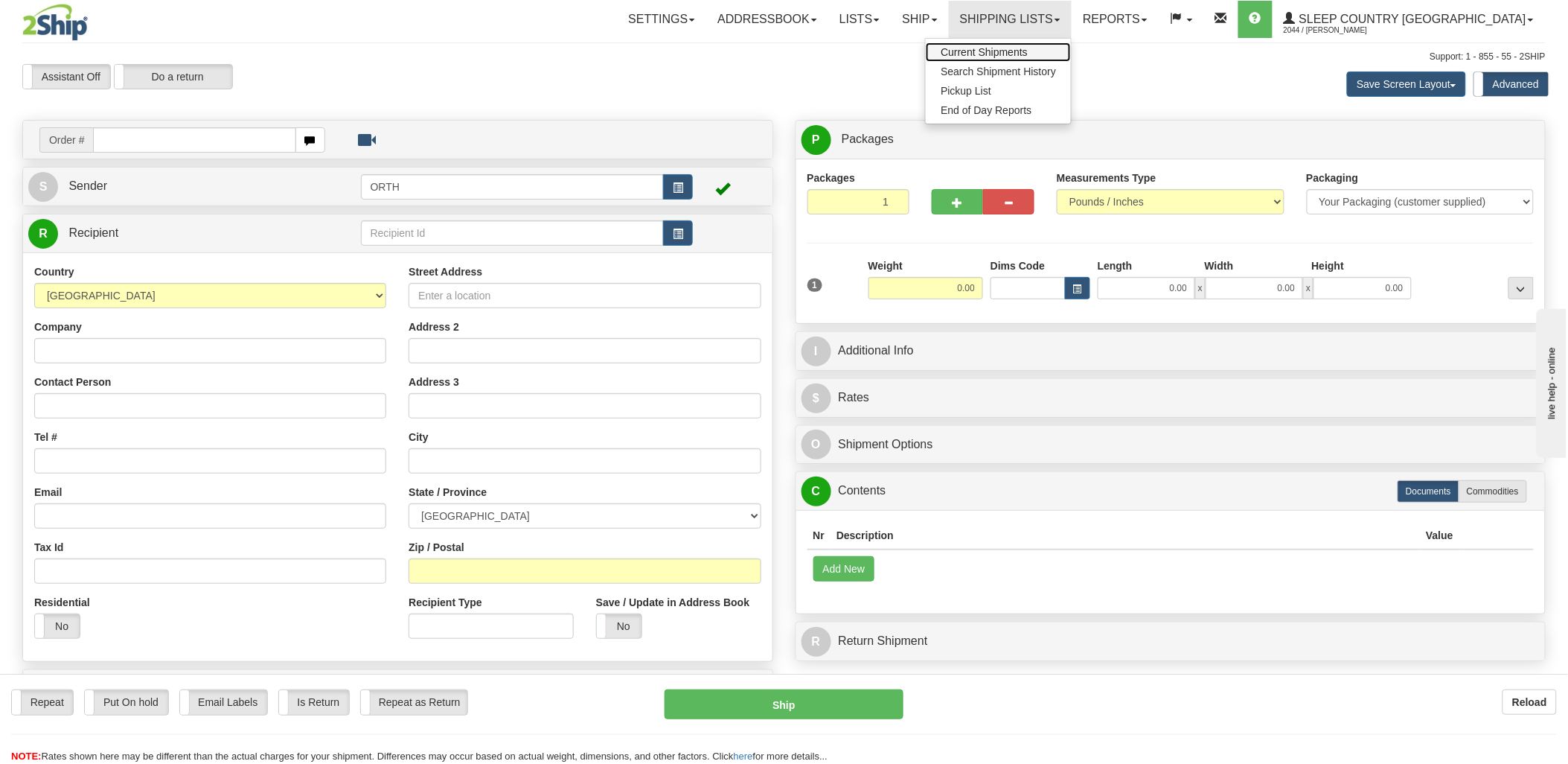
click at [1028, 47] on span "Current Shipments" at bounding box center [984, 51] width 87 height 12
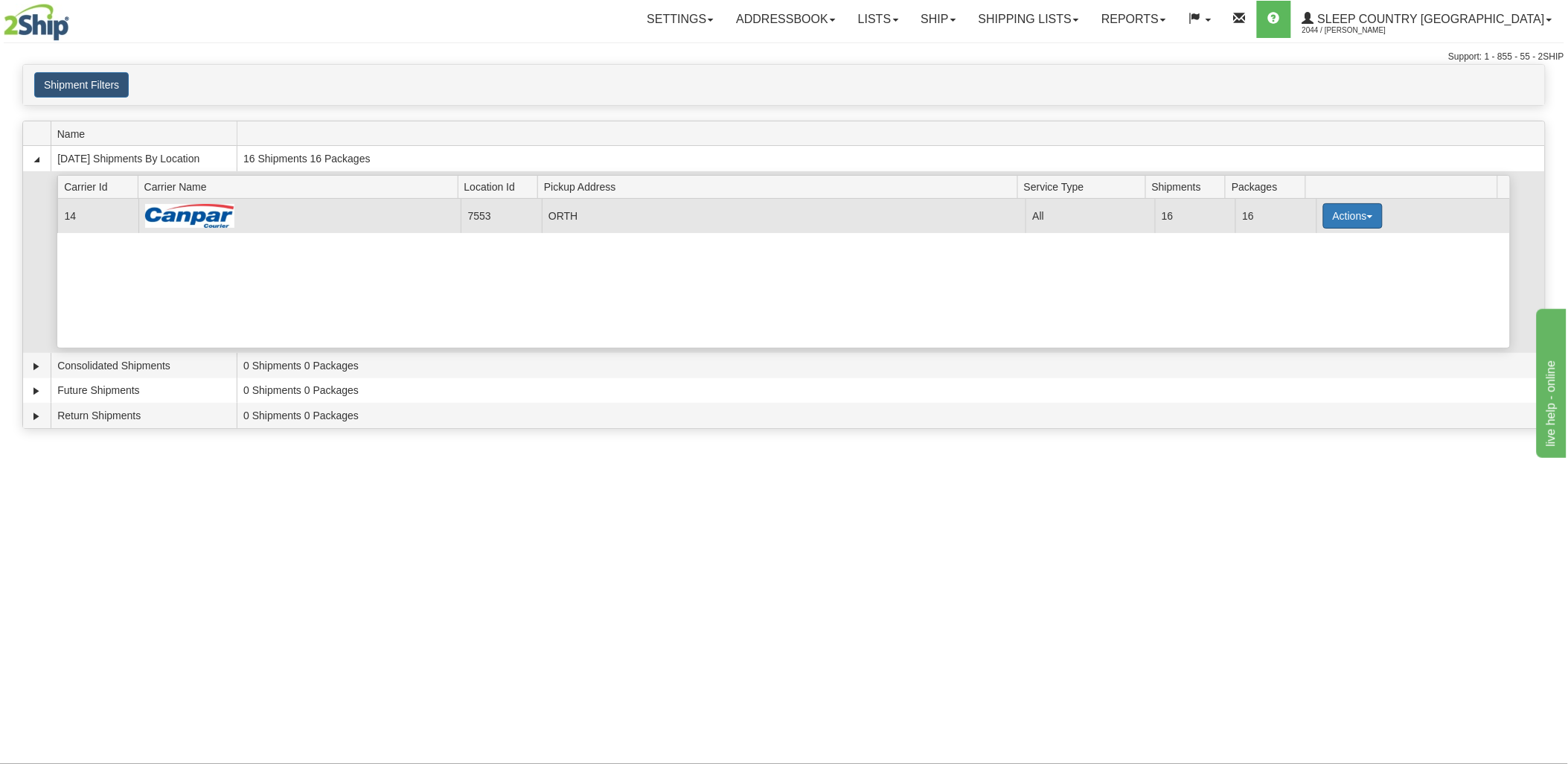
click at [1347, 214] on button "Actions" at bounding box center [1353, 216] width 59 height 25
click at [1308, 322] on span "Print" at bounding box center [1293, 320] width 30 height 10
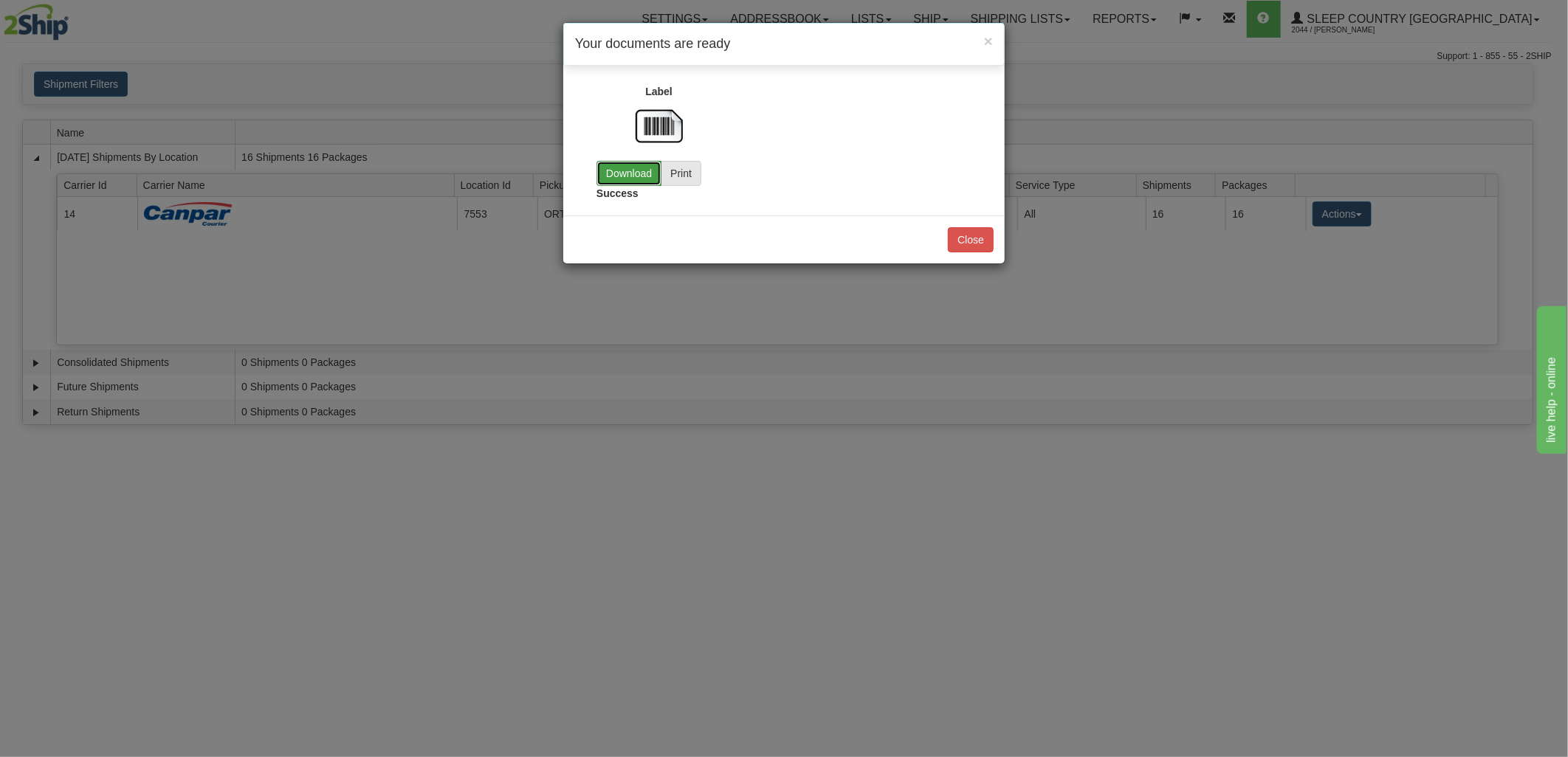
click at [610, 170] on link "Download" at bounding box center [629, 173] width 65 height 25
click at [973, 243] on button "Close" at bounding box center [970, 239] width 46 height 25
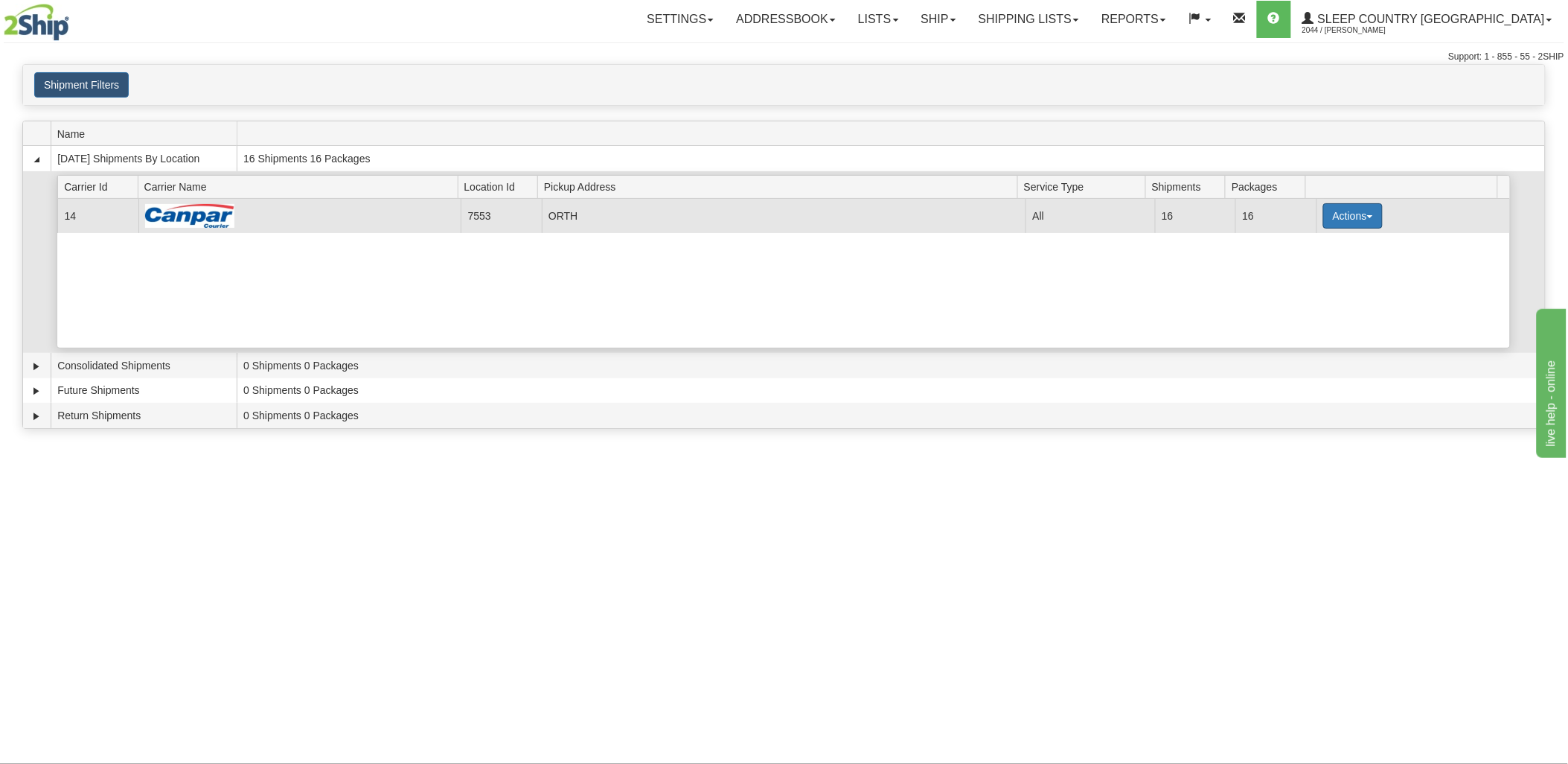
click at [1350, 221] on button "Actions" at bounding box center [1353, 216] width 59 height 25
click at [1301, 322] on span "Print" at bounding box center [1293, 320] width 30 height 10
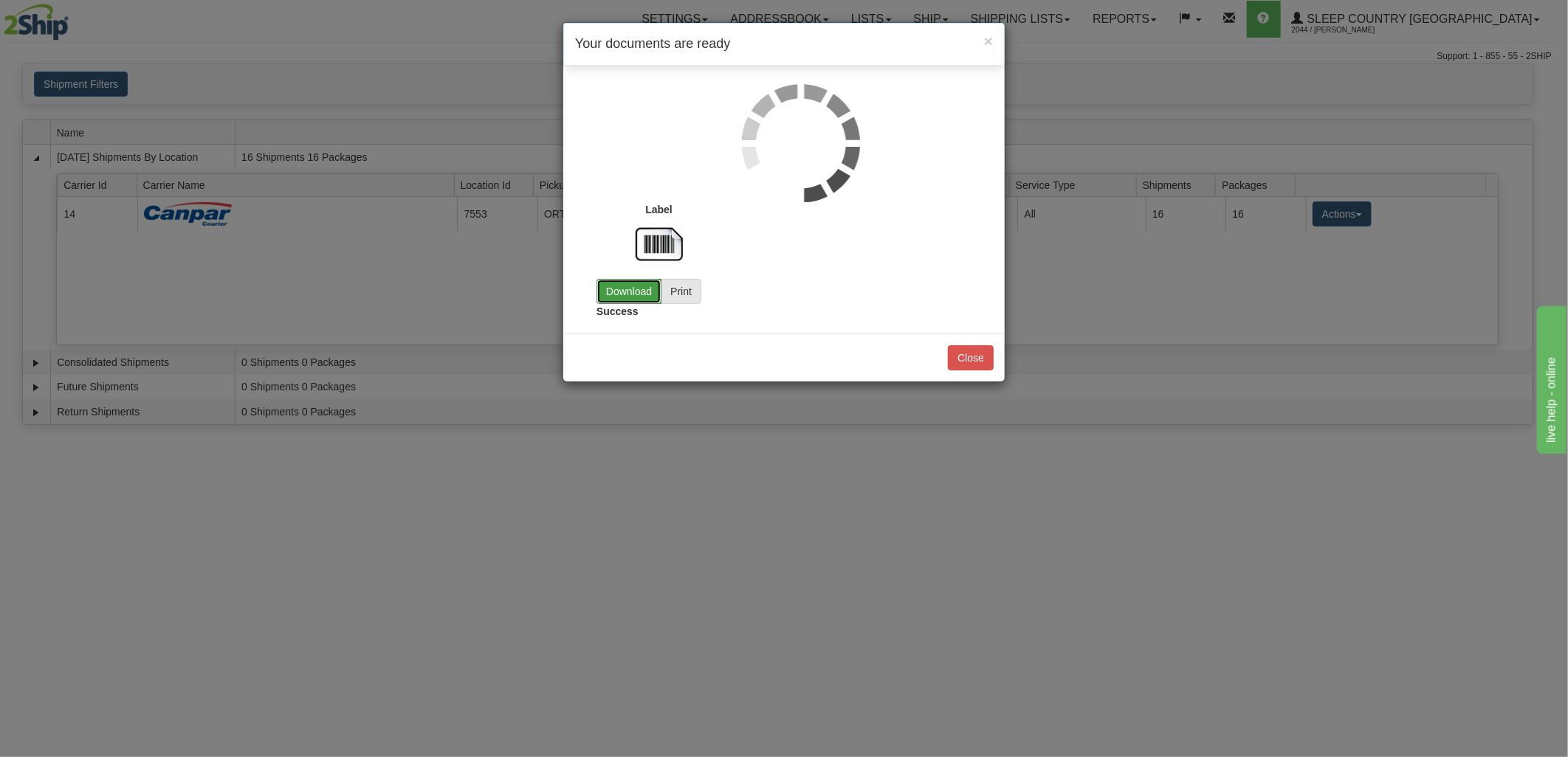
click at [617, 288] on link "Download" at bounding box center [629, 291] width 65 height 25
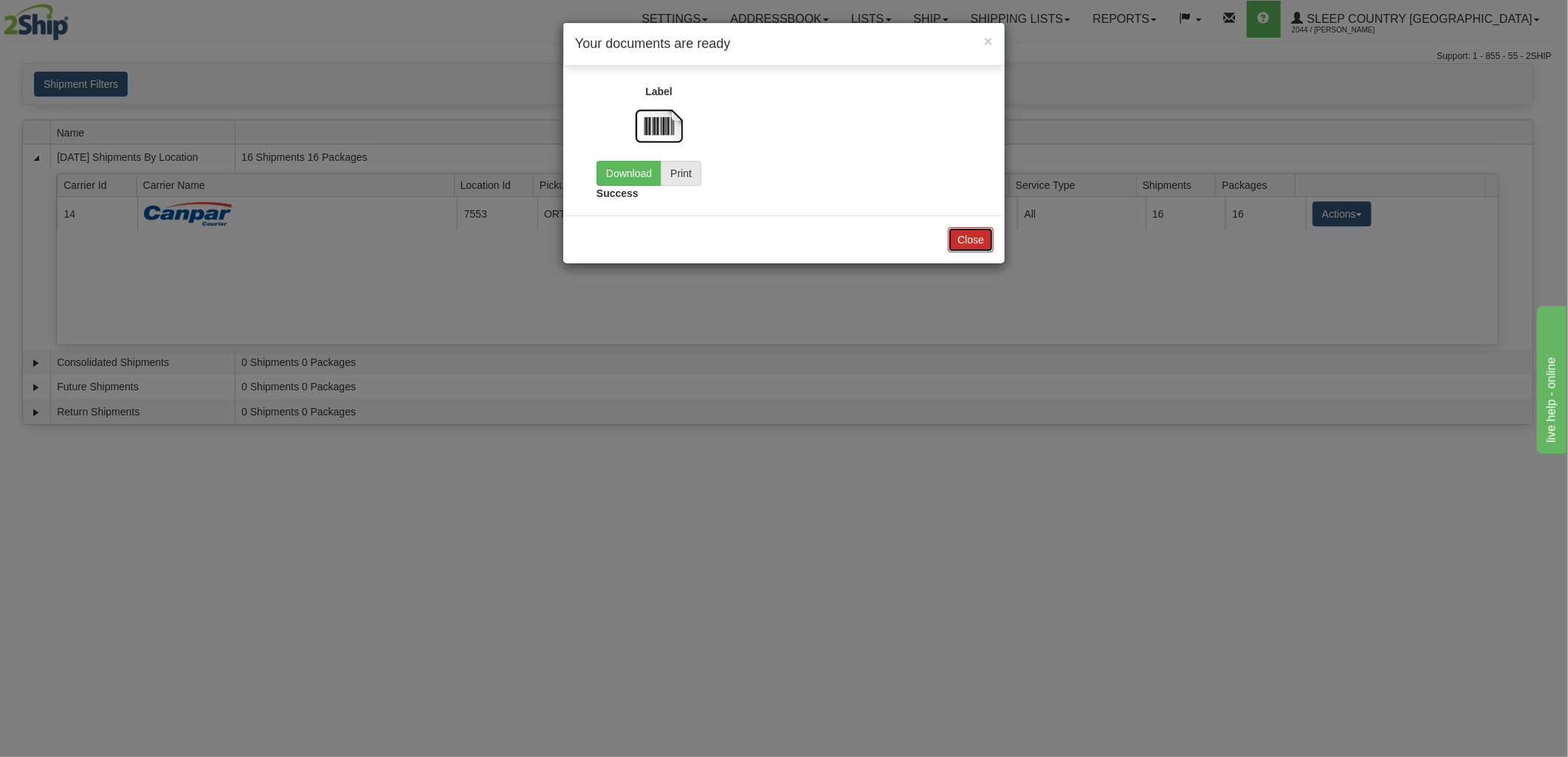
click at [981, 227] on button "Close" at bounding box center [970, 239] width 46 height 25
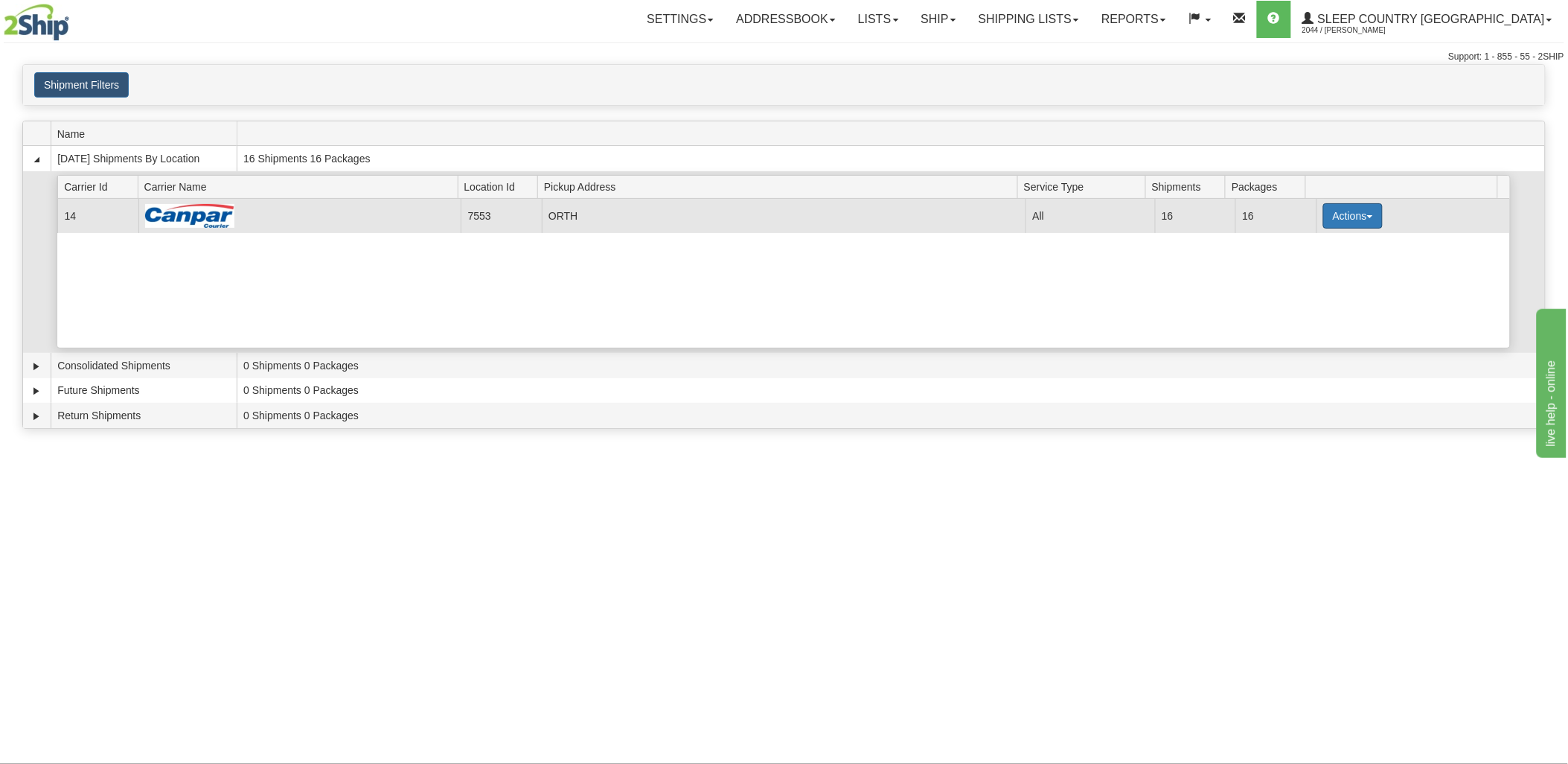
click at [1363, 210] on button "Actions" at bounding box center [1353, 216] width 59 height 25
click at [1314, 330] on link "Print" at bounding box center [1323, 321] width 119 height 19
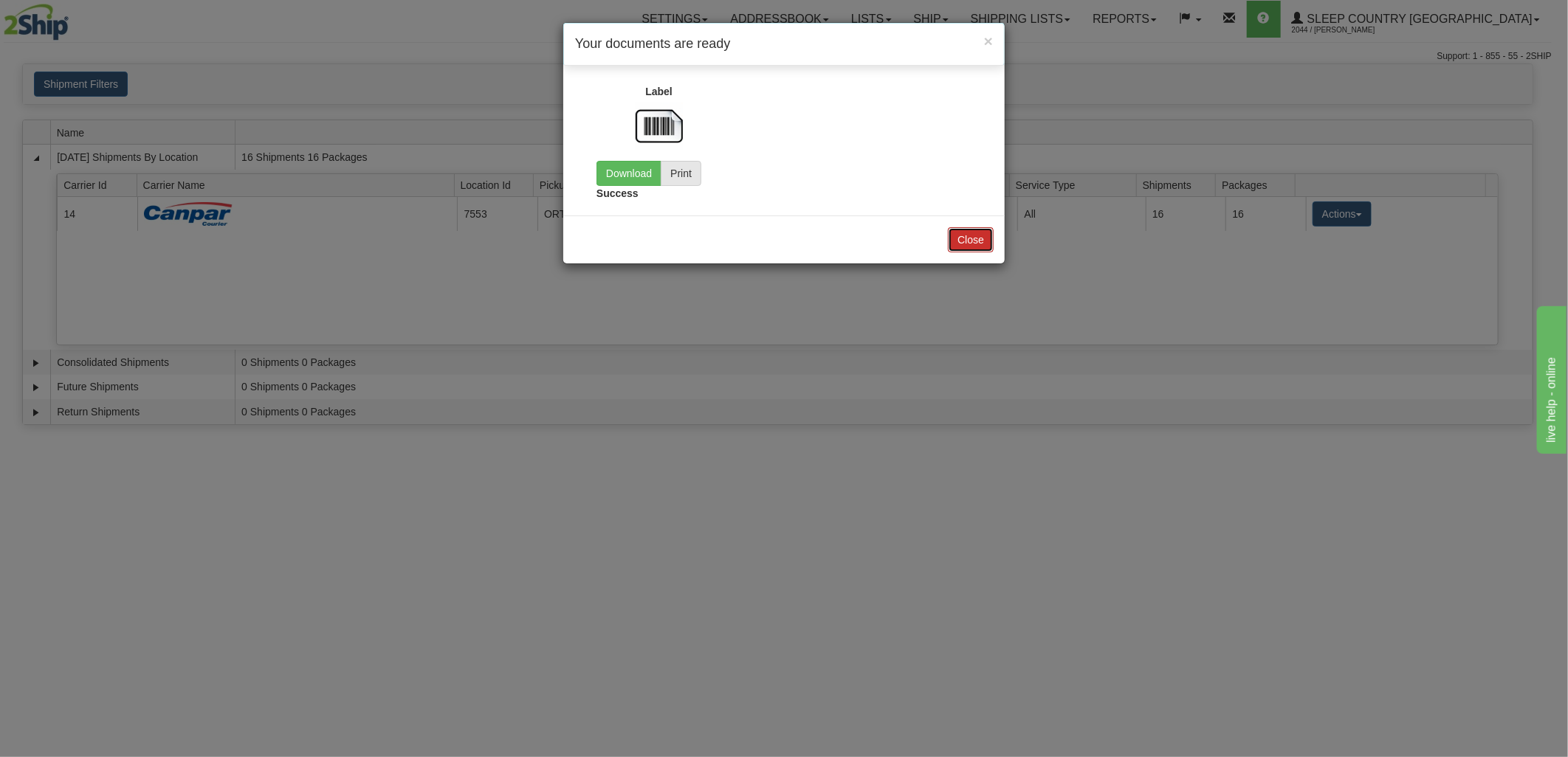
click at [970, 239] on button "Close" at bounding box center [970, 239] width 46 height 25
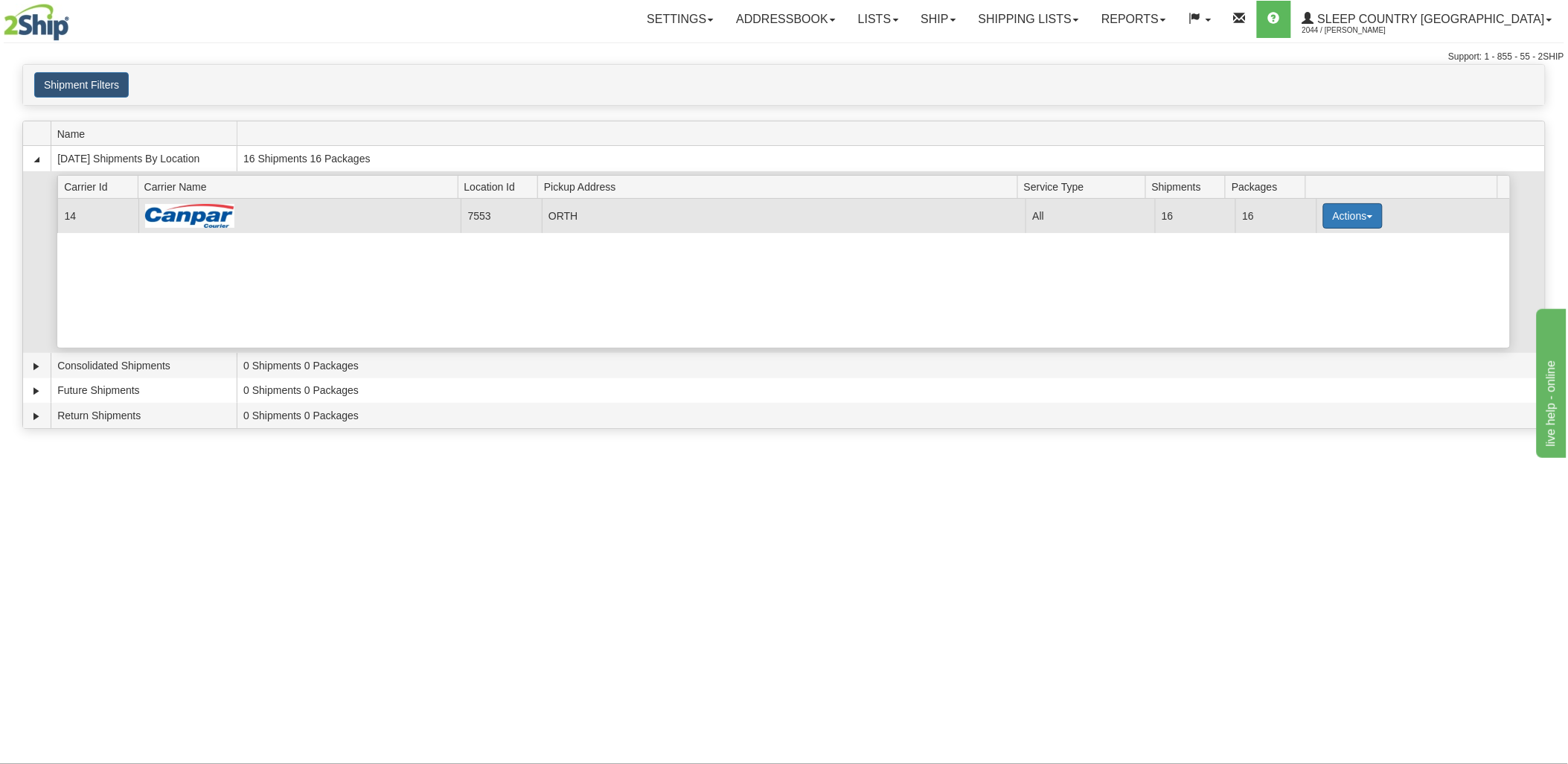
click at [1323, 218] on button "Actions" at bounding box center [1353, 216] width 59 height 25
click at [1307, 243] on span "Details" at bounding box center [1298, 243] width 41 height 10
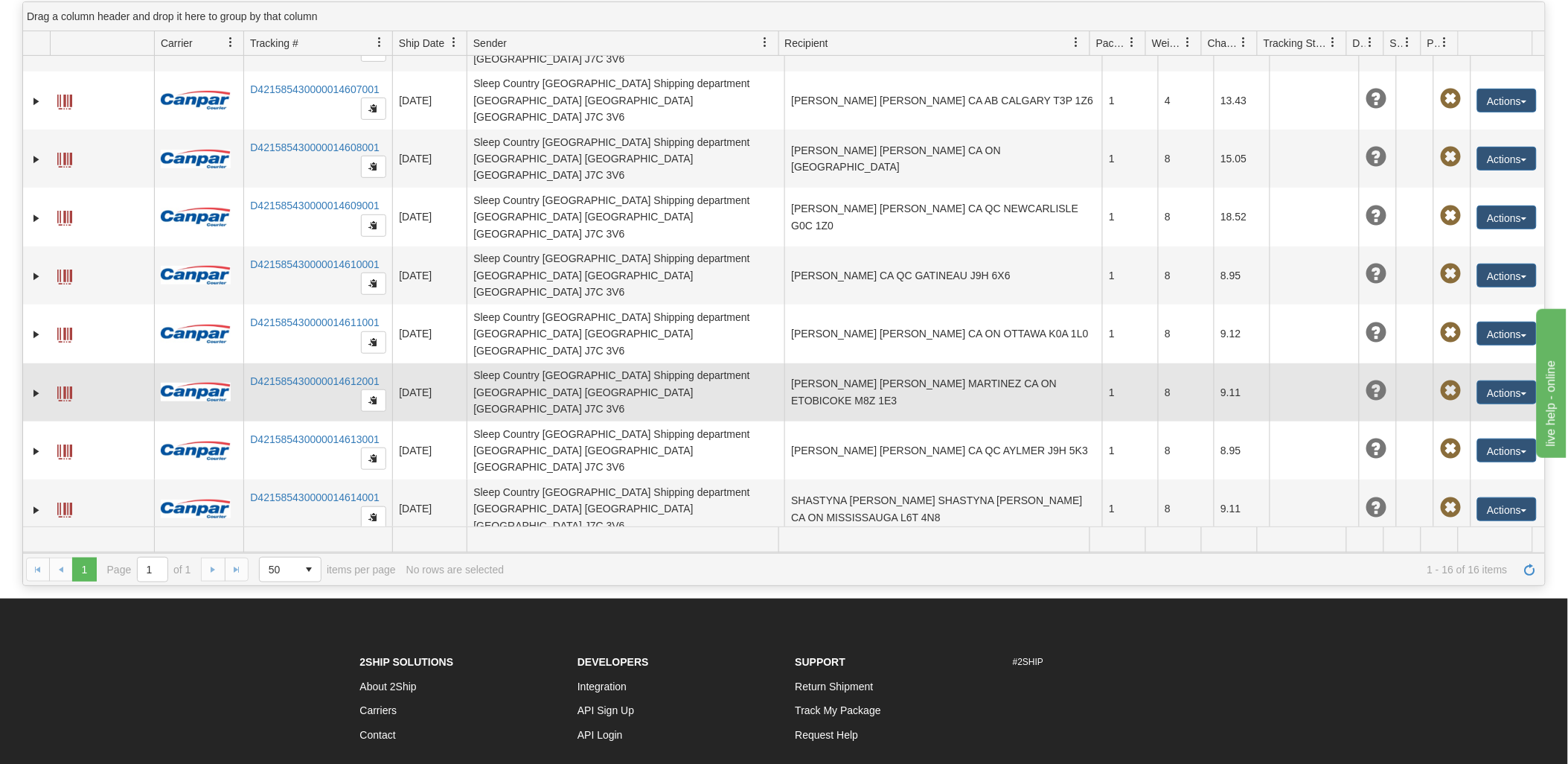
scroll to position [124, 0]
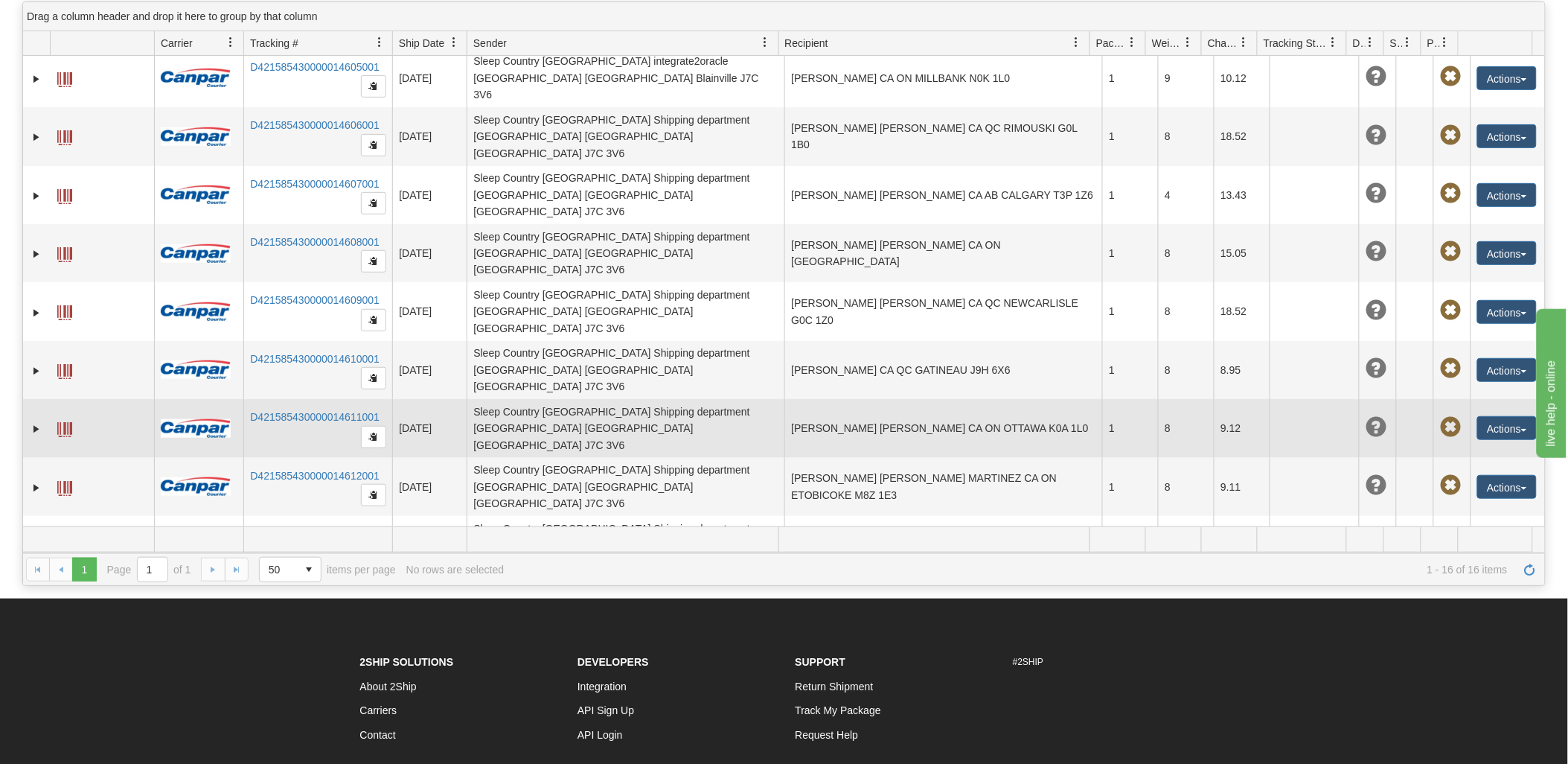
click at [733, 399] on td "Sleep Country Canada Shipping department CA QC Blainville J7C 3V6" at bounding box center [626, 428] width 318 height 58
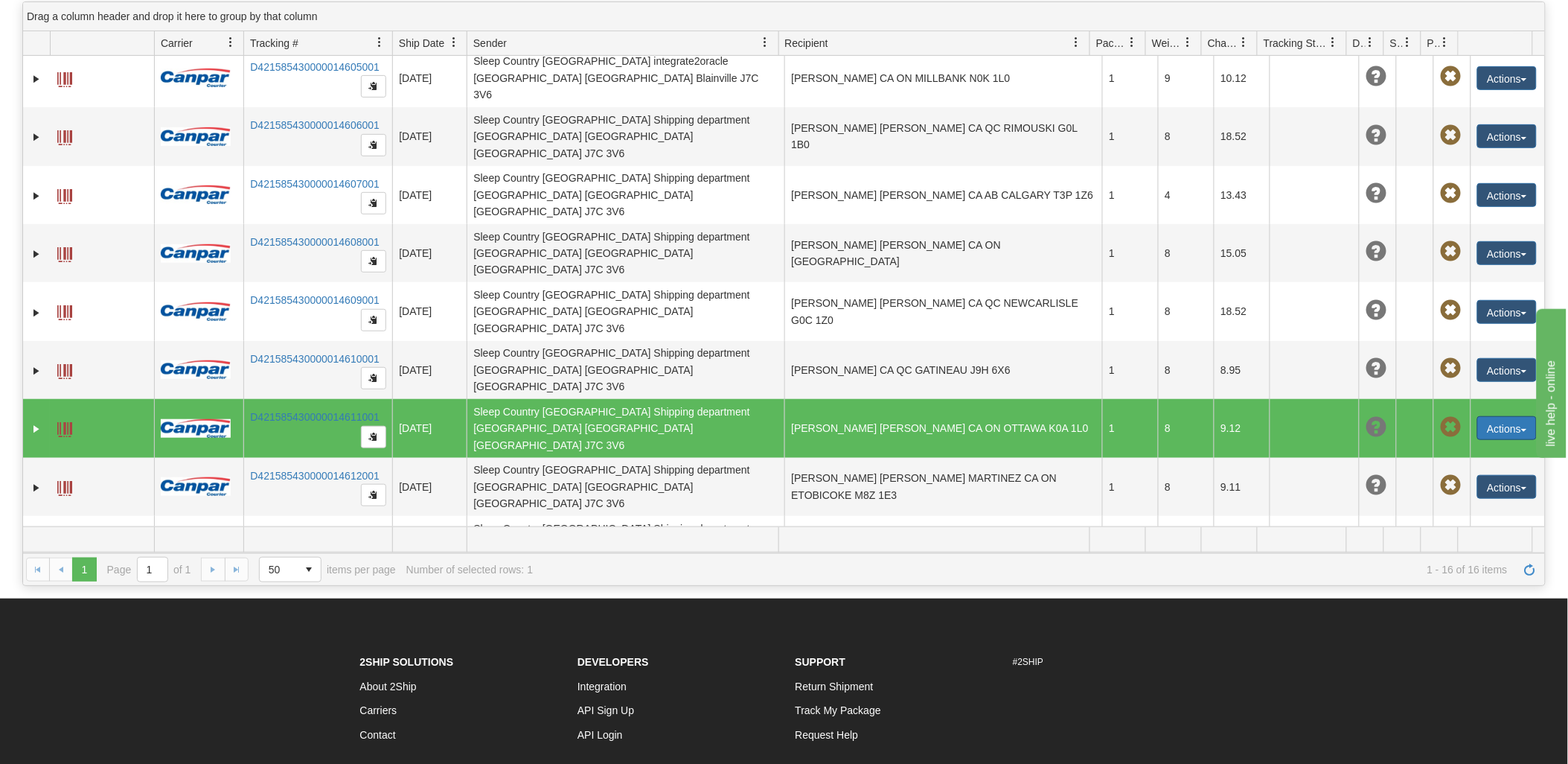
click at [1509, 416] on button "Actions" at bounding box center [1507, 428] width 59 height 24
click at [1460, 446] on link "Edit" at bounding box center [1477, 455] width 119 height 19
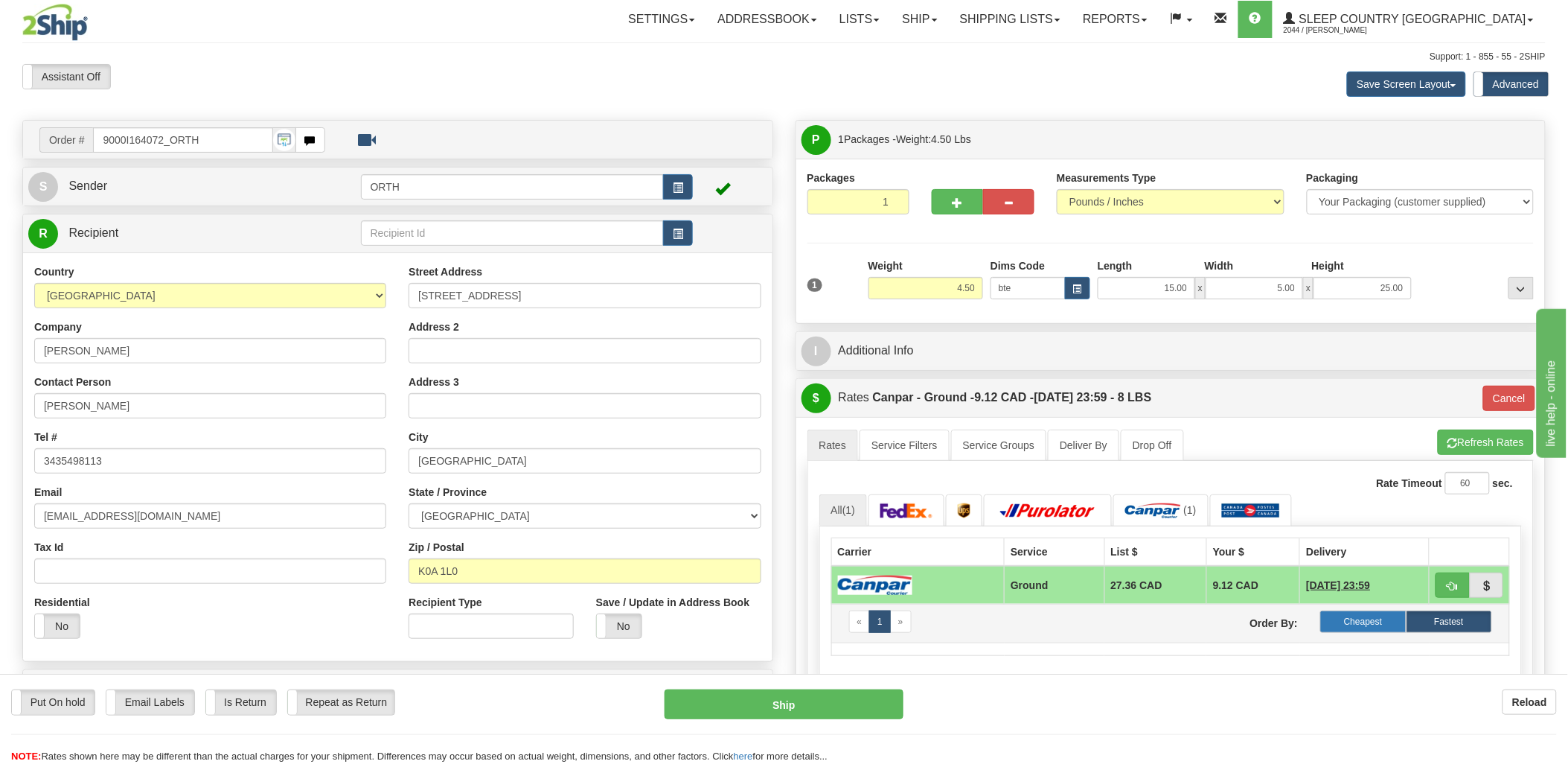
click at [1387, 615] on label "Cheapest" at bounding box center [1363, 621] width 86 height 23
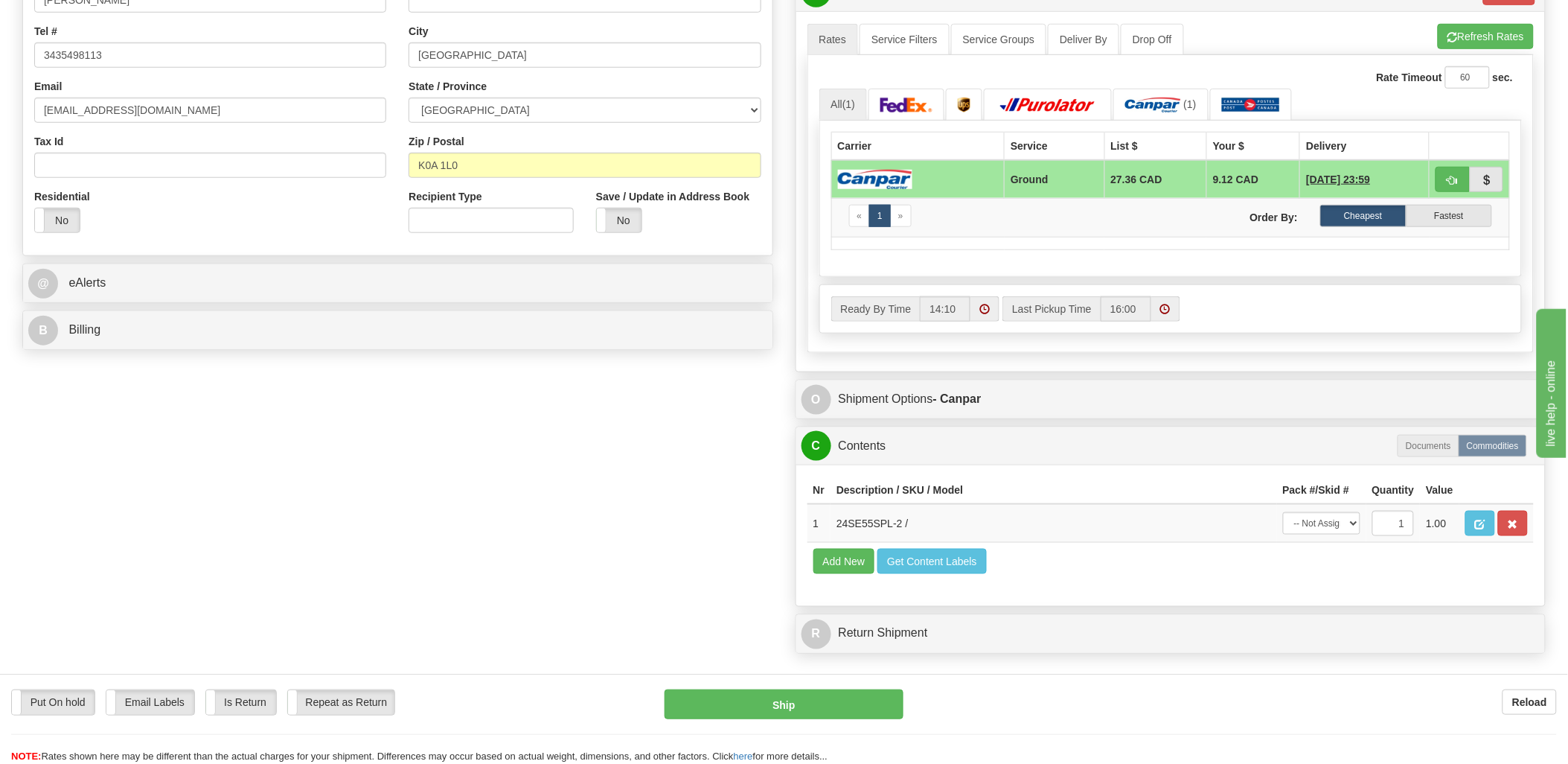
scroll to position [413, 0]
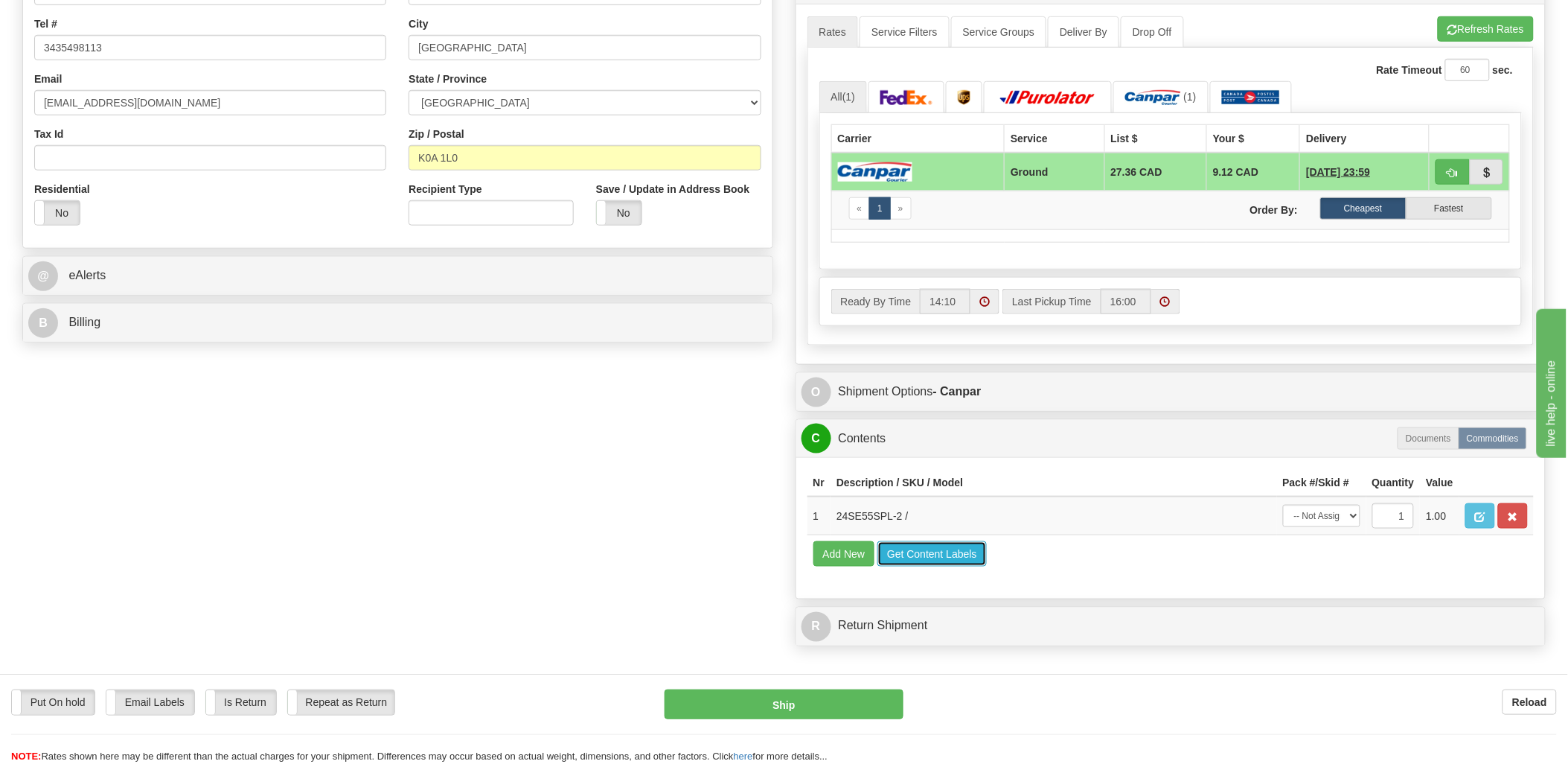
click at [926, 567] on button "Get Content Labels" at bounding box center [932, 554] width 109 height 25
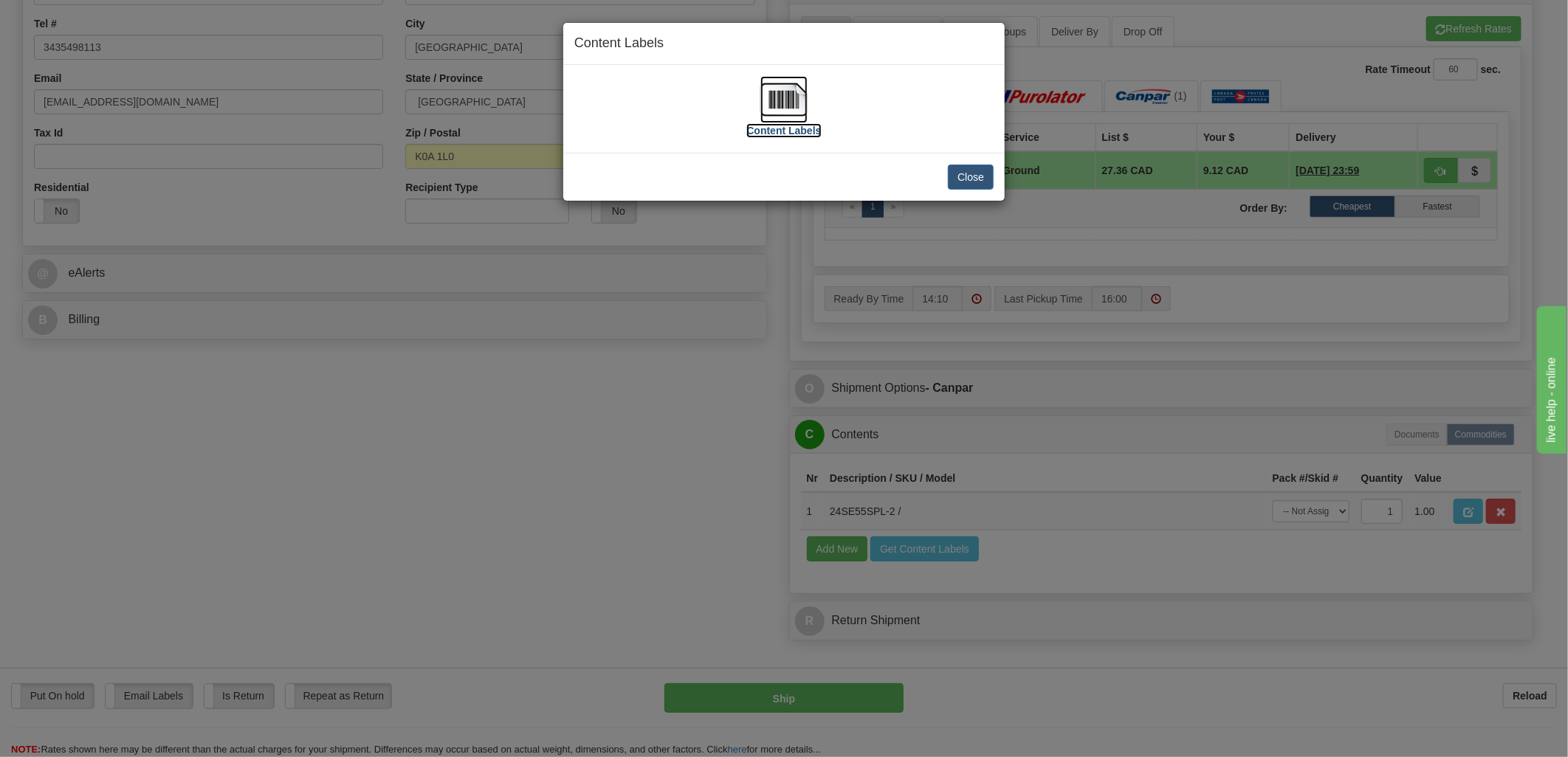
click at [780, 104] on img at bounding box center [784, 99] width 47 height 47
click at [955, 174] on button "Close" at bounding box center [970, 177] width 46 height 25
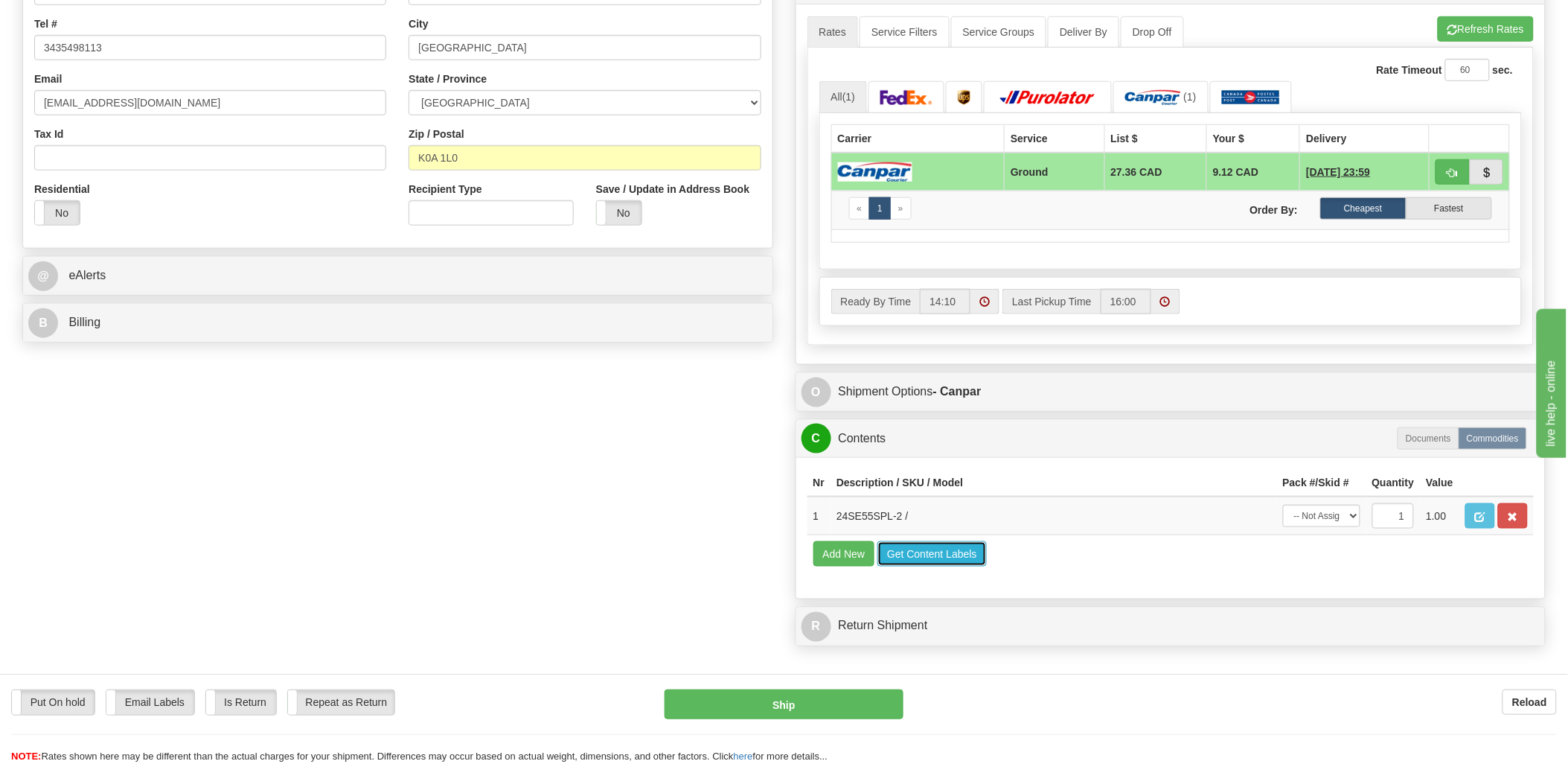
click at [934, 567] on button "Get Content Labels" at bounding box center [932, 554] width 109 height 25
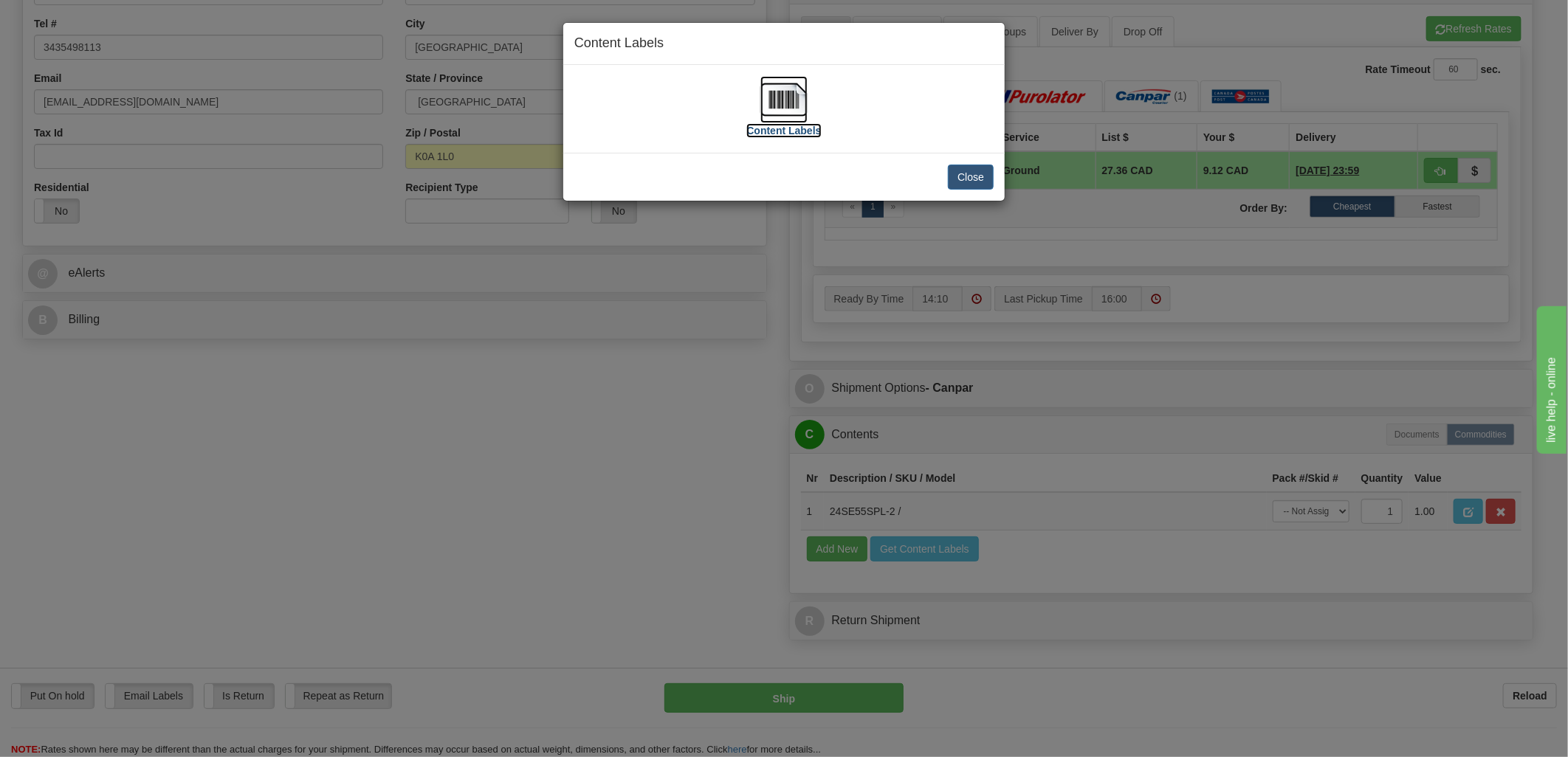
click at [781, 96] on img at bounding box center [784, 99] width 47 height 47
click at [975, 171] on button "Close" at bounding box center [970, 177] width 46 height 25
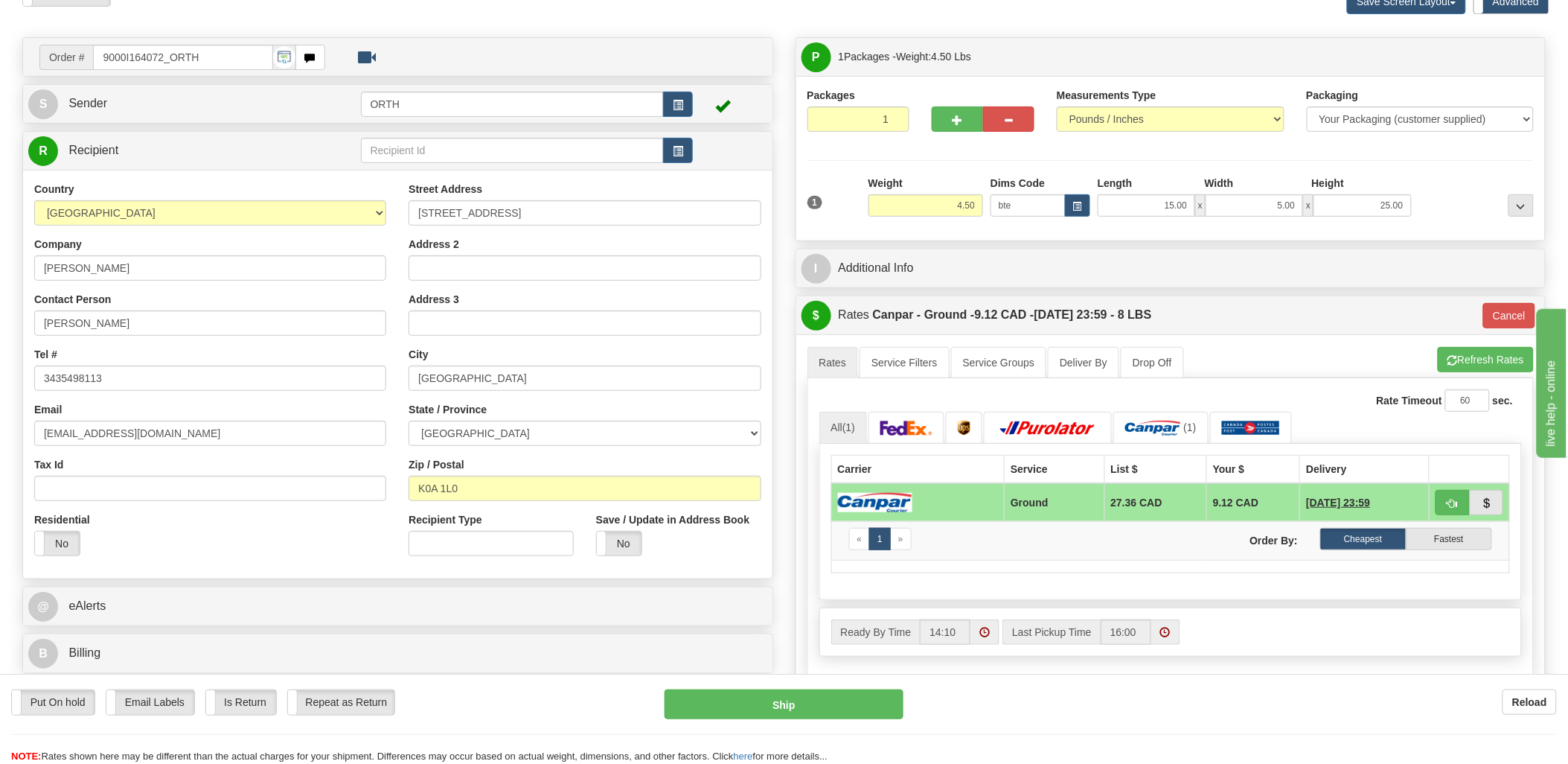
scroll to position [0, 0]
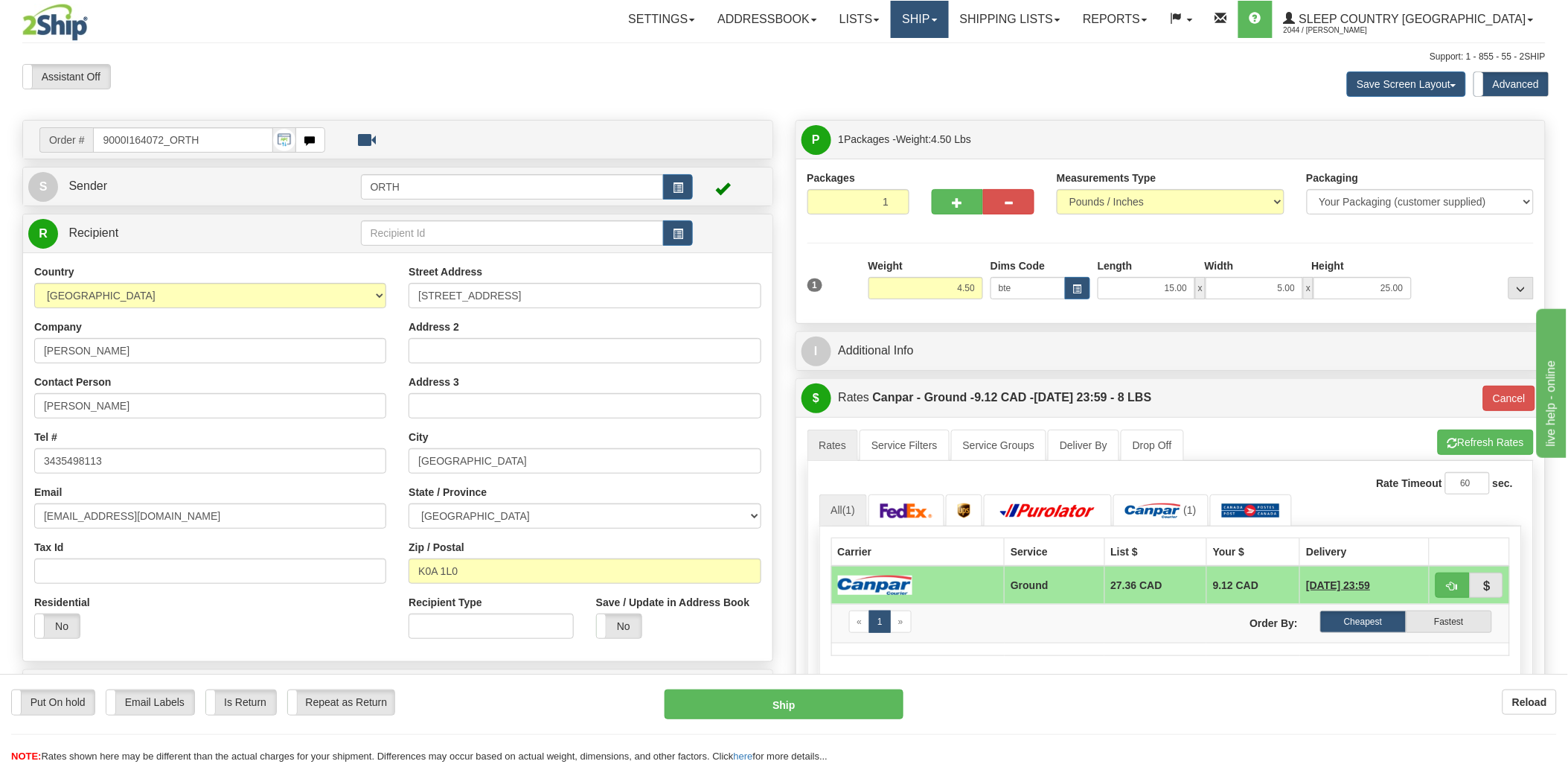
click at [948, 18] on link "Ship" at bounding box center [920, 19] width 58 height 37
click at [885, 54] on span "Ship Screen" at bounding box center [856, 51] width 57 height 12
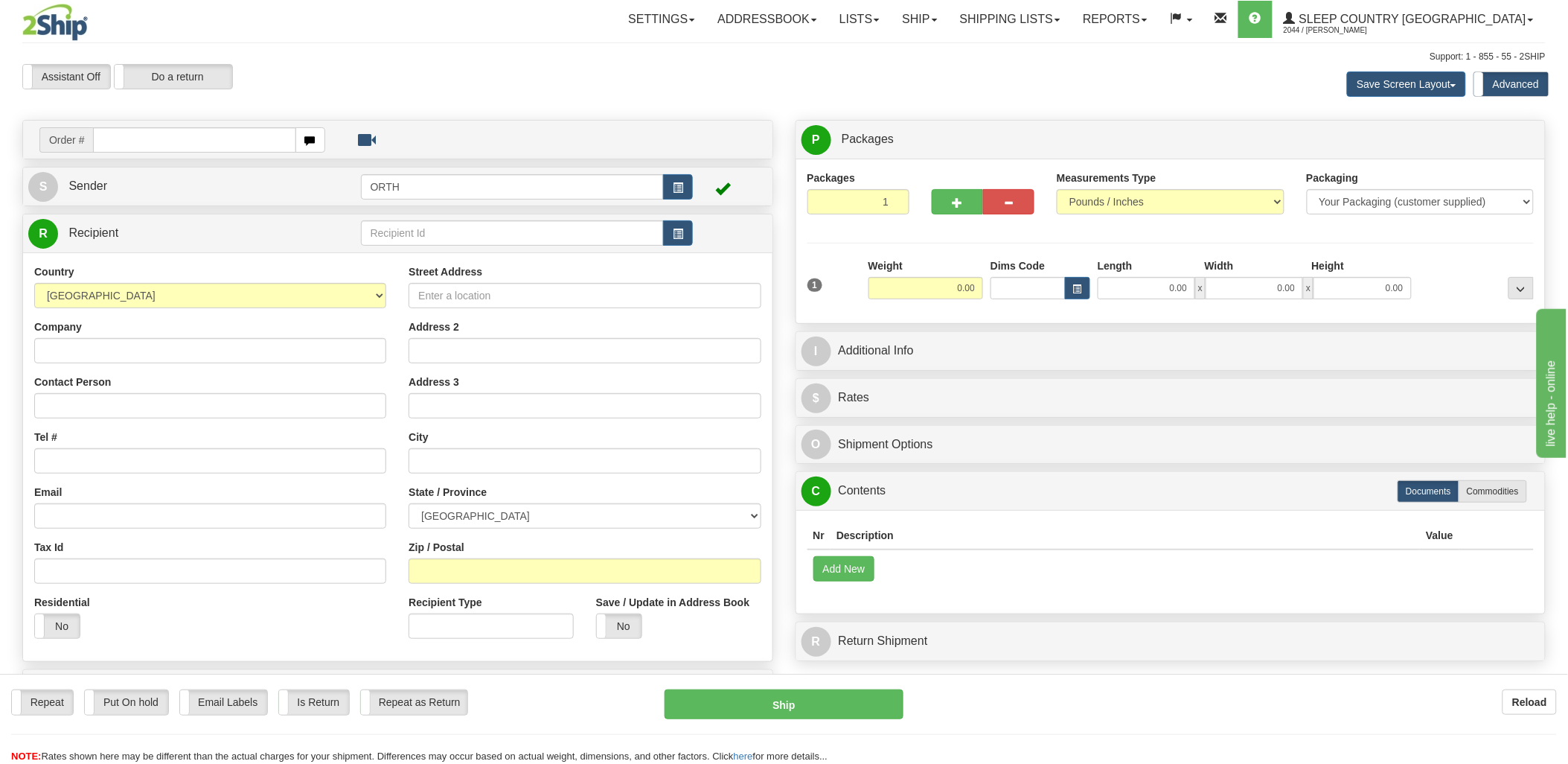
click at [139, 144] on input "text" at bounding box center [194, 140] width 203 height 25
click at [139, 143] on input "text" at bounding box center [194, 140] width 203 height 25
type input "9000i"
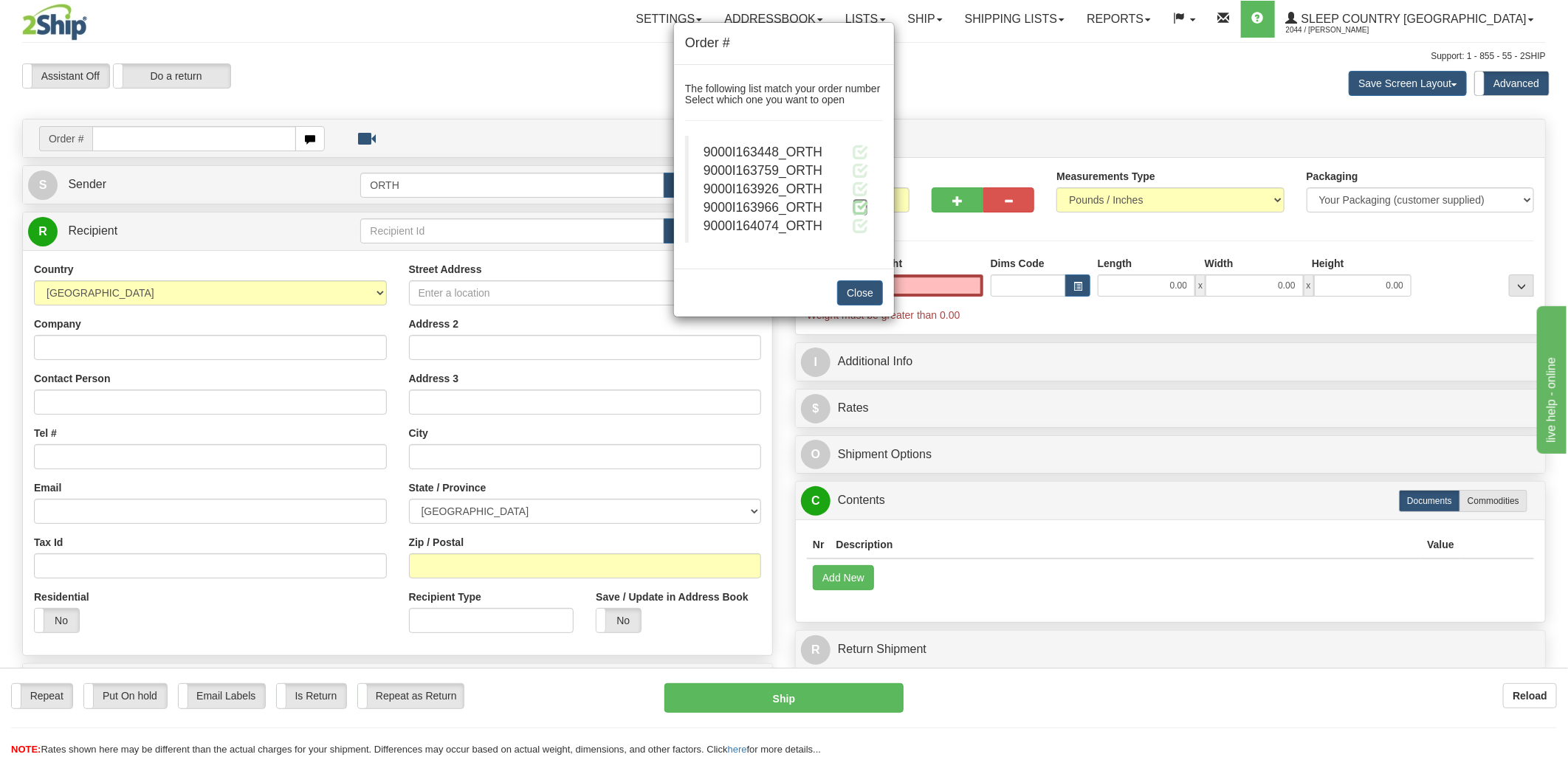
type input "0.00"
click at [856, 205] on span at bounding box center [860, 207] width 15 height 15
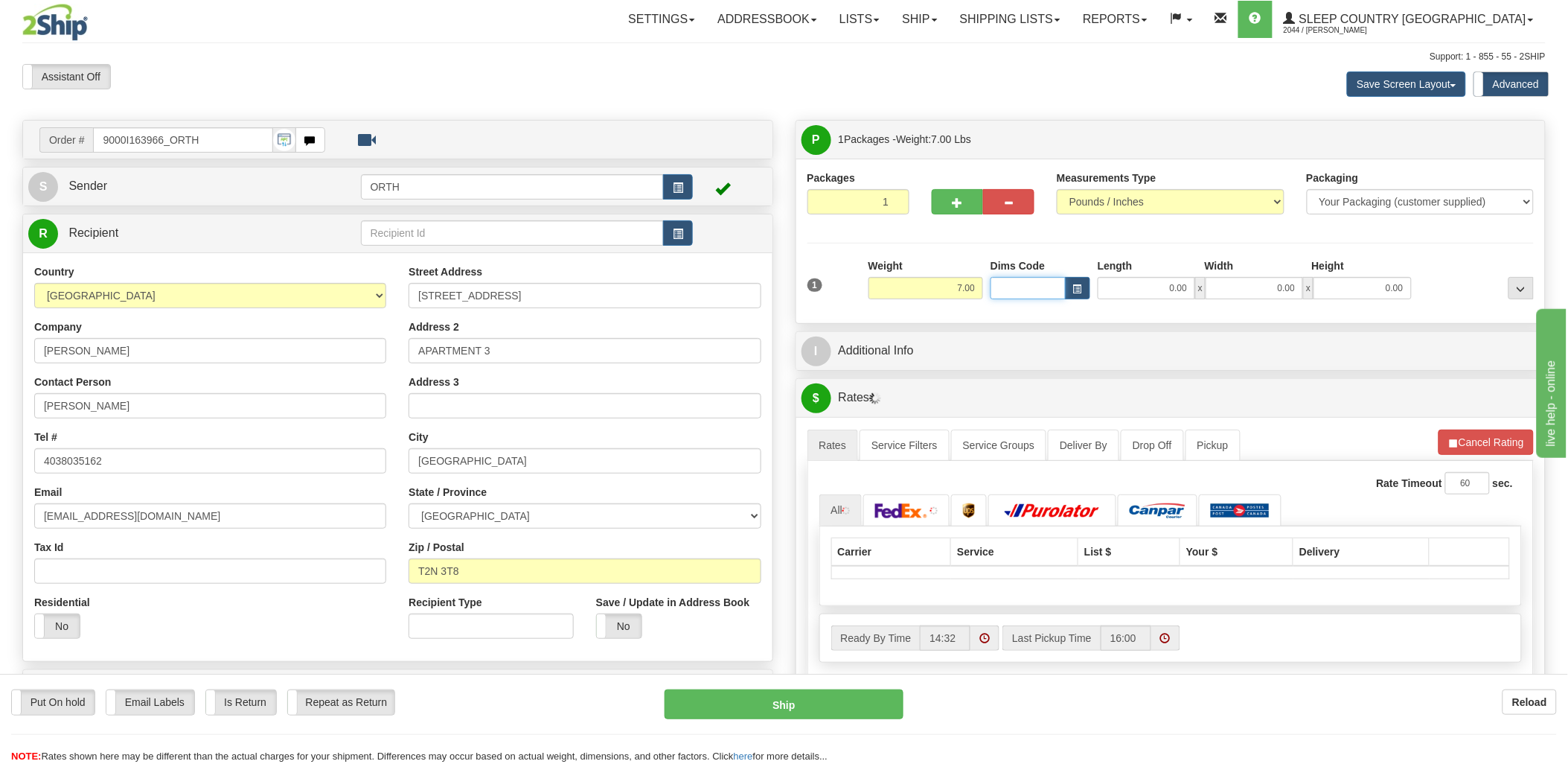
click at [1008, 289] on input "Dims Code" at bounding box center [1028, 288] width 75 height 23
type input "bte"
click button "Delete" at bounding box center [0, 0] width 0 height 0
type input "15.00"
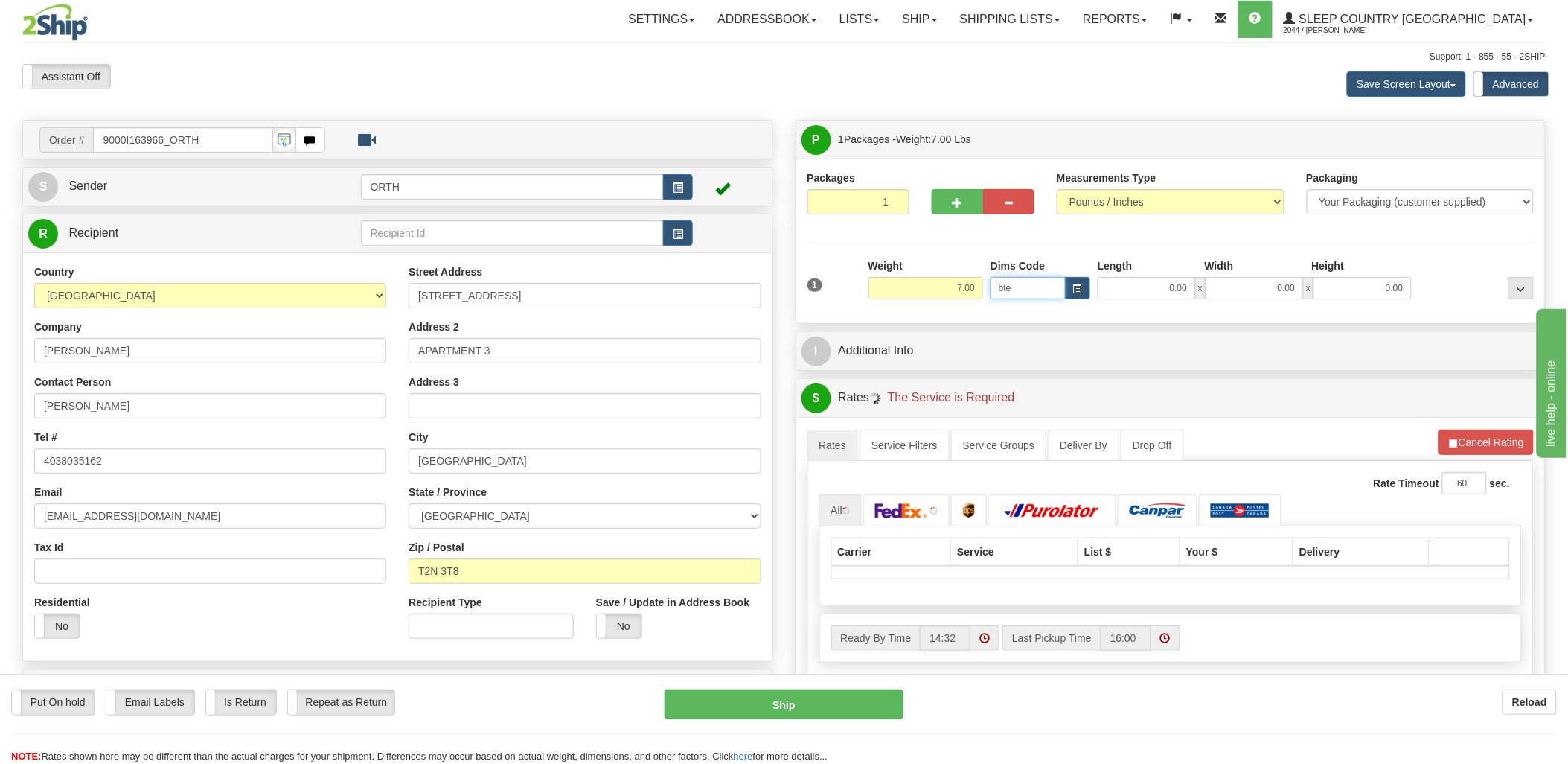
type input "5.00"
type input "25.00"
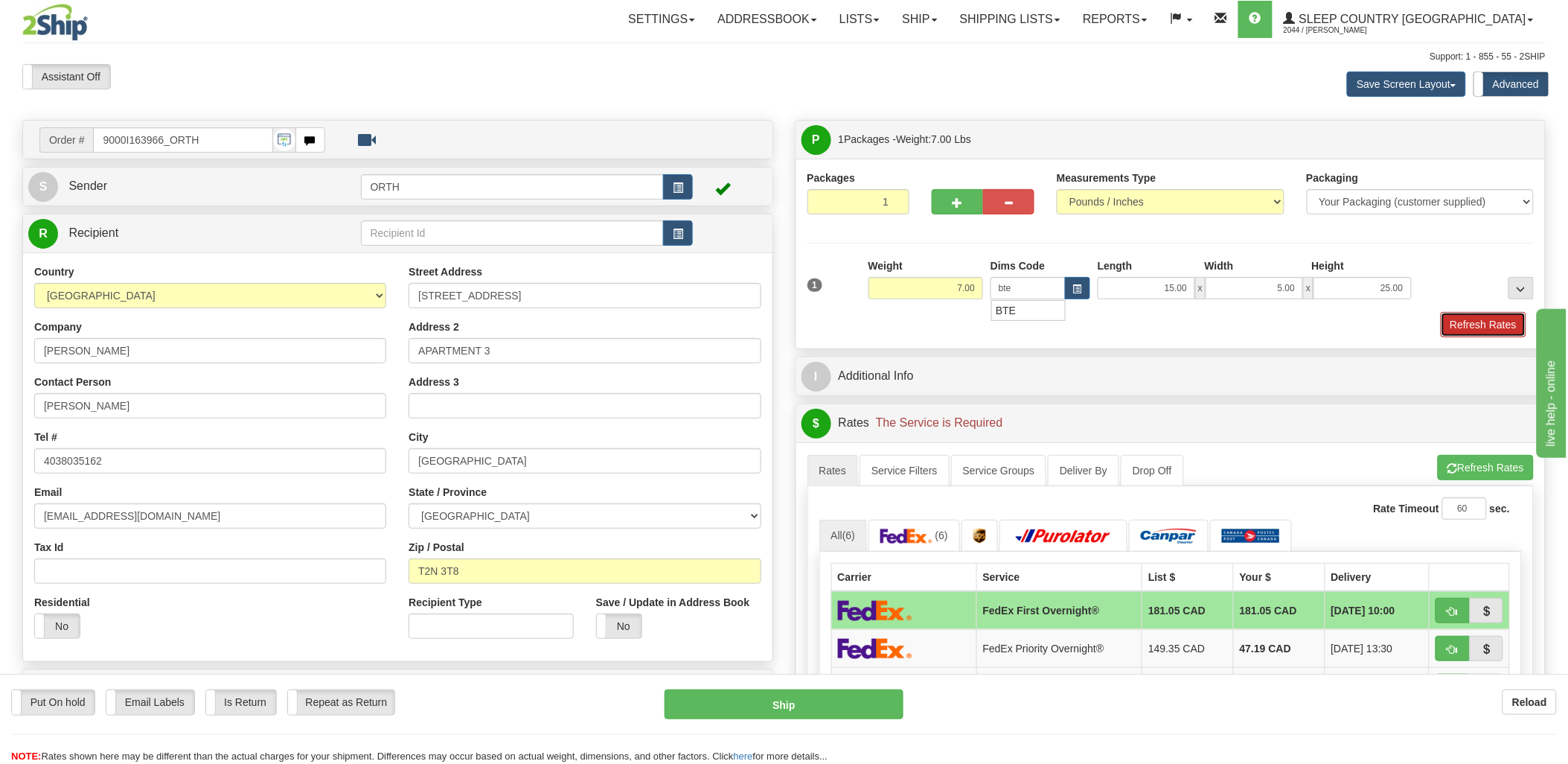
click at [1470, 319] on button "Refresh Rates" at bounding box center [1484, 324] width 86 height 25
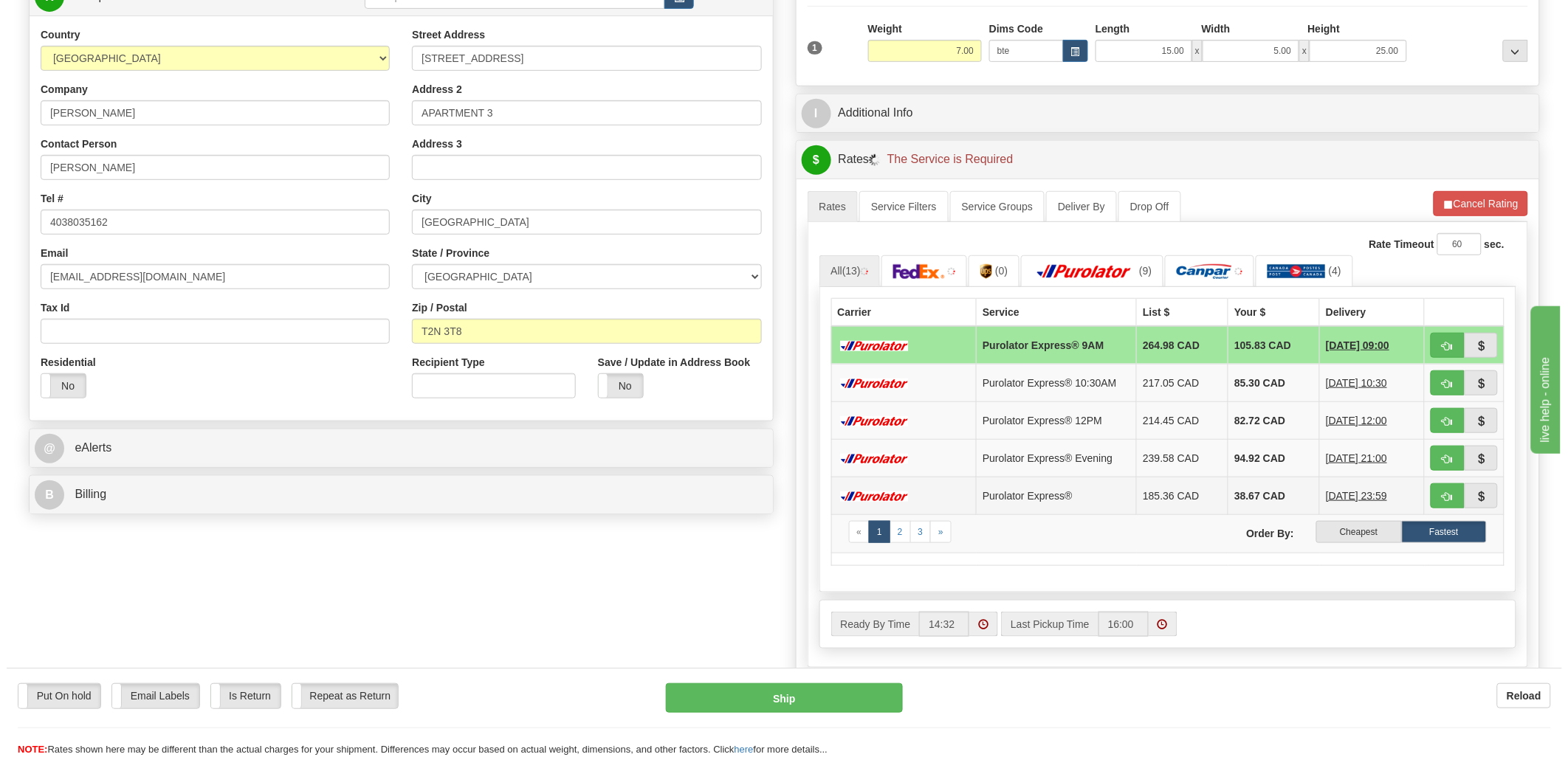
scroll to position [246, 0]
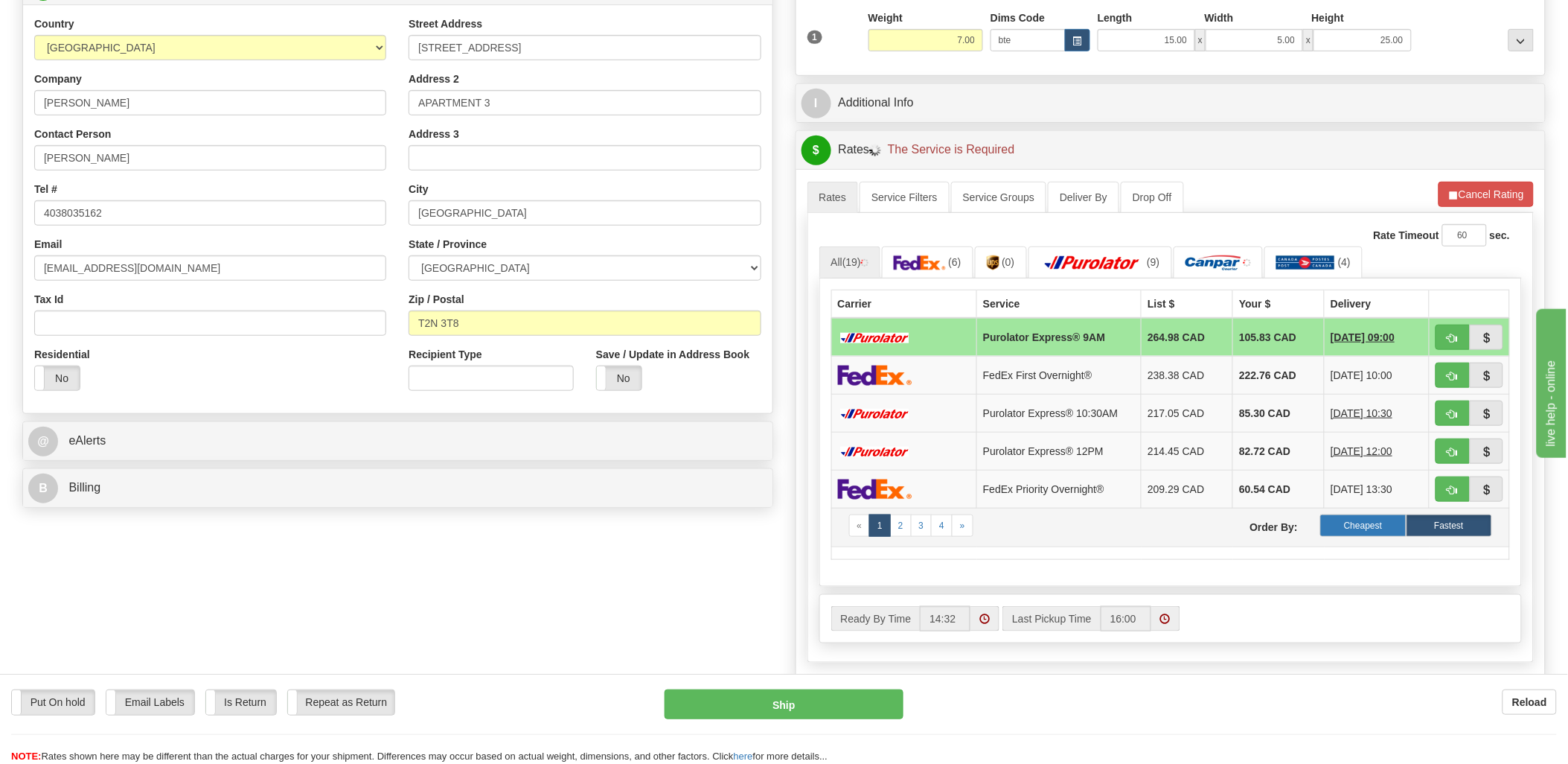
click at [1369, 520] on label "Cheapest" at bounding box center [1363, 525] width 86 height 23
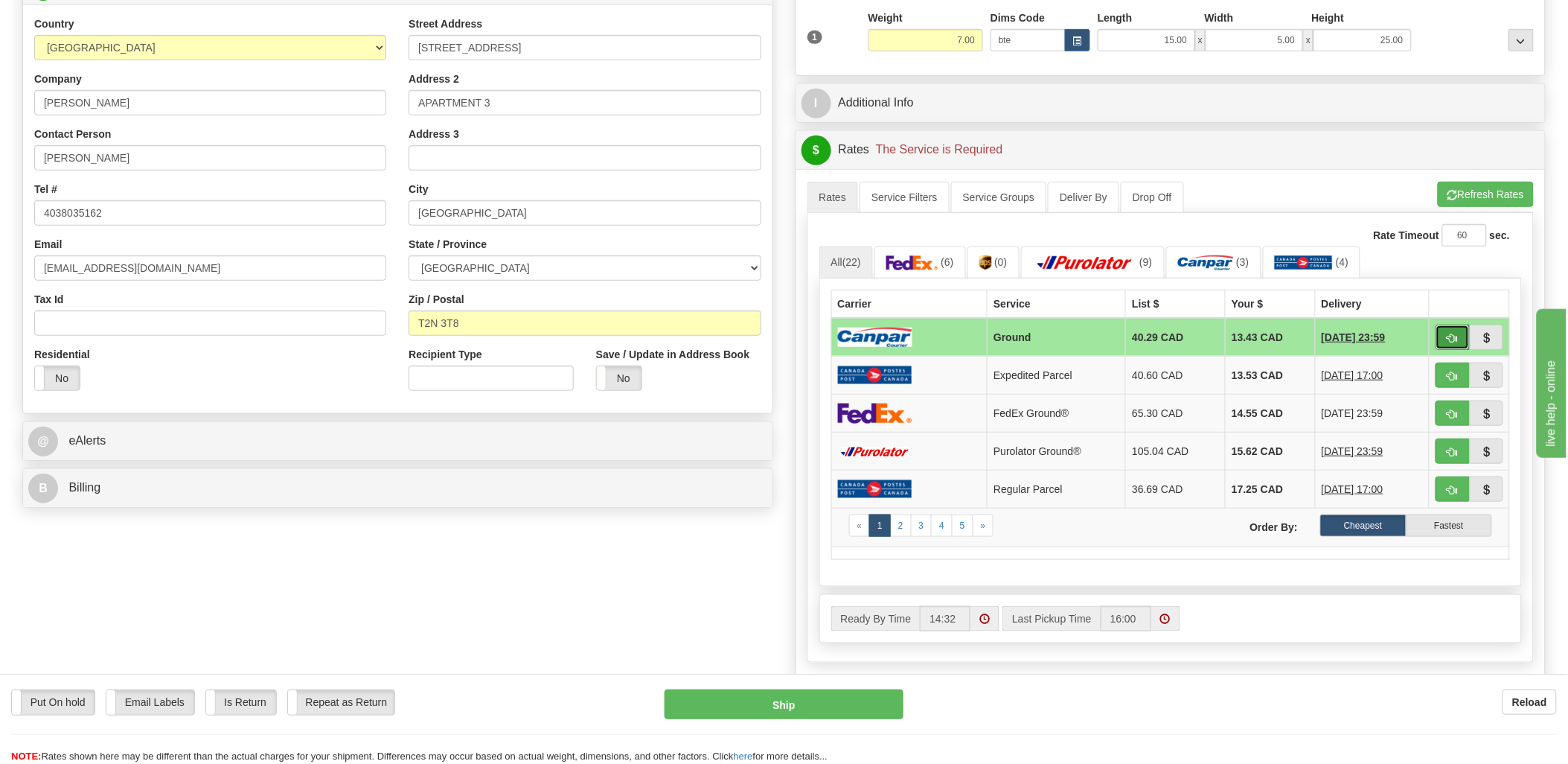
click at [1462, 332] on button "button" at bounding box center [1453, 337] width 34 height 25
type input "1"
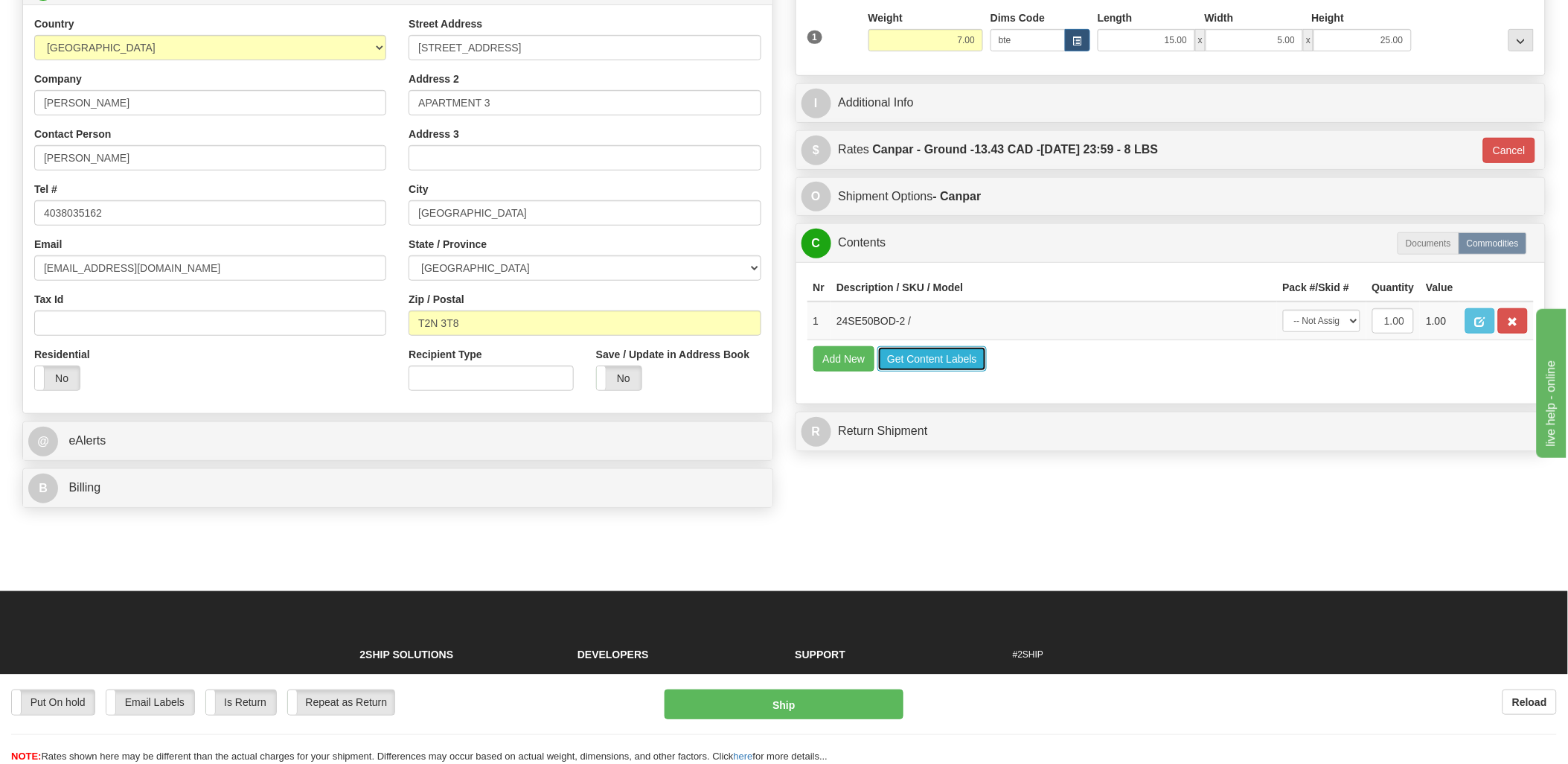
click at [927, 372] on button "Get Content Labels" at bounding box center [932, 359] width 109 height 25
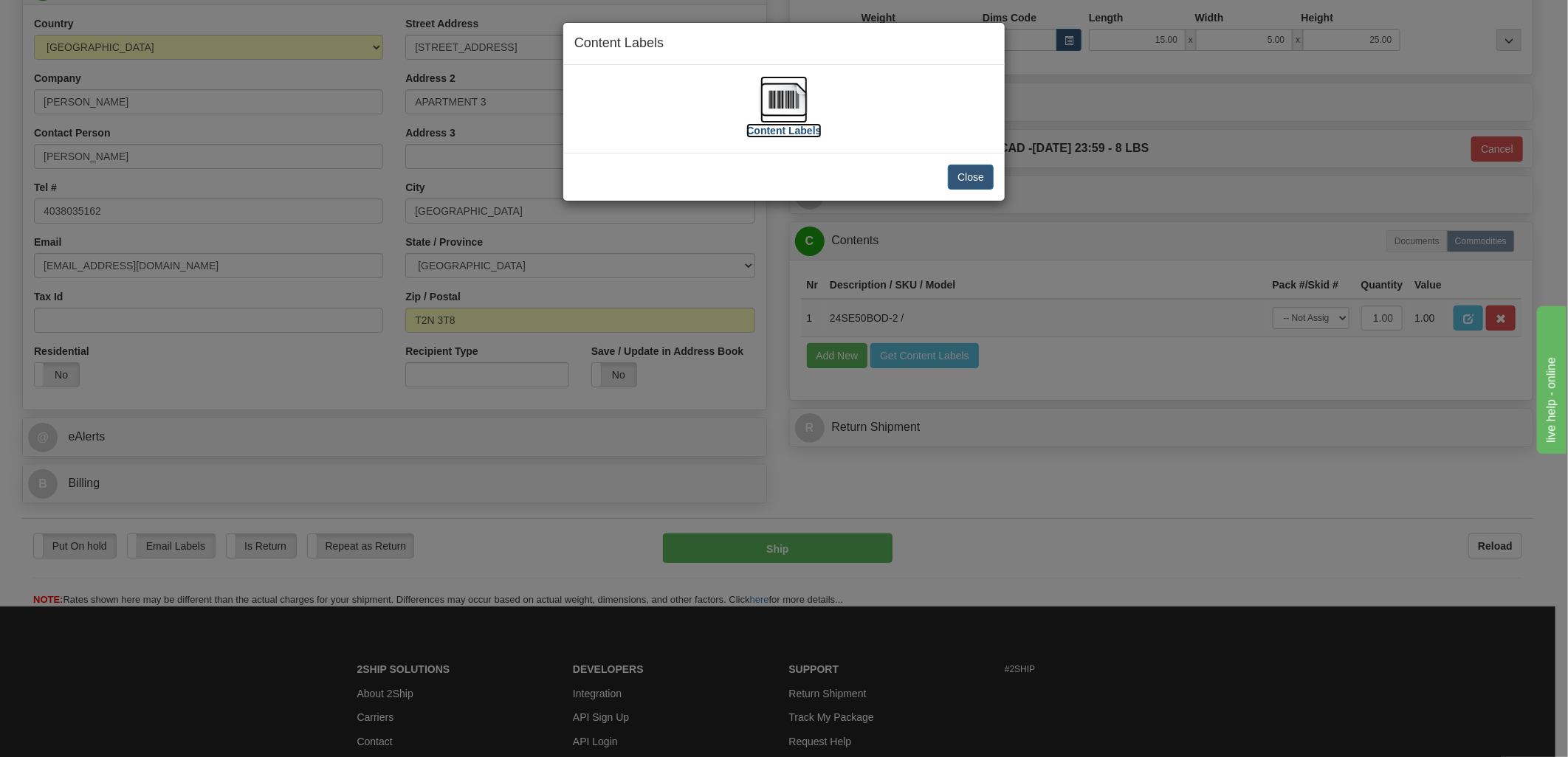
click at [777, 102] on img at bounding box center [784, 99] width 47 height 47
click at [785, 116] on img at bounding box center [784, 99] width 47 height 47
click at [962, 166] on button "Close" at bounding box center [970, 177] width 46 height 25
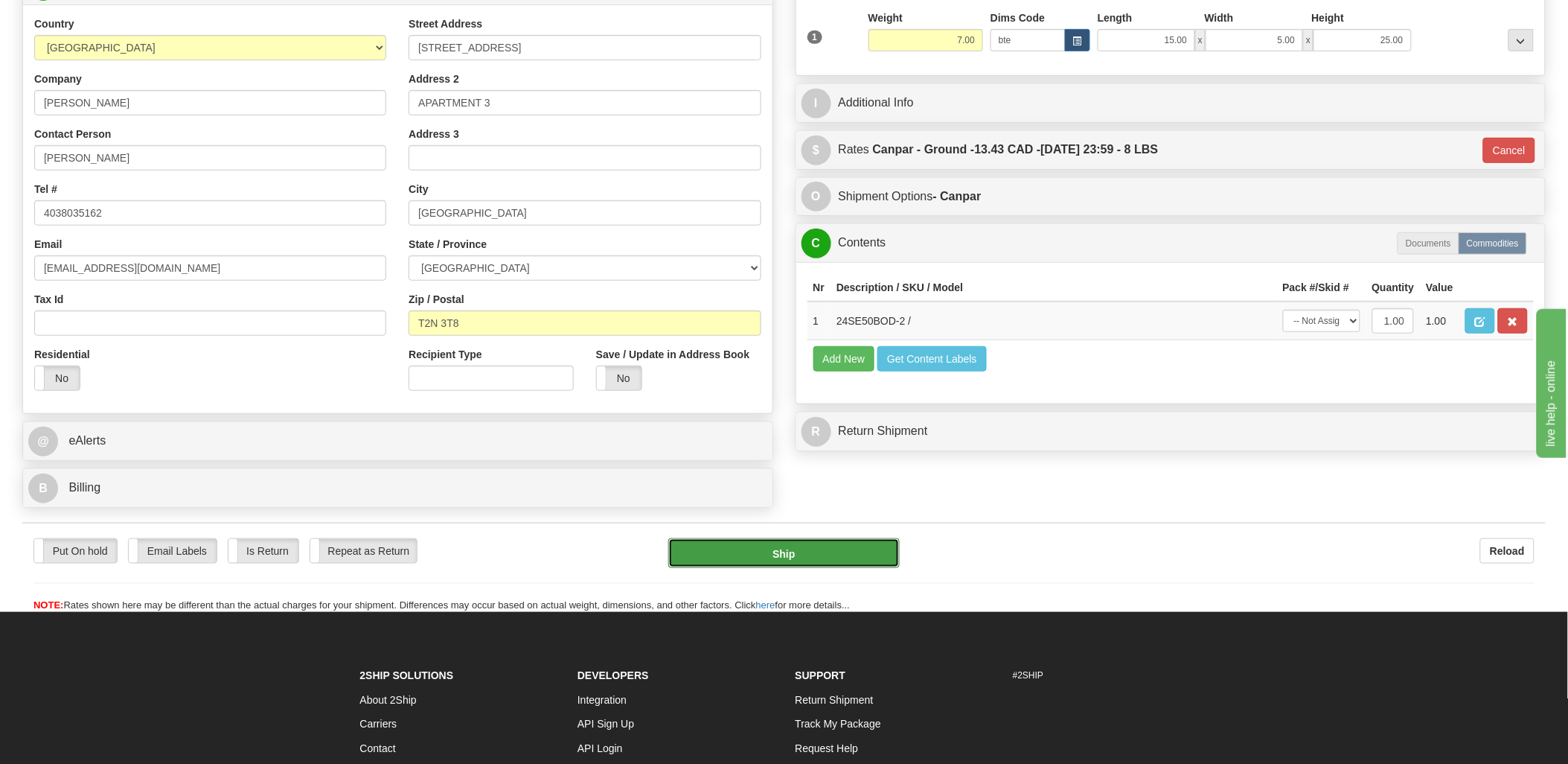
click at [825, 543] on button "Ship" at bounding box center [784, 554] width 231 height 30
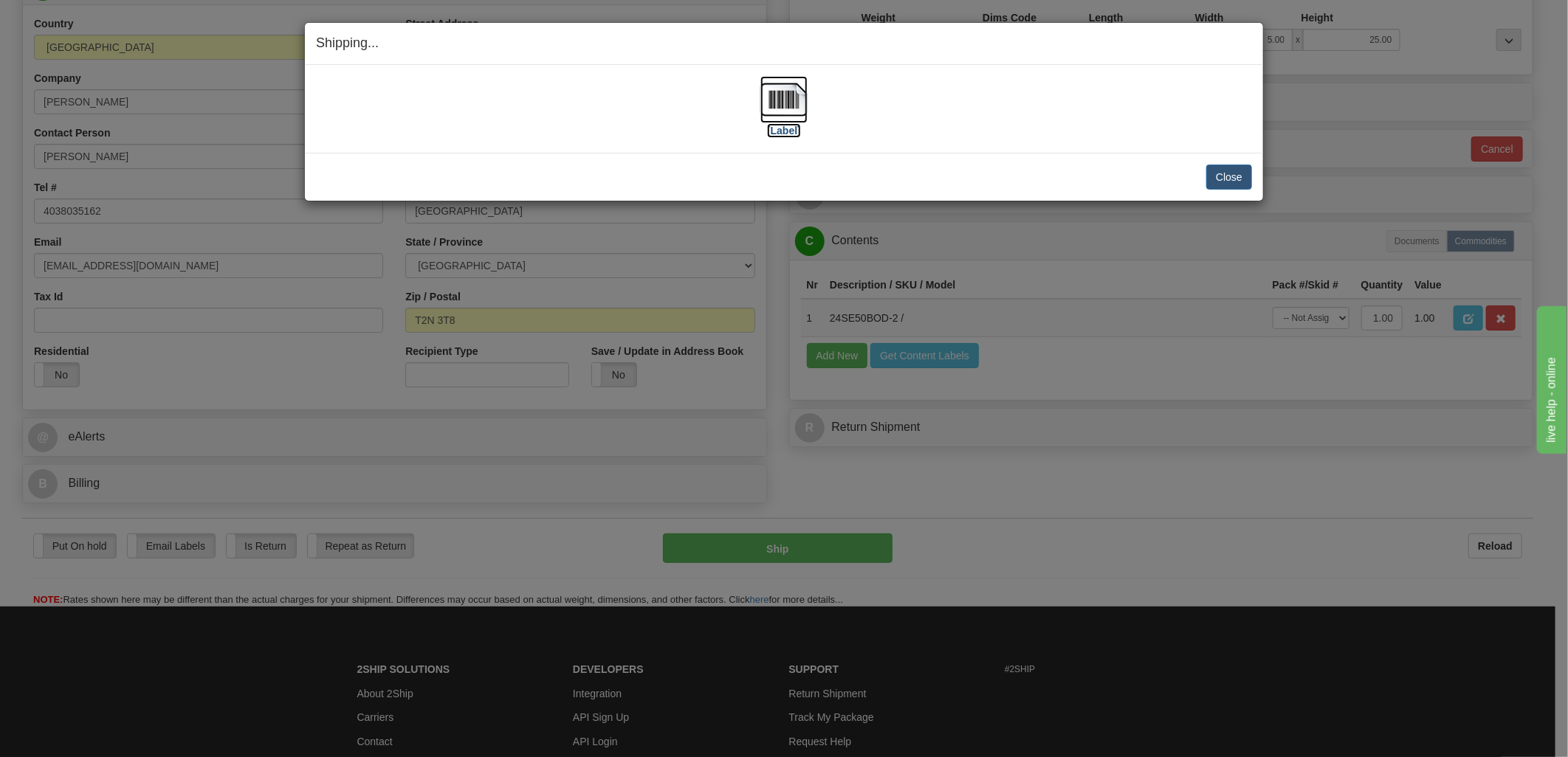
click at [779, 102] on img at bounding box center [784, 99] width 47 height 47
click at [1231, 173] on button "Close" at bounding box center [1229, 177] width 46 height 25
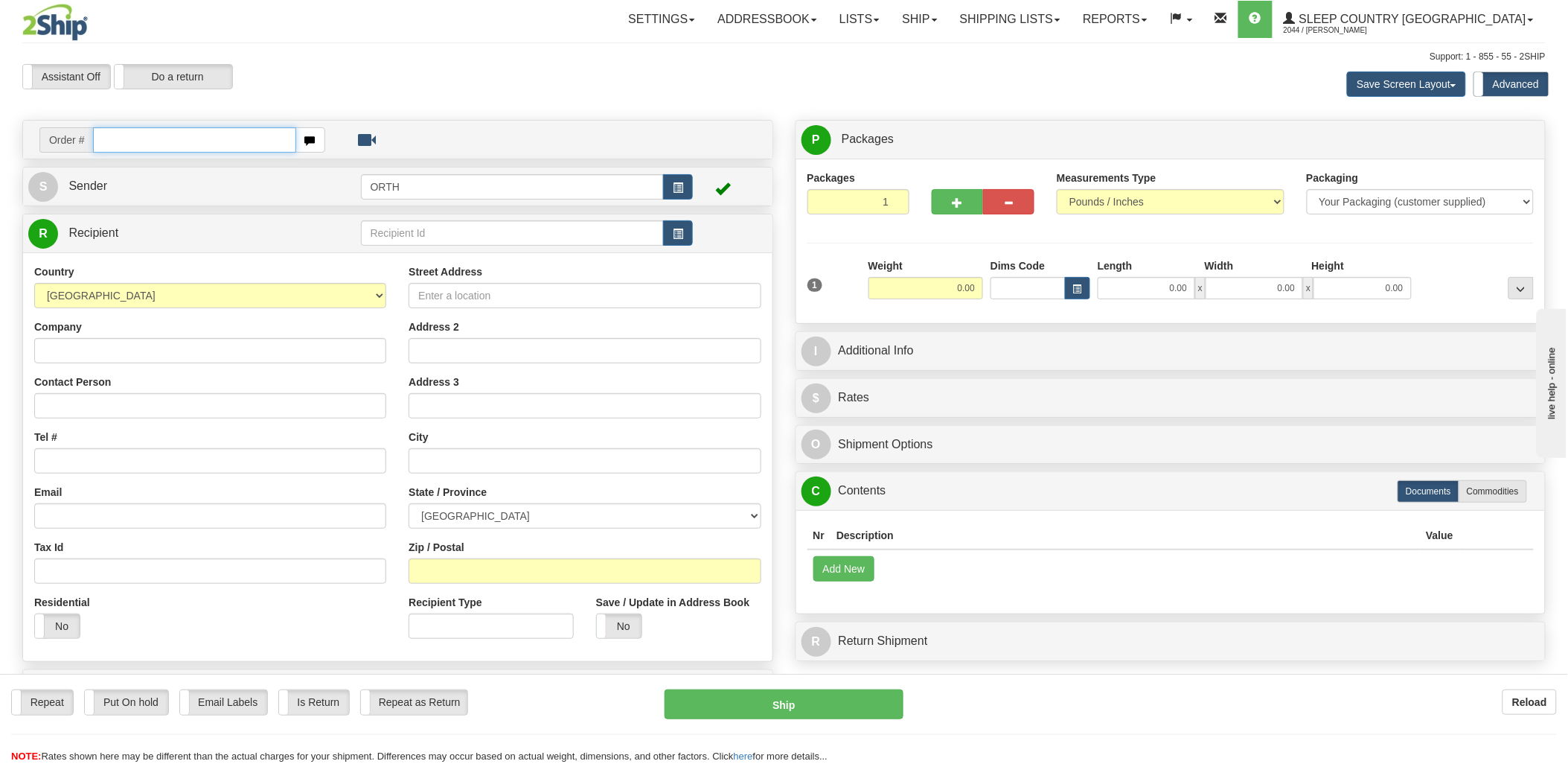
click at [195, 135] on input "text" at bounding box center [194, 140] width 203 height 25
type input "9000i"
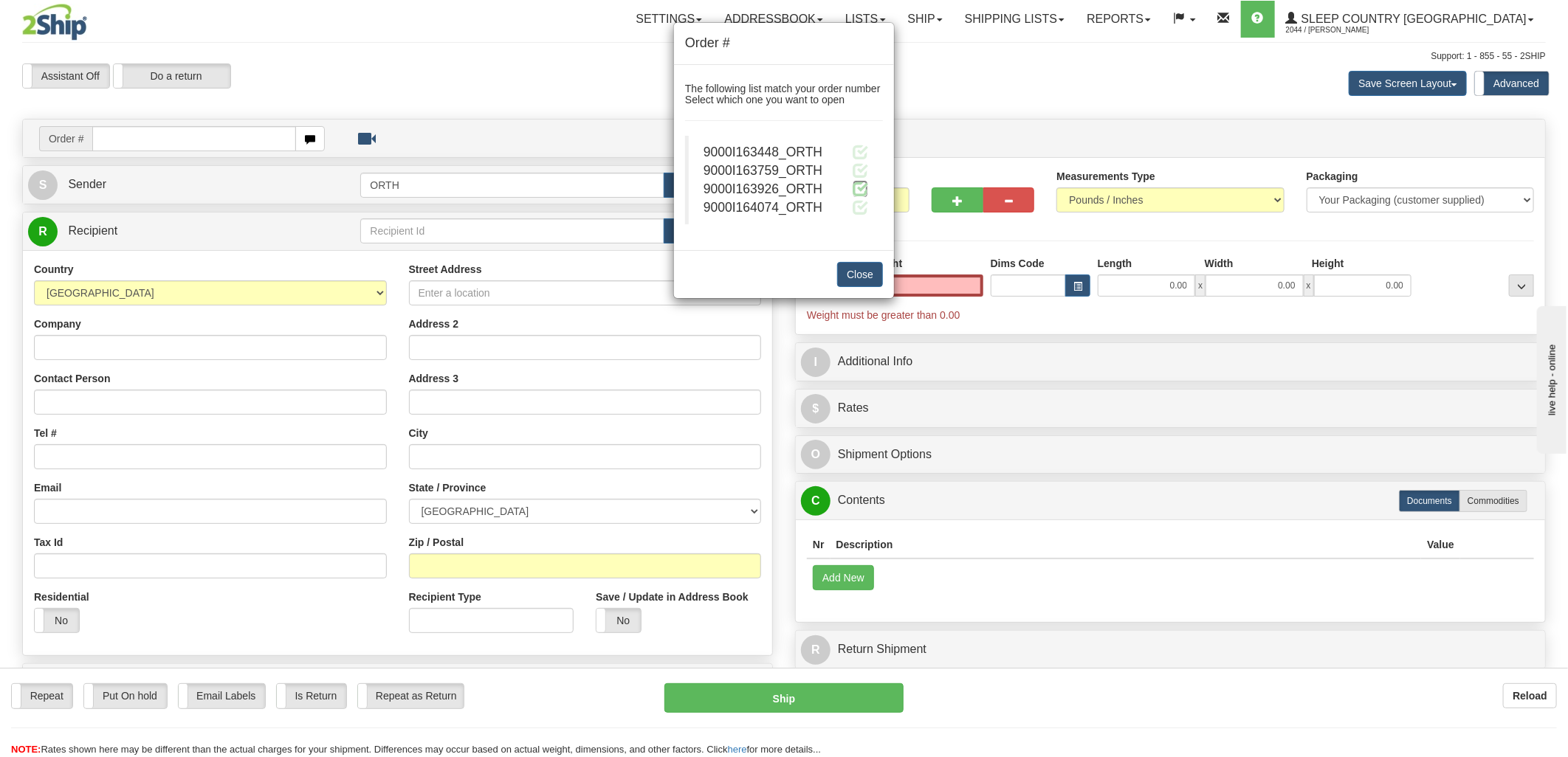
type input "0.00"
click at [859, 193] on span at bounding box center [860, 188] width 15 height 15
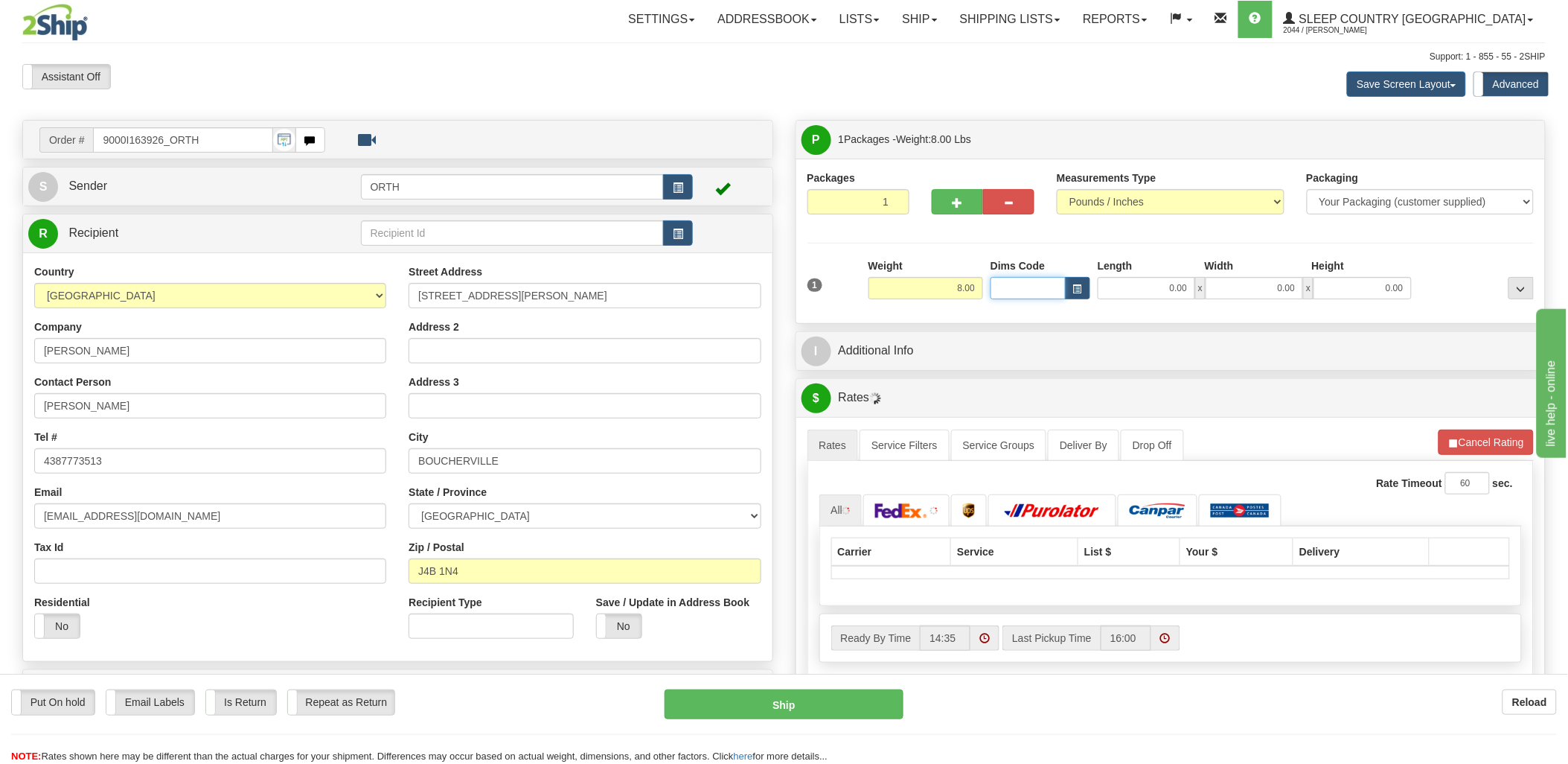
click at [1045, 288] on input "Dims Code" at bounding box center [1028, 288] width 75 height 23
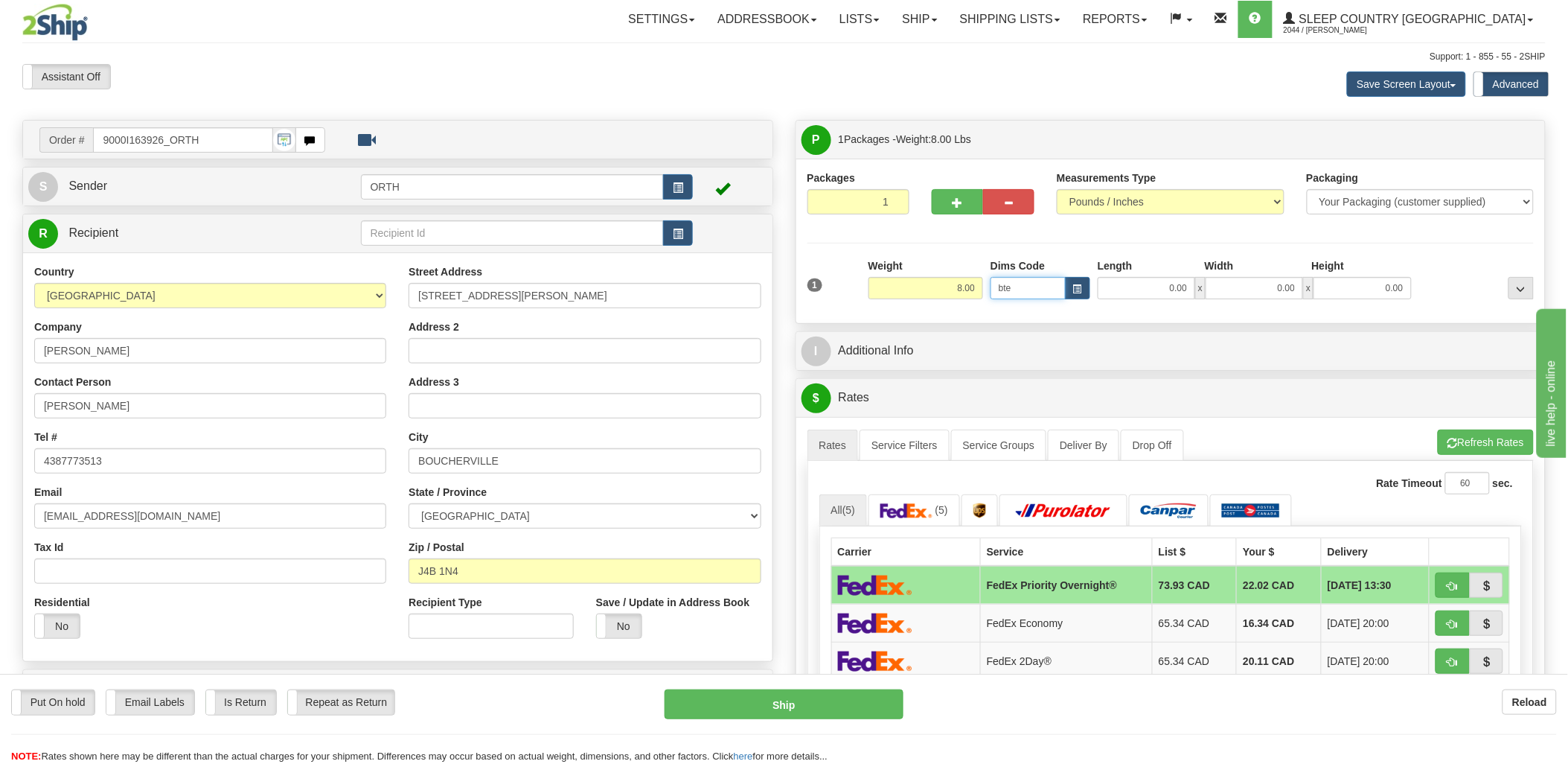
type input "bte"
click button "Delete" at bounding box center [0, 0] width 0 height 0
type input "15.00"
type input "5.00"
type input "25.00"
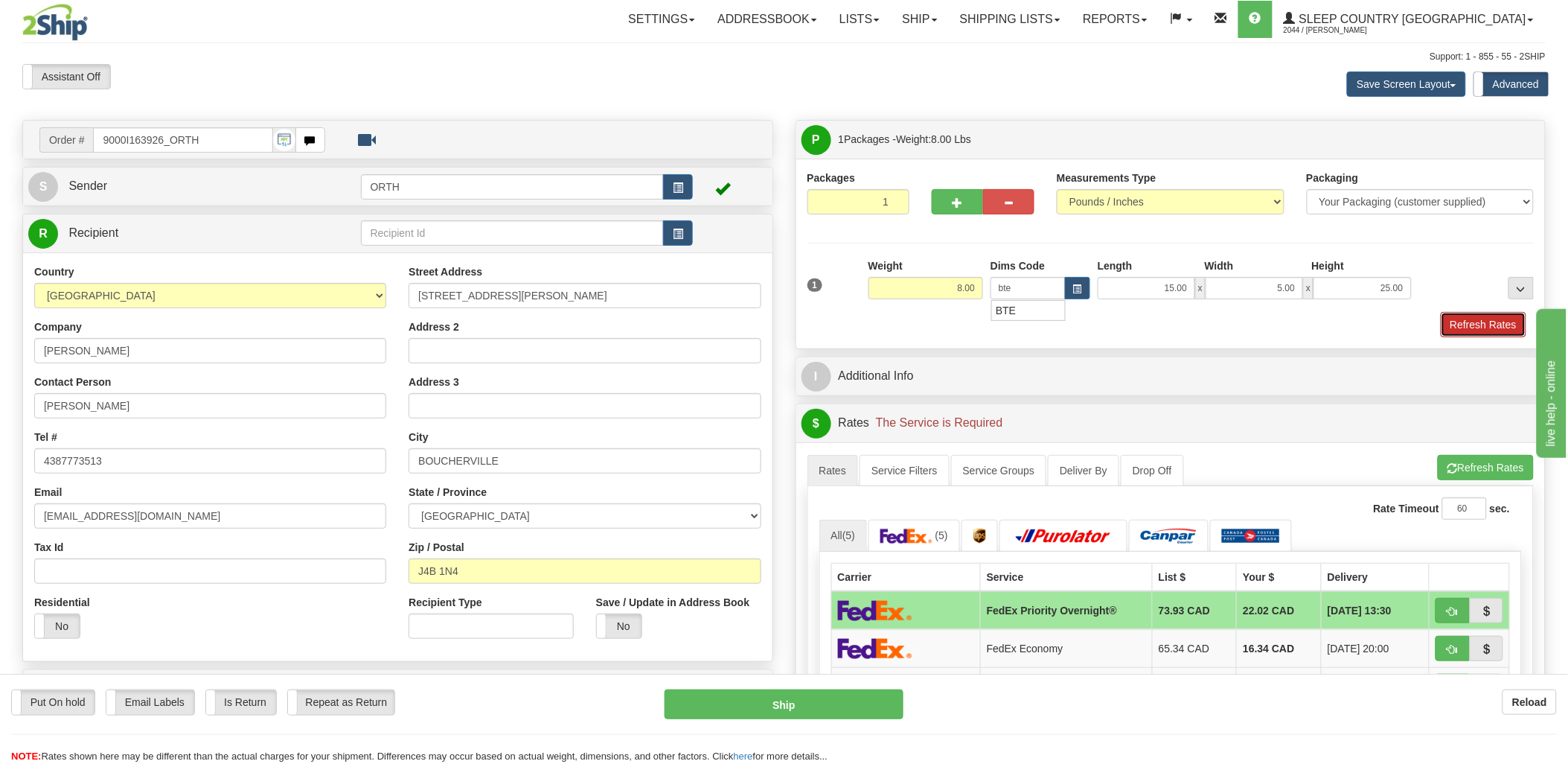
click at [1498, 326] on button "Refresh Rates" at bounding box center [1484, 324] width 86 height 25
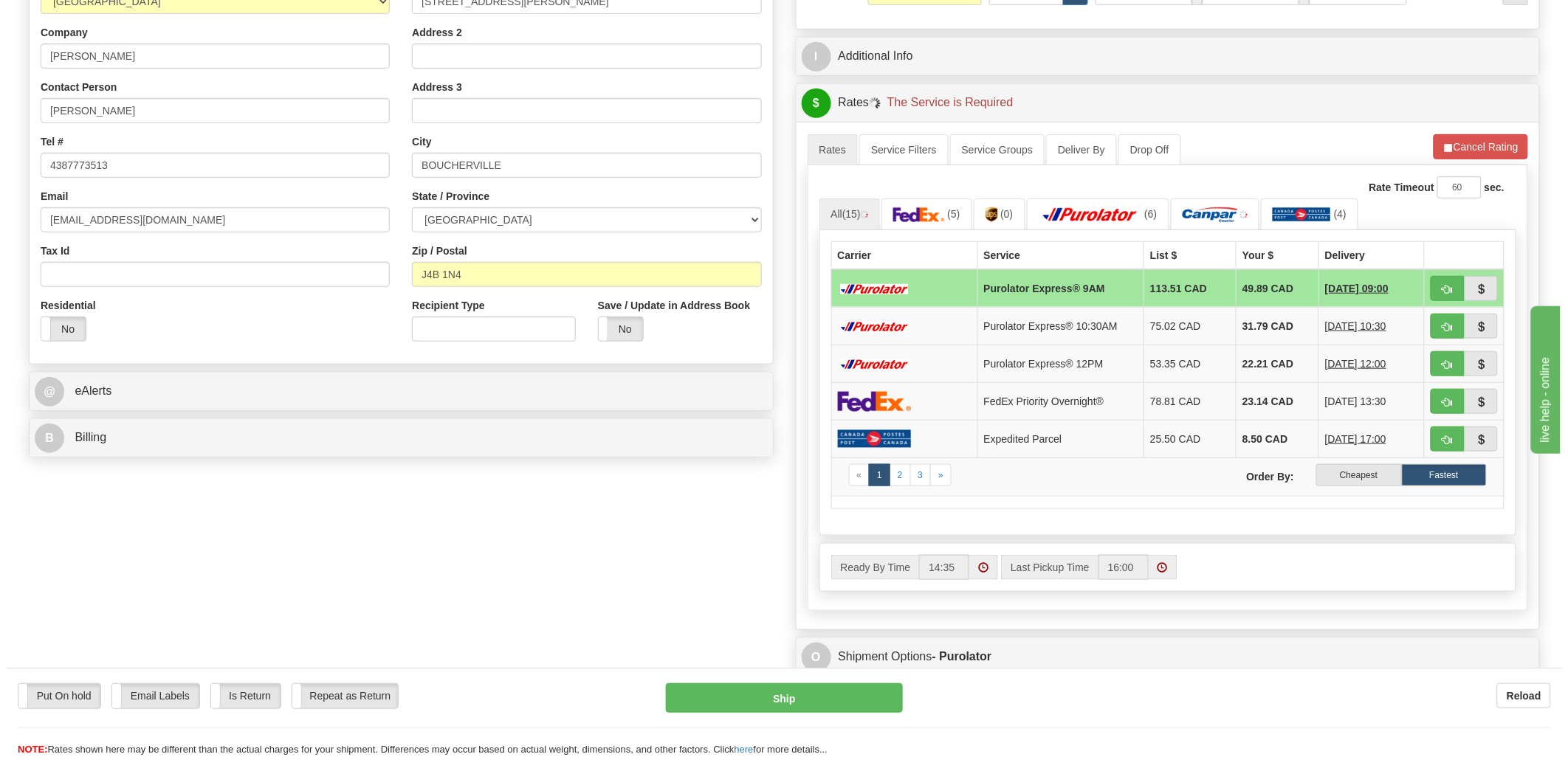
scroll to position [328, 0]
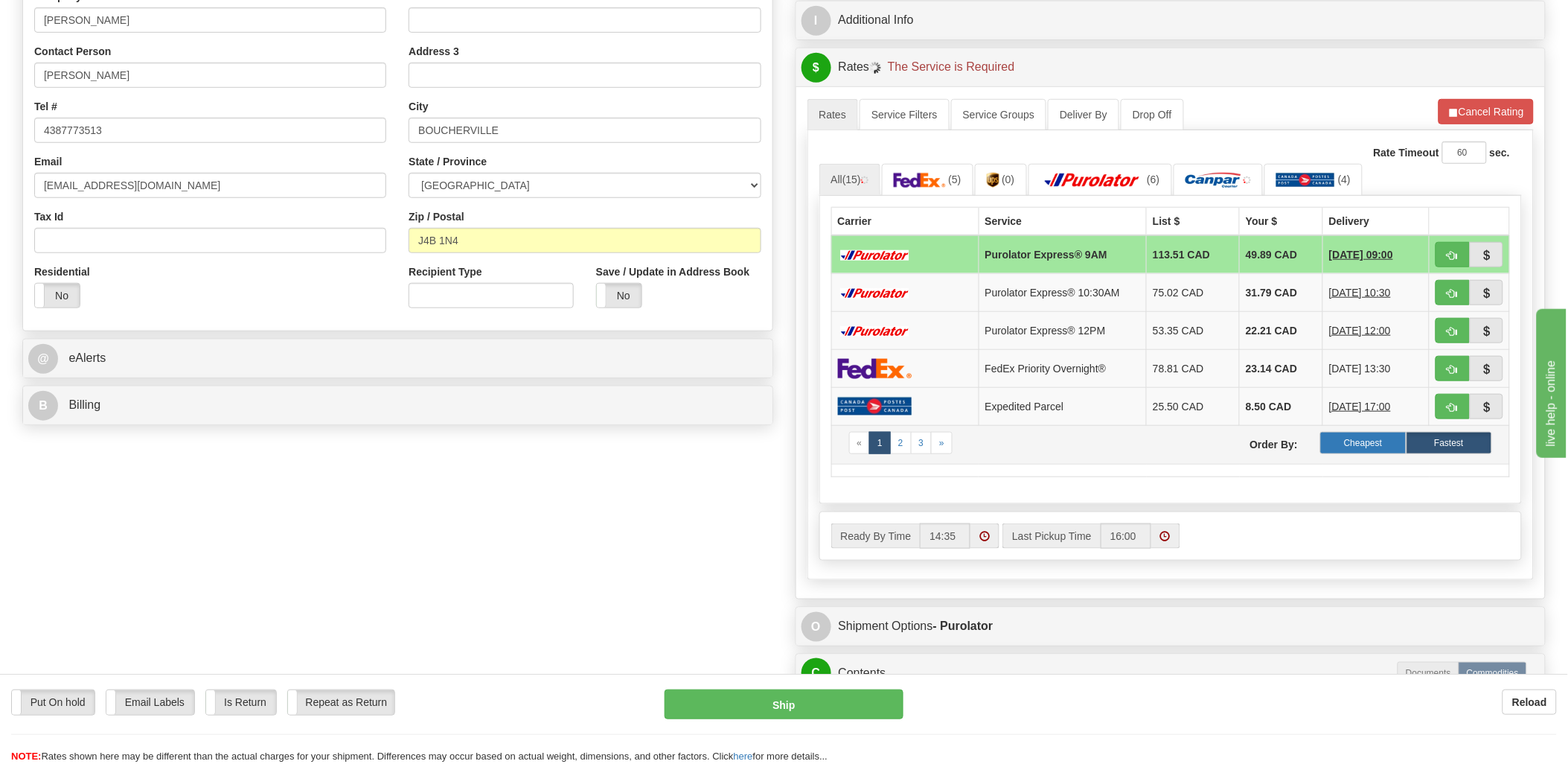
click at [1370, 433] on label "Cheapest" at bounding box center [1363, 443] width 86 height 23
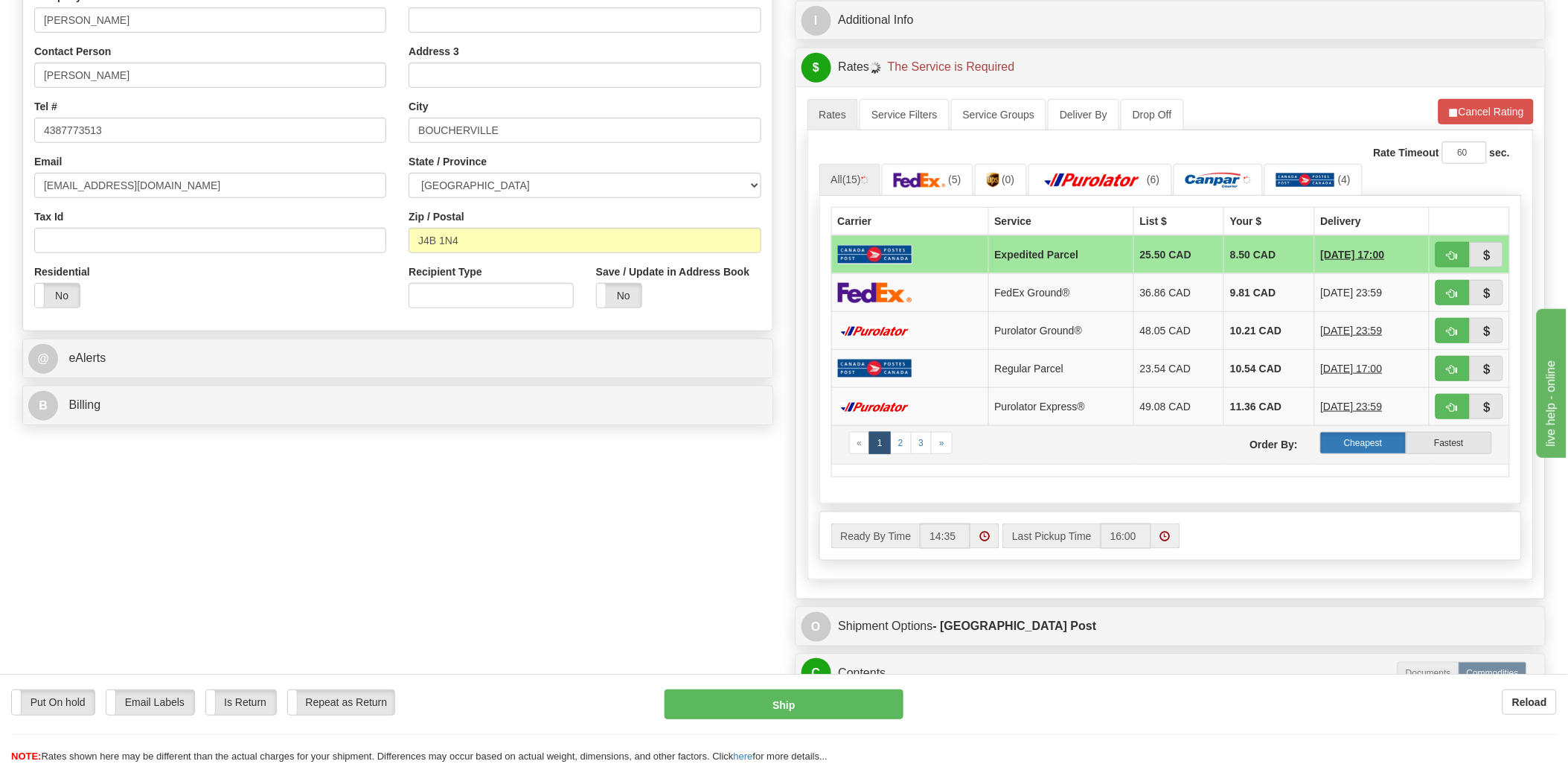
click at [1350, 444] on label "Cheapest" at bounding box center [1363, 443] width 86 height 23
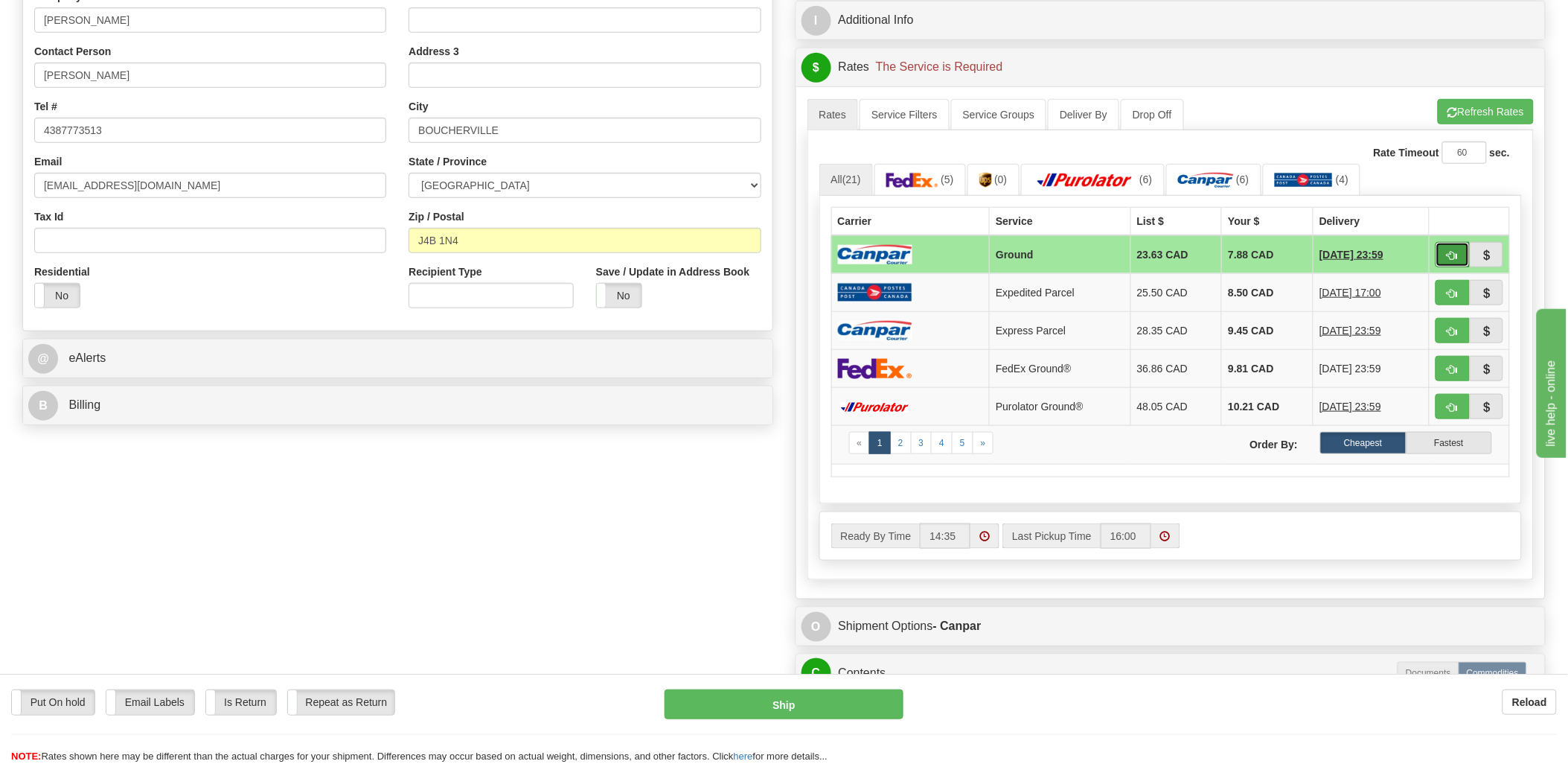
click at [1457, 251] on span "button" at bounding box center [1453, 256] width 10 height 9
type input "1"
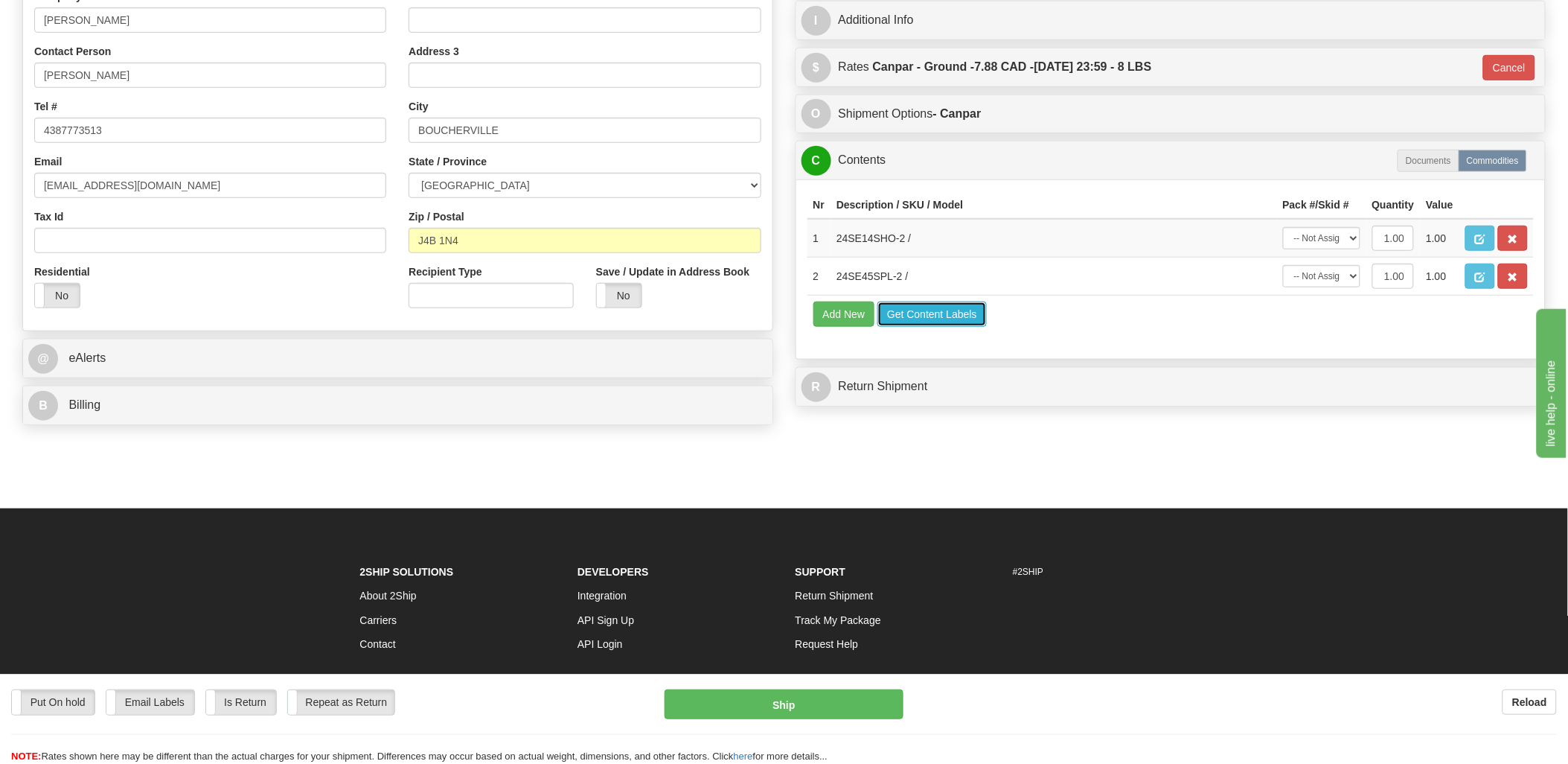
click at [962, 327] on button "Get Content Labels" at bounding box center [932, 314] width 109 height 25
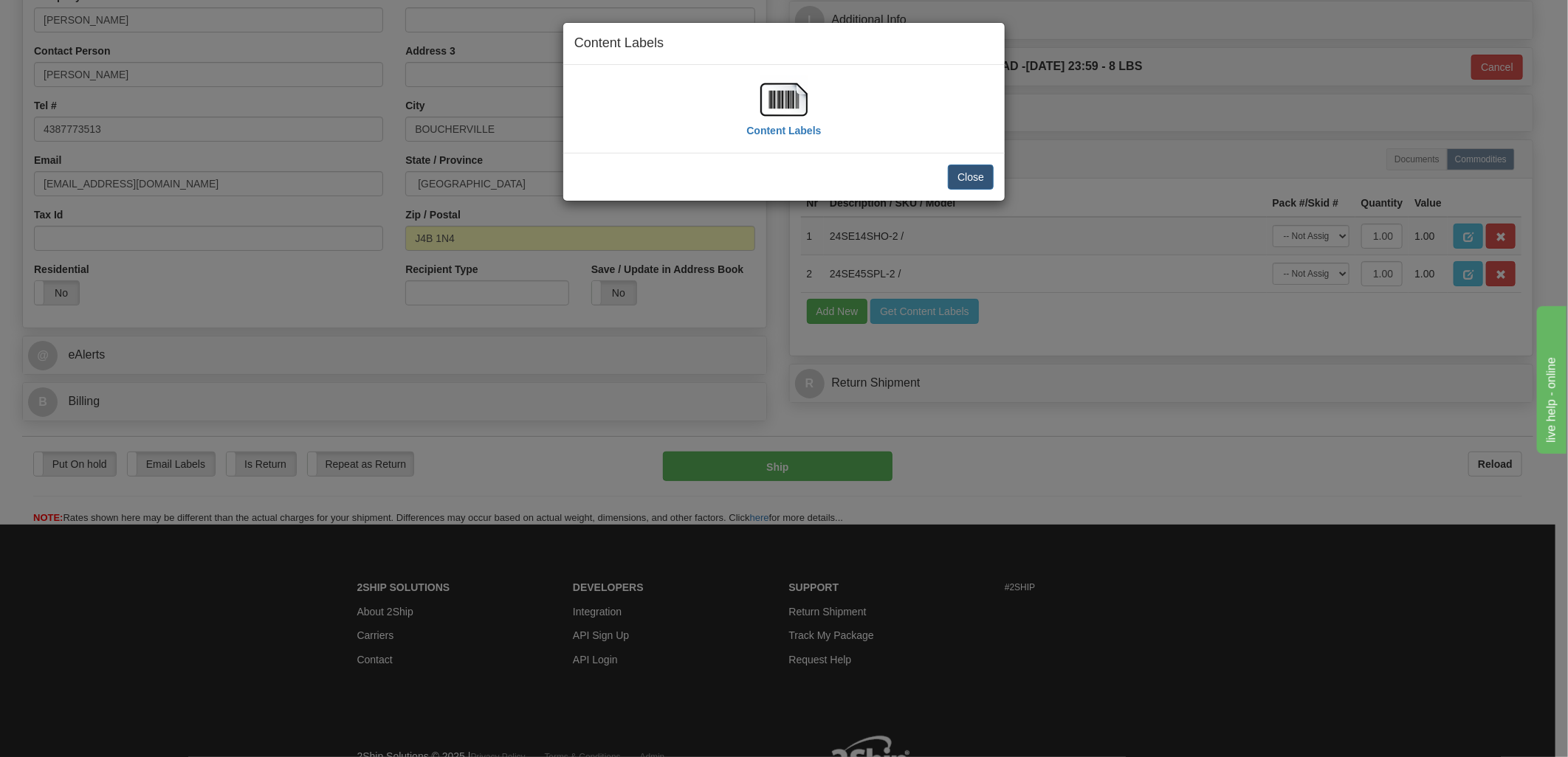
click at [781, 99] on img at bounding box center [784, 99] width 47 height 47
click at [965, 178] on button "Close" at bounding box center [970, 177] width 46 height 25
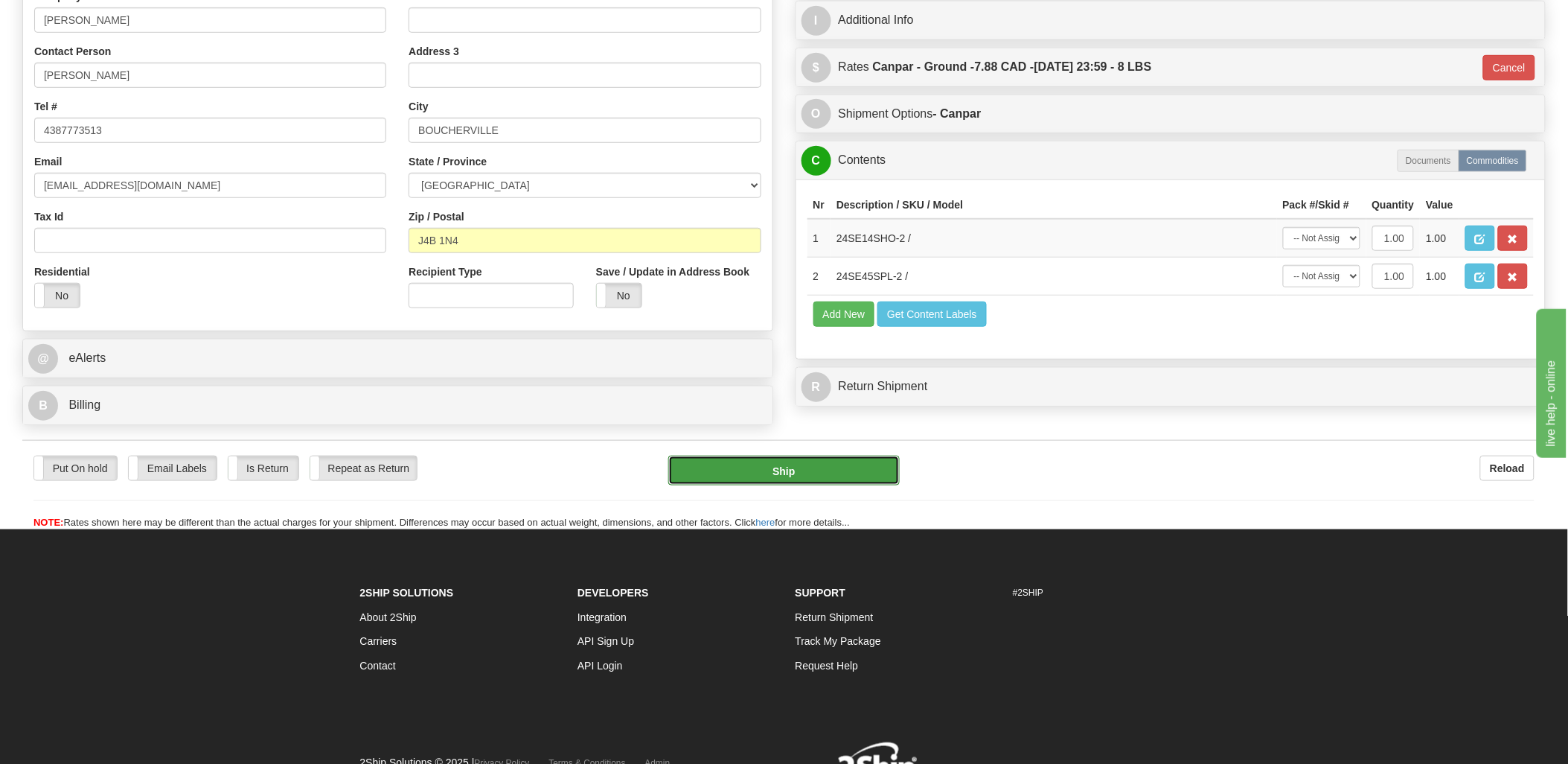
click at [822, 486] on button "Ship" at bounding box center [784, 471] width 231 height 30
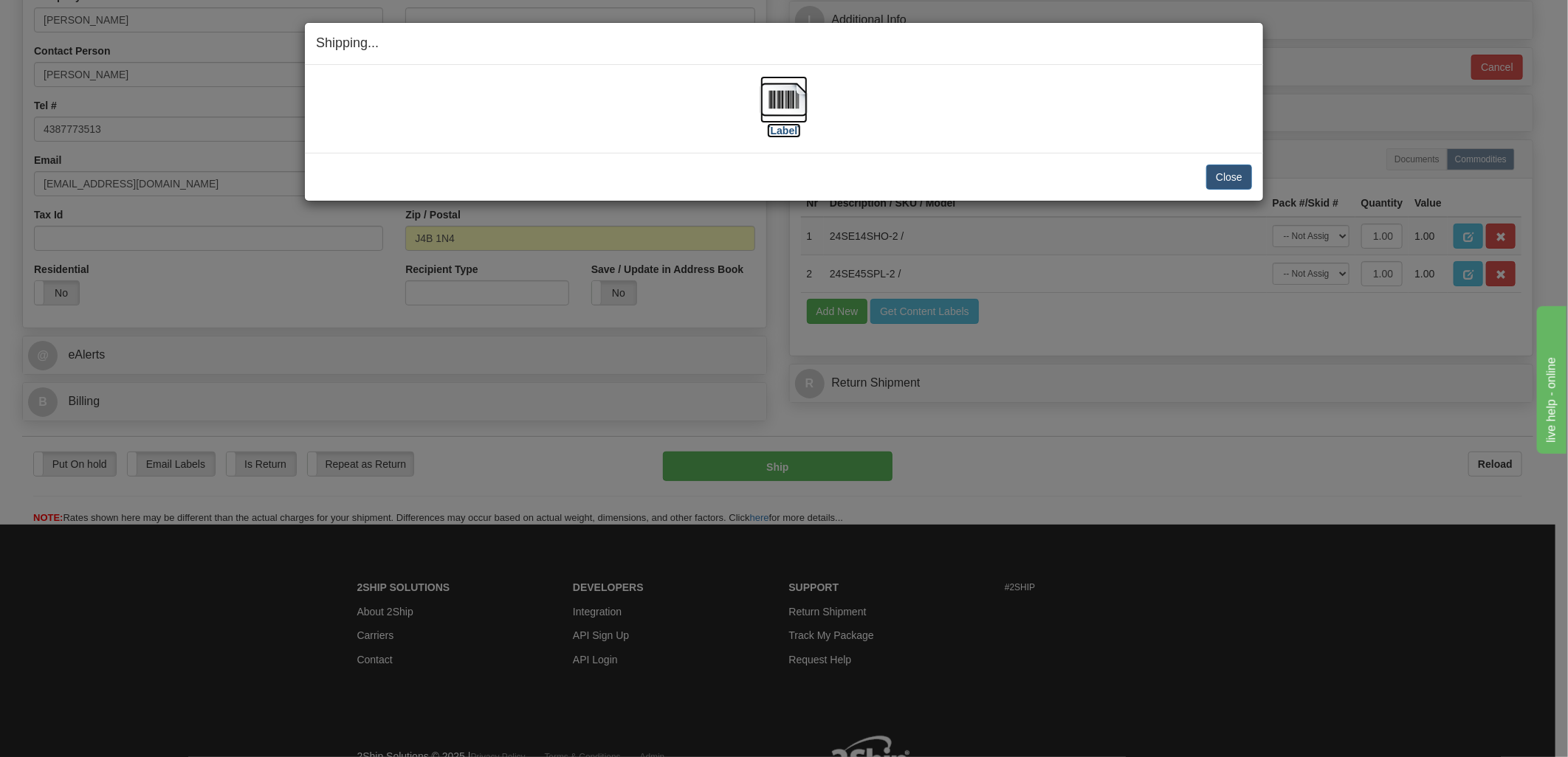
click at [772, 94] on img at bounding box center [784, 99] width 47 height 47
click at [1231, 173] on button "Close" at bounding box center [1229, 177] width 46 height 25
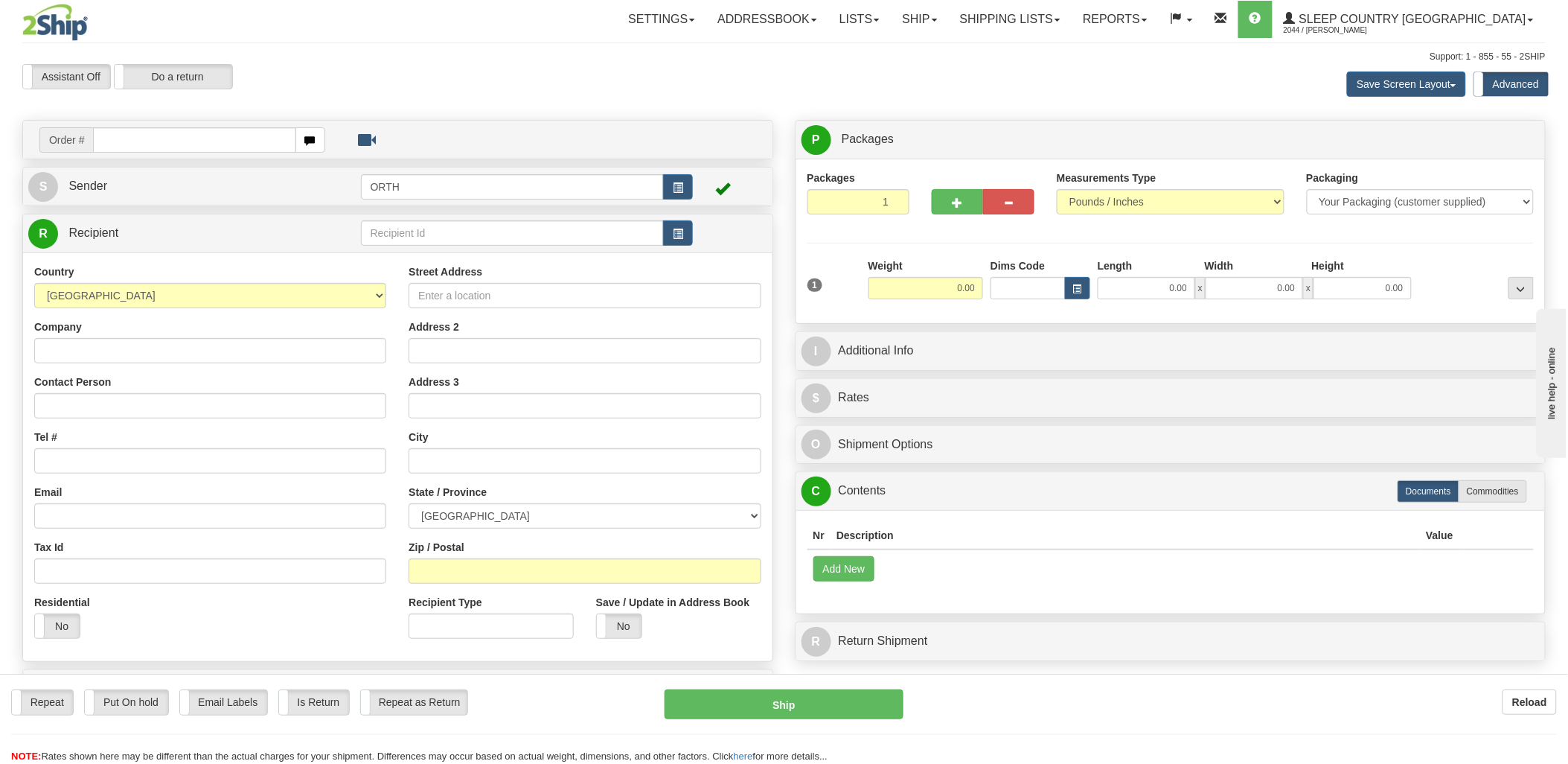
click at [213, 136] on div "Toggle navigation Settings Shipping Preferences Fields Preferences New" at bounding box center [784, 419] width 1568 height 839
click at [213, 136] on input "text" at bounding box center [194, 140] width 203 height 25
type input "9000i"
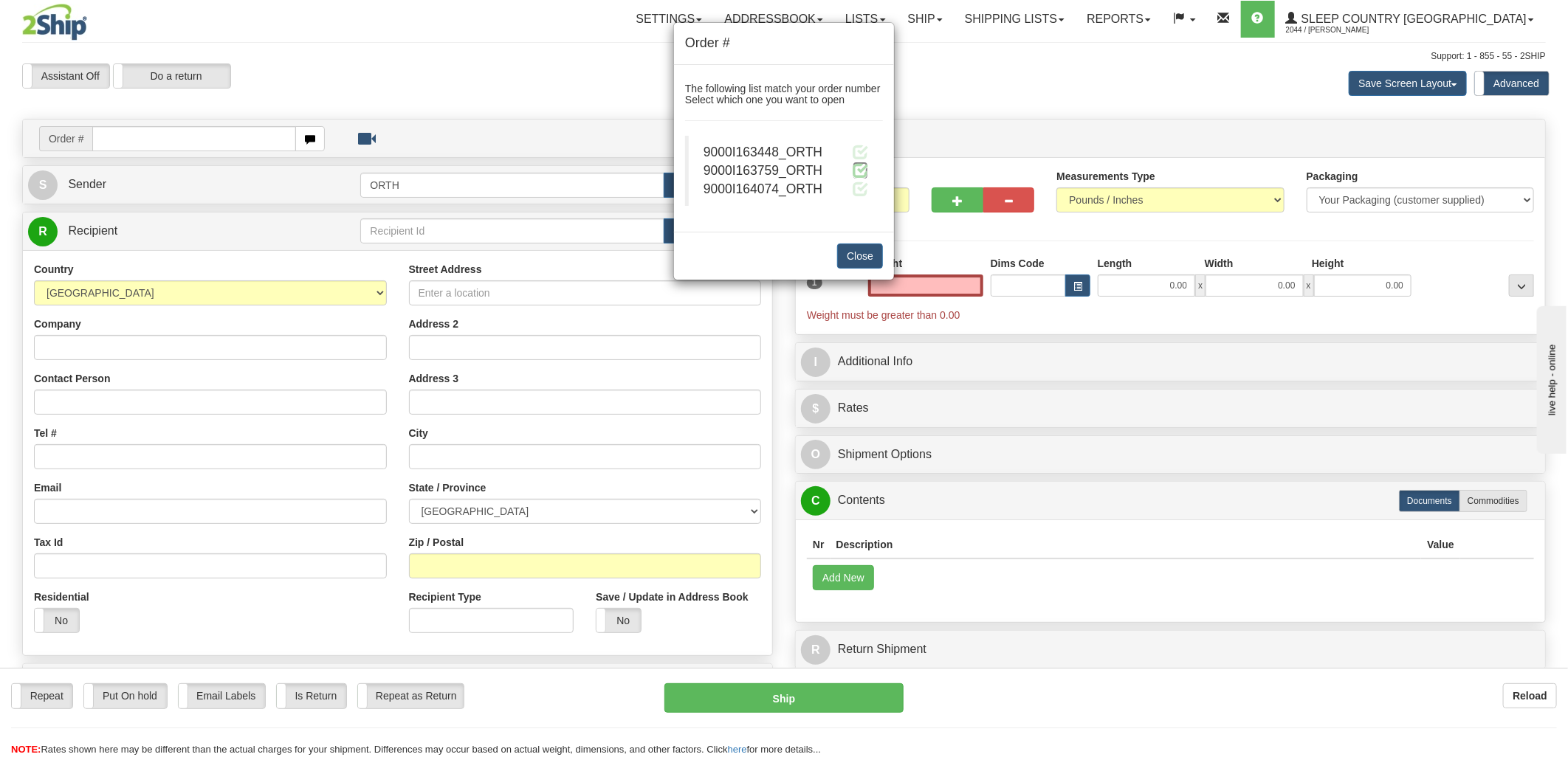
type input "0.00"
click at [860, 172] on span at bounding box center [860, 170] width 15 height 15
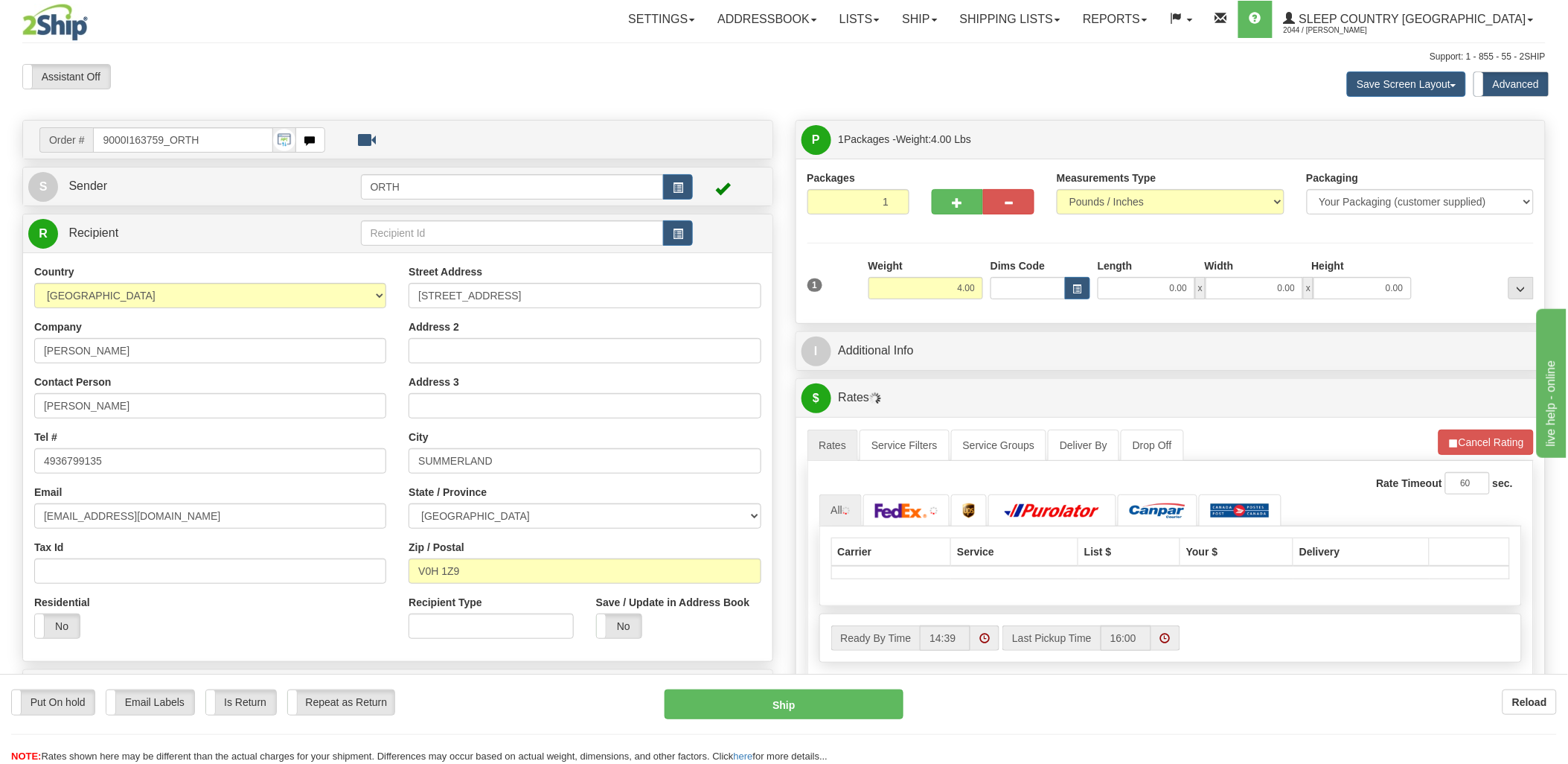
click at [1010, 292] on div "Toggle navigation Settings Shipping Preferences Fields Preferences New" at bounding box center [784, 533] width 1568 height 1066
click at [1010, 292] on input "Dims Code" at bounding box center [1028, 288] width 75 height 23
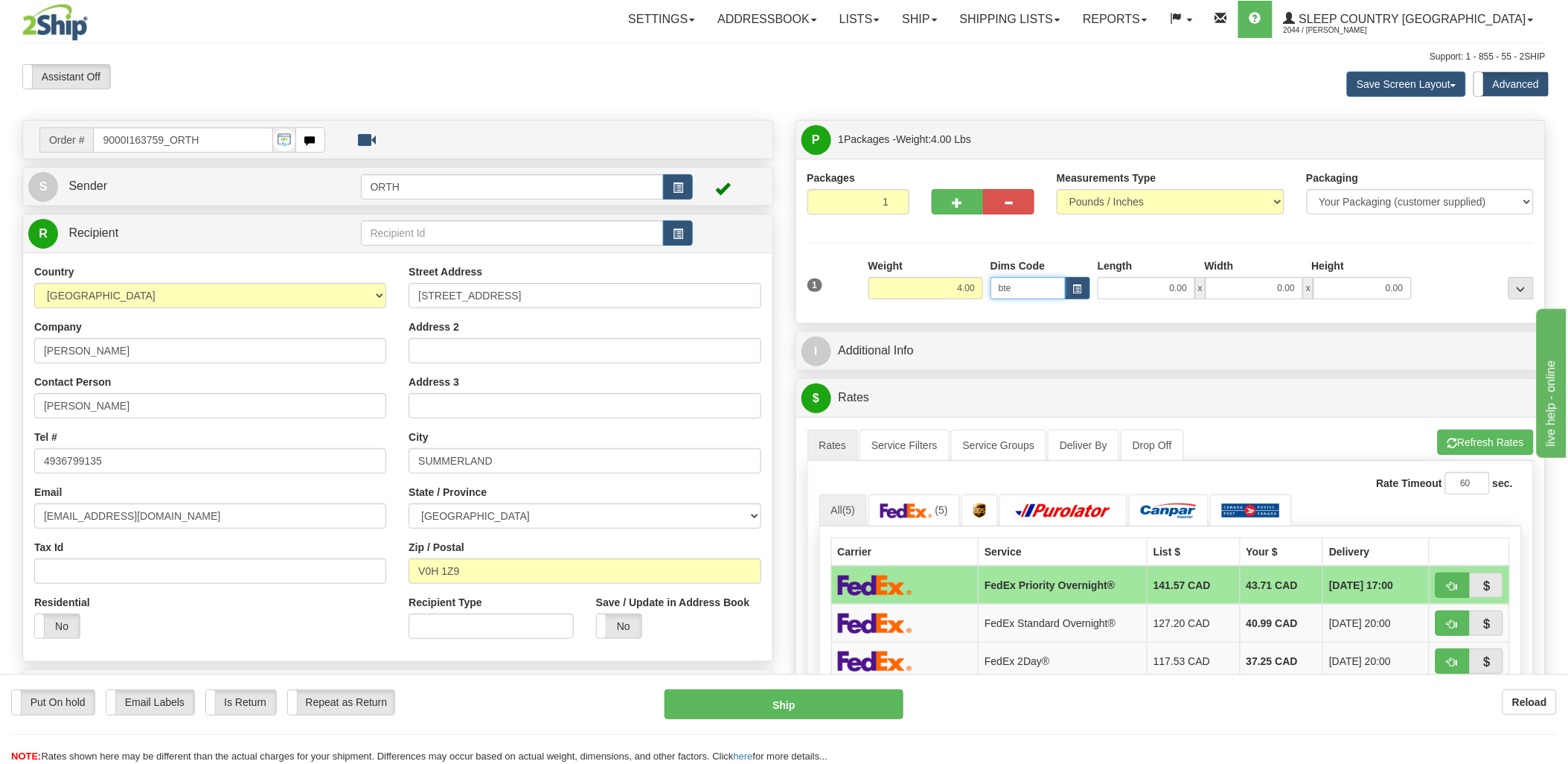
type input "bte"
click button "Delete" at bounding box center [0, 0] width 0 height 0
type input "15.00"
type input "5.00"
type input "25.00"
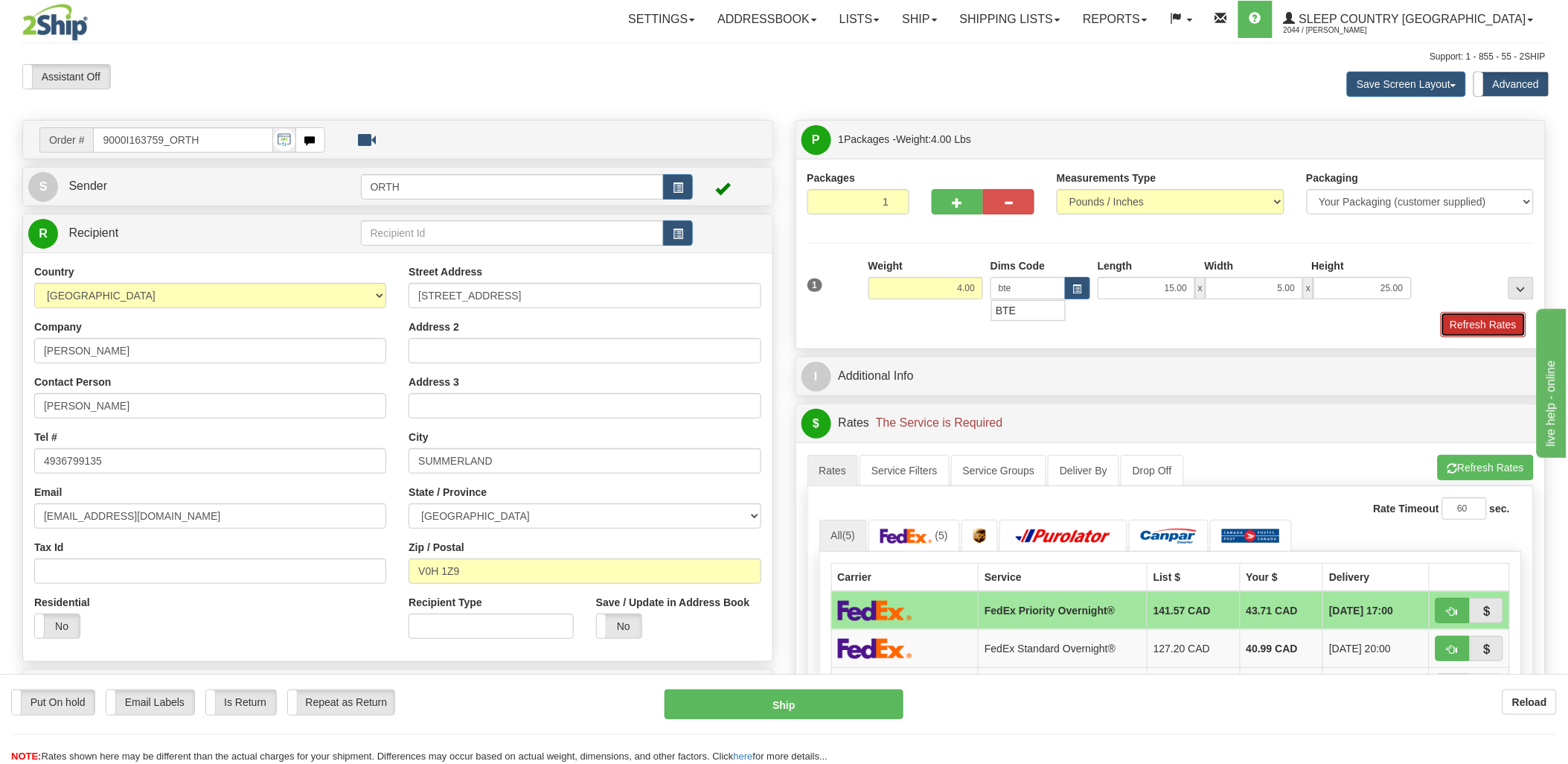
click at [1480, 328] on button "Refresh Rates" at bounding box center [1484, 324] width 86 height 25
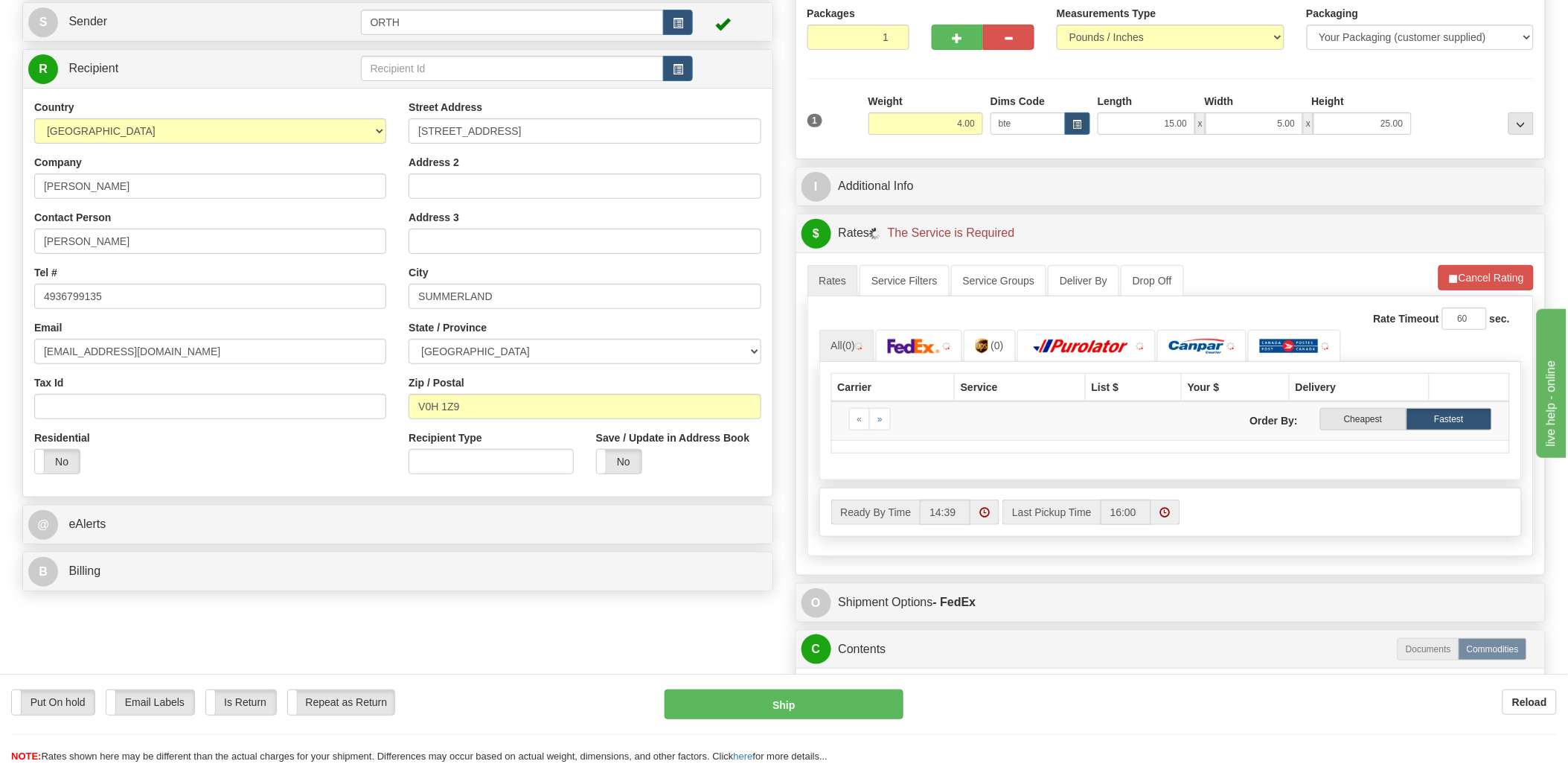
scroll to position [165, 0]
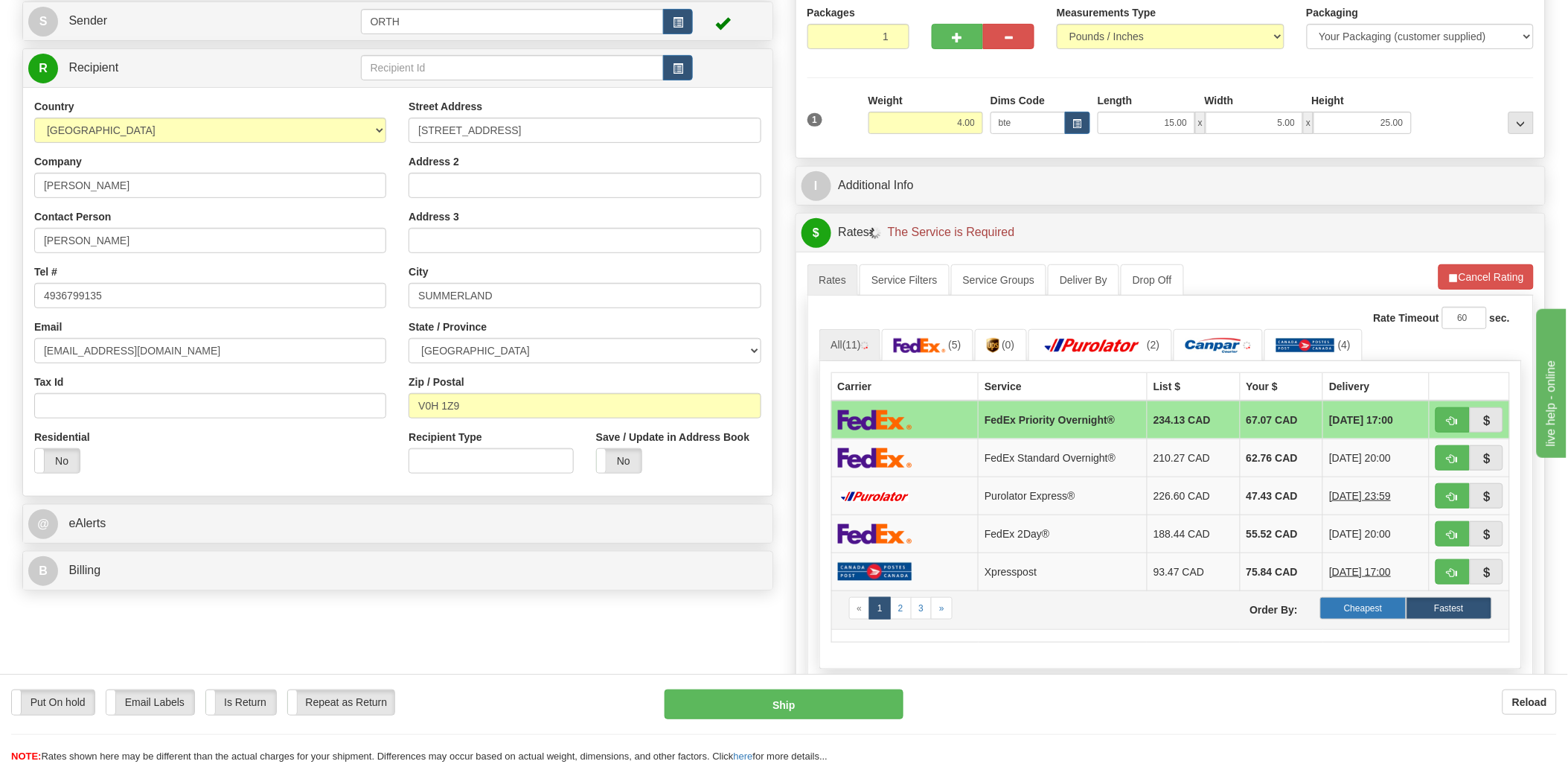
click at [1360, 620] on label "Cheapest" at bounding box center [1363, 608] width 86 height 23
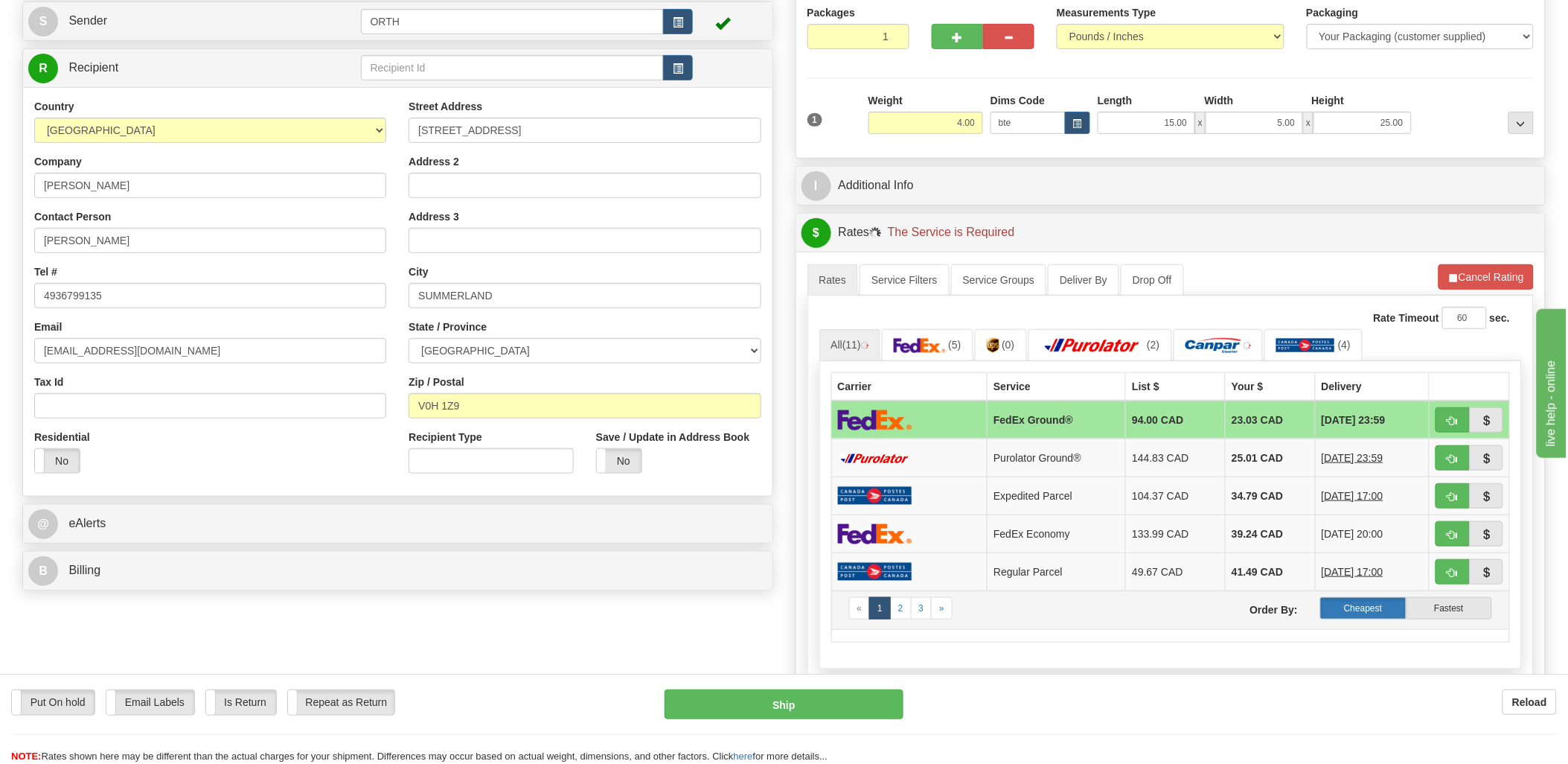
click at [1362, 614] on label "Cheapest" at bounding box center [1363, 608] width 86 height 23
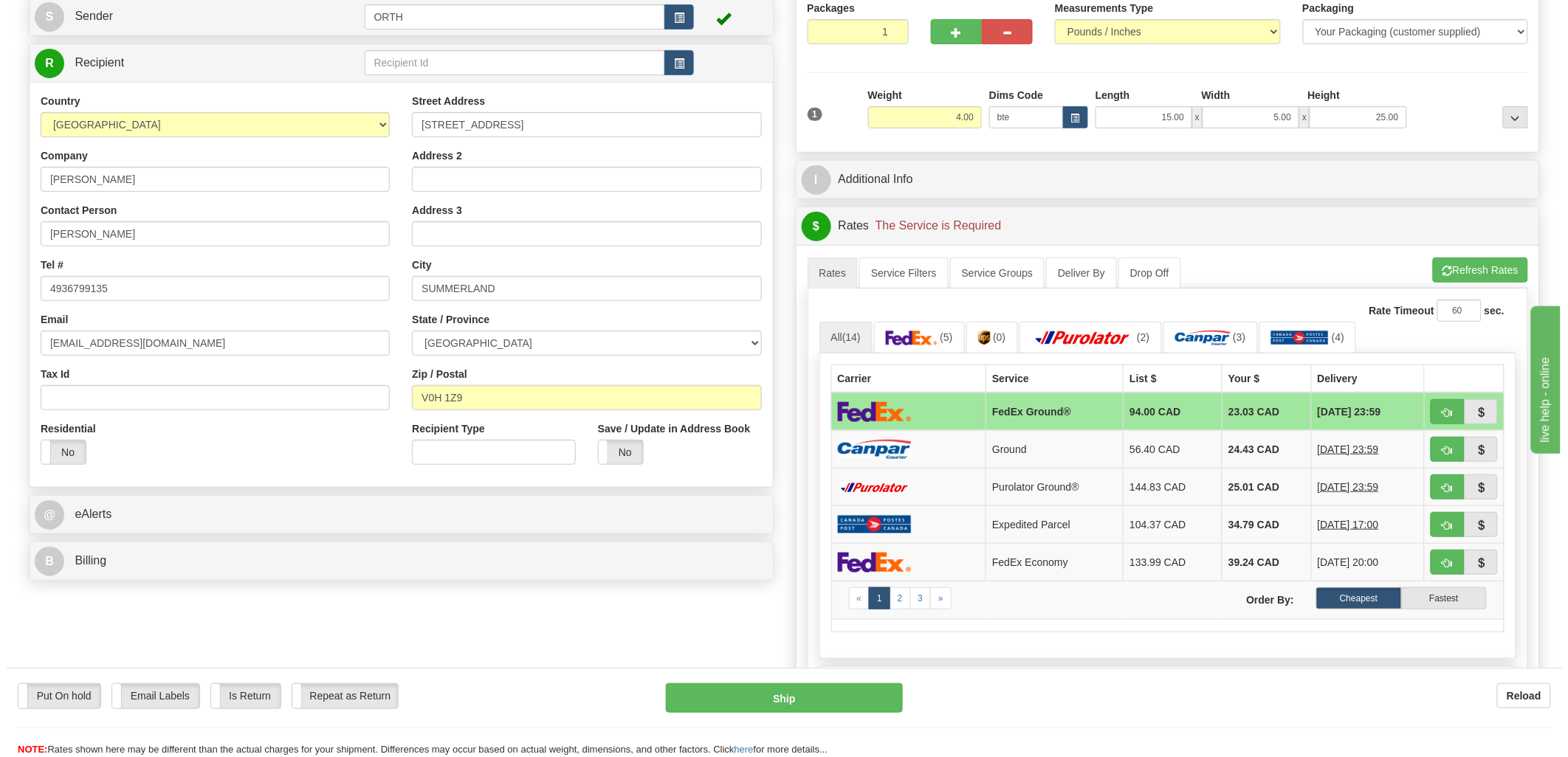
scroll to position [328, 0]
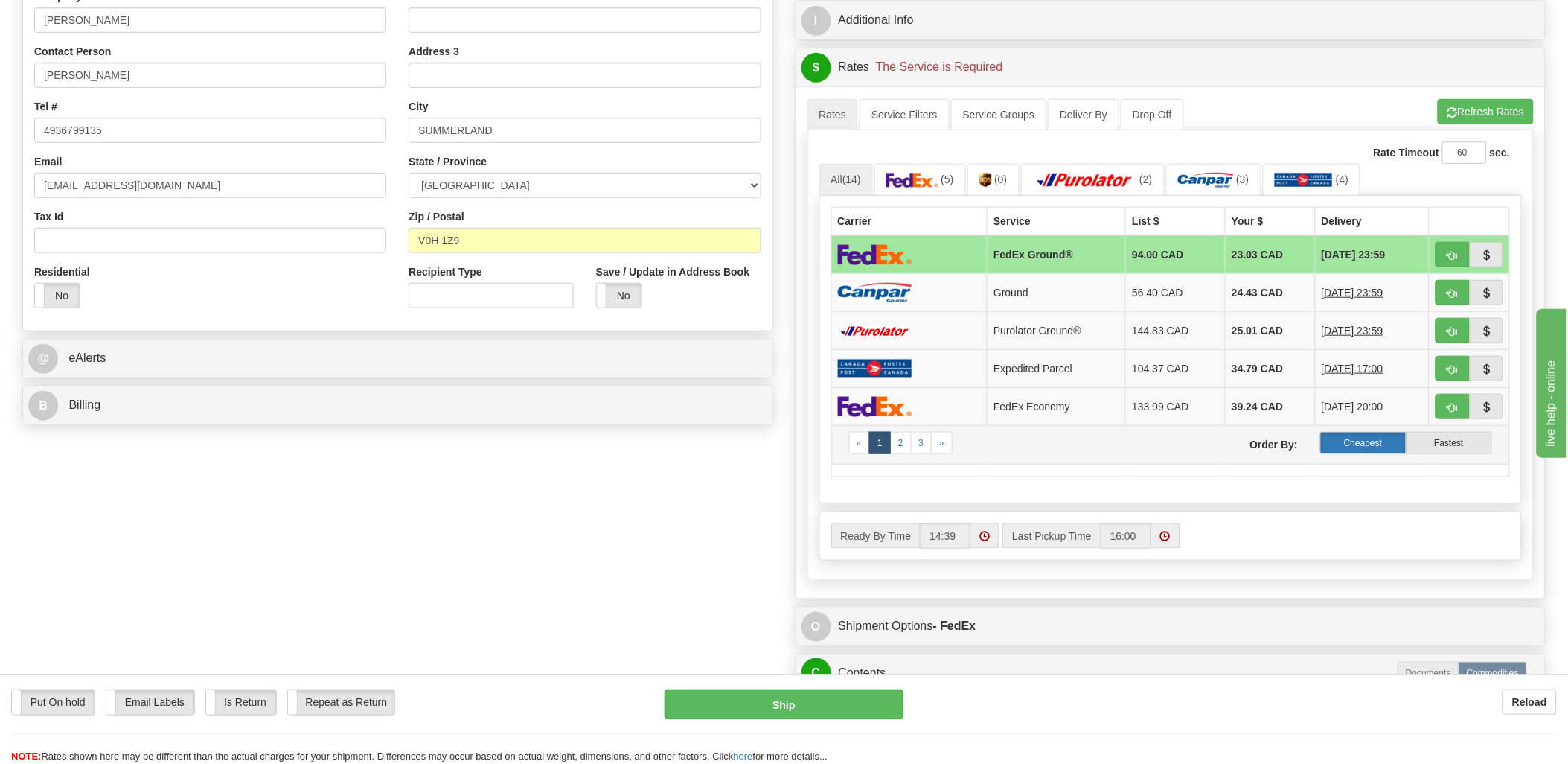
click at [1373, 449] on label "Cheapest" at bounding box center [1363, 443] width 86 height 23
click at [1453, 289] on span "button" at bounding box center [1453, 294] width 10 height 9
type input "1"
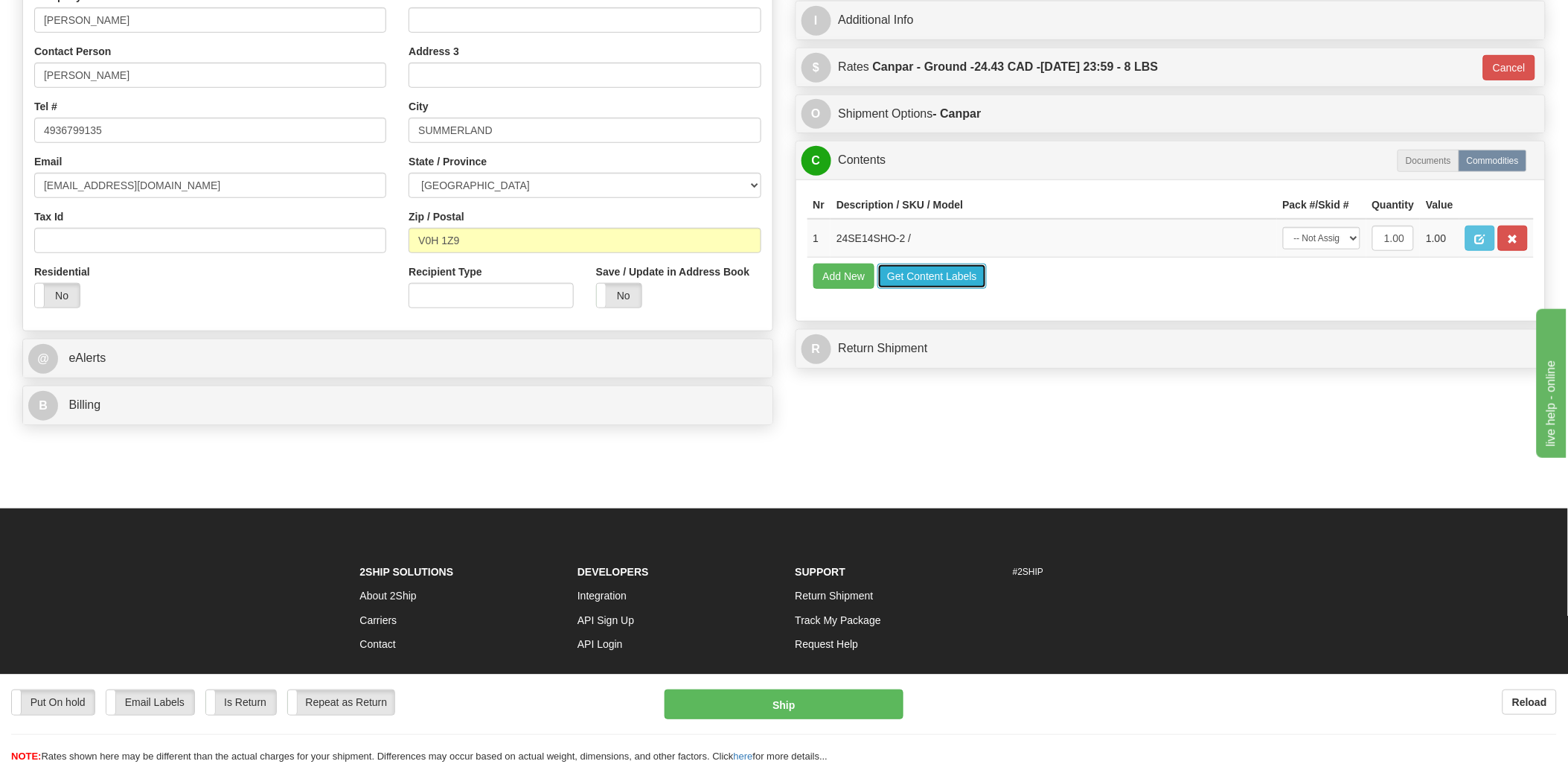
click at [904, 289] on button "Get Content Labels" at bounding box center [932, 276] width 109 height 25
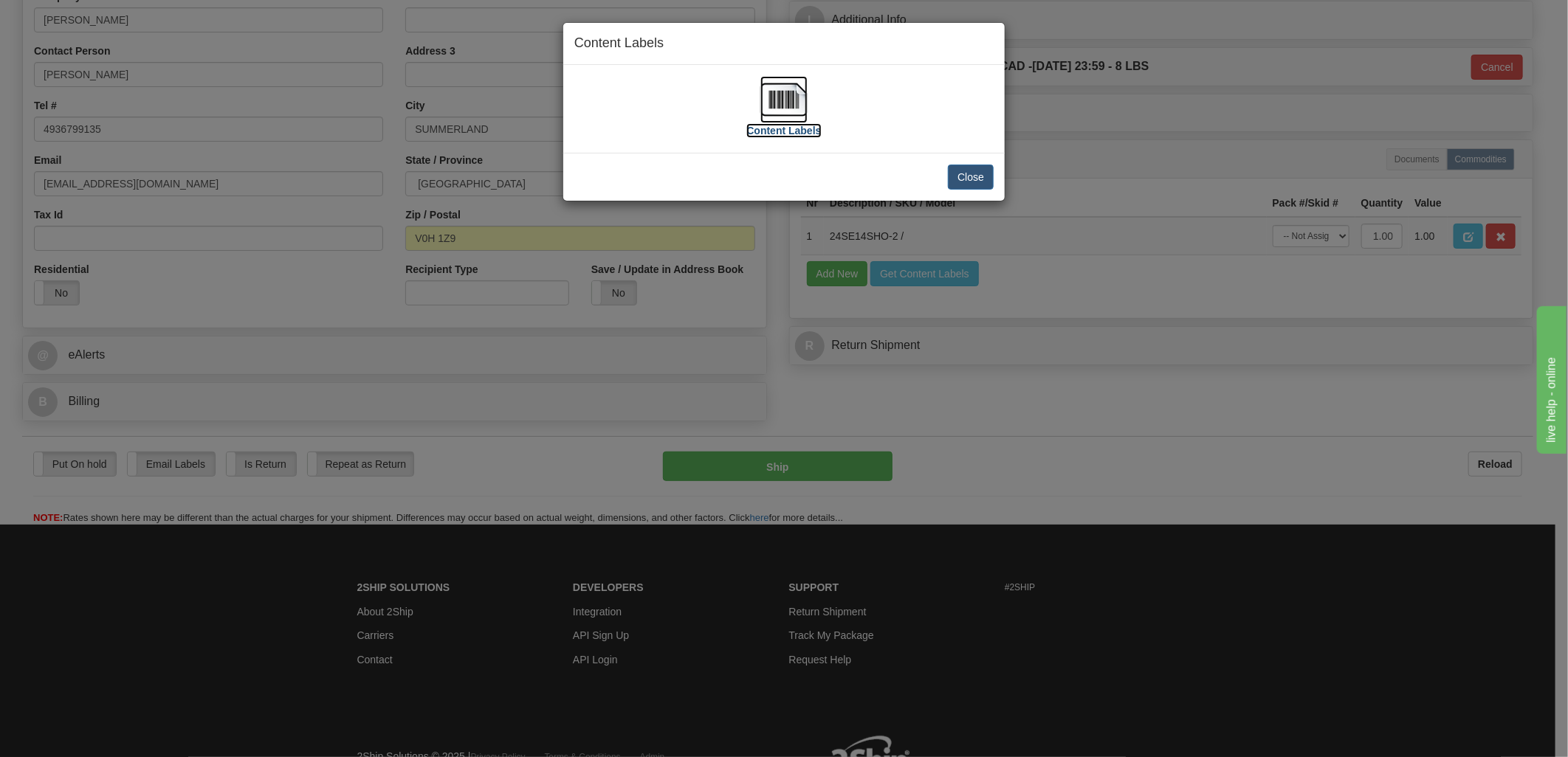
click at [796, 91] on img at bounding box center [784, 99] width 47 height 47
click at [962, 175] on button "Close" at bounding box center [970, 177] width 46 height 25
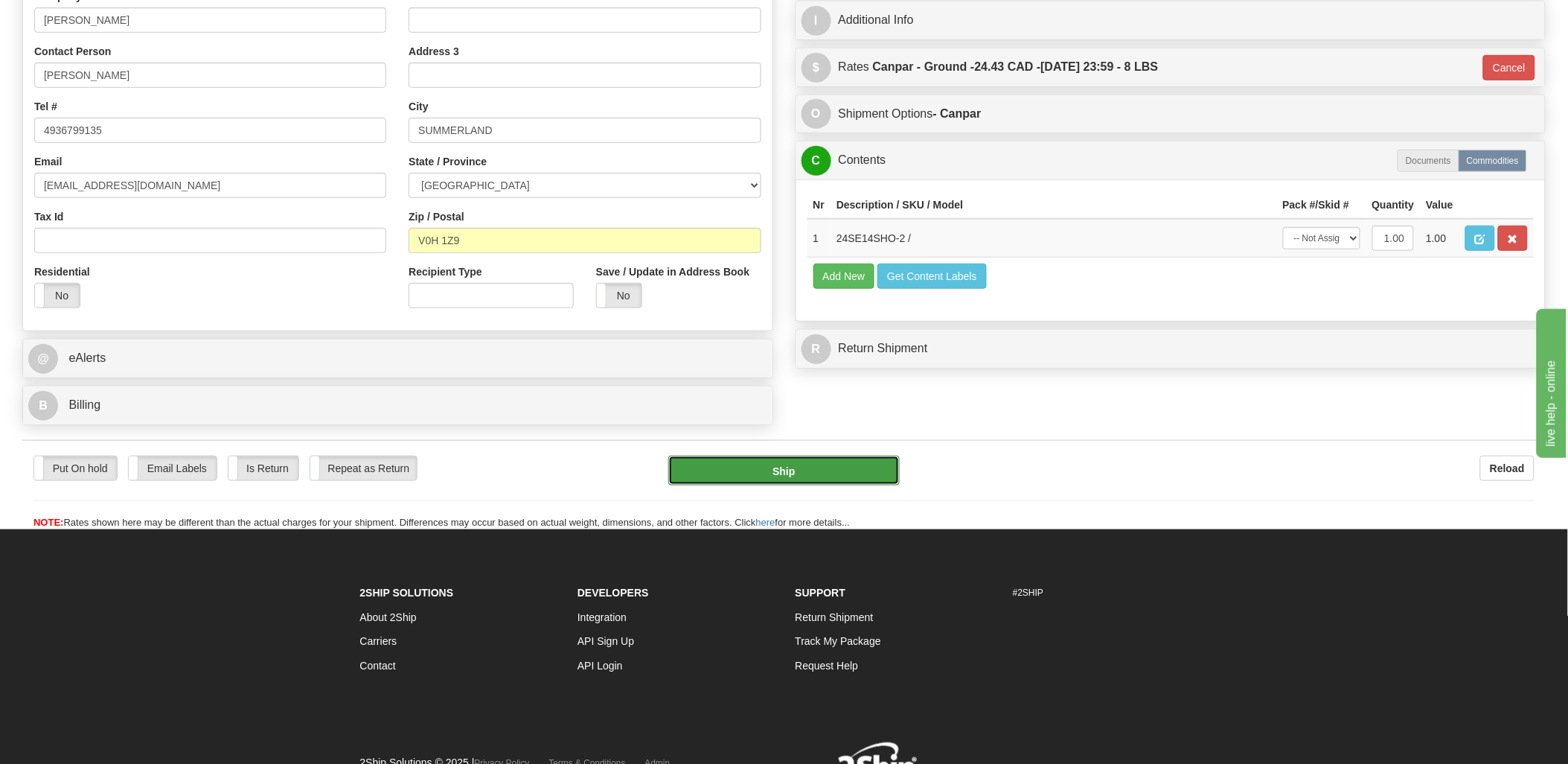
click at [790, 473] on button "Ship" at bounding box center [784, 471] width 231 height 30
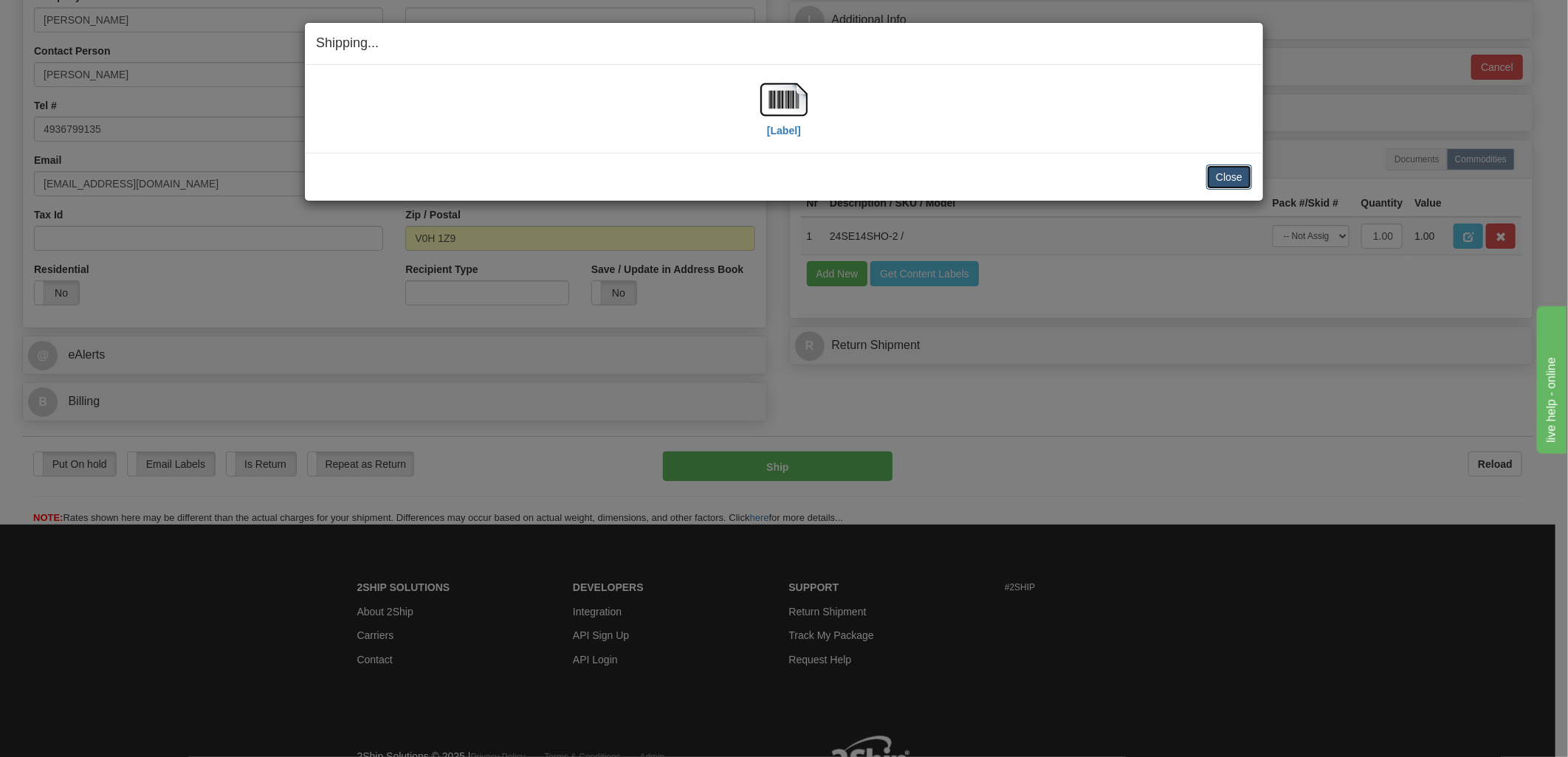
click at [1226, 173] on button "Close" at bounding box center [1229, 177] width 46 height 25
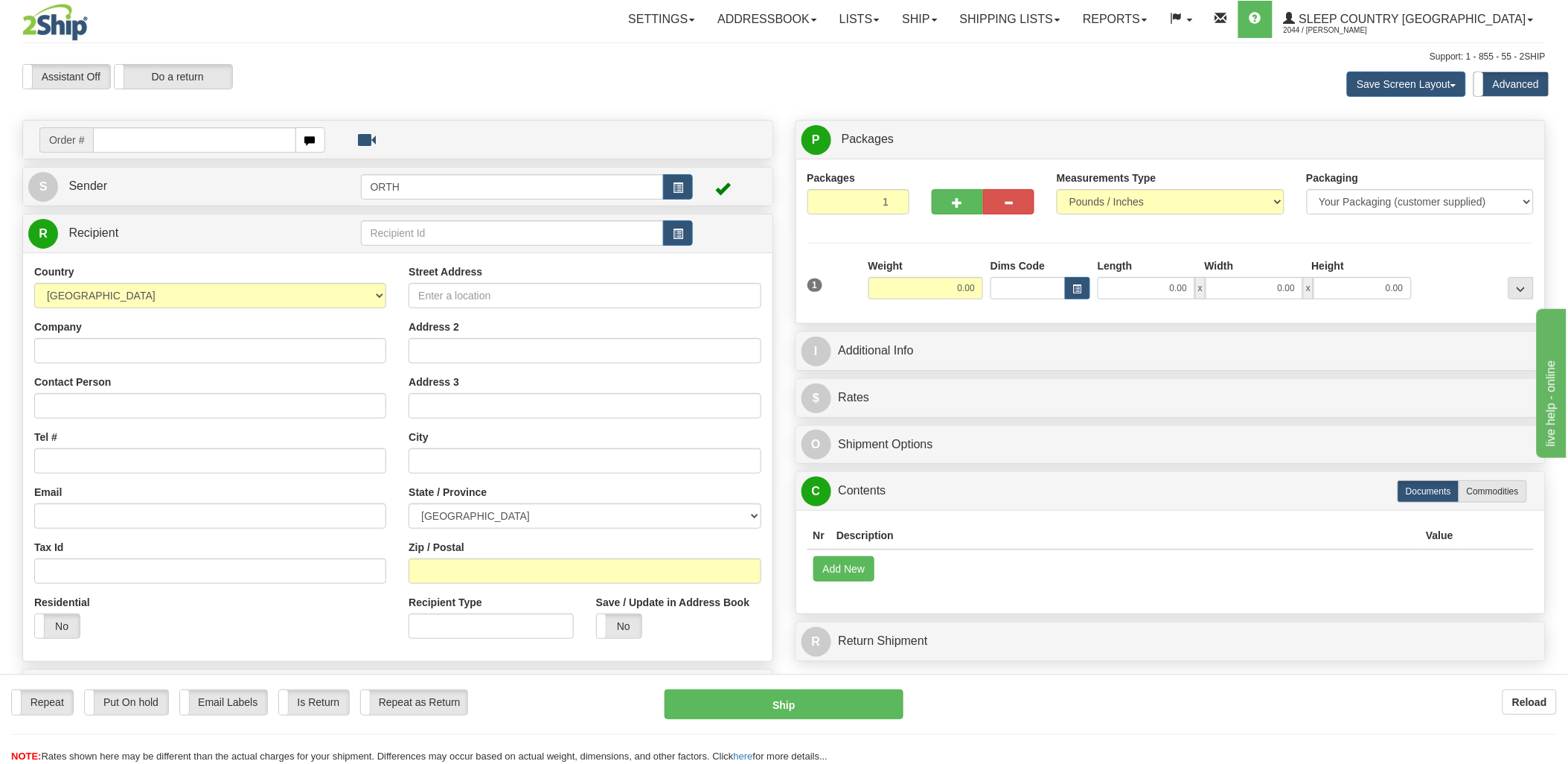
click at [125, 138] on input "text" at bounding box center [194, 140] width 203 height 25
type input "9000i"
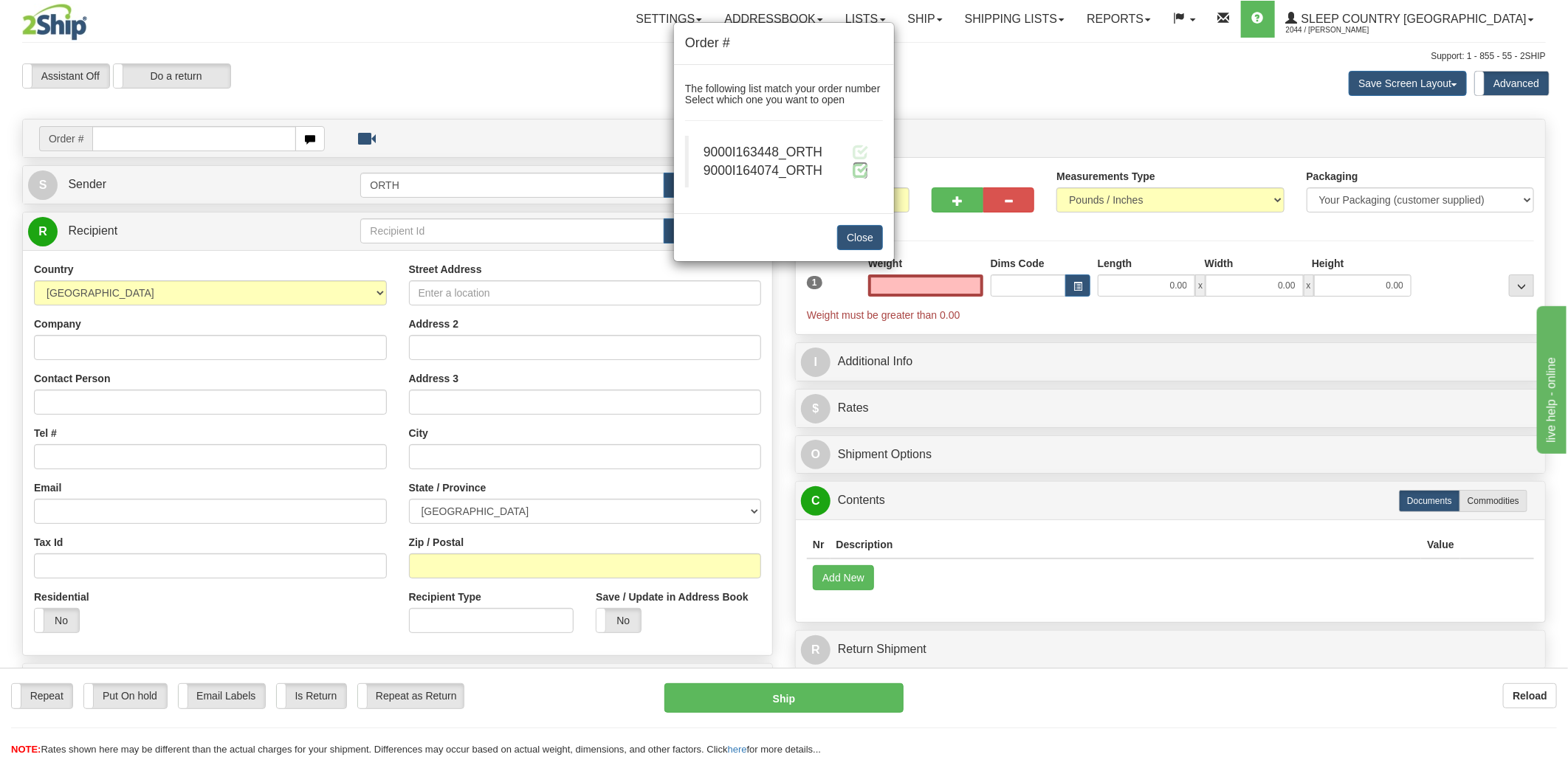
type input "0.00"
click at [865, 168] on span at bounding box center [860, 170] width 15 height 15
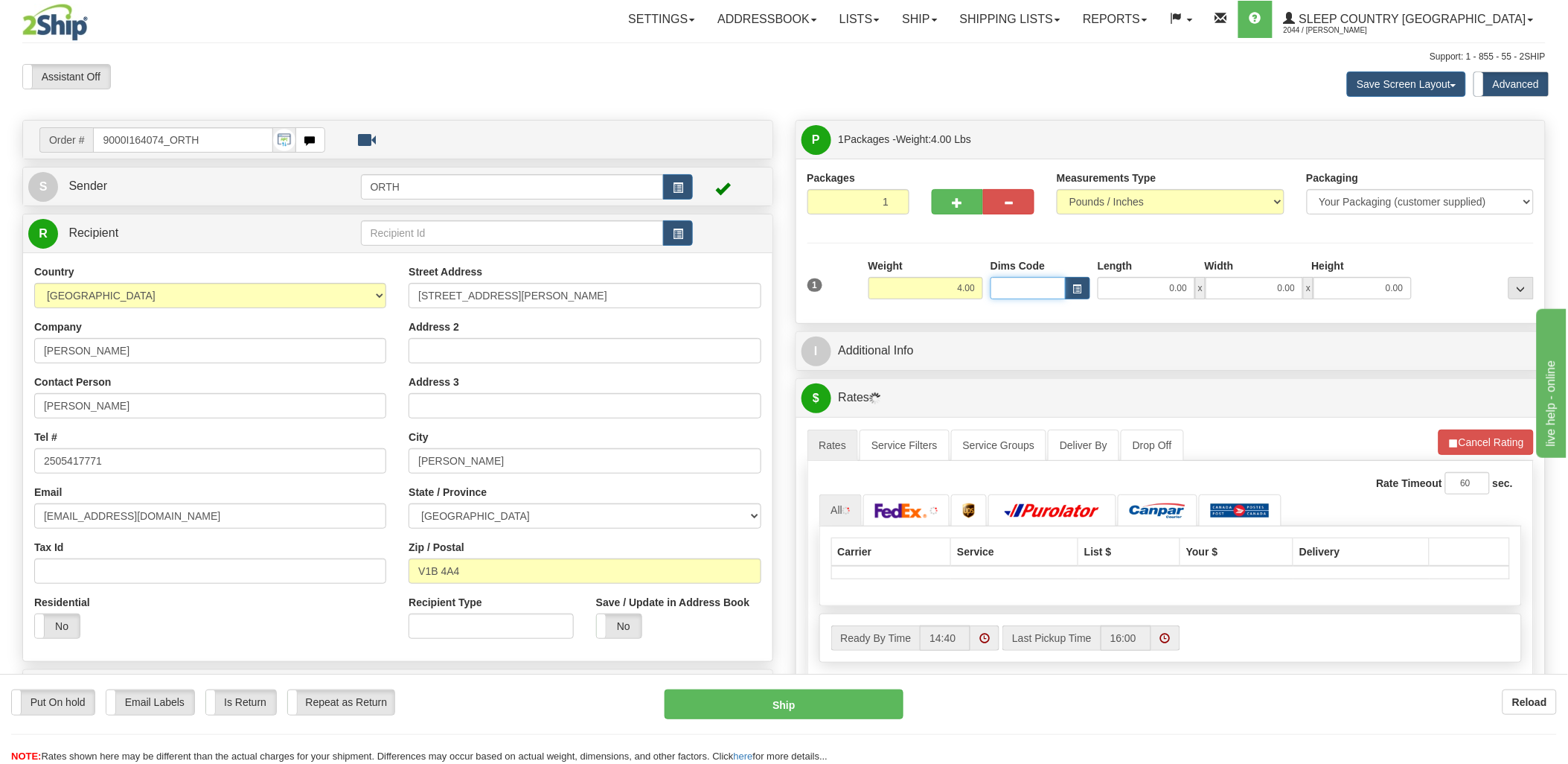
click at [1022, 299] on input "Dims Code" at bounding box center [1028, 288] width 75 height 23
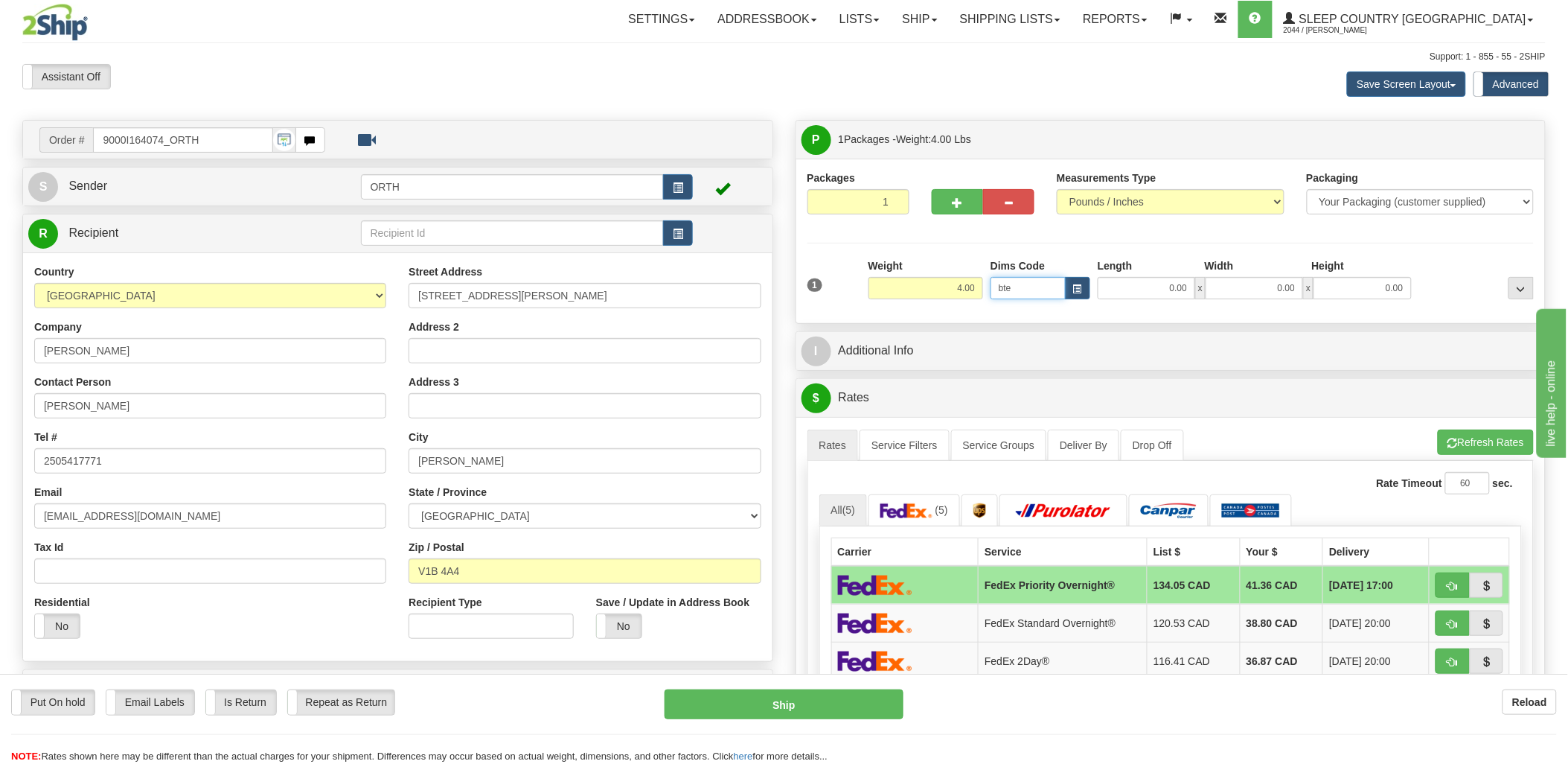
type input "bte"
click button "Delete" at bounding box center [0, 0] width 0 height 0
type input "15.00"
type input "5.00"
type input "25.00"
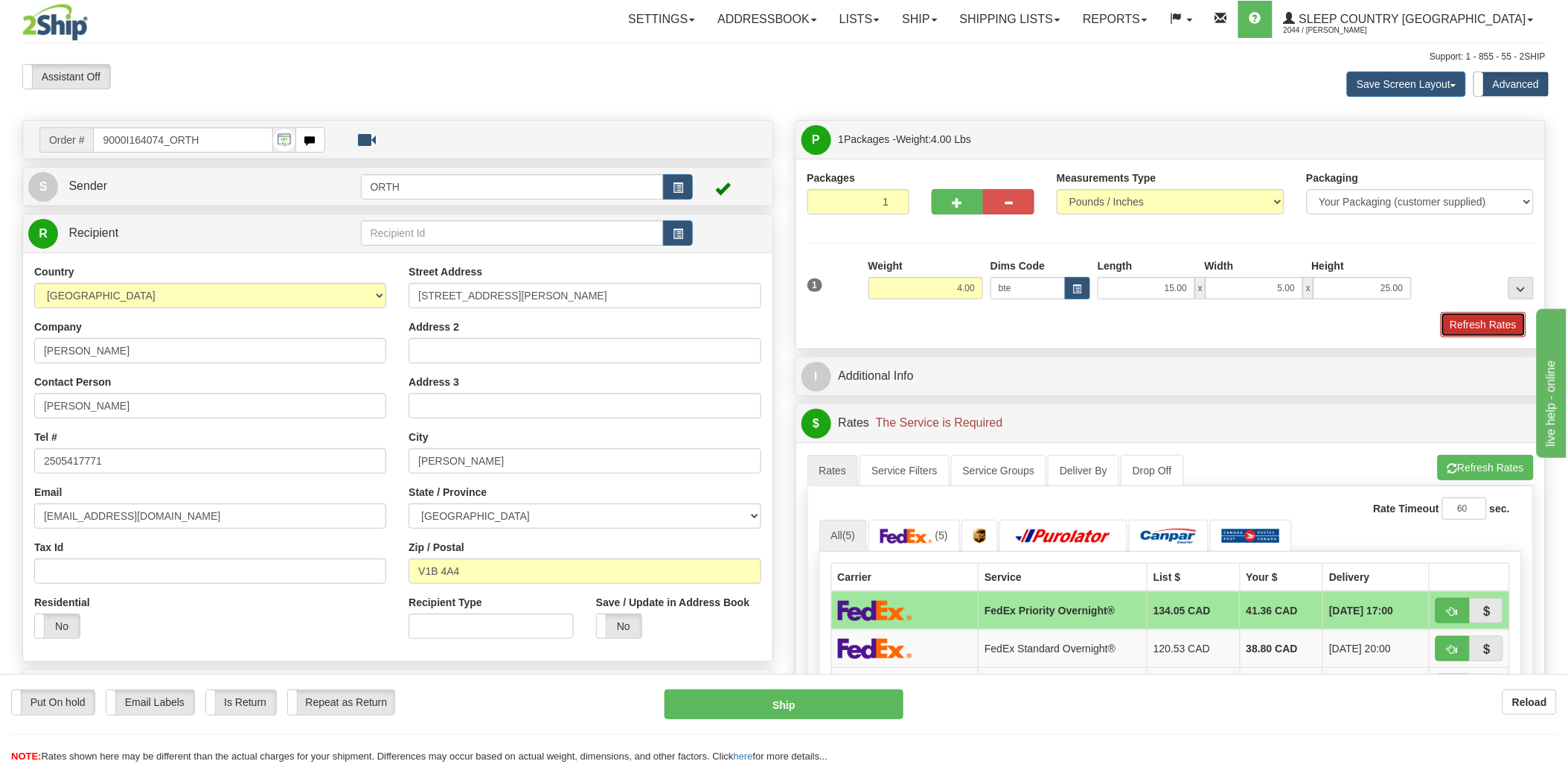
click at [1497, 316] on button "Refresh Rates" at bounding box center [1484, 324] width 86 height 25
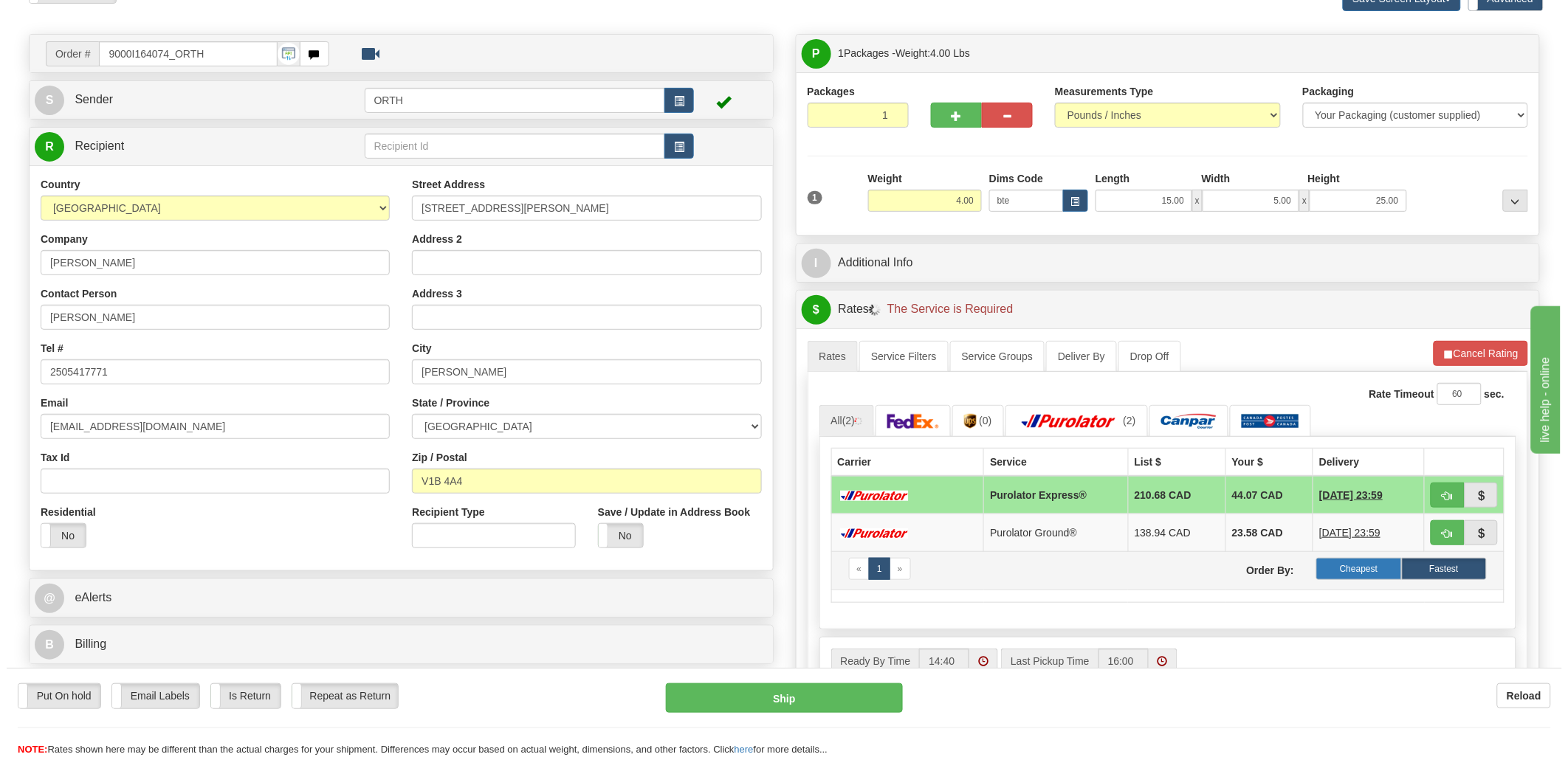
scroll to position [164, 0]
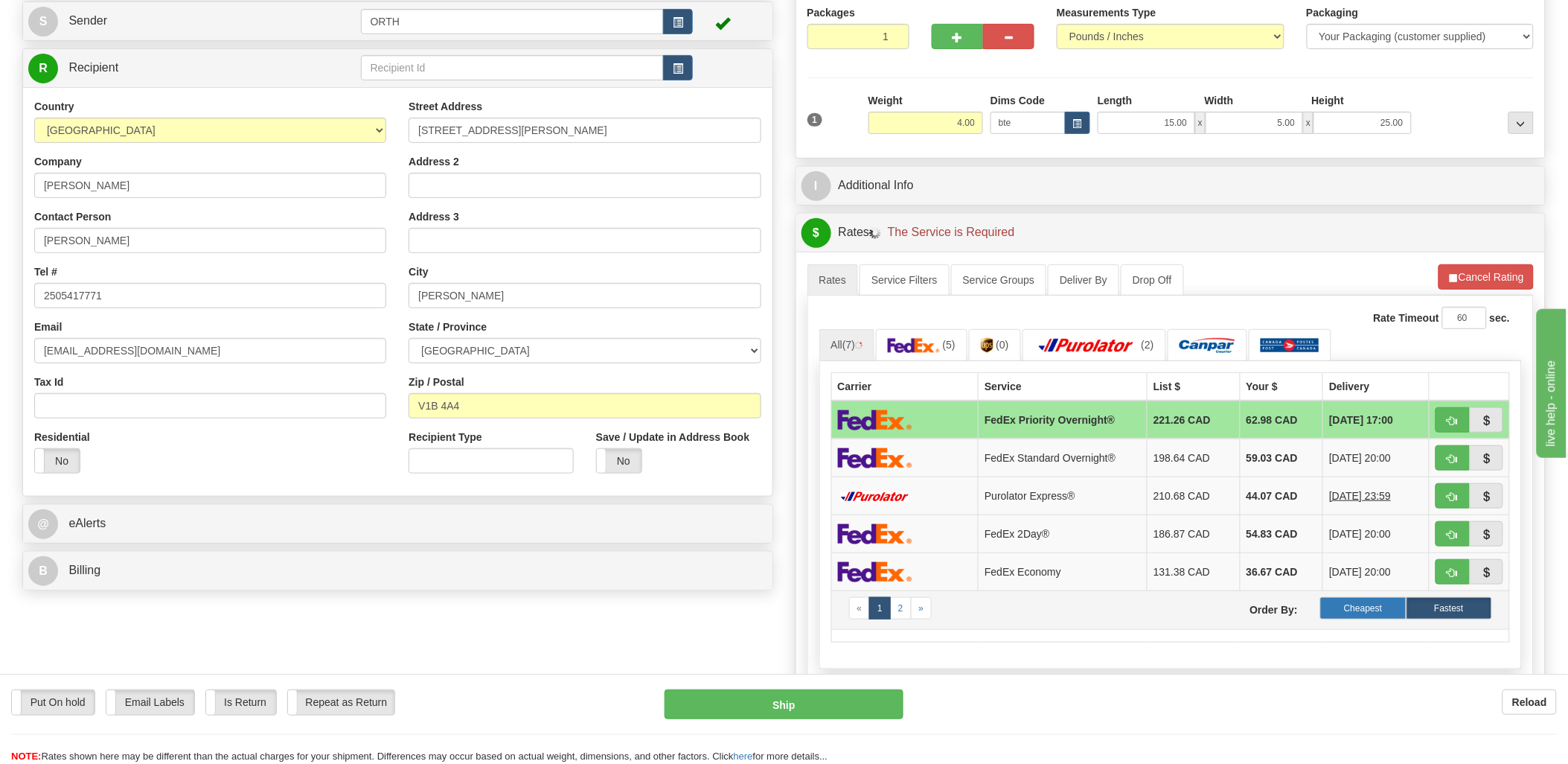
click at [1372, 619] on label "Cheapest" at bounding box center [1363, 608] width 86 height 23
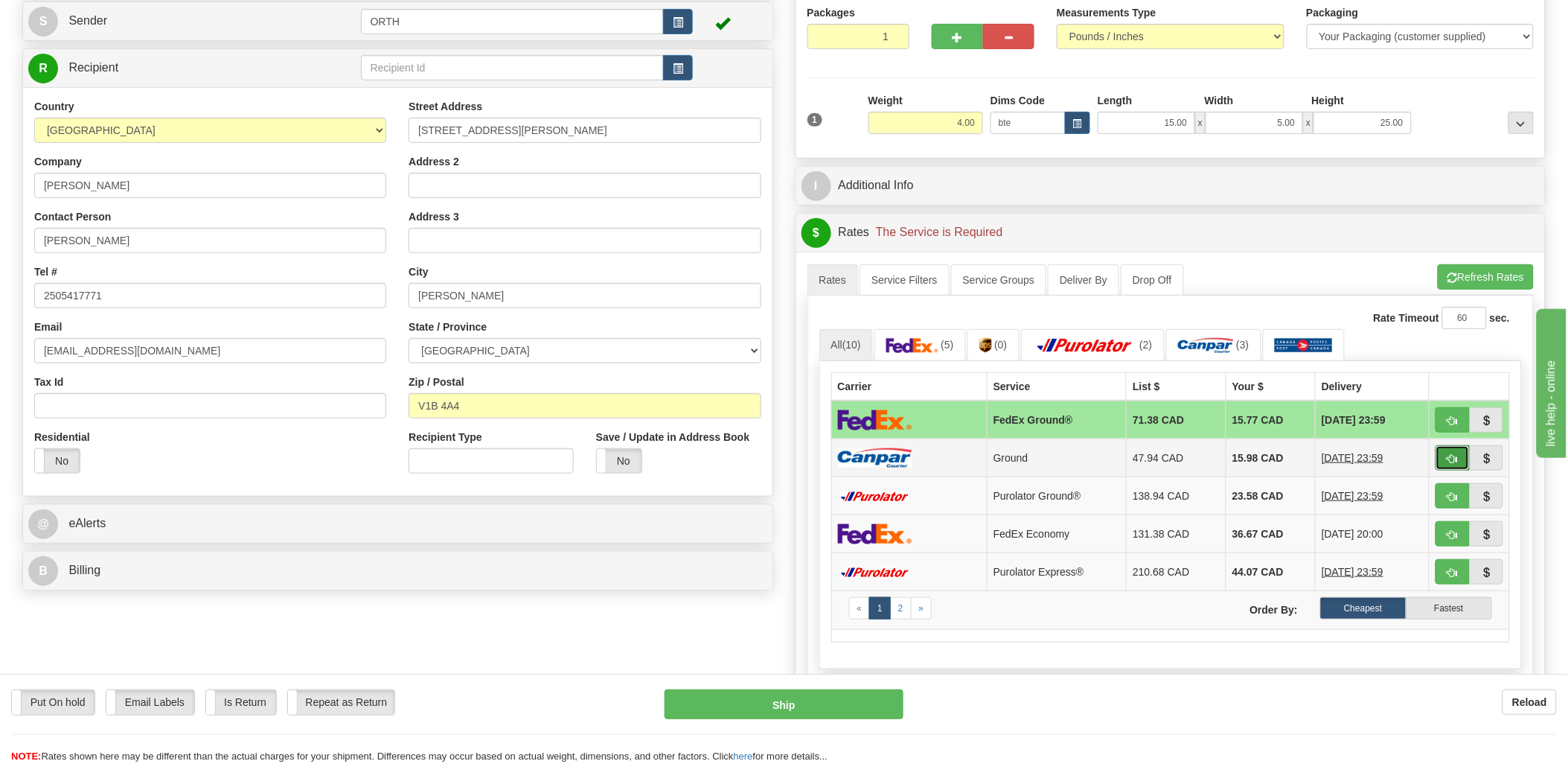
click at [1455, 449] on button "button" at bounding box center [1453, 458] width 34 height 25
type input "1"
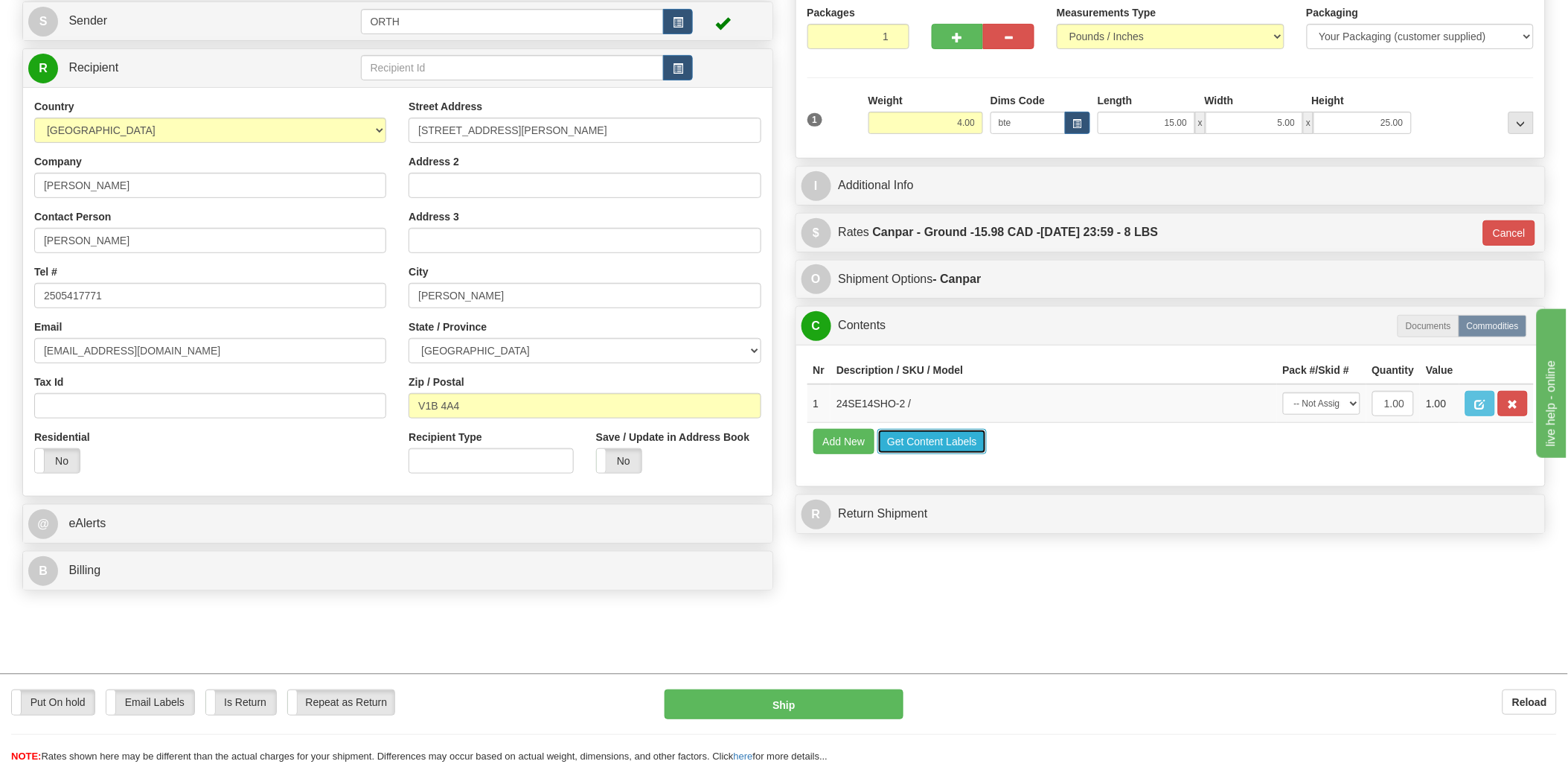
click at [927, 455] on button "Get Content Labels" at bounding box center [932, 441] width 109 height 25
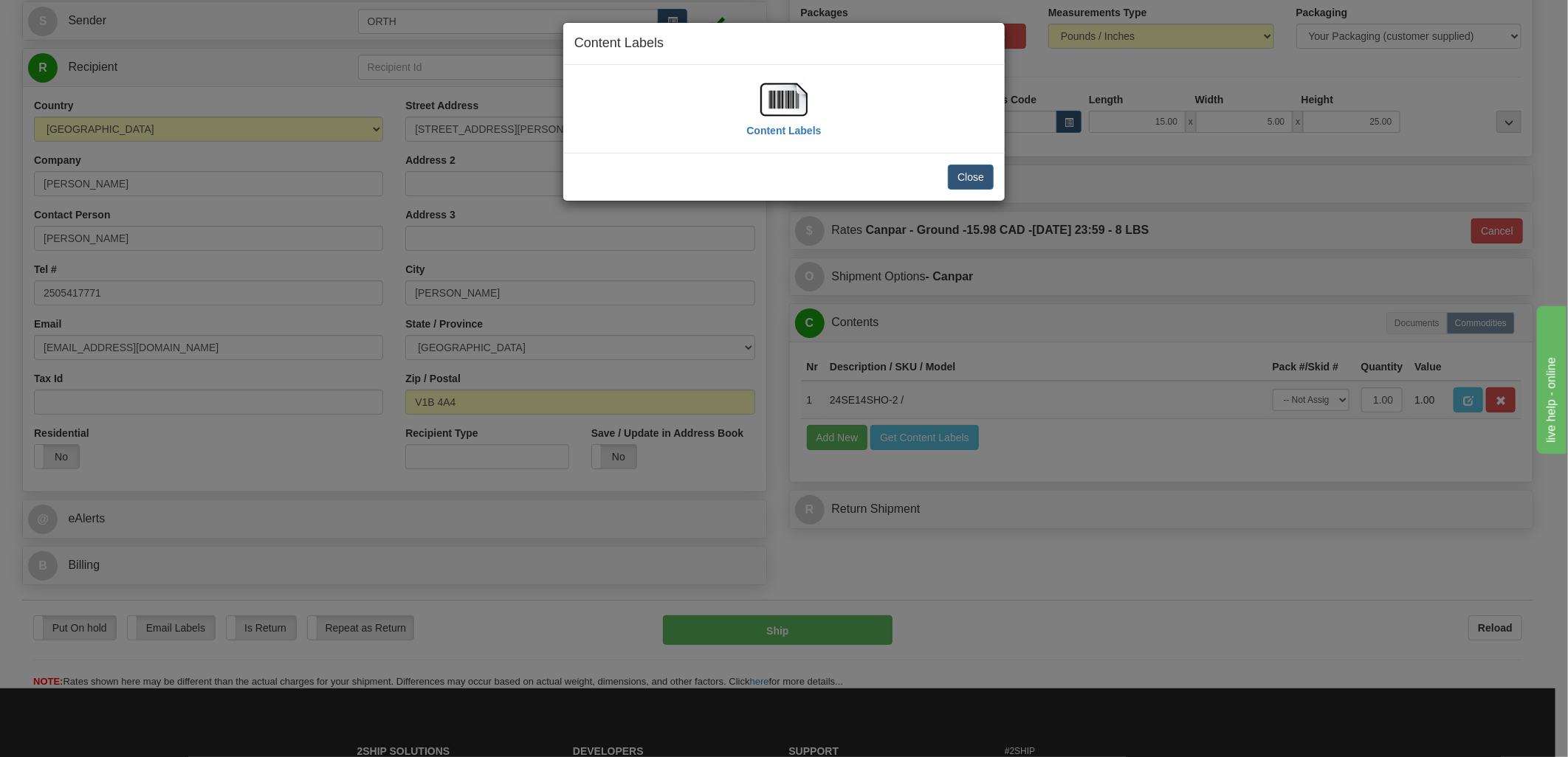
click at [749, 100] on div "Content Labels" at bounding box center [784, 108] width 74 height 66
click at [772, 100] on img at bounding box center [784, 99] width 47 height 47
click at [957, 171] on button "Close" at bounding box center [970, 177] width 46 height 25
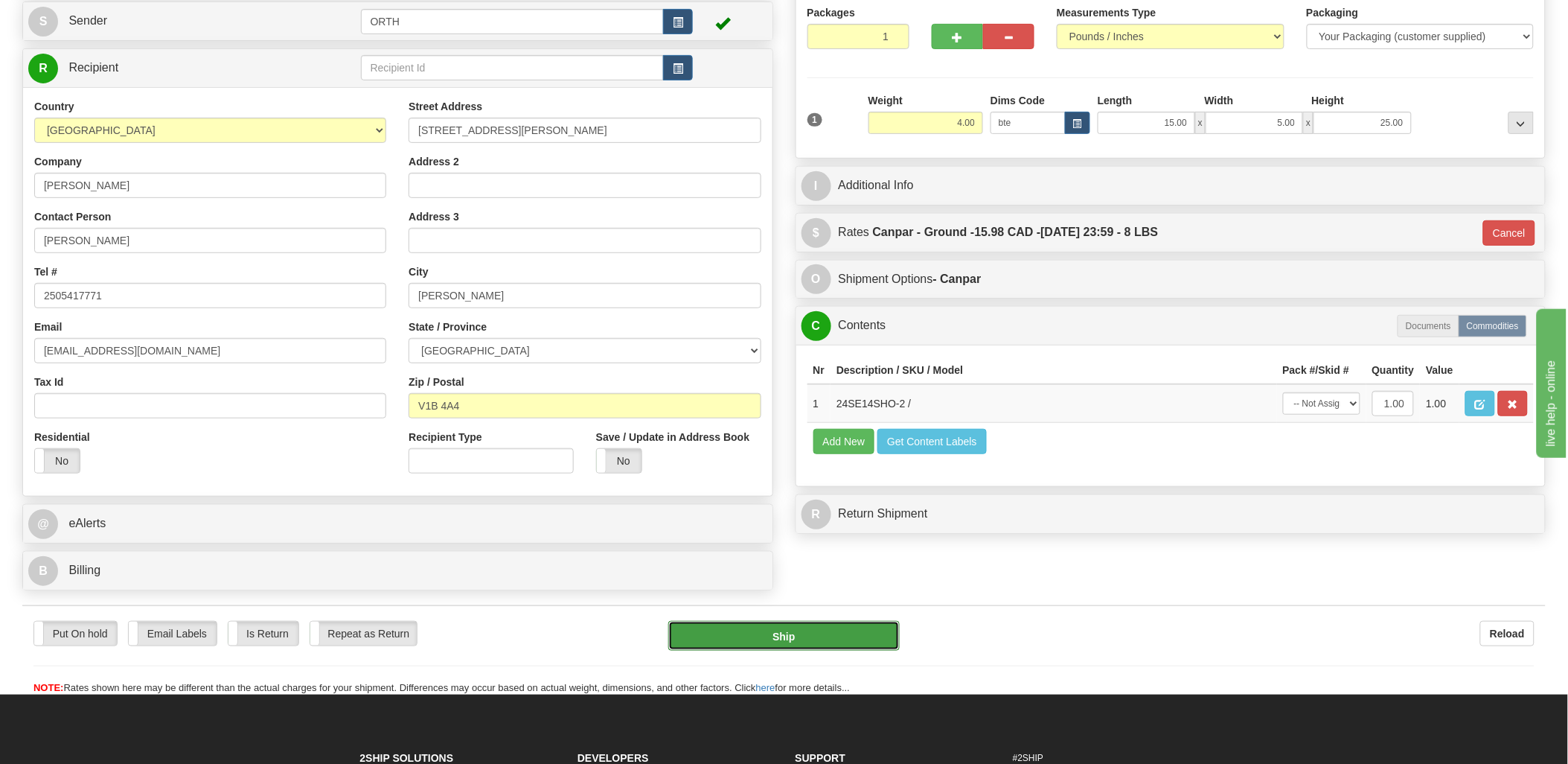
click at [782, 638] on button "Ship" at bounding box center [784, 636] width 231 height 30
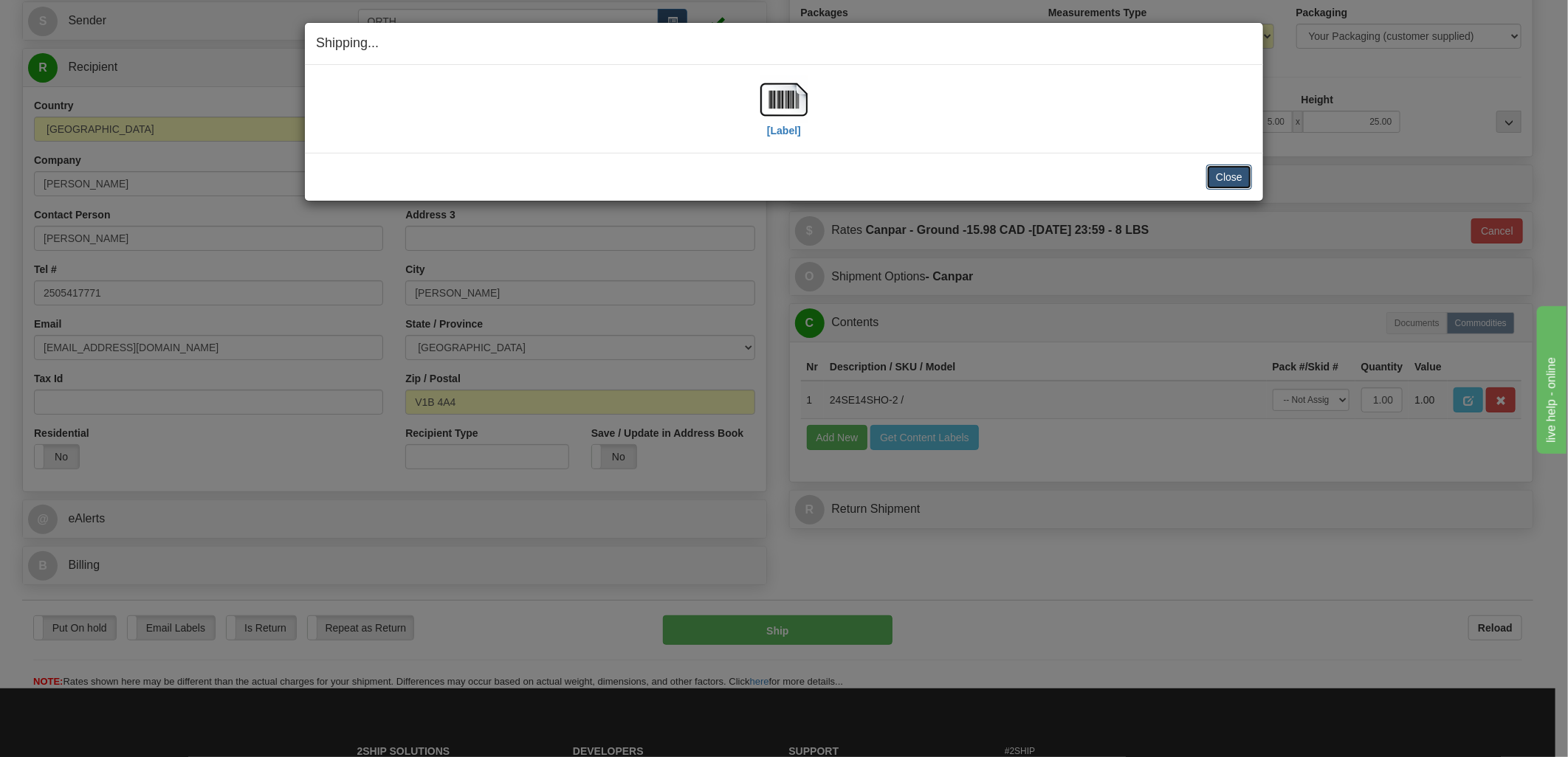
click at [1246, 177] on button "Close" at bounding box center [1229, 177] width 46 height 25
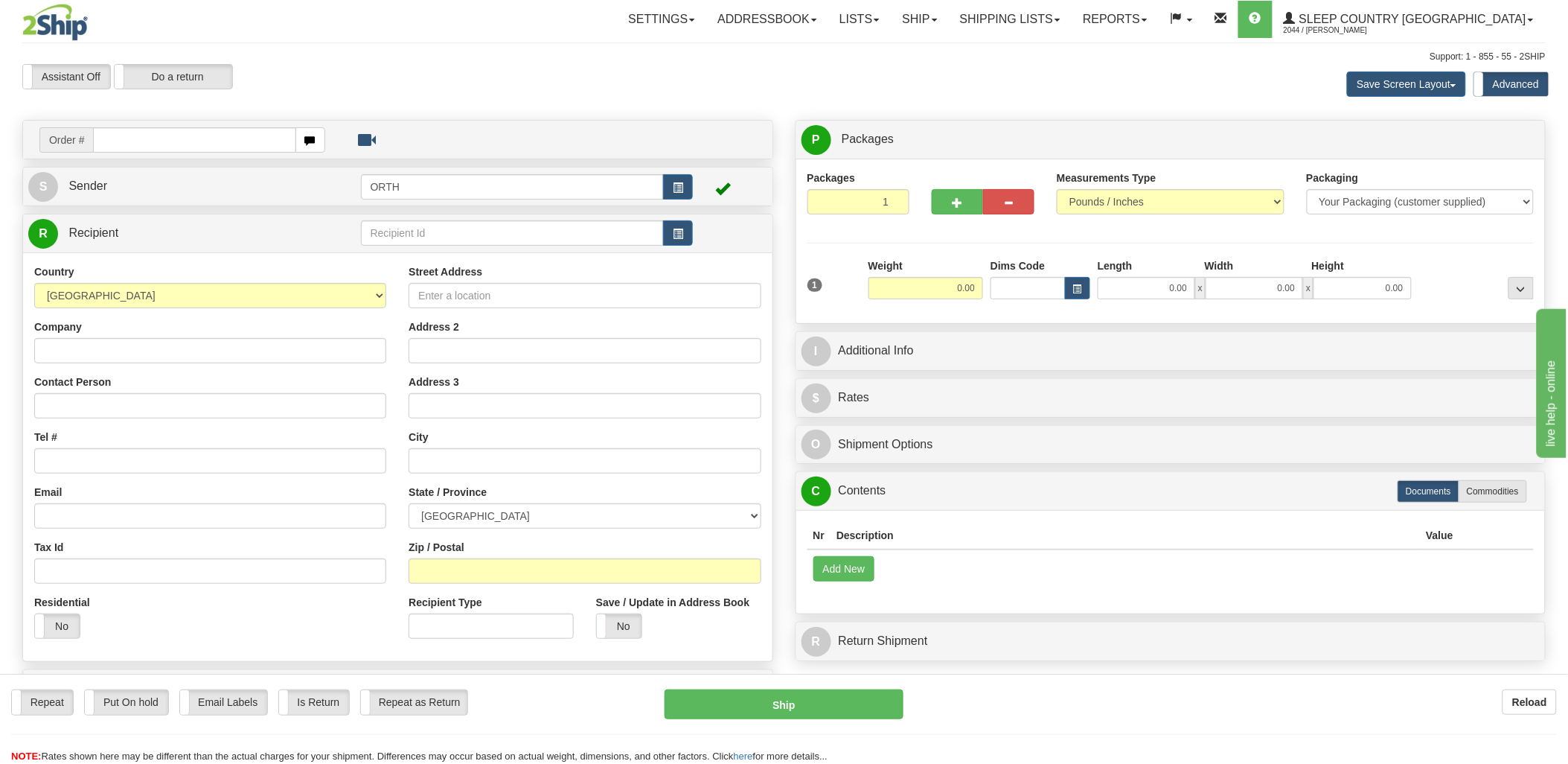
click at [189, 136] on input "text" at bounding box center [194, 140] width 203 height 25
type input "9000i"
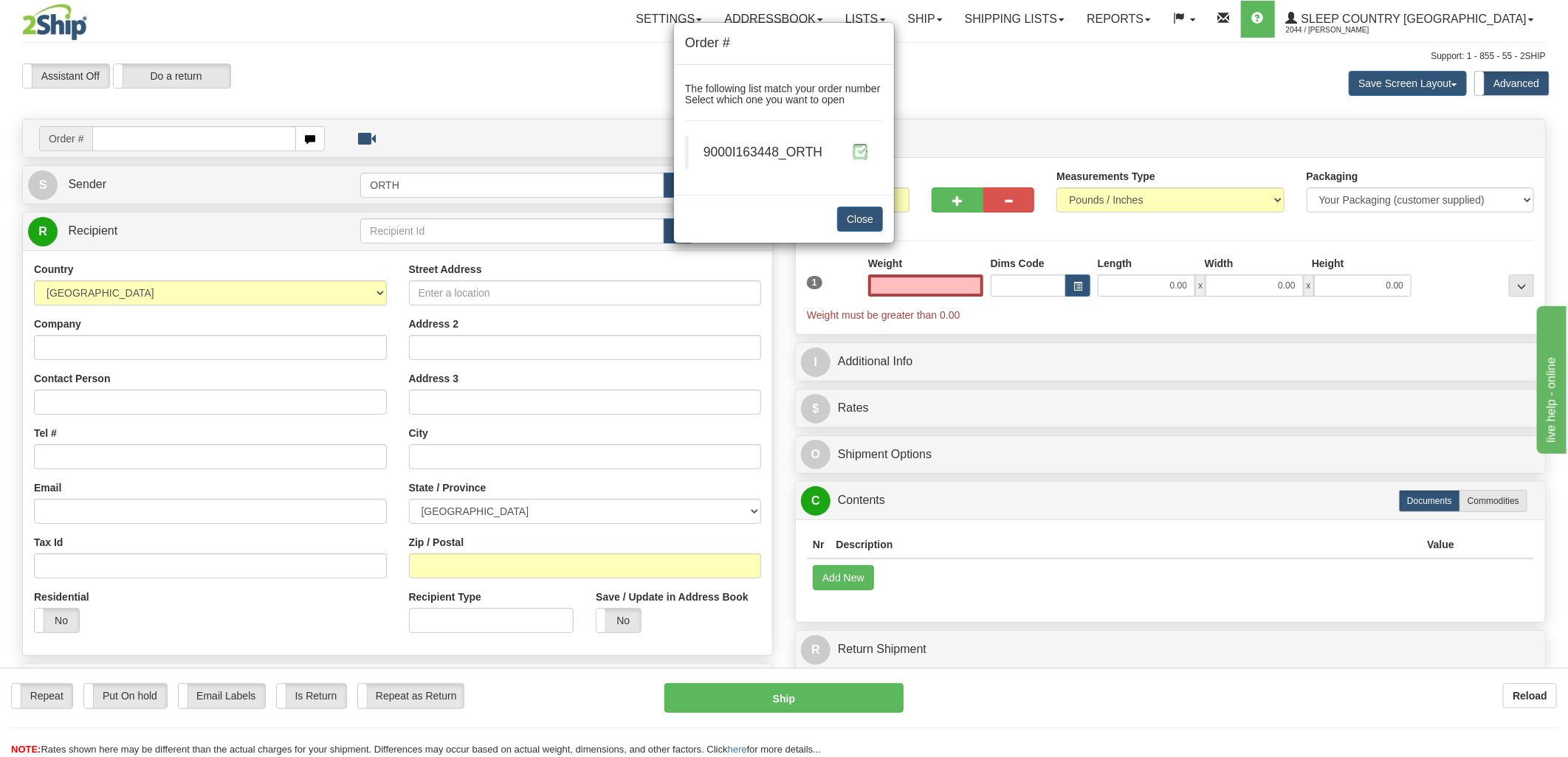
type input "0.00"
click at [864, 148] on span at bounding box center [860, 151] width 15 height 15
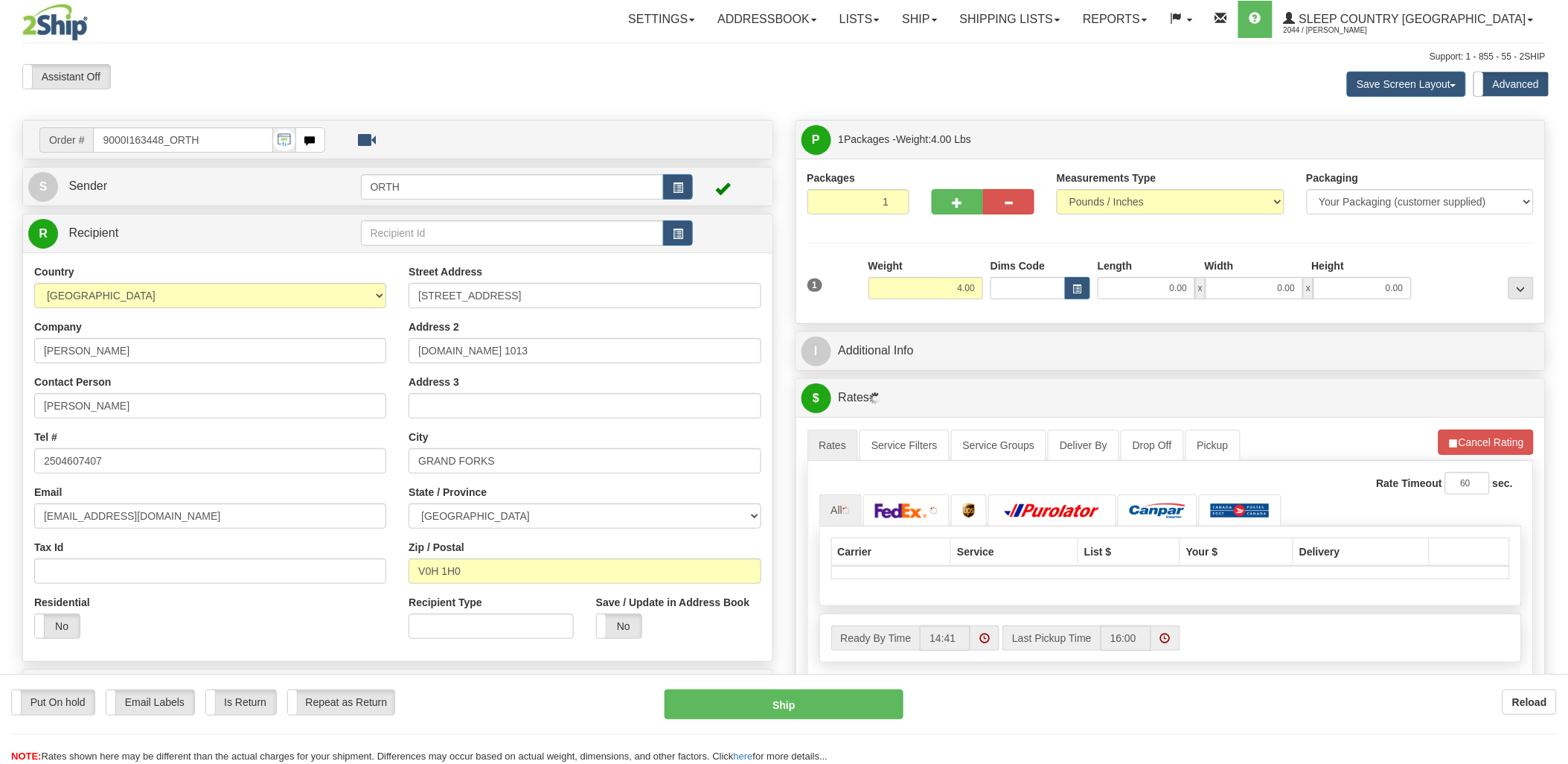
click at [1016, 291] on div at bounding box center [784, 382] width 1568 height 764
click at [1014, 287] on input "Dims Code" at bounding box center [1028, 288] width 75 height 23
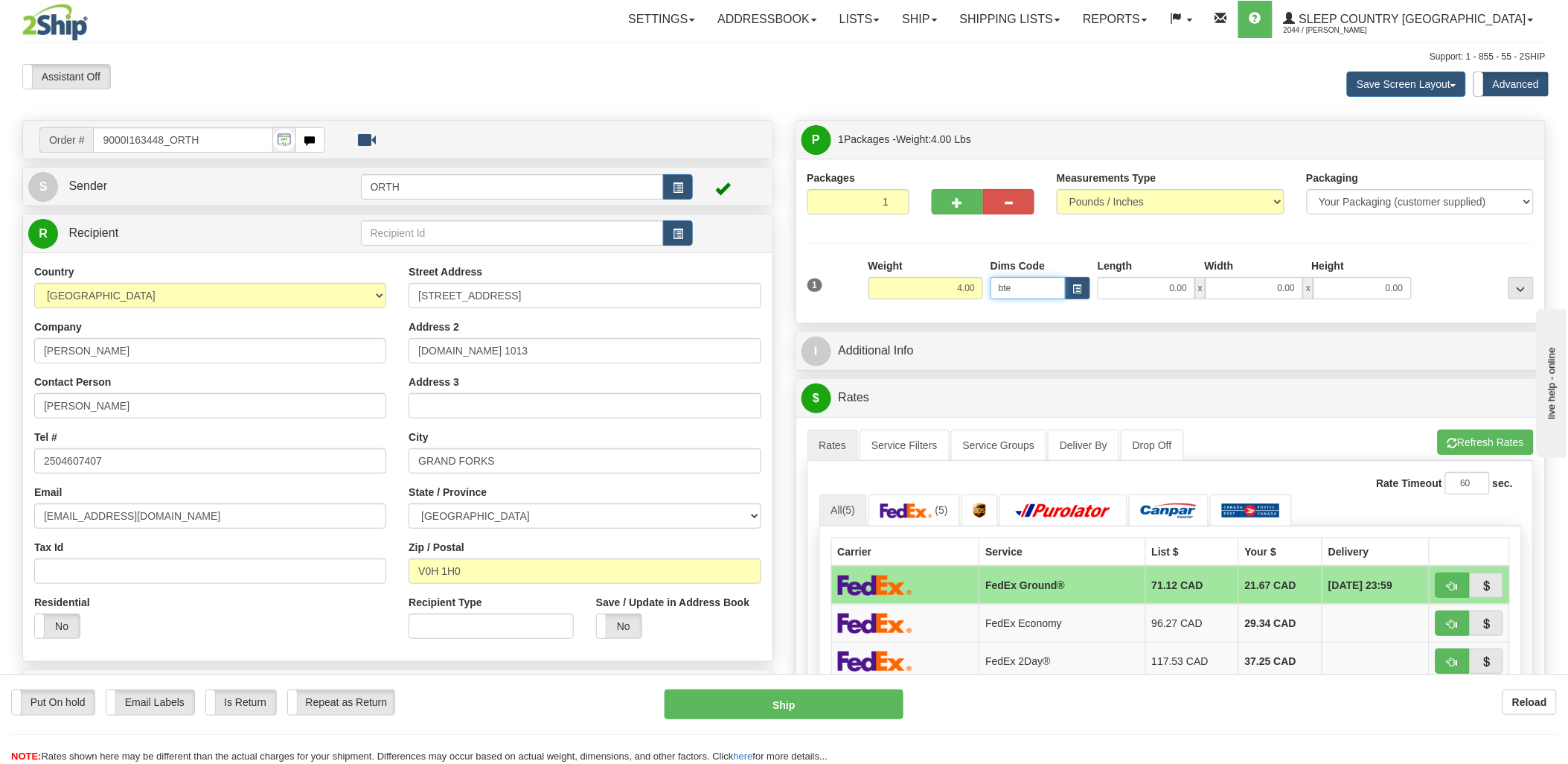
type input "bte"
click button "Delete" at bounding box center [0, 0] width 0 height 0
type input "15.00"
type input "5.00"
type input "25.00"
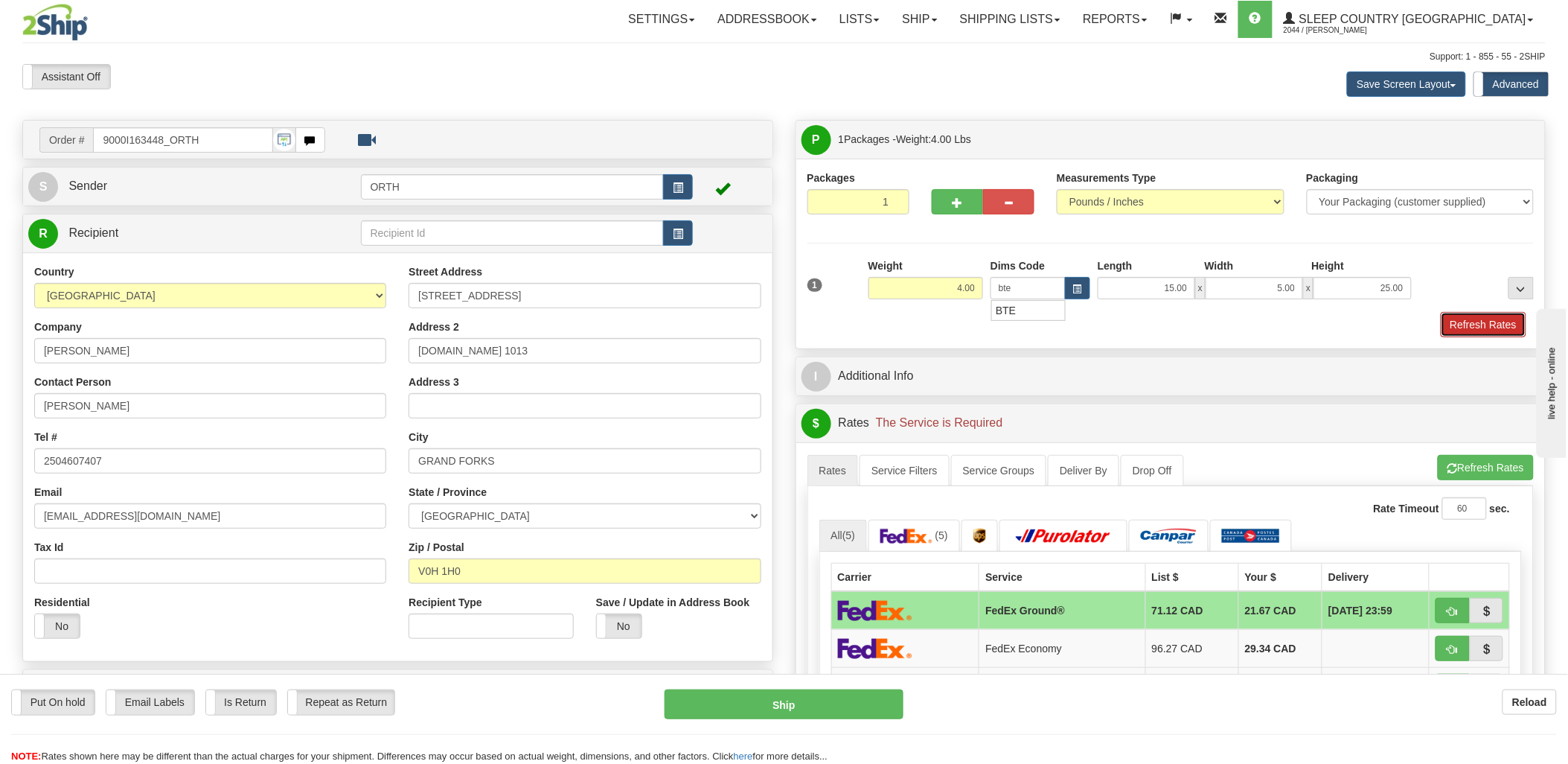
click at [1487, 328] on button "Refresh Rates" at bounding box center [1484, 324] width 86 height 25
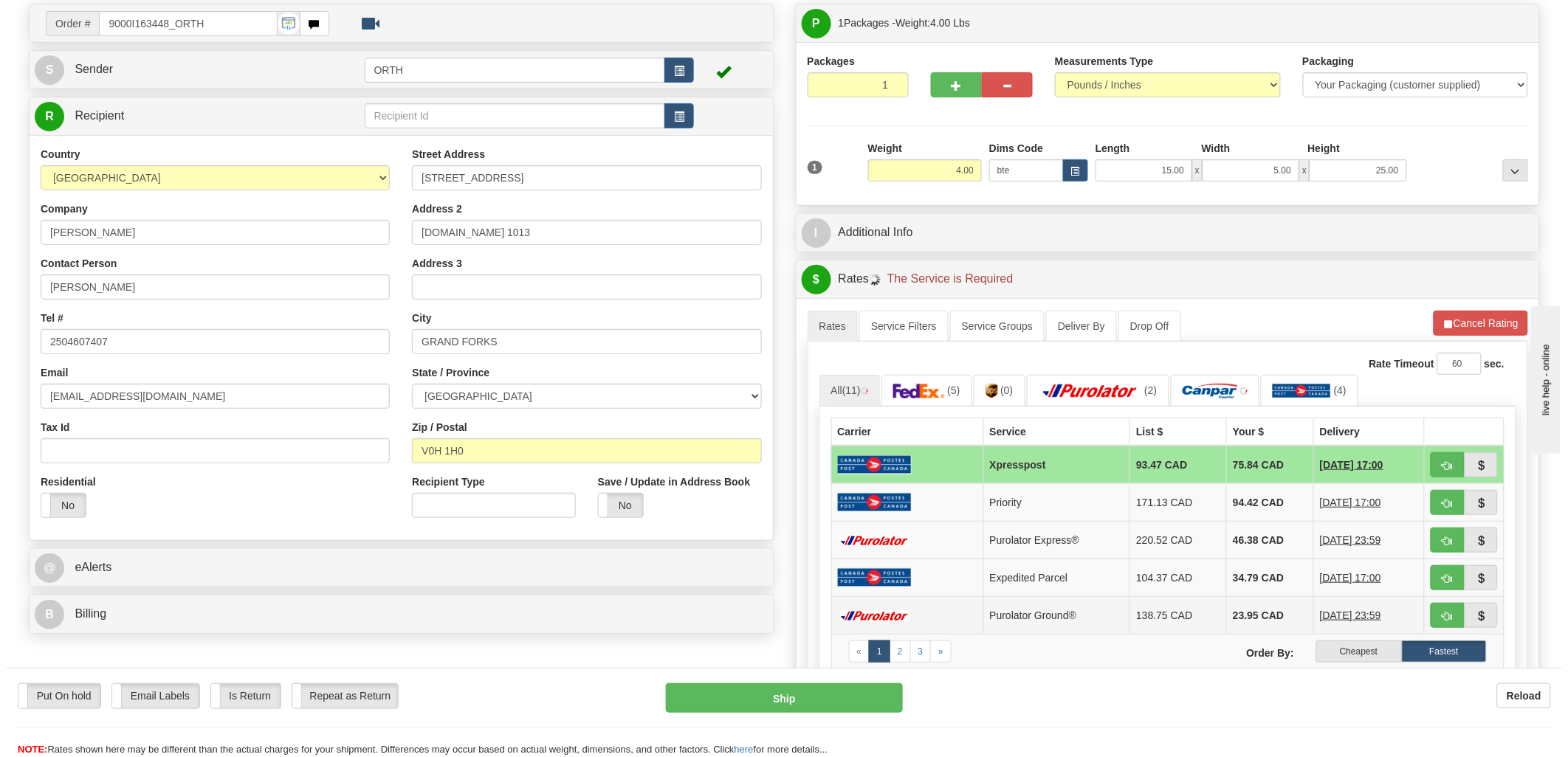
scroll to position [164, 0]
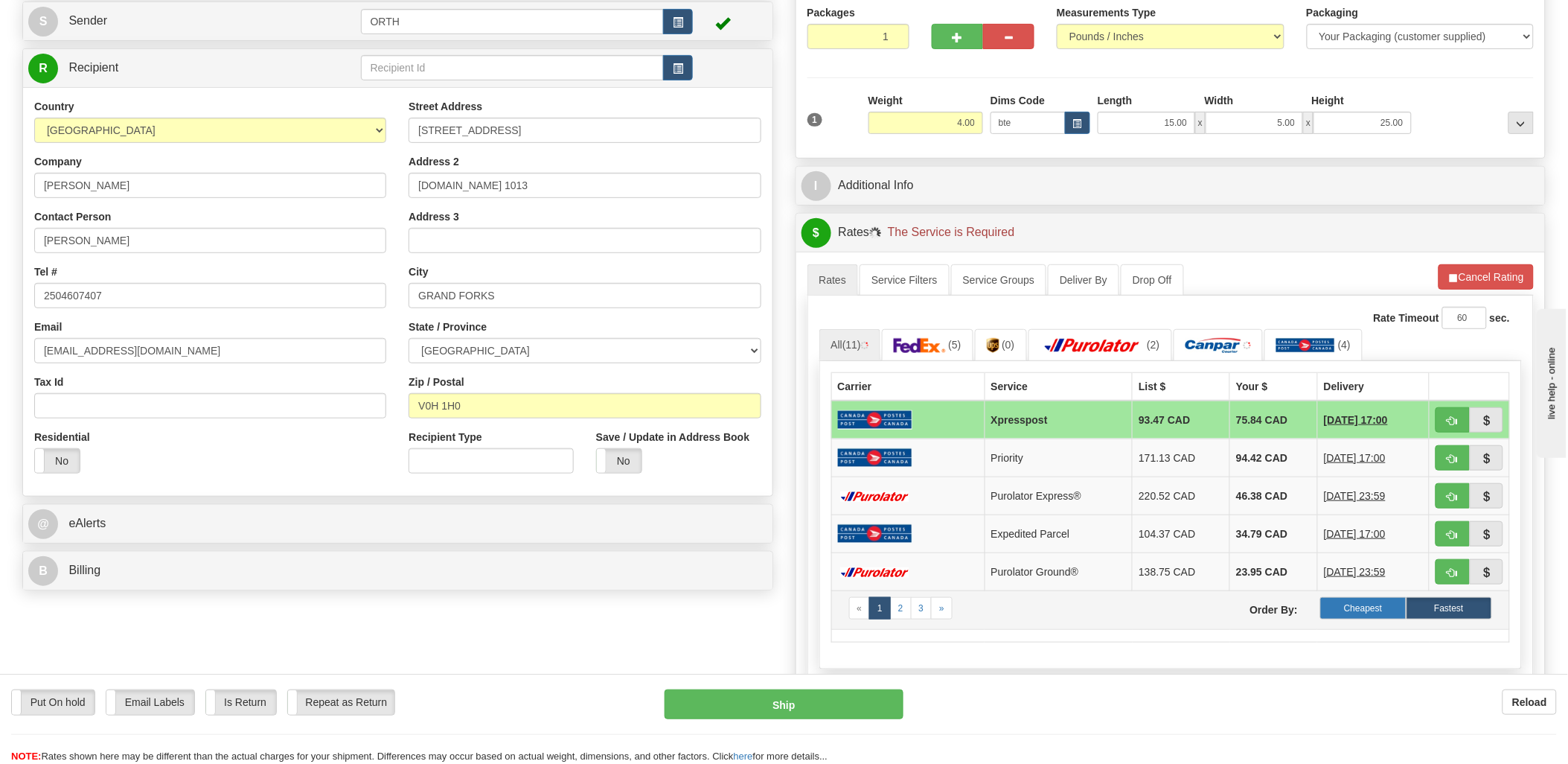
click at [1368, 611] on label "Cheapest" at bounding box center [1363, 608] width 86 height 23
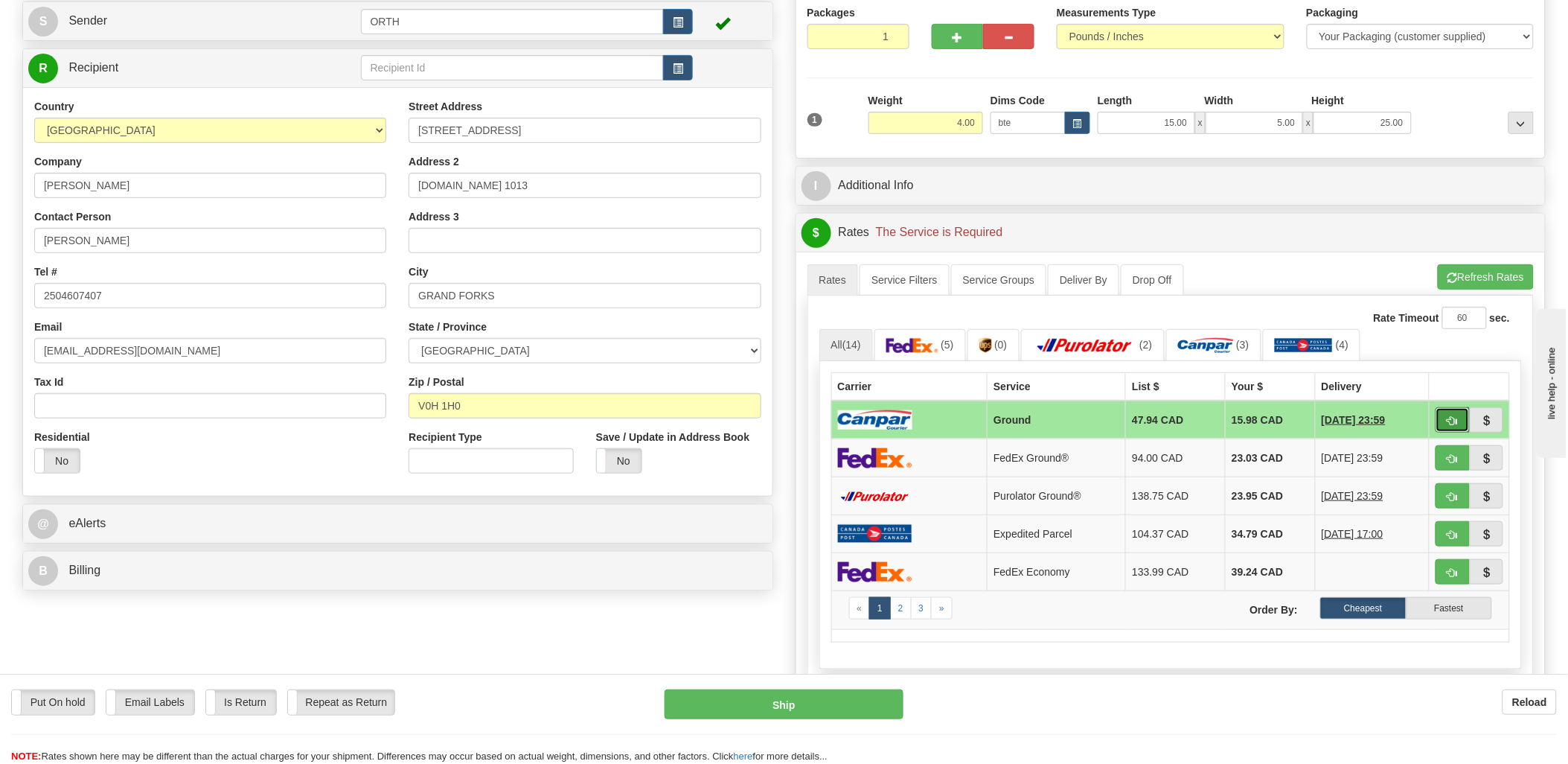
click at [1442, 417] on button "button" at bounding box center [1453, 419] width 34 height 25
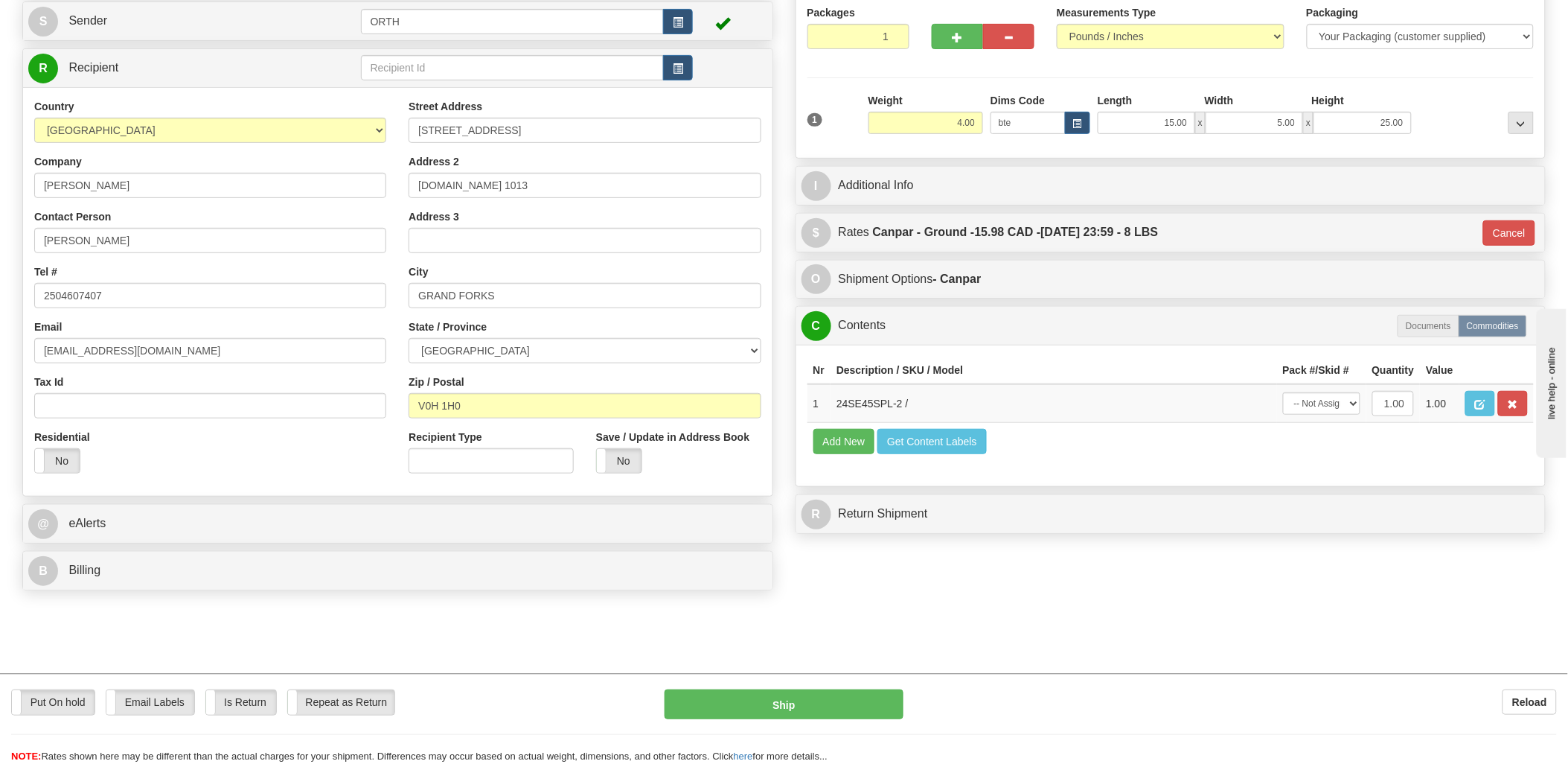
type input "1"
click at [935, 455] on button "Get Content Labels" at bounding box center [932, 441] width 109 height 25
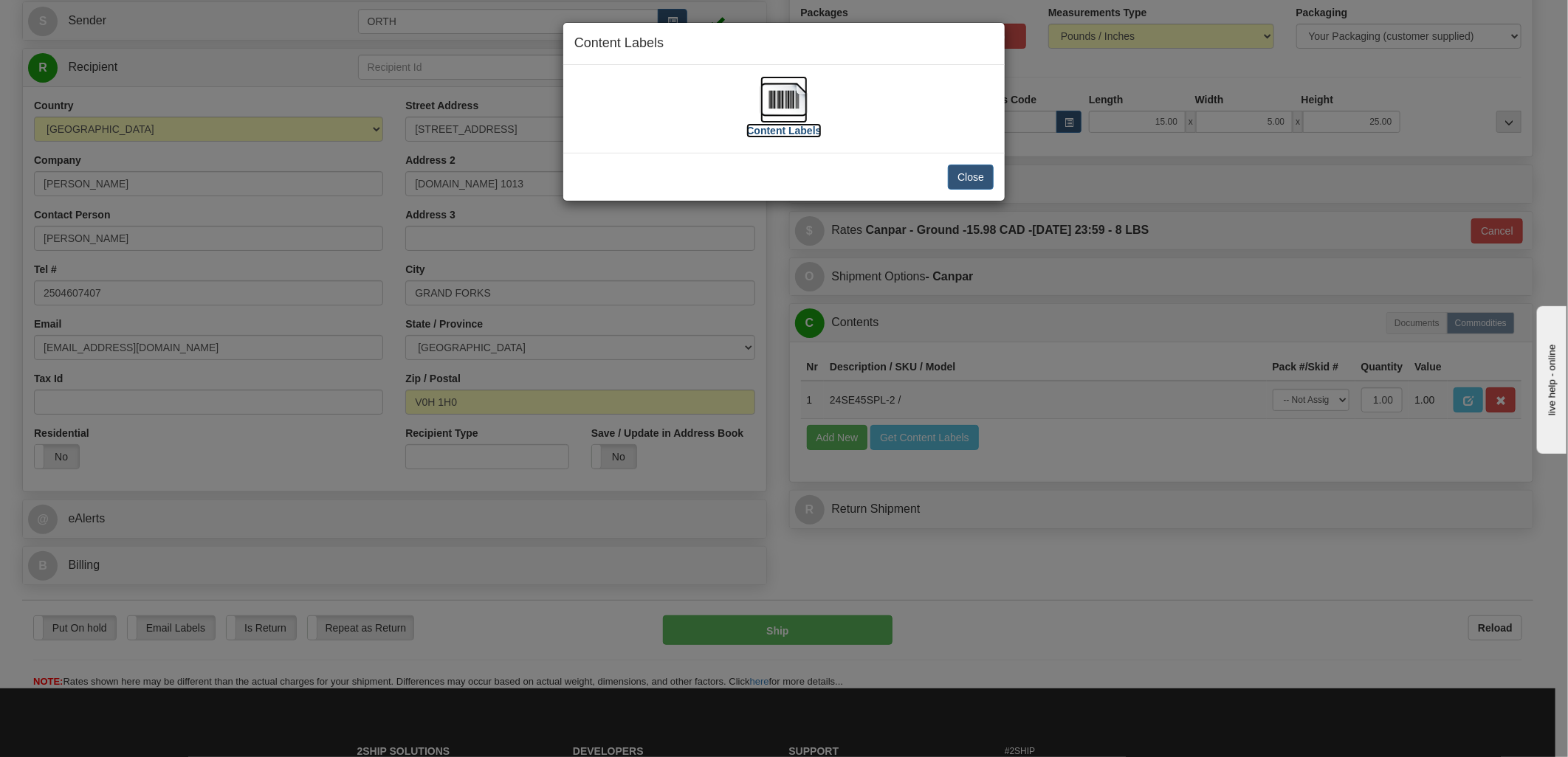
click at [782, 93] on img at bounding box center [784, 99] width 47 height 47
click at [985, 175] on button "Close" at bounding box center [970, 177] width 46 height 25
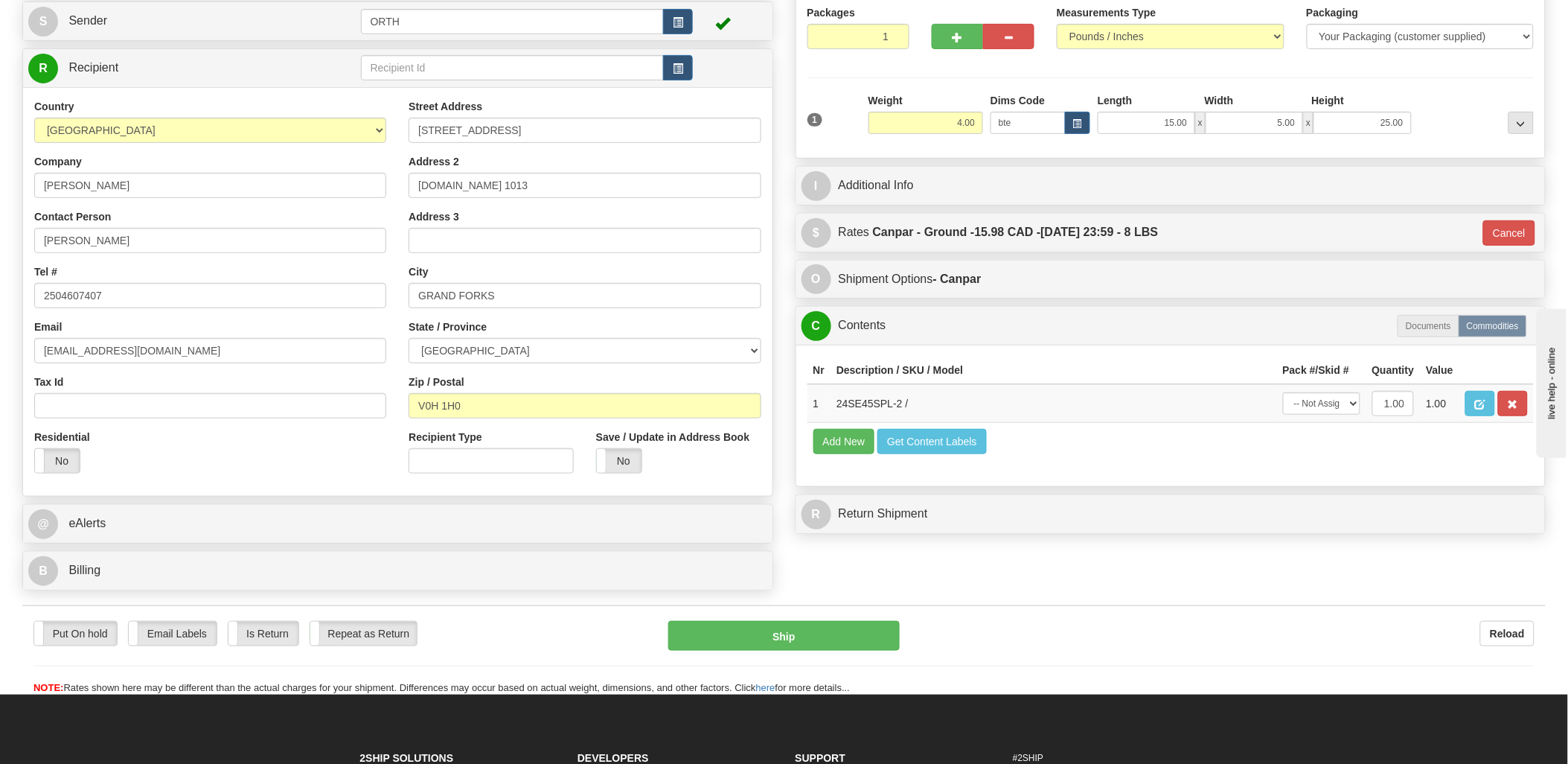
click at [837, 621] on div "Put On hold Put On hold Email Labels Email Labels Edit Is Return Is Return Repe…" at bounding box center [784, 651] width 1524 height 90
click at [772, 631] on button "Ship" at bounding box center [784, 636] width 231 height 30
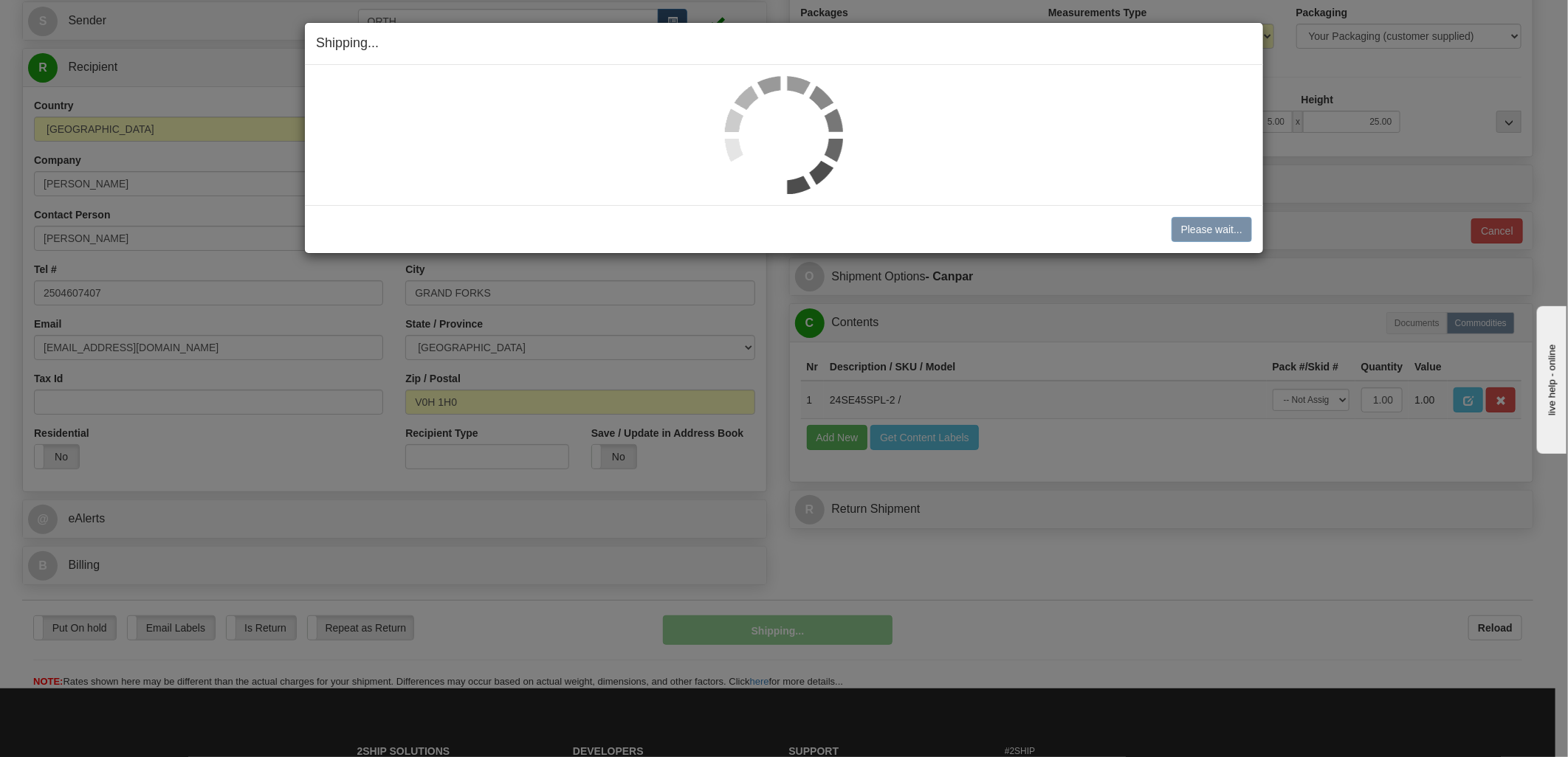
click at [1229, 414] on div "Shipping... Your SHIPMENT will EXPIRE in Please wait... Cancel Cancel Shipment …" at bounding box center [784, 378] width 1568 height 757
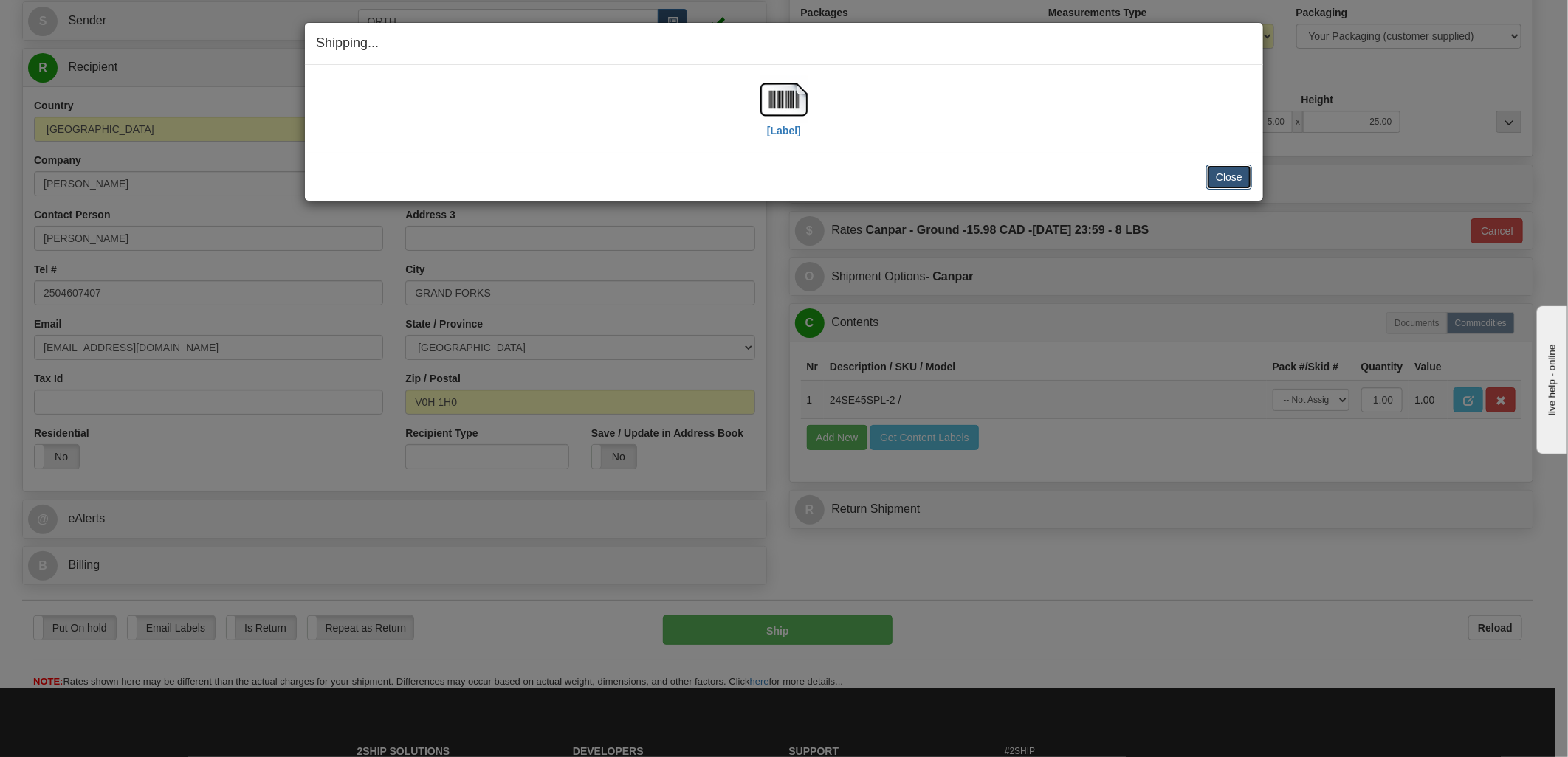
click at [1216, 181] on button "Close" at bounding box center [1229, 177] width 46 height 25
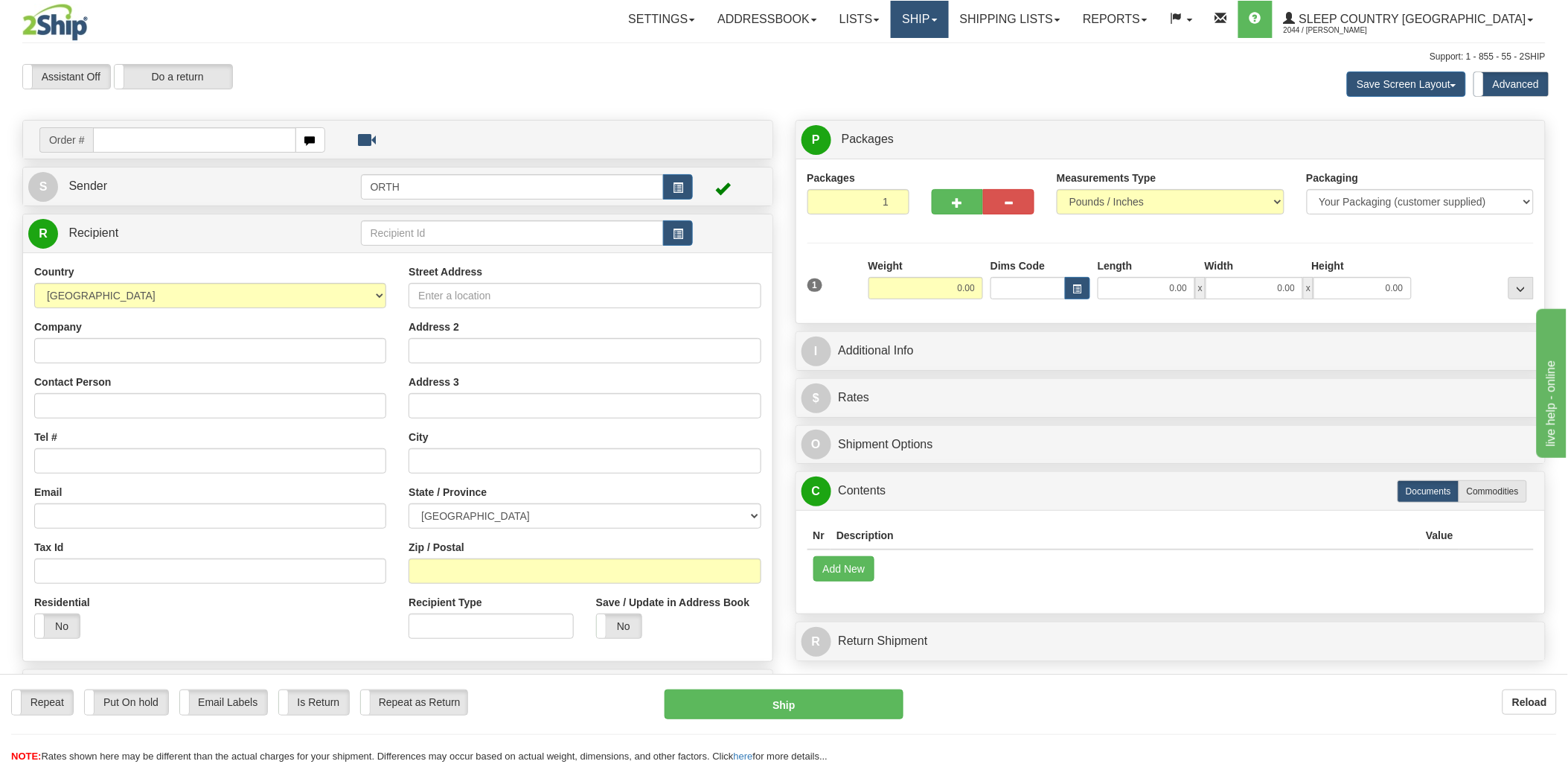
click at [948, 10] on link "Ship" at bounding box center [920, 19] width 58 height 37
click at [1061, 23] on link "Shipping lists" at bounding box center [1011, 19] width 123 height 37
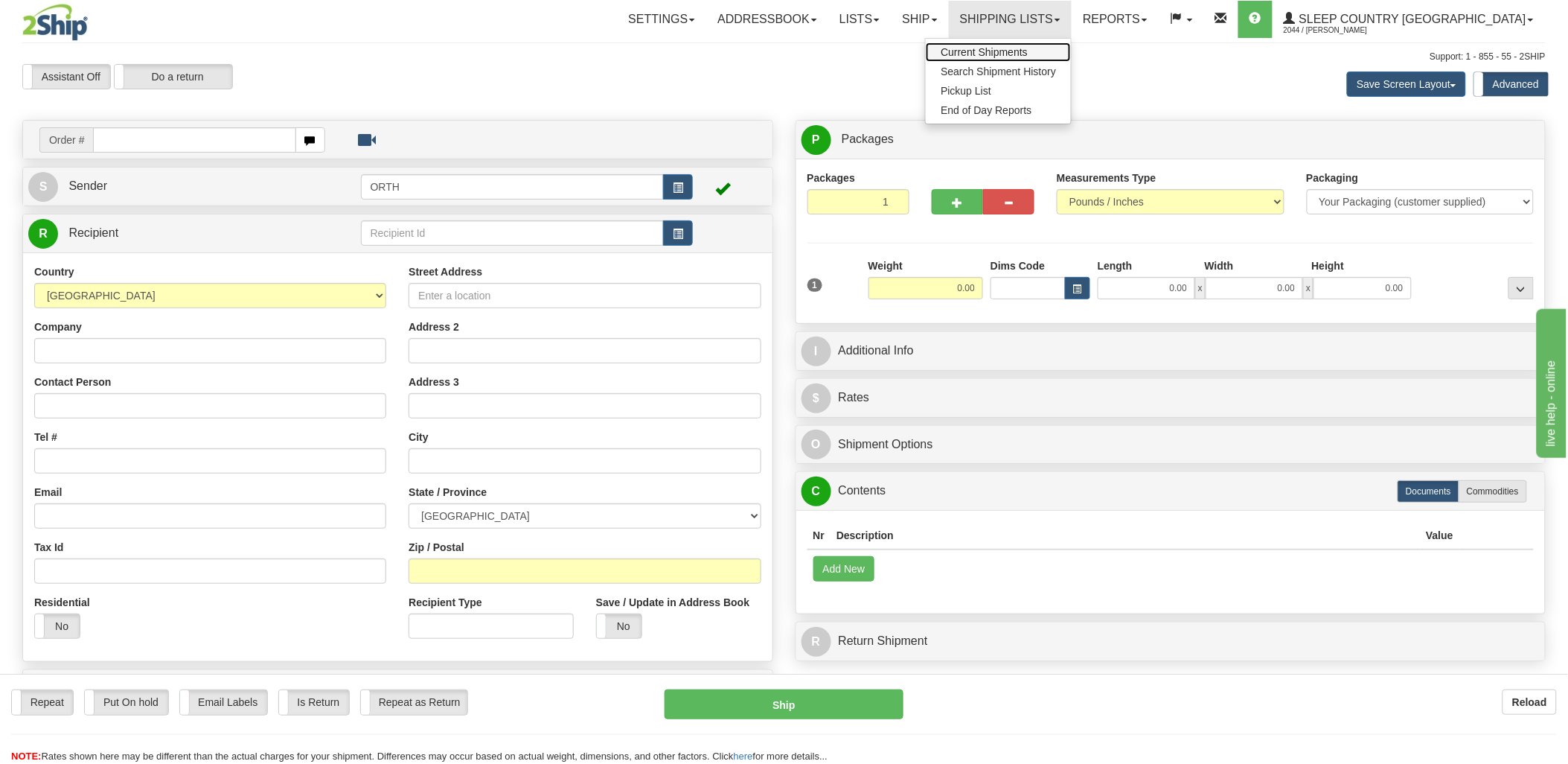
click at [1028, 54] on span "Current Shipments" at bounding box center [984, 51] width 87 height 12
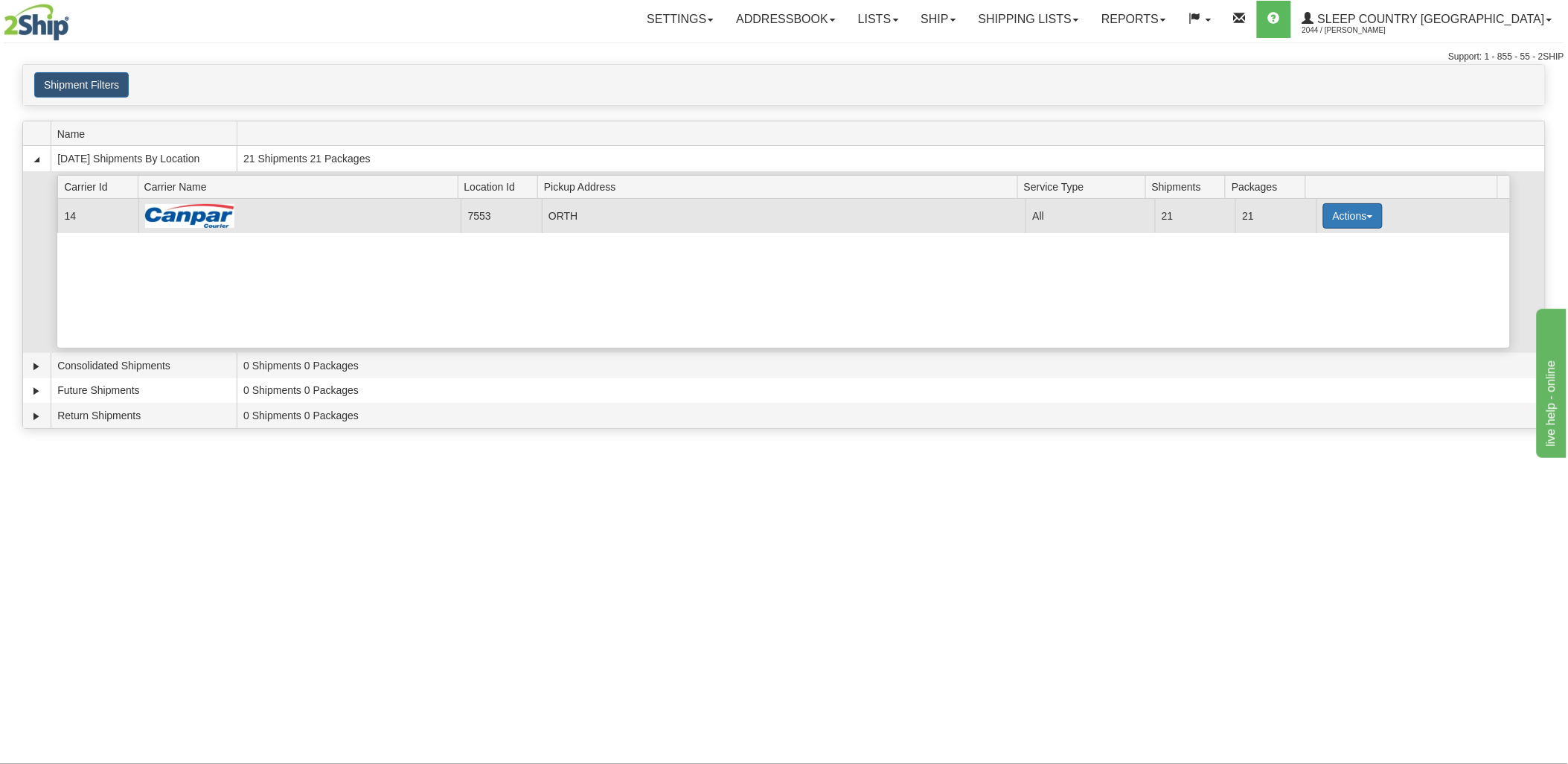
click at [1341, 226] on button "Actions" at bounding box center [1353, 216] width 59 height 25
click at [1322, 253] on link "Details" at bounding box center [1323, 244] width 119 height 19
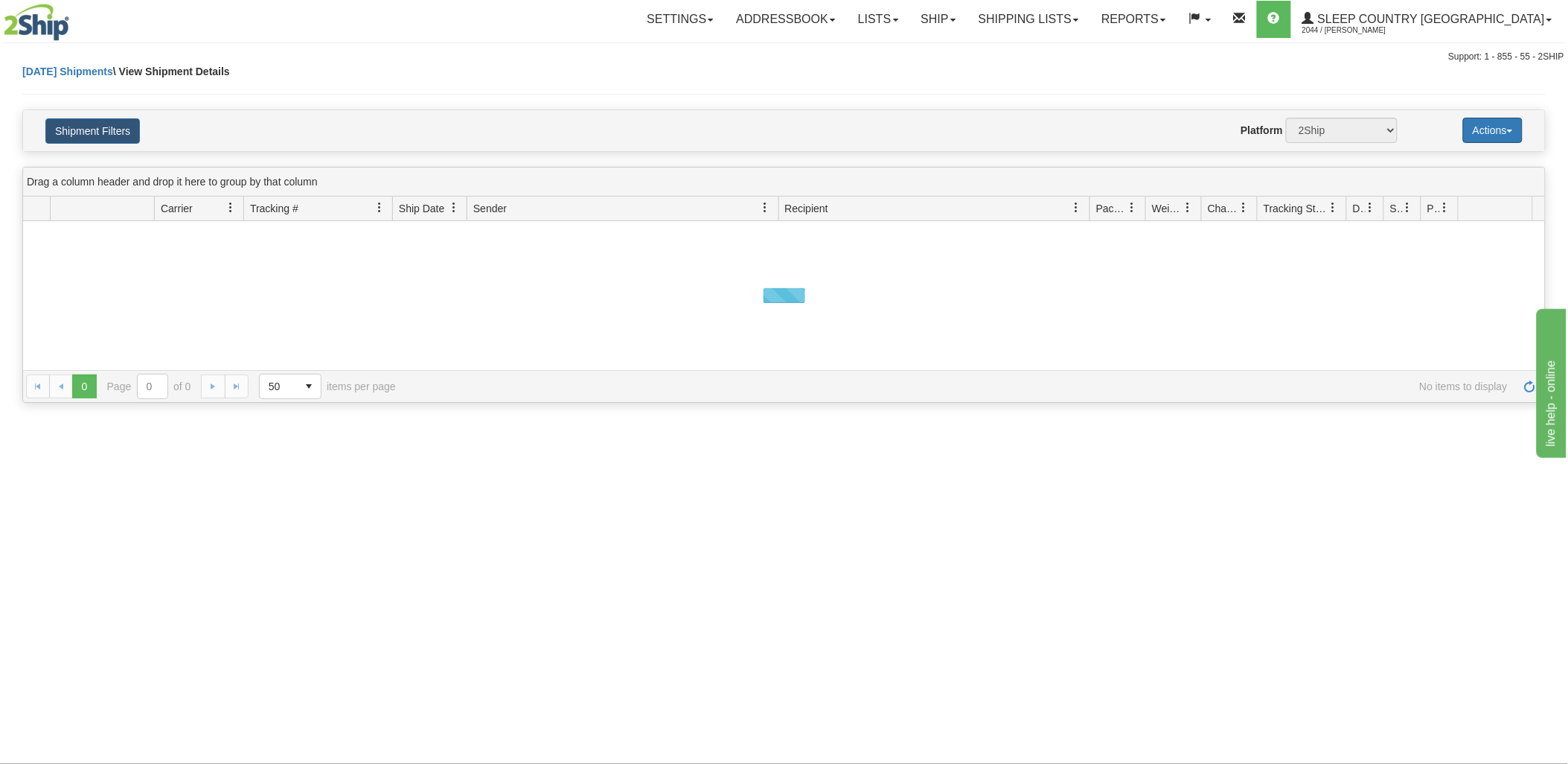
click at [1485, 132] on button "Actions" at bounding box center [1493, 130] width 59 height 25
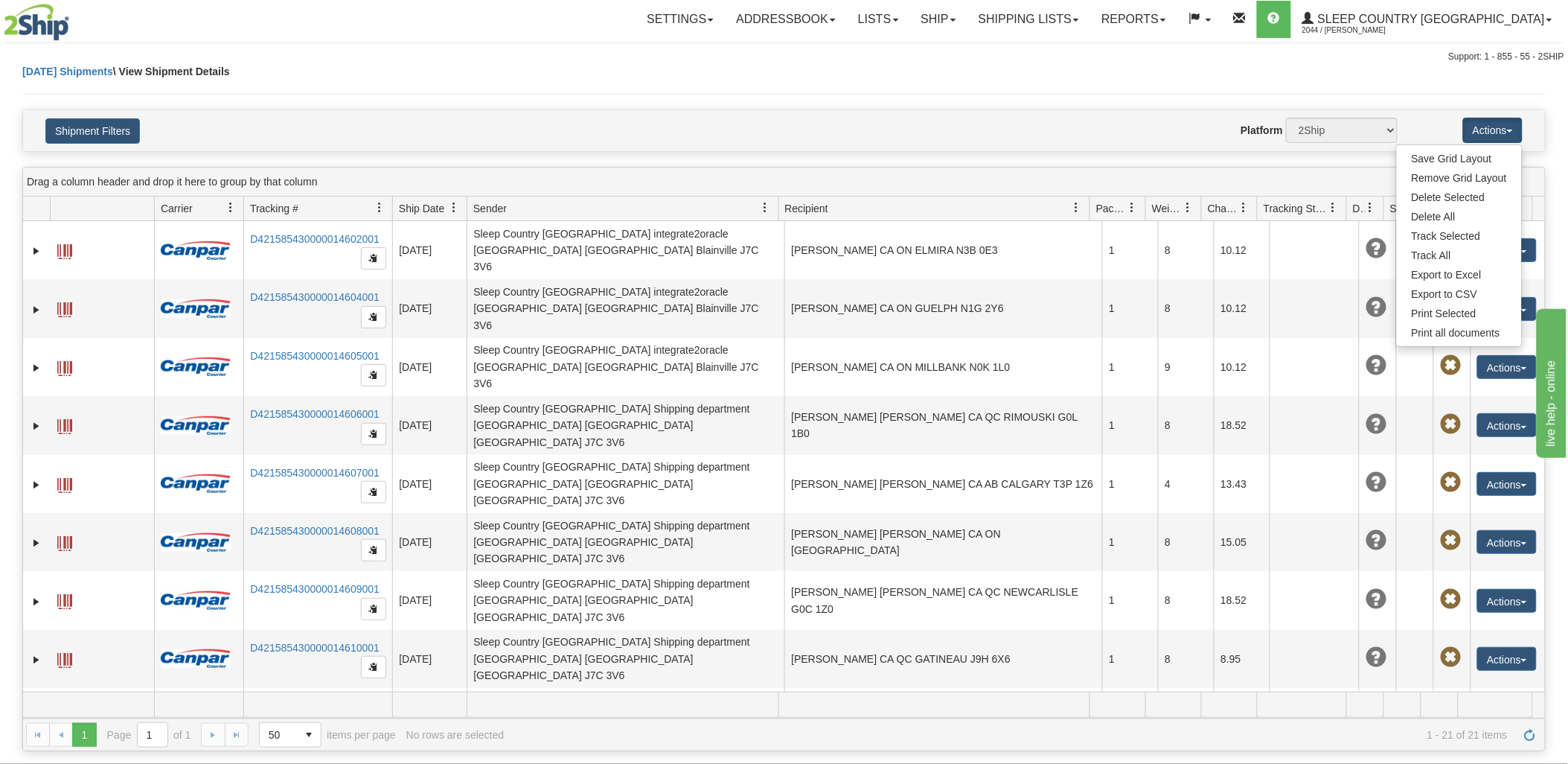
click at [975, 140] on div "Website Agent Nothing selected Client User Platform 2Ship Imported" at bounding box center [846, 130] width 1125 height 25
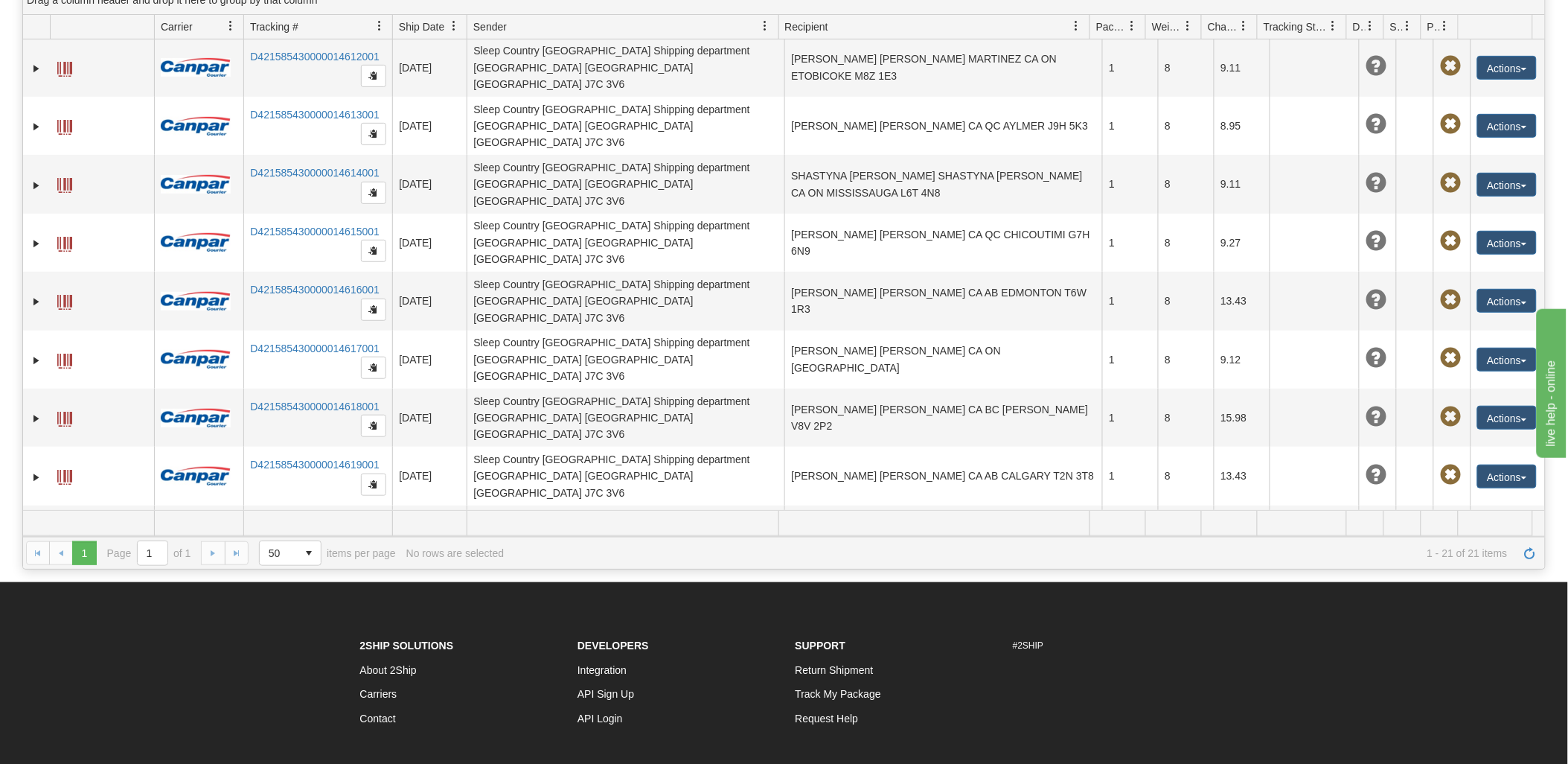
scroll to position [308, 0]
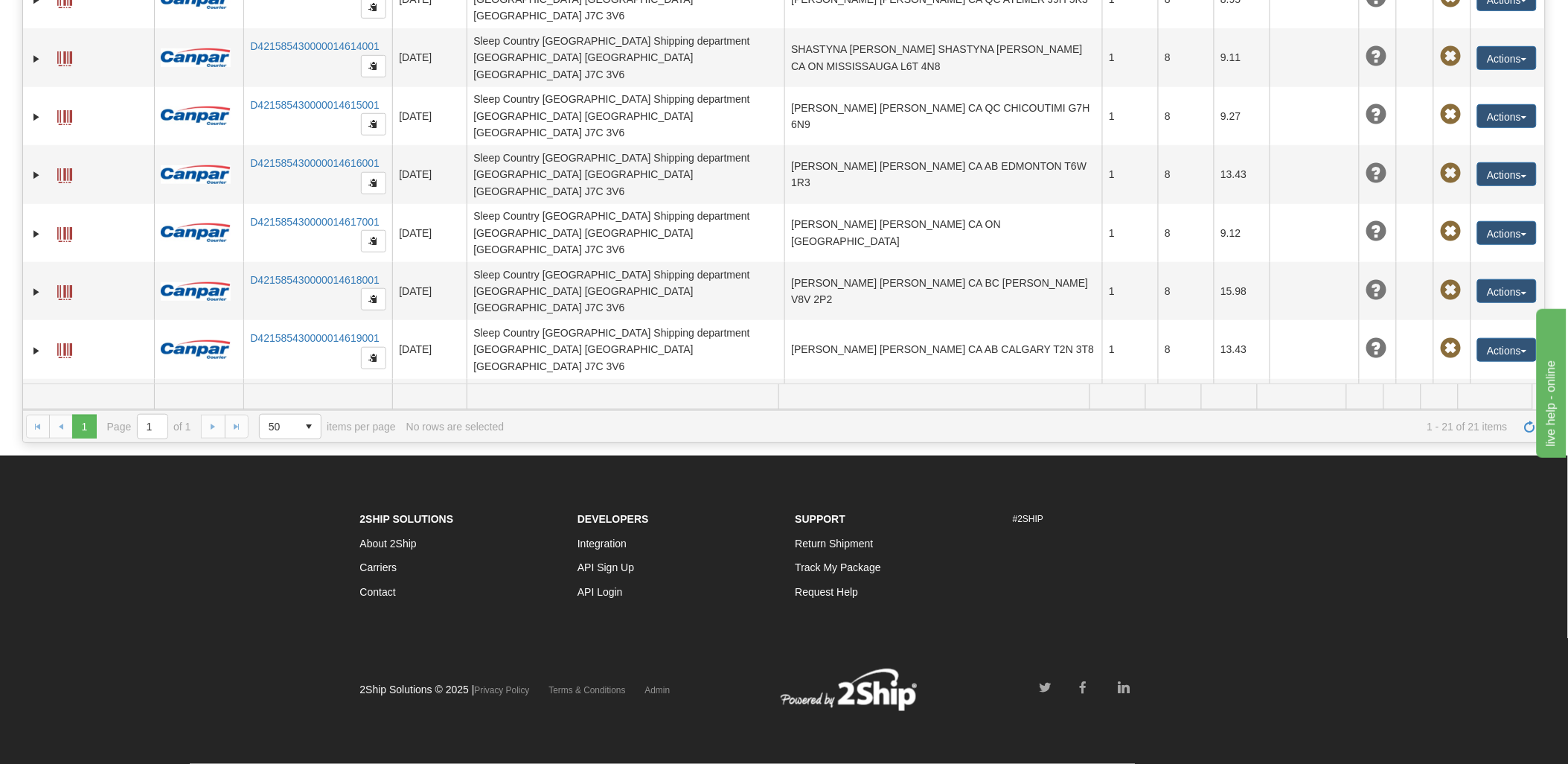
click at [67, 577] on span at bounding box center [65, 584] width 15 height 15
click at [56, 496] on td at bounding box center [102, 525] width 104 height 58
click at [65, 519] on span at bounding box center [65, 526] width 15 height 15
click at [55, 437] on td at bounding box center [102, 466] width 104 height 58
click at [60, 460] on span at bounding box center [65, 467] width 15 height 15
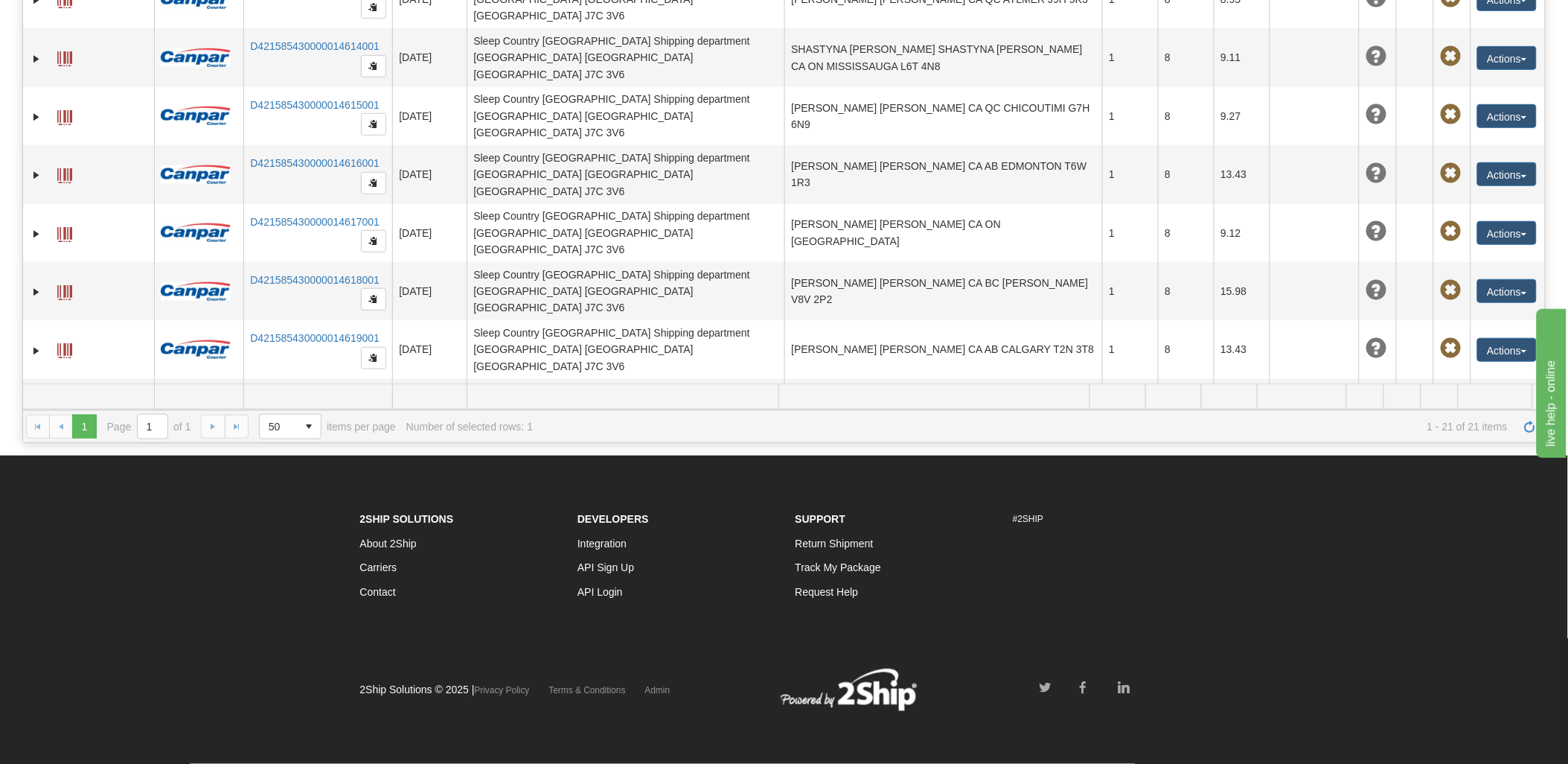
click at [62, 460] on span at bounding box center [65, 467] width 15 height 15
